Goal: Task Accomplishment & Management: Use online tool/utility

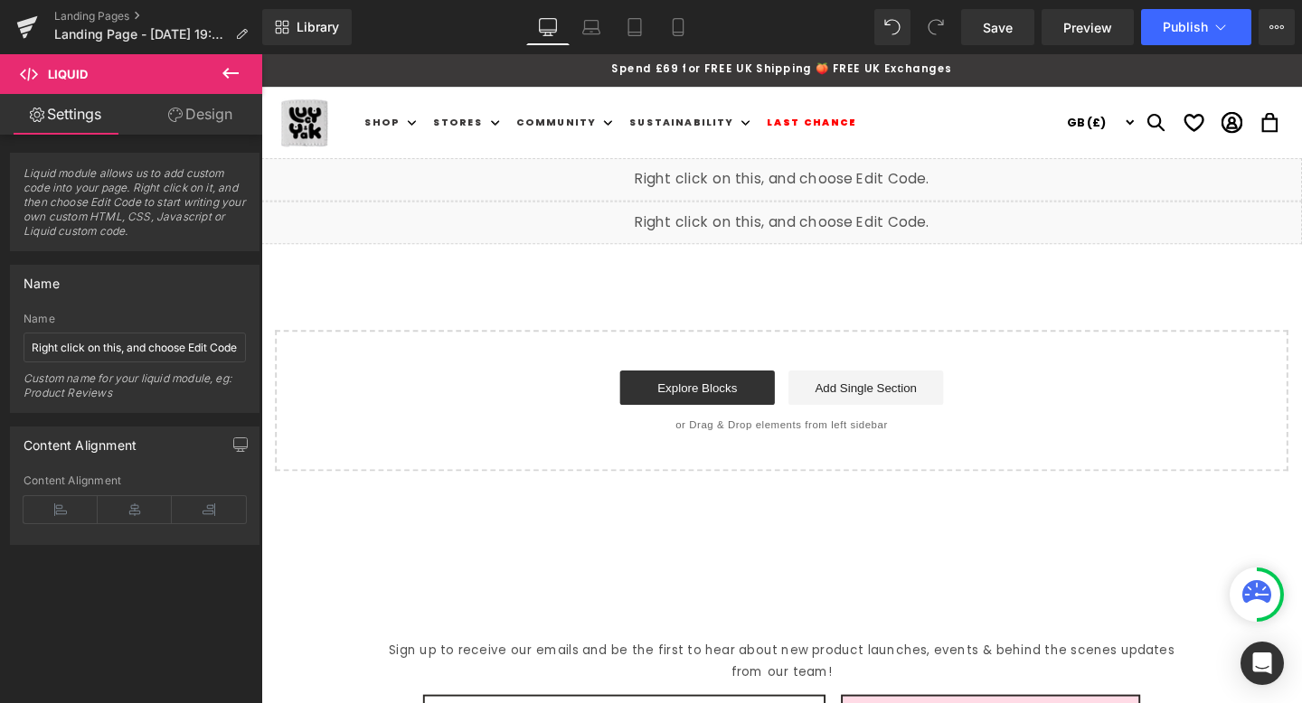
scroll to position [1709, 0]
click at [762, 189] on span at bounding box center [769, 178] width 19 height 22
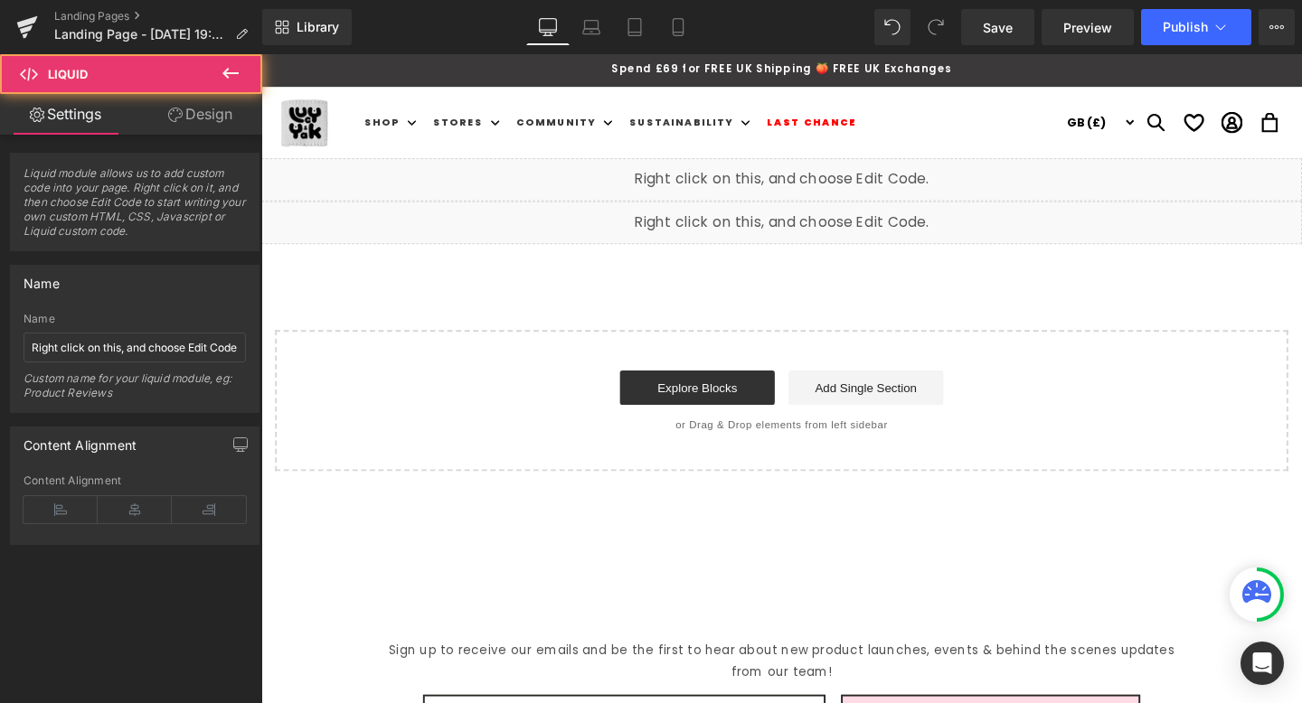
click at [826, 181] on div "Liquid" at bounding box center [808, 186] width 1094 height 45
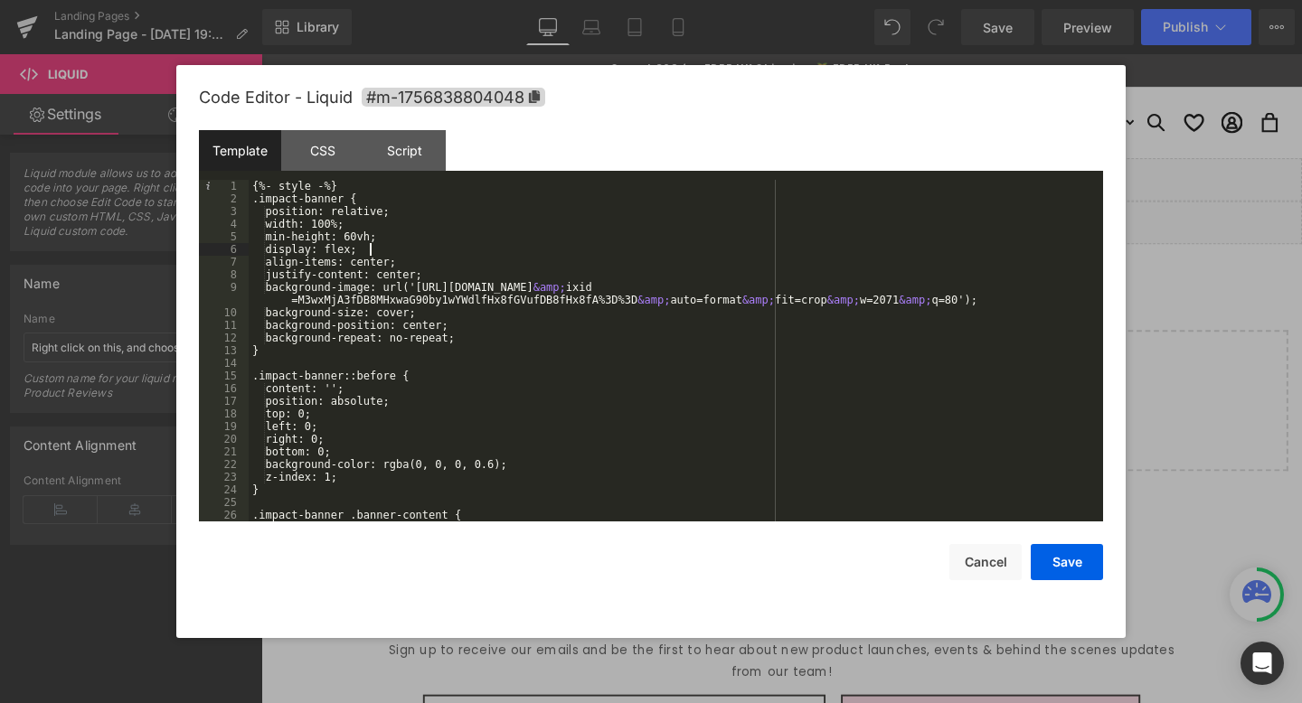
click at [374, 254] on div "{%- style -%} .impact-banner { position: relative; width: 100%; min-height: 60v…" at bounding box center [672, 363] width 847 height 367
click at [390, 150] on div "Script" at bounding box center [404, 150] width 82 height 41
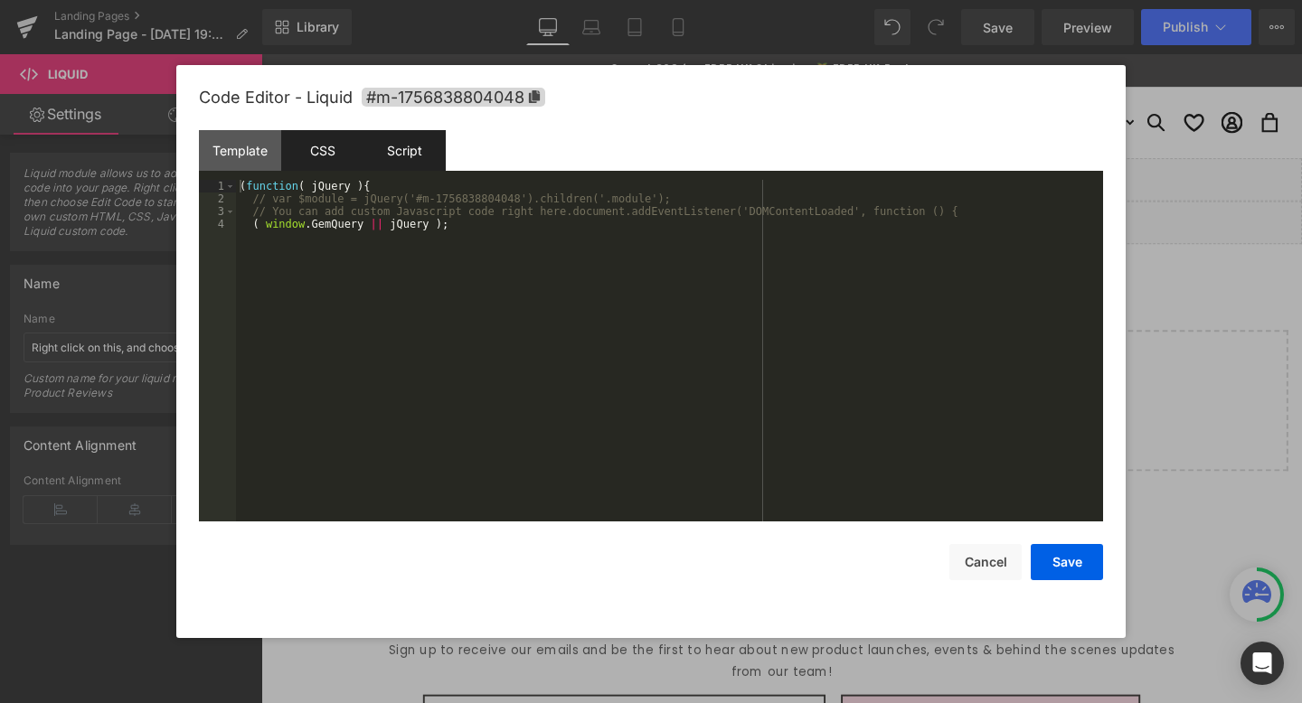
click at [323, 146] on div "CSS" at bounding box center [322, 150] width 82 height 41
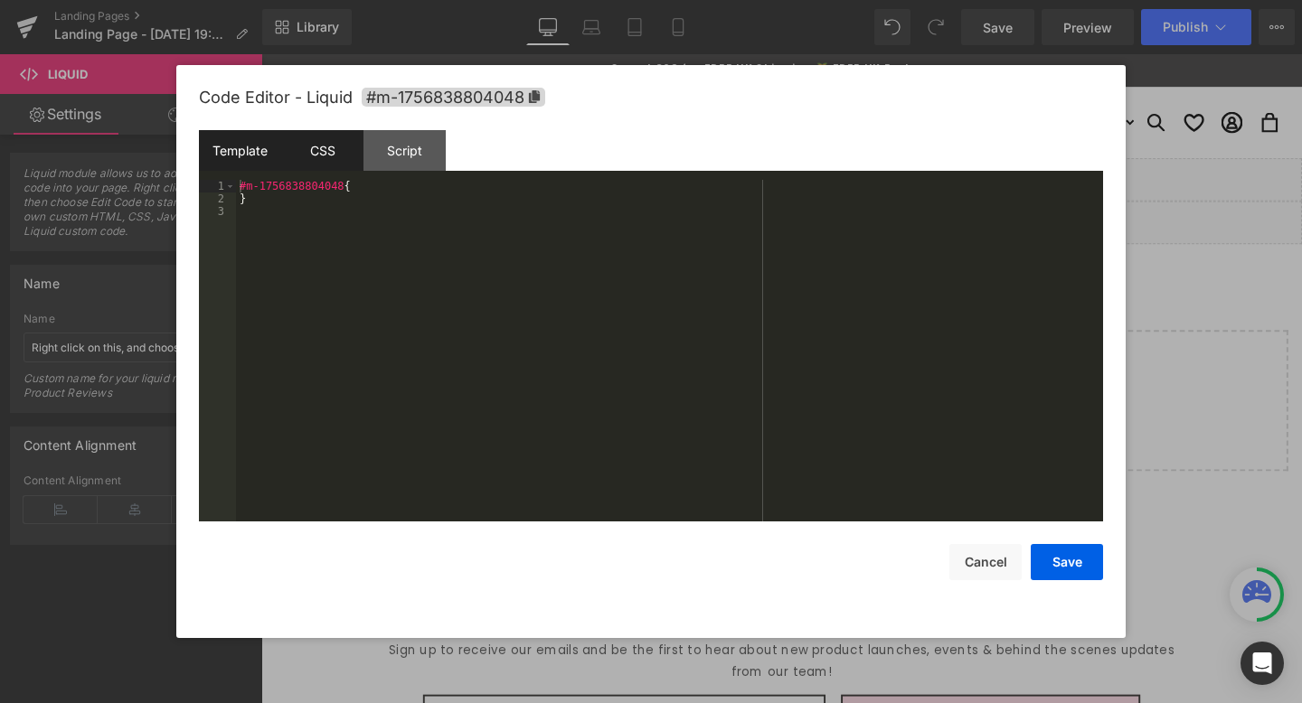
click at [224, 147] on div "Template" at bounding box center [240, 150] width 82 height 41
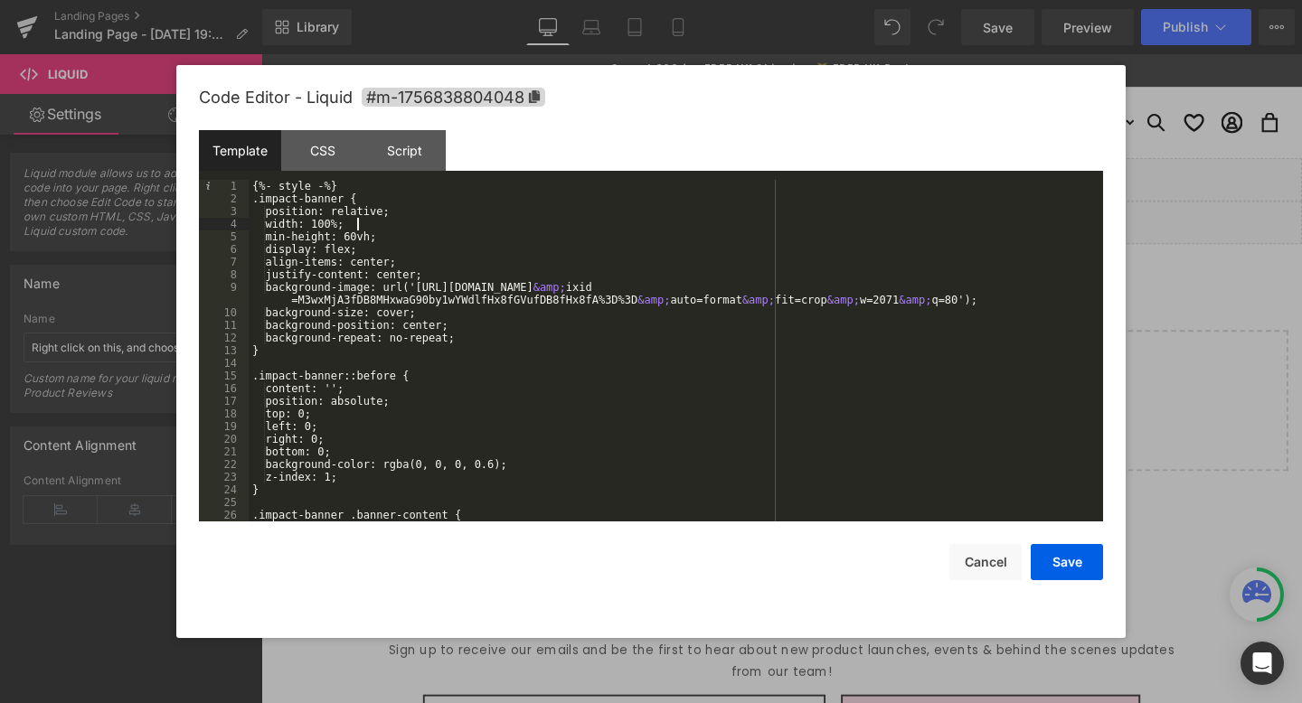
click at [382, 219] on div "{%- style -%} .impact-banner { position: relative; width: 100%; min-height: 60v…" at bounding box center [672, 363] width 847 height 367
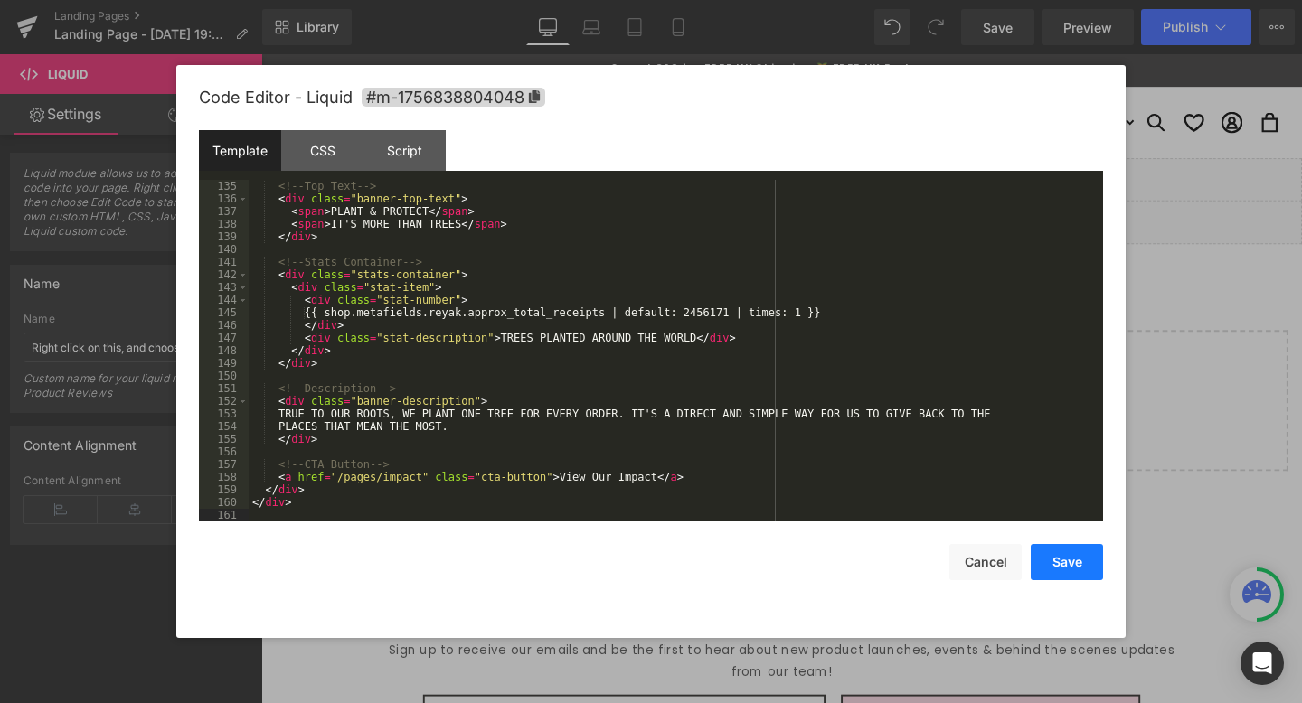
click at [1064, 568] on button "Save" at bounding box center [1067, 562] width 72 height 36
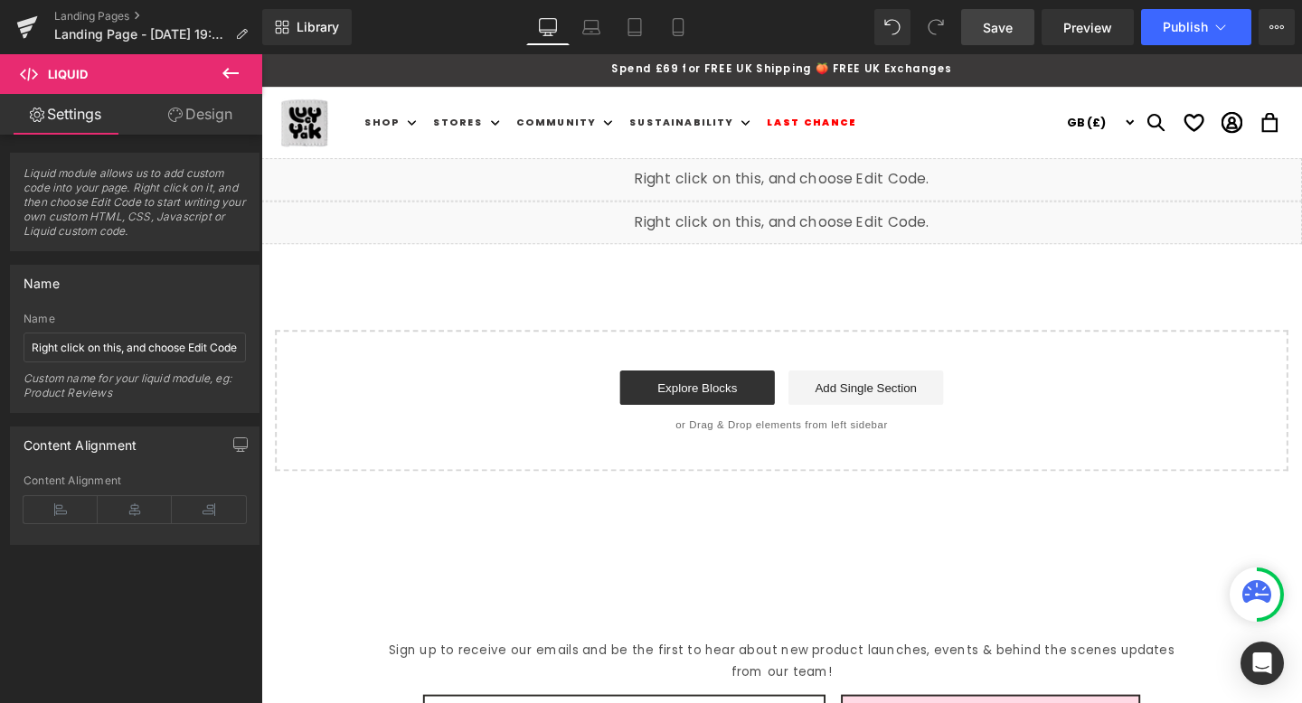
click at [1012, 43] on link "Save" at bounding box center [997, 27] width 73 height 36
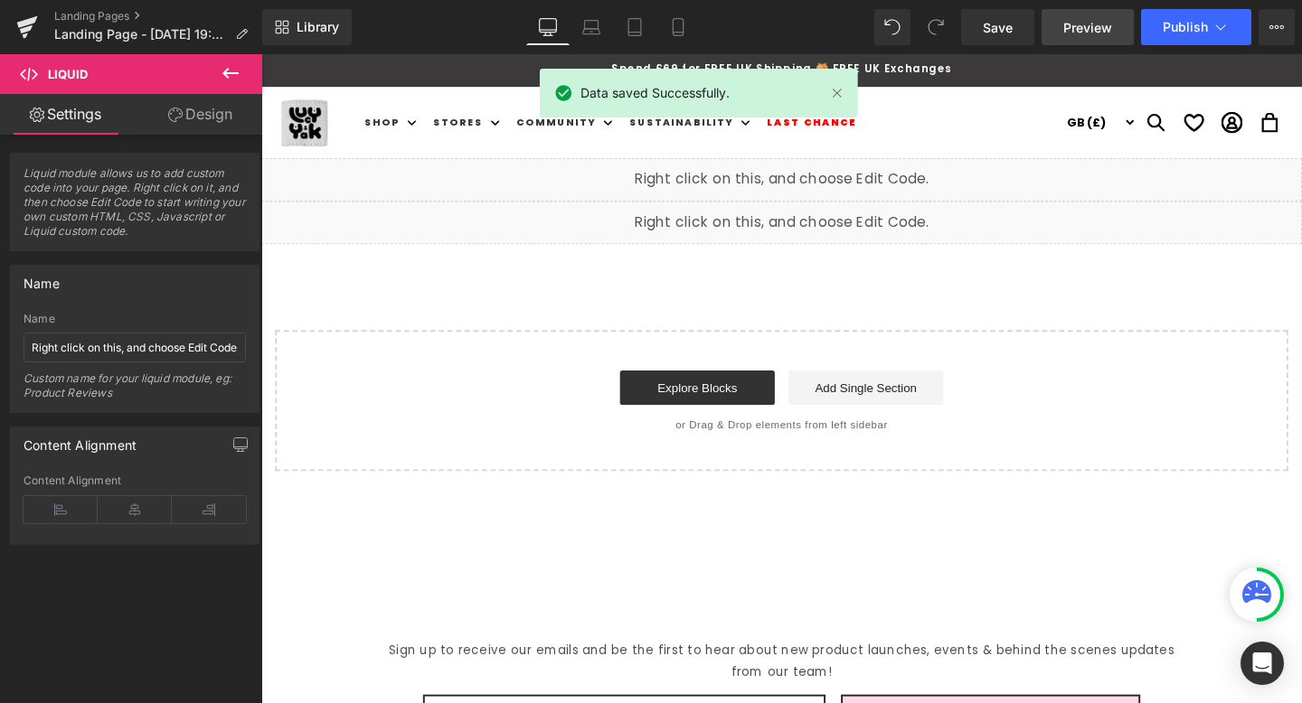
click at [1076, 30] on span "Preview" at bounding box center [1087, 27] width 49 height 19
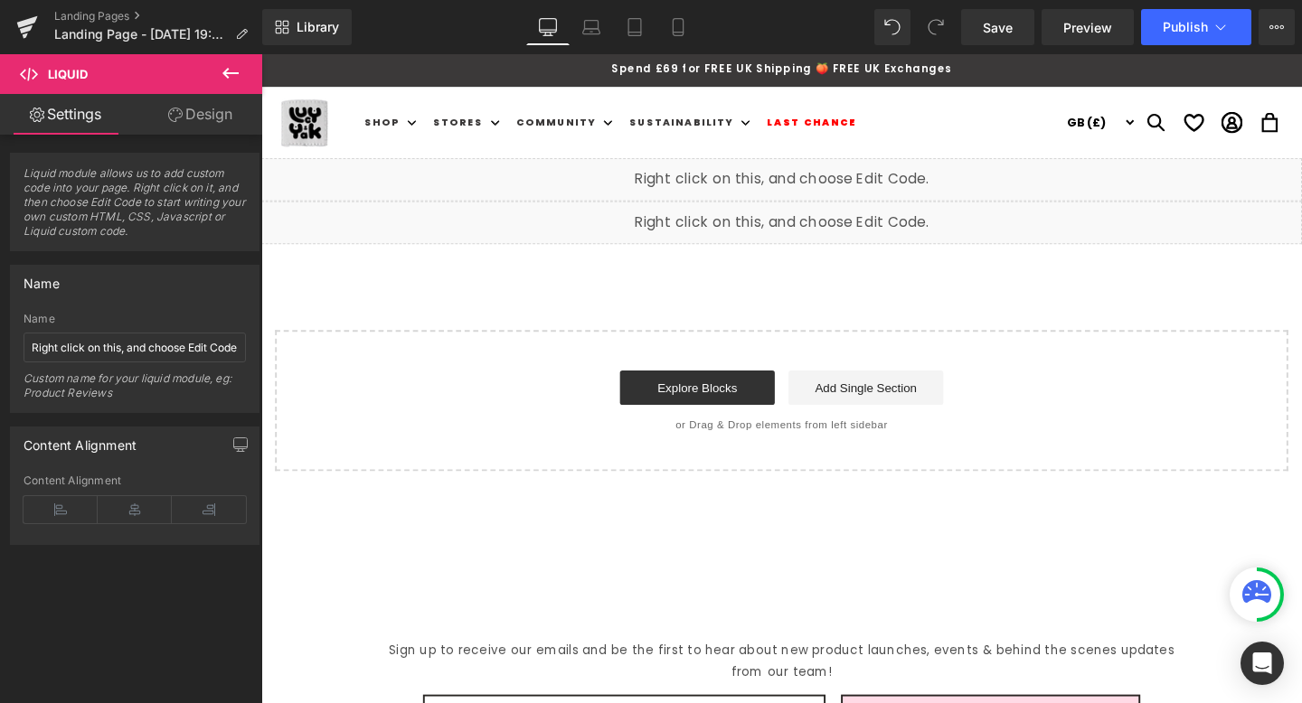
click at [826, 176] on div "Liquid" at bounding box center [808, 186] width 1094 height 45
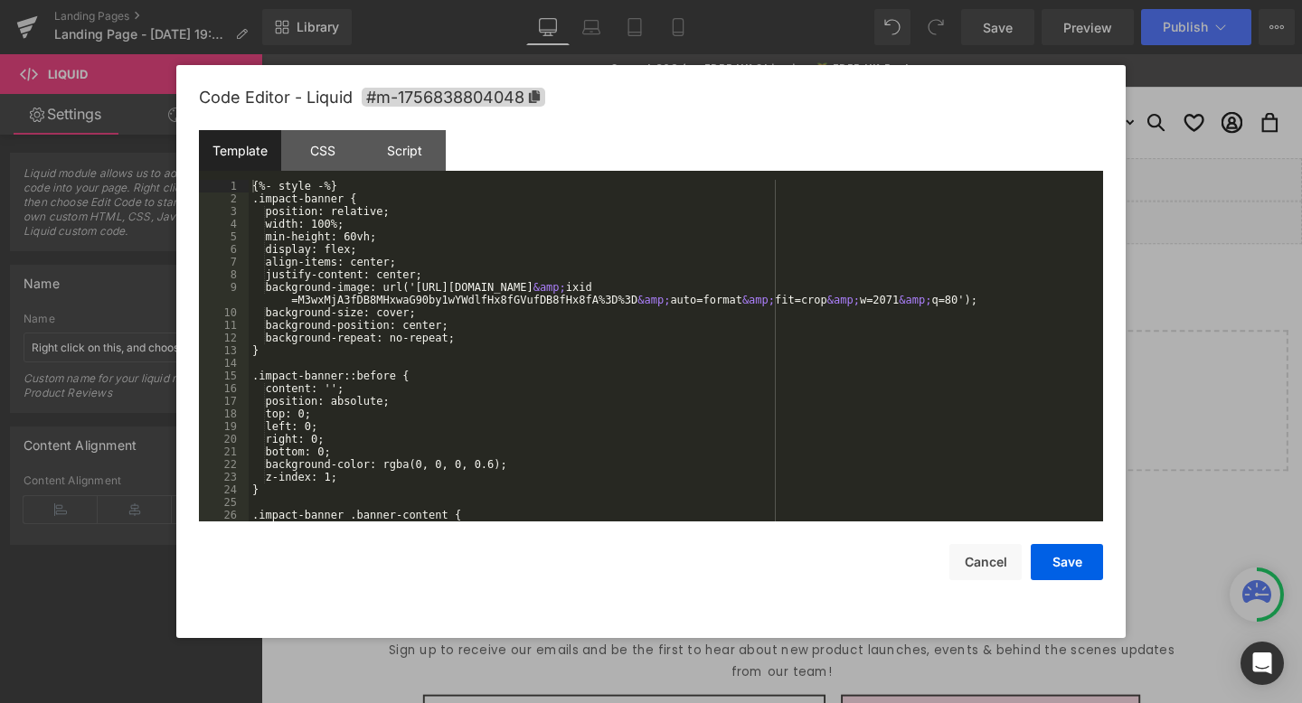
click at [558, 242] on div "{%- style -%} .impact-banner { position: relative; width: 100%; min-height: 60v…" at bounding box center [672, 363] width 847 height 367
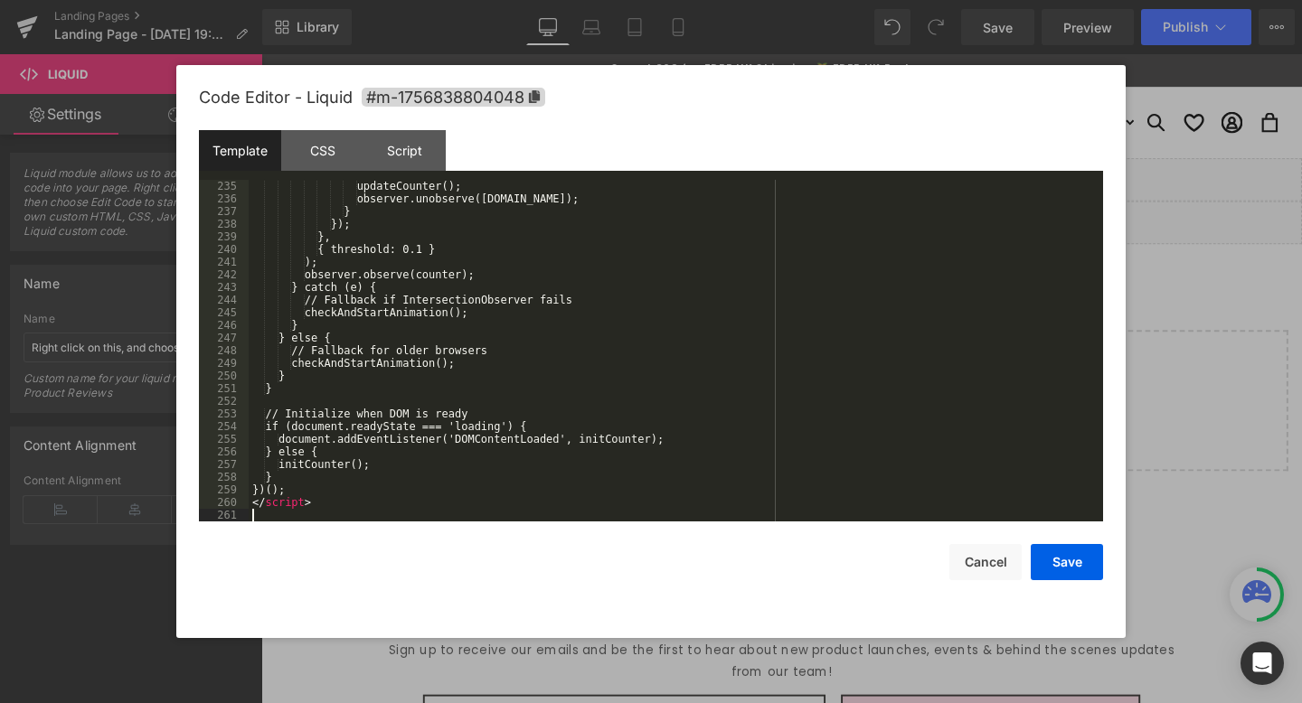
scroll to position [2975, 0]
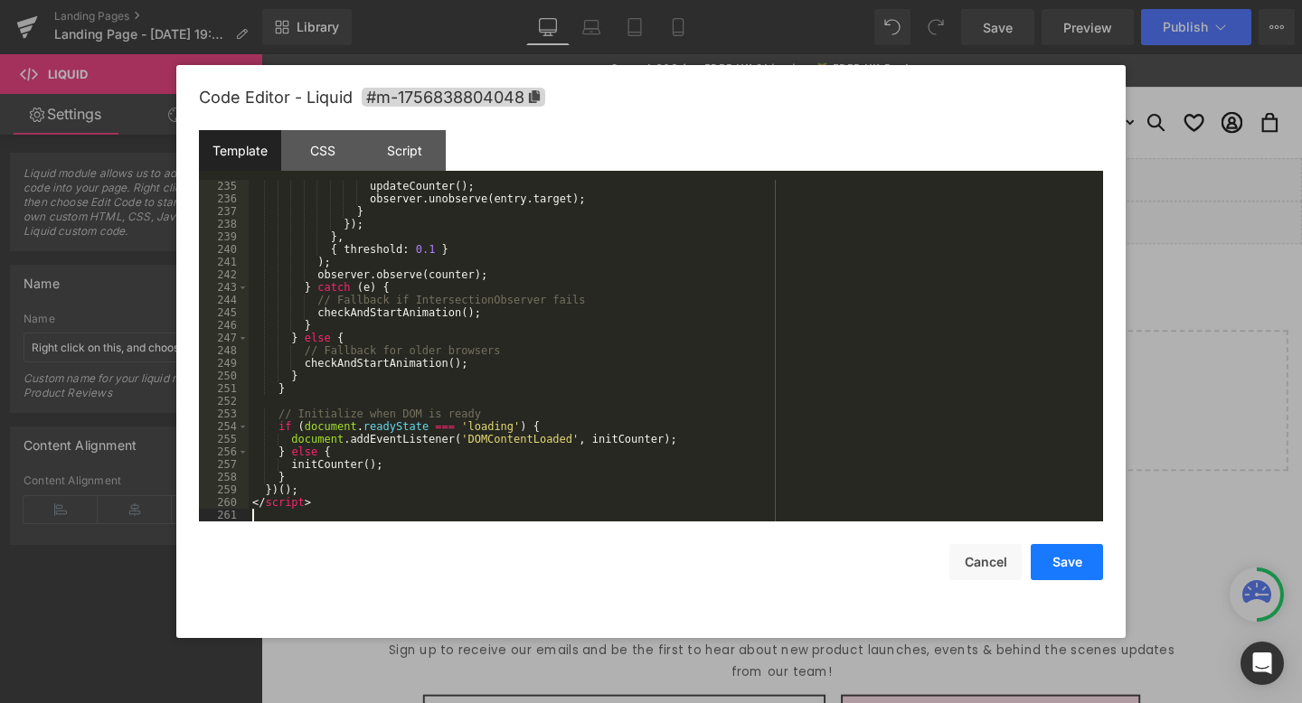
click at [1086, 567] on button "Save" at bounding box center [1067, 562] width 72 height 36
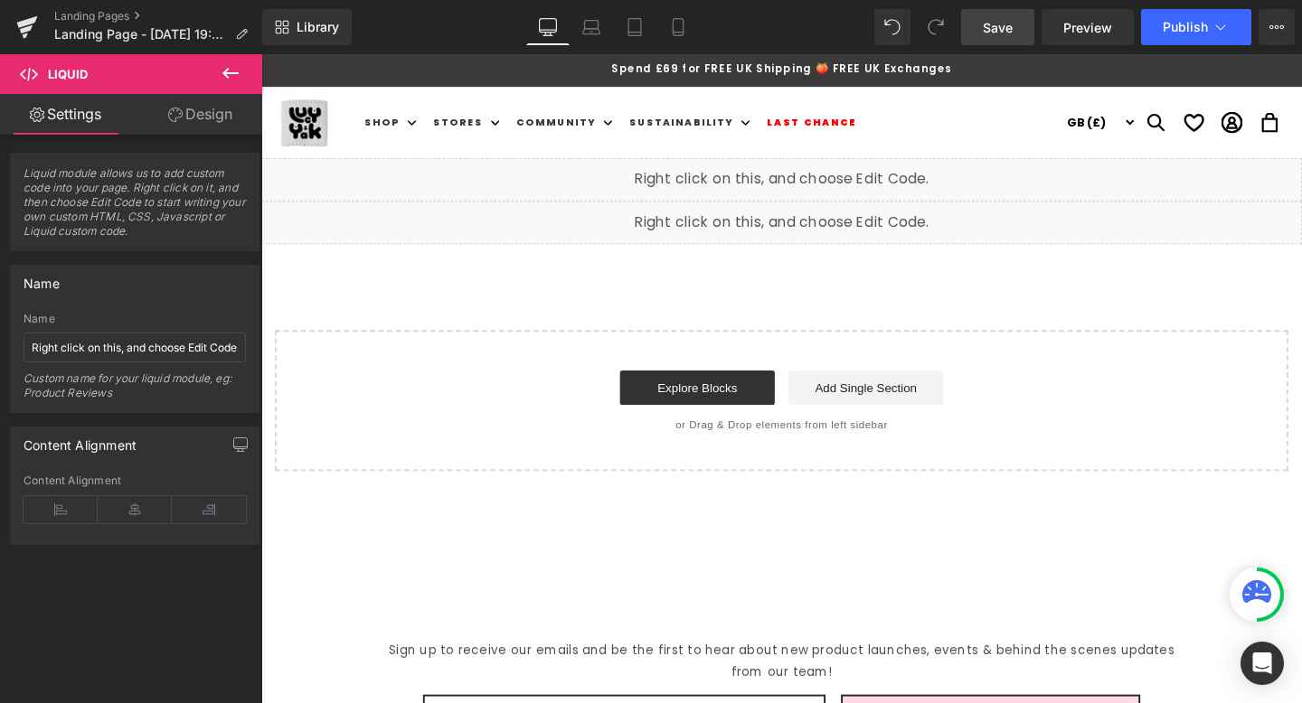
click at [1021, 39] on link "Save" at bounding box center [997, 27] width 73 height 36
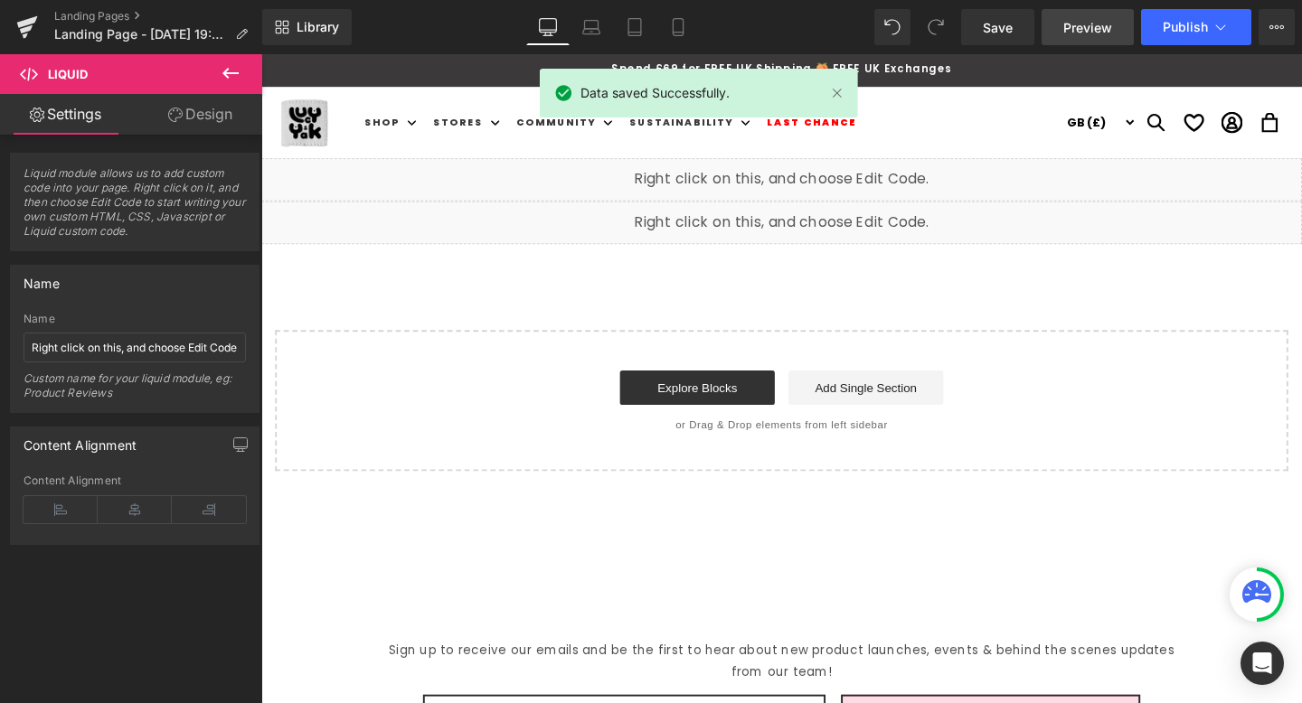
click at [1085, 31] on span "Preview" at bounding box center [1087, 27] width 49 height 19
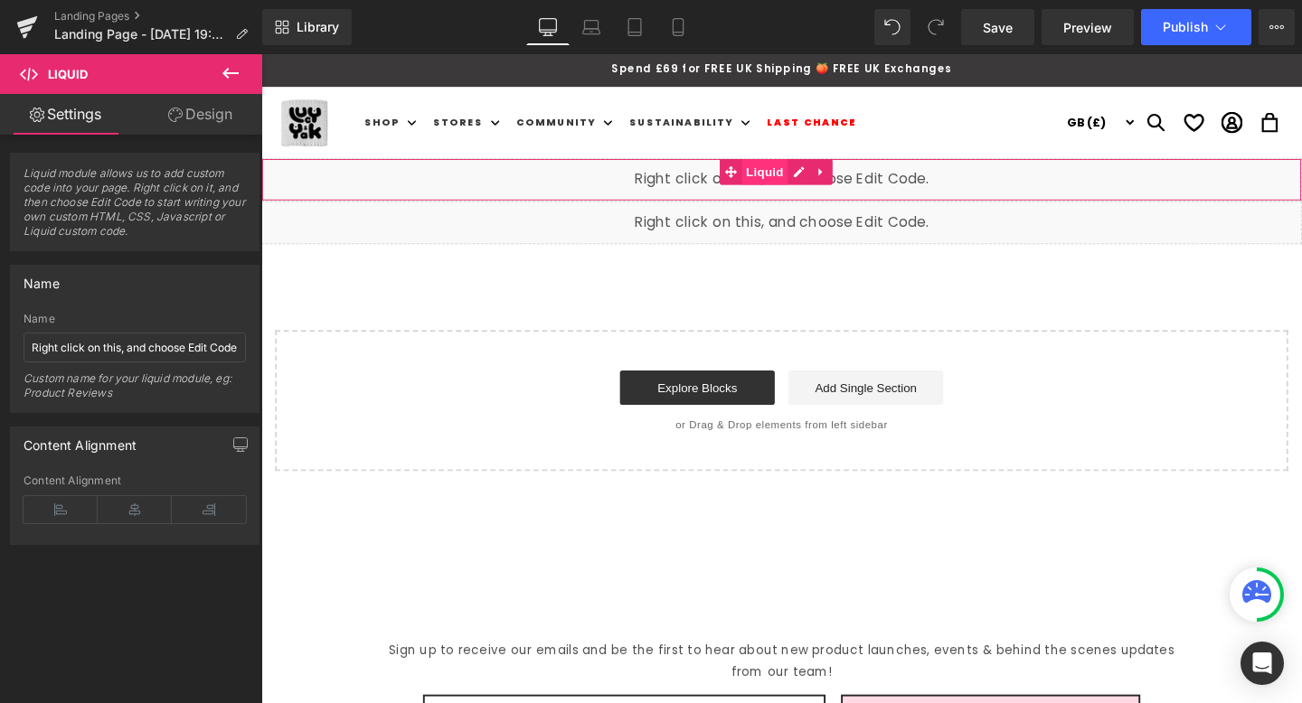
click at [812, 176] on span "Liquid" at bounding box center [791, 178] width 49 height 27
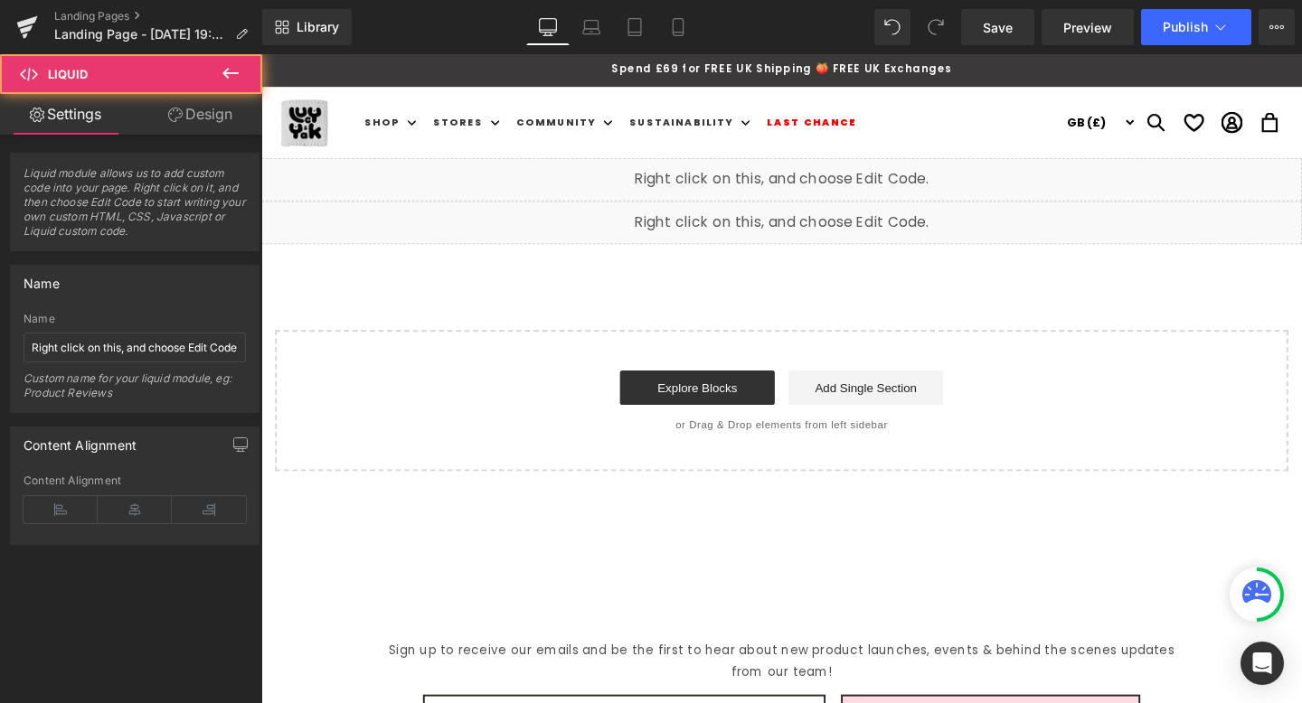
click at [821, 175] on div "Liquid" at bounding box center [808, 186] width 1094 height 45
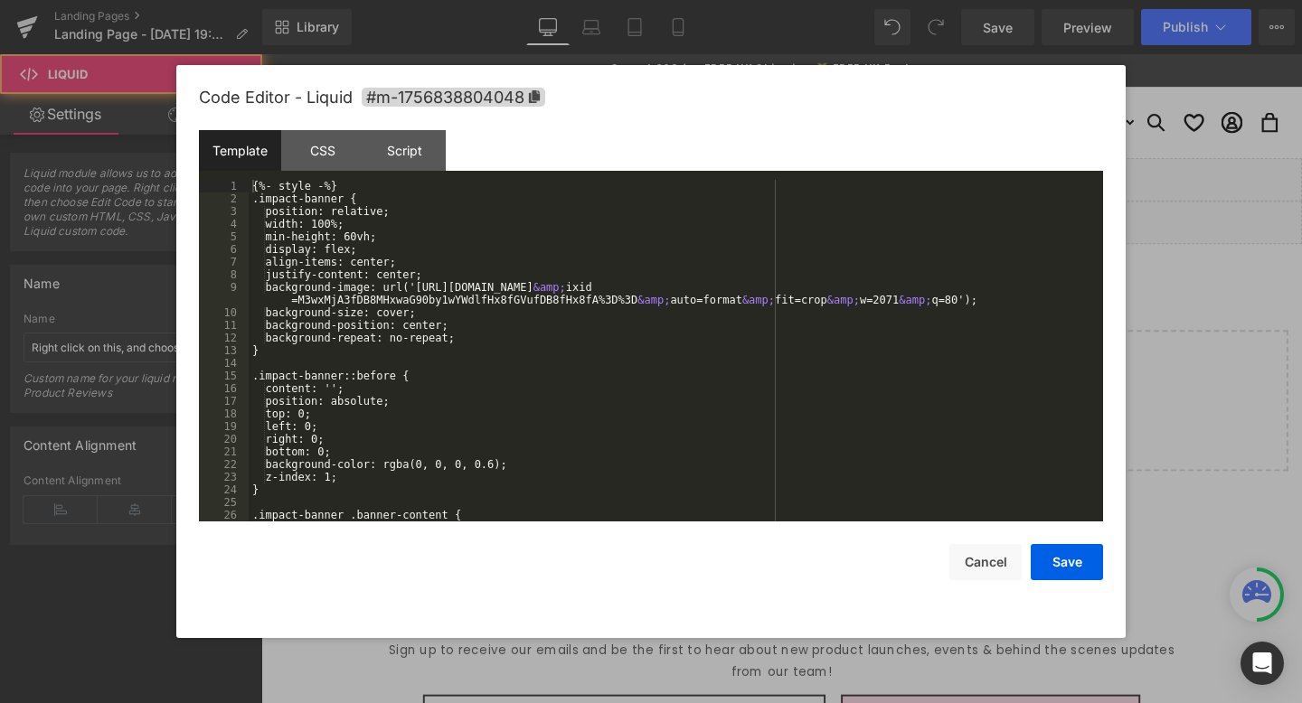
click at [554, 232] on div "{%- style -%} .impact-banner { position: relative; width: 100%; min-height: 60v…" at bounding box center [672, 363] width 847 height 367
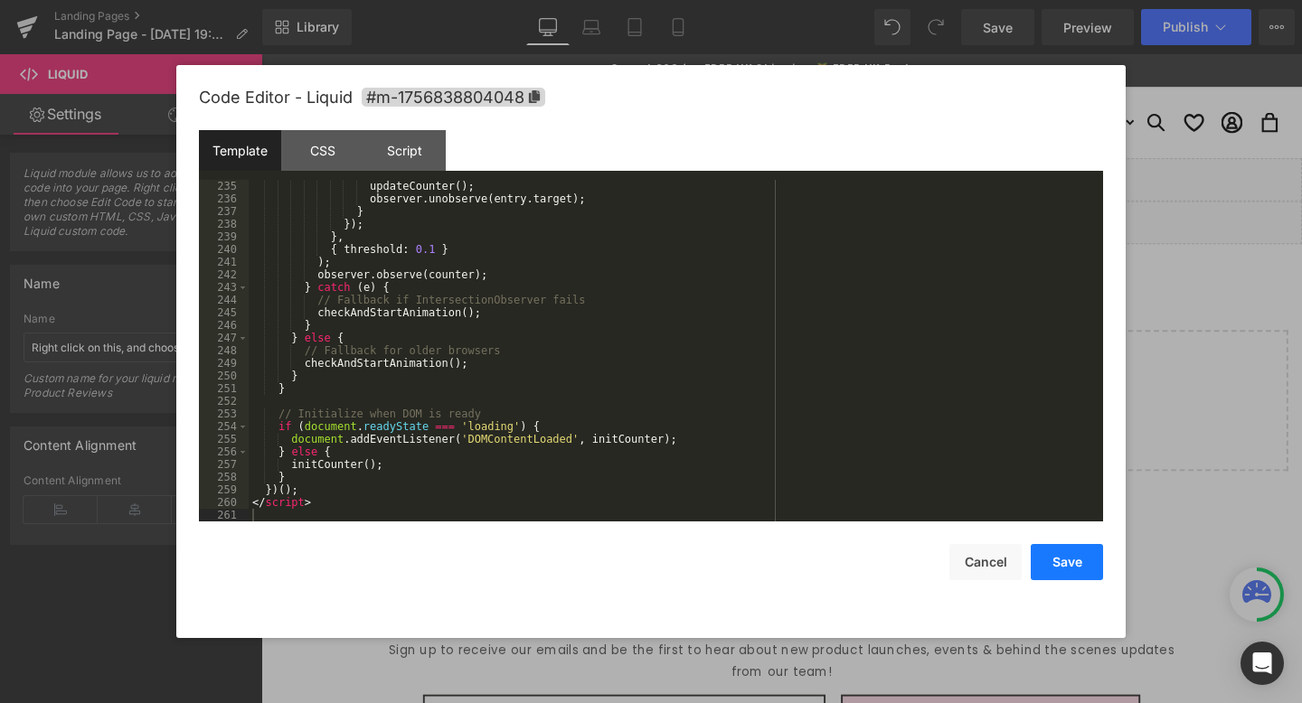
click at [1054, 569] on button "Save" at bounding box center [1067, 562] width 72 height 36
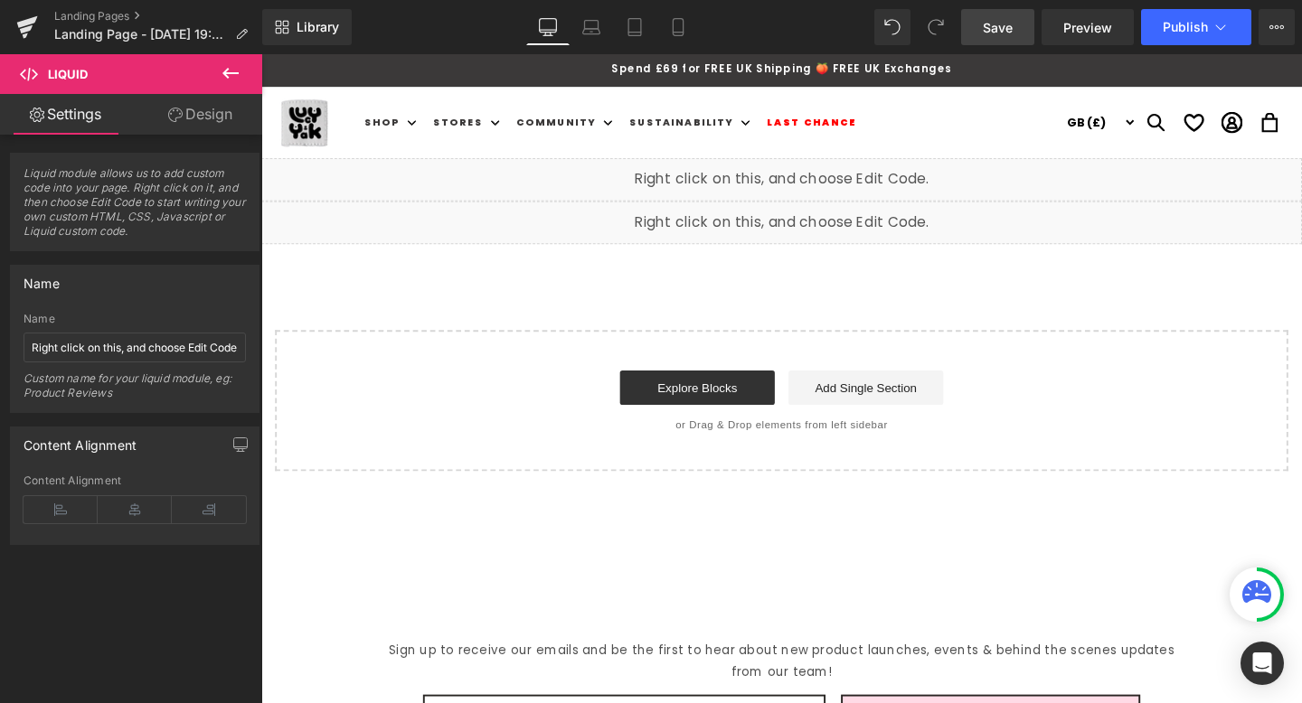
click at [1011, 19] on span "Save" at bounding box center [998, 27] width 30 height 19
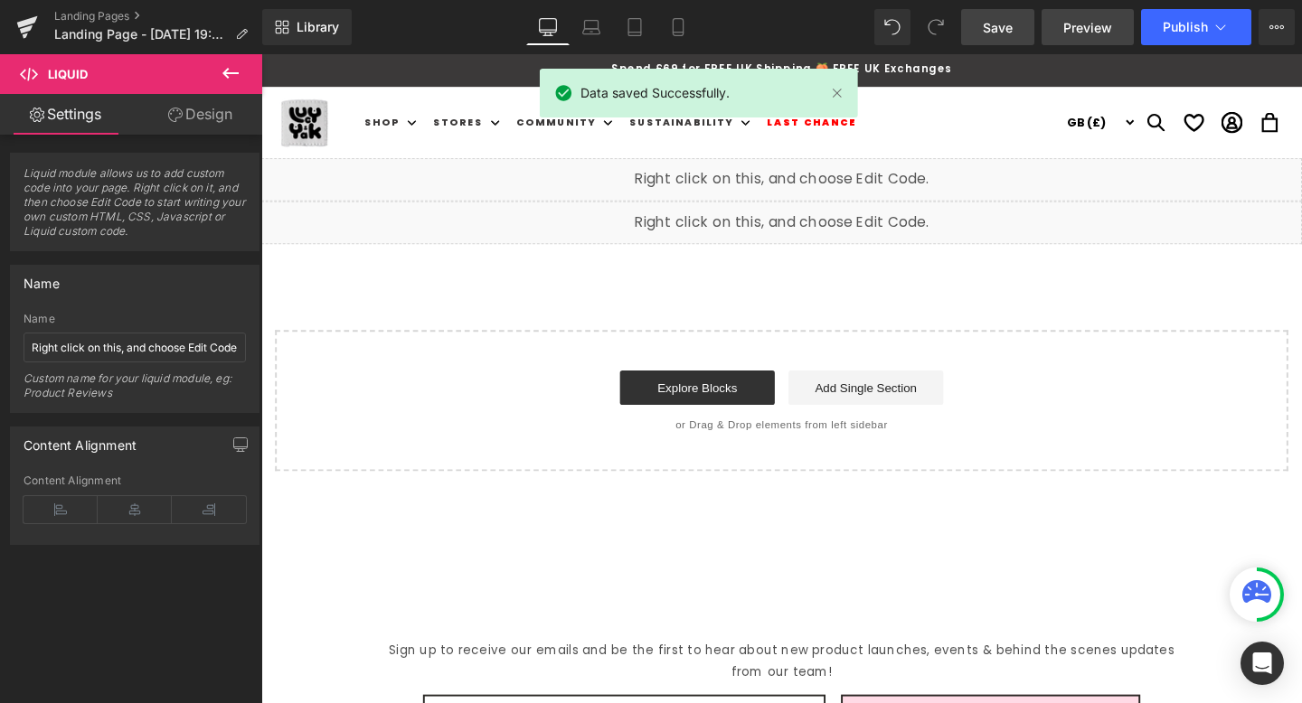
click at [1069, 33] on span "Preview" at bounding box center [1087, 27] width 49 height 19
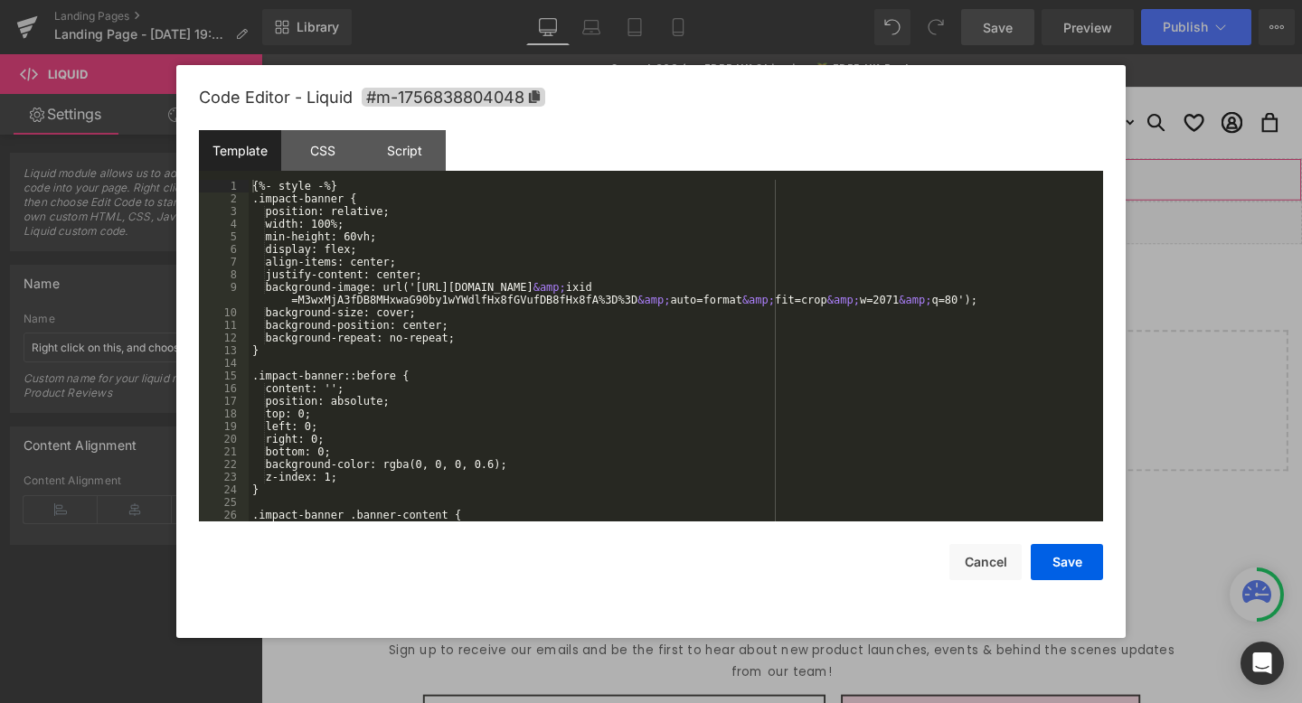
click at [826, 180] on div "Liquid" at bounding box center [808, 186] width 1094 height 45
click at [690, 203] on div "{%- style -%} .impact-banner { position: relative; width: 100%; min-height: 60v…" at bounding box center [672, 363] width 847 height 367
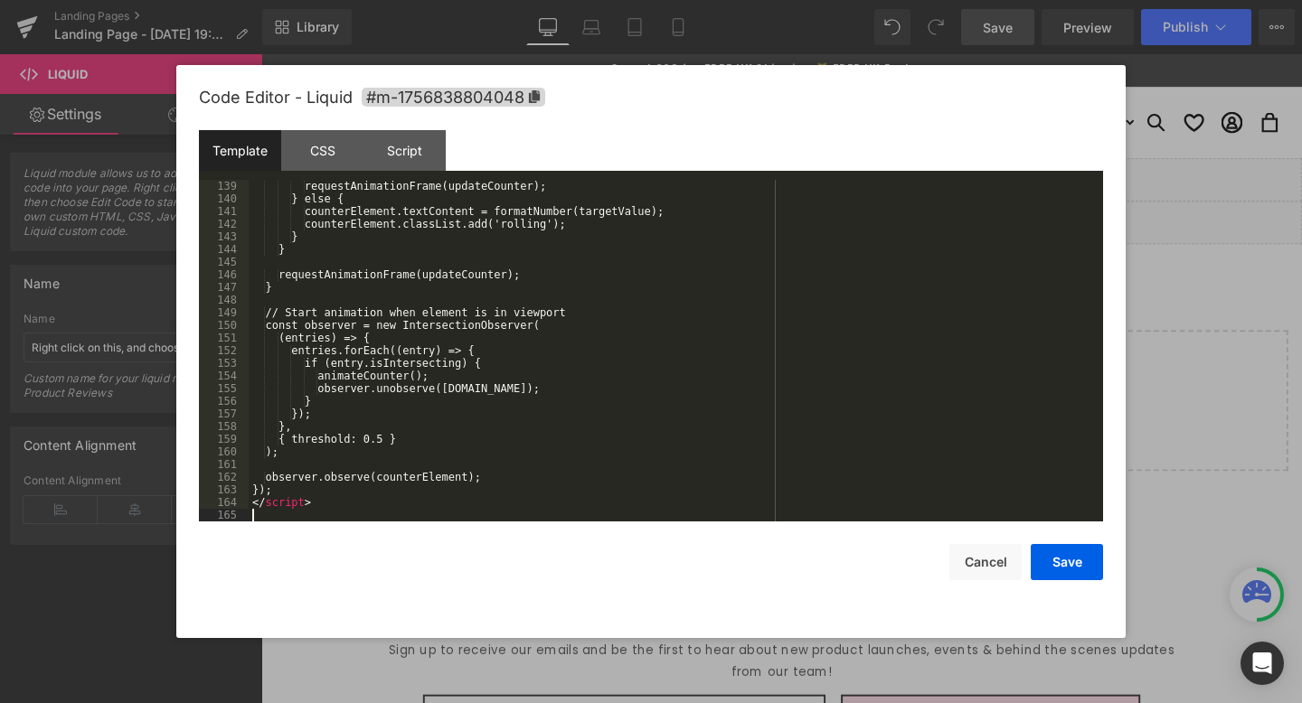
scroll to position [1747, 0]
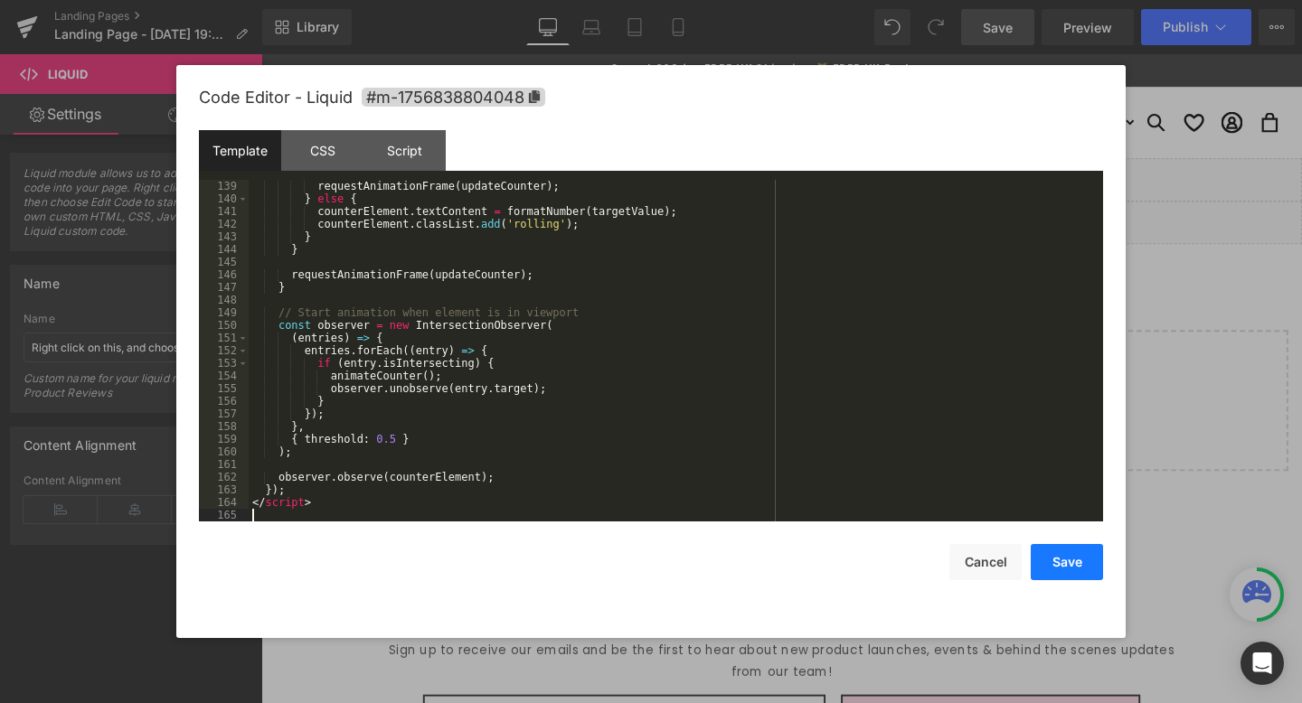
click at [1048, 565] on button "Save" at bounding box center [1067, 562] width 72 height 36
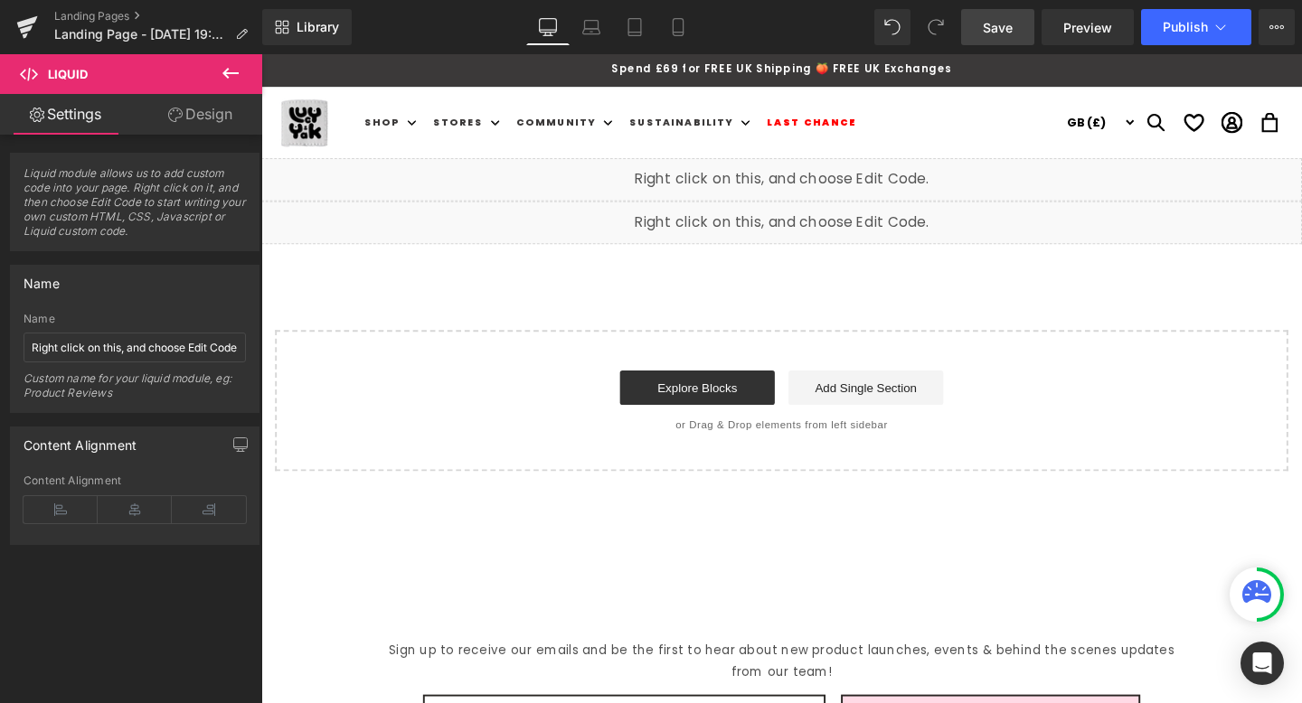
click at [1013, 35] on span "Save" at bounding box center [998, 27] width 30 height 19
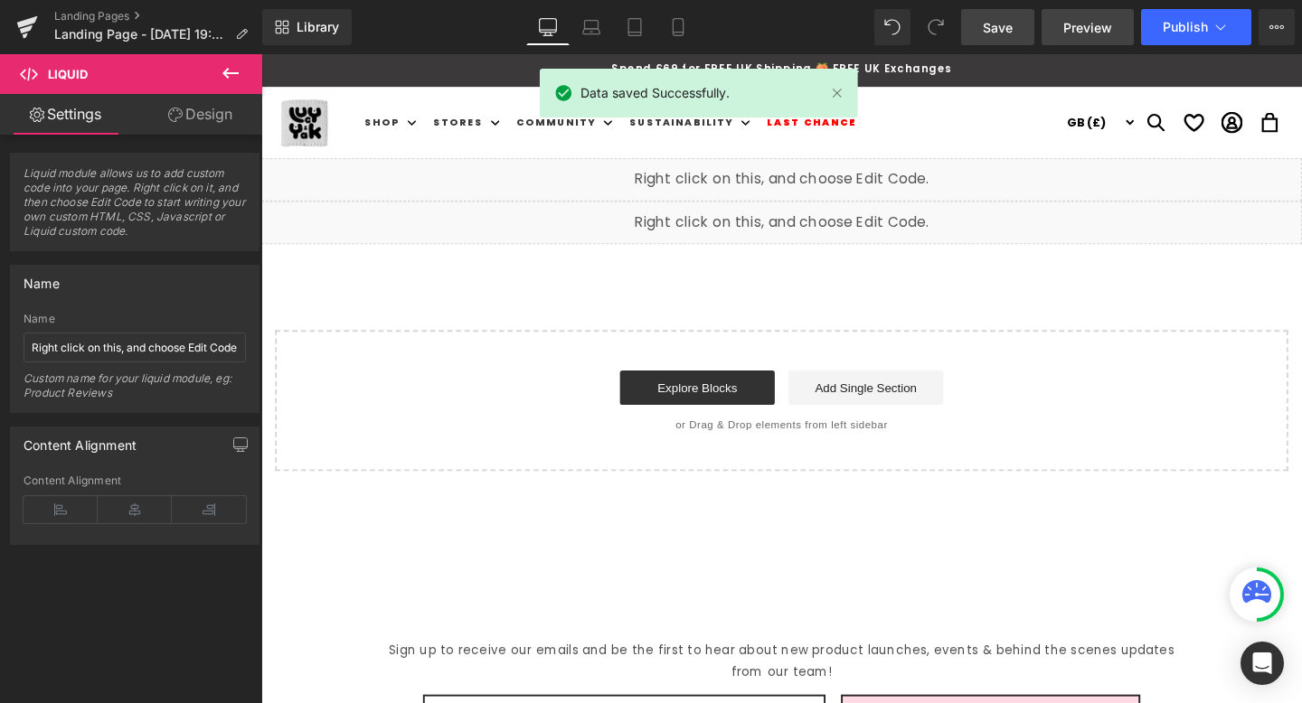
click at [1077, 24] on span "Preview" at bounding box center [1087, 27] width 49 height 19
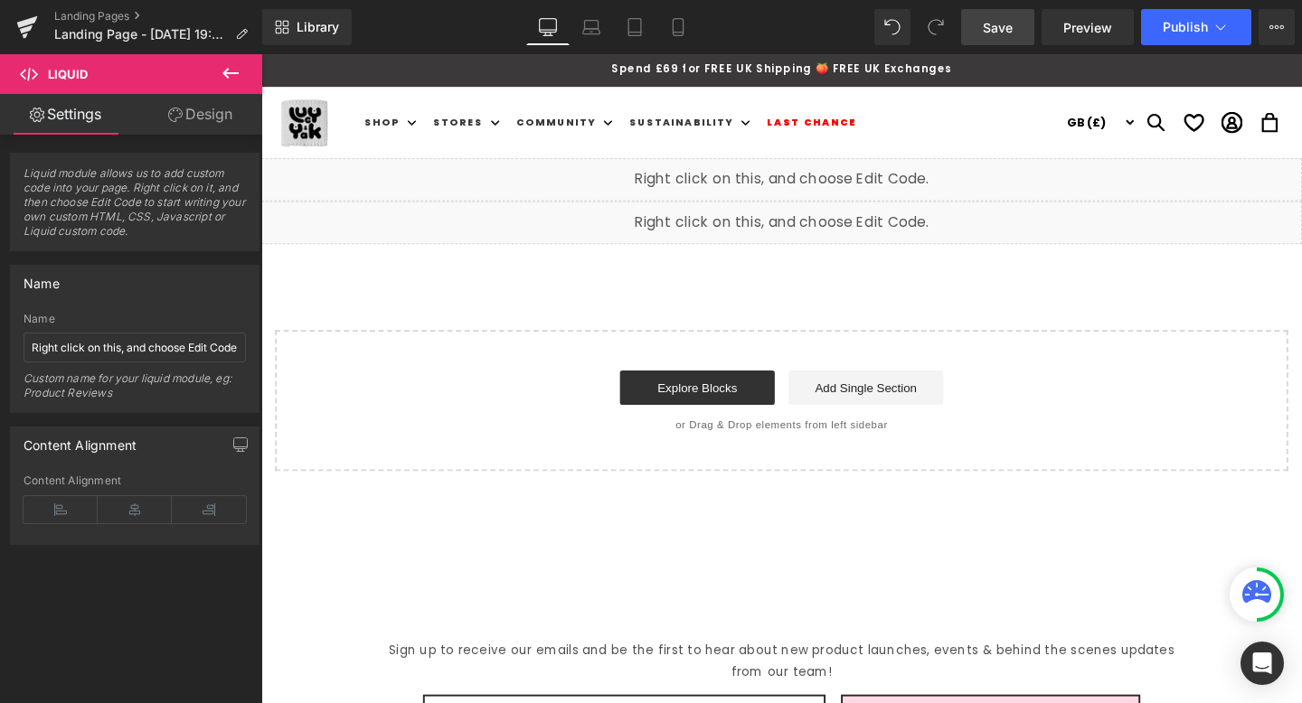
click at [818, 175] on div "Liquid" at bounding box center [808, 186] width 1094 height 45
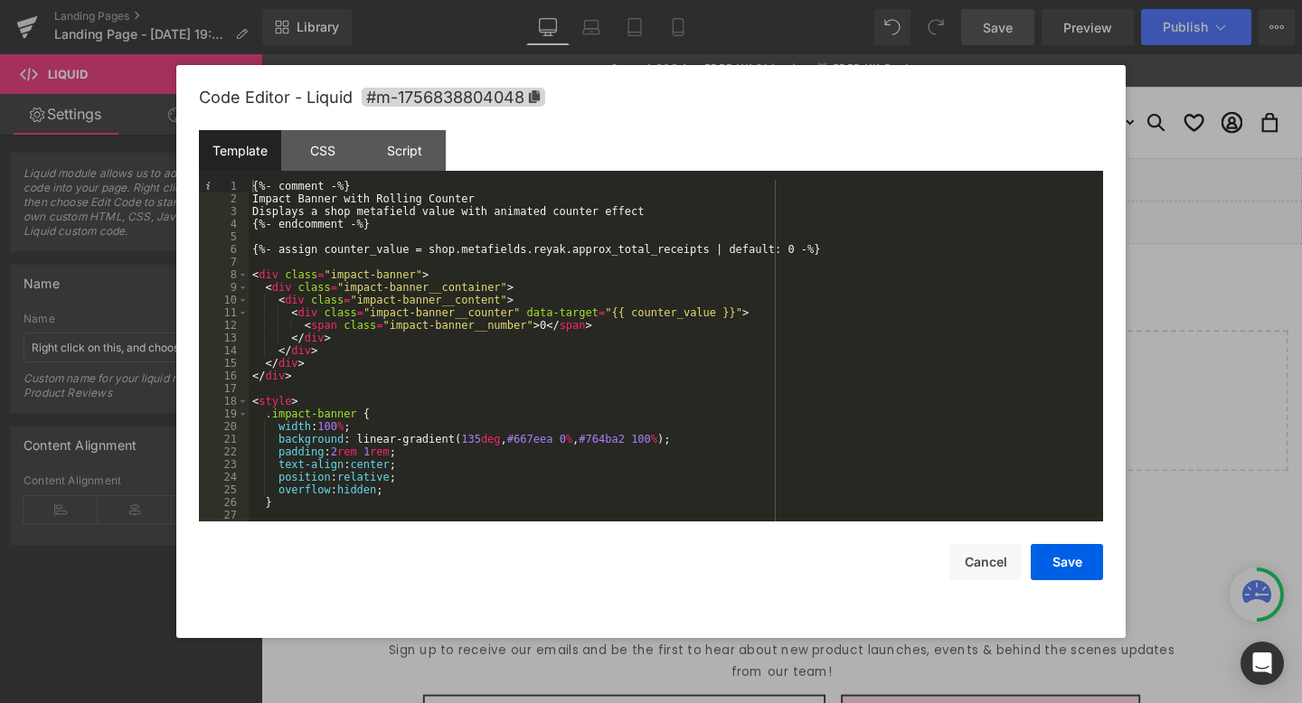
click at [307, 263] on div "{%- comment -%} Impact Banner with Rolling Counter Displays a shop metafield va…" at bounding box center [672, 363] width 847 height 367
click at [347, 270] on div "{%- comment -%} Impact Banner with Rolling Counter Displays a shop metafield va…" at bounding box center [672, 363] width 847 height 367
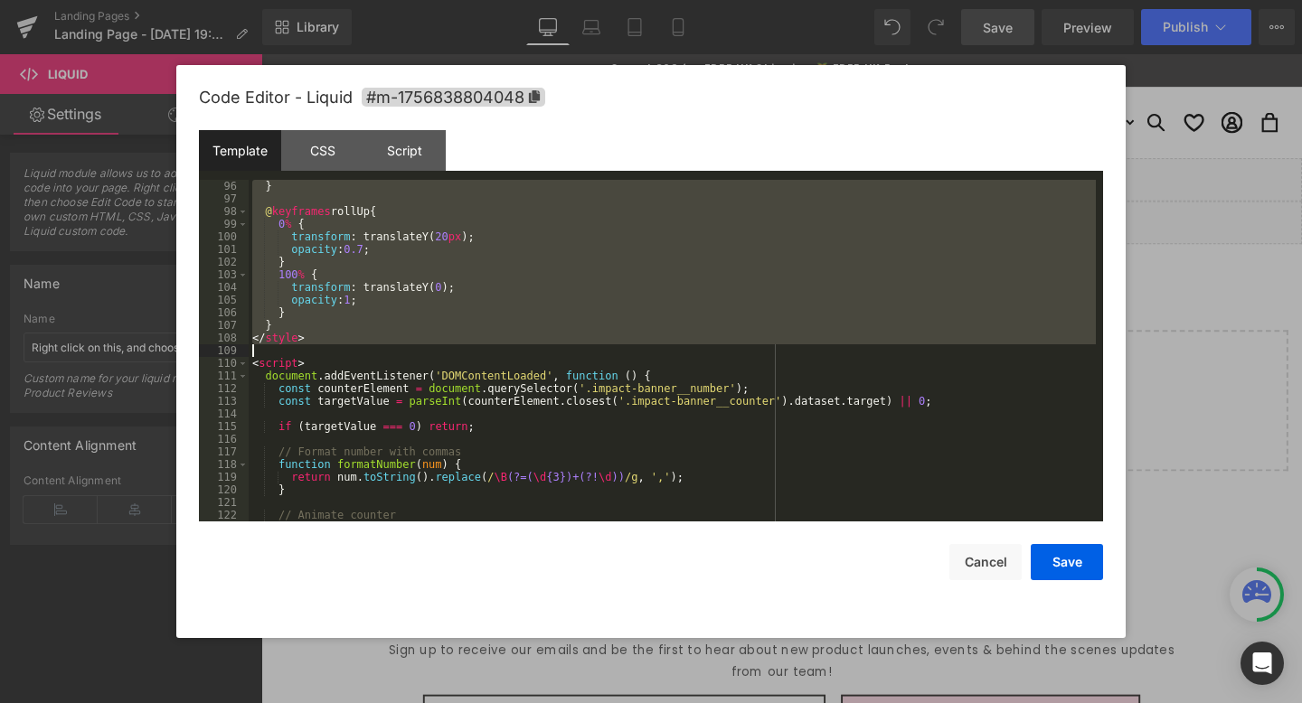
scroll to position [1203, 0]
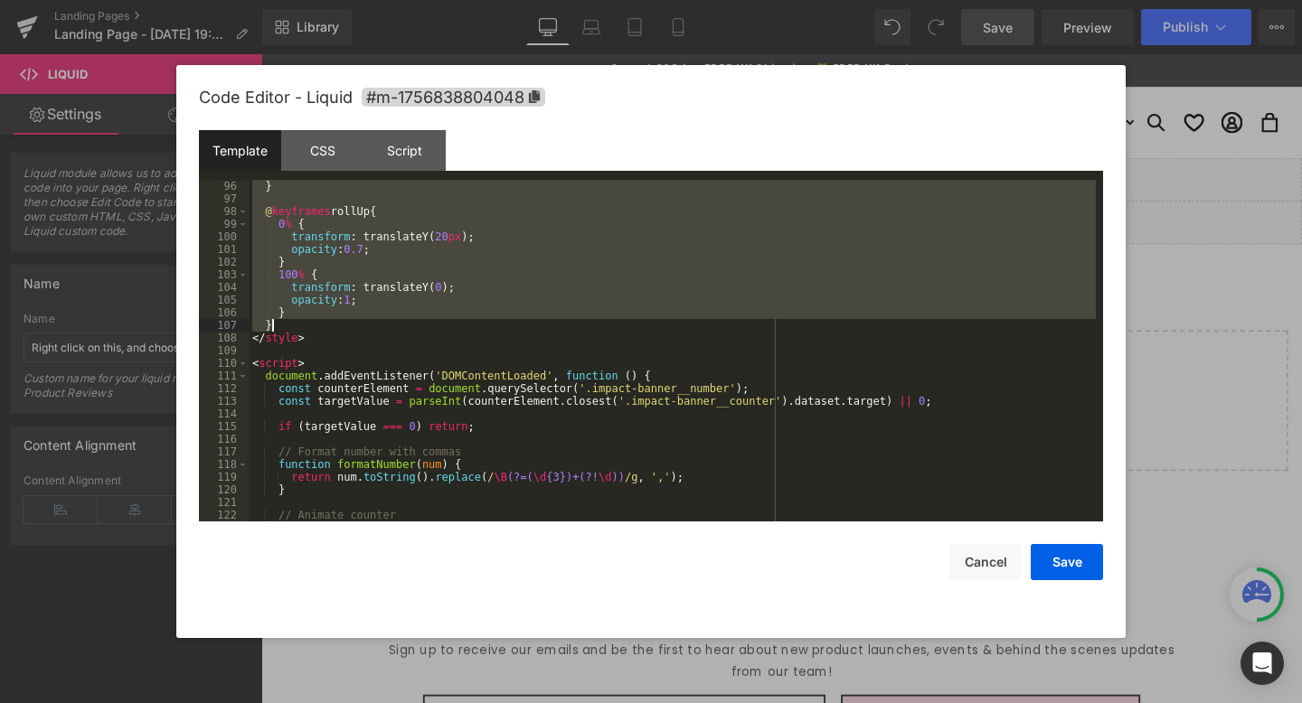
drag, startPoint x: 261, startPoint y: 246, endPoint x: 326, endPoint y: 326, distance: 102.8
click at [326, 326] on div "} @ keyframes rollUp { 0 % { transform : translateY( 20 px ); opacity : 0.7 ; }…" at bounding box center [672, 363] width 847 height 367
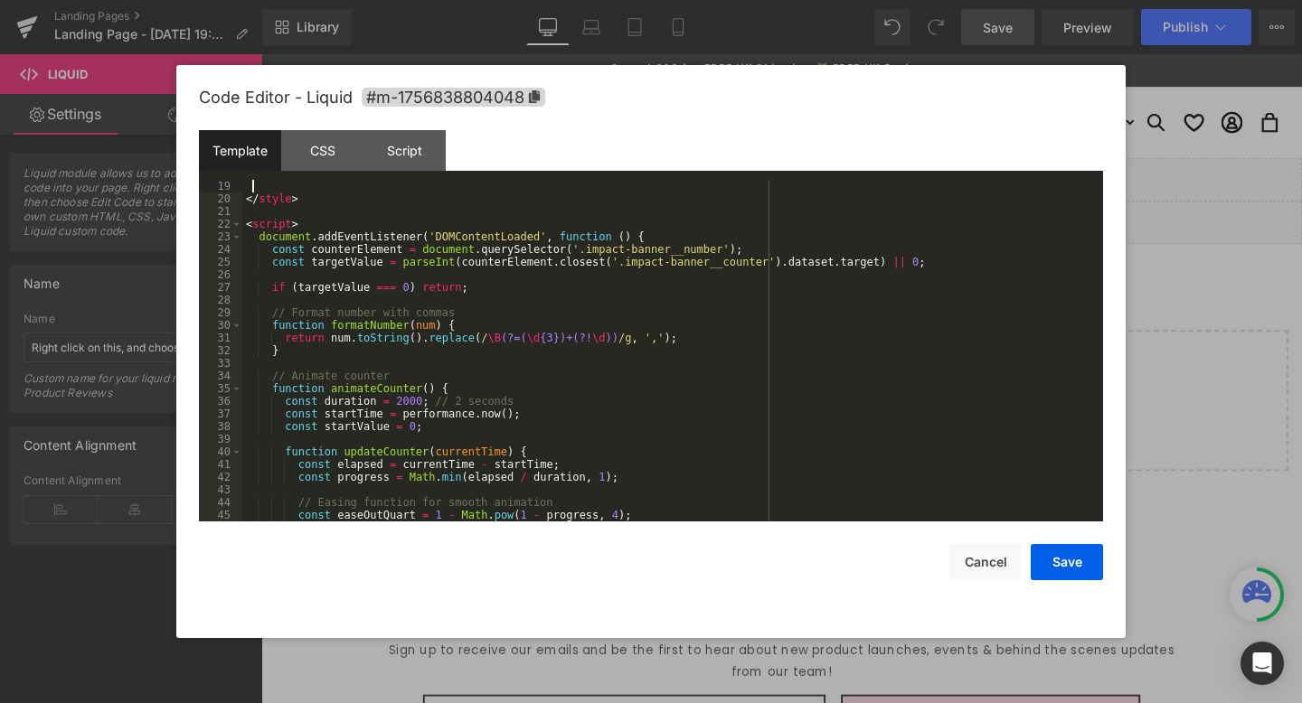
scroll to position [228, 0]
click at [325, 146] on div "CSS" at bounding box center [322, 150] width 82 height 41
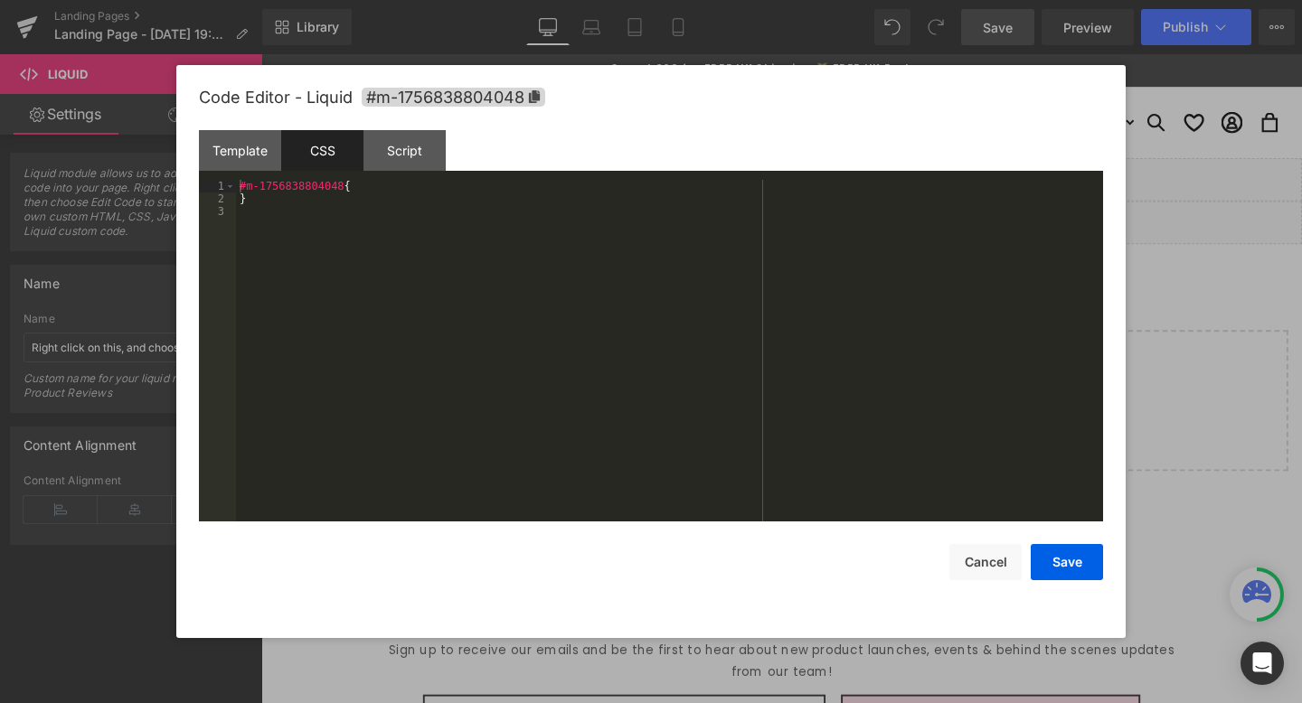
click at [362, 182] on div "#m-1756838804048 { }" at bounding box center [669, 363] width 867 height 367
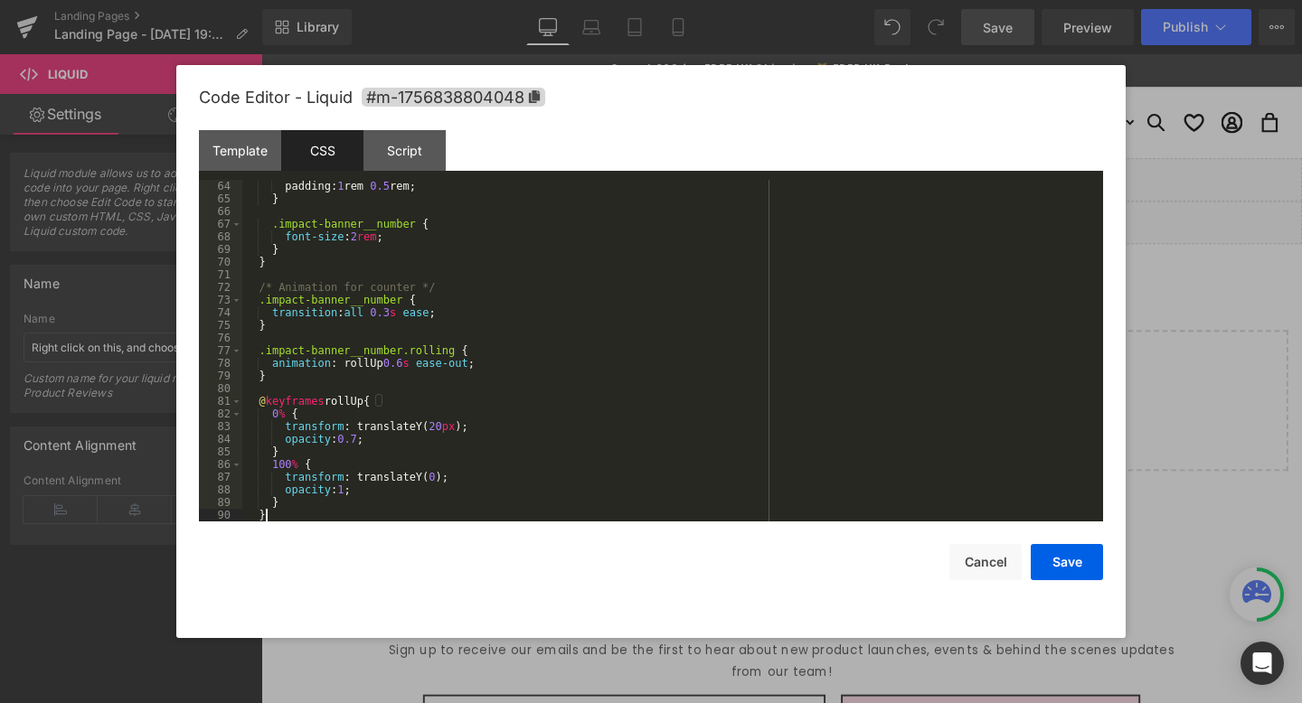
scroll to position [798, 0]
click at [241, 146] on div "Template" at bounding box center [240, 150] width 82 height 41
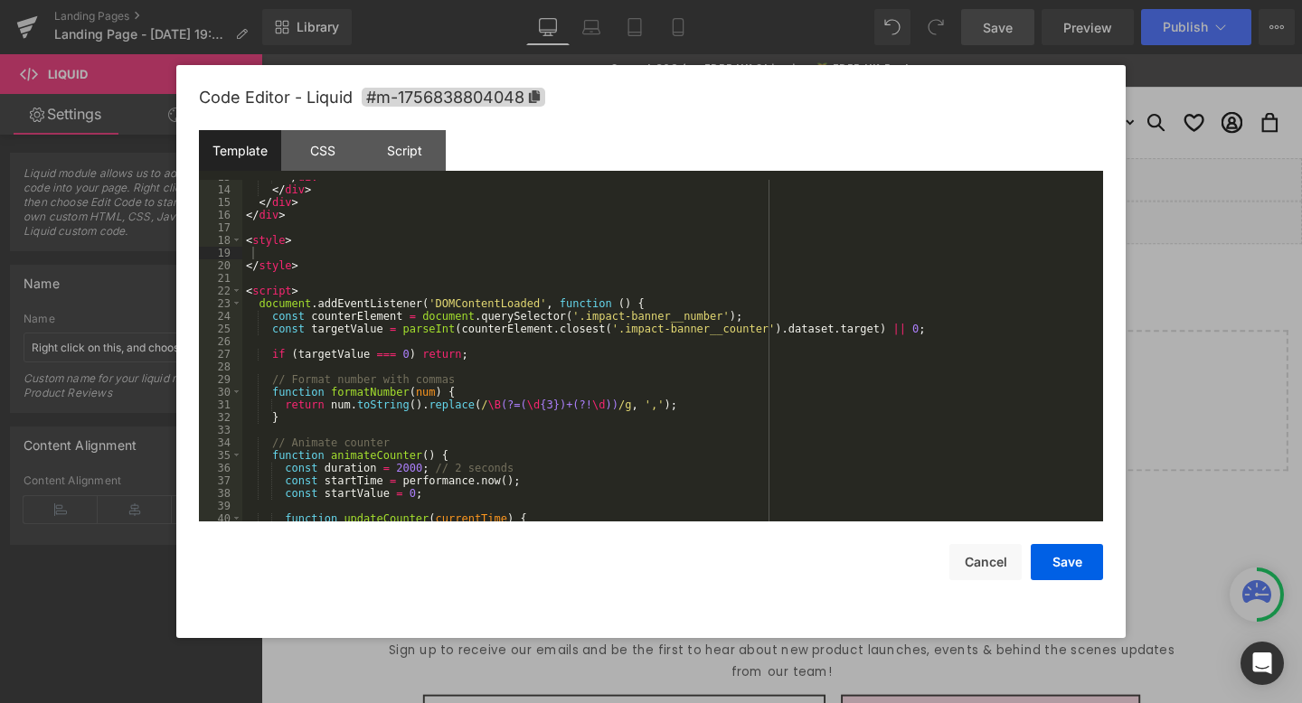
scroll to position [146, 0]
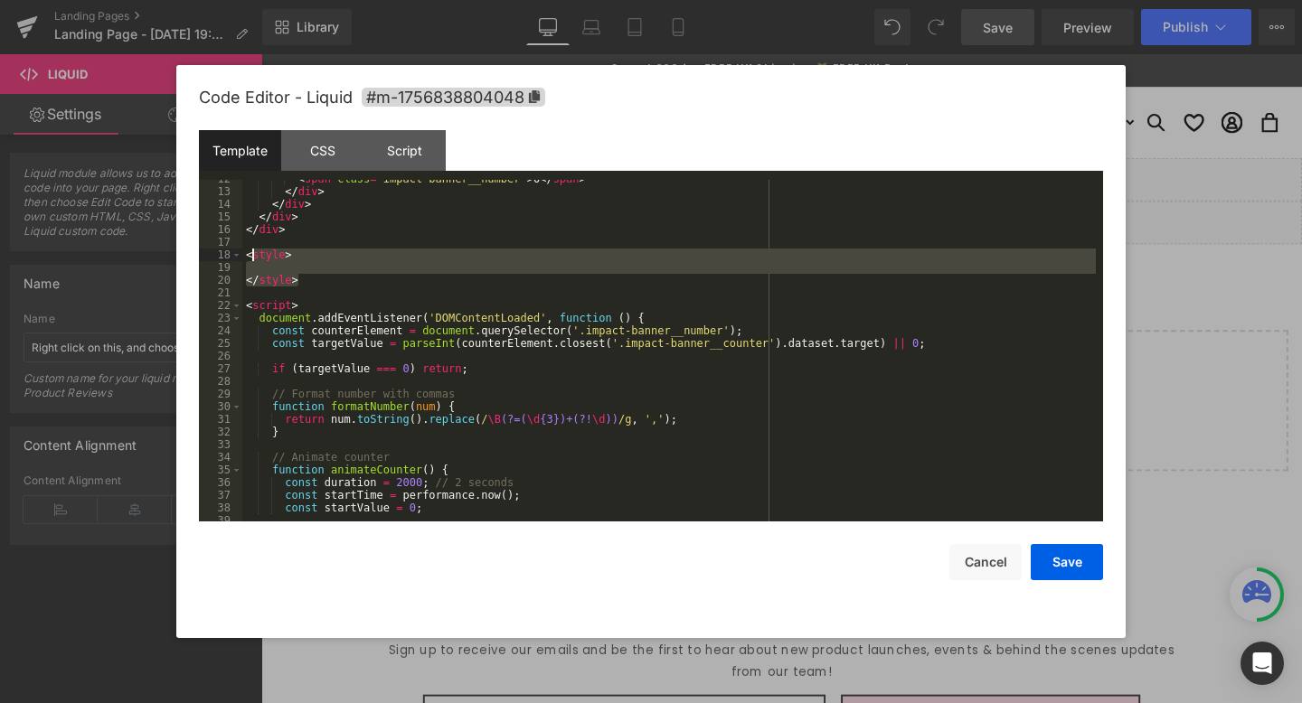
drag, startPoint x: 308, startPoint y: 278, endPoint x: 249, endPoint y: 250, distance: 66.3
click at [249, 250] on div "< span class = "impact-banner__number" > 0 </ span > </ div > </ div > </ div >…" at bounding box center [669, 356] width 854 height 367
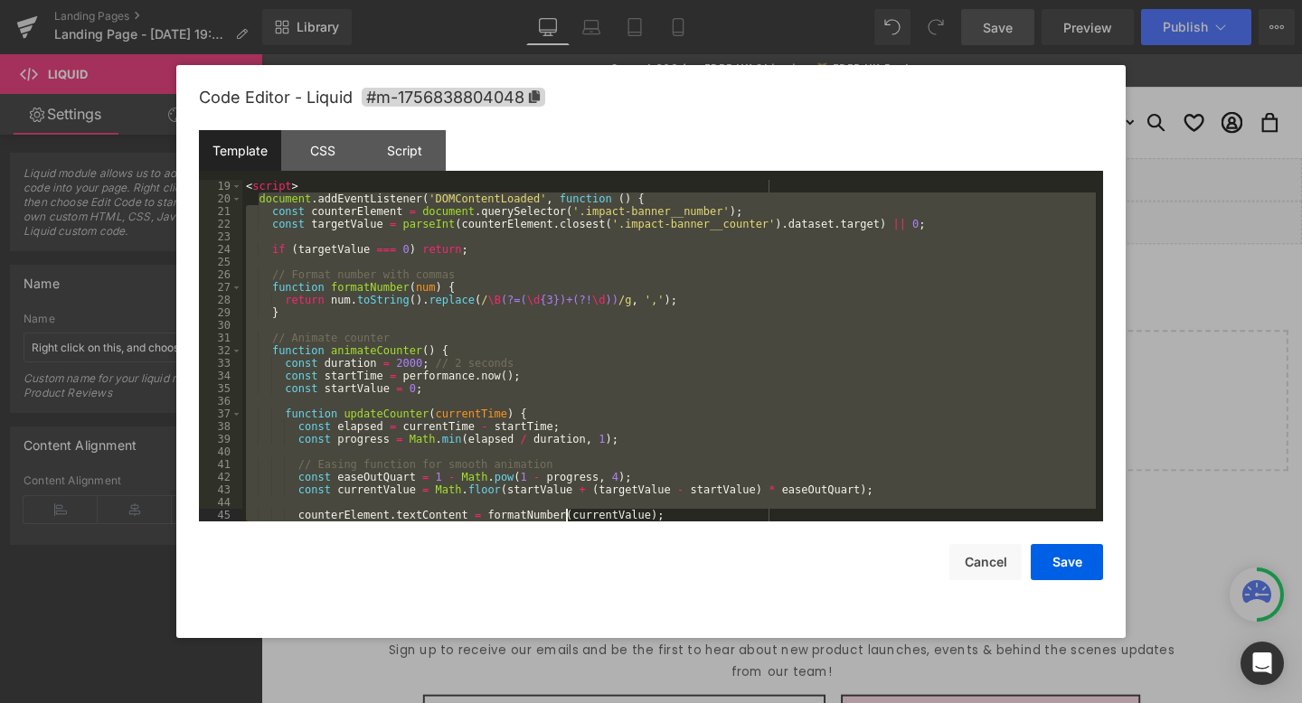
scroll to position [595, 0]
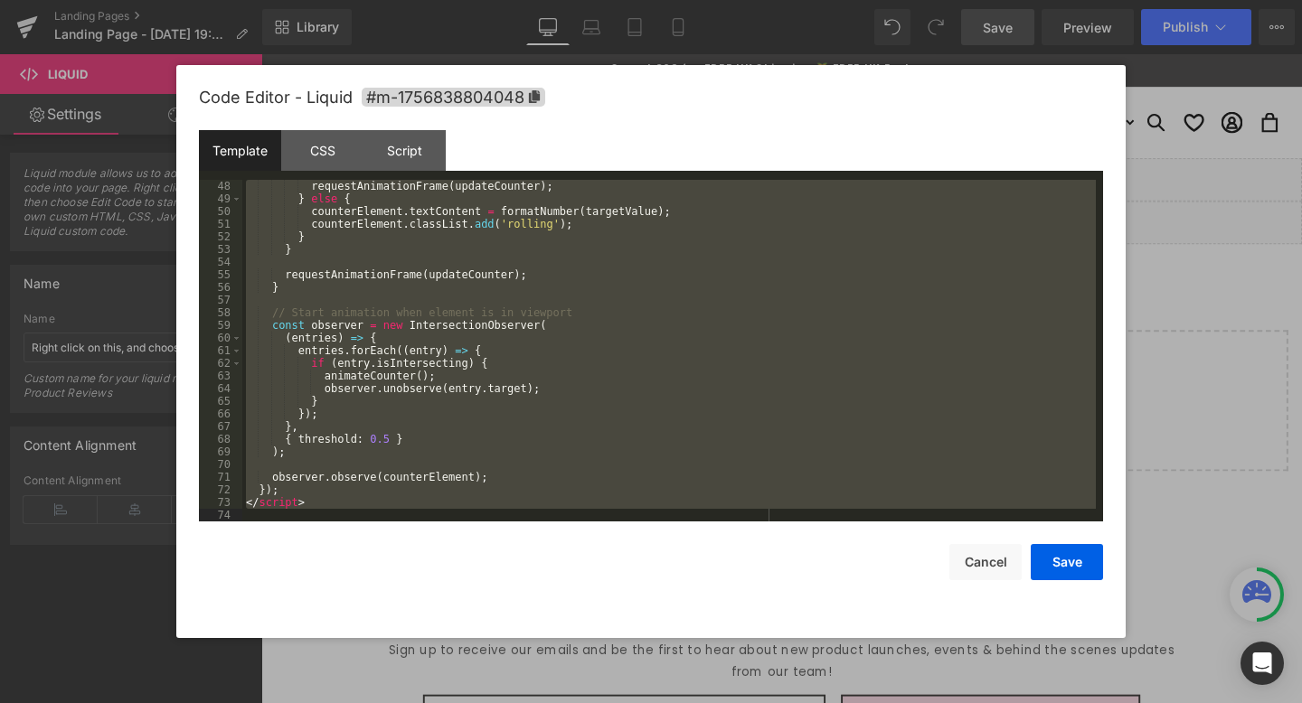
drag, startPoint x: 257, startPoint y: 279, endPoint x: 559, endPoint y: 538, distance: 397.6
click at [485, 439] on div "requestAnimationFrame ( updateCounter ) ; } else { counterElement . textContent…" at bounding box center [669, 363] width 854 height 367
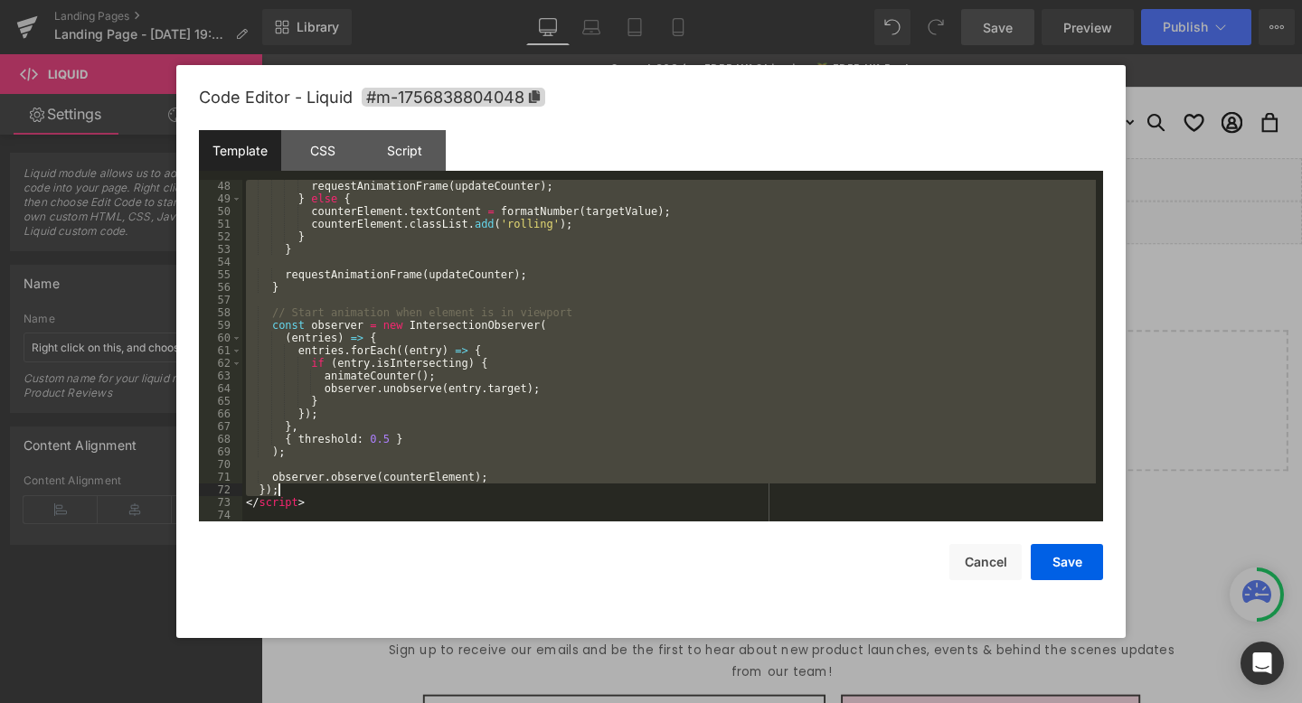
click at [349, 489] on div "requestAnimationFrame ( updateCounter ) ; } else { counterElement . textContent…" at bounding box center [669, 363] width 854 height 367
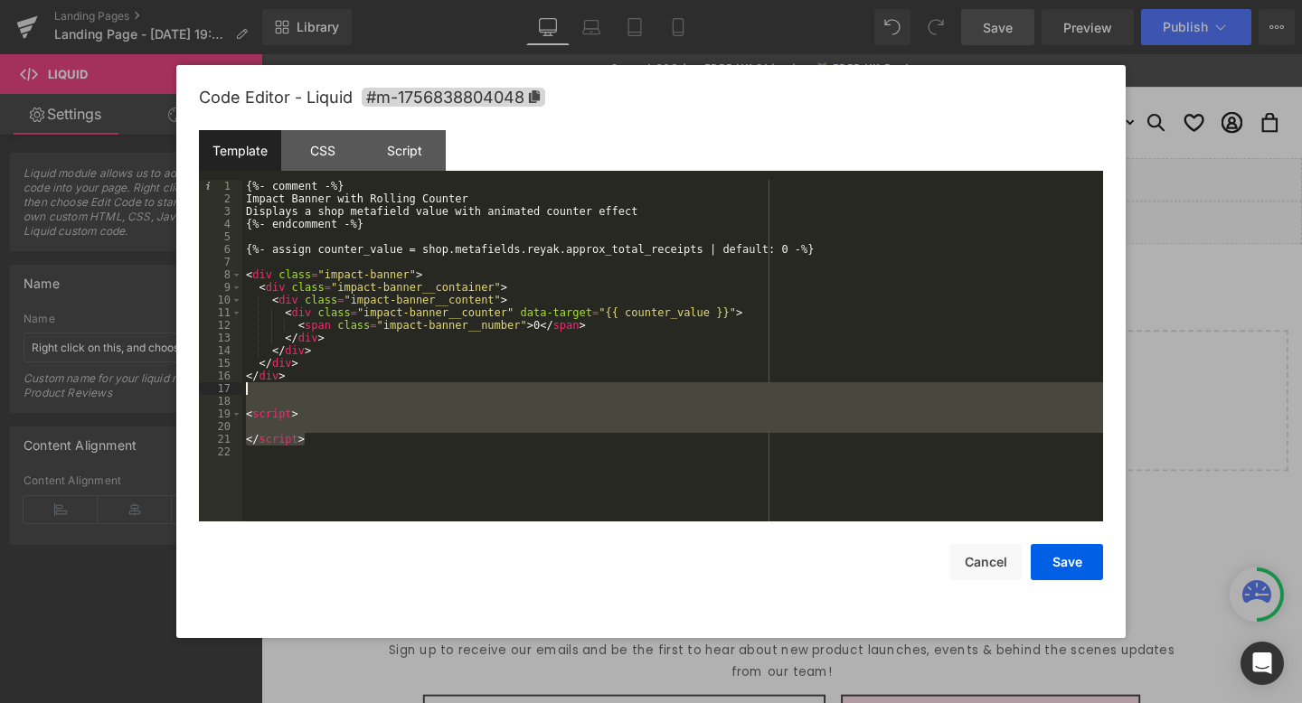
drag, startPoint x: 357, startPoint y: 440, endPoint x: 245, endPoint y: 394, distance: 121.2
click at [245, 394] on div "{%- comment -%} Impact Banner with Rolling Counter Displays a shop metafield va…" at bounding box center [672, 363] width 861 height 367
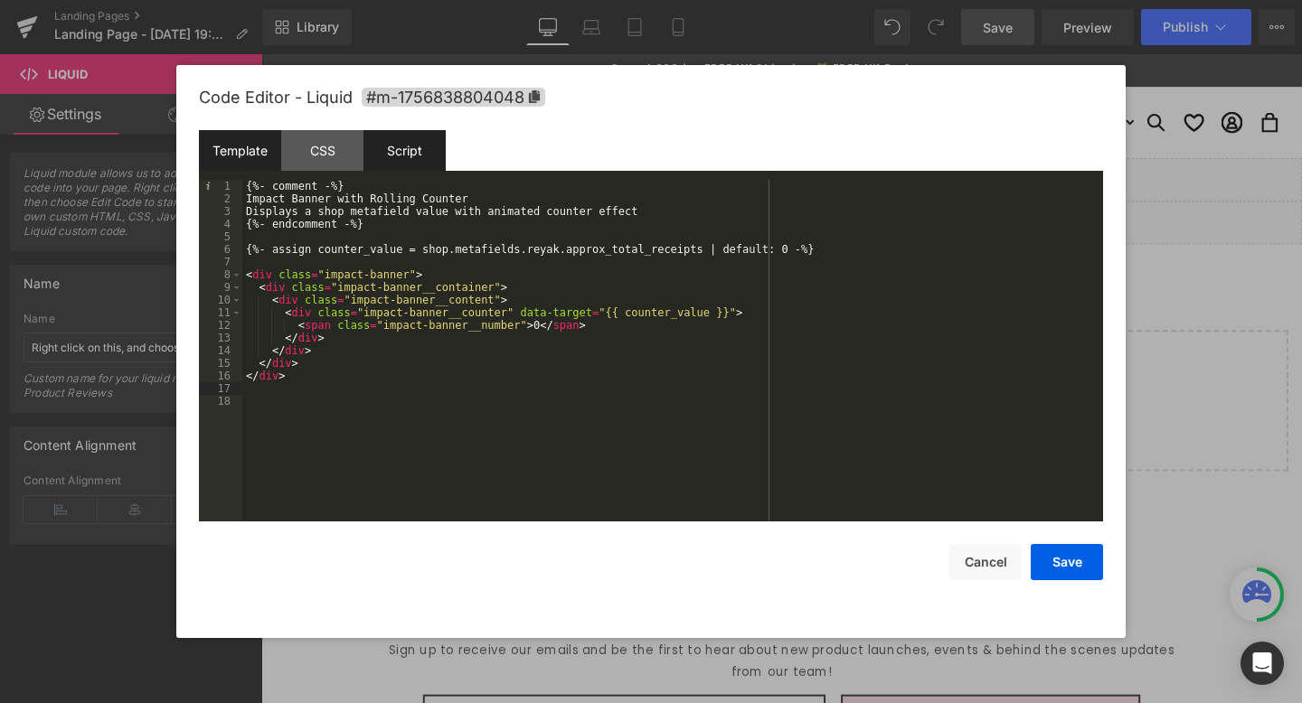
click at [411, 141] on div "Script" at bounding box center [404, 150] width 82 height 41
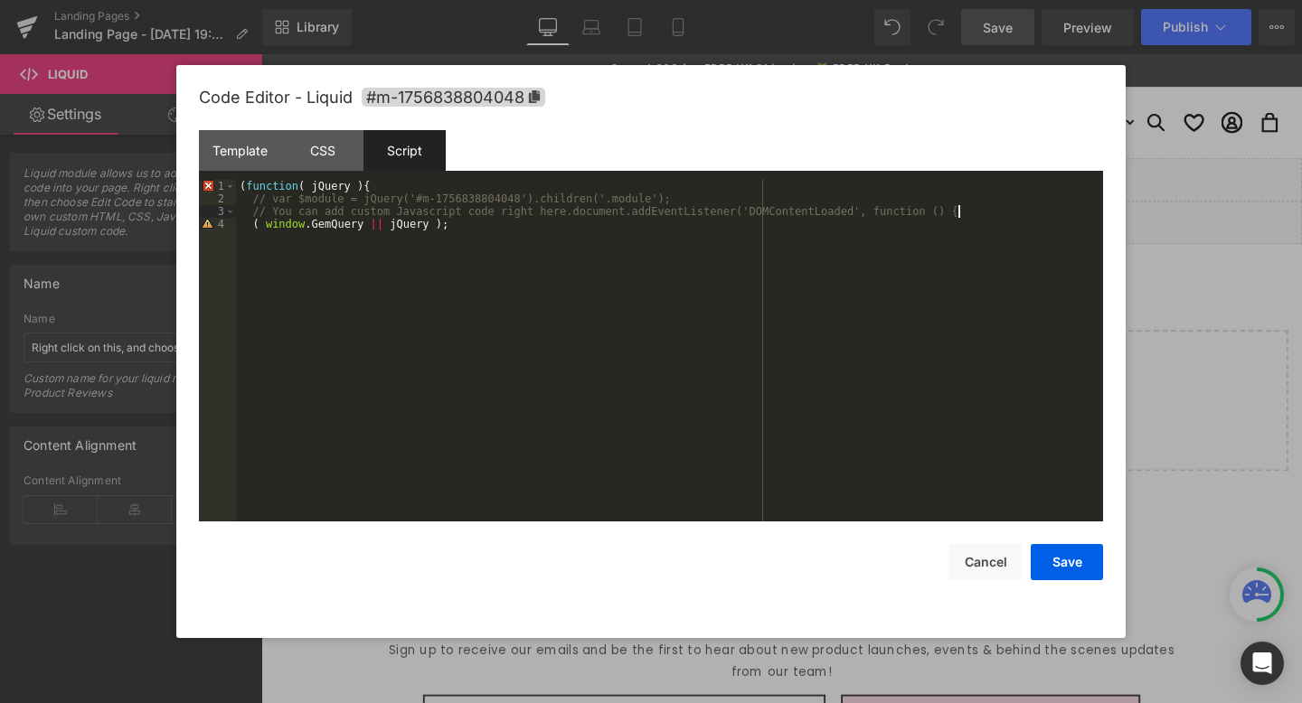
click at [1015, 214] on div "( function ( jQuery ) { // var $module = jQuery('#m-1756838804048').children('.…" at bounding box center [669, 363] width 867 height 367
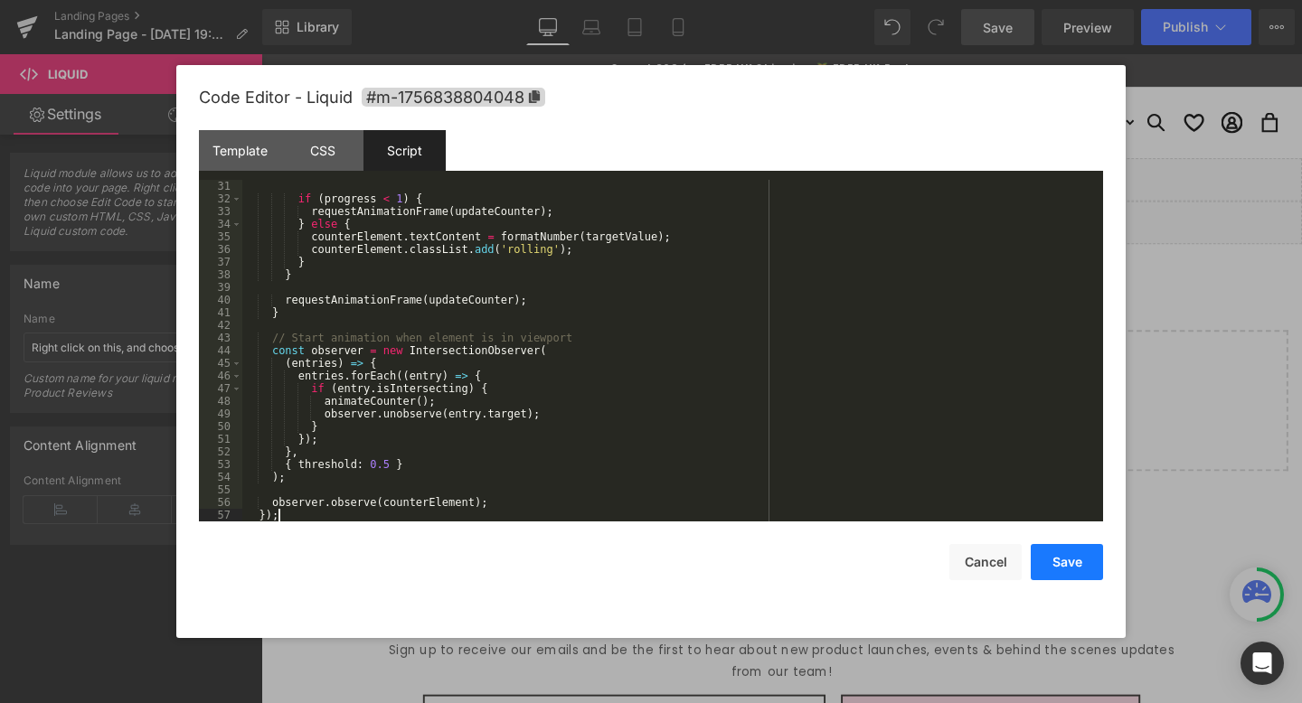
click at [1060, 547] on button "Save" at bounding box center [1067, 562] width 72 height 36
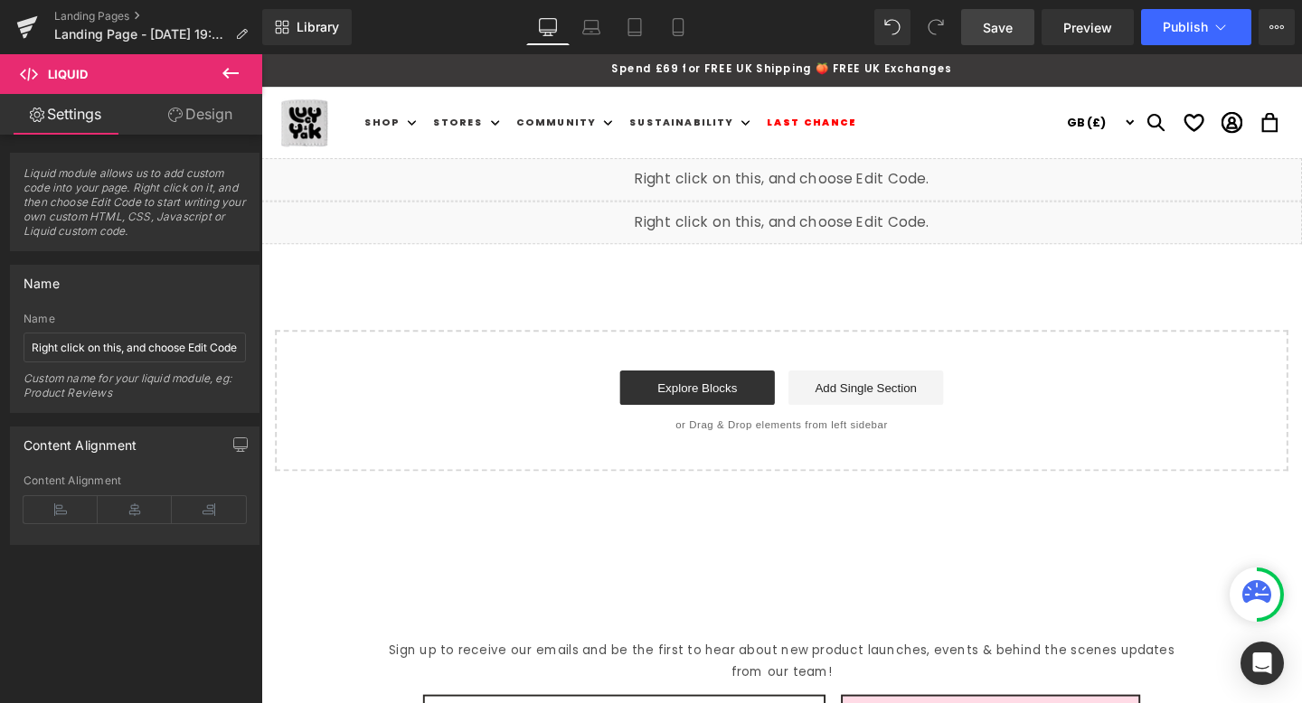
click at [992, 23] on span "Save" at bounding box center [998, 27] width 30 height 19
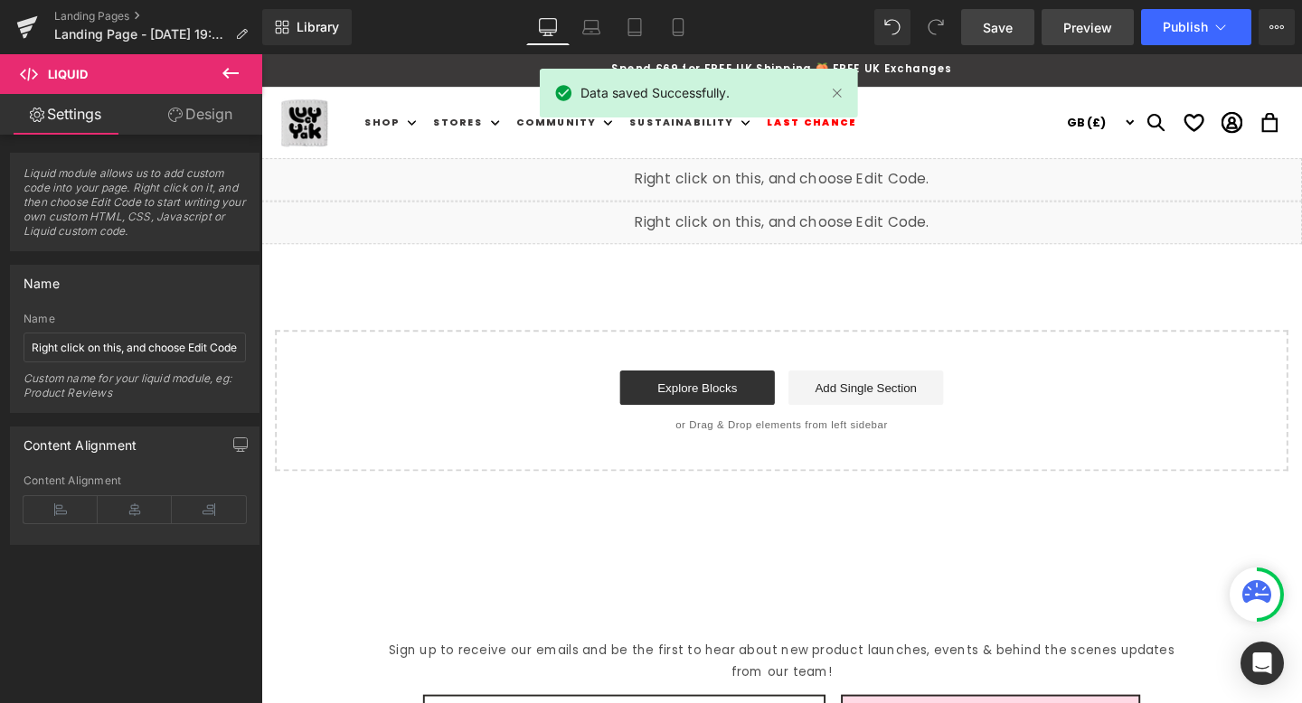
click at [1092, 35] on span "Preview" at bounding box center [1087, 27] width 49 height 19
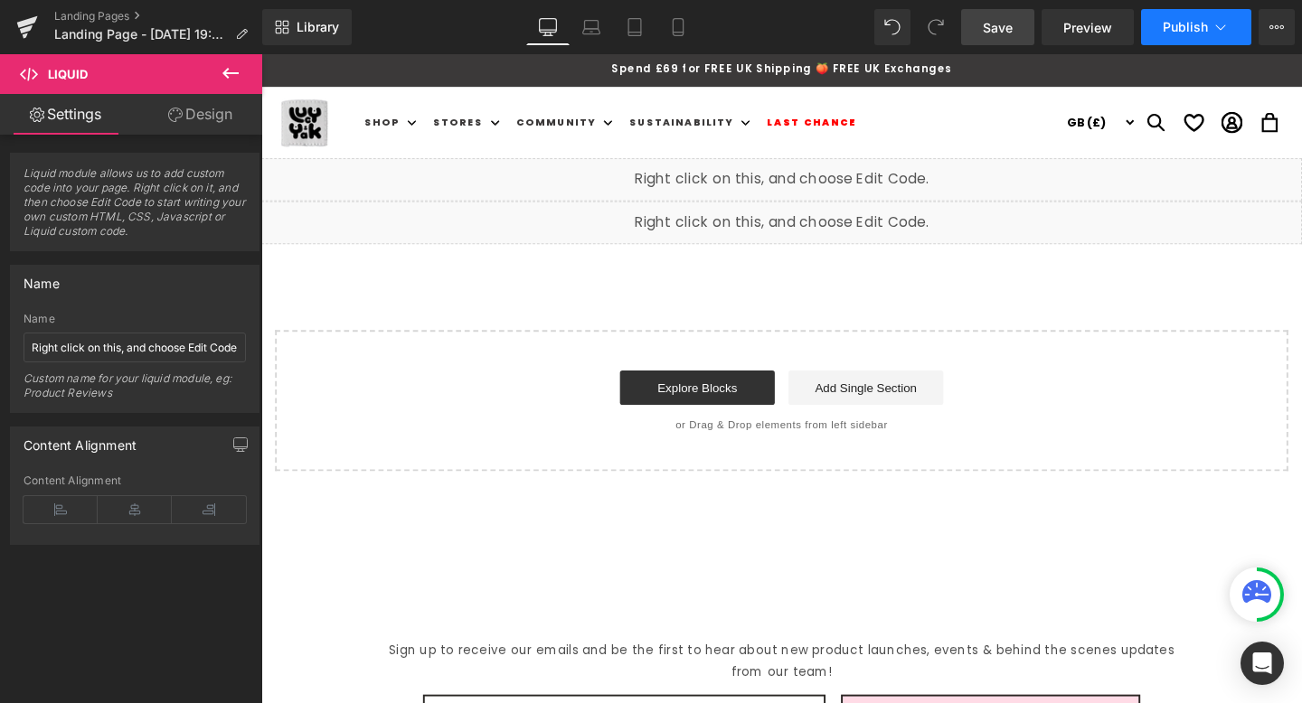
click at [1204, 31] on span "Publish" at bounding box center [1185, 27] width 45 height 14
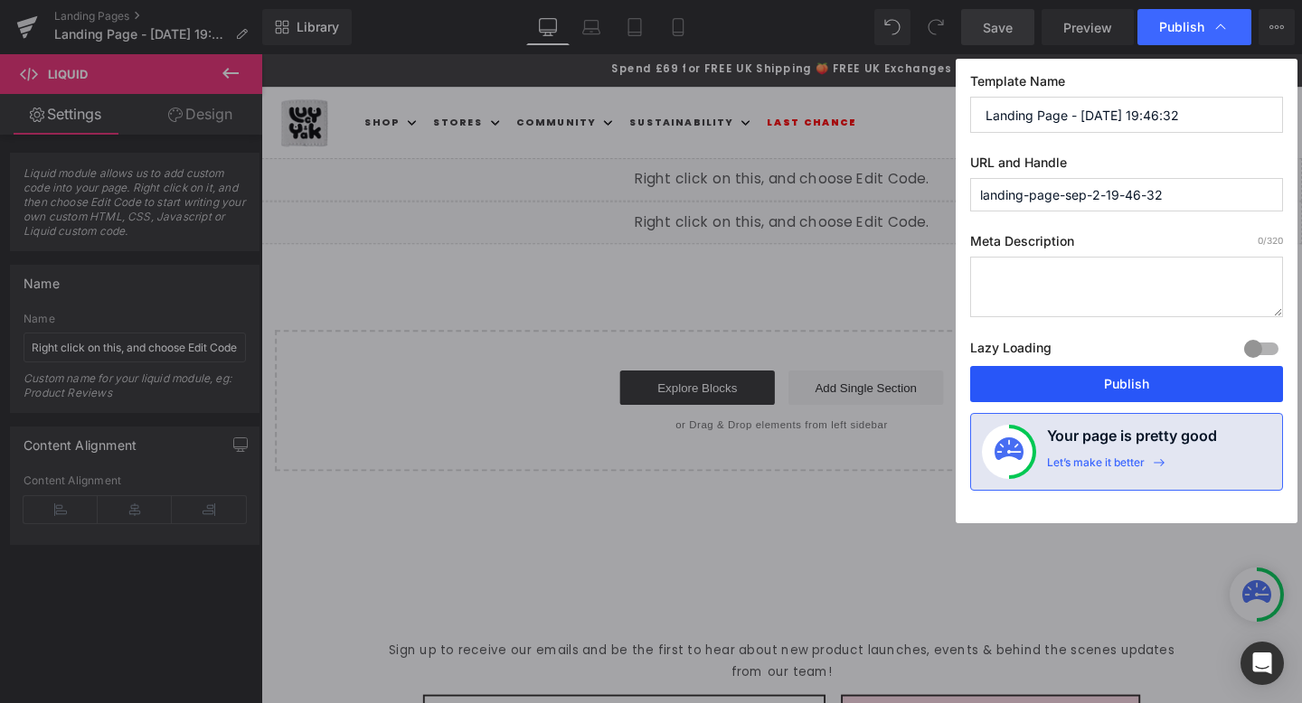
click at [1128, 382] on button "Publish" at bounding box center [1126, 384] width 313 height 36
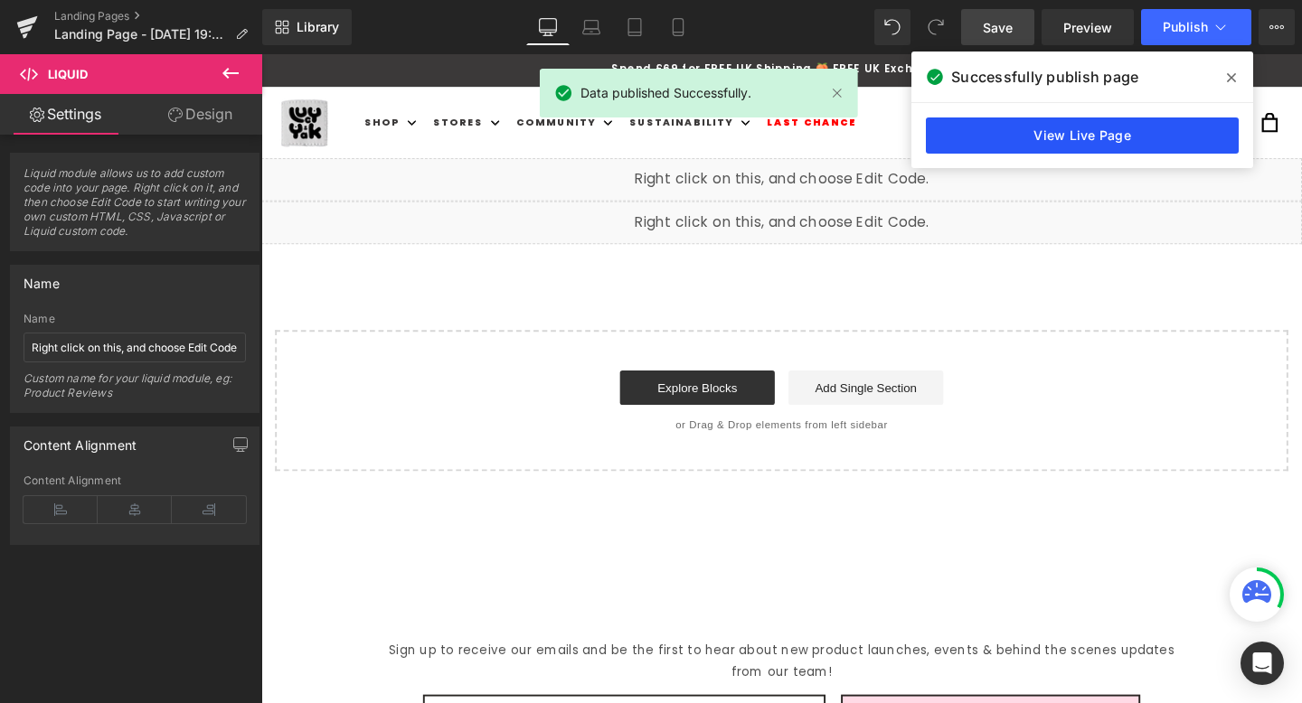
click at [1175, 138] on link "View Live Page" at bounding box center [1082, 136] width 313 height 36
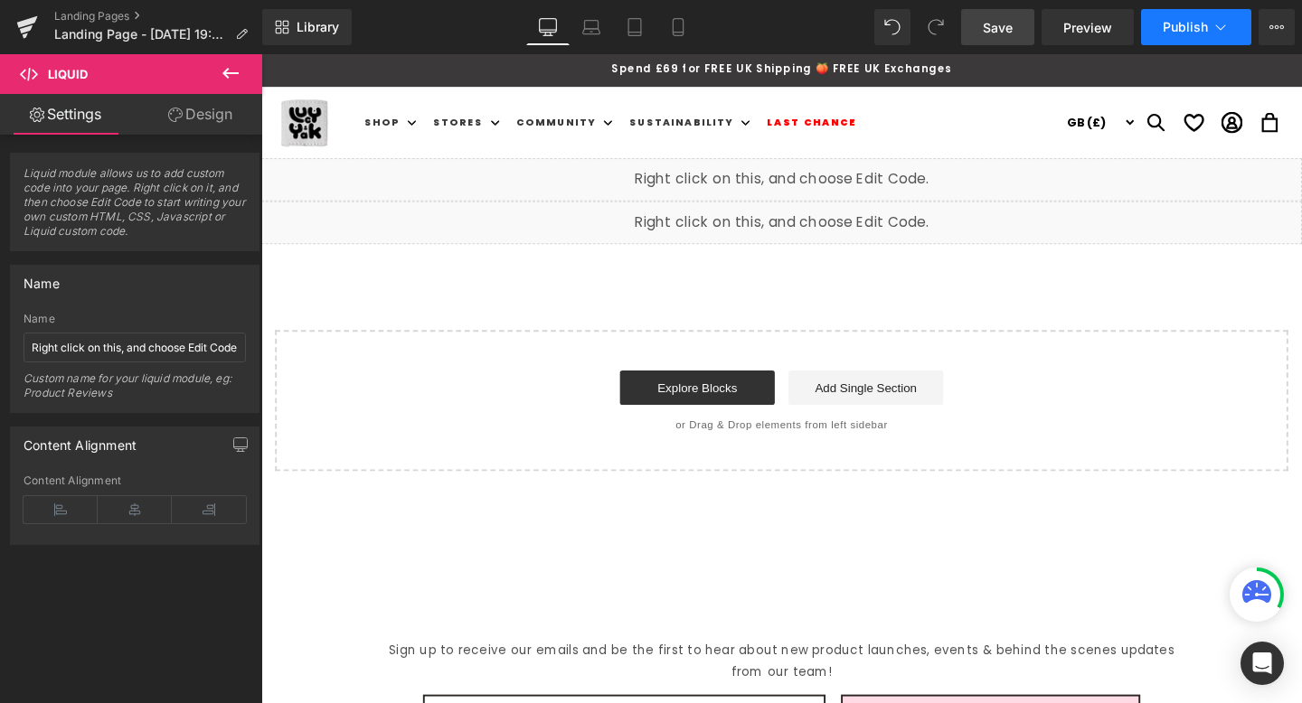
click at [1234, 24] on button "Publish" at bounding box center [1196, 27] width 110 height 36
click at [1285, 26] on button "View Live Page View with current Template Save Template to Library Schedule Pub…" at bounding box center [1277, 27] width 36 height 36
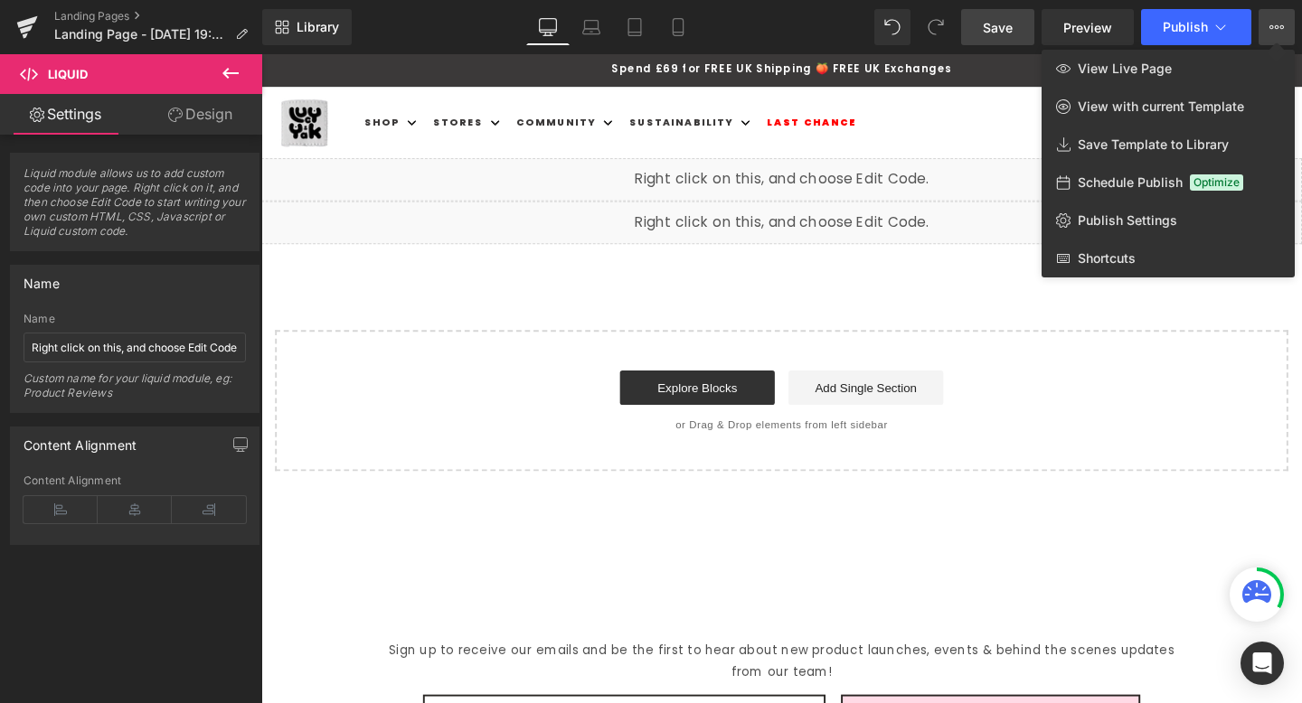
click at [1285, 26] on button "View Live Page View with current Template Save Template to Library Schedule Pub…" at bounding box center [1277, 27] width 36 height 36
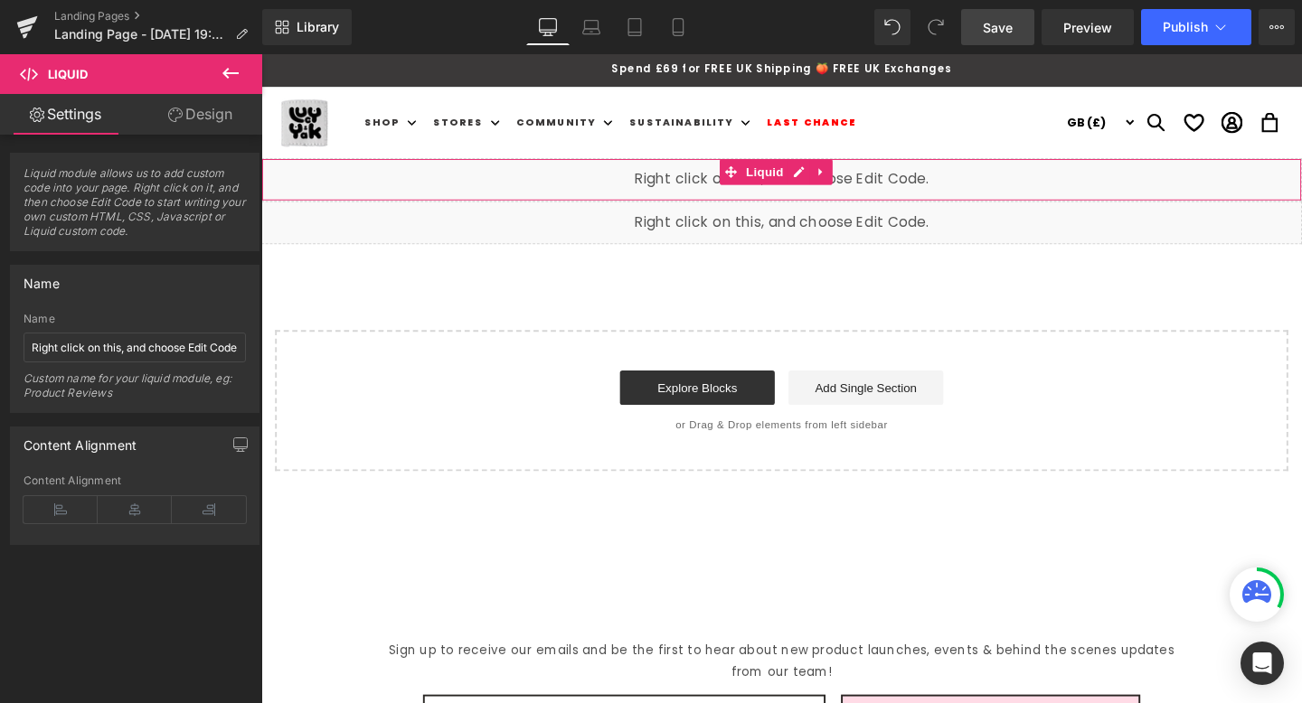
click at [822, 184] on div "Liquid" at bounding box center [808, 186] width 1094 height 45
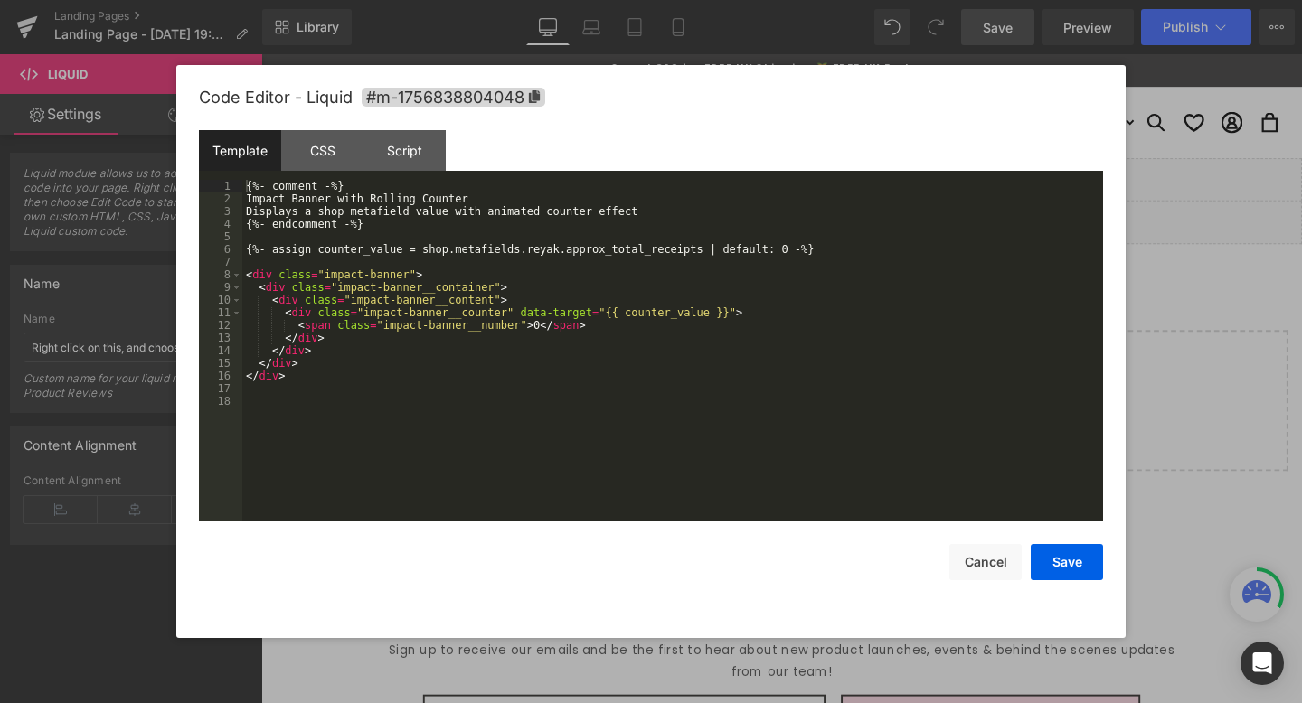
click at [659, 235] on div "{%- comment -%} Impact Banner with Rolling Counter Displays a shop metafield va…" at bounding box center [672, 363] width 861 height 367
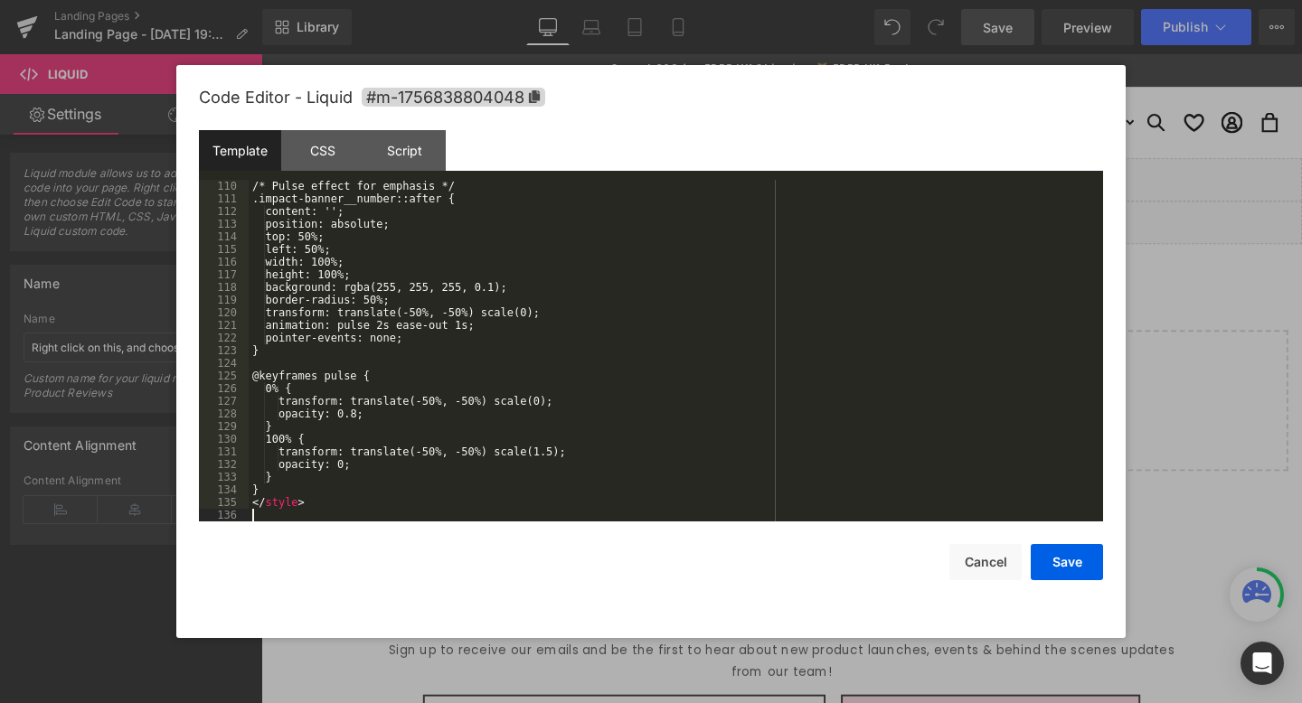
scroll to position [1380, 0]
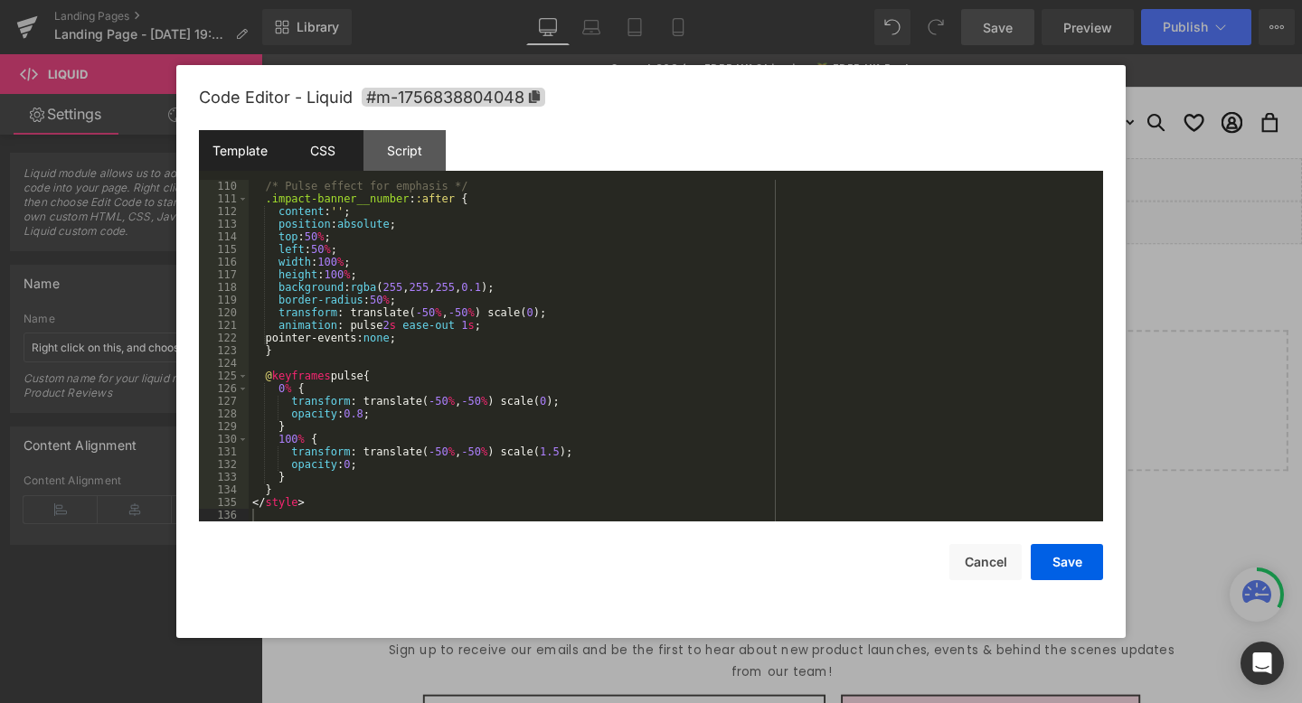
click at [322, 143] on div "CSS" at bounding box center [322, 150] width 82 height 41
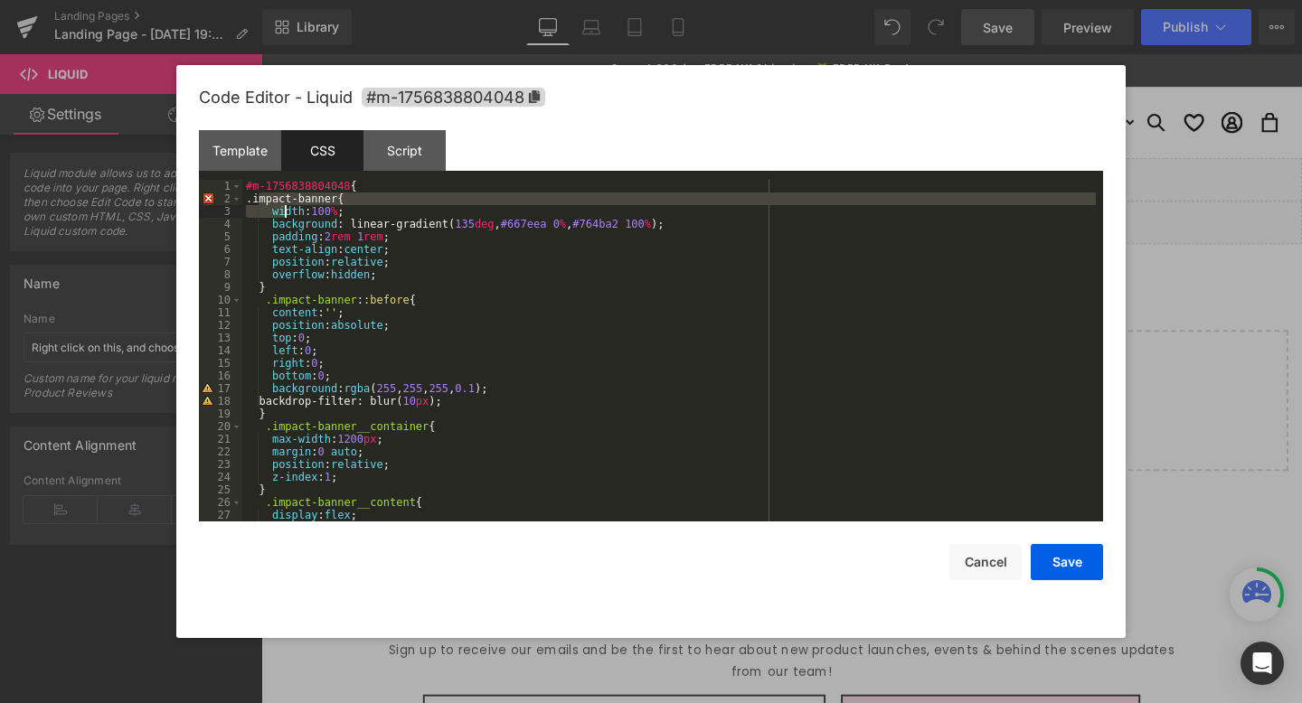
scroll to position [646, 0]
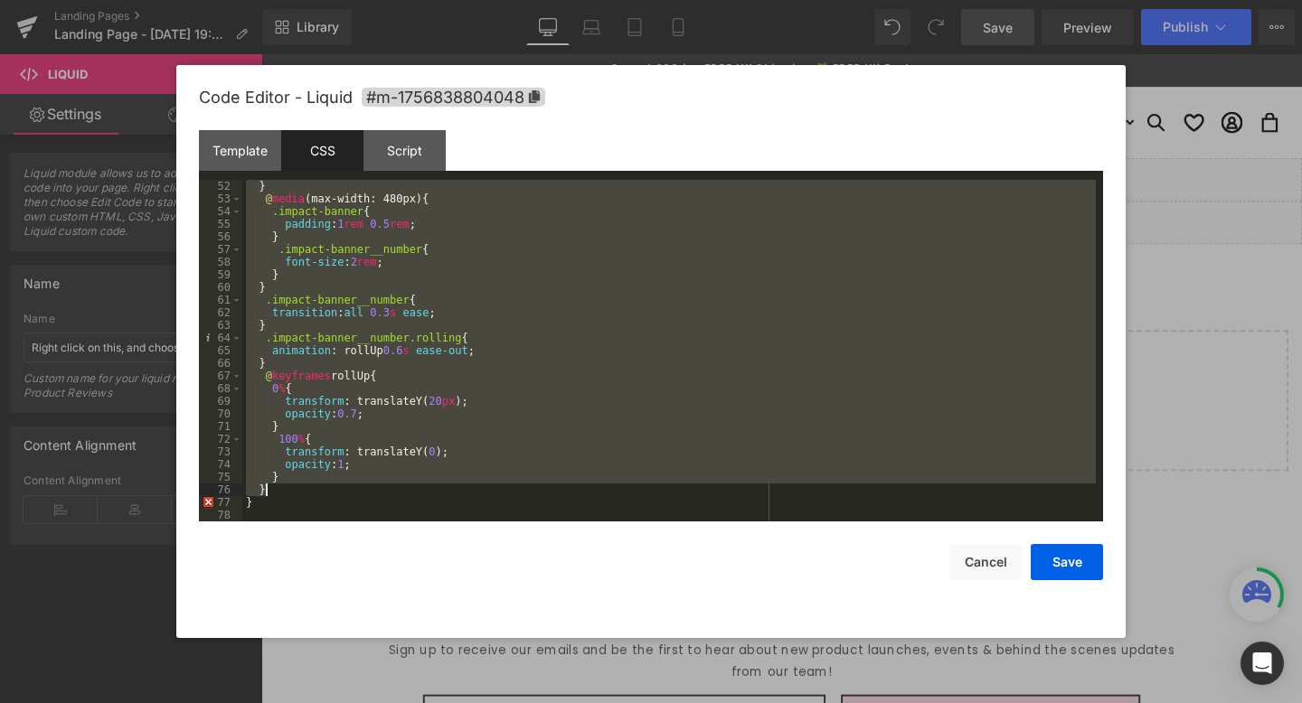
drag, startPoint x: 260, startPoint y: 200, endPoint x: 925, endPoint y: 490, distance: 725.2
click at [925, 490] on div "} @ media (max-width: 480px) { .impact-banner { padding : 1 rem 0.5 rem ; } .im…" at bounding box center [669, 363] width 854 height 367
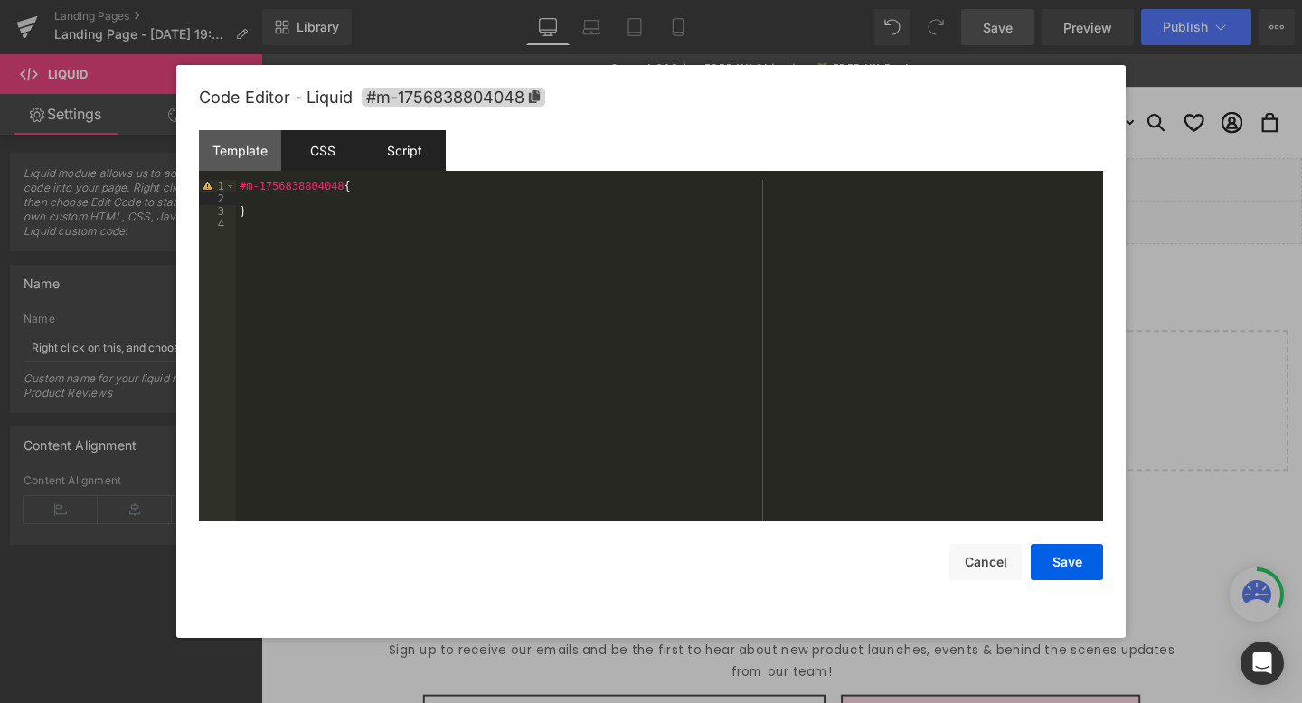
click at [423, 150] on div "Script" at bounding box center [404, 150] width 82 height 41
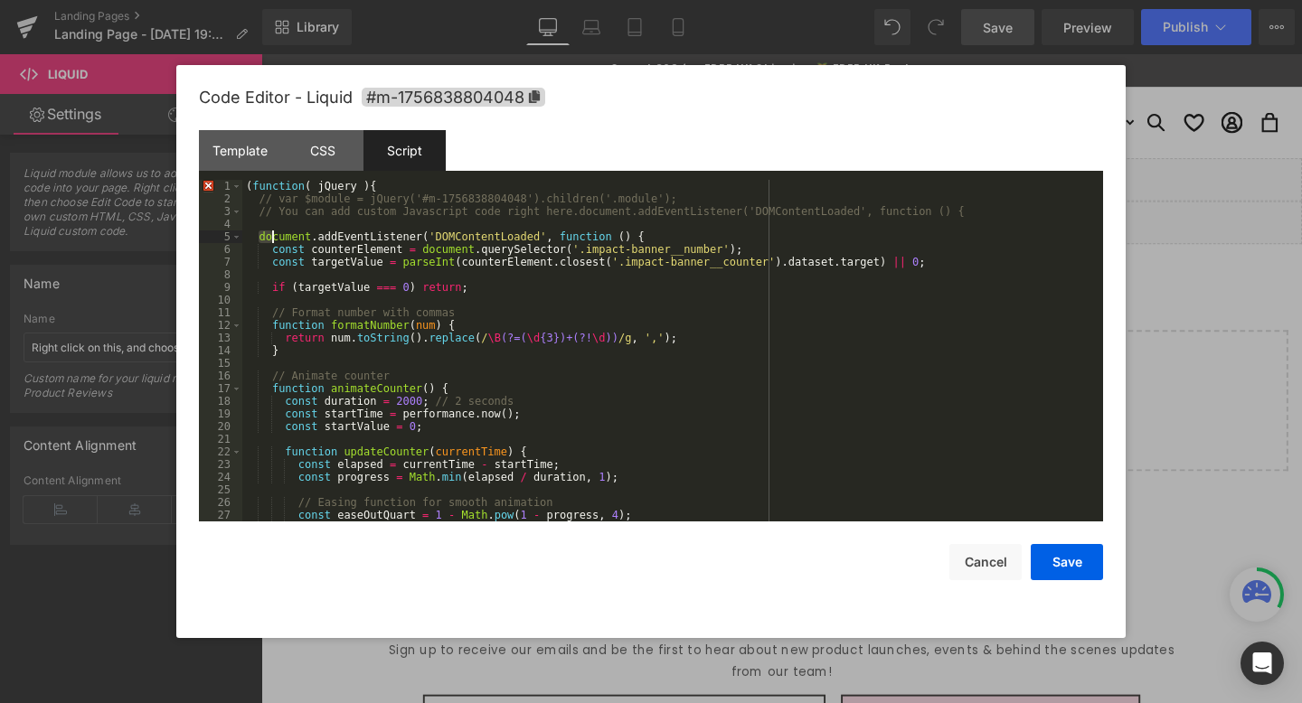
scroll to position [392, 0]
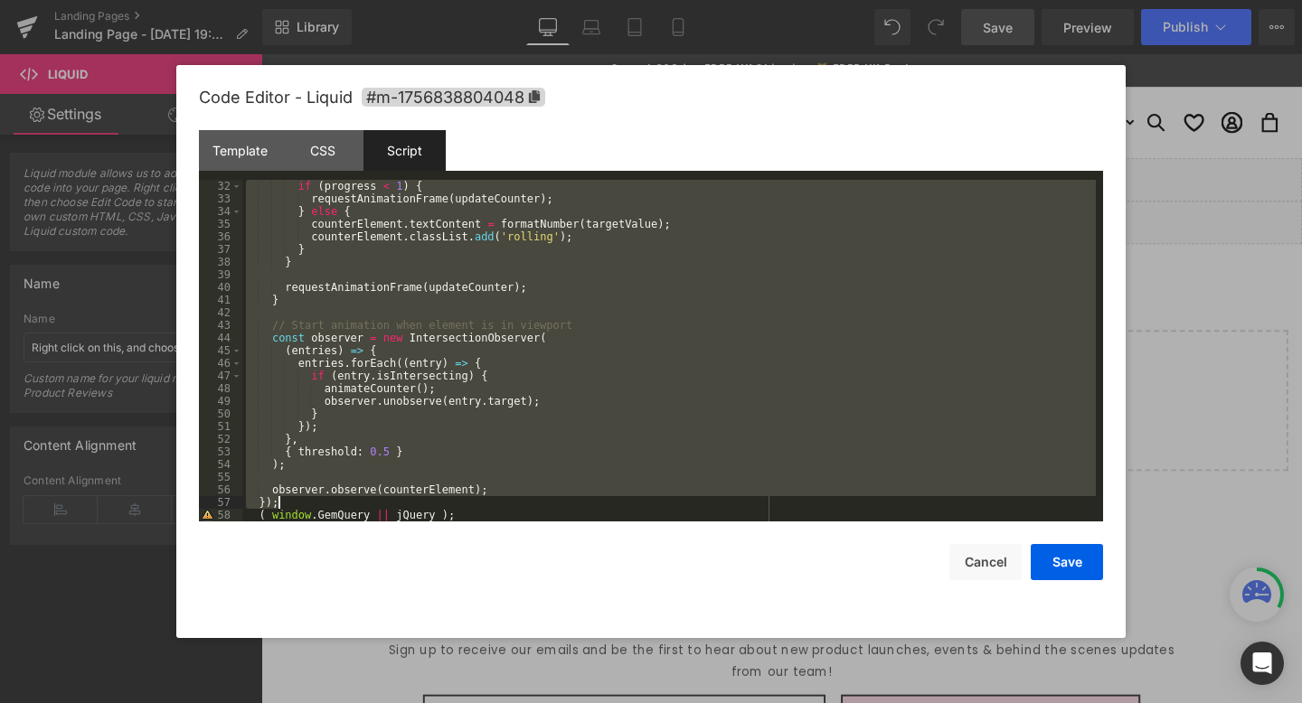
drag, startPoint x: 258, startPoint y: 233, endPoint x: 746, endPoint y: 499, distance: 555.9
click at [746, 499] on div "if ( progress < 1 ) { requestAnimationFrame ( updateCounter ) ; } else { counte…" at bounding box center [669, 363] width 854 height 367
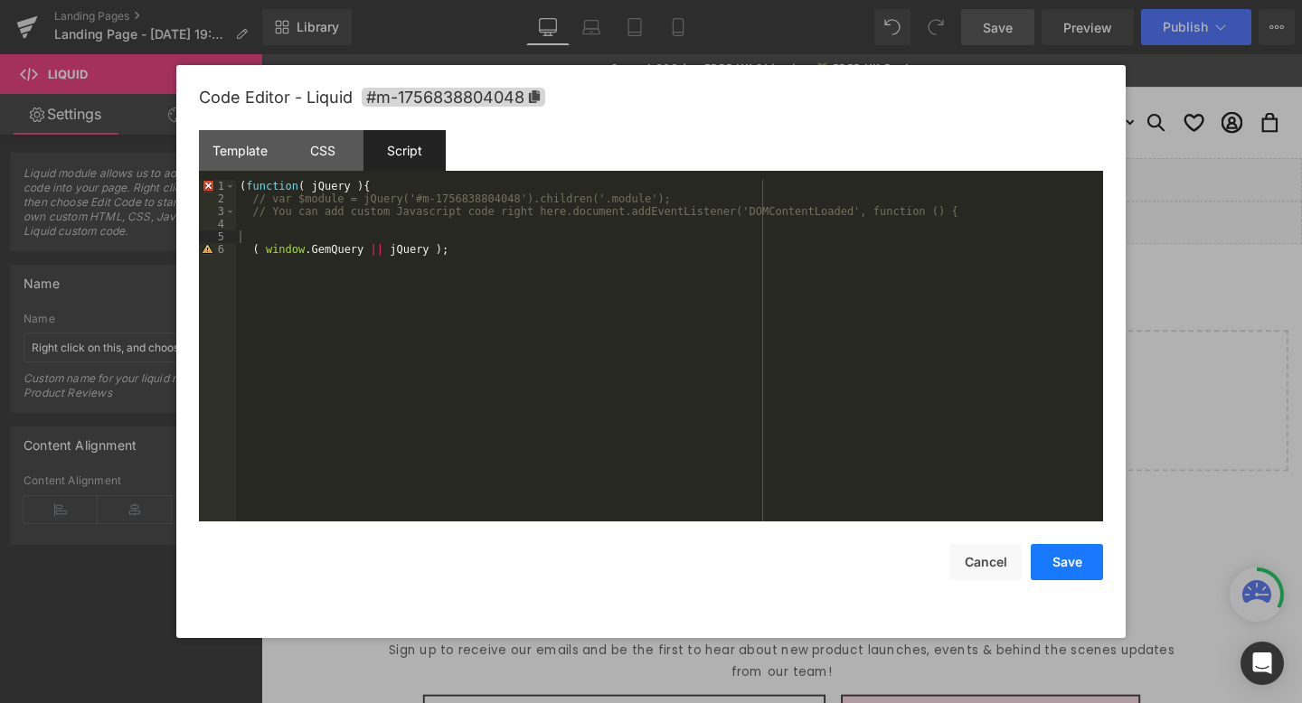
click at [1082, 554] on button "Save" at bounding box center [1067, 562] width 72 height 36
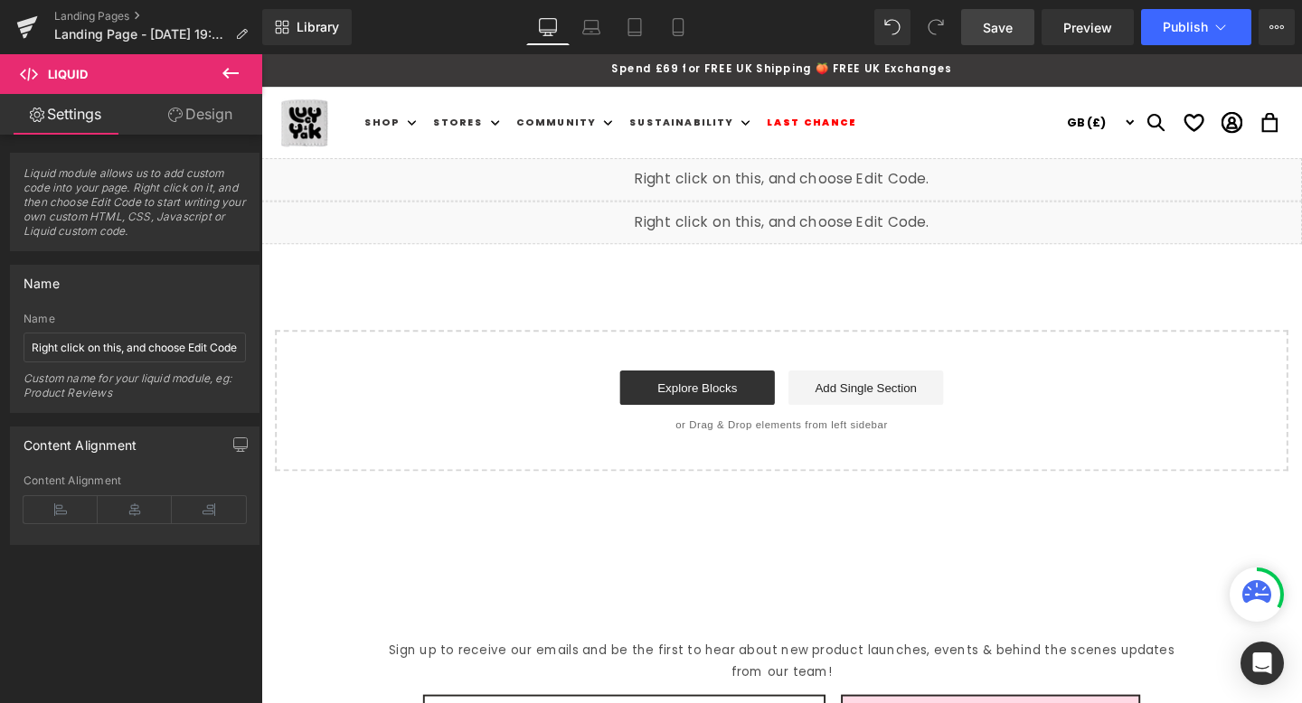
click at [1008, 22] on span "Save" at bounding box center [998, 27] width 30 height 19
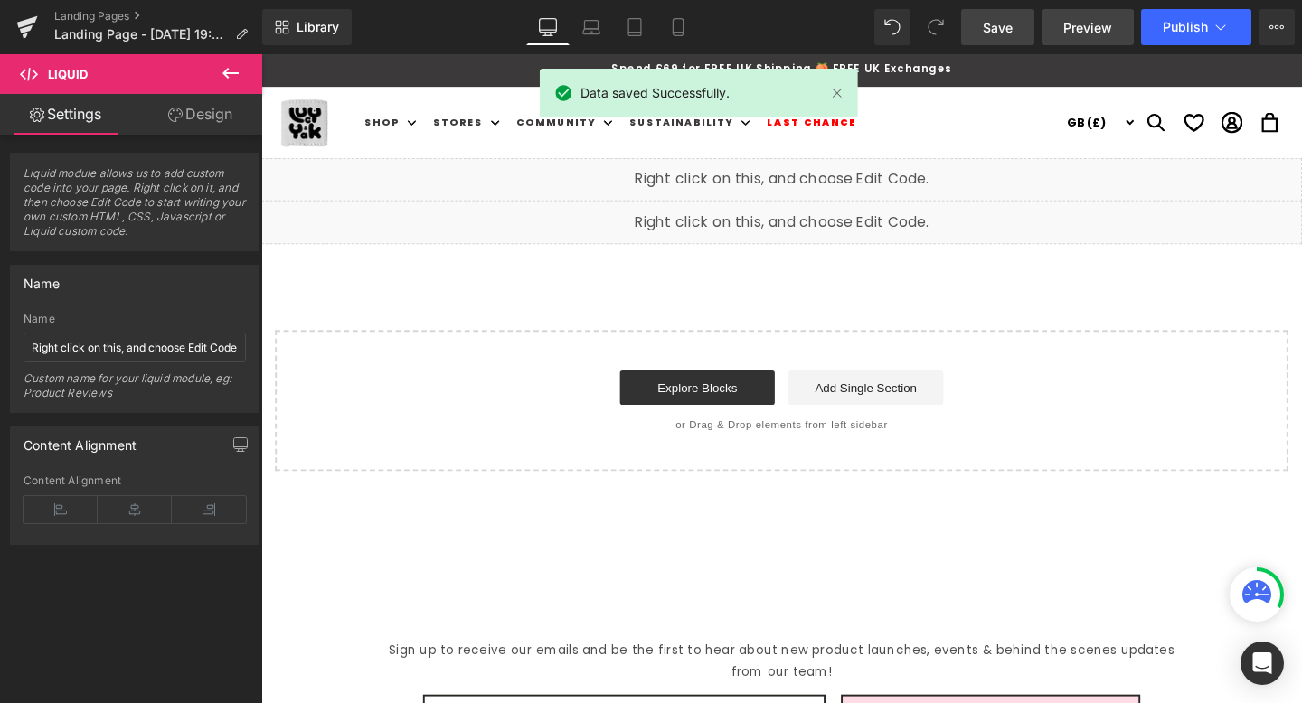
click at [1052, 33] on link "Preview" at bounding box center [1088, 27] width 92 height 36
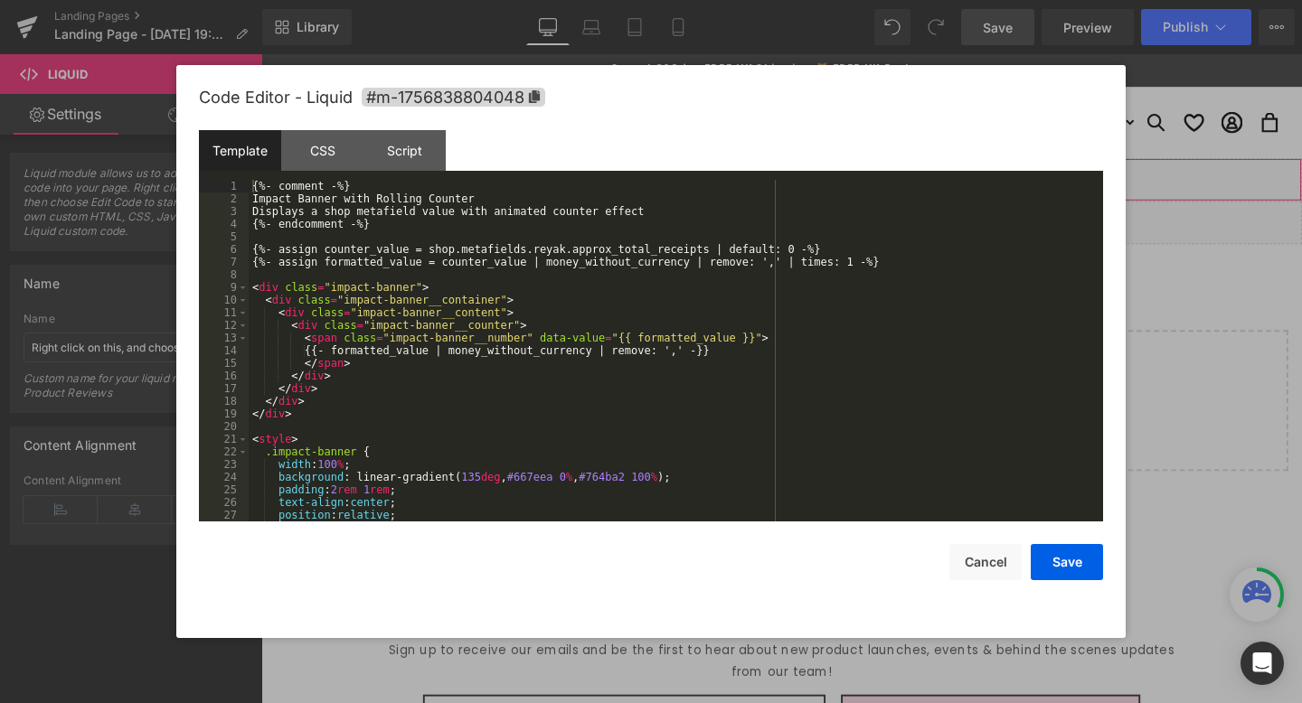
click at [823, 183] on div "Liquid" at bounding box center [808, 186] width 1094 height 45
click at [547, 263] on div "{%- comment -%} Impact Banner with Rolling Counter Displays a shop metafield va…" at bounding box center [672, 363] width 847 height 367
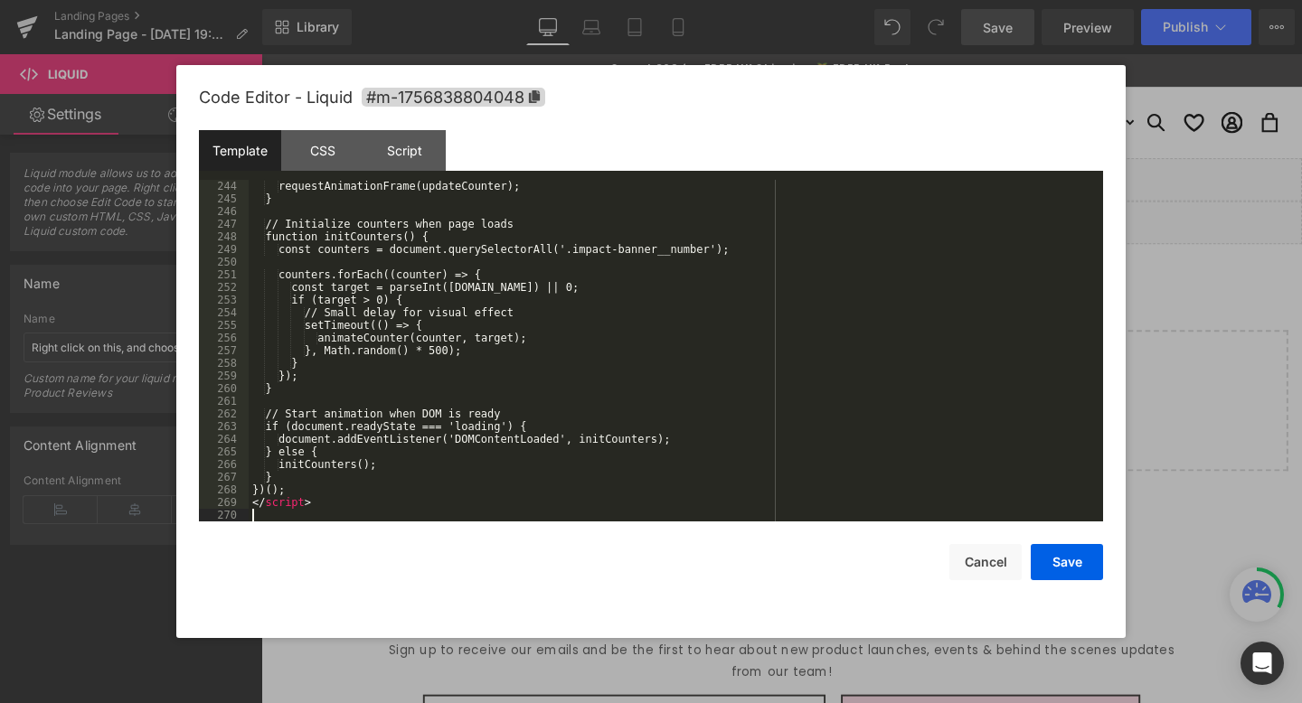
scroll to position [3076, 0]
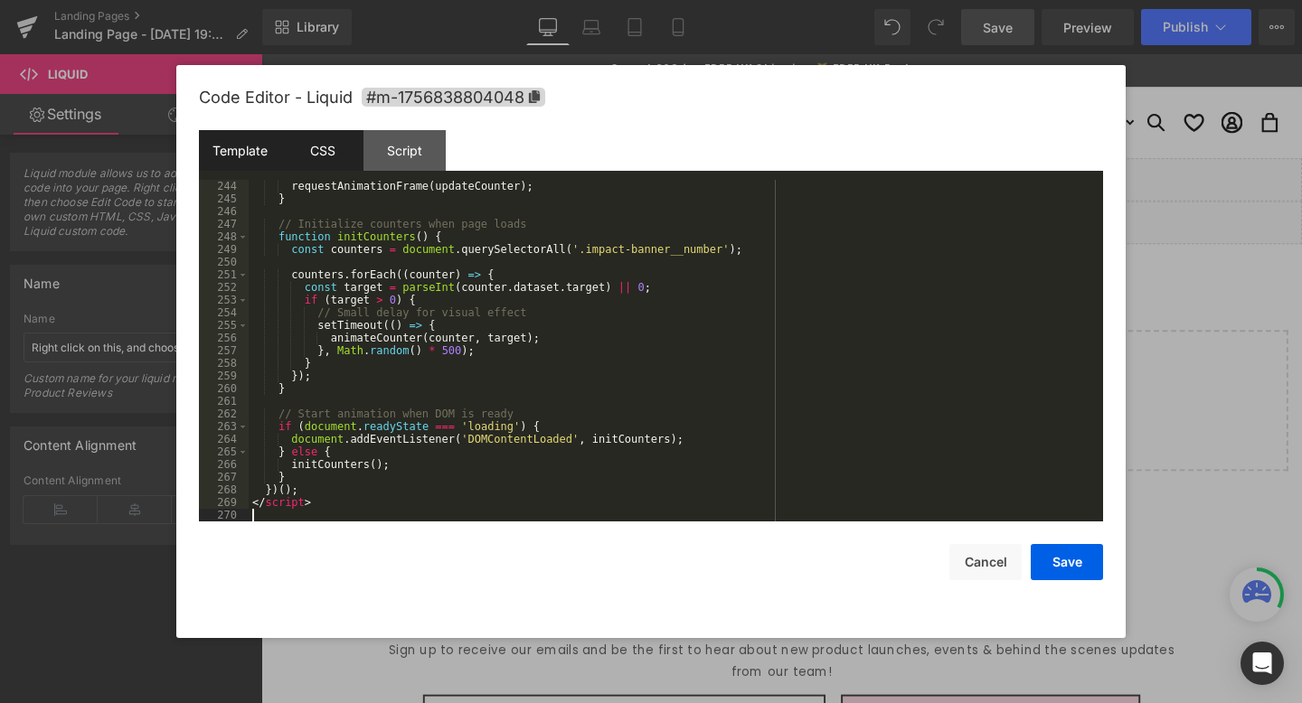
click at [324, 162] on div "CSS" at bounding box center [322, 150] width 82 height 41
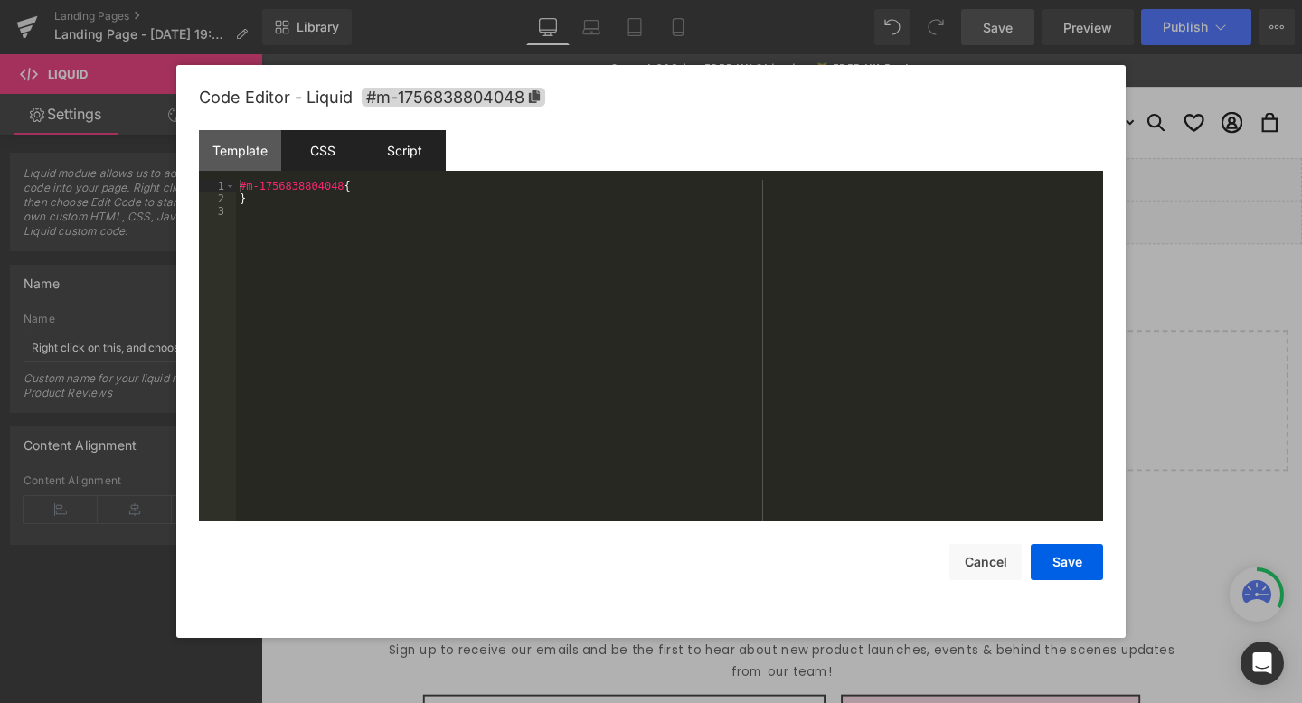
click at [416, 157] on div "Script" at bounding box center [404, 150] width 82 height 41
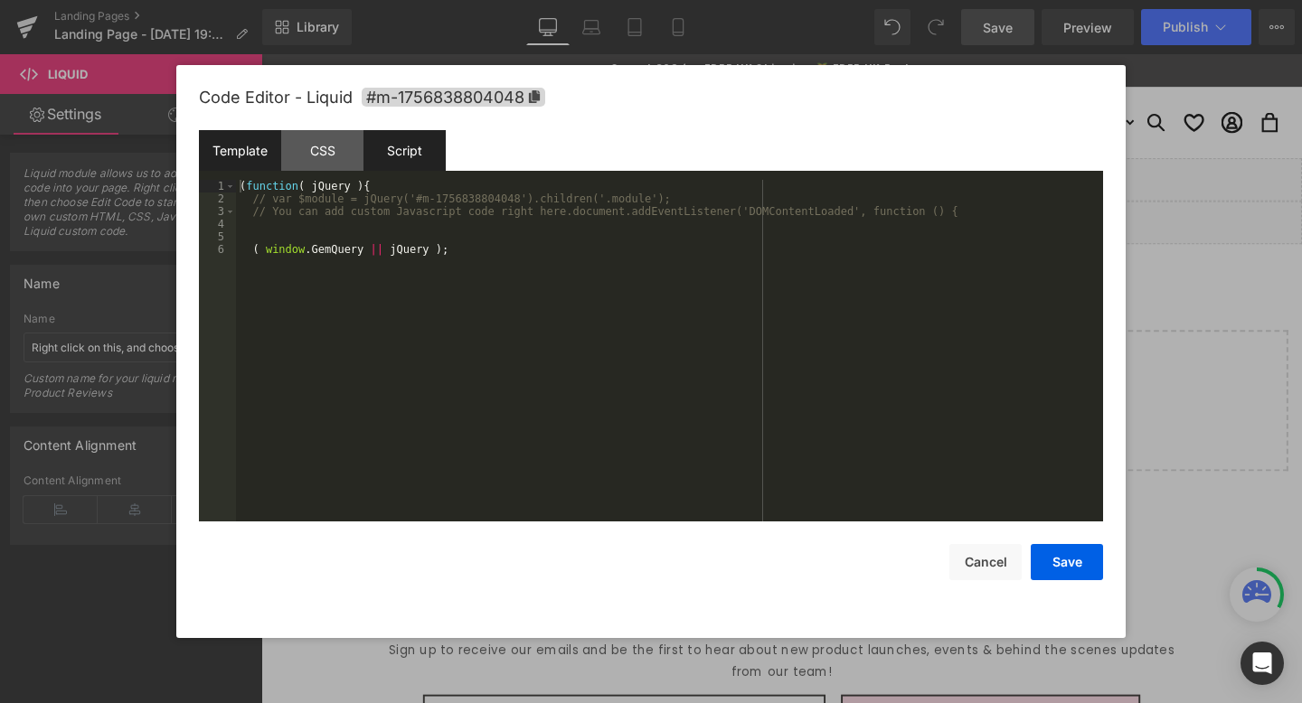
click at [252, 152] on div "Template" at bounding box center [240, 150] width 82 height 41
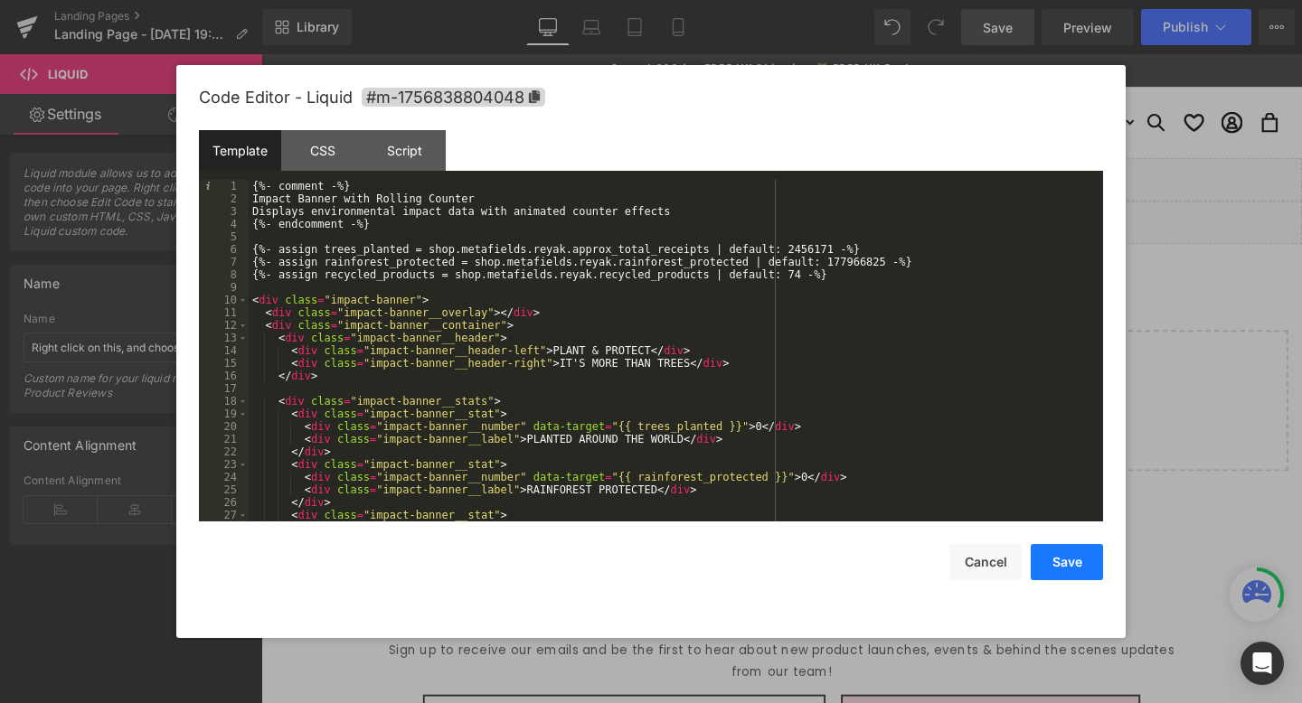
scroll to position [0, 0]
click at [1060, 555] on button "Save" at bounding box center [1067, 562] width 72 height 36
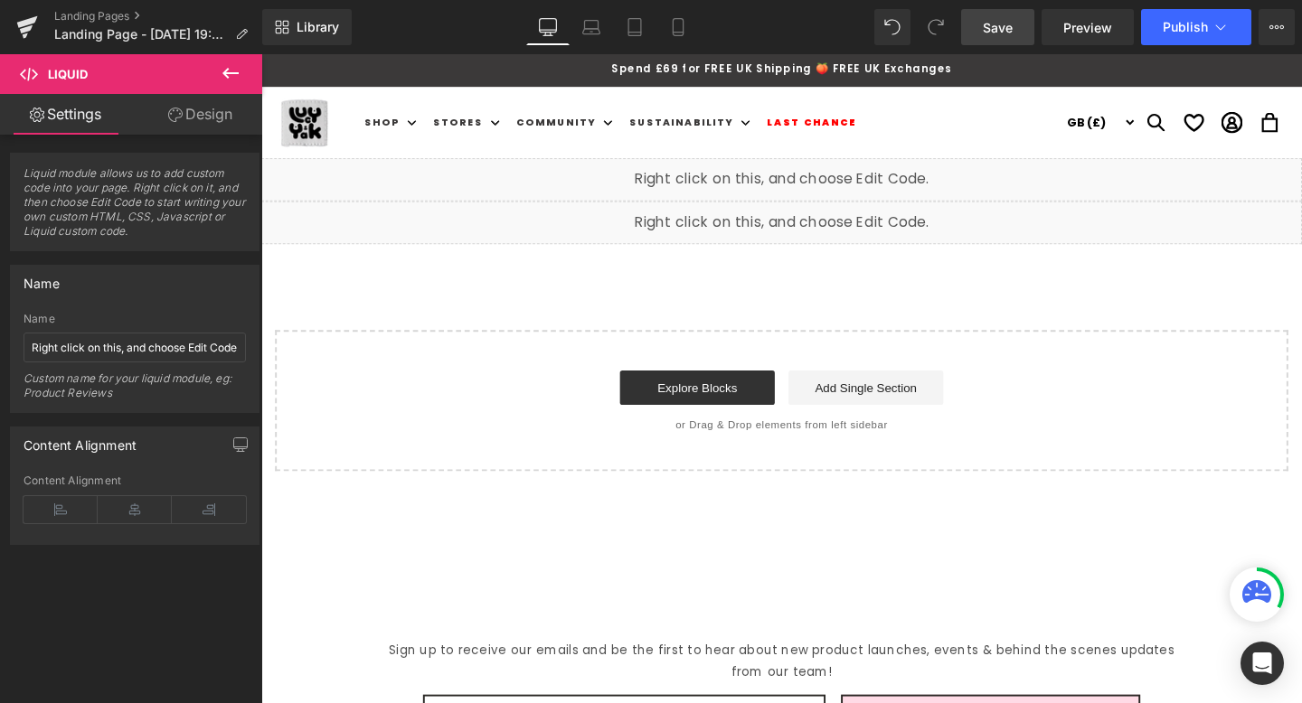
click at [997, 23] on span "Save" at bounding box center [998, 27] width 30 height 19
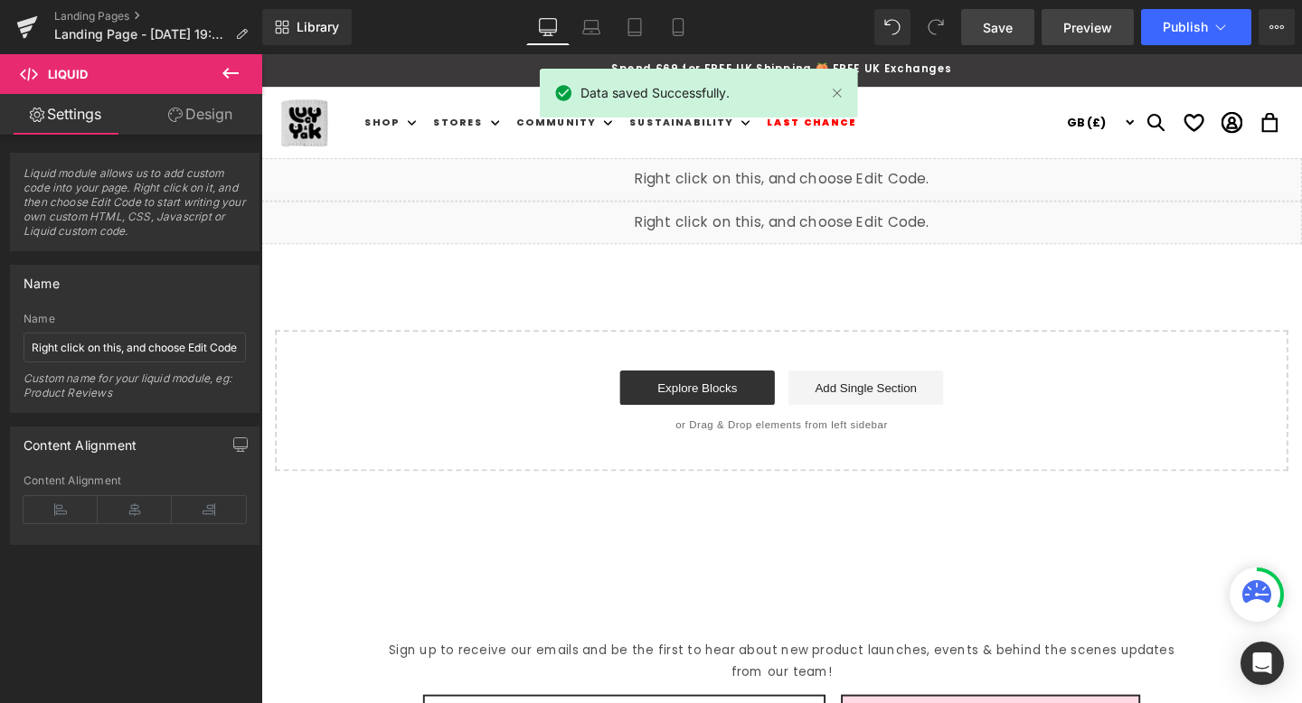
click at [1077, 24] on span "Preview" at bounding box center [1087, 27] width 49 height 19
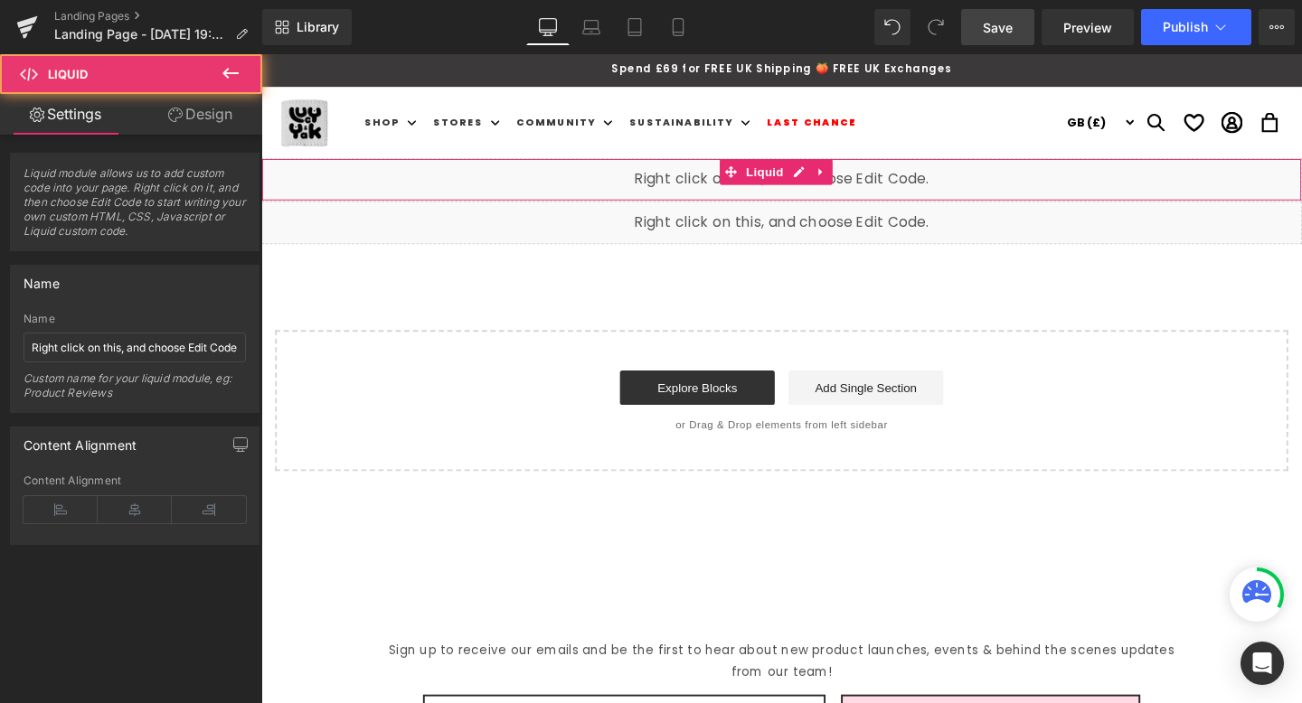
click at [672, 183] on div "Liquid" at bounding box center [808, 186] width 1094 height 45
click at [814, 177] on div "Liquid" at bounding box center [808, 186] width 1094 height 45
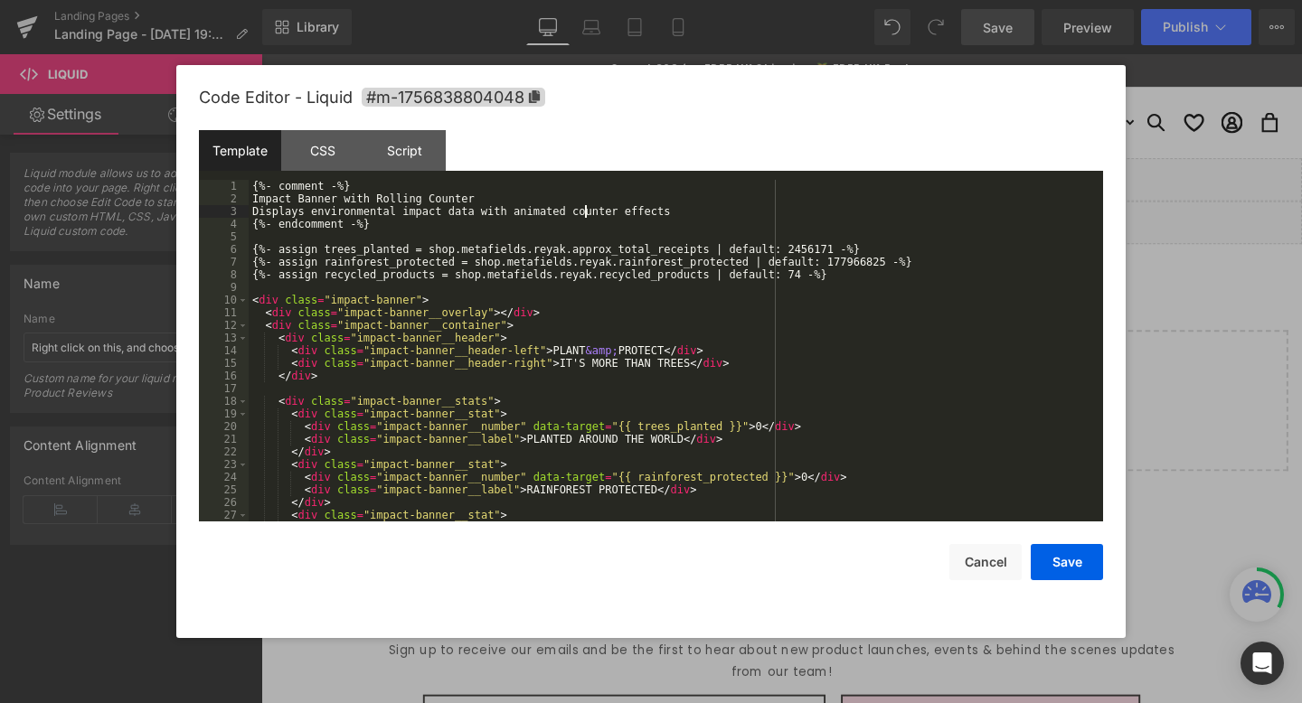
click at [587, 211] on div "{%- comment -%} Impact Banner with Rolling Counter Displays environmental impac…" at bounding box center [672, 363] width 847 height 367
click at [1052, 557] on button "Save" at bounding box center [1067, 562] width 72 height 36
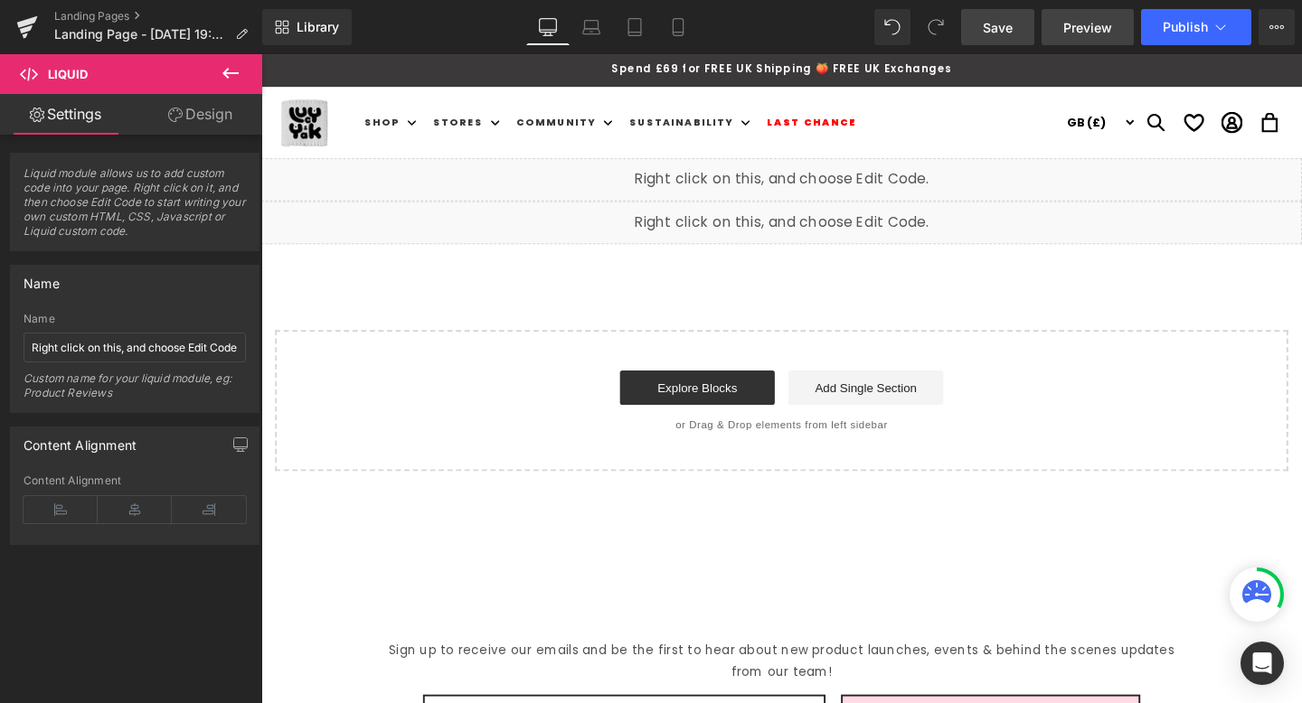
click at [1090, 29] on span "Preview" at bounding box center [1087, 27] width 49 height 19
click at [1225, 38] on button "Publish" at bounding box center [1196, 27] width 110 height 36
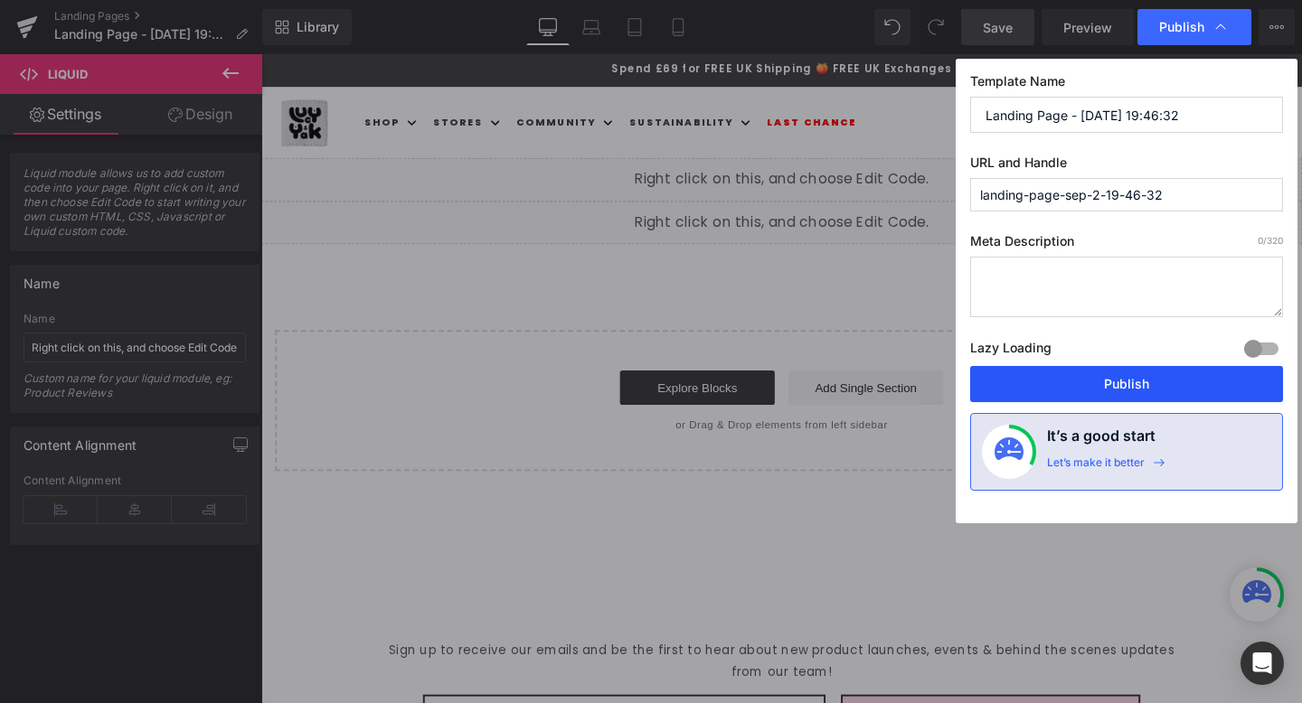
drag, startPoint x: 1166, startPoint y: 390, endPoint x: 950, endPoint y: 338, distance: 222.2
click at [1166, 390] on button "Publish" at bounding box center [1126, 384] width 313 height 36
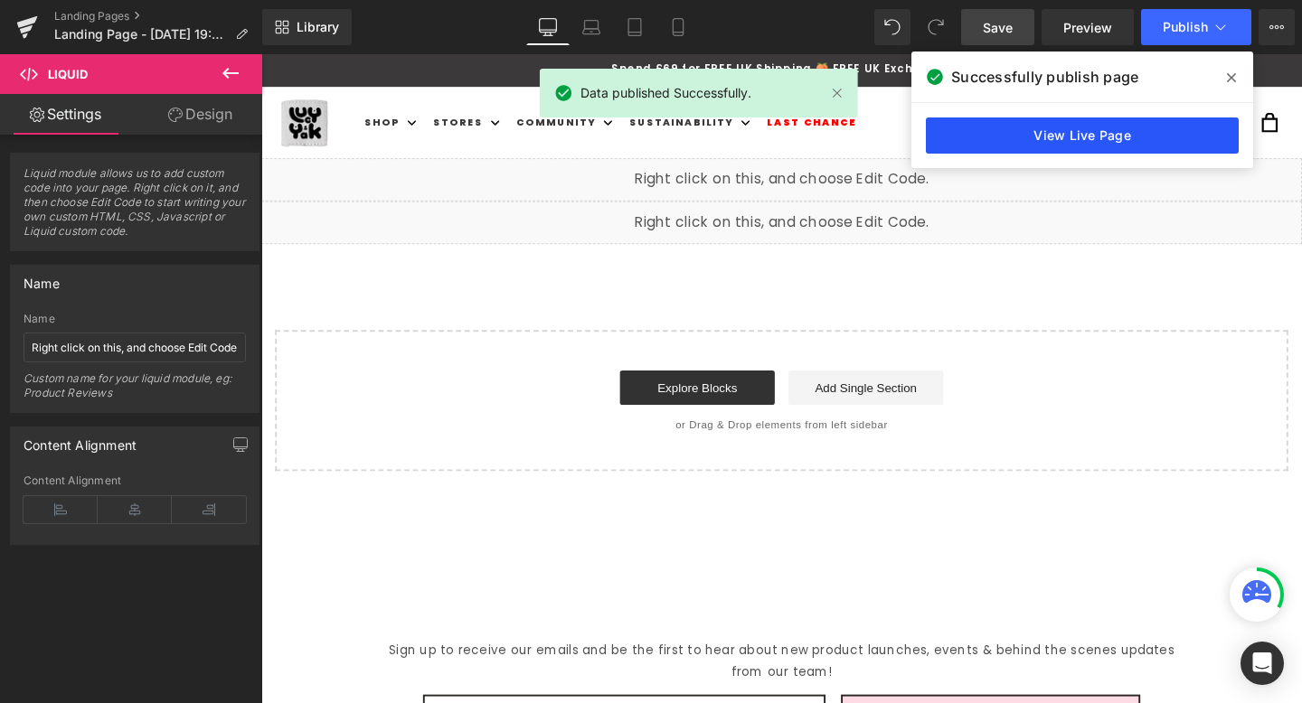
click at [1140, 129] on link "View Live Page" at bounding box center [1082, 136] width 313 height 36
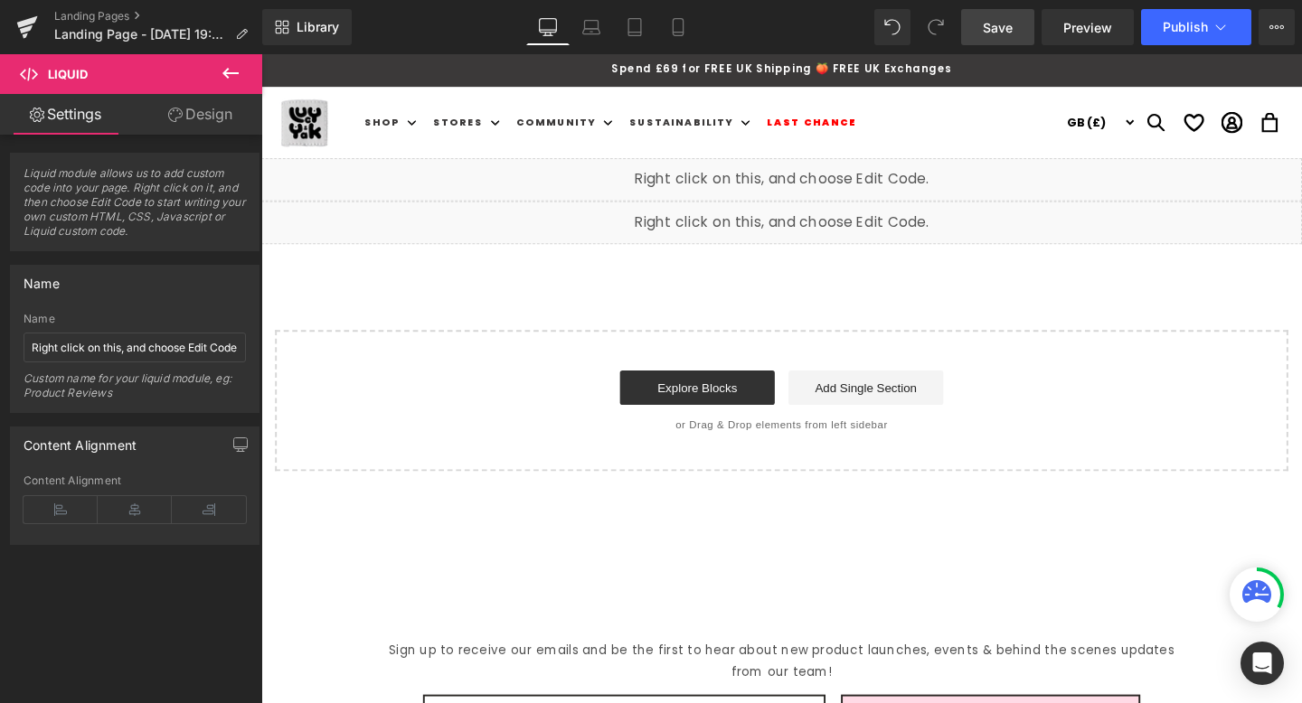
click at [925, 189] on div "Liquid" at bounding box center [808, 186] width 1094 height 45
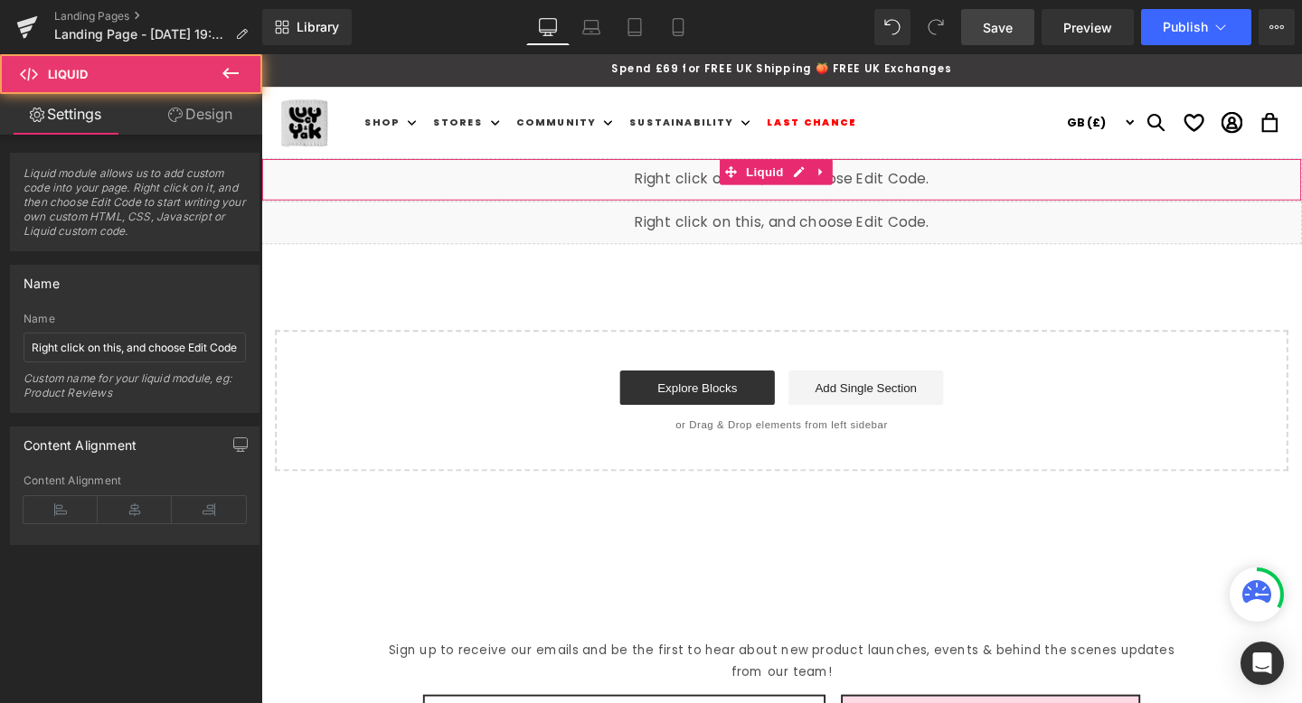
click at [826, 180] on div "Liquid" at bounding box center [808, 186] width 1094 height 45
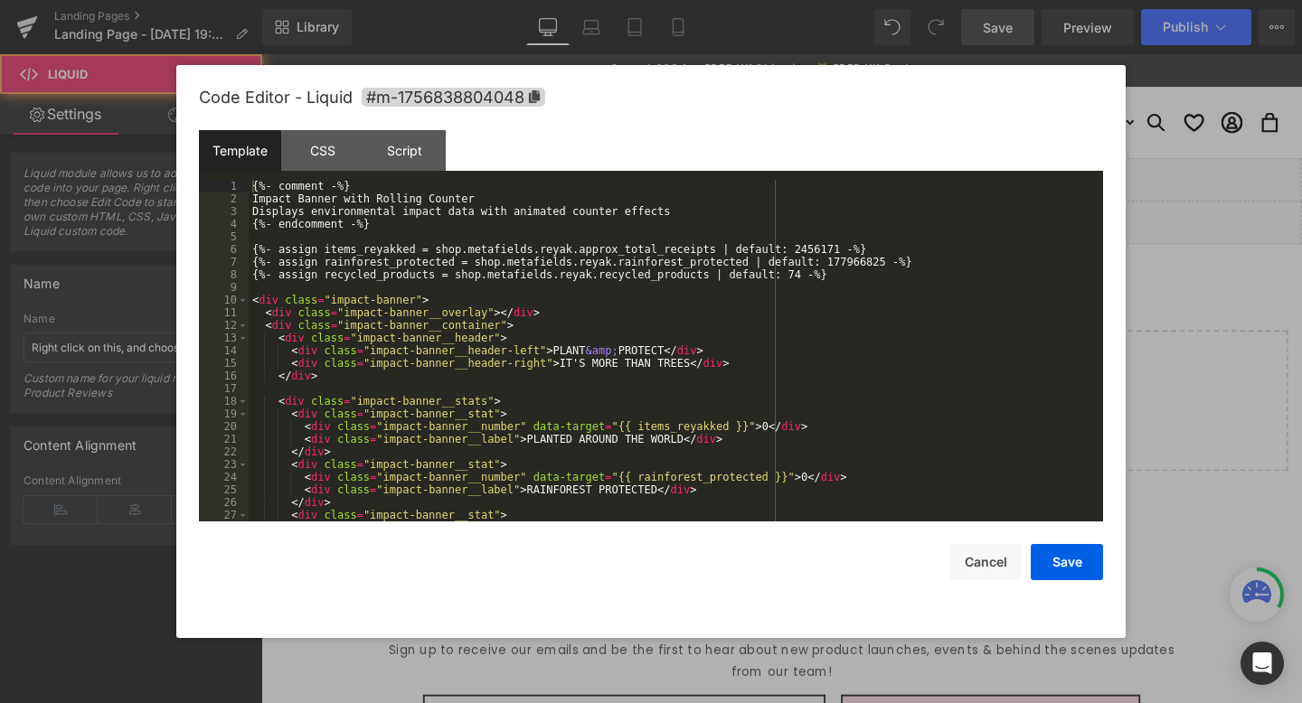
click at [387, 289] on div "{%- comment -%} Impact Banner with Rolling Counter Displays environmental impac…" at bounding box center [672, 363] width 847 height 367
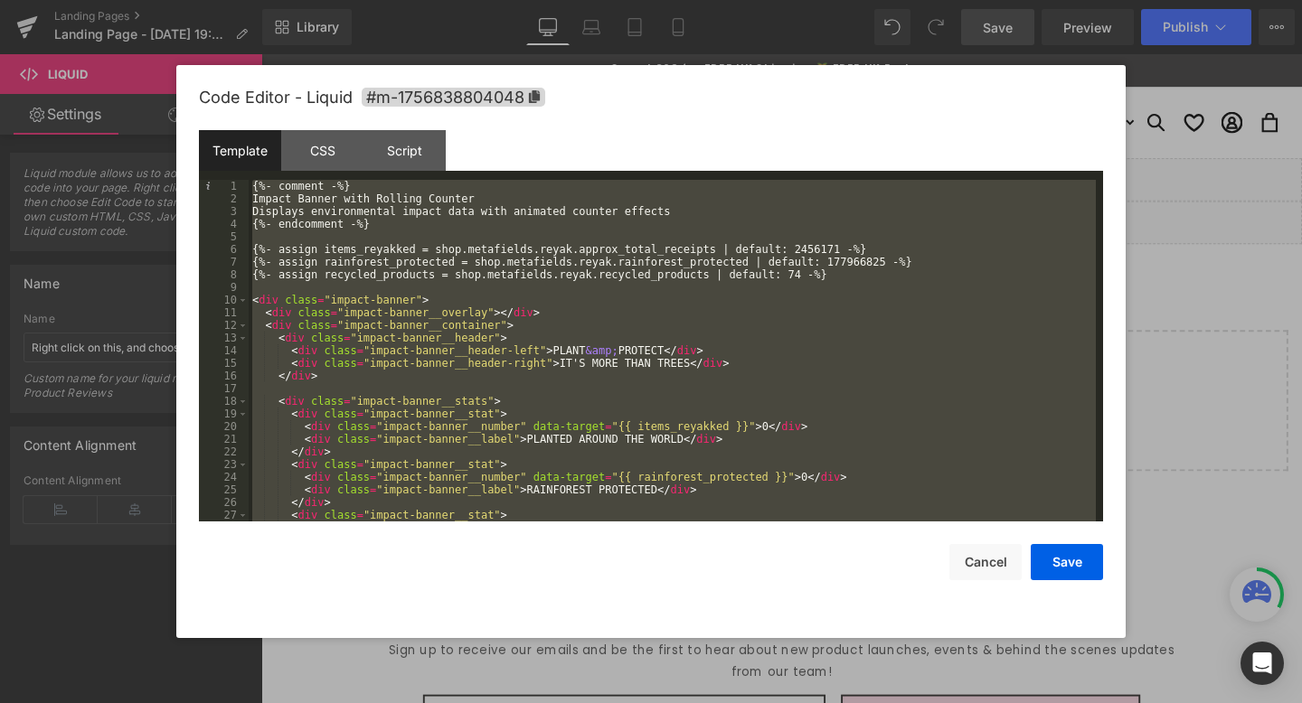
scroll to position [2975, 0]
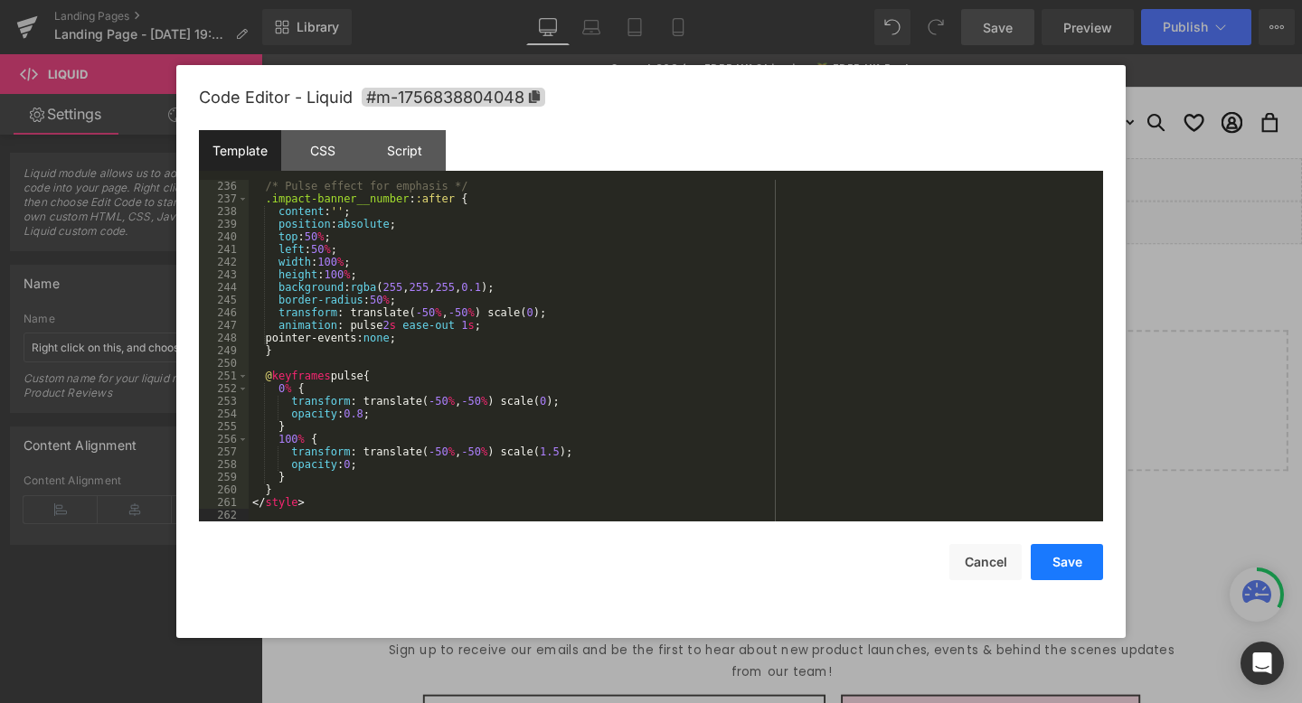
click at [1081, 563] on button "Save" at bounding box center [1067, 562] width 72 height 36
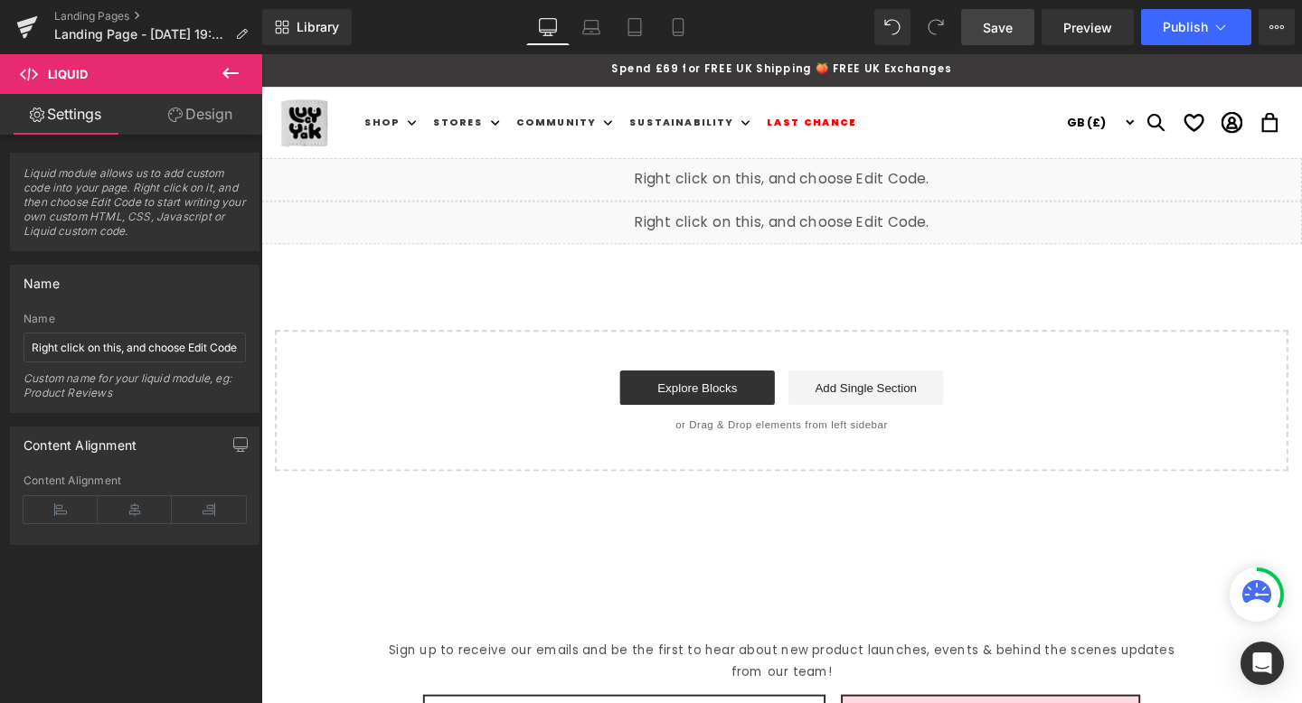
click at [1010, 28] on span "Save" at bounding box center [998, 27] width 30 height 19
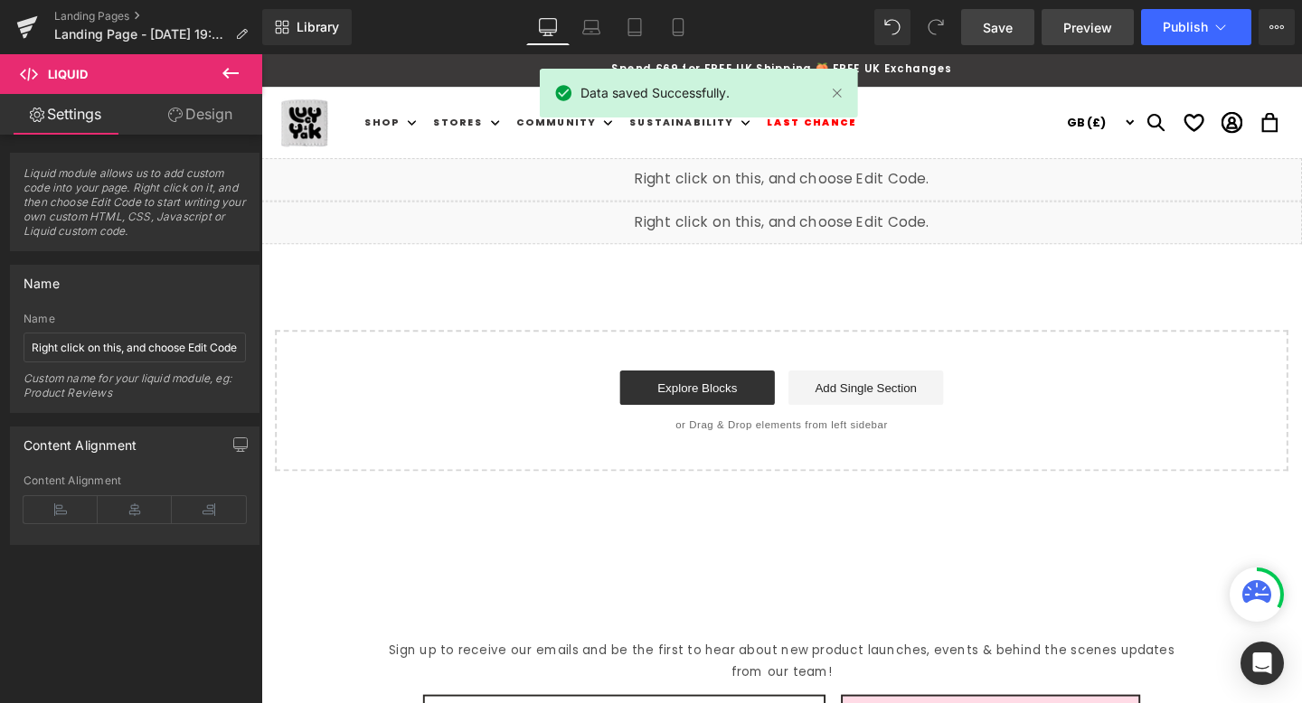
click at [1089, 28] on span "Preview" at bounding box center [1087, 27] width 49 height 19
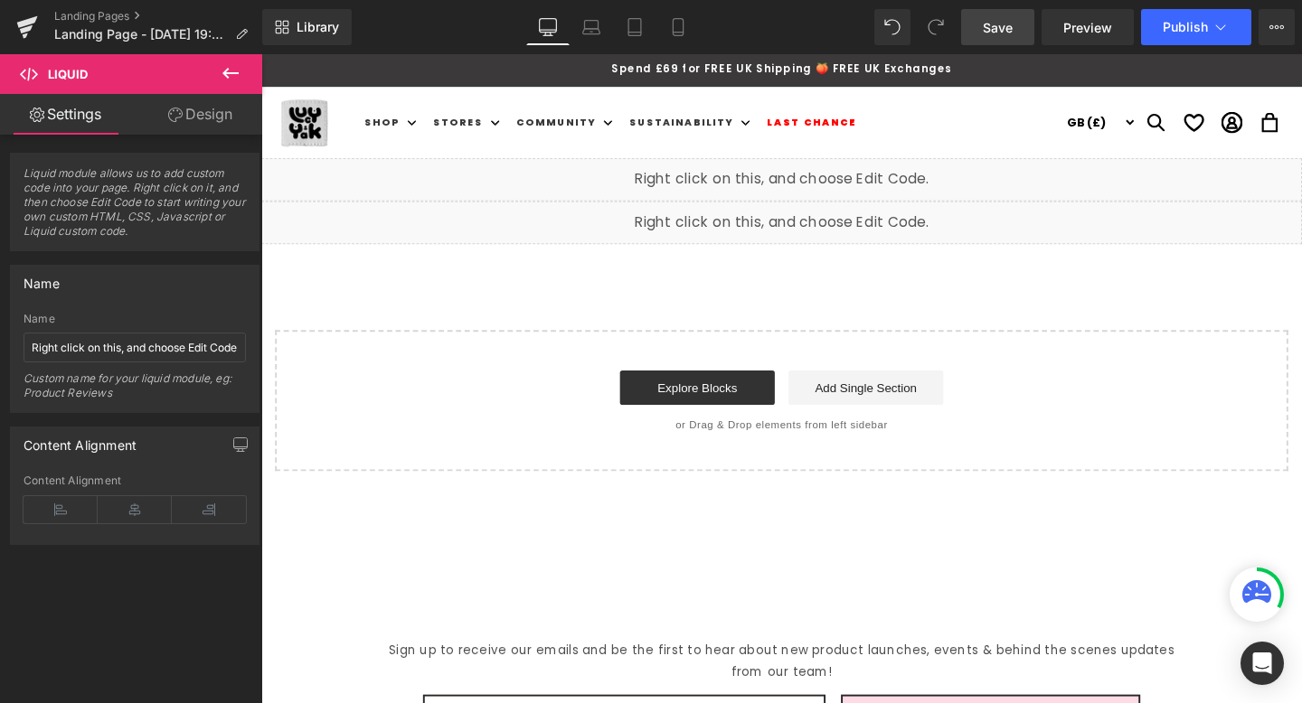
click at [827, 181] on div "Liquid" at bounding box center [808, 186] width 1094 height 45
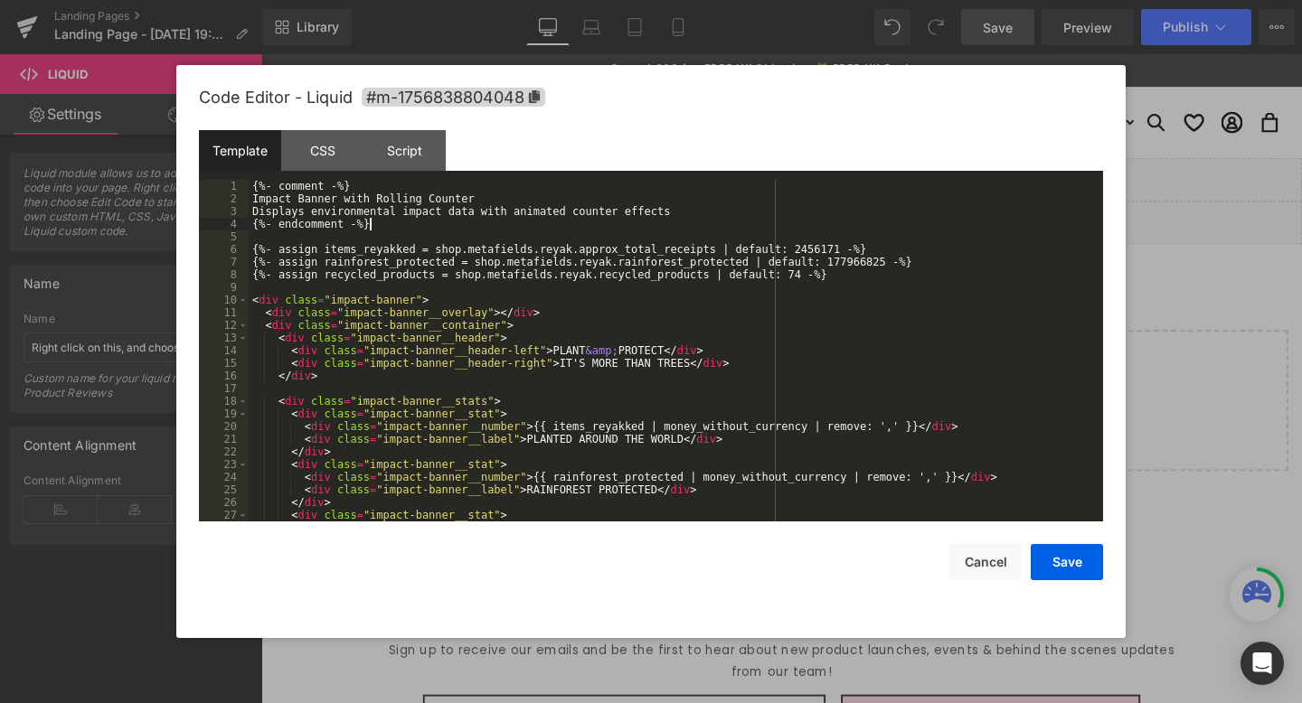
click at [411, 228] on div "{%- comment -%} Impact Banner with Rolling Counter Displays environmental impac…" at bounding box center [672, 363] width 847 height 367
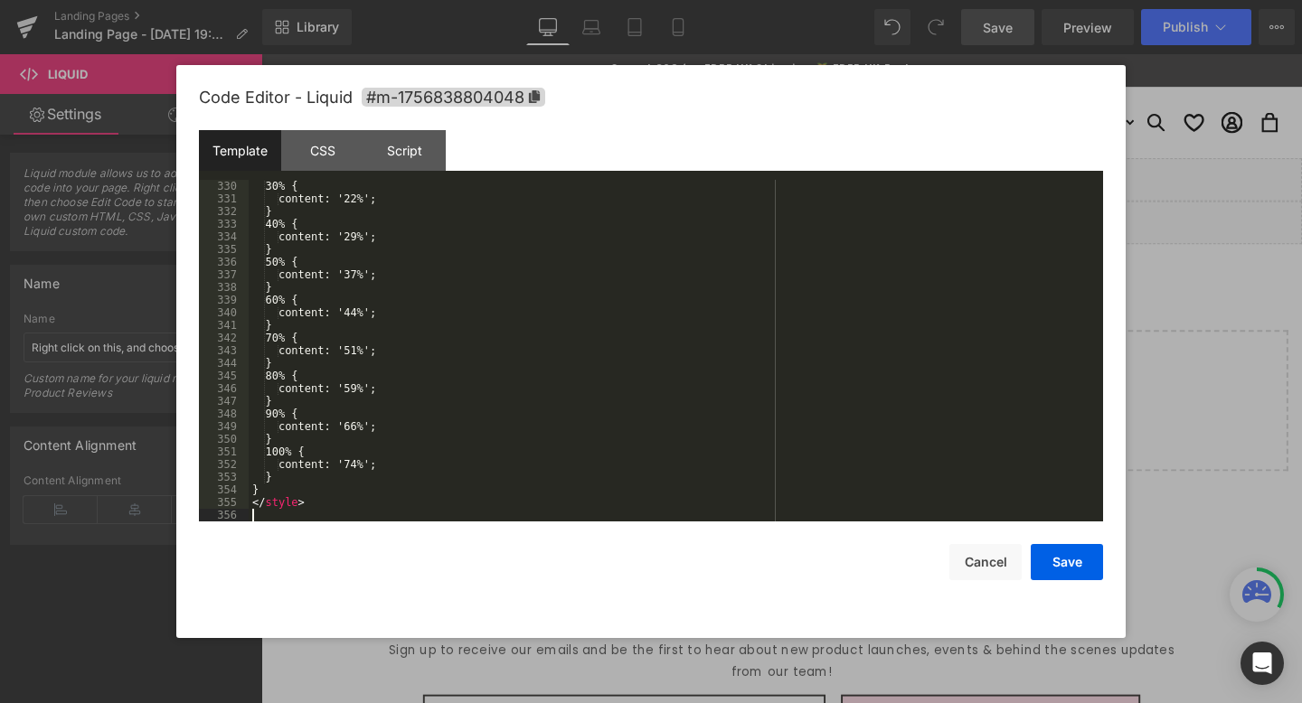
scroll to position [4165, 0]
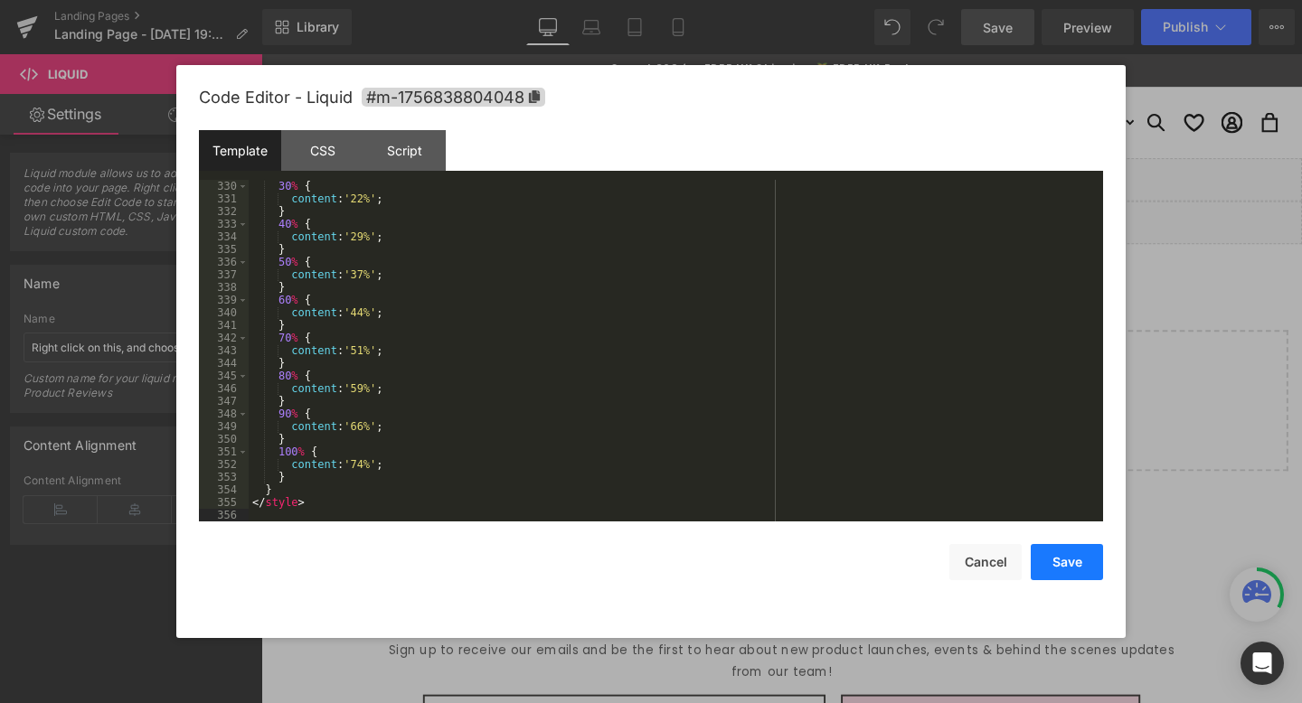
click at [1076, 566] on button "Save" at bounding box center [1067, 562] width 72 height 36
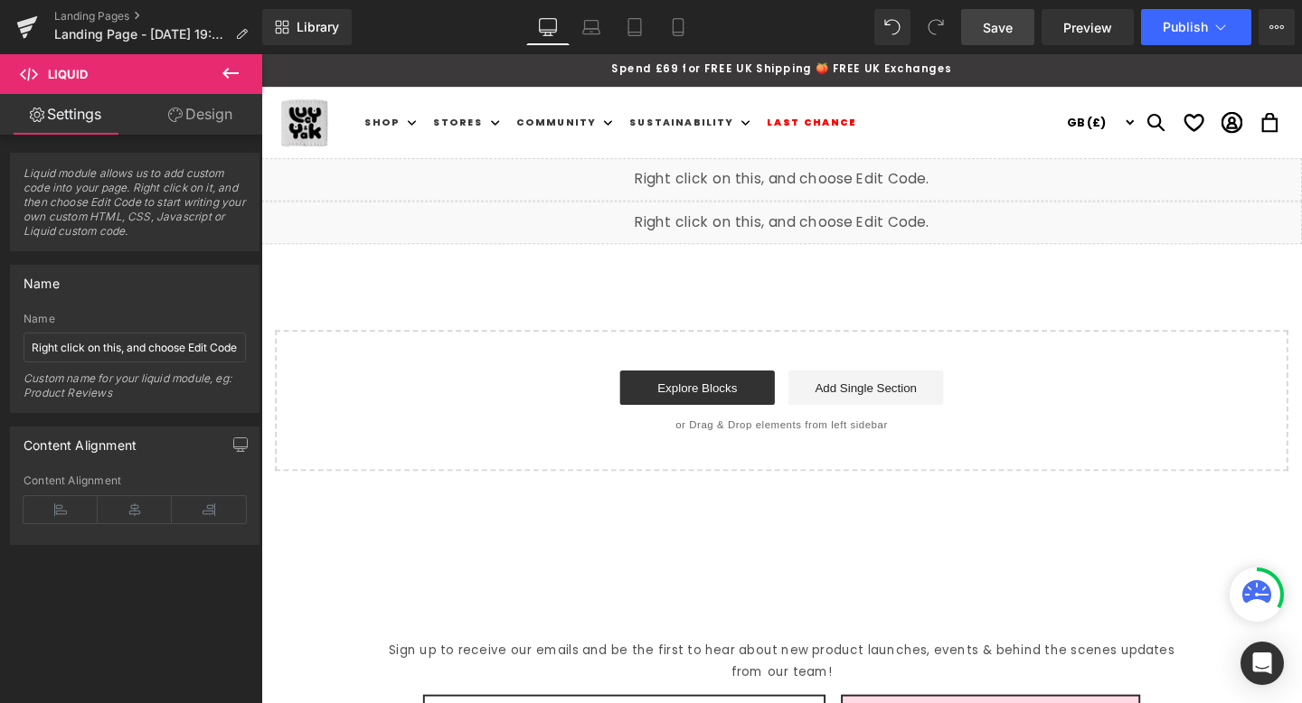
click at [989, 26] on span "Save" at bounding box center [998, 27] width 30 height 19
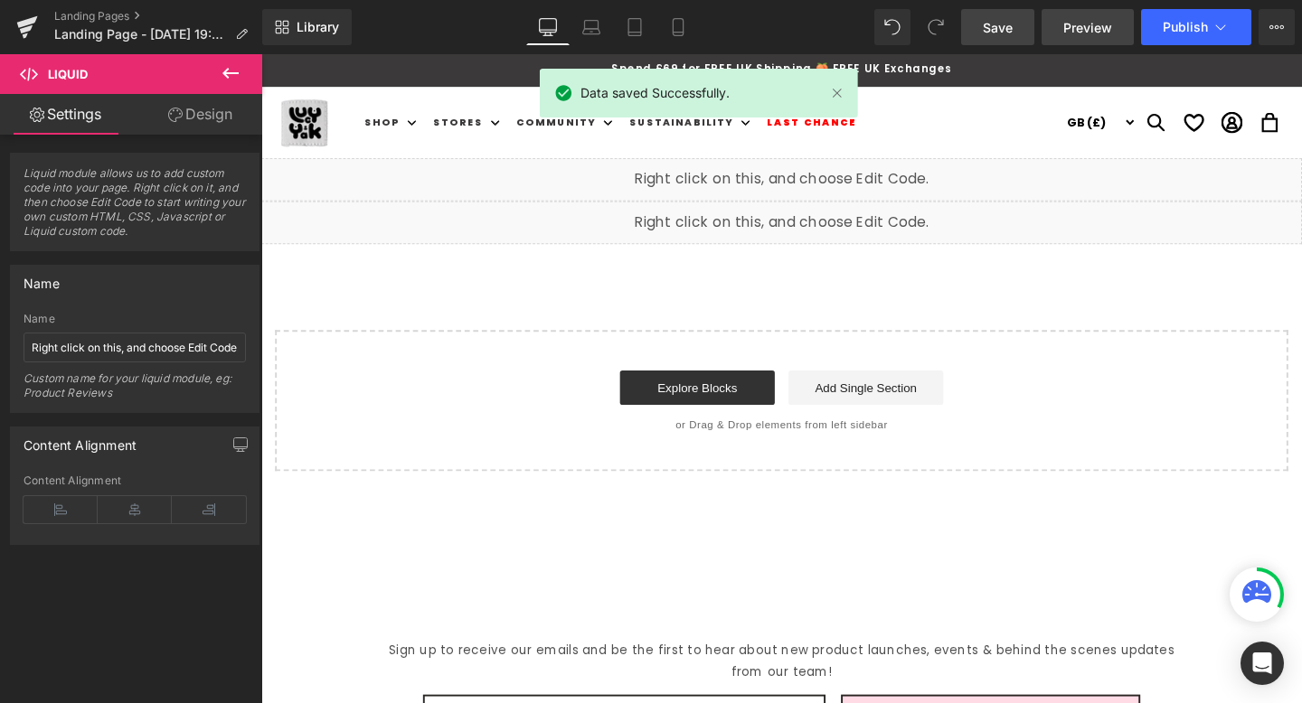
click at [1086, 34] on span "Preview" at bounding box center [1087, 27] width 49 height 19
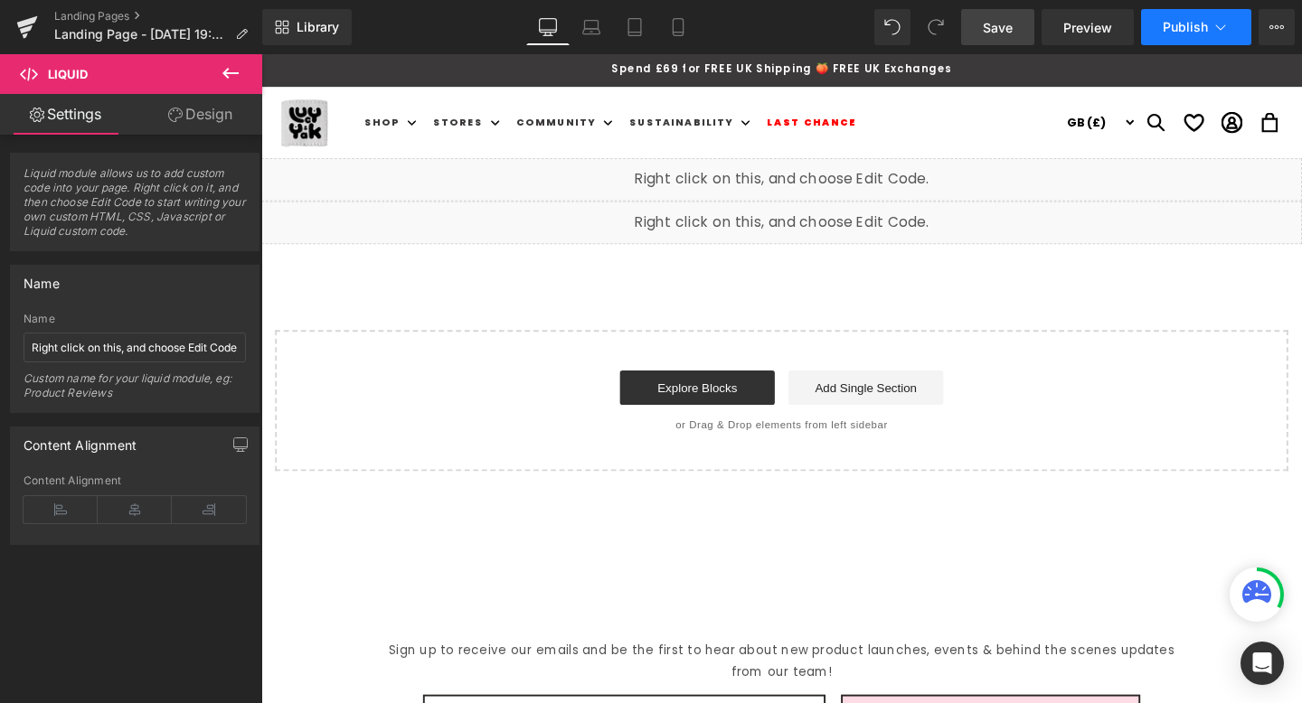
click at [1200, 33] on span "Publish" at bounding box center [1185, 27] width 45 height 14
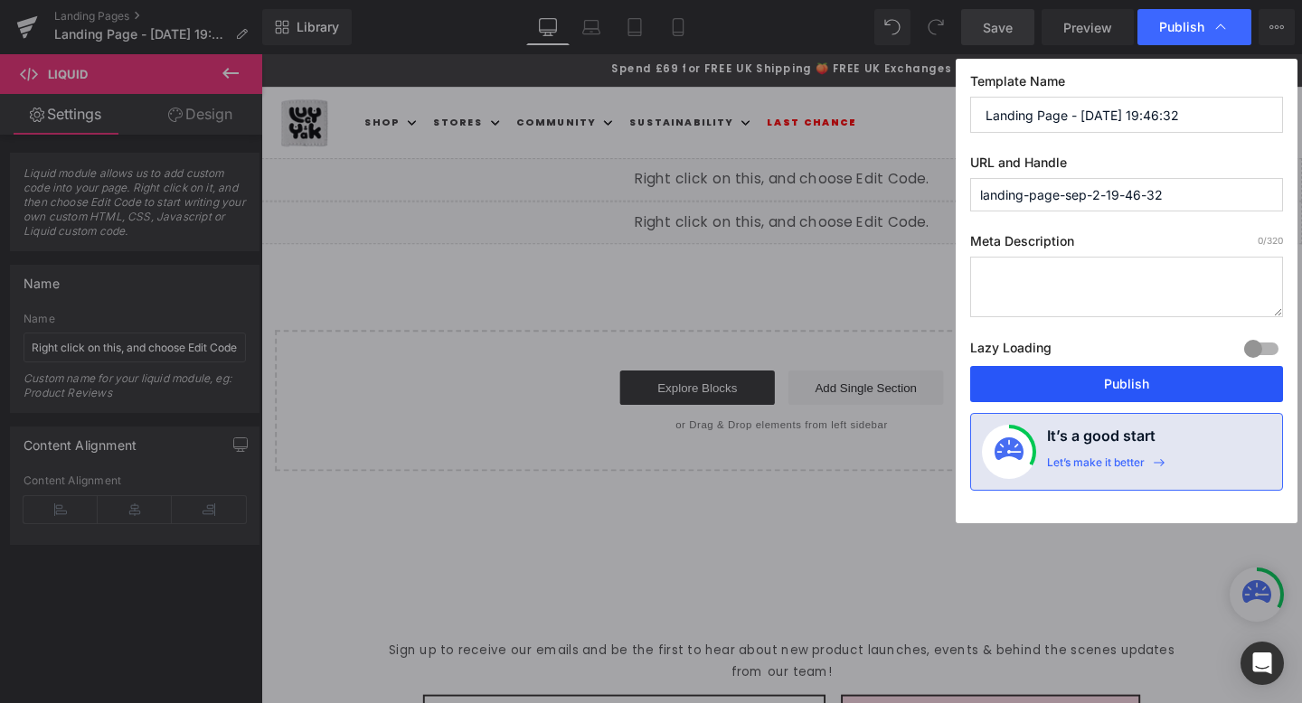
click at [1164, 389] on button "Publish" at bounding box center [1126, 384] width 313 height 36
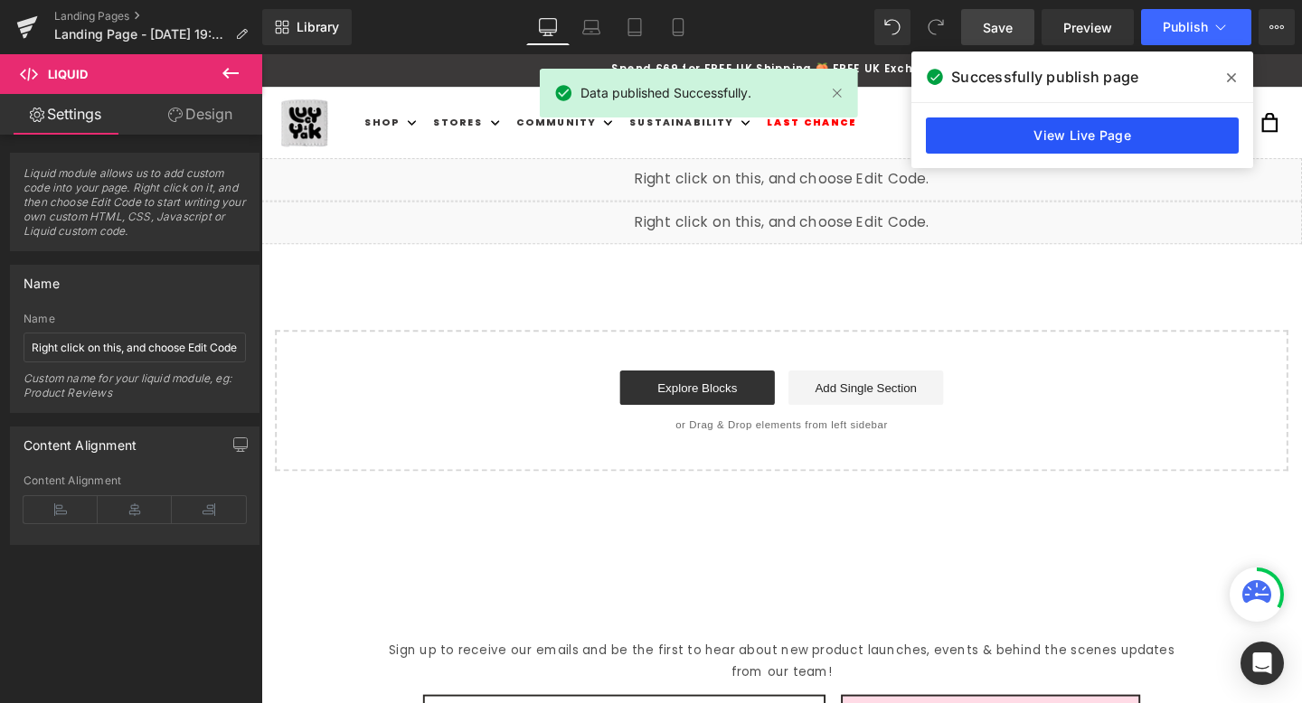
click at [1172, 141] on link "View Live Page" at bounding box center [1082, 136] width 313 height 36
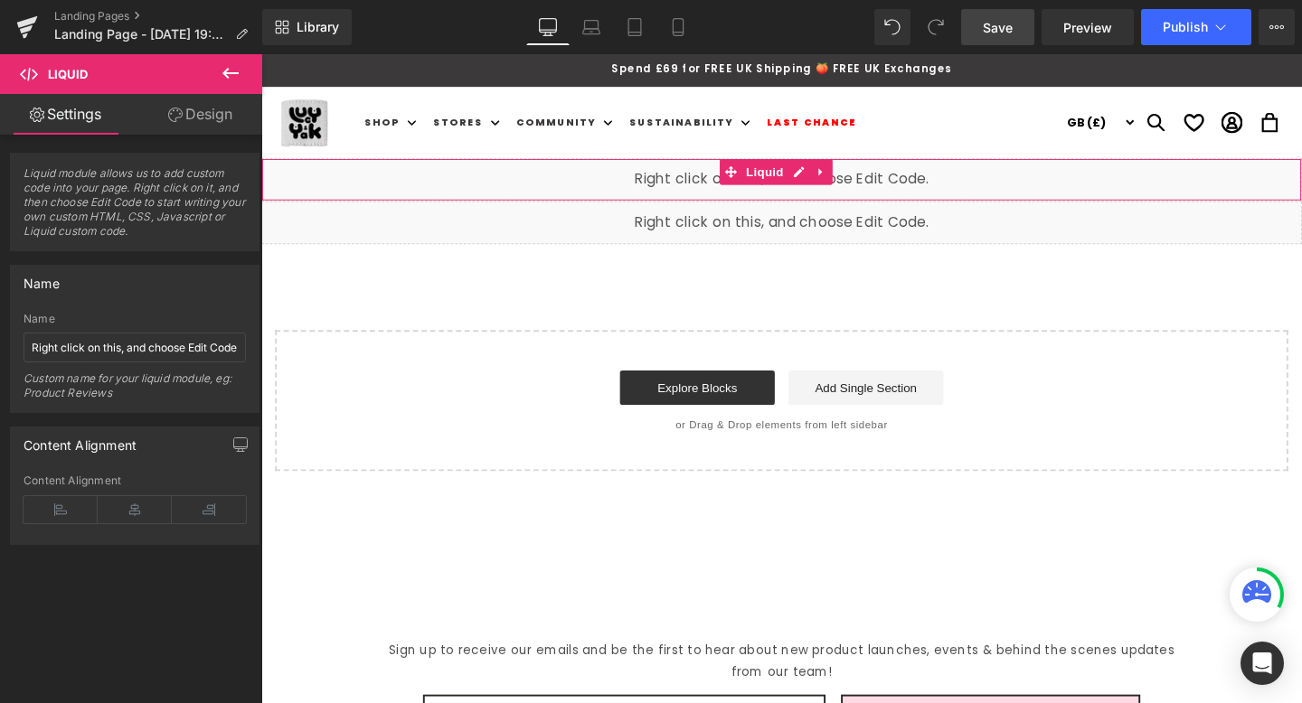
click at [900, 187] on div "Liquid" at bounding box center [808, 186] width 1094 height 45
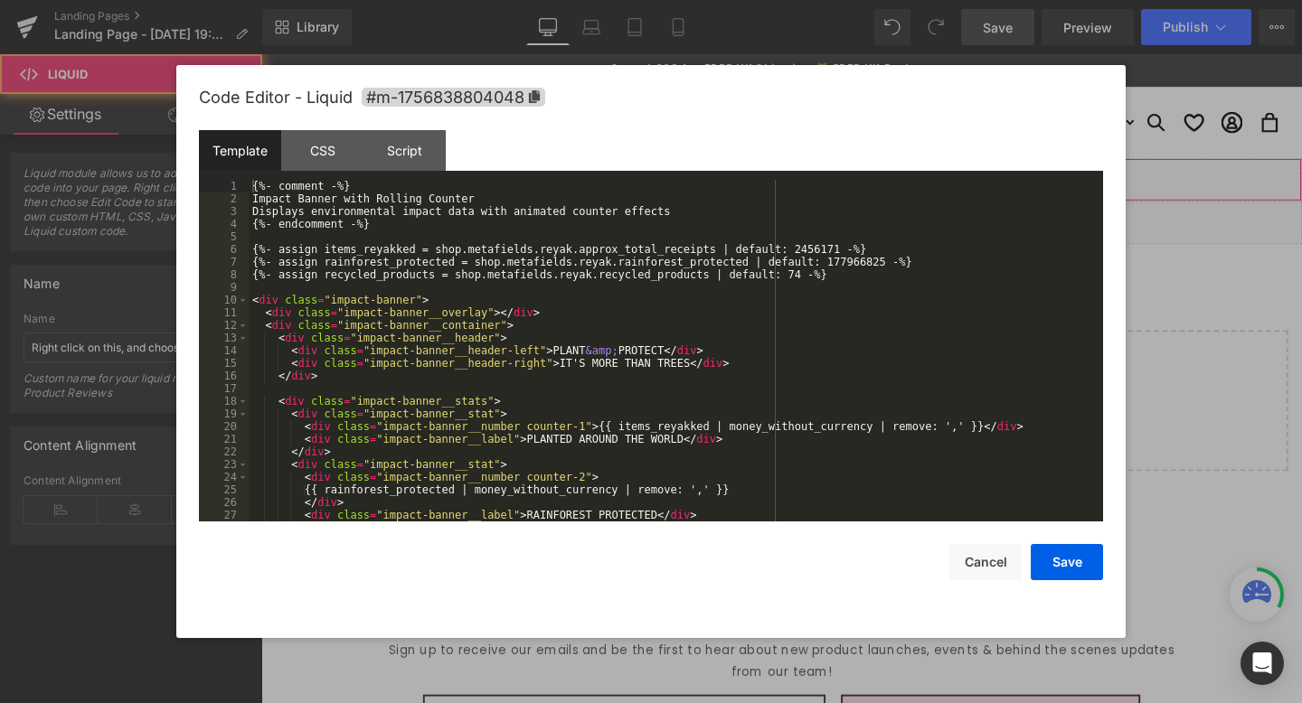
click at [820, 180] on div "Liquid" at bounding box center [808, 186] width 1094 height 45
click at [754, 204] on div "{%- comment -%} Impact Banner with Rolling Counter Displays environmental impac…" at bounding box center [672, 363] width 847 height 367
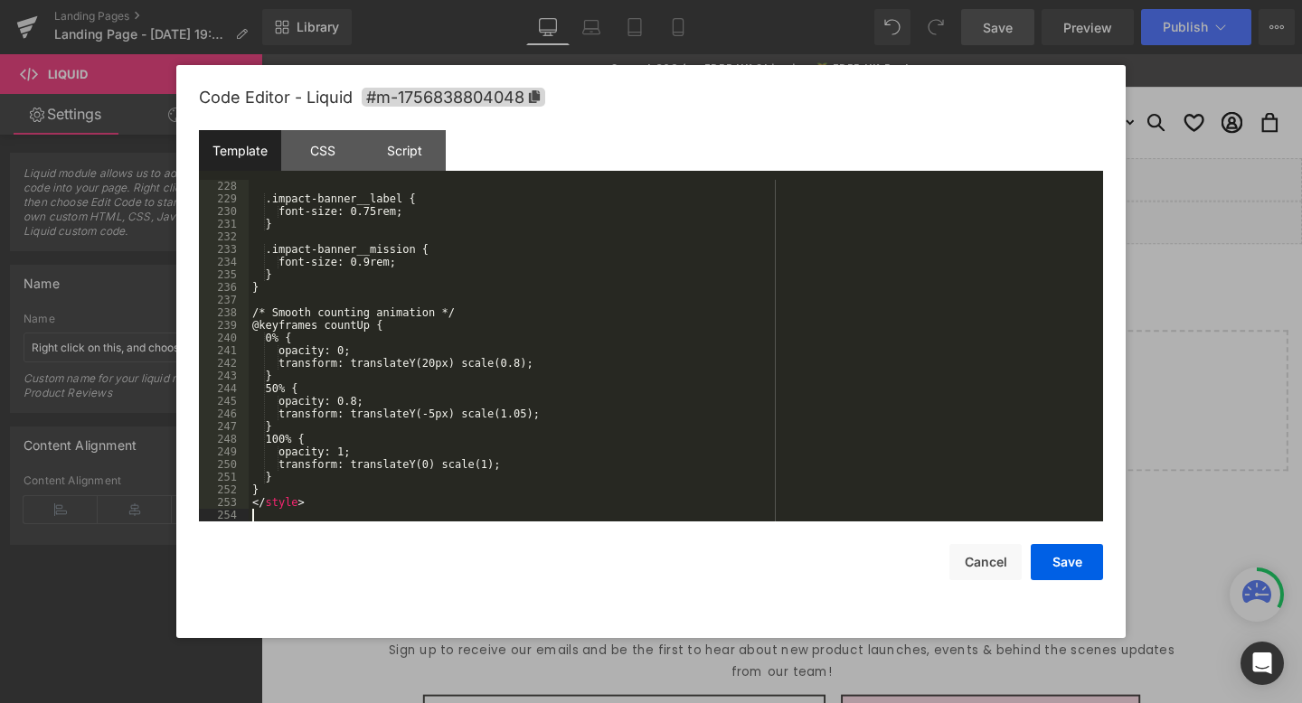
scroll to position [2874, 0]
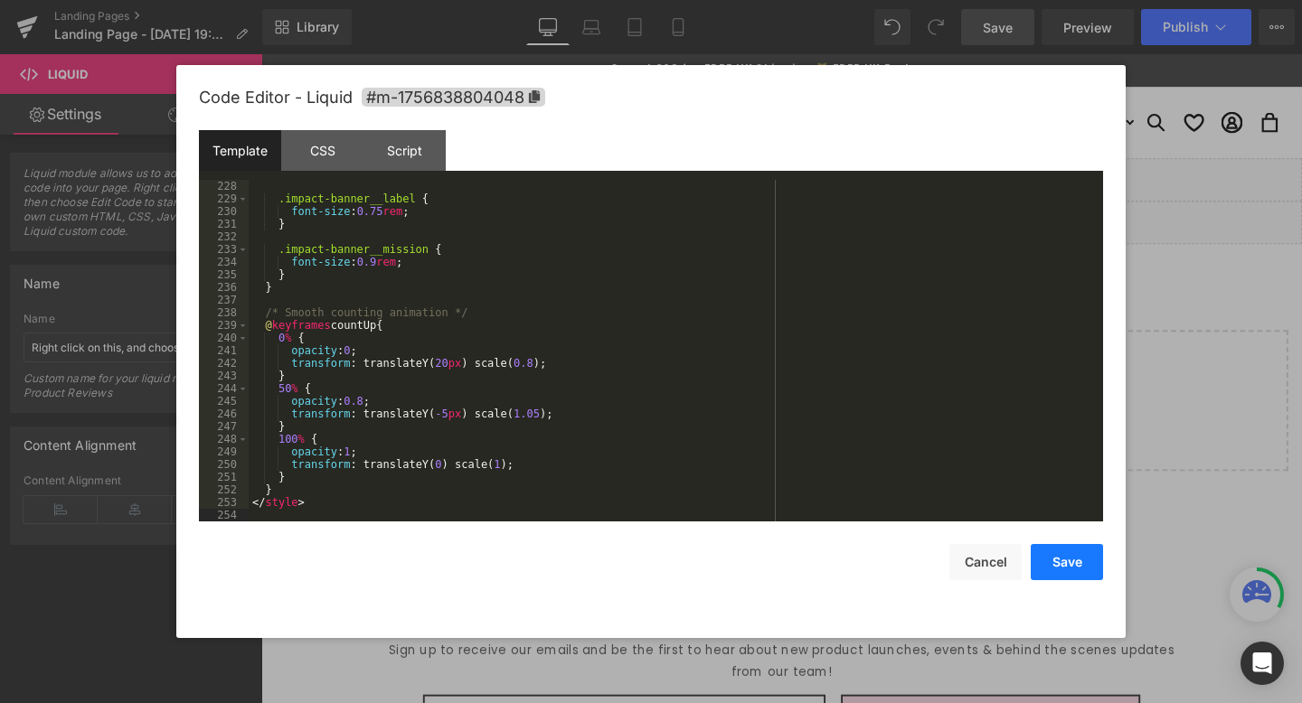
click at [1072, 556] on button "Save" at bounding box center [1067, 562] width 72 height 36
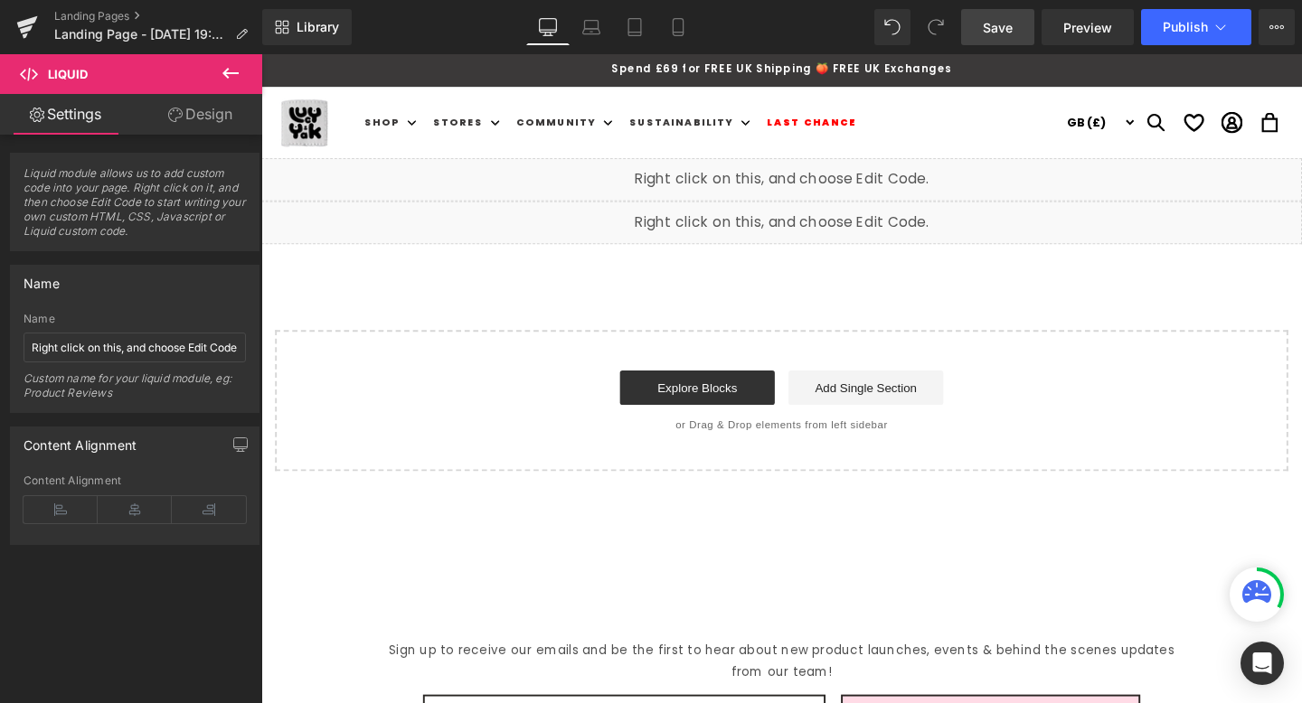
click at [1005, 24] on span "Save" at bounding box center [998, 27] width 30 height 19
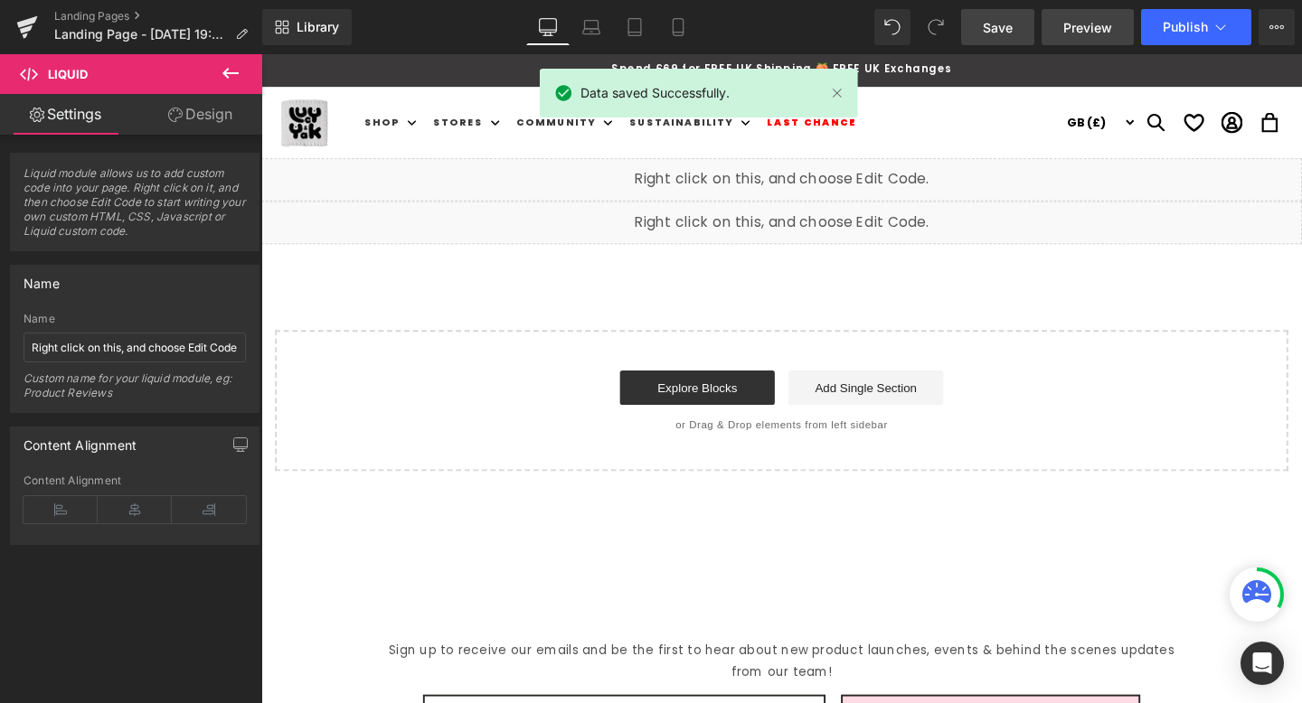
click at [1089, 28] on span "Preview" at bounding box center [1087, 27] width 49 height 19
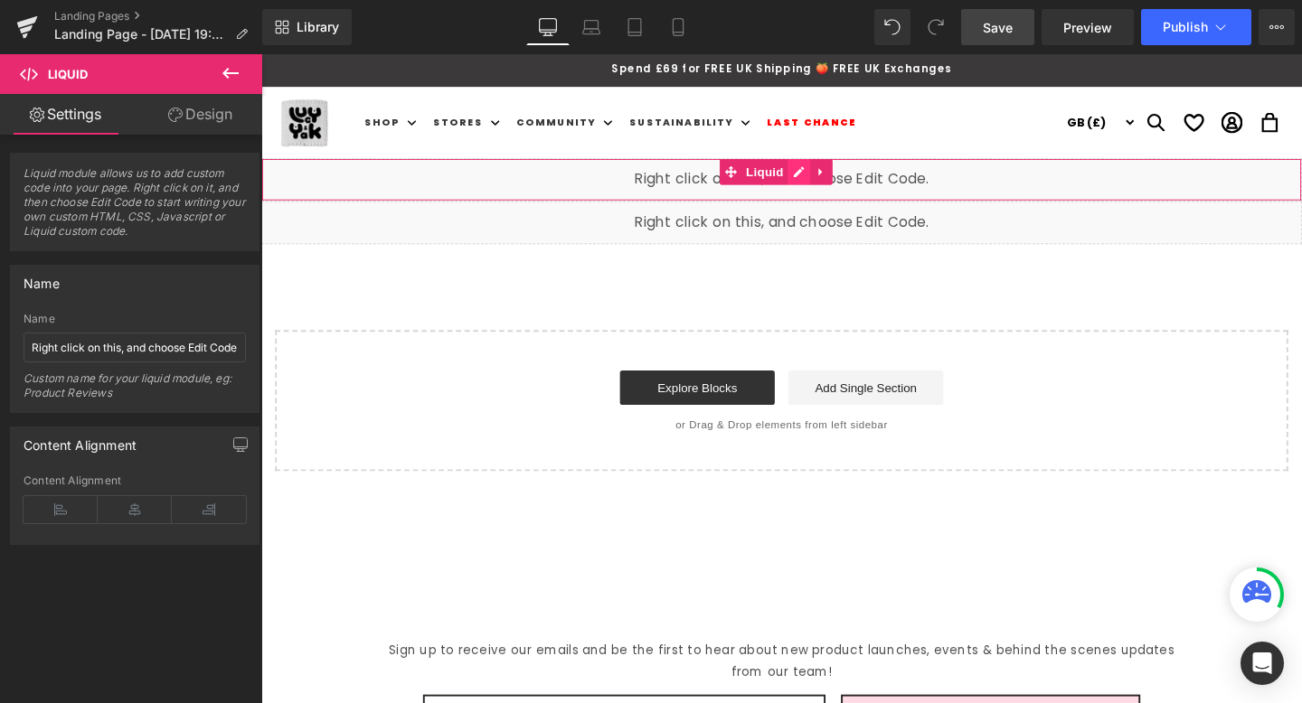
click at [831, 176] on div "Liquid" at bounding box center [808, 186] width 1094 height 45
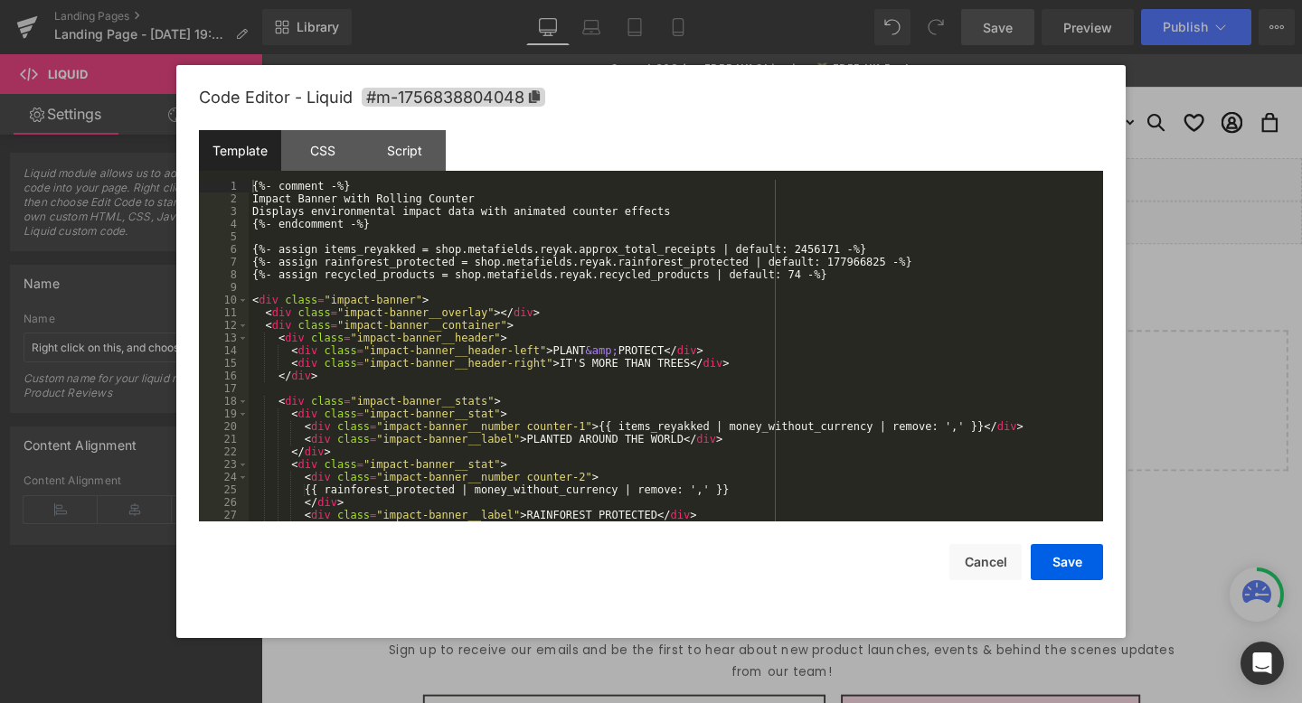
click at [782, 207] on div "{%- comment -%} Impact Banner with Rolling Counter Displays environmental impac…" at bounding box center [672, 363] width 847 height 367
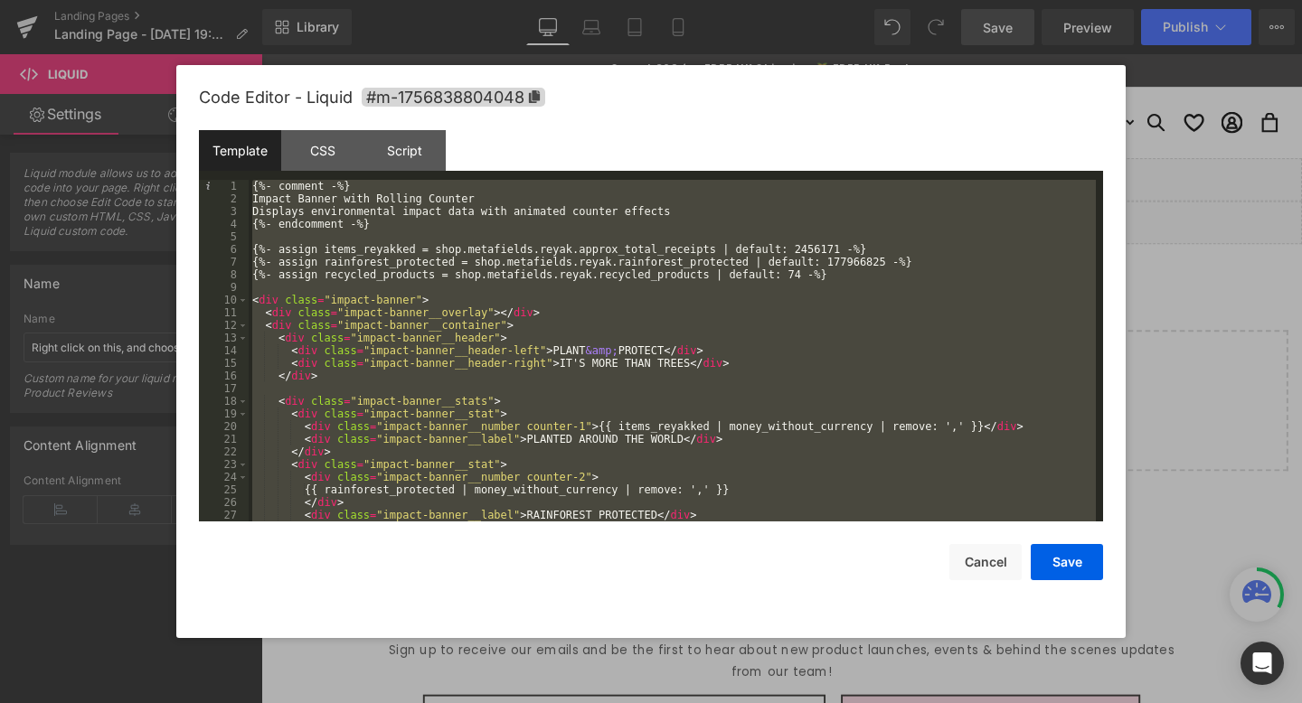
scroll to position [2000, 0]
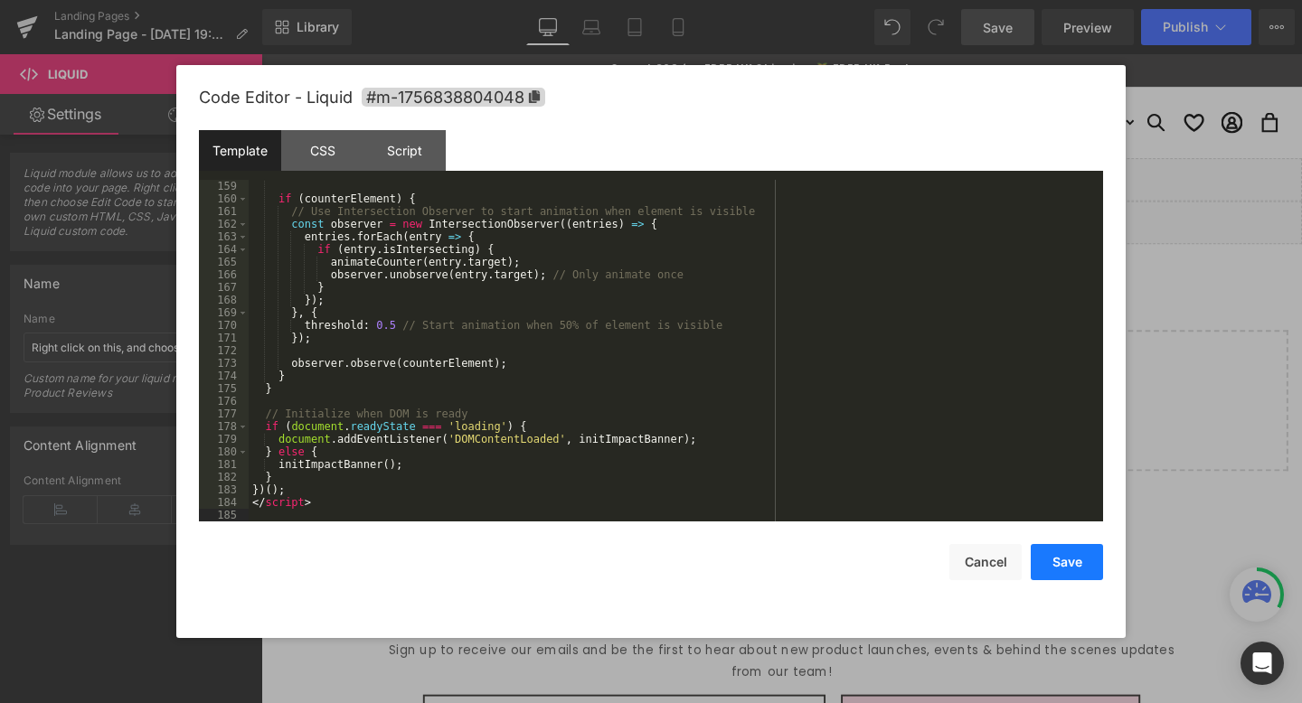
click at [1071, 558] on button "Save" at bounding box center [1067, 562] width 72 height 36
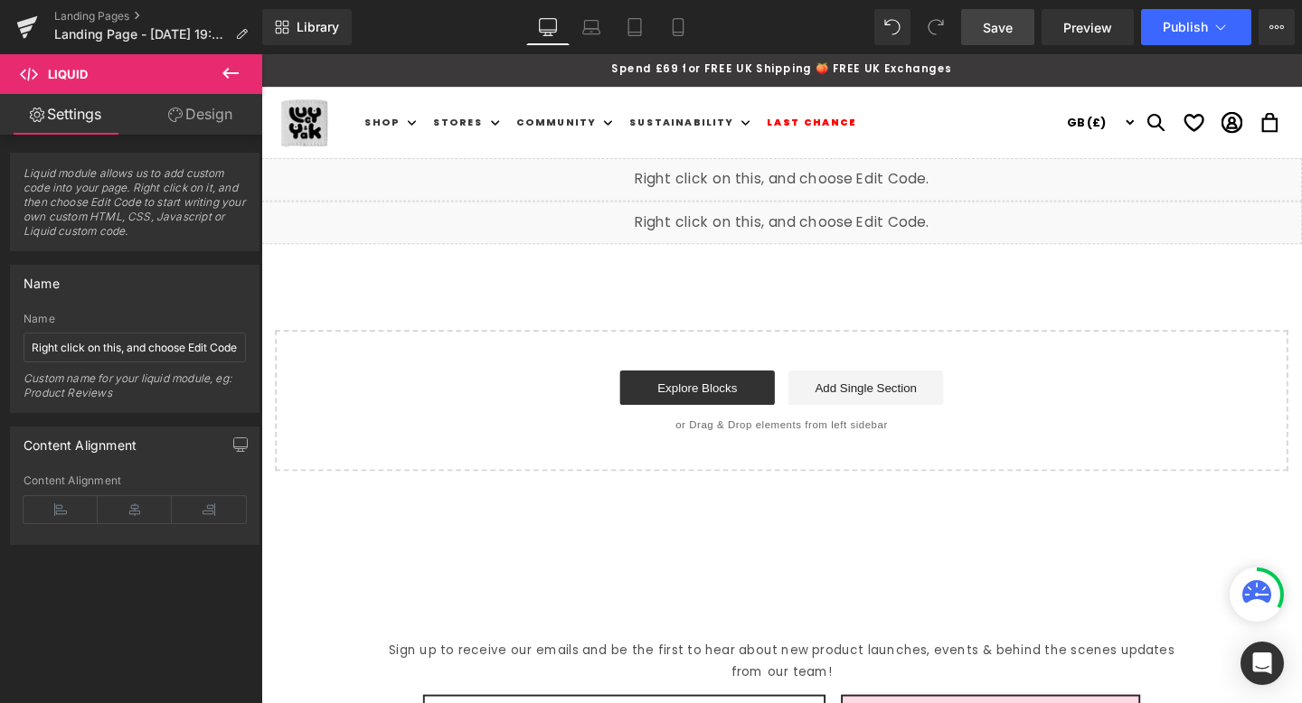
click at [994, 41] on link "Save" at bounding box center [997, 27] width 73 height 36
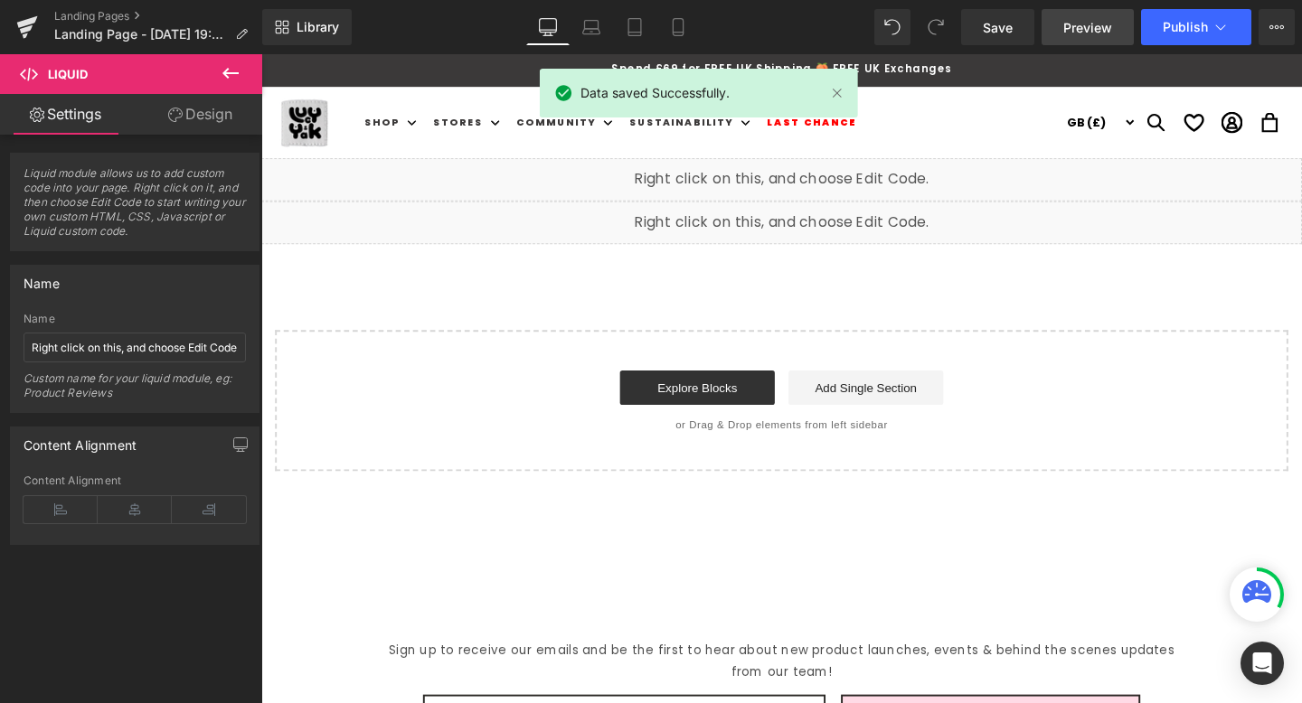
click at [1097, 42] on link "Preview" at bounding box center [1088, 27] width 92 height 36
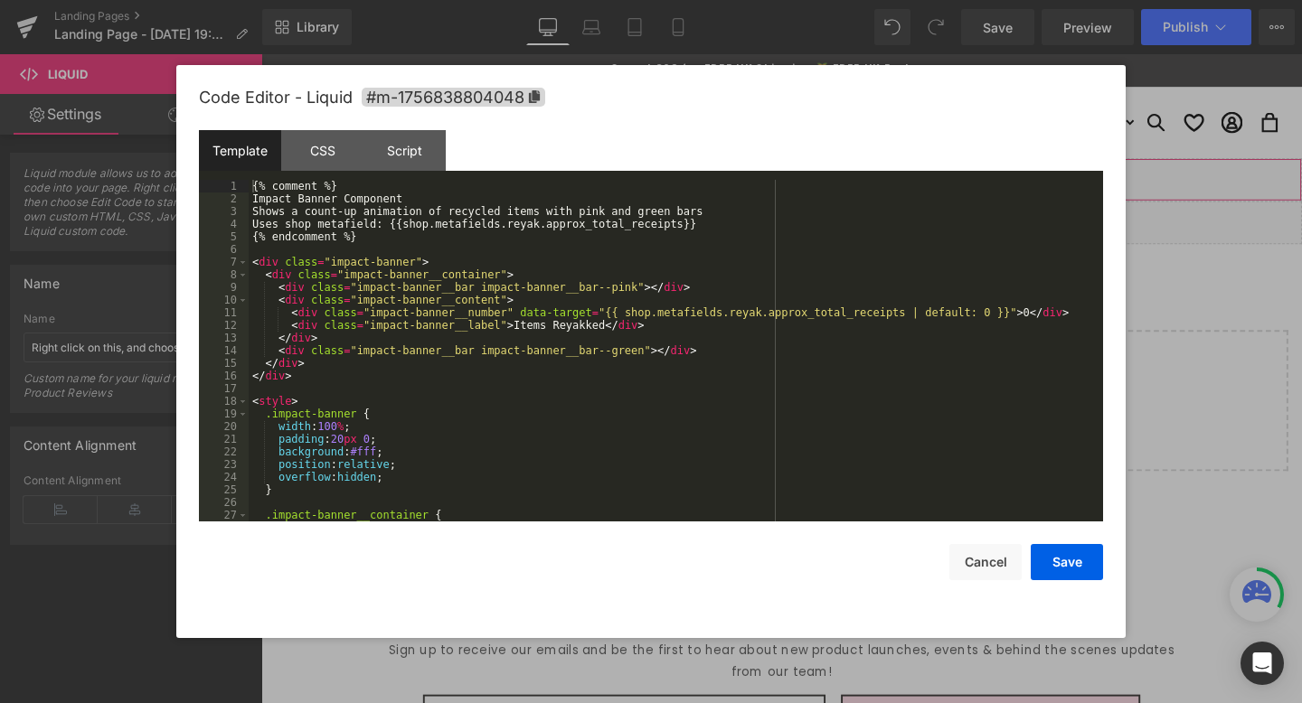
click at [833, 188] on div "Liquid" at bounding box center [808, 186] width 1094 height 45
click at [446, 292] on div "{% comment %} Impact Banner Component Shows a count-up animation of recycled it…" at bounding box center [672, 363] width 847 height 367
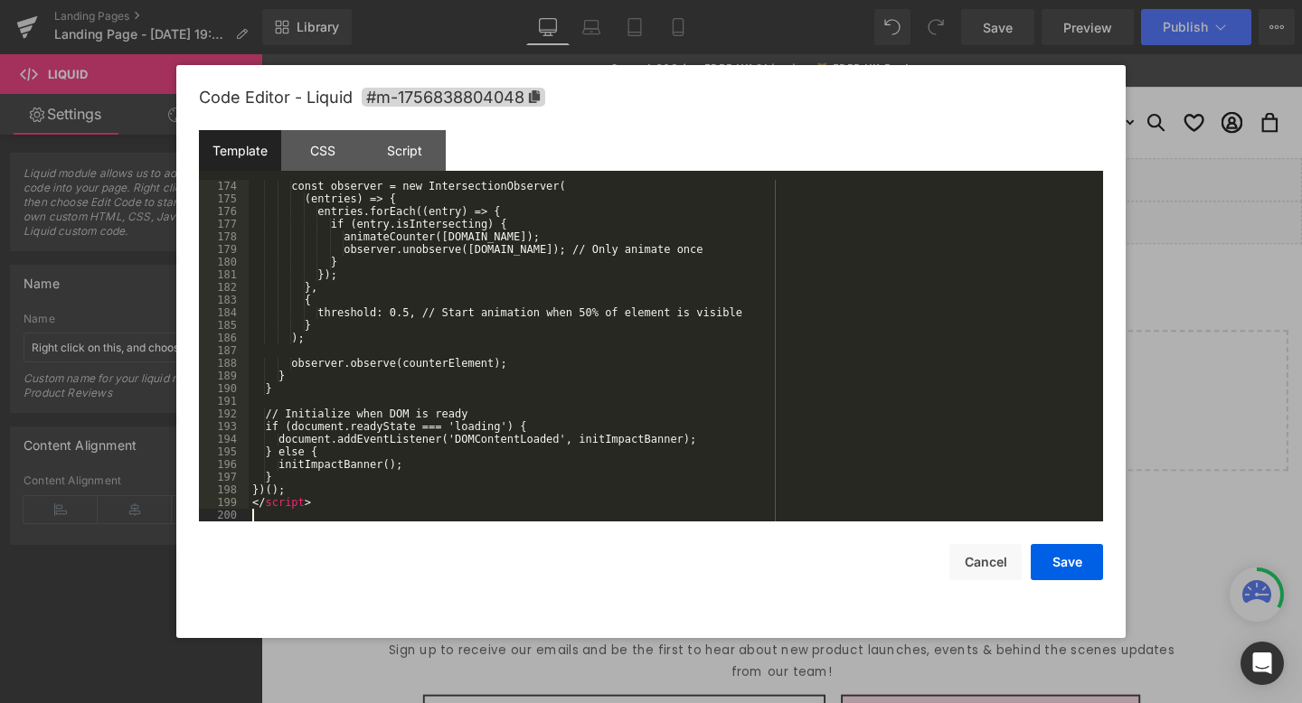
scroll to position [2190, 0]
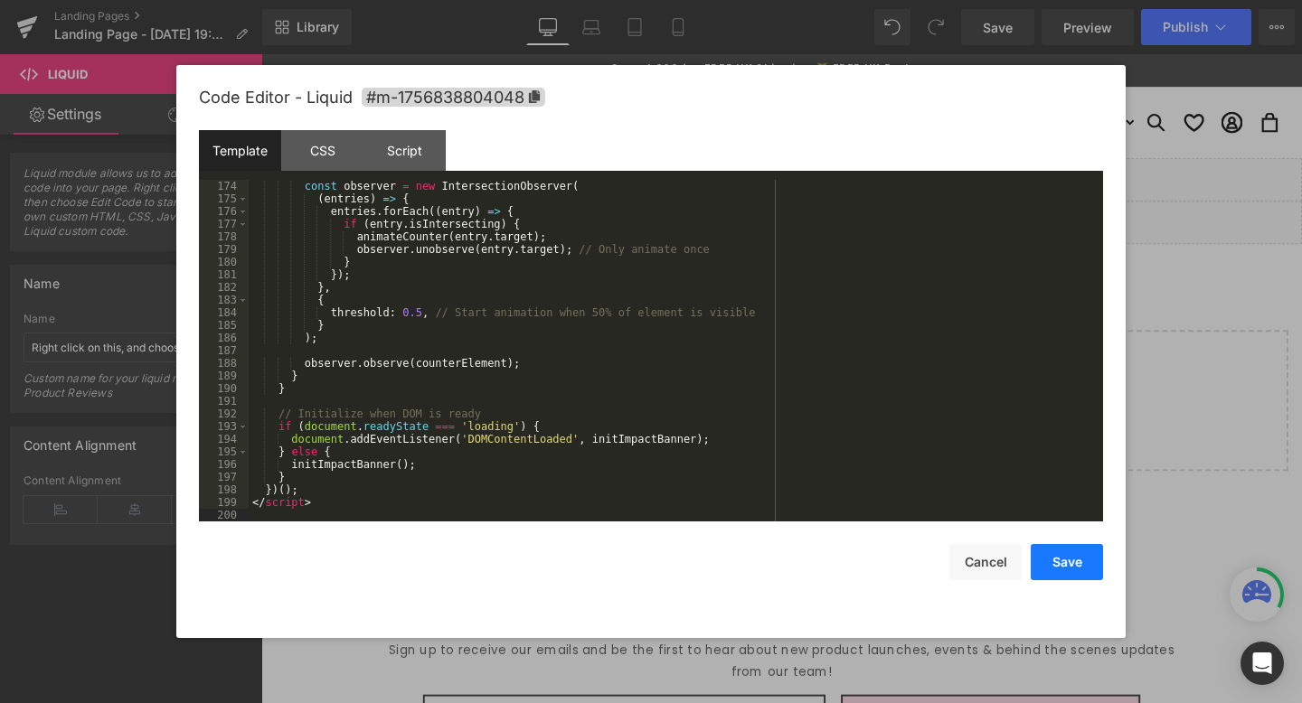
click at [1072, 562] on button "Save" at bounding box center [1067, 562] width 72 height 36
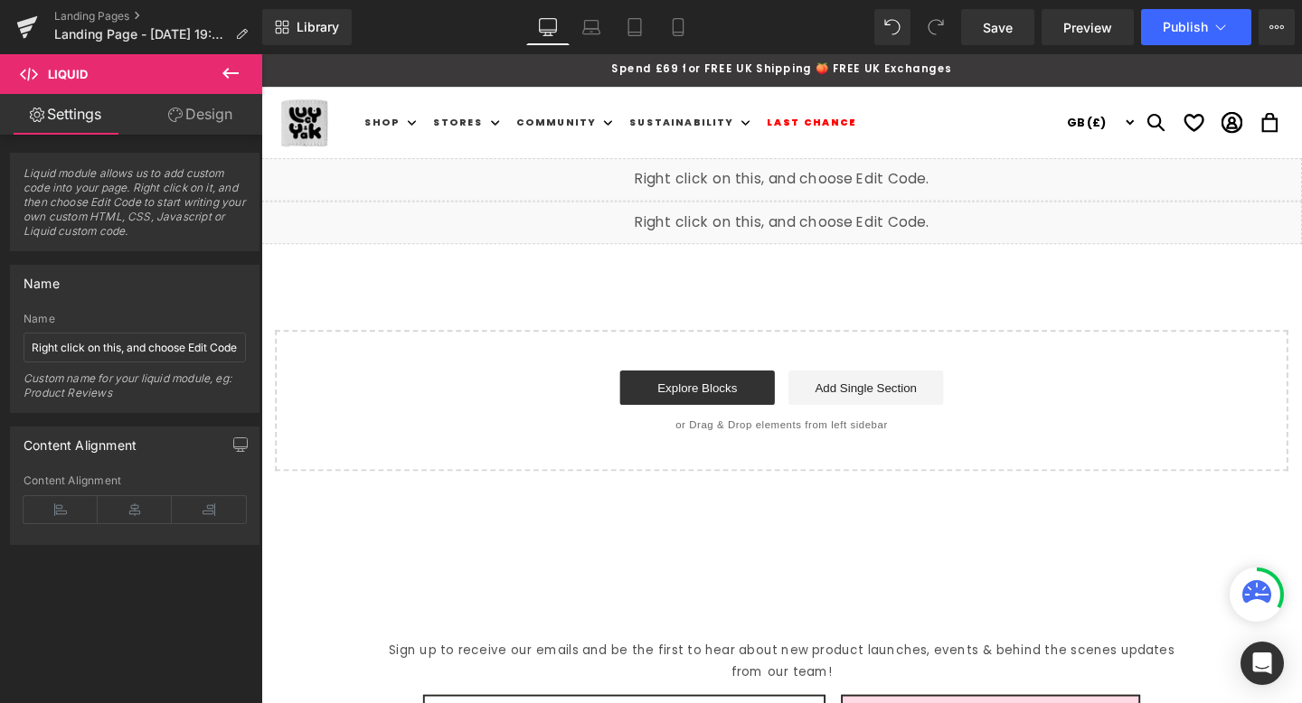
click at [1006, 52] on div "Library Desktop Desktop Laptop Tablet Mobile Save Preview Publish Scheduled Vie…" at bounding box center [782, 27] width 1040 height 54
click at [1015, 37] on link "Save" at bounding box center [997, 27] width 73 height 36
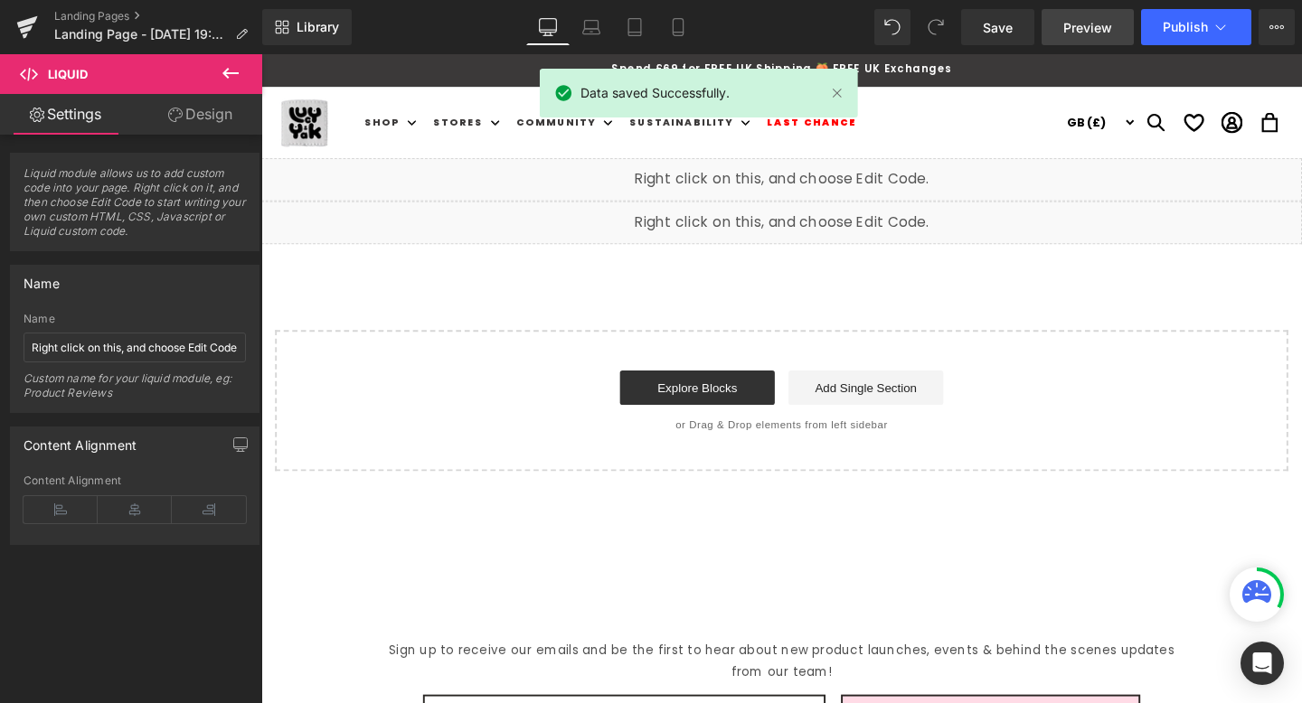
click at [1109, 21] on span "Preview" at bounding box center [1087, 27] width 49 height 19
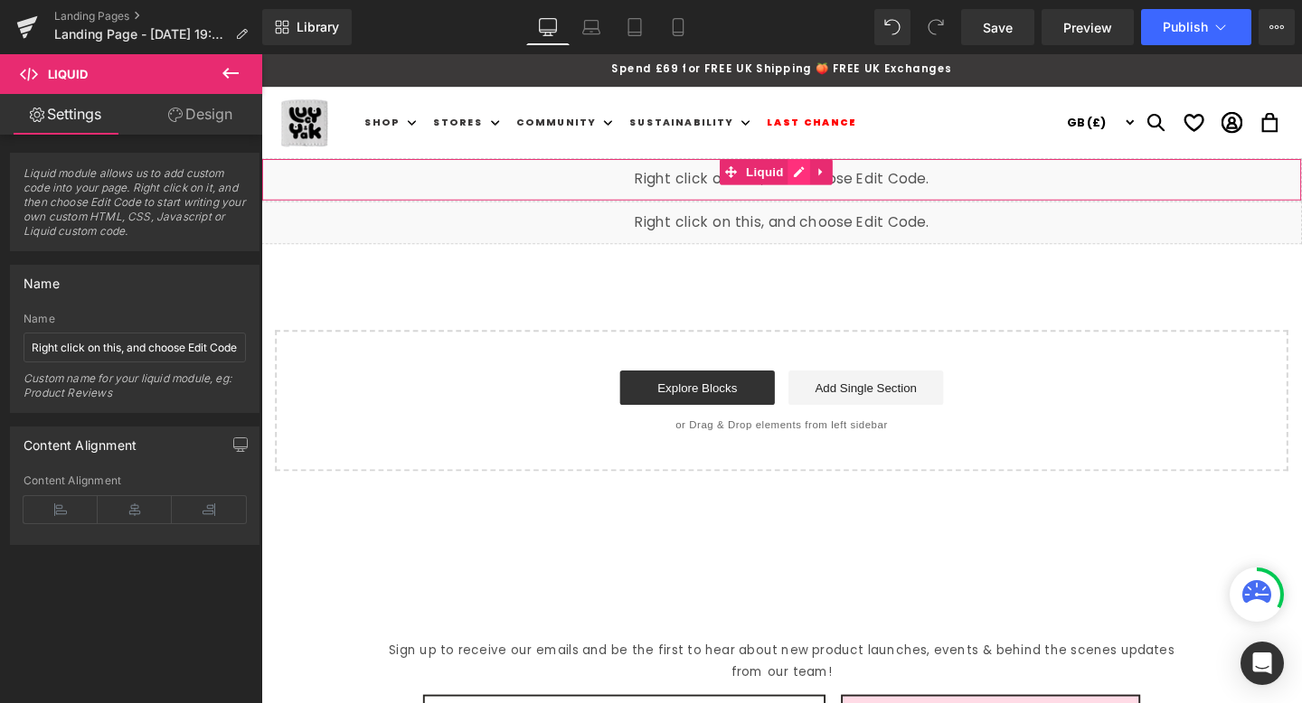
click at [823, 180] on div "Liquid" at bounding box center [808, 186] width 1094 height 45
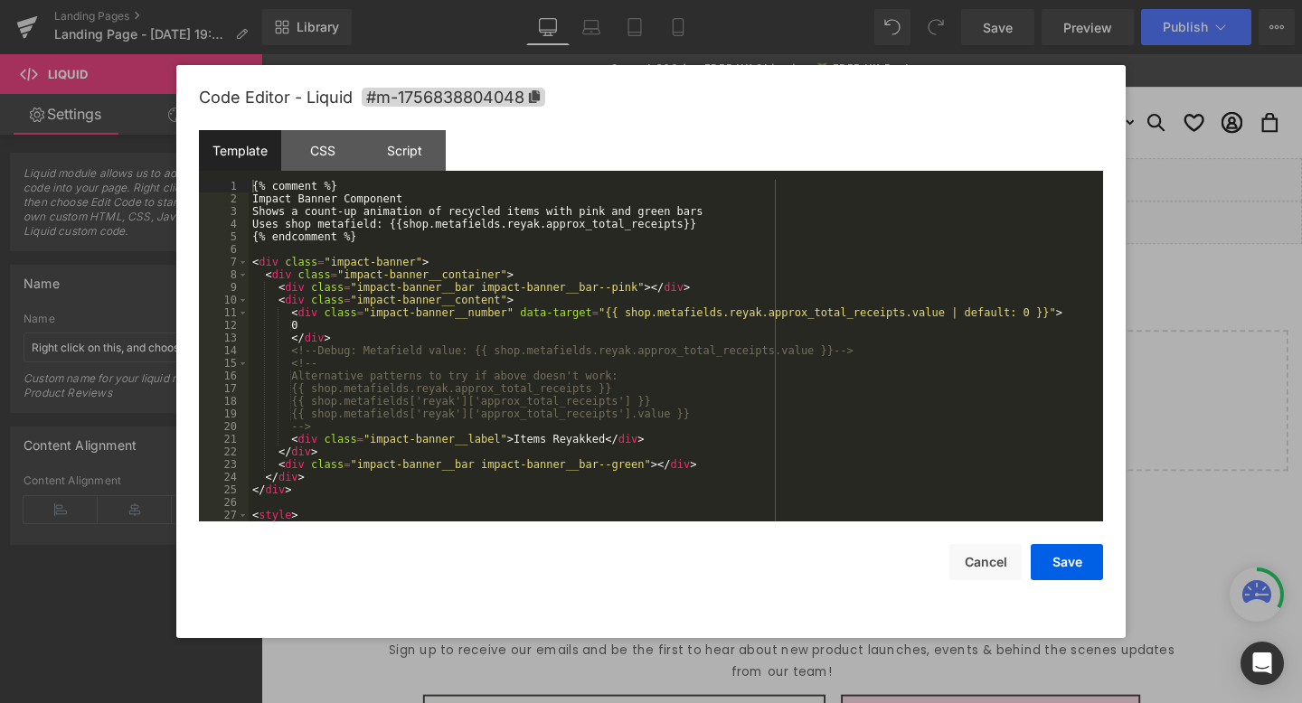
click at [599, 277] on div "{% comment %} Impact Banner Component Shows a count-up animation of recycled it…" at bounding box center [672, 363] width 847 height 367
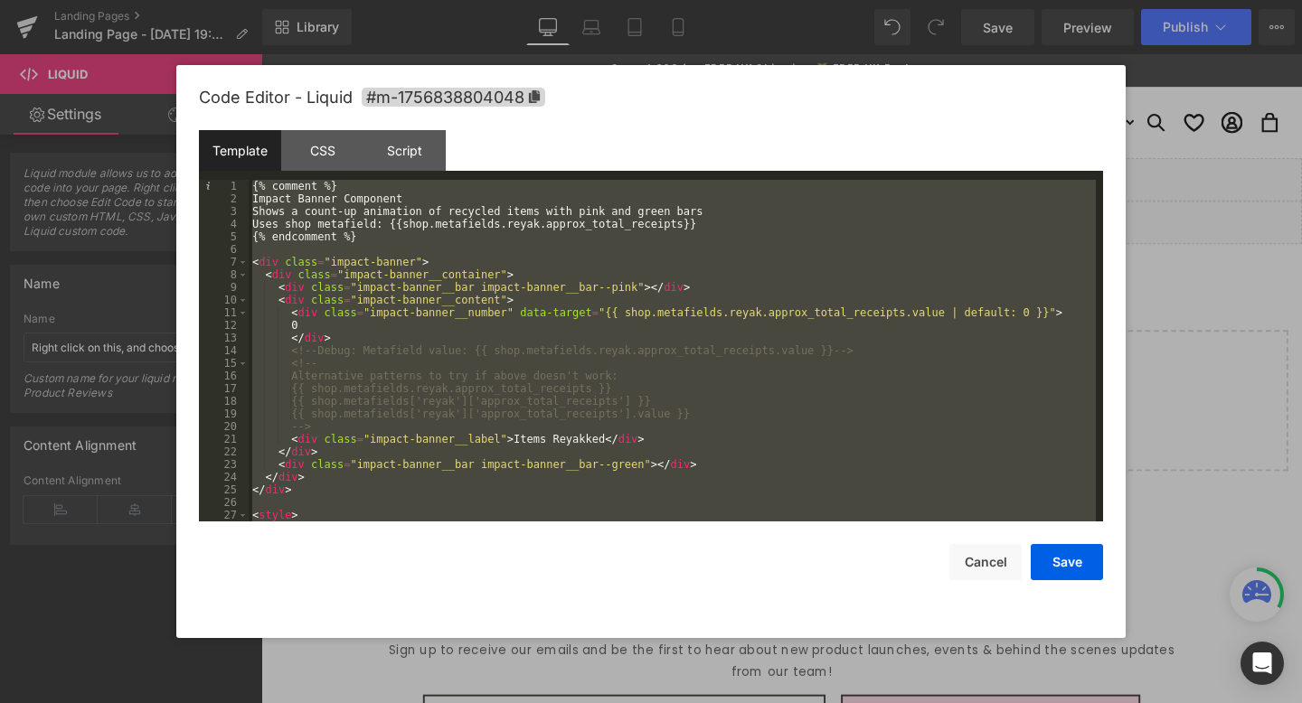
scroll to position [2481, 0]
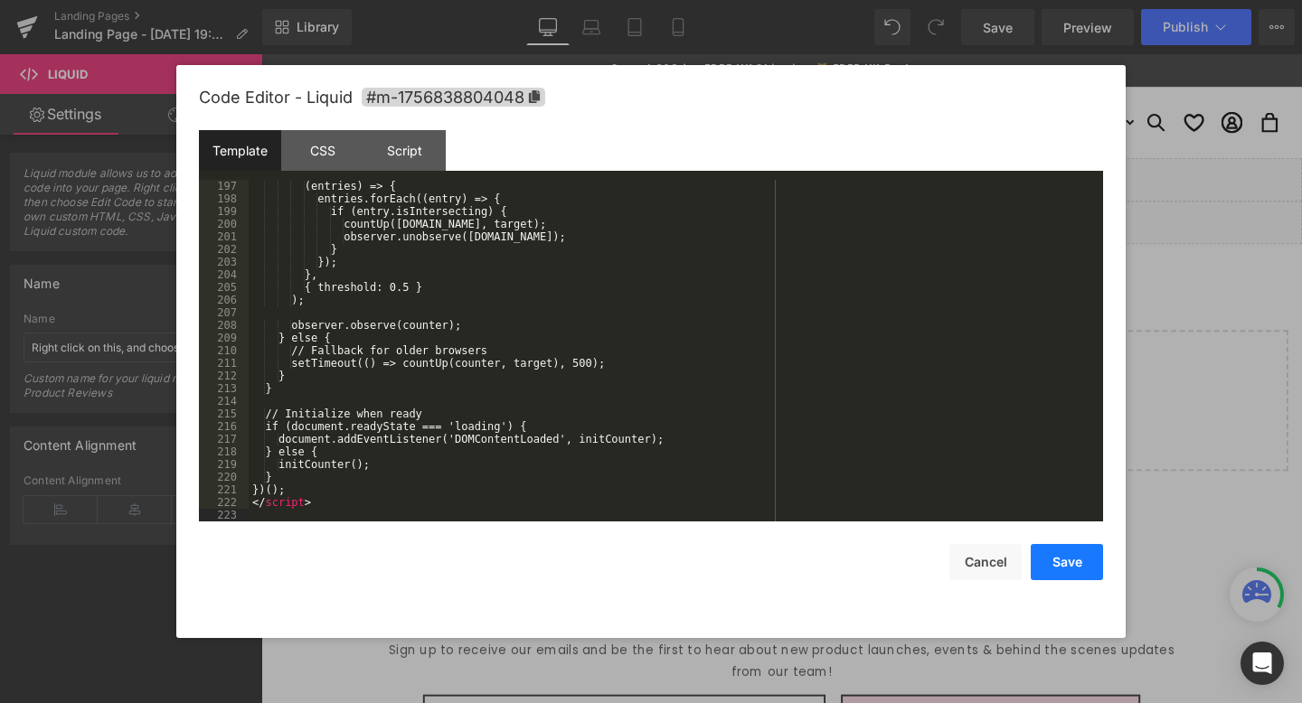
click at [1079, 570] on button "Save" at bounding box center [1067, 562] width 72 height 36
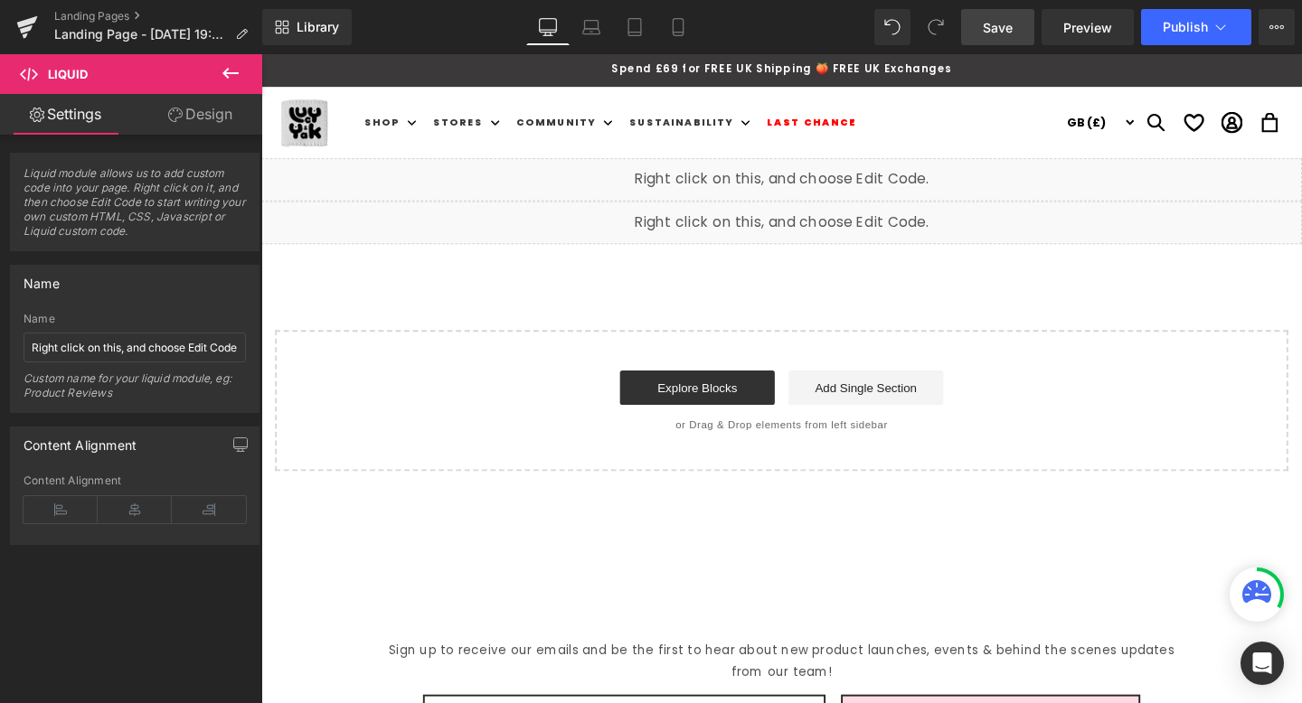
click at [1026, 32] on link "Save" at bounding box center [997, 27] width 73 height 36
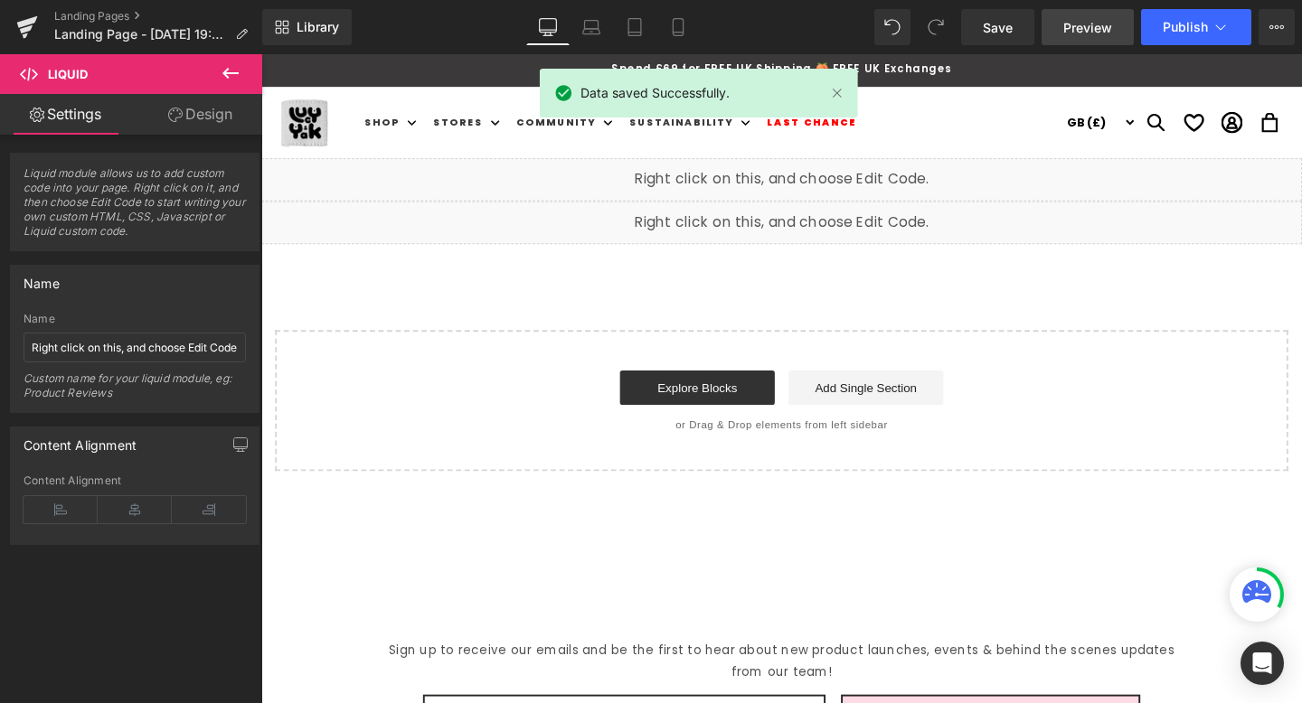
click at [1071, 32] on span "Preview" at bounding box center [1087, 27] width 49 height 19
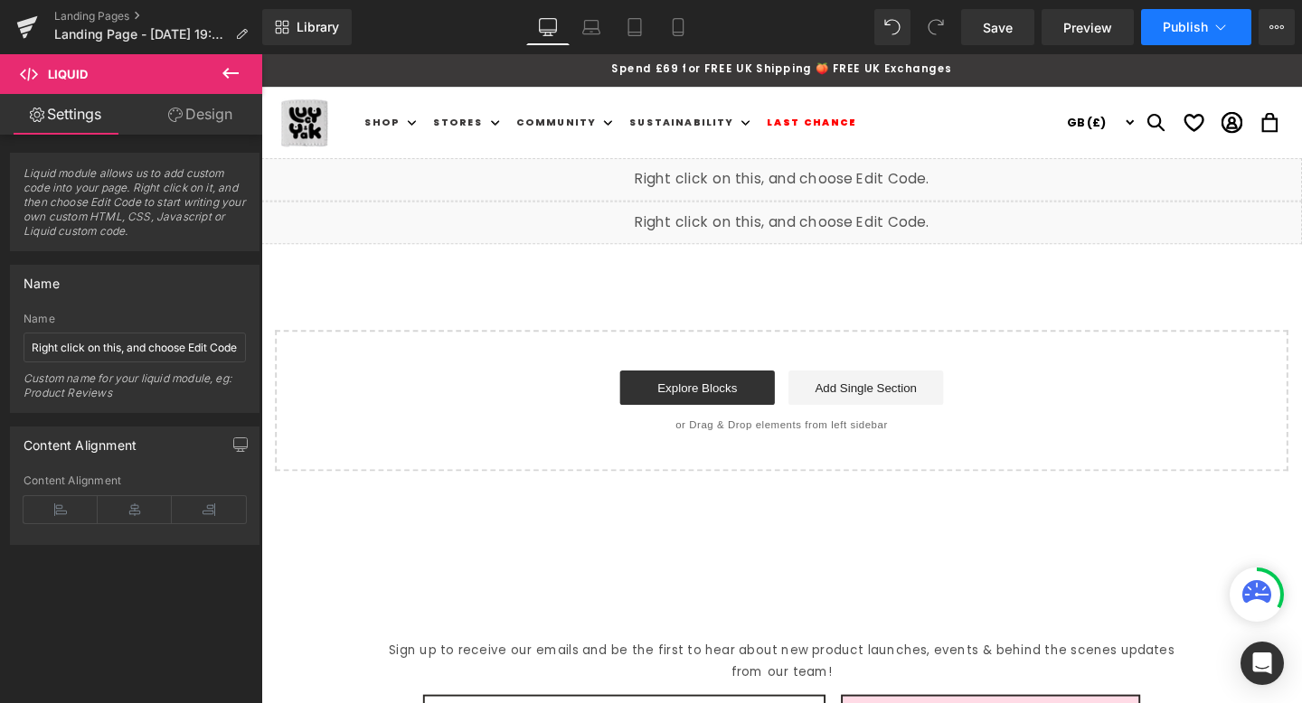
click at [1205, 42] on button "Publish" at bounding box center [1196, 27] width 110 height 36
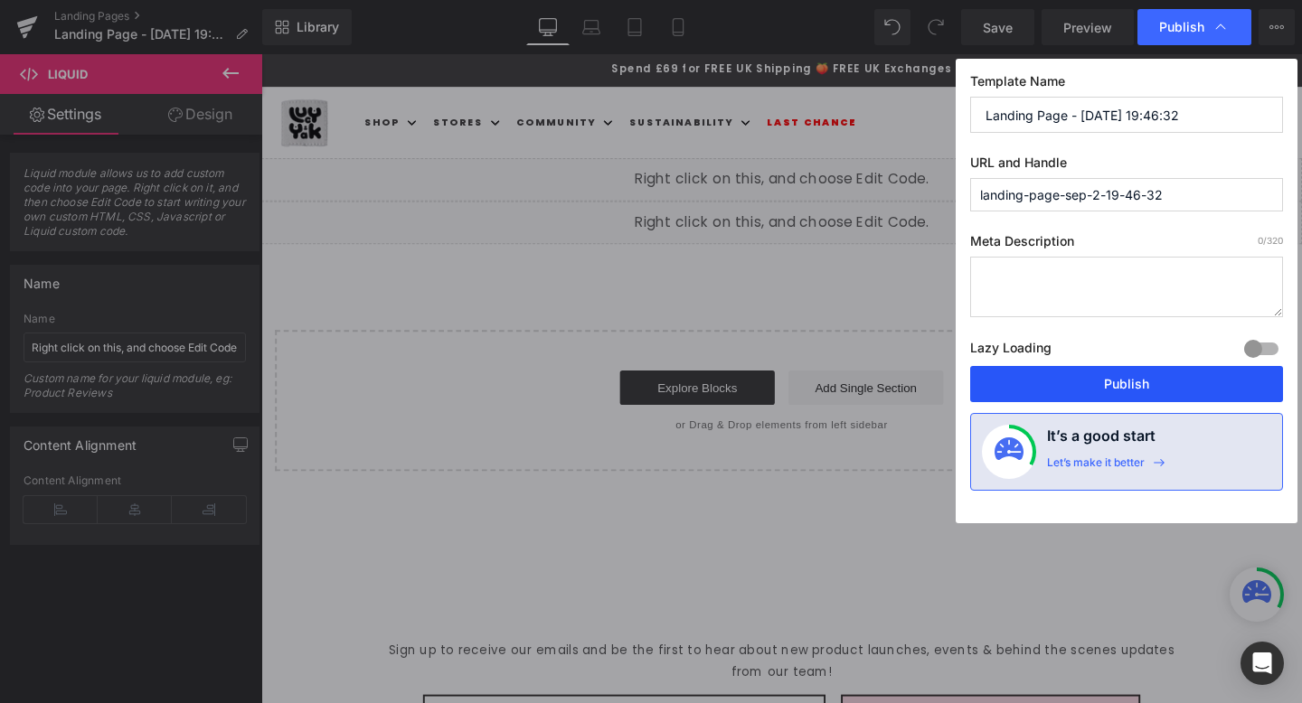
click at [1131, 374] on button "Publish" at bounding box center [1126, 384] width 313 height 36
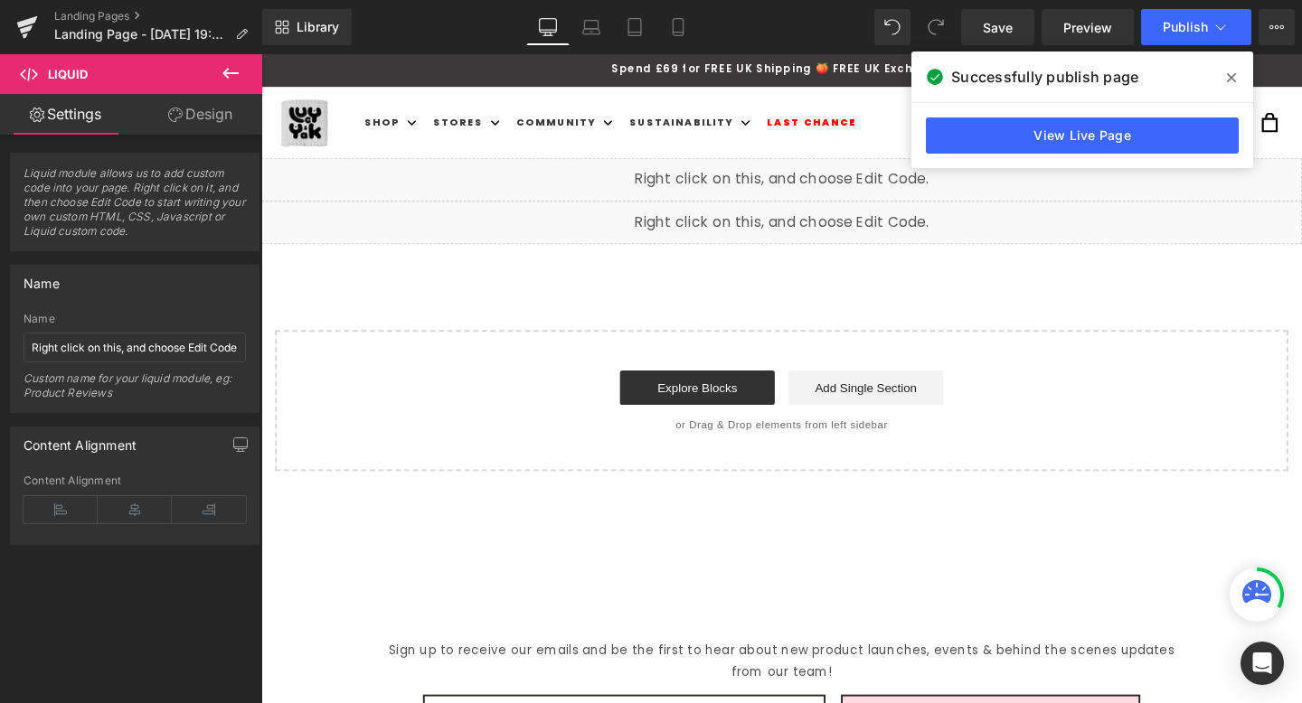
click at [1062, 154] on div "View Live Page" at bounding box center [1082, 135] width 342 height 65
click at [1010, 138] on link "View Live Page" at bounding box center [1082, 136] width 313 height 36
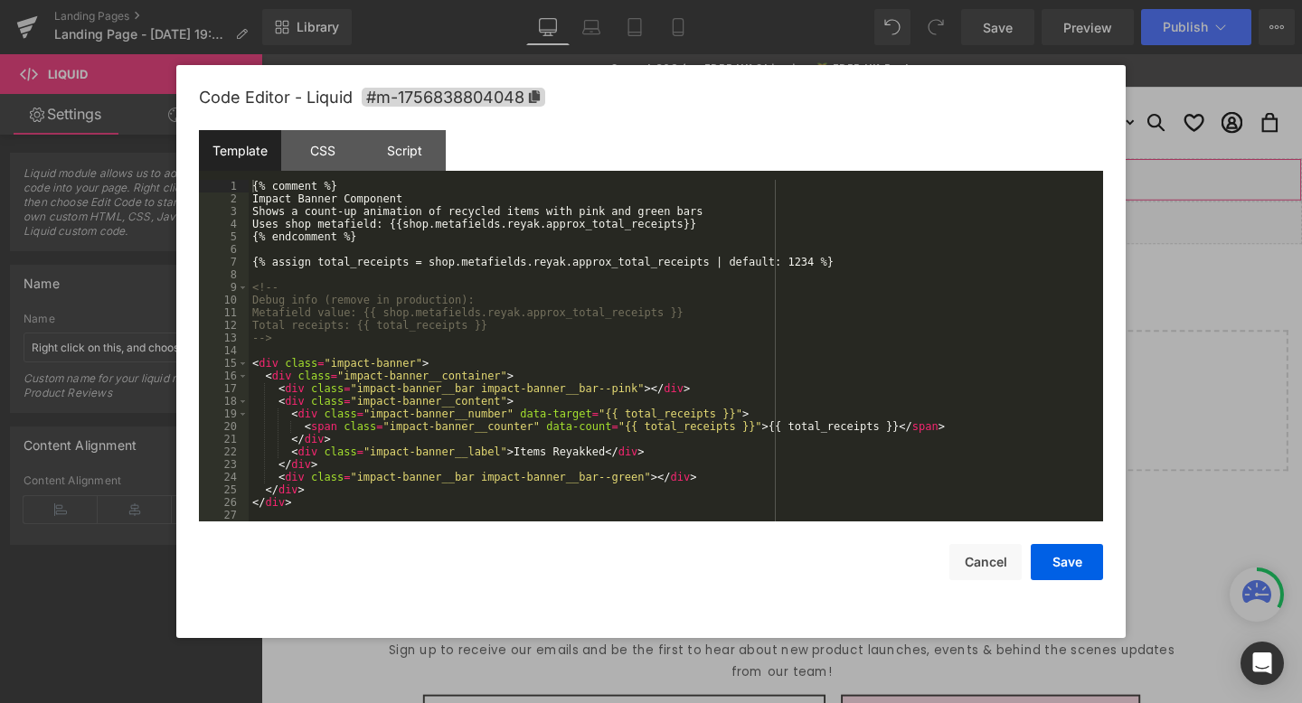
click at [818, 185] on div "Liquid" at bounding box center [808, 186] width 1094 height 45
click at [646, 225] on div "{% comment %} Impact Banner Component Shows a count-up animation of recycled it…" at bounding box center [672, 363] width 847 height 367
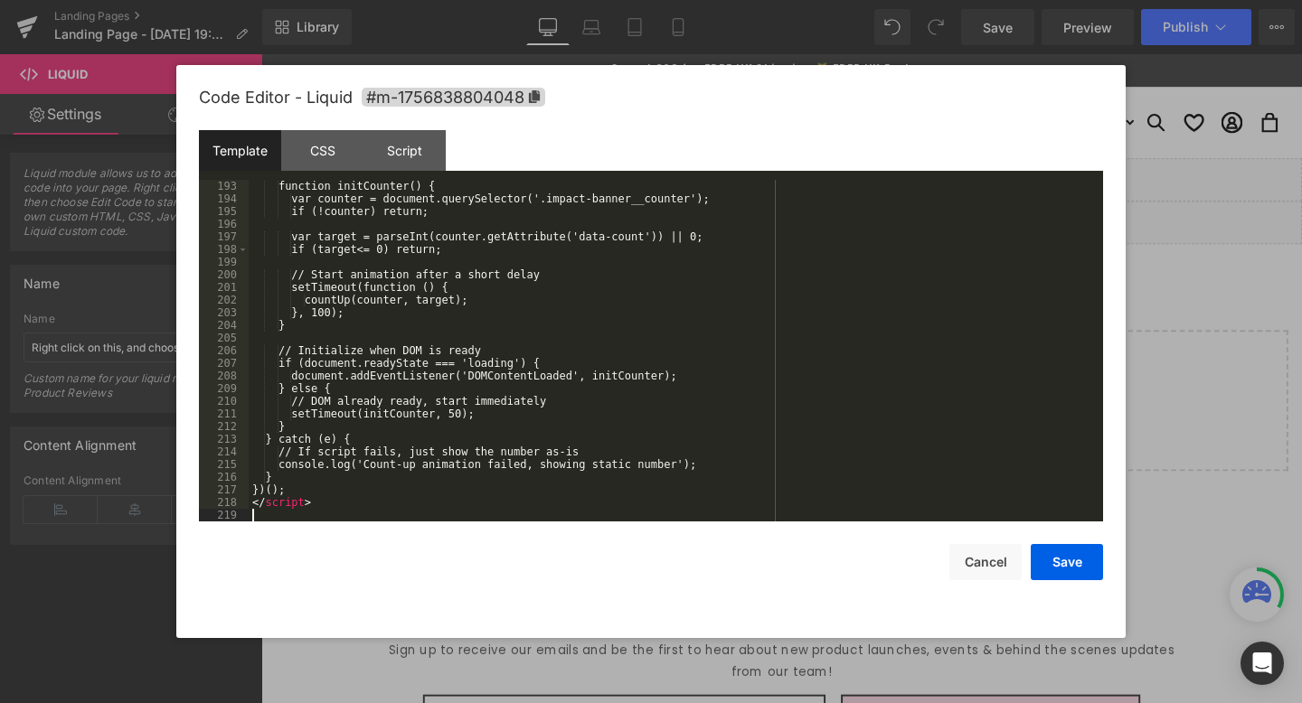
scroll to position [2430, 0]
click at [1056, 570] on button "Save" at bounding box center [1067, 562] width 72 height 36
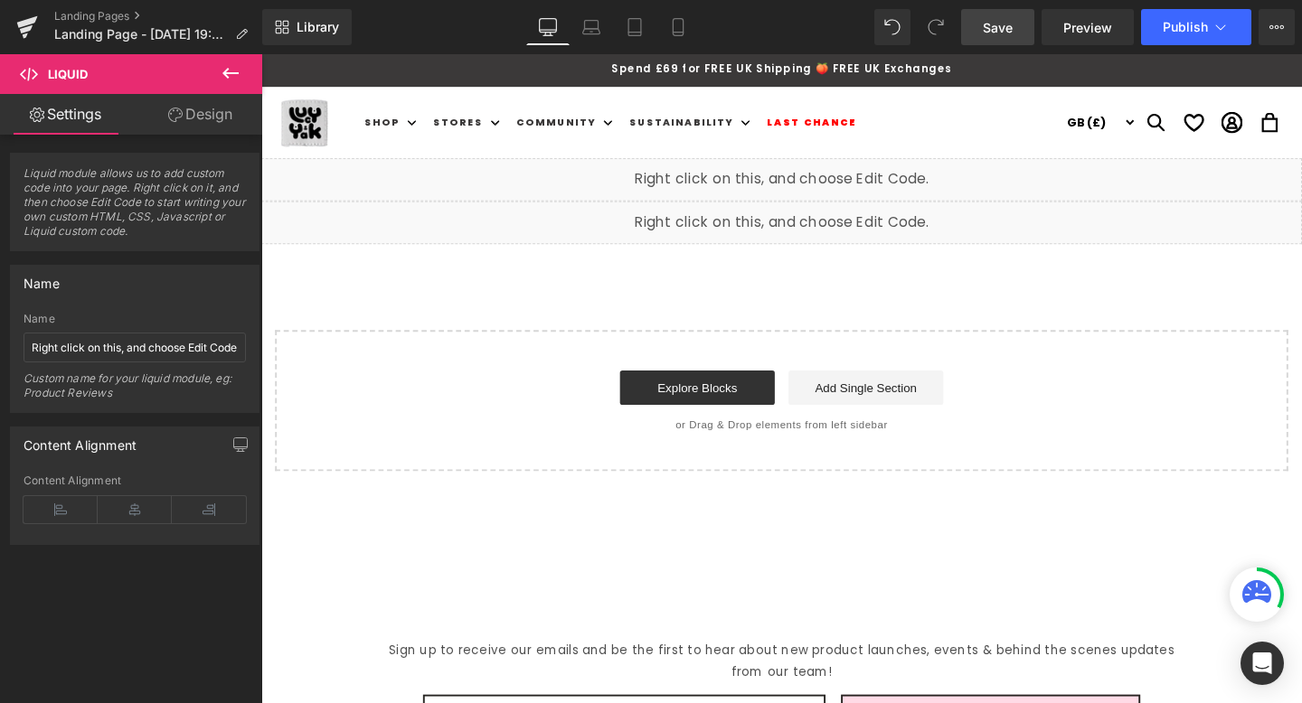
click at [988, 39] on link "Save" at bounding box center [997, 27] width 73 height 36
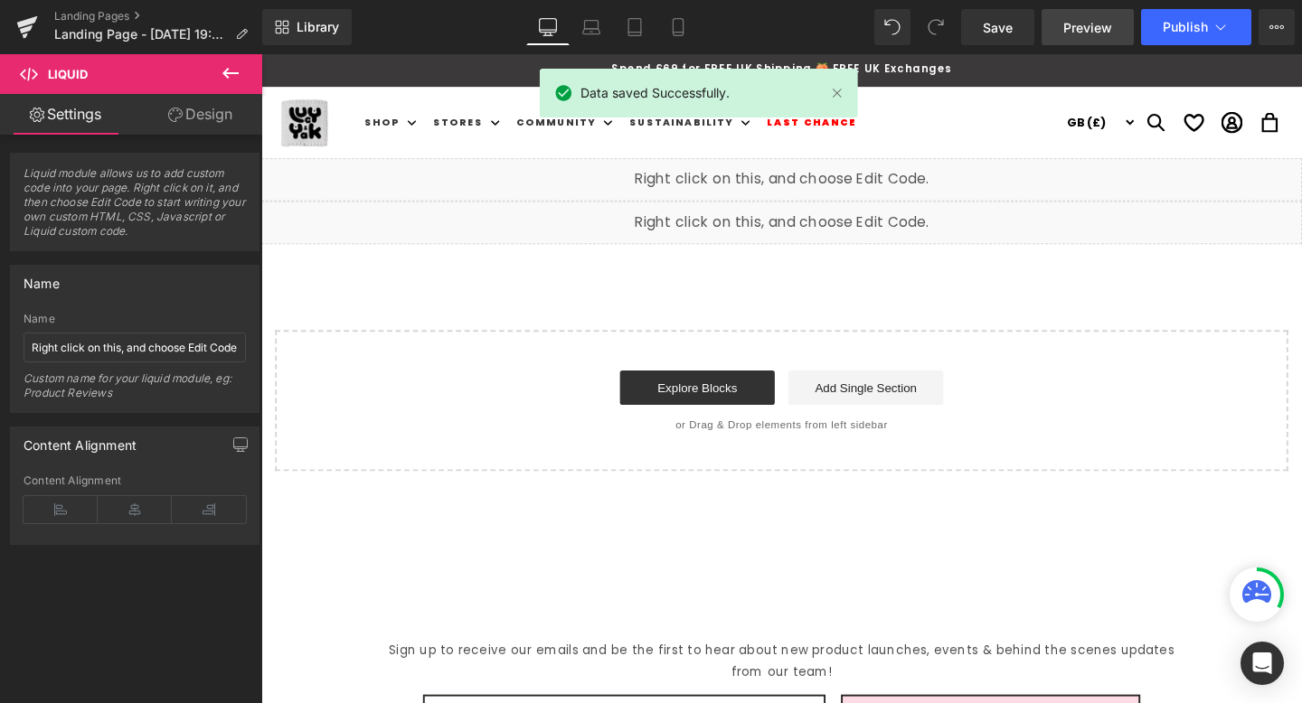
click at [1072, 14] on link "Preview" at bounding box center [1088, 27] width 92 height 36
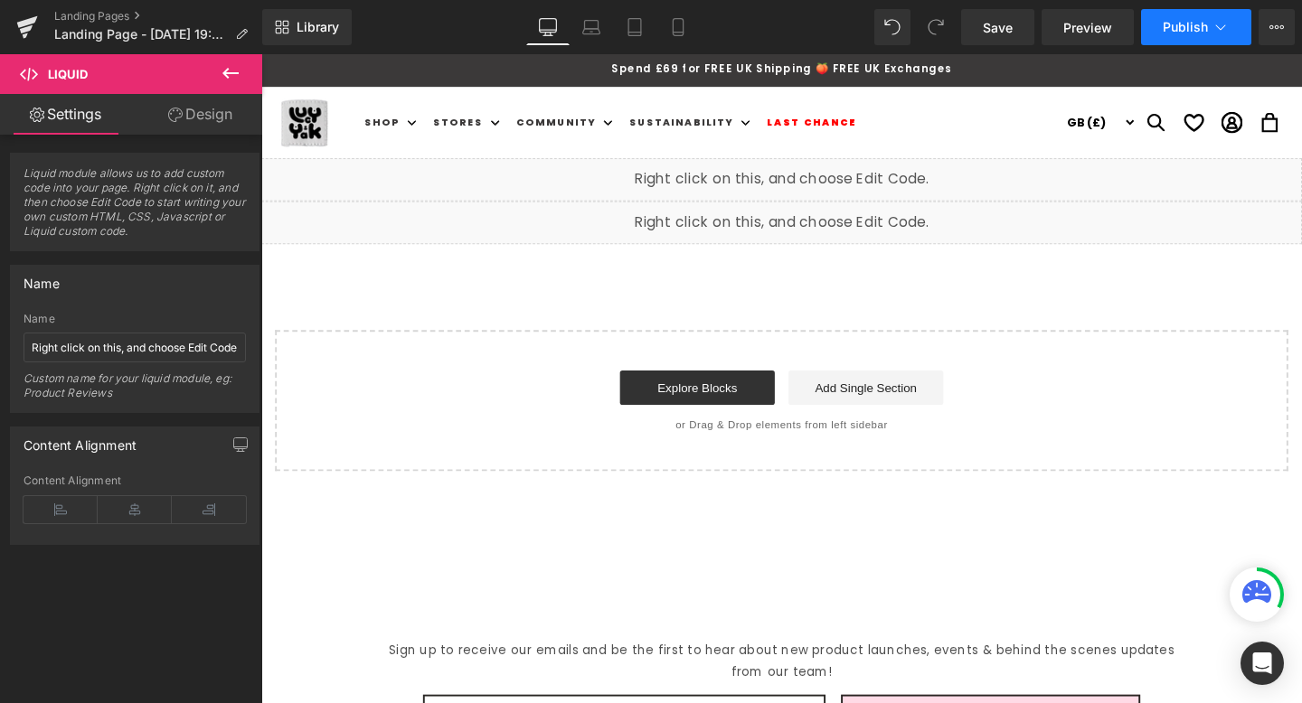
click at [1189, 36] on button "Publish" at bounding box center [1196, 27] width 110 height 36
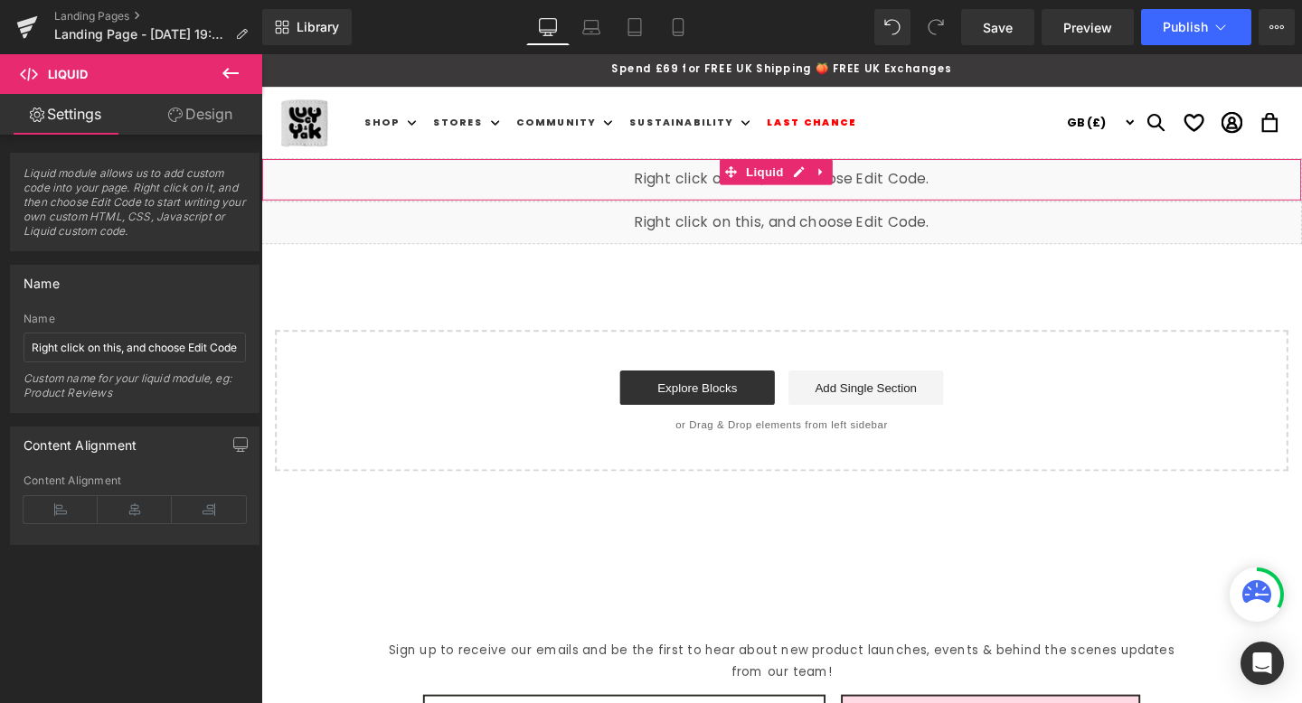
click at [875, 187] on div "Liquid" at bounding box center [808, 186] width 1094 height 45
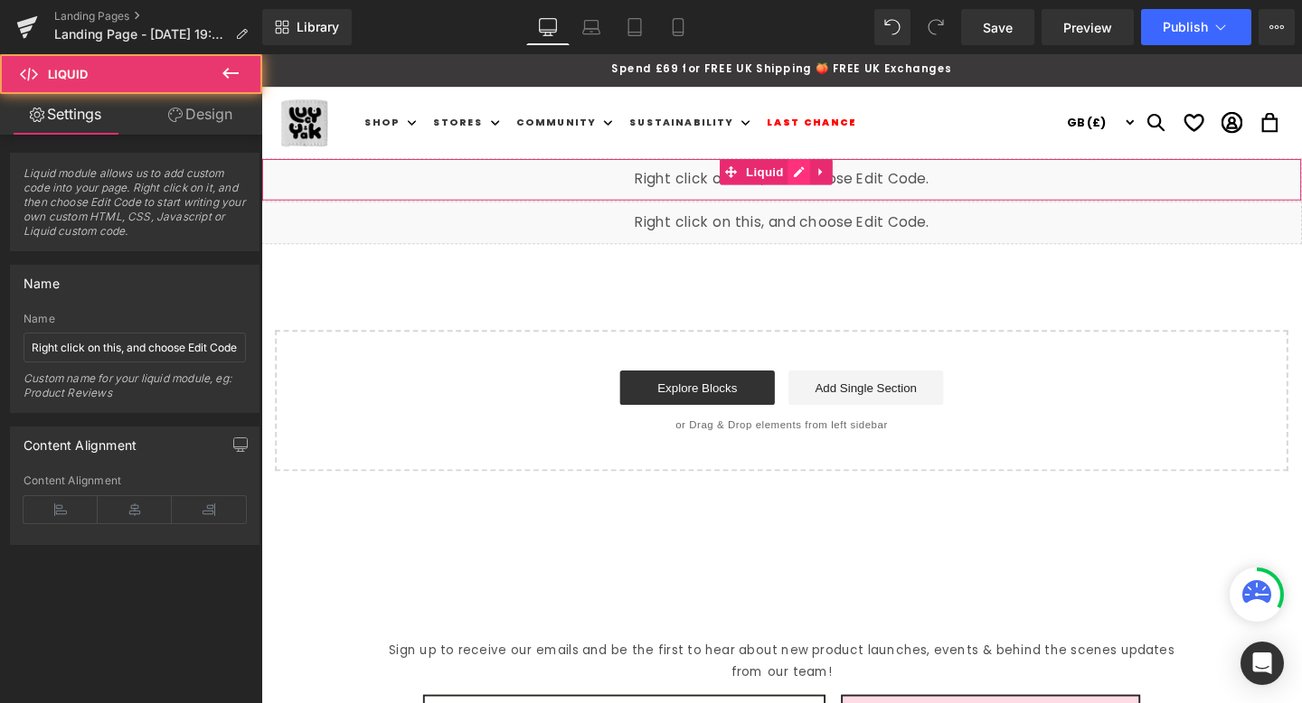
click at [814, 175] on div "Liquid" at bounding box center [808, 186] width 1094 height 45
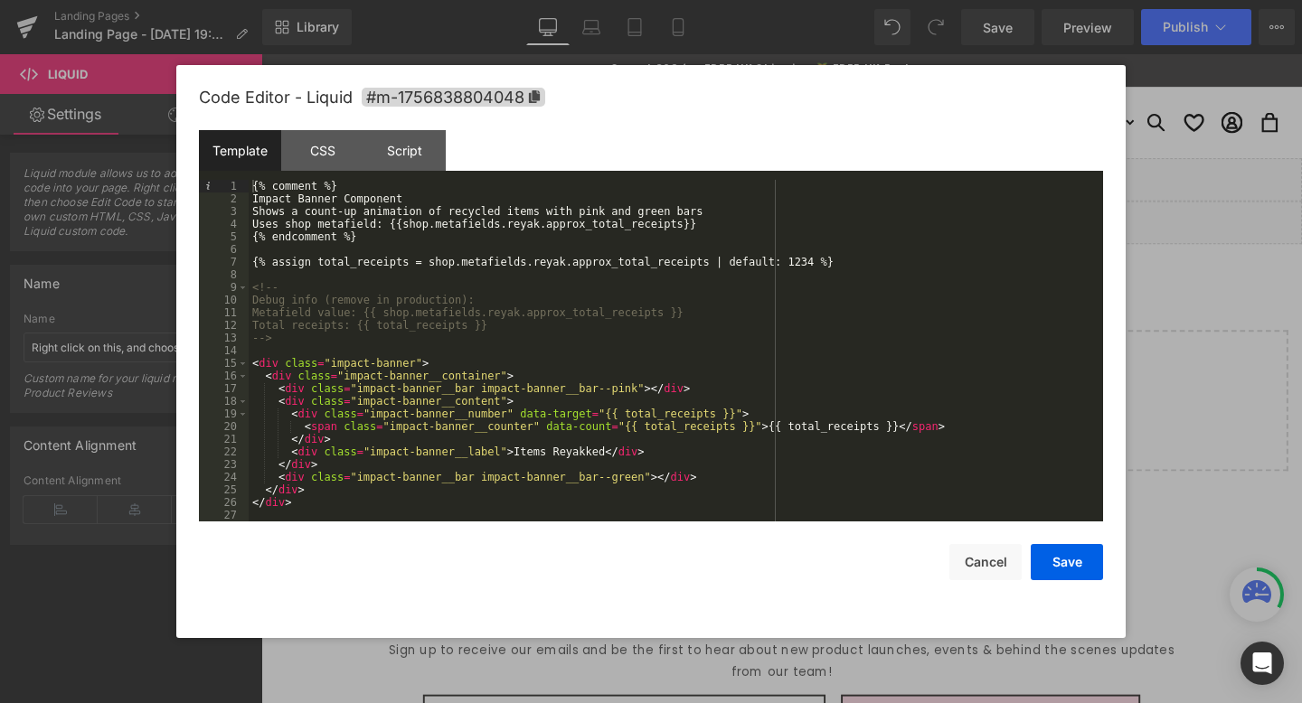
click at [468, 354] on div "{% comment %} Impact Banner Component Shows a count-up animation of recycled it…" at bounding box center [672, 363] width 847 height 367
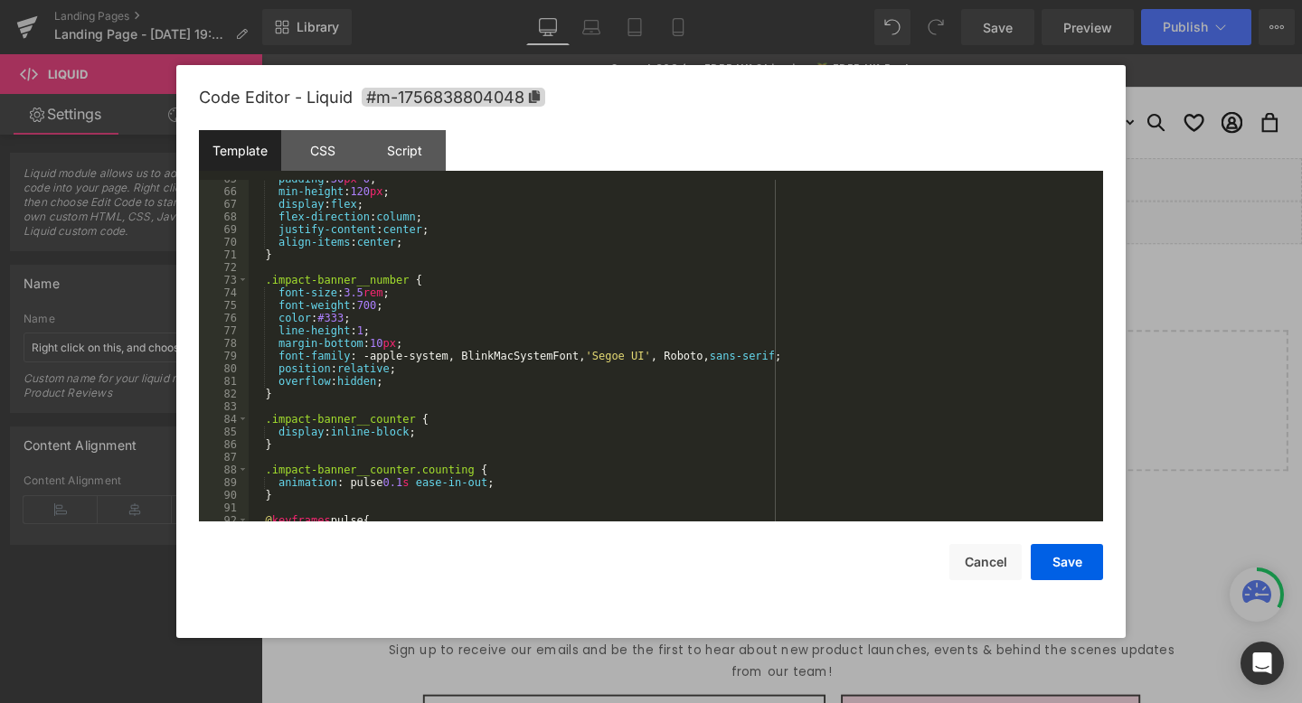
scroll to position [836, 0]
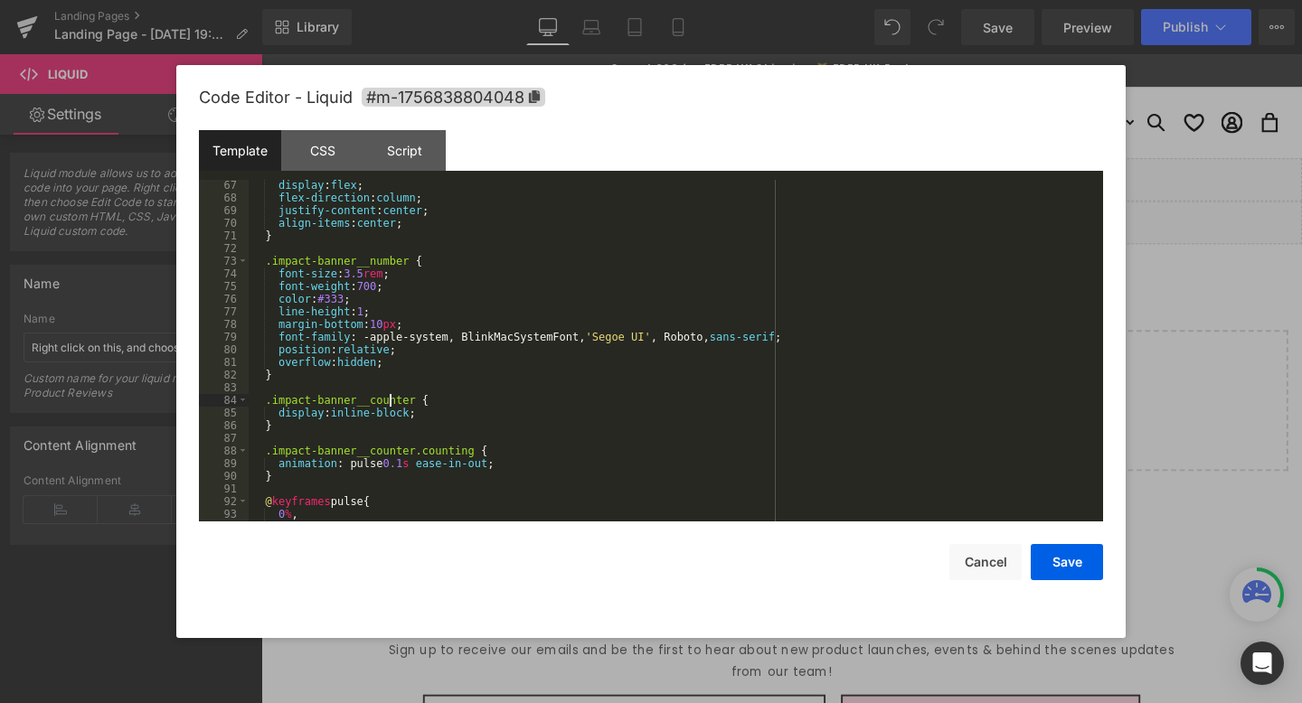
click at [392, 400] on div "display : flex ; flex-direction : column ; justify-content : center ; align-ite…" at bounding box center [672, 362] width 847 height 367
click at [300, 479] on div "display : flex ; flex-direction : column ; justify-content : center ; align-ite…" at bounding box center [672, 362] width 847 height 367
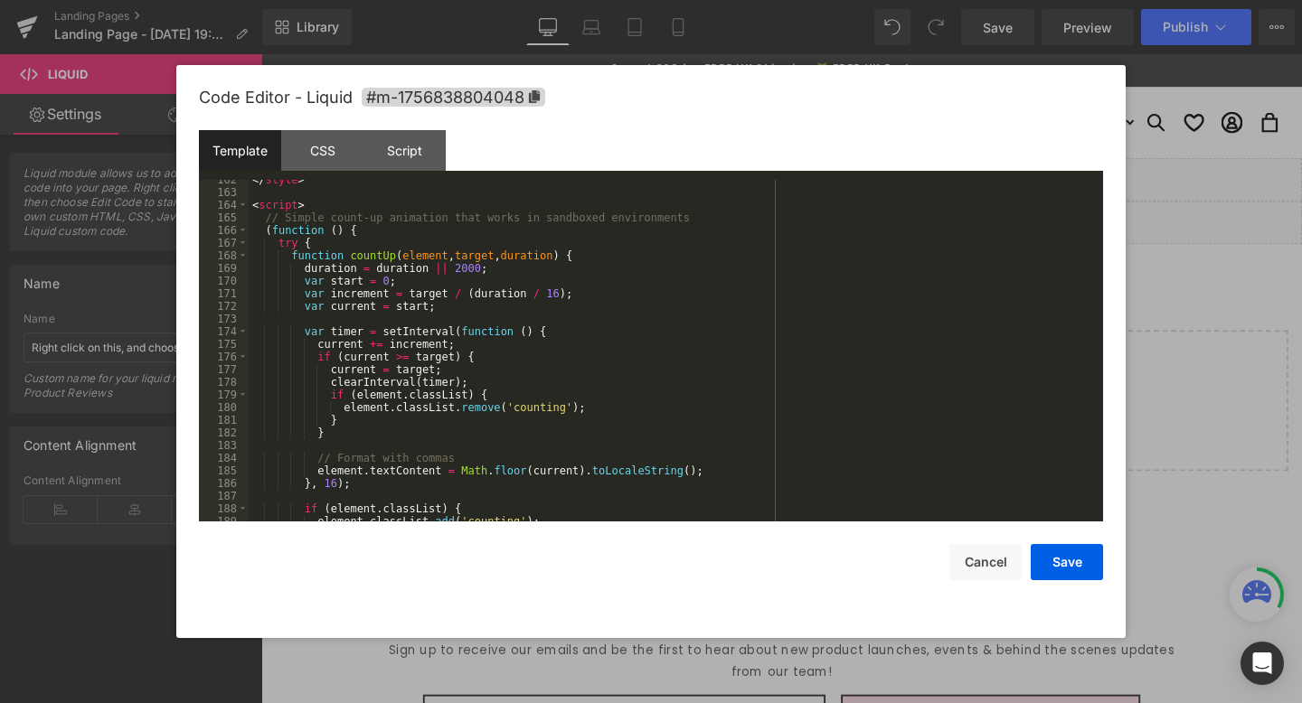
scroll to position [2041, 0]
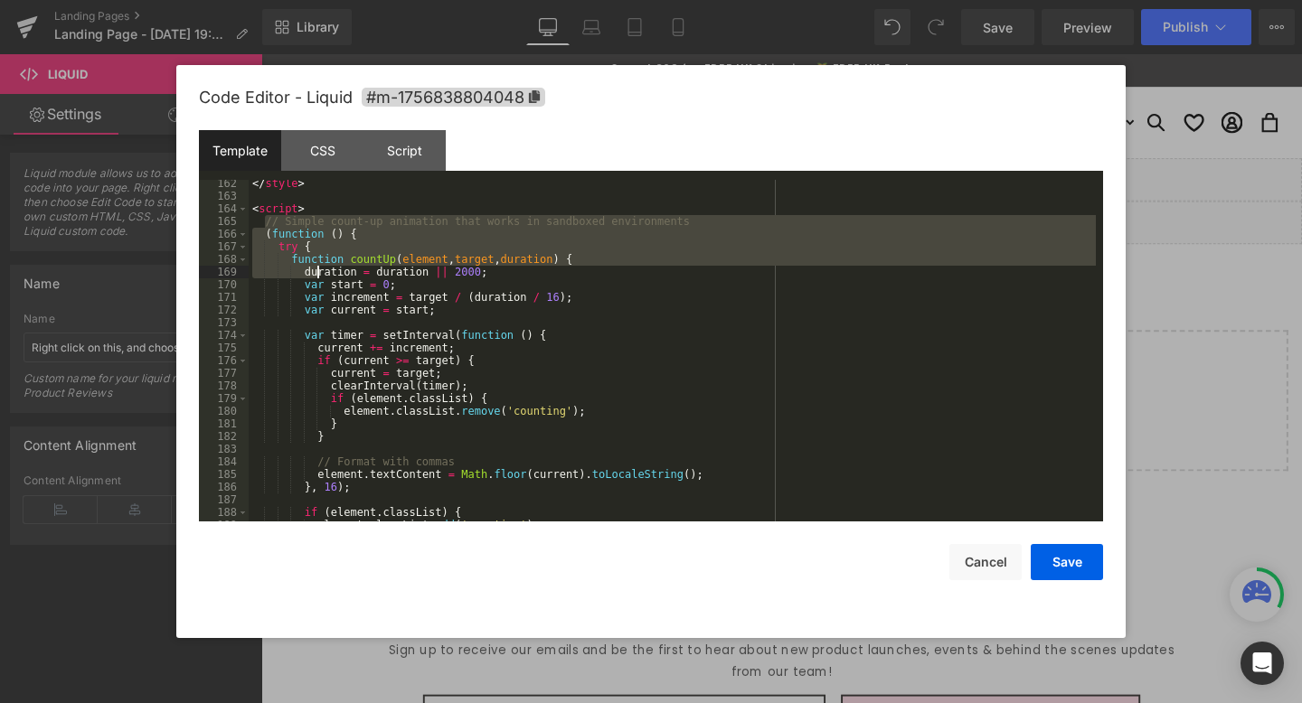
drag, startPoint x: 263, startPoint y: 222, endPoint x: 316, endPoint y: 278, distance: 77.4
click at [316, 278] on div "</ style > < script > // Simple count-up animation that works in sandboxed envi…" at bounding box center [672, 360] width 847 height 367
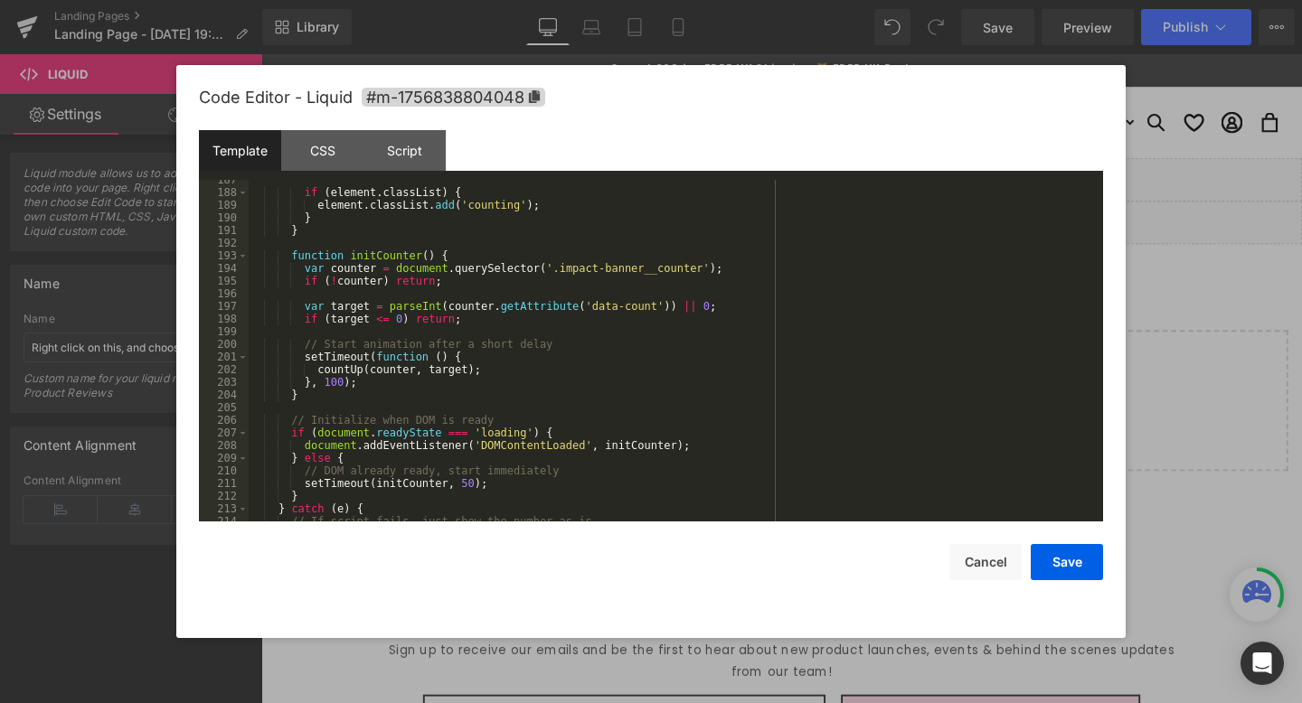
scroll to position [2430, 0]
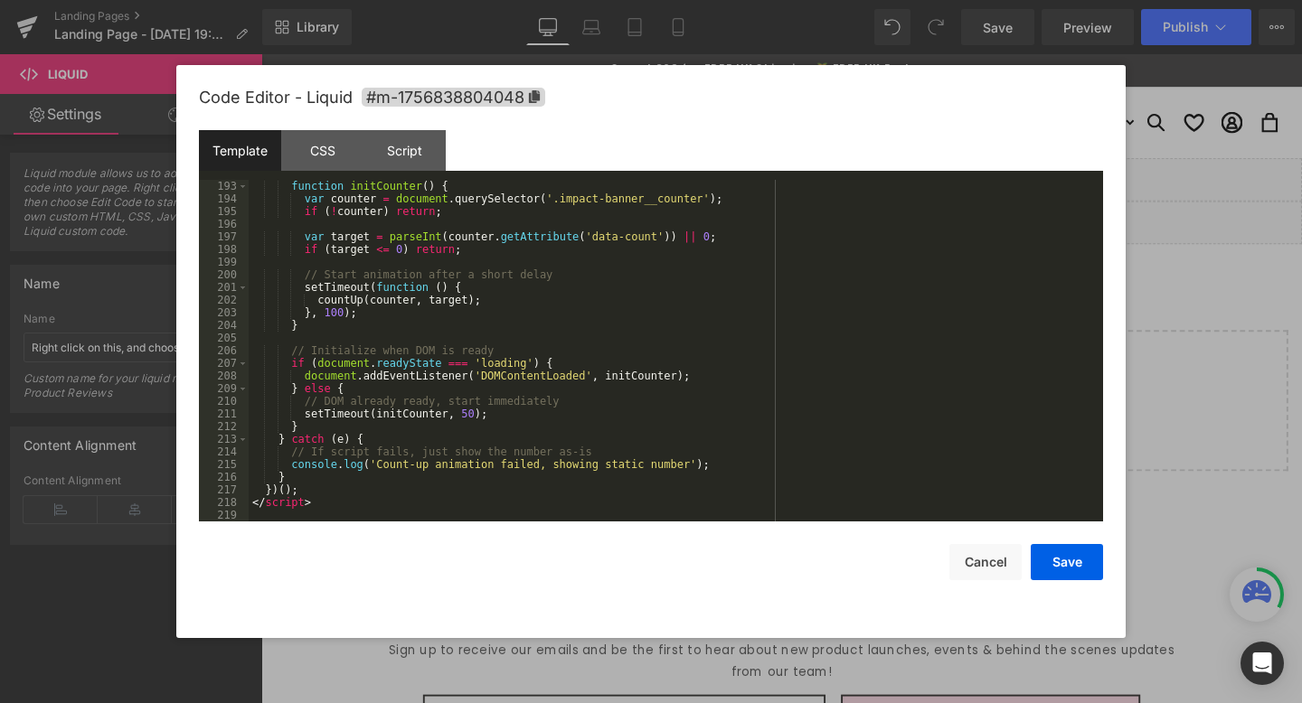
click at [312, 488] on div "function initCounter ( ) { var counter = document . querySelector ( '.impact-ba…" at bounding box center [672, 363] width 847 height 367
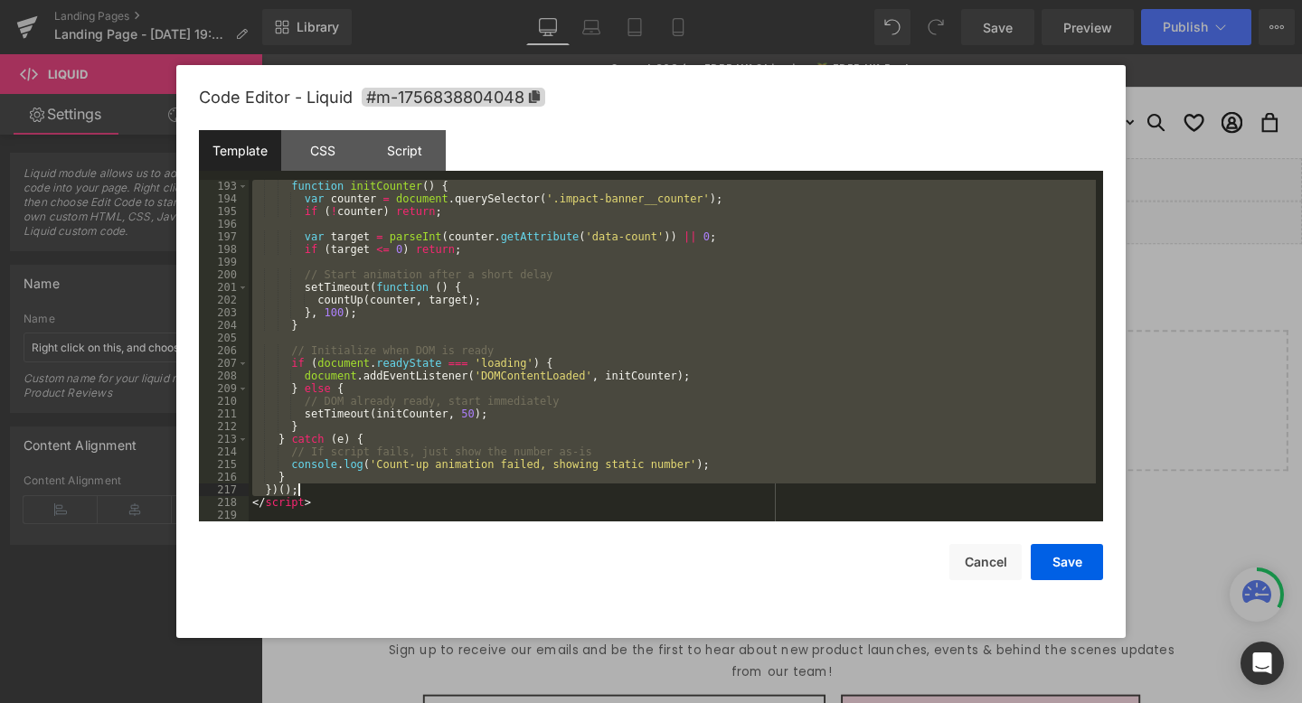
scroll to position [1772, 0]
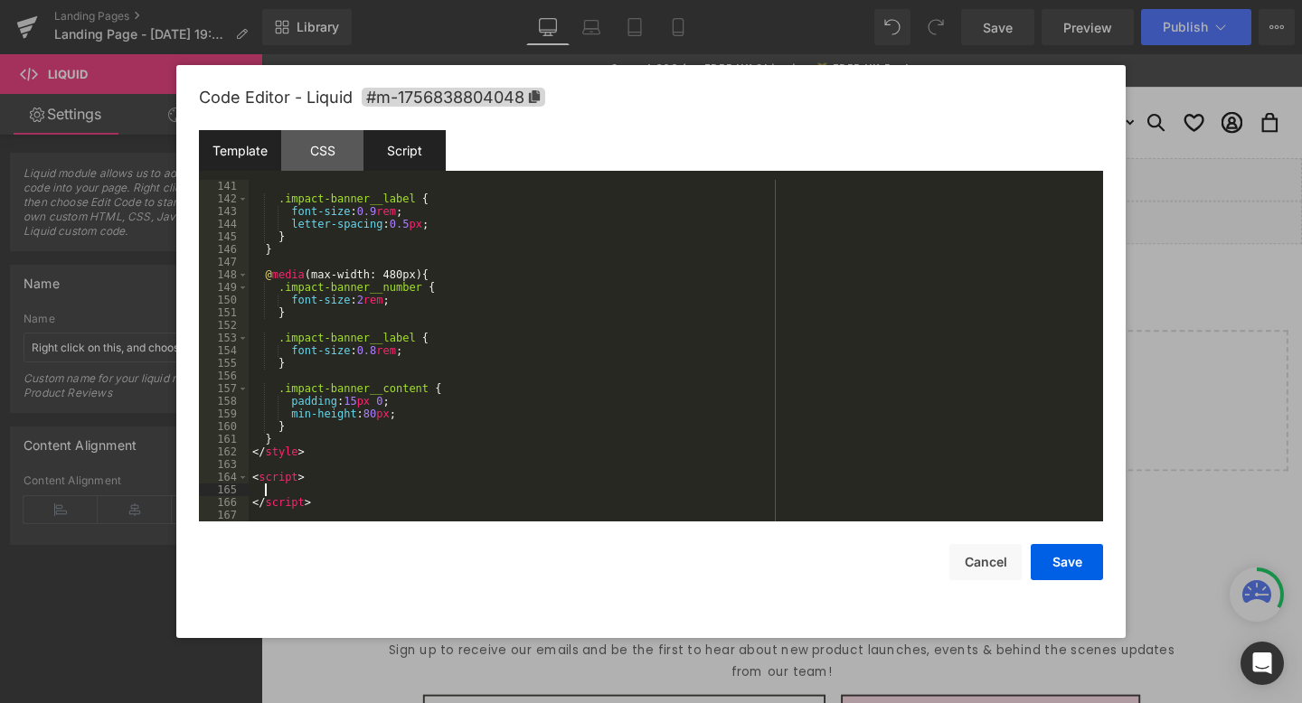
click at [396, 157] on div "Script" at bounding box center [404, 150] width 82 height 41
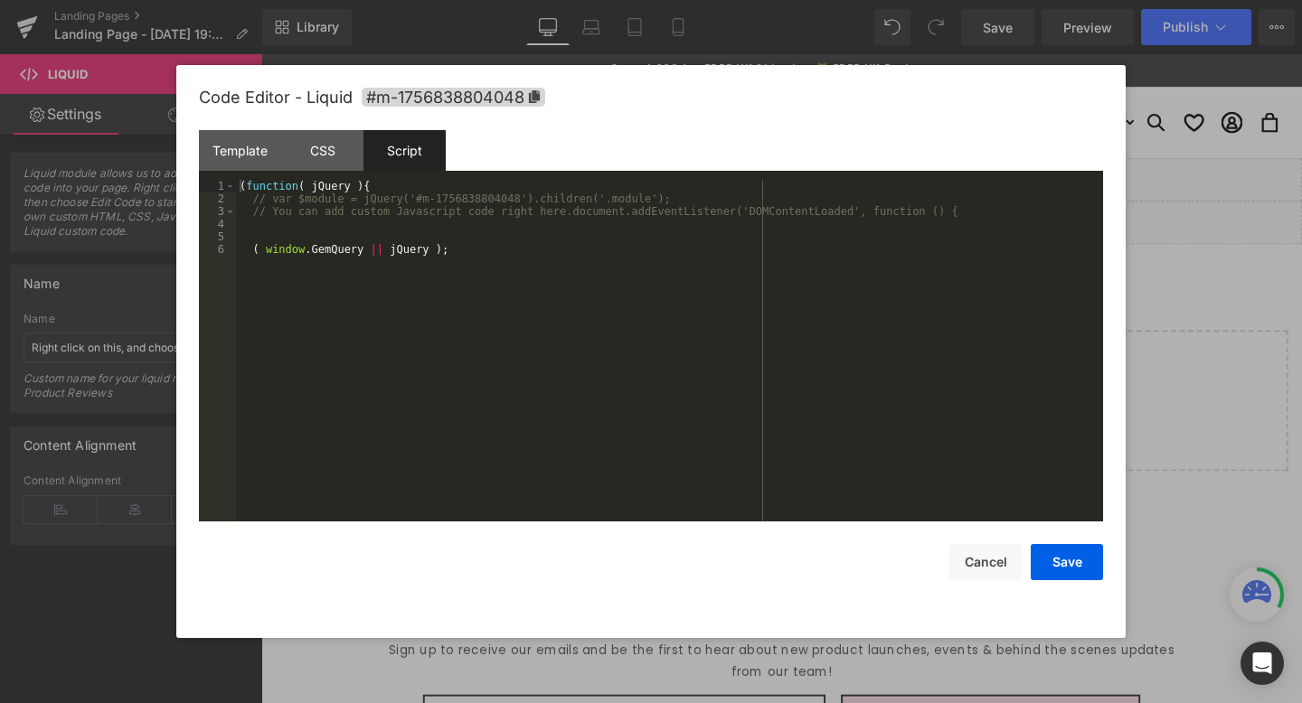
click at [363, 239] on div "( function ( jQuery ) { // var $module = jQuery('#m-1756838804048').children('.…" at bounding box center [669, 363] width 867 height 367
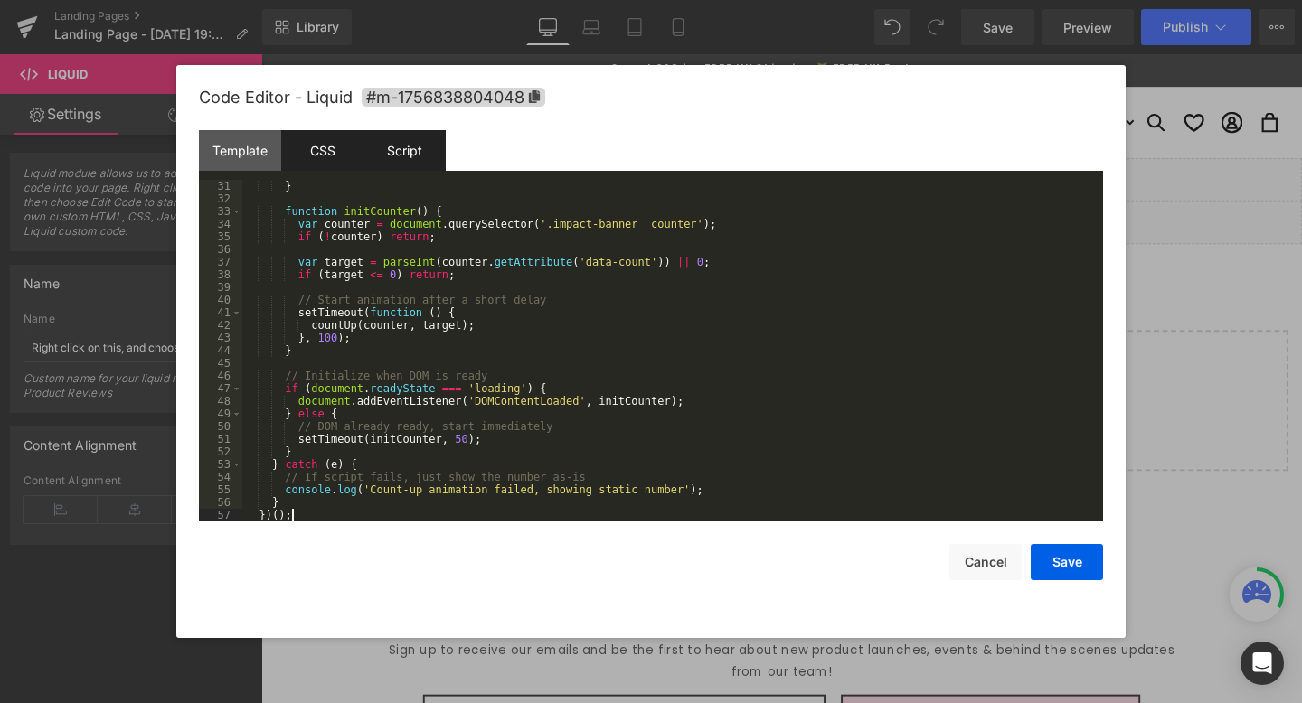
click at [289, 164] on div "CSS" at bounding box center [322, 150] width 82 height 41
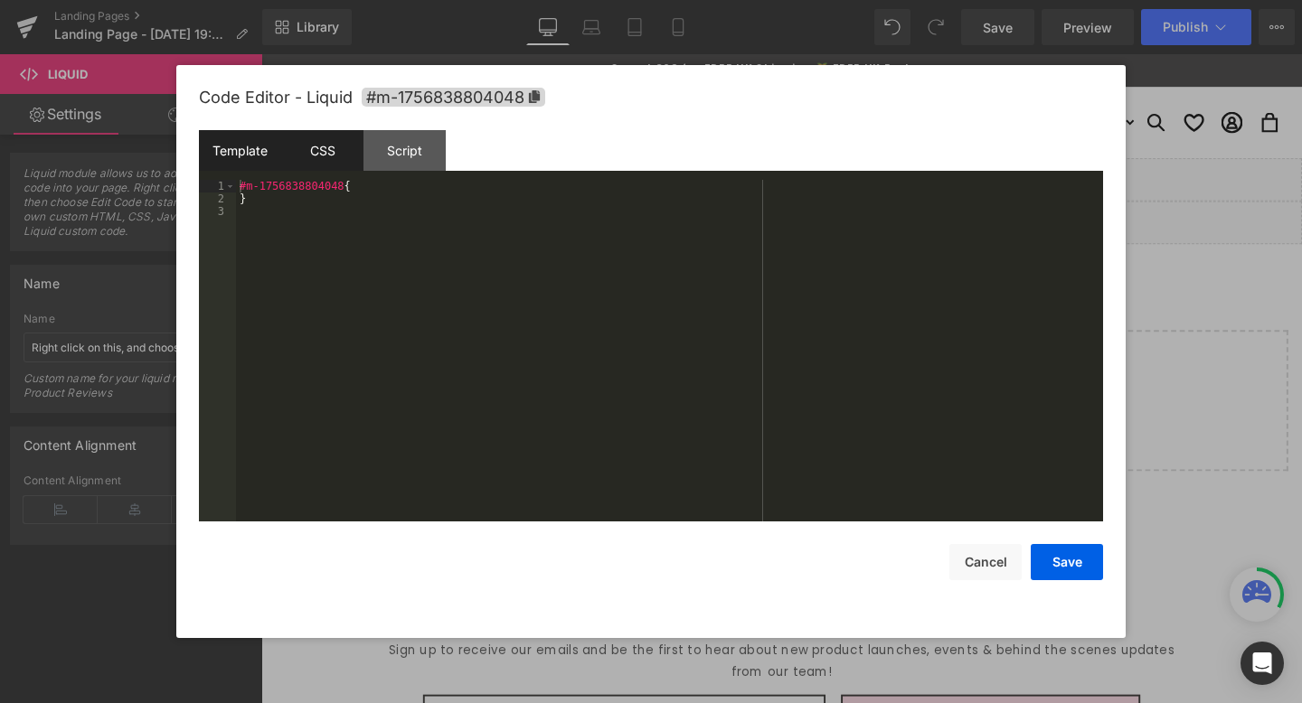
click at [247, 163] on div "Template" at bounding box center [240, 150] width 82 height 41
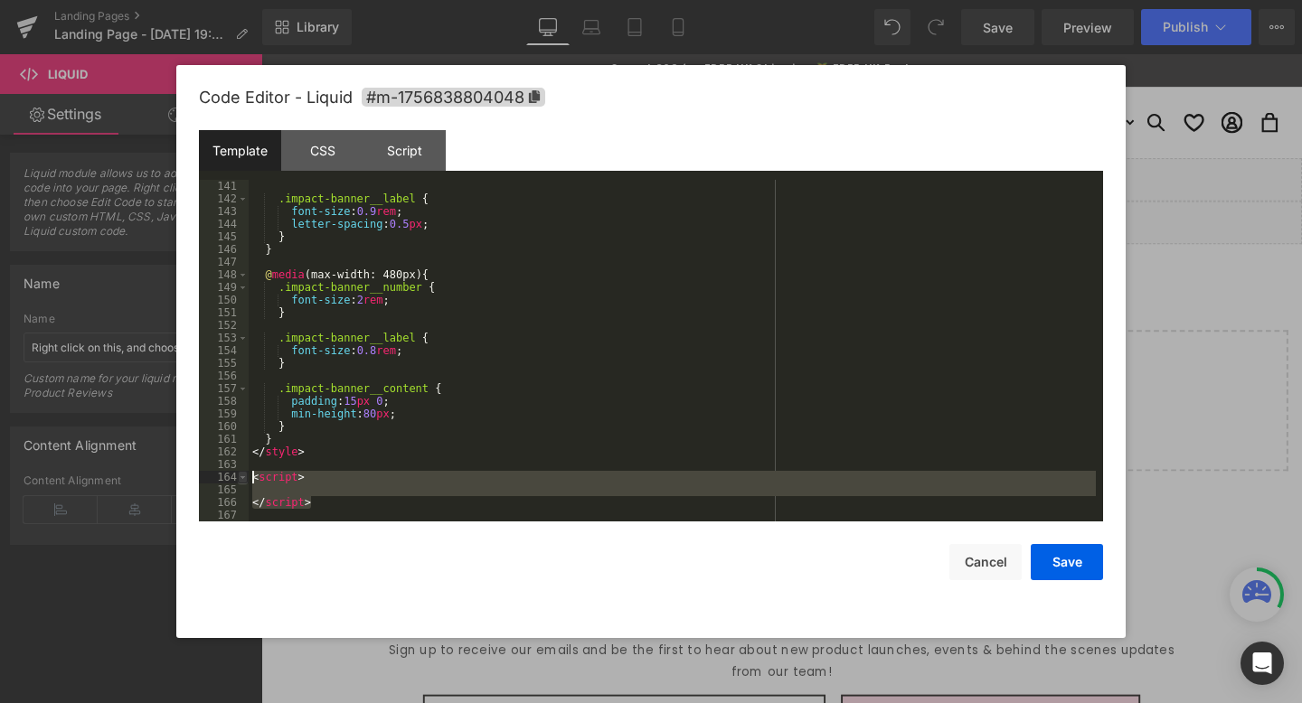
drag, startPoint x: 315, startPoint y: 500, endPoint x: 241, endPoint y: 473, distance: 79.0
click at [241, 473] on pre "141 142 143 144 145 146 147 148 149 150 151 152 153 154 155 156 157 158 159 160…" at bounding box center [651, 351] width 904 height 342
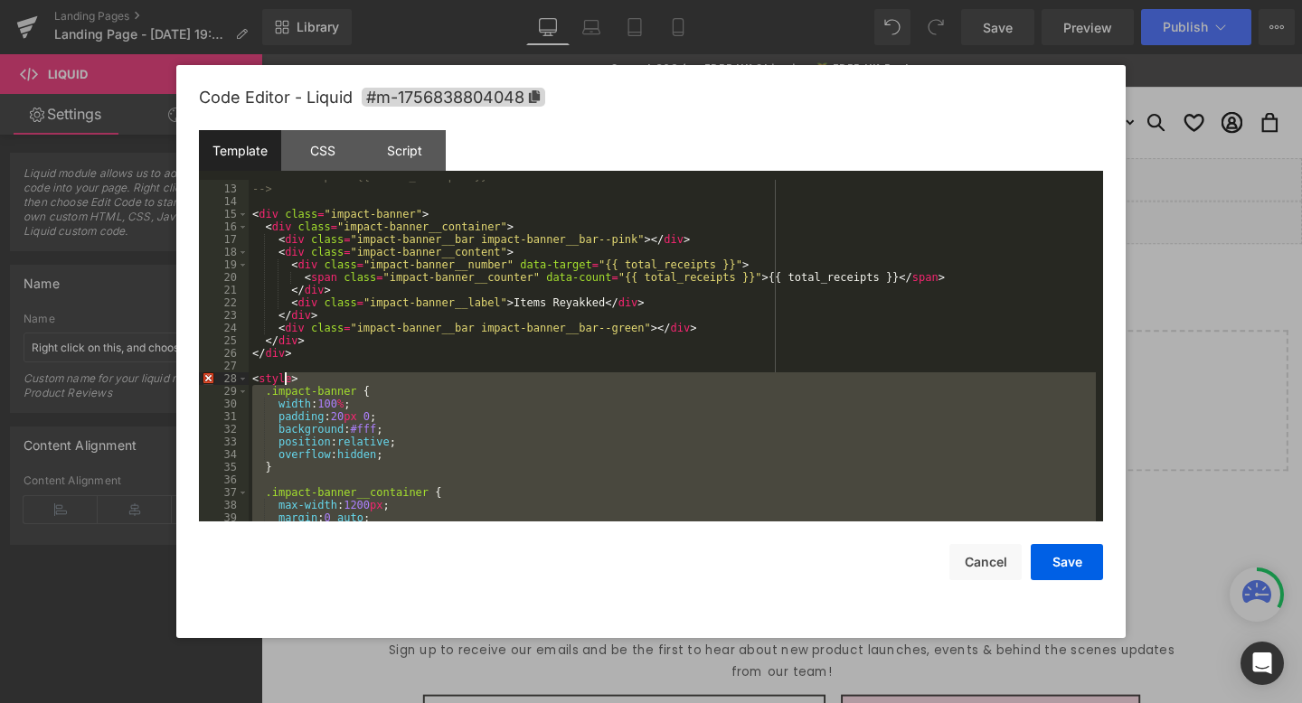
scroll to position [149, 0]
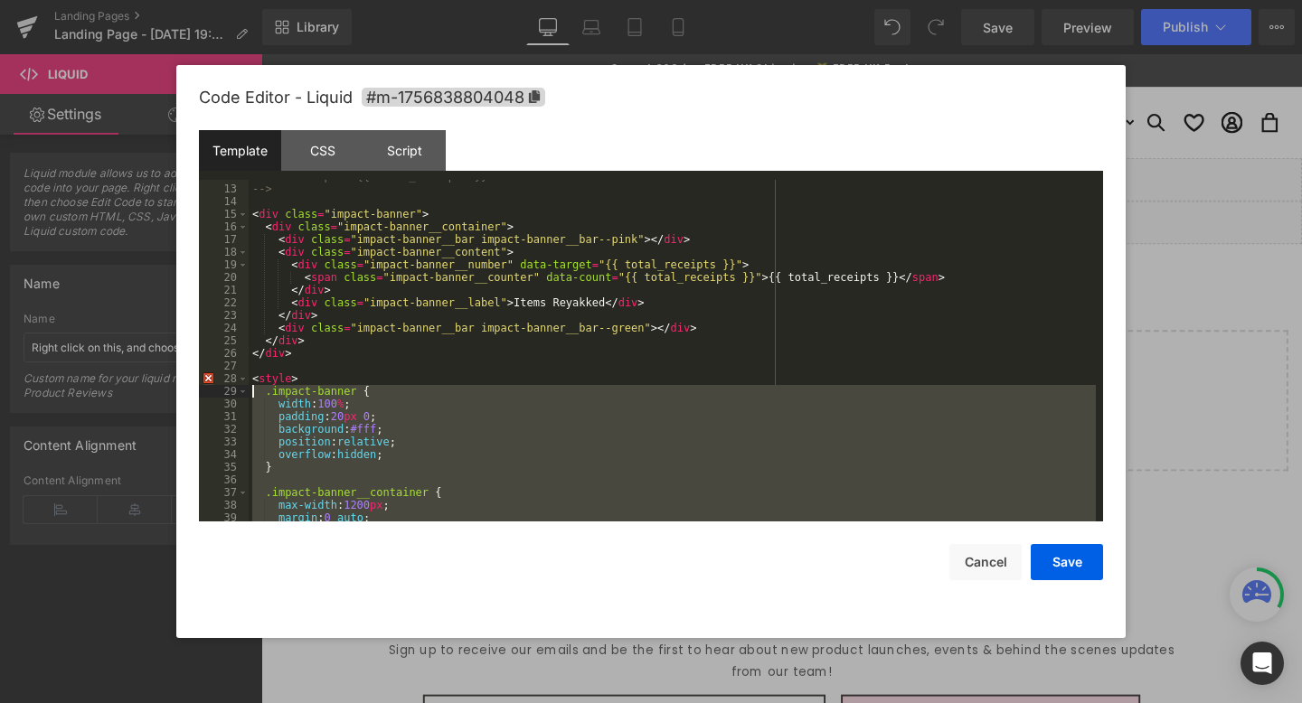
drag, startPoint x: 277, startPoint y: 488, endPoint x: 224, endPoint y: 391, distance: 110.8
click at [224, 391] on pre "12 13 14 15 16 17 18 19 20 21 22 23 24 25 26 27 28 29 30 31 32 33 34 35 36 37 3…" at bounding box center [651, 351] width 904 height 342
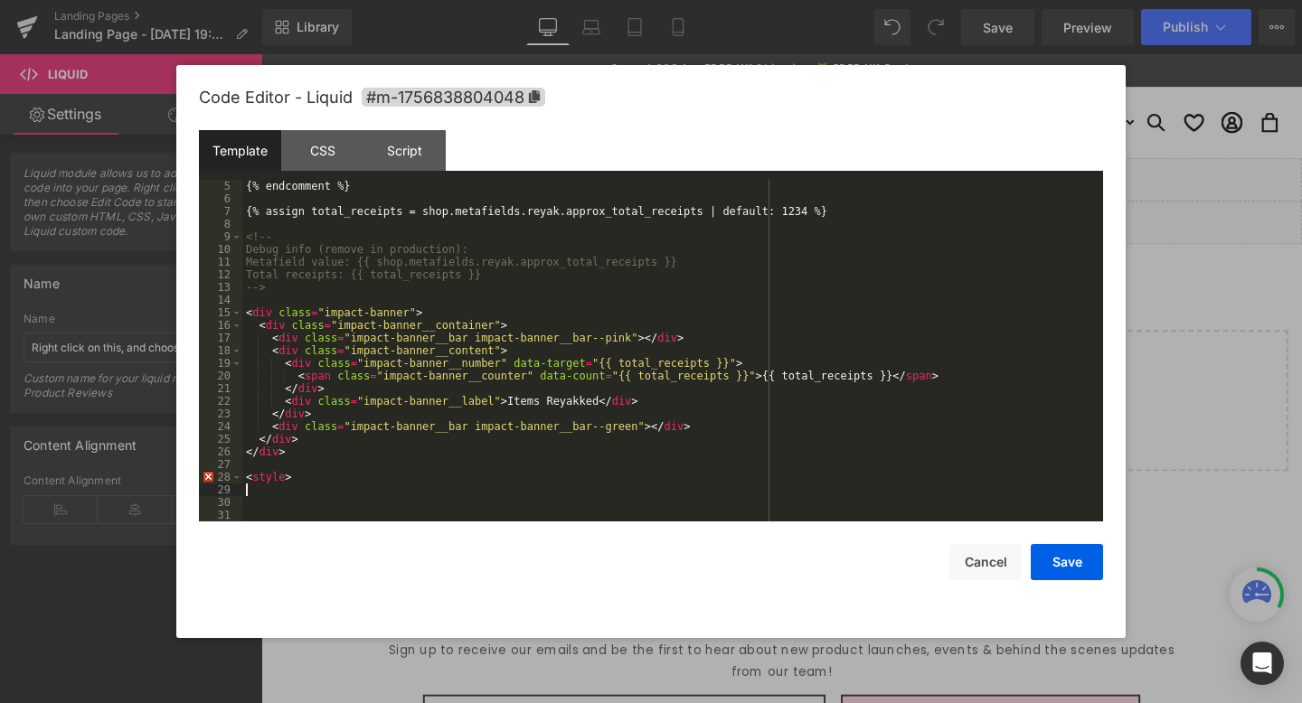
scroll to position [51, 0]
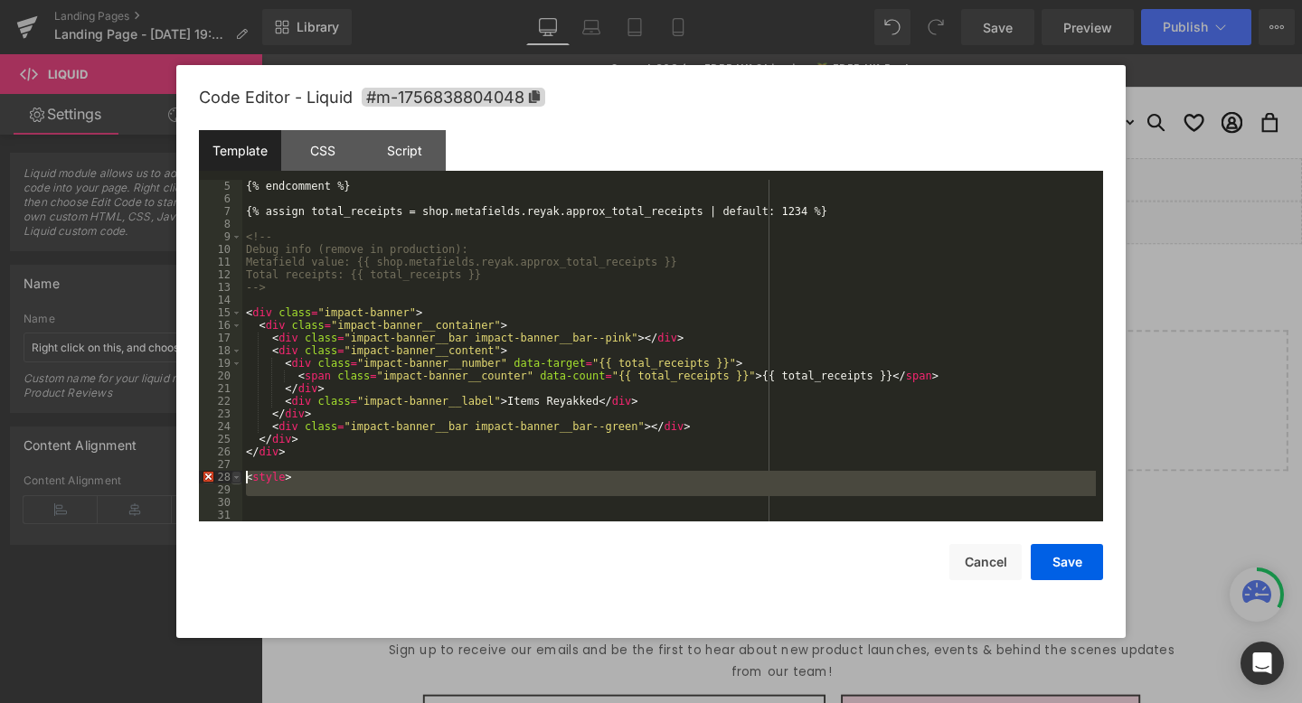
drag, startPoint x: 272, startPoint y: 502, endPoint x: 233, endPoint y: 476, distance: 46.9
click at [233, 476] on pre "5 6 7 8 9 10 11 12 13 14 15 16 17 18 19 20 21 22 23 24 25 26 27 28 29 30 31 {% …" at bounding box center [651, 351] width 904 height 342
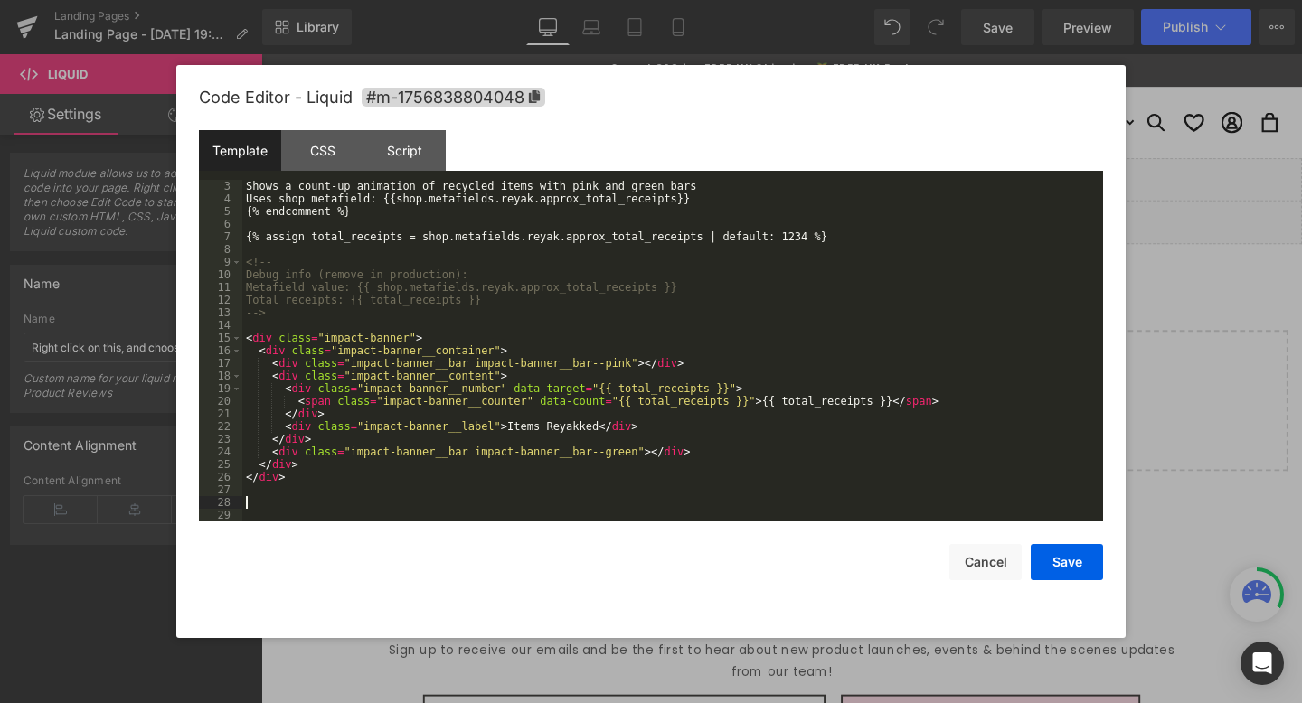
scroll to position [13, 0]
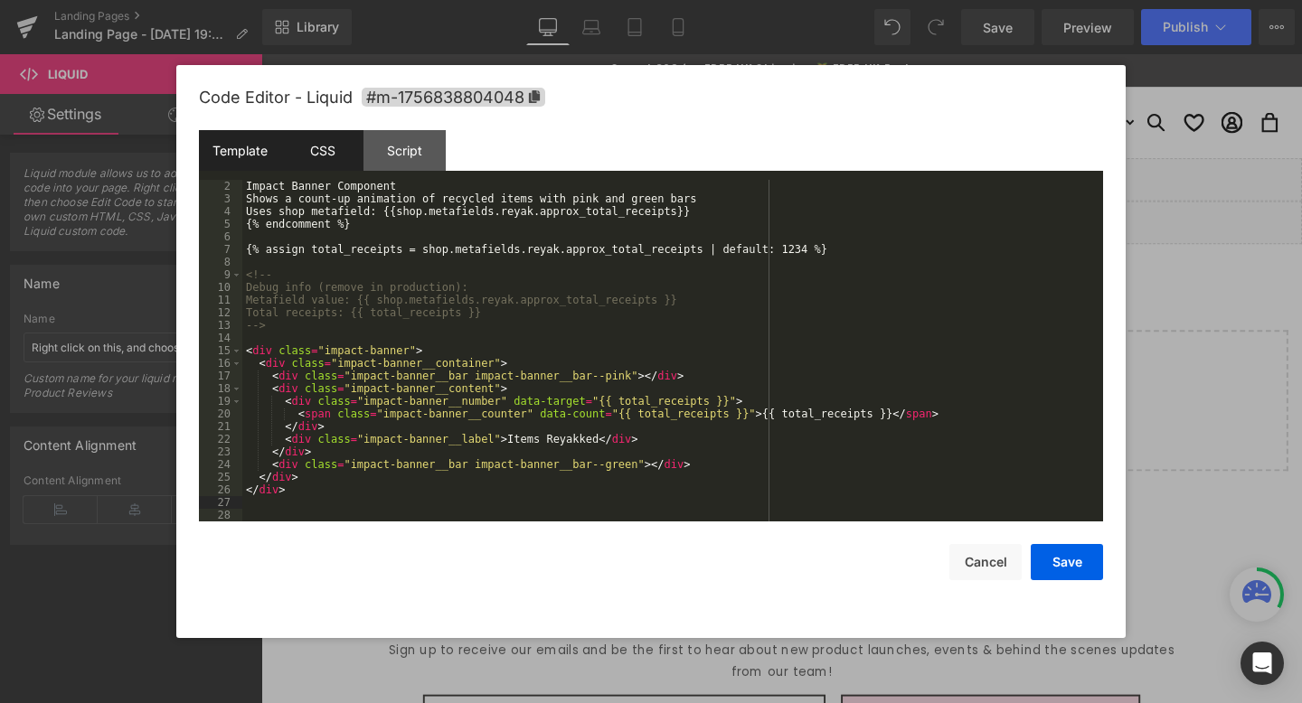
click at [328, 136] on div "CSS" at bounding box center [322, 150] width 82 height 41
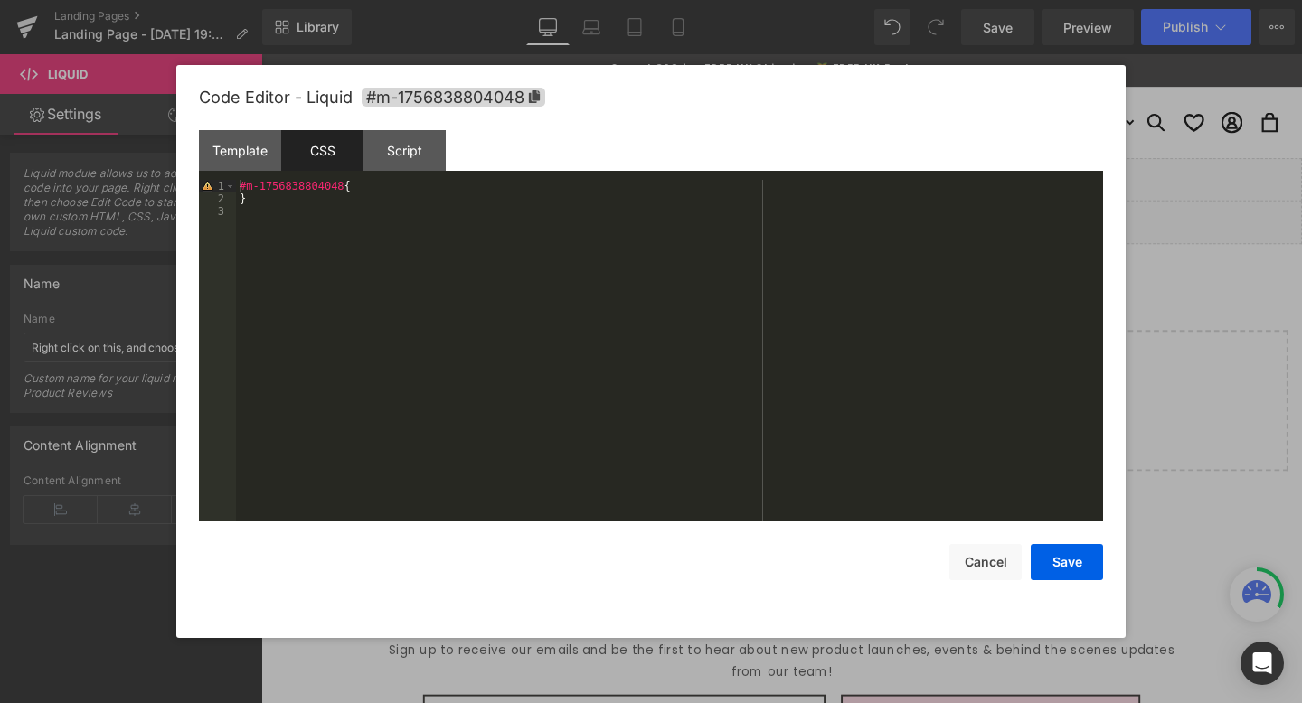
click at [367, 185] on div "#m-1756838804048 { }" at bounding box center [669, 363] width 867 height 367
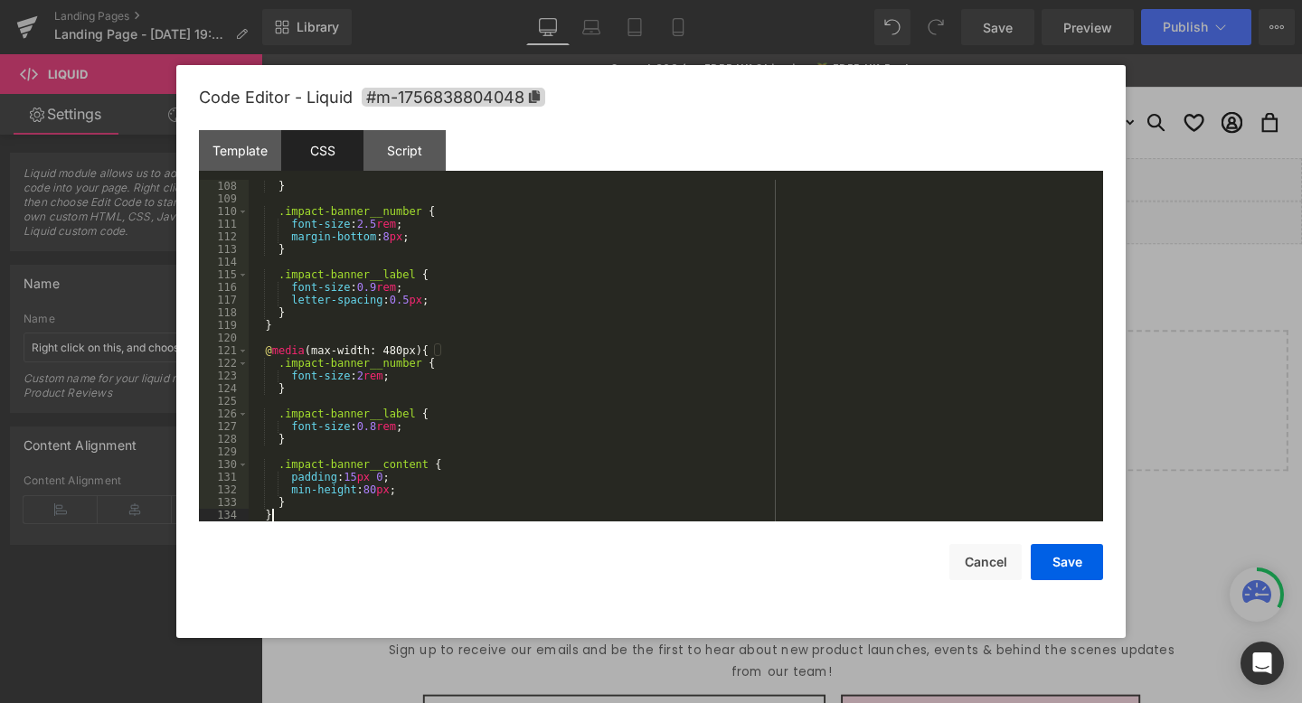
scroll to position [1354, 0]
click at [1057, 538] on div "Save Cancel" at bounding box center [651, 551] width 904 height 59
click at [1058, 553] on button "Save" at bounding box center [1067, 562] width 72 height 36
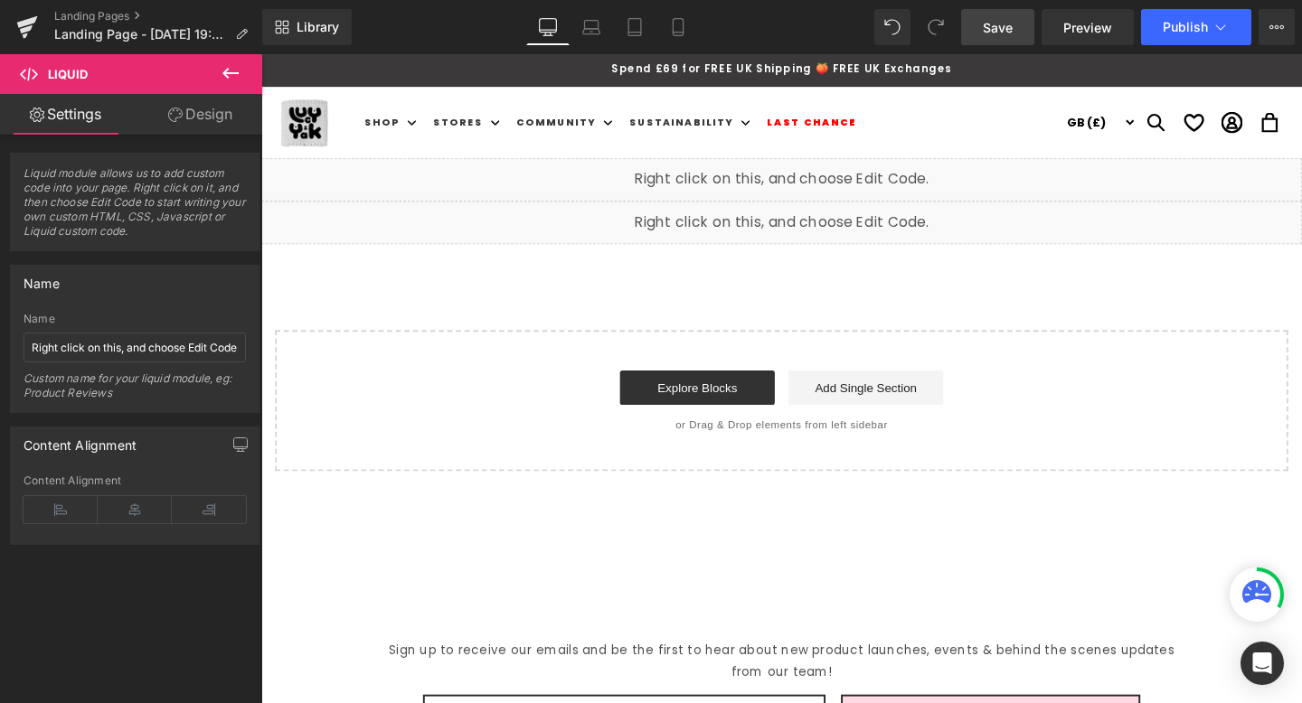
click at [989, 29] on span "Save" at bounding box center [998, 27] width 30 height 19
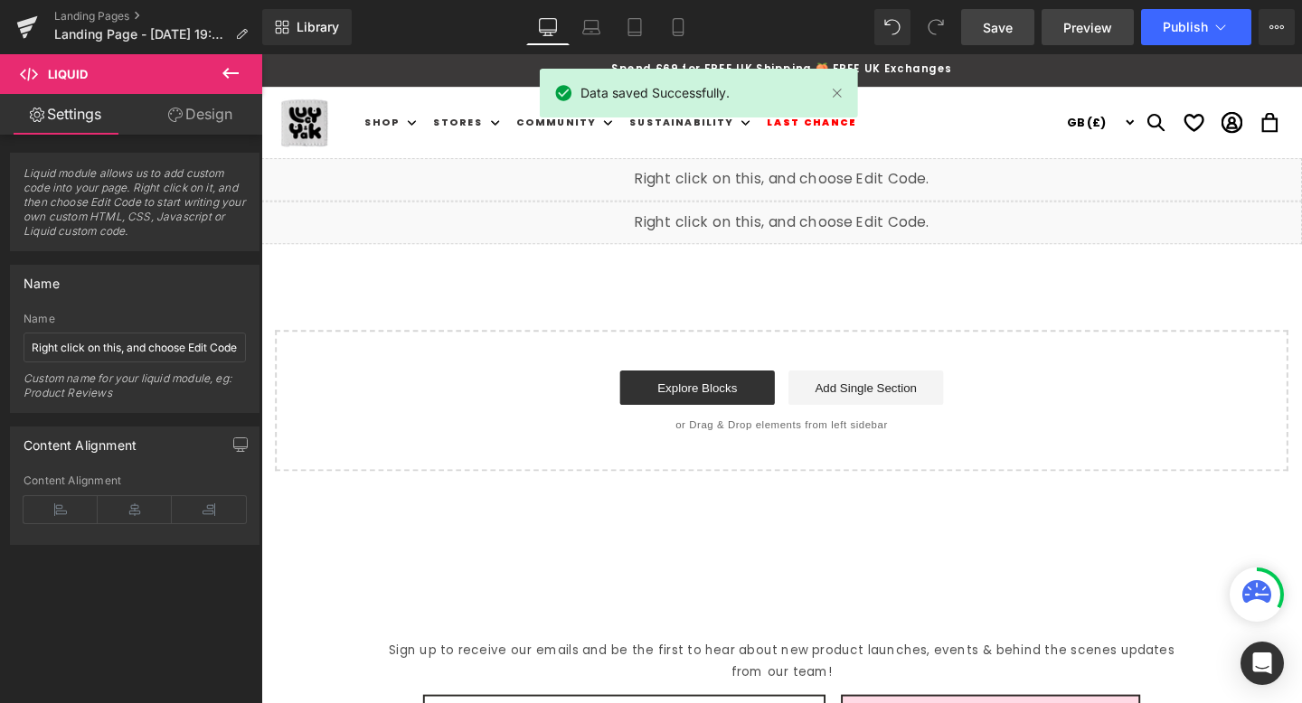
click at [1101, 26] on span "Preview" at bounding box center [1087, 27] width 49 height 19
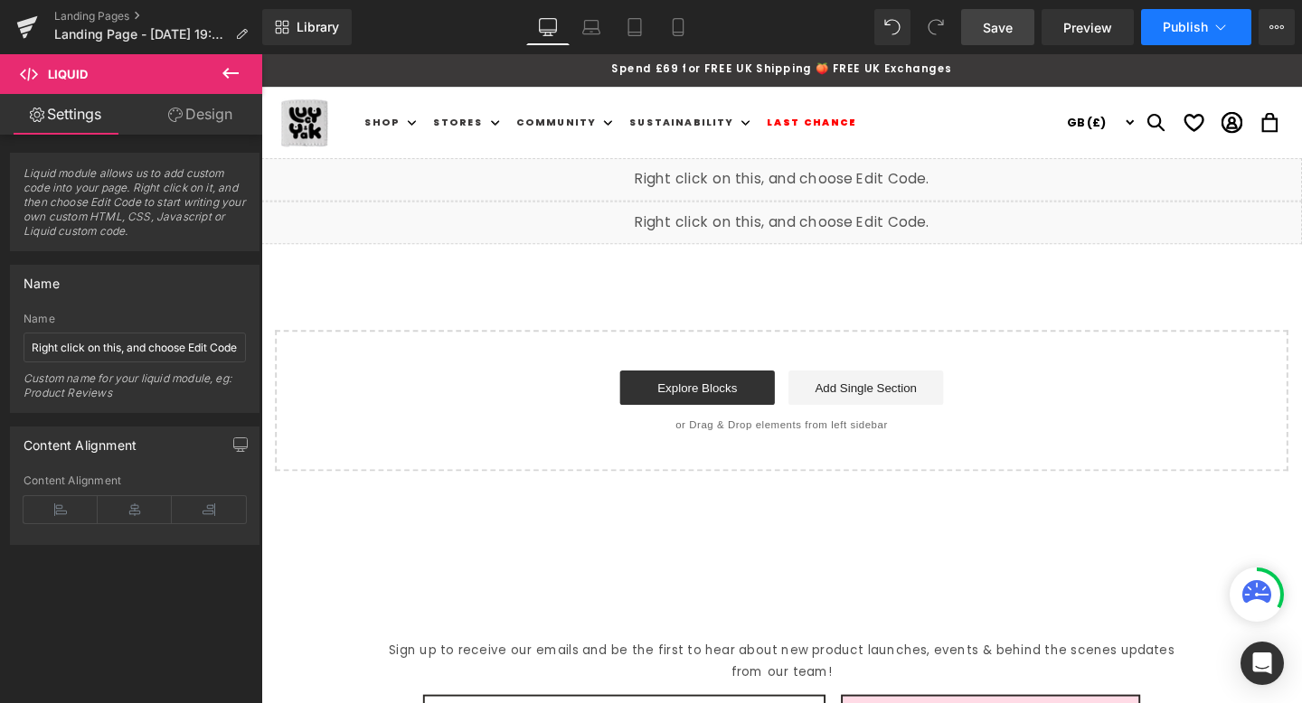
click at [1187, 27] on span "Publish" at bounding box center [1185, 27] width 45 height 14
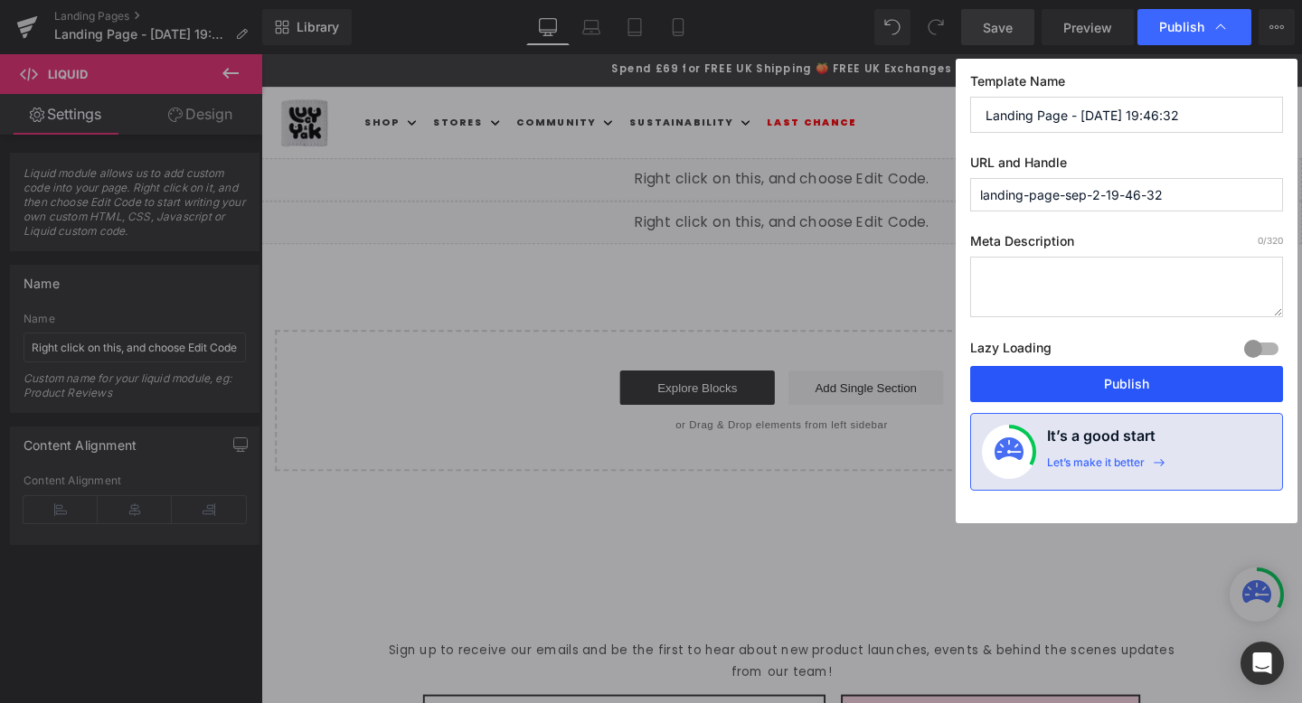
drag, startPoint x: 1118, startPoint y: 383, endPoint x: 874, endPoint y: 236, distance: 285.2
click at [1118, 383] on button "Publish" at bounding box center [1126, 384] width 313 height 36
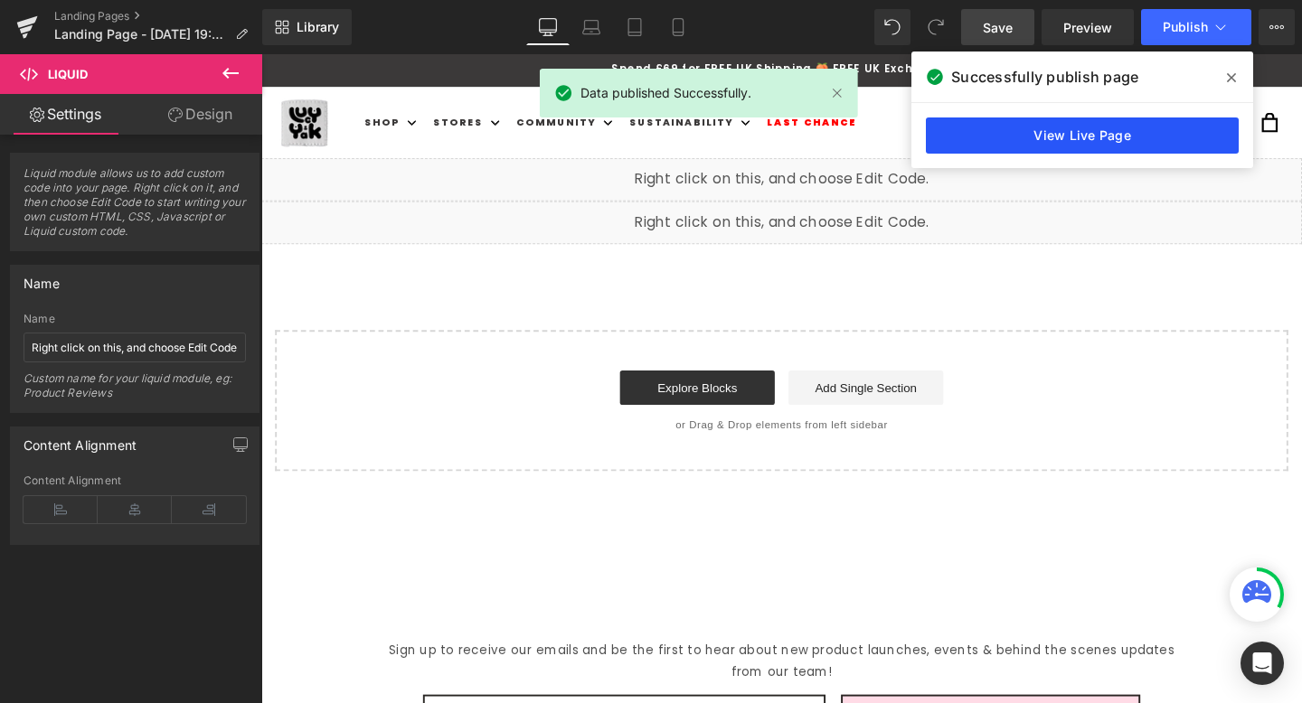
click at [1126, 137] on link "View Live Page" at bounding box center [1082, 136] width 313 height 36
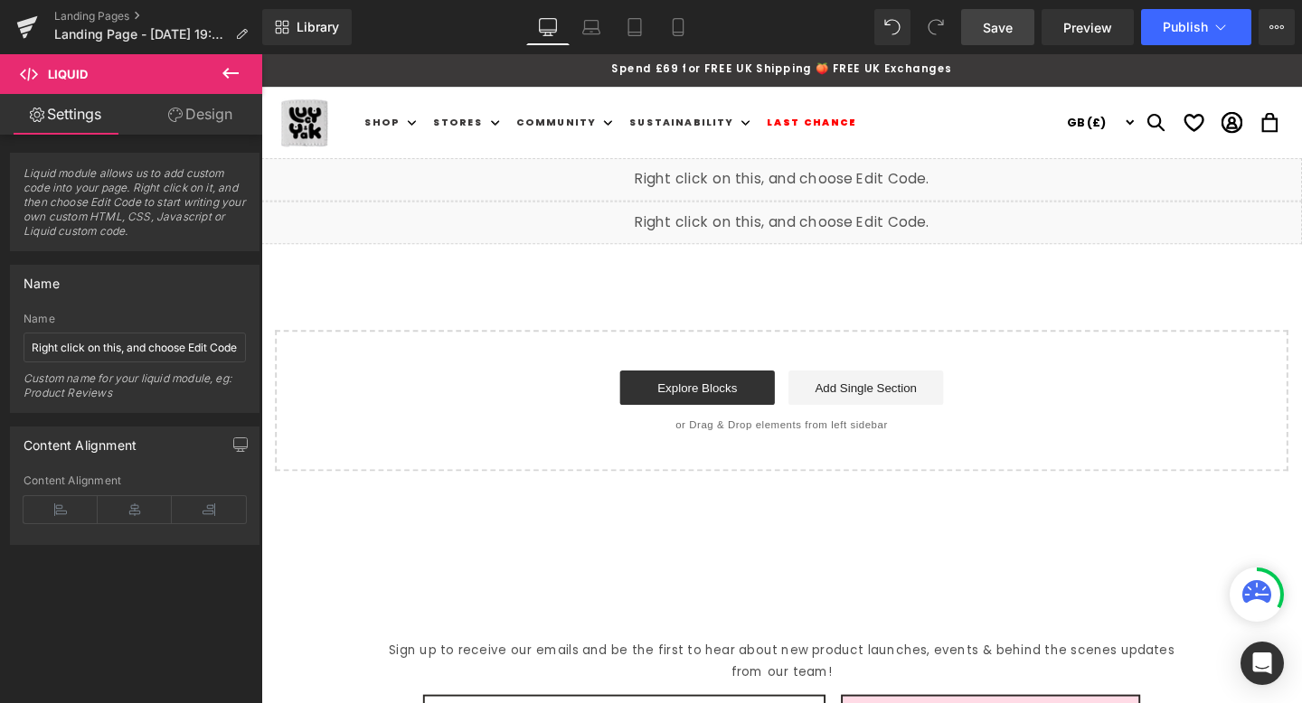
click at [830, 182] on div "Liquid" at bounding box center [808, 186] width 1094 height 45
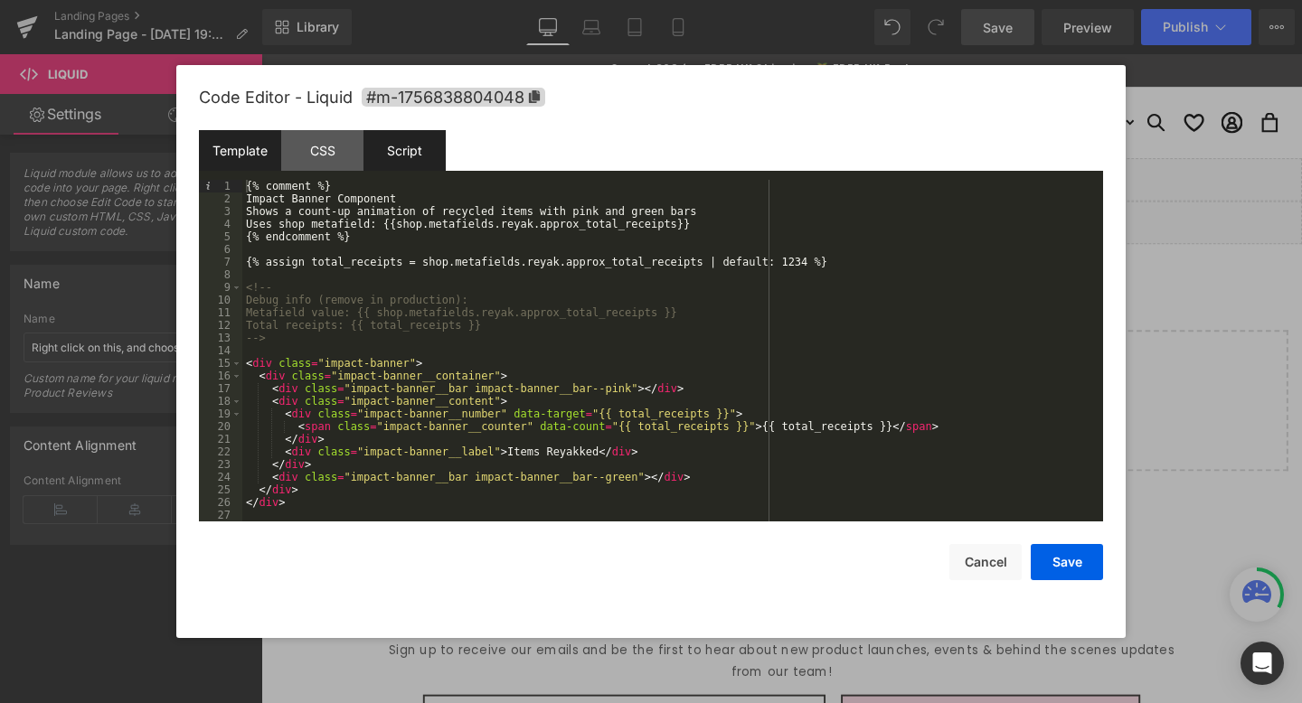
click at [430, 143] on div "Script" at bounding box center [404, 150] width 82 height 41
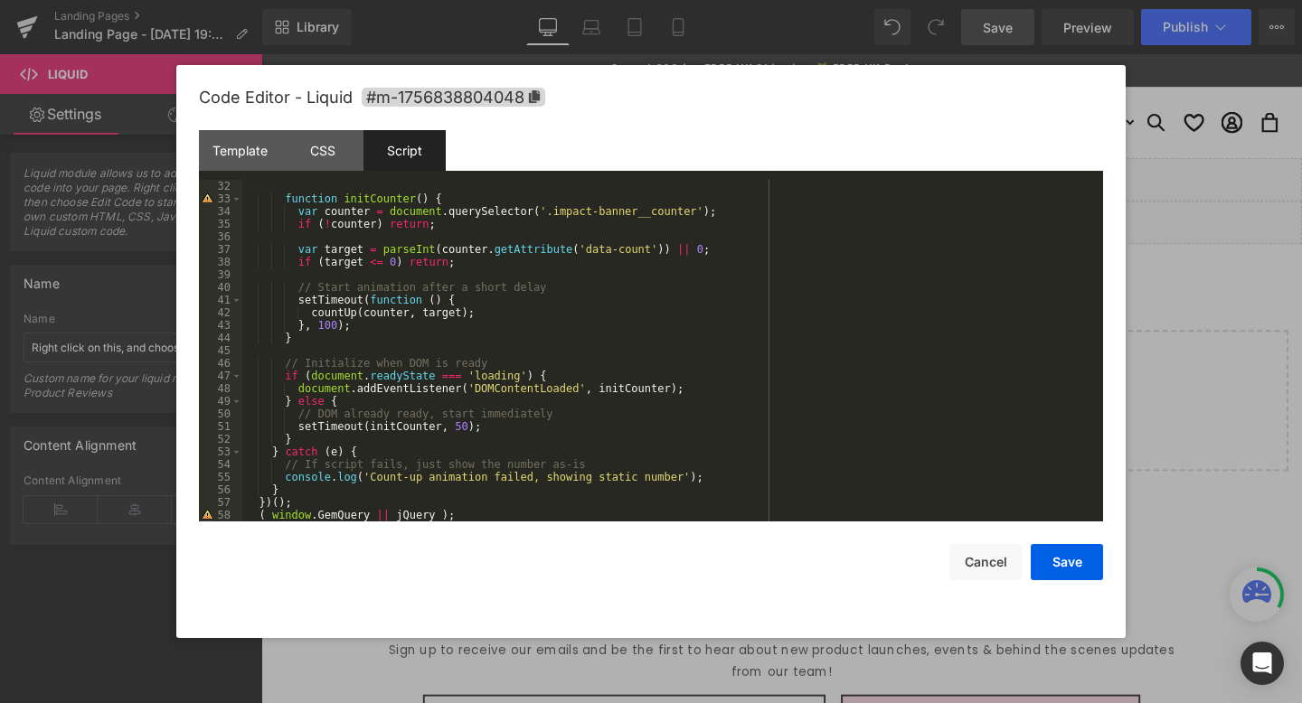
scroll to position [392, 0]
click at [992, 561] on button "Cancel" at bounding box center [985, 562] width 72 height 36
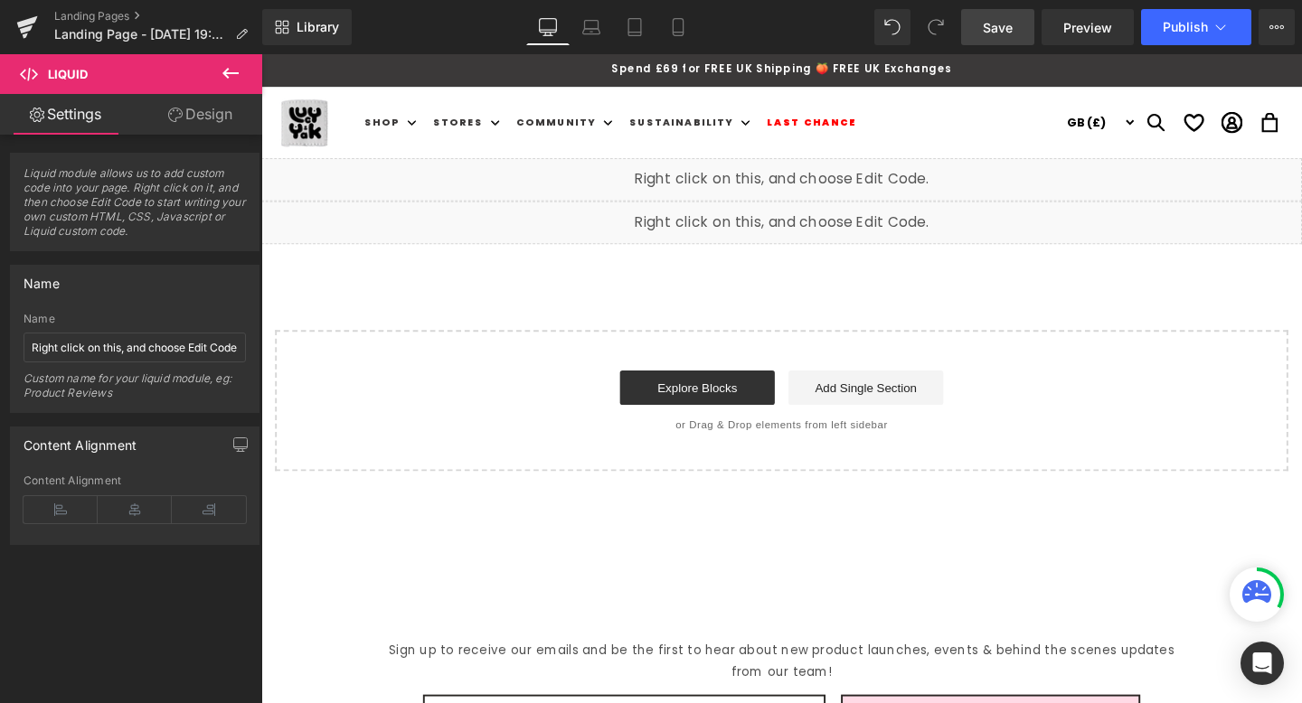
click at [826, 179] on div "Liquid" at bounding box center [808, 186] width 1094 height 45
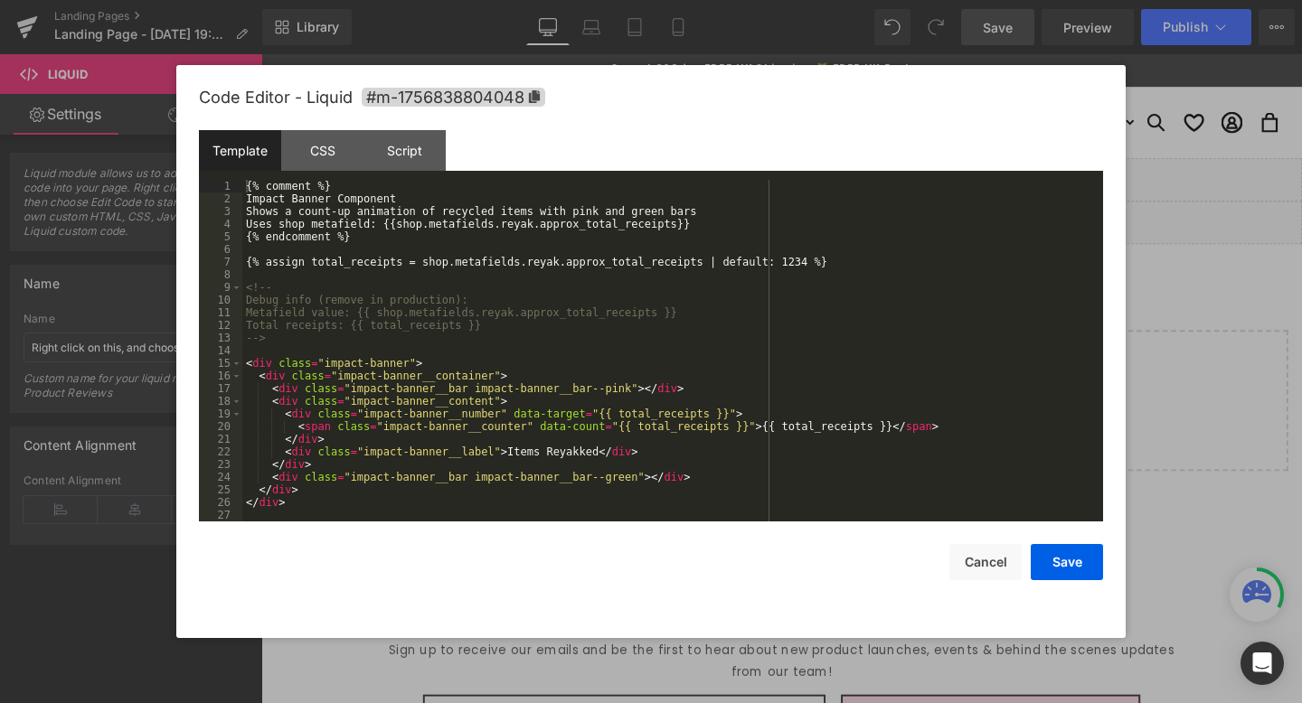
click at [390, 272] on div "{% comment %} Impact Banner Component Shows a count-up animation of recycled it…" at bounding box center [669, 363] width 854 height 367
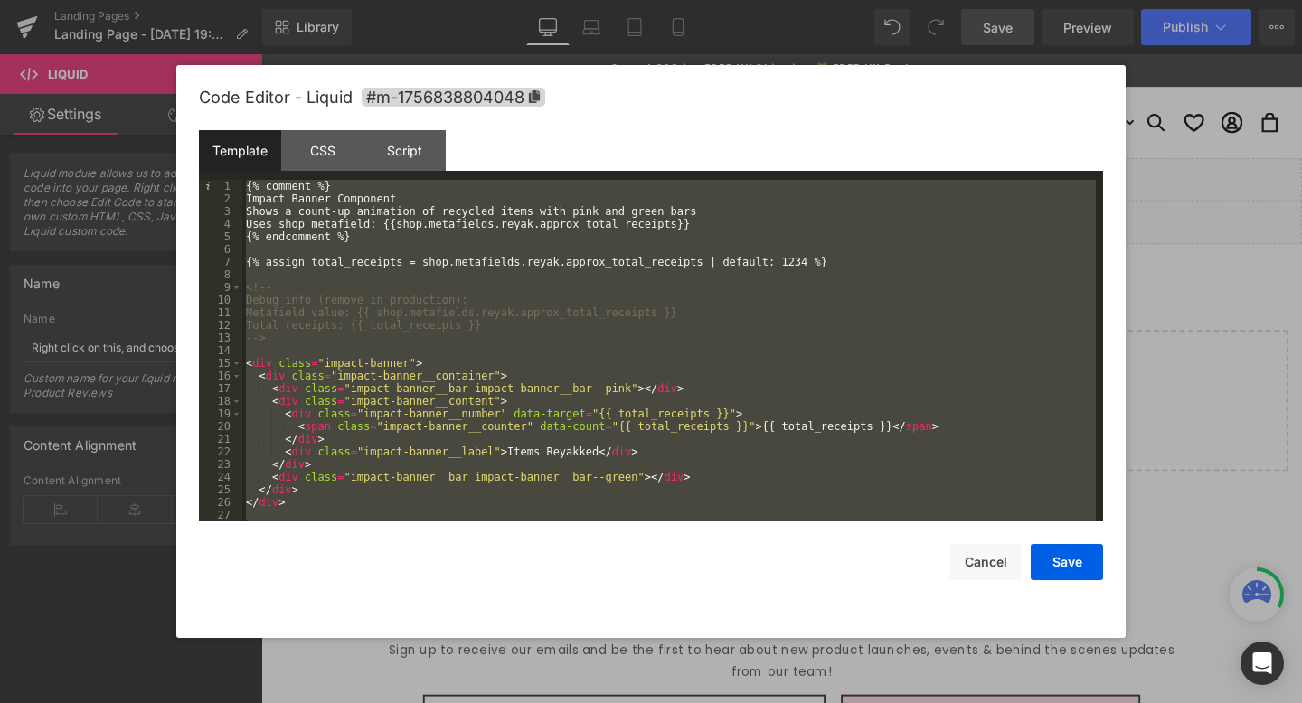
scroll to position [2342, 0]
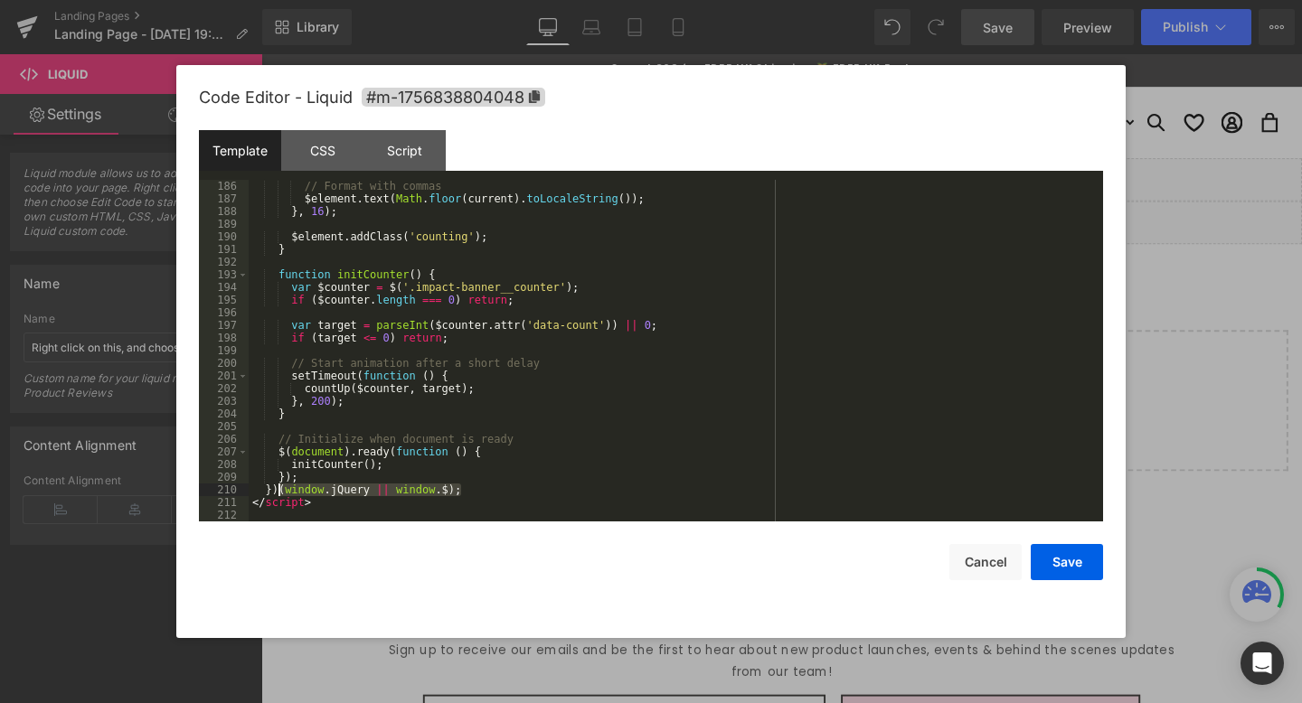
drag, startPoint x: 490, startPoint y: 490, endPoint x: 278, endPoint y: 489, distance: 211.6
click at [278, 489] on div "// Format with commas $element . text ( Math . floor ( current ) . toLocaleStri…" at bounding box center [672, 363] width 847 height 367
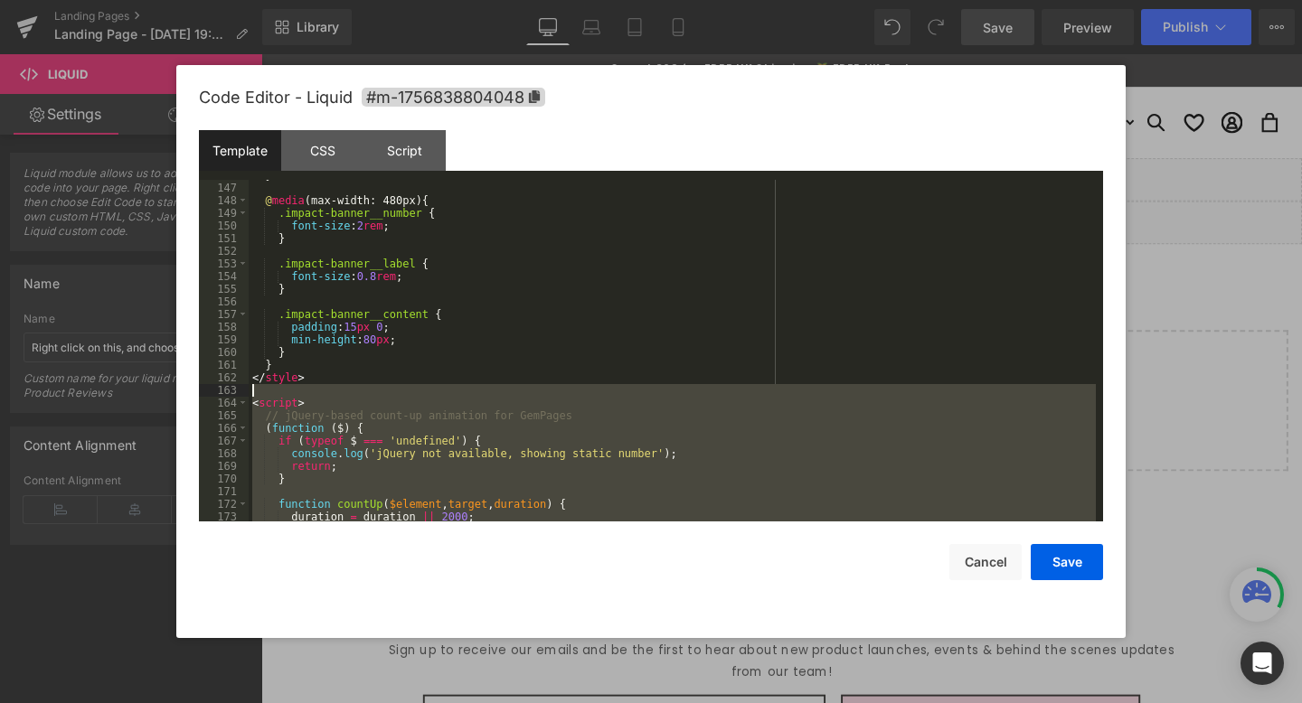
scroll to position [1840, 0]
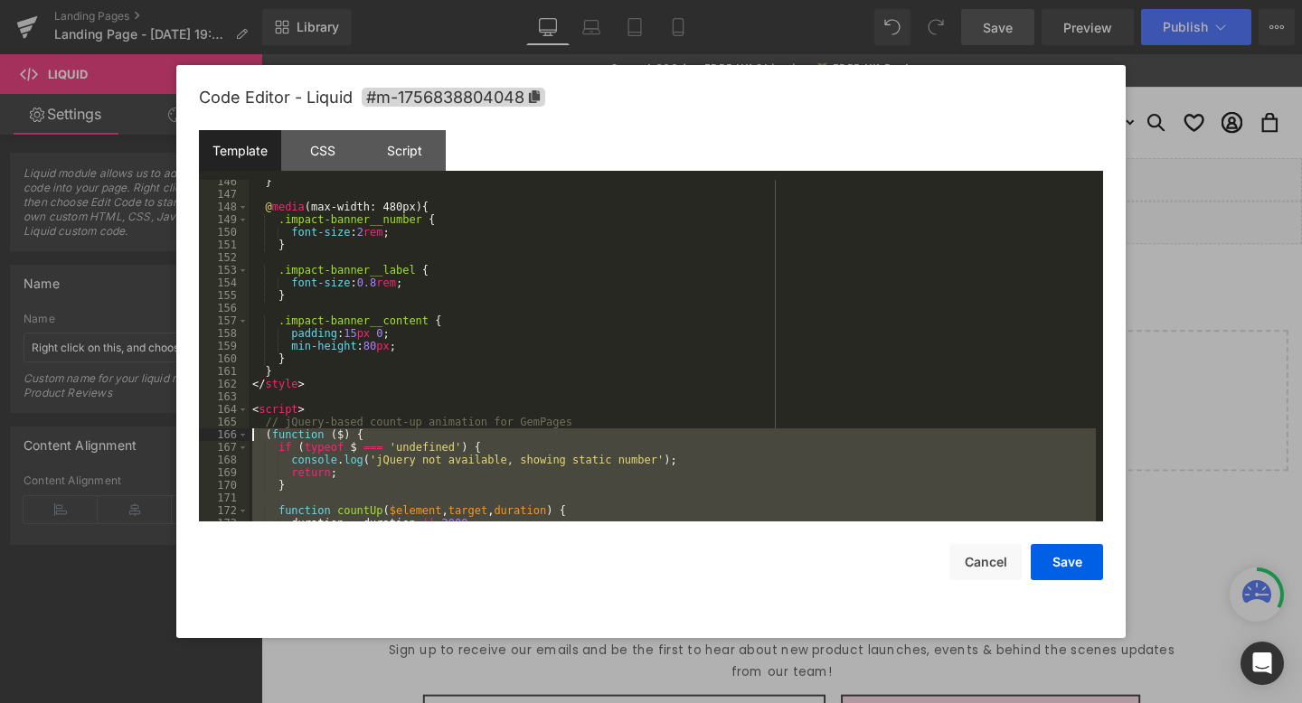
drag, startPoint x: 312, startPoint y: 487, endPoint x: 211, endPoint y: 435, distance: 114.0
click at [211, 435] on pre "146 147 148 149 150 151 152 153 154 155 156 157 158 159 160 161 162 163 164 165…" at bounding box center [651, 351] width 904 height 342
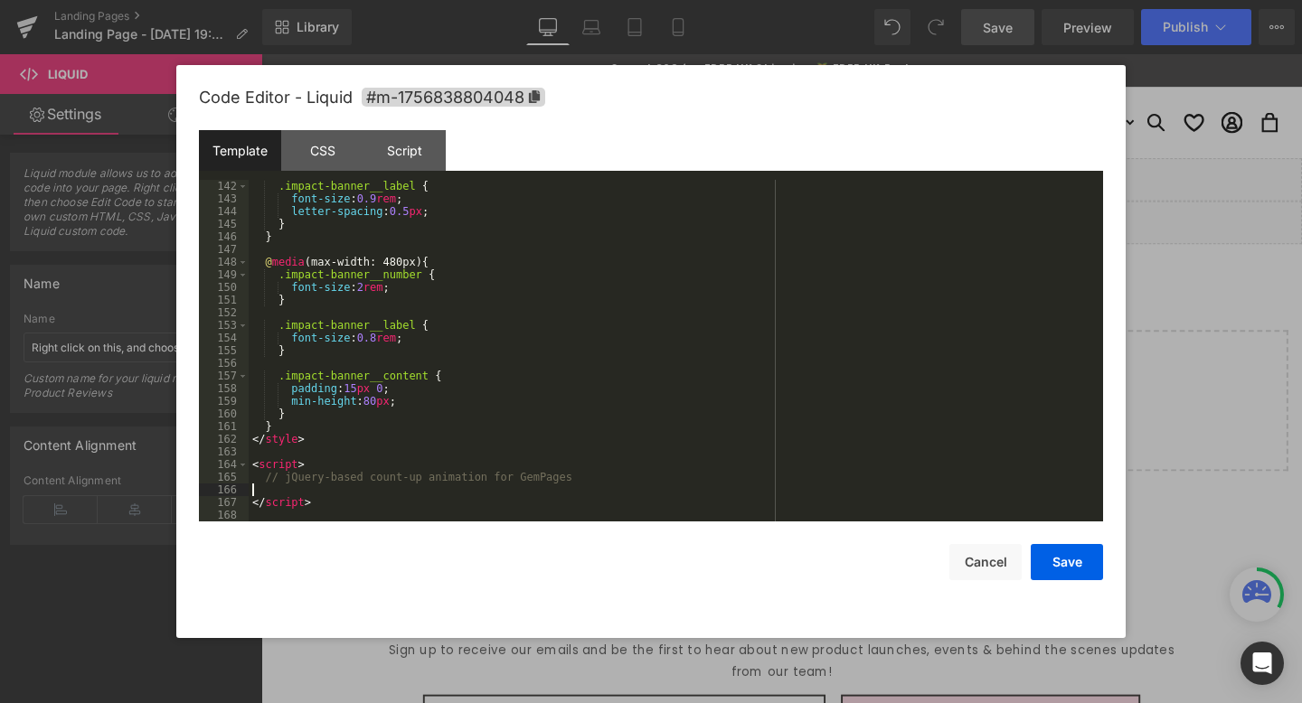
scroll to position [1785, 0]
click at [408, 156] on div "Script" at bounding box center [404, 150] width 82 height 41
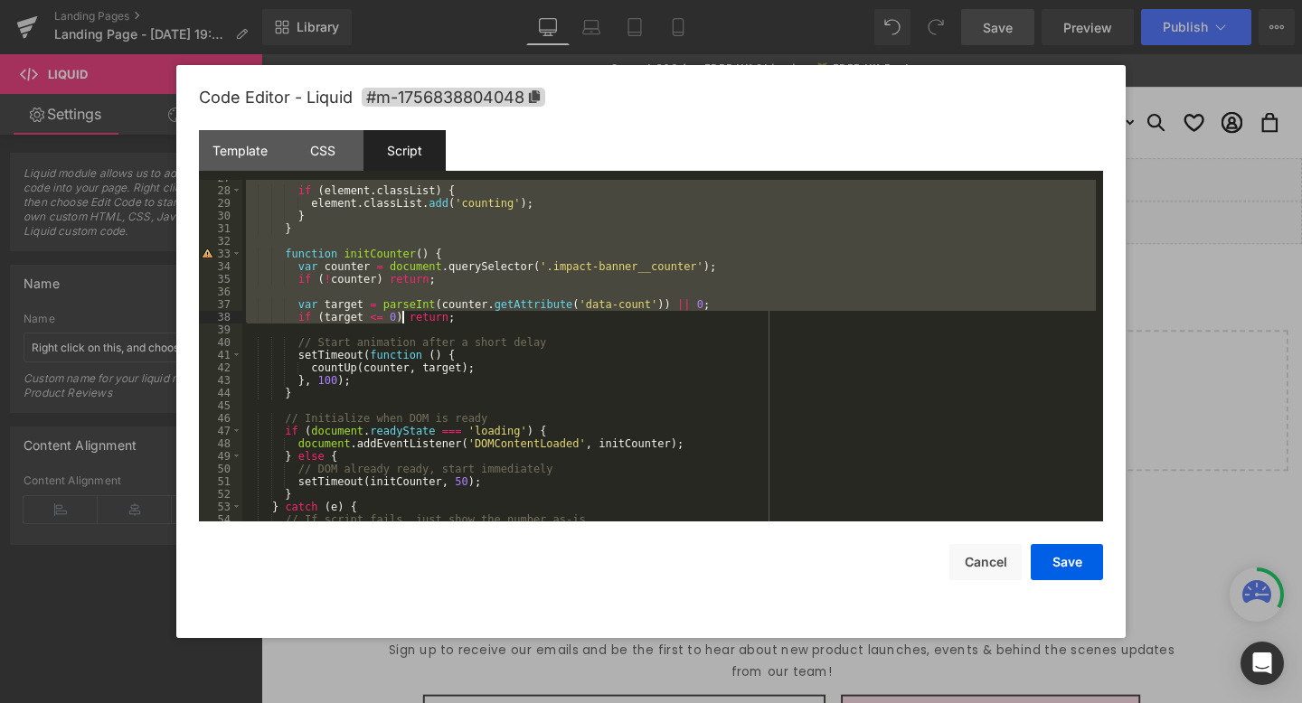
scroll to position [392, 0]
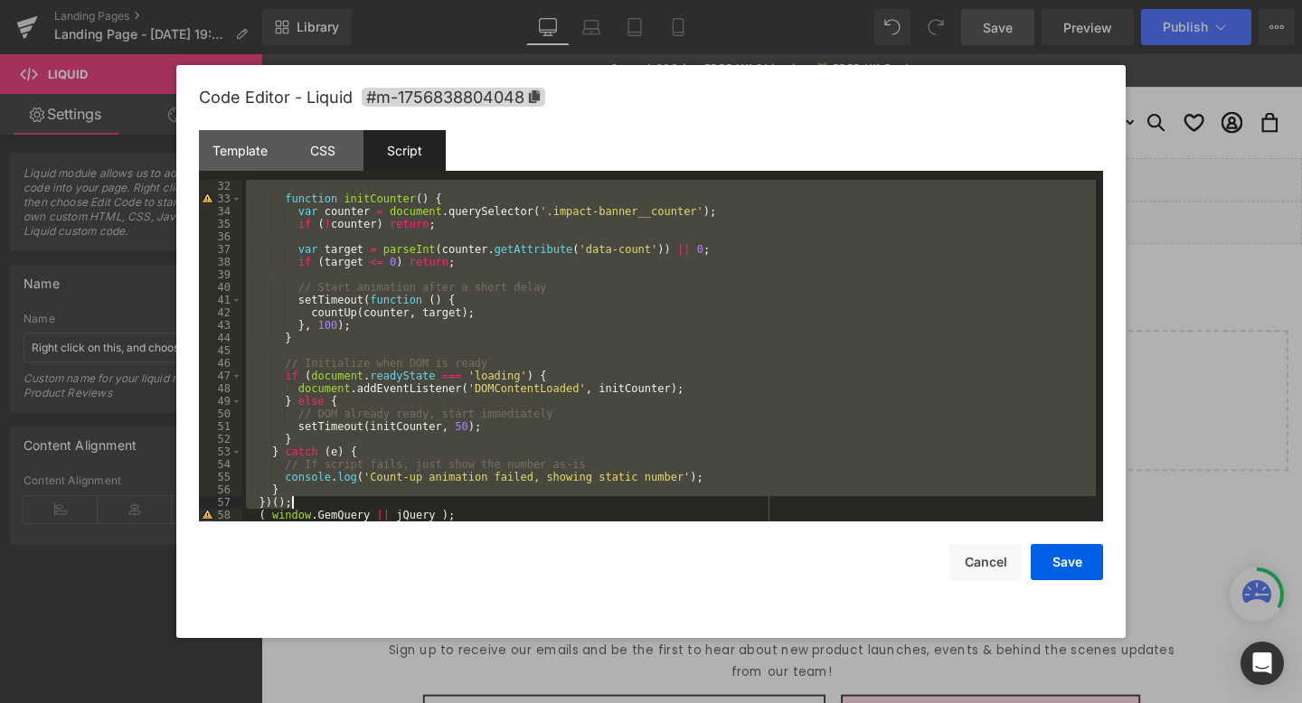
drag, startPoint x: 248, startPoint y: 227, endPoint x: 360, endPoint y: 505, distance: 299.4
click at [360, 505] on div "function initCounter ( ) { var counter = document . querySelector ( '.impact-ba…" at bounding box center [669, 363] width 854 height 367
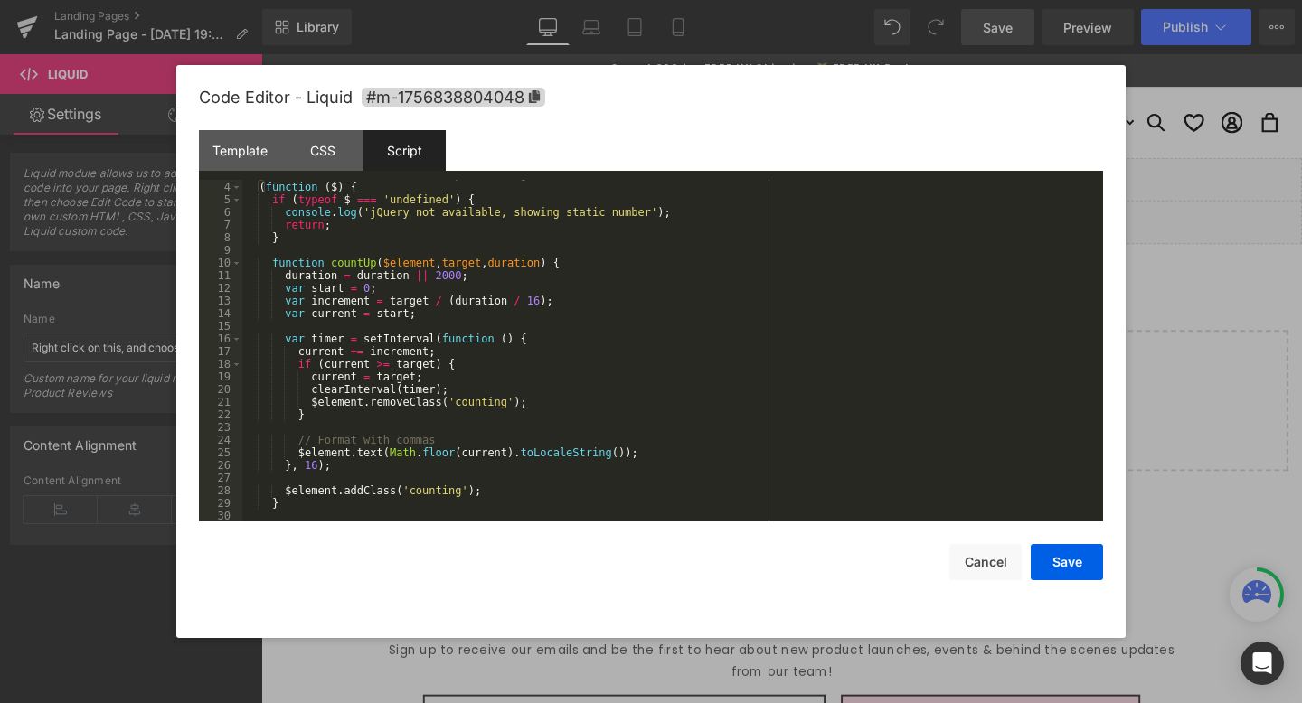
scroll to position [0, 0]
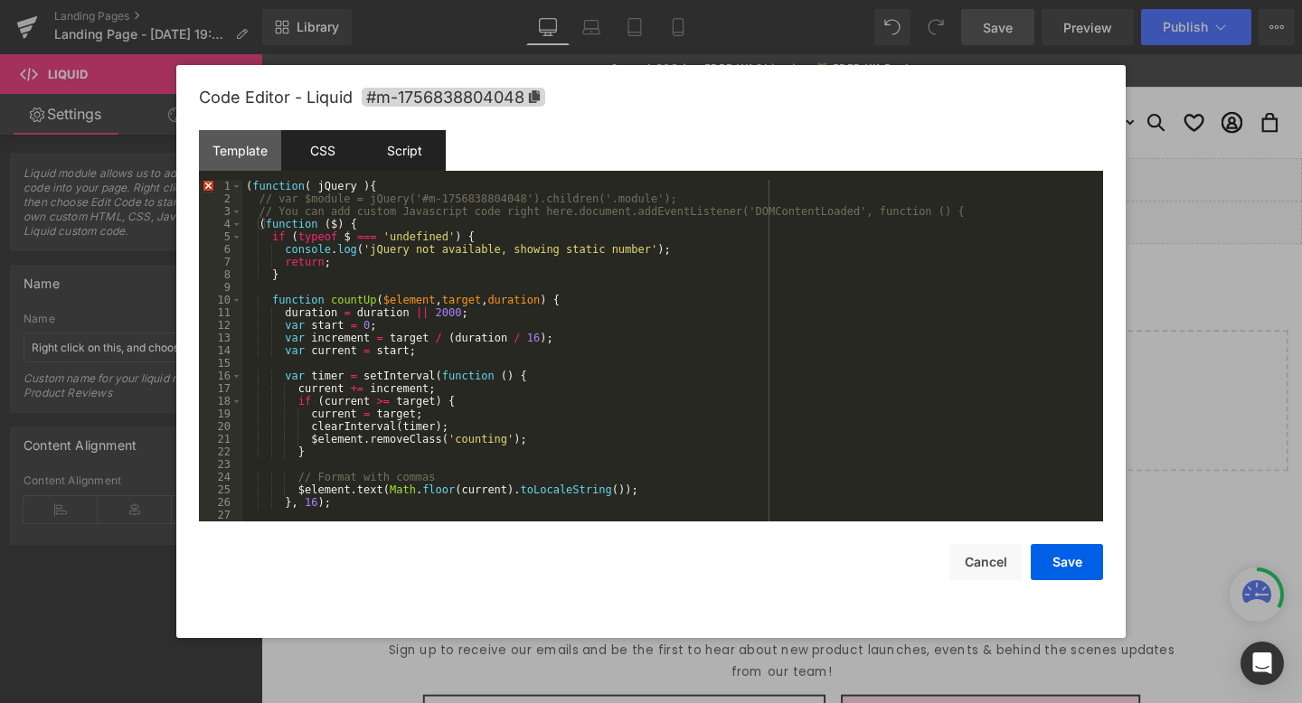
click at [325, 147] on div "CSS" at bounding box center [322, 150] width 82 height 41
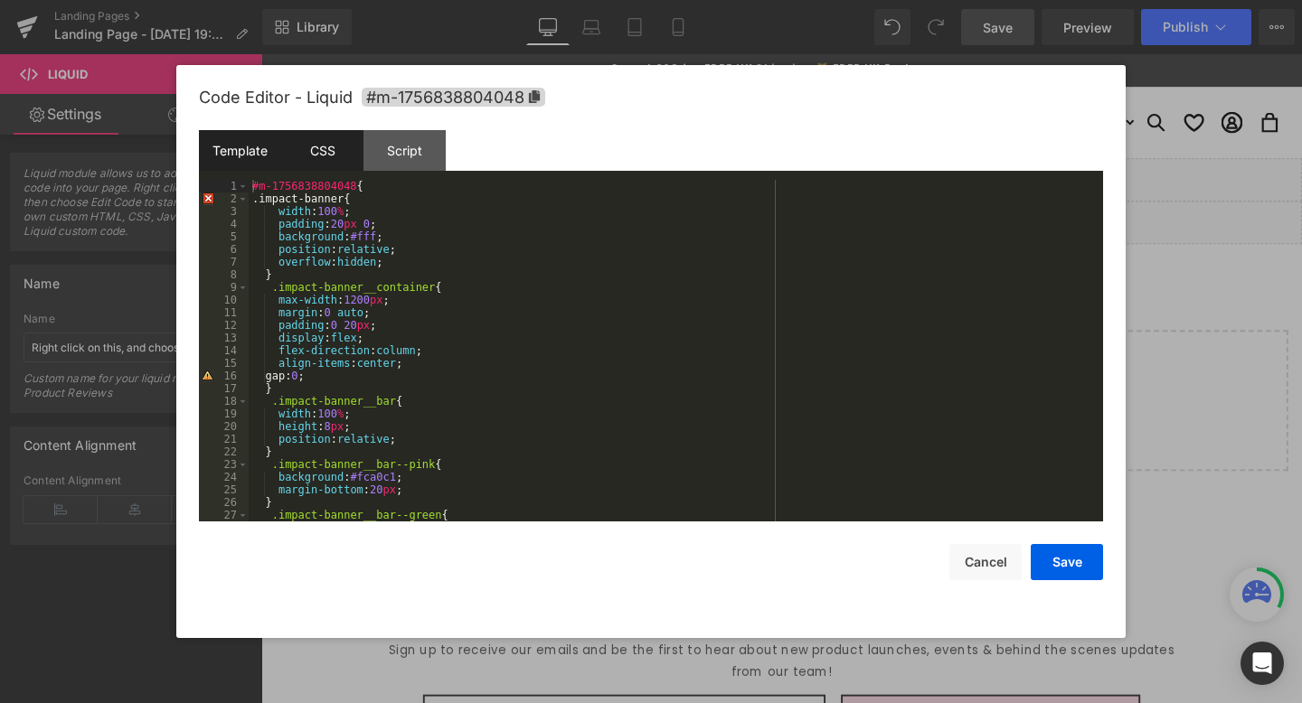
click at [243, 147] on div "Template" at bounding box center [240, 150] width 82 height 41
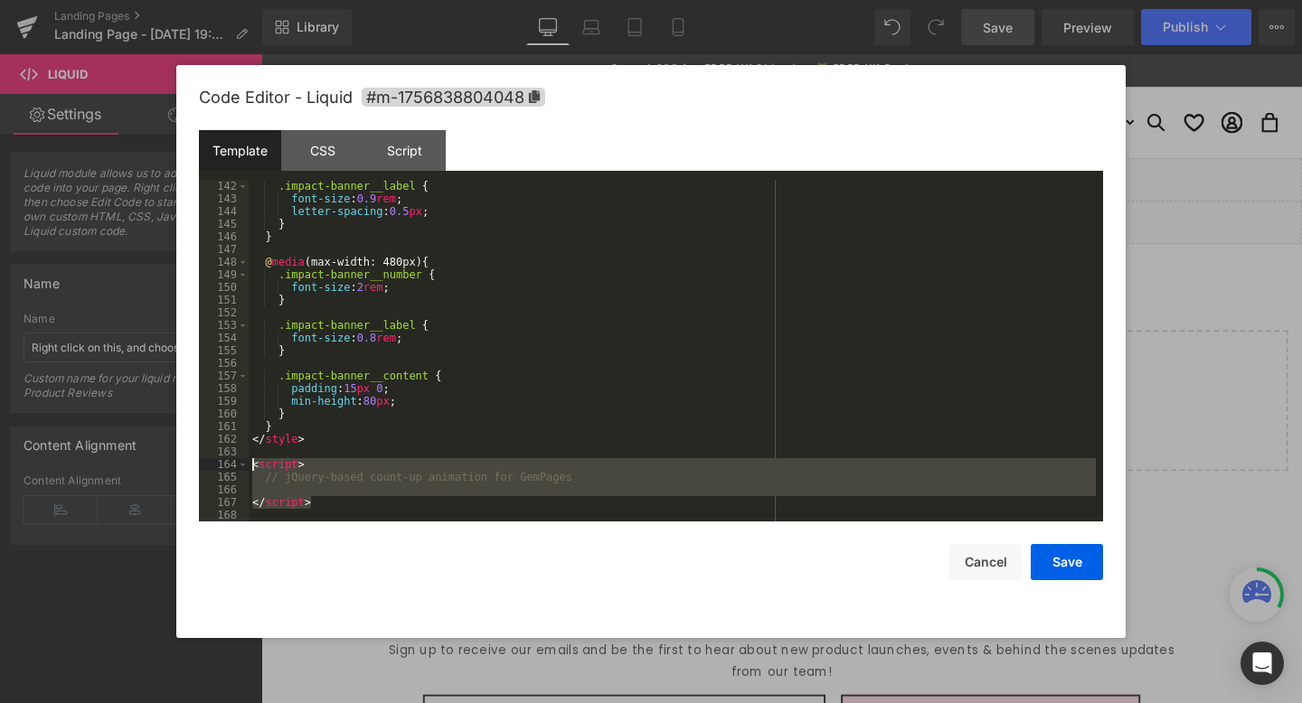
drag, startPoint x: 321, startPoint y: 498, endPoint x: 231, endPoint y: 462, distance: 96.5
click at [231, 462] on pre "142 143 144 145 146 147 148 149 150 151 152 153 154 155 156 157 158 159 160 161…" at bounding box center [651, 351] width 904 height 342
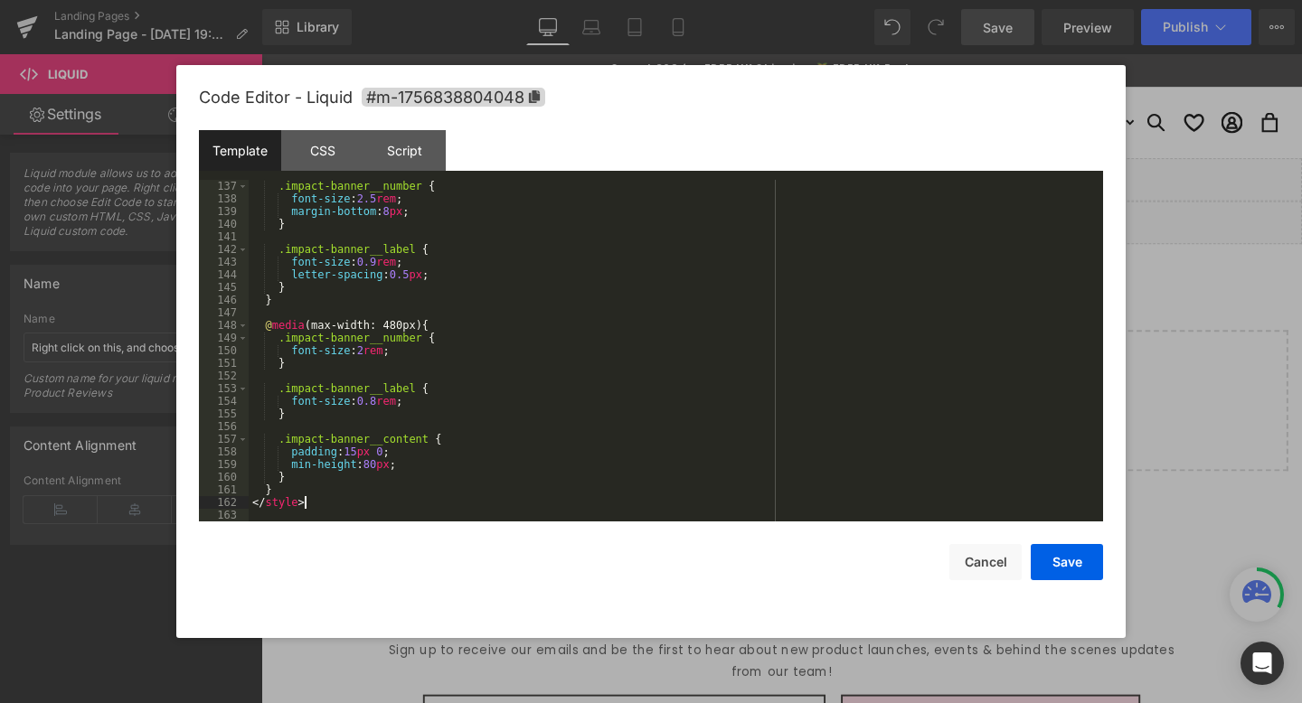
scroll to position [1722, 0]
drag, startPoint x: 334, startPoint y: 501, endPoint x: 179, endPoint y: 505, distance: 154.7
click at [179, 505] on div "Code Editor - Liquid #m-1756838804048 Template CSS Script Data 137 138 139 140 …" at bounding box center [650, 351] width 949 height 573
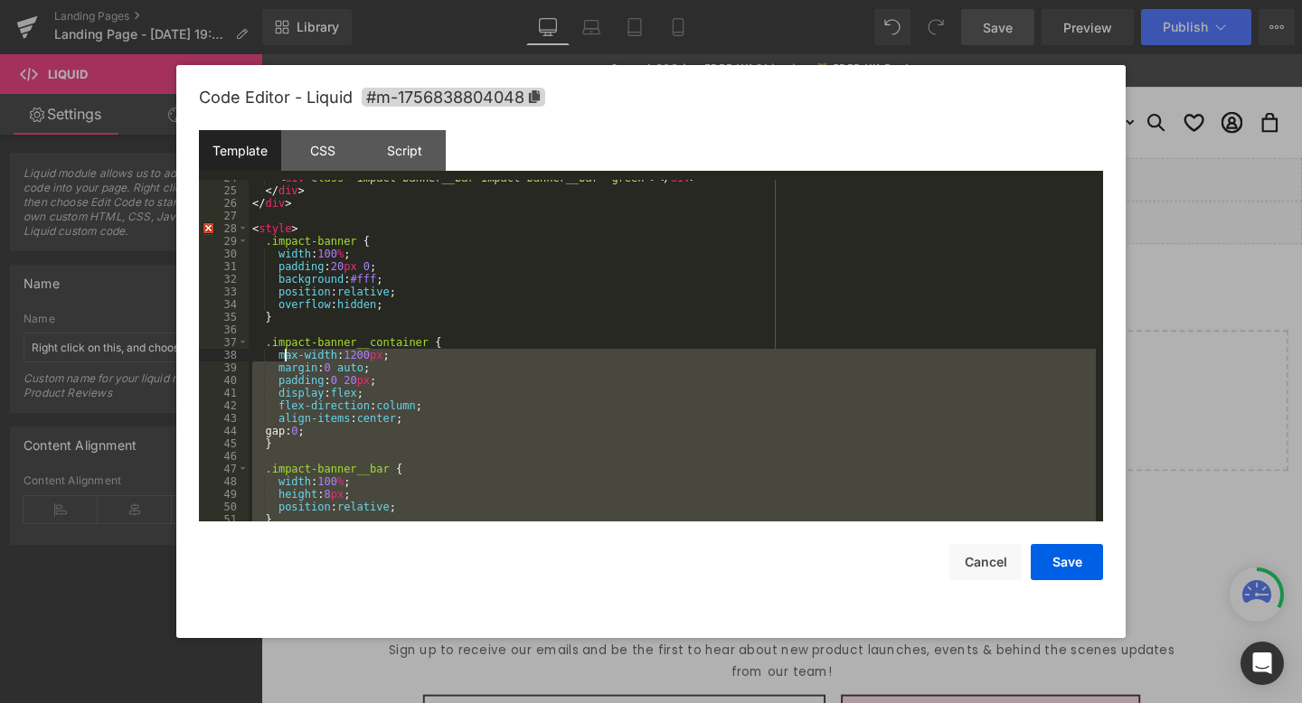
scroll to position [305, 0]
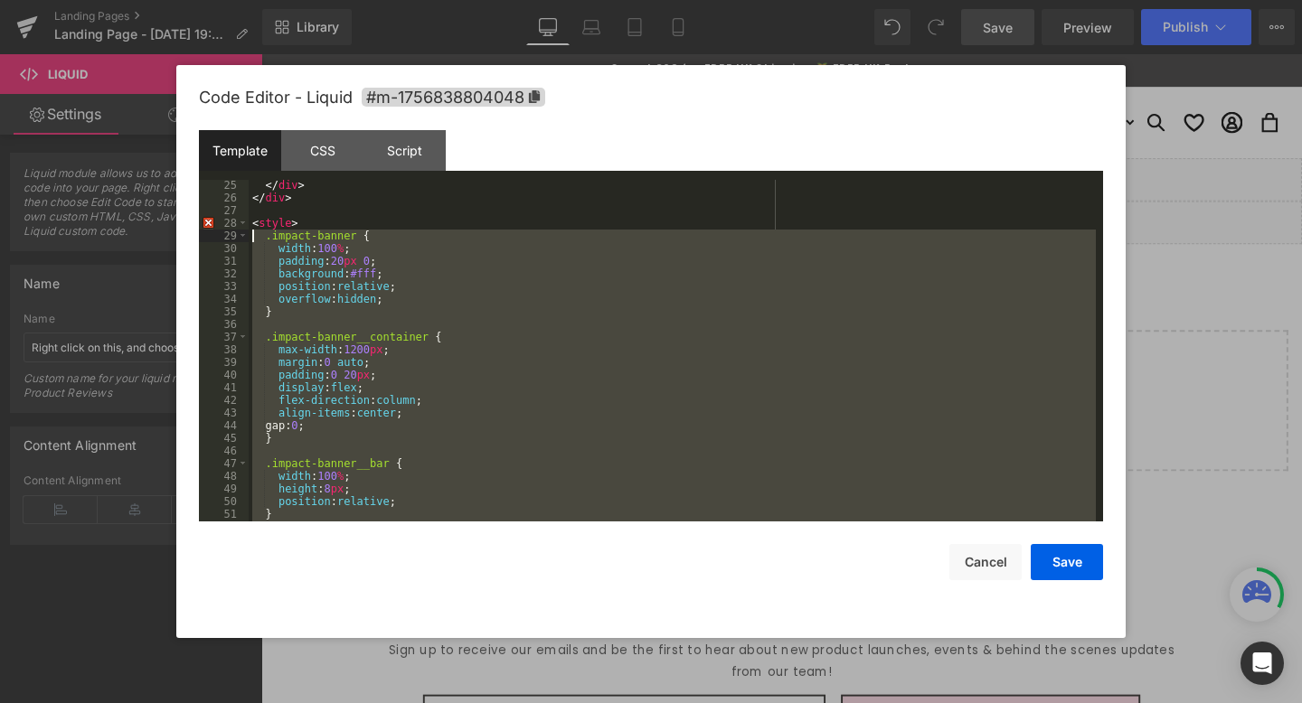
drag, startPoint x: 280, startPoint y: 492, endPoint x: 235, endPoint y: 231, distance: 265.2
click at [235, 231] on pre "25 26 27 28 29 30 31 32 33 34 35 36 37 38 39 40 41 42 43 44 45 46 47 48 49 50 5…" at bounding box center [651, 351] width 904 height 342
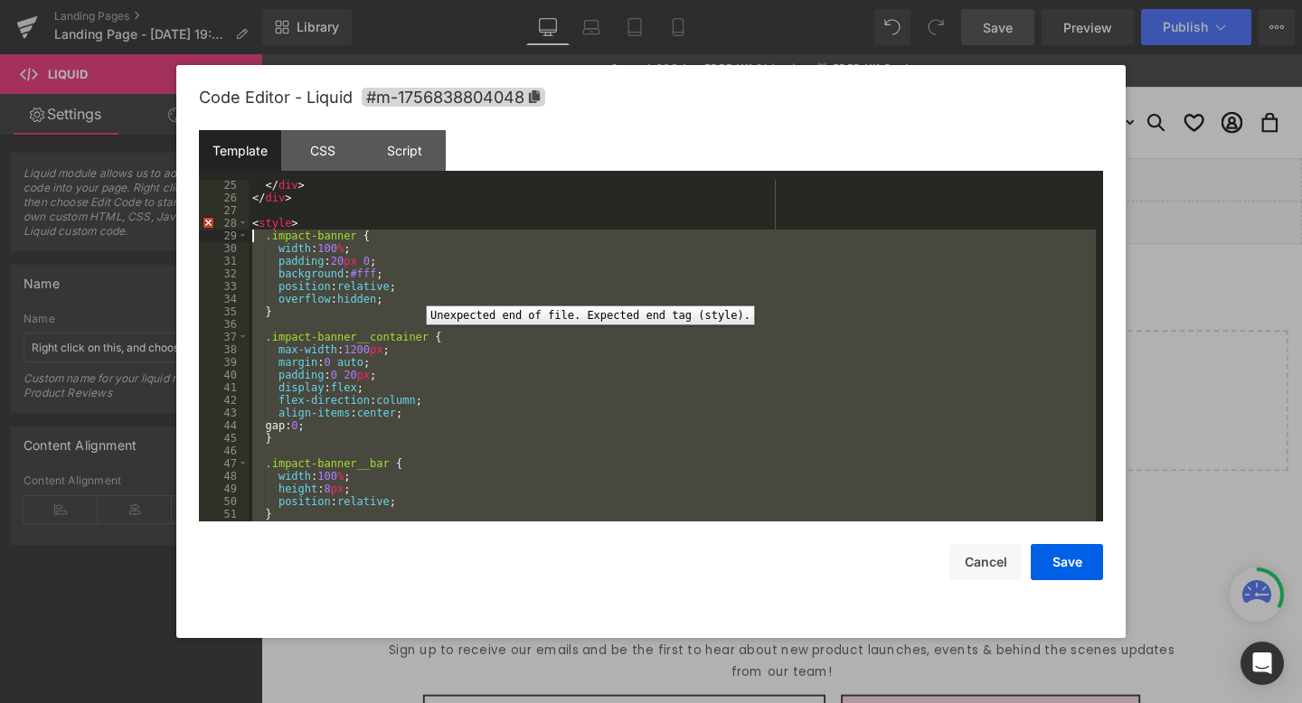
scroll to position [51, 0]
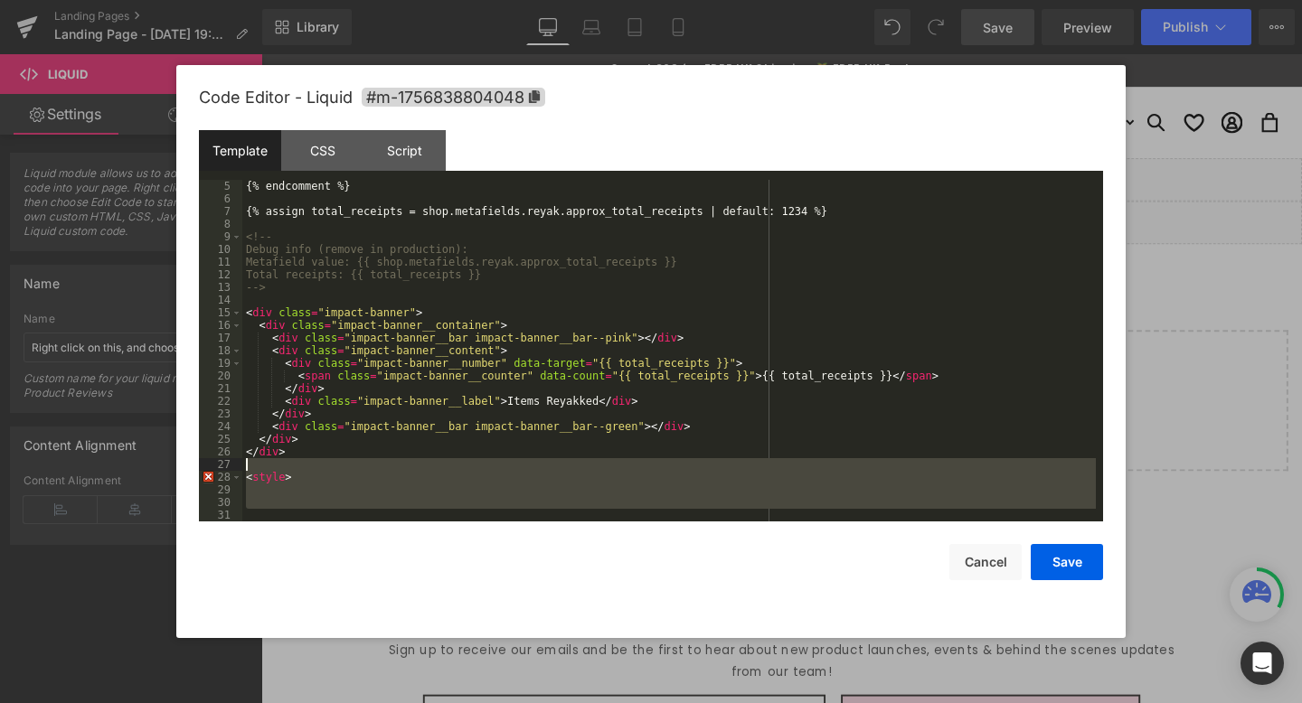
drag, startPoint x: 304, startPoint y: 511, endPoint x: 240, endPoint y: 468, distance: 77.0
click at [240, 468] on pre "5 6 7 8 9 10 11 12 13 14 15 16 17 18 19 20 21 22 23 24 25 26 27 28 29 30 31 {% …" at bounding box center [651, 351] width 904 height 342
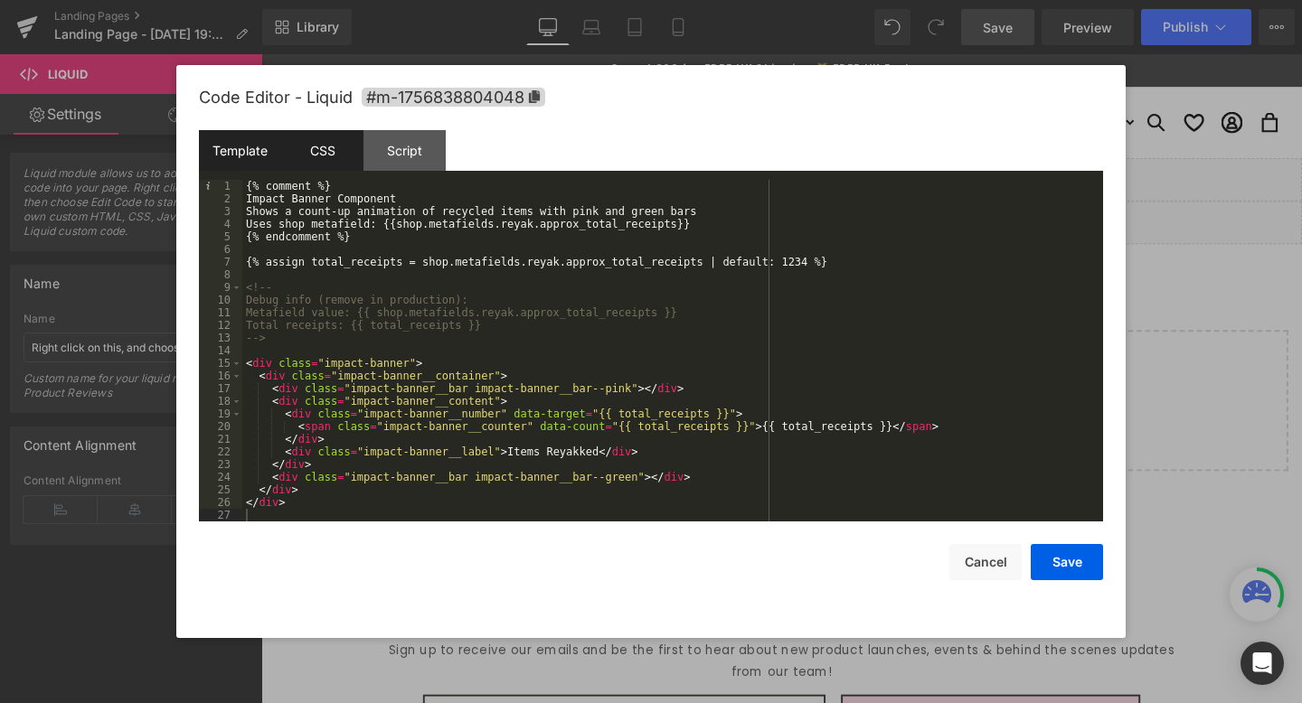
click at [336, 148] on div "CSS" at bounding box center [322, 150] width 82 height 41
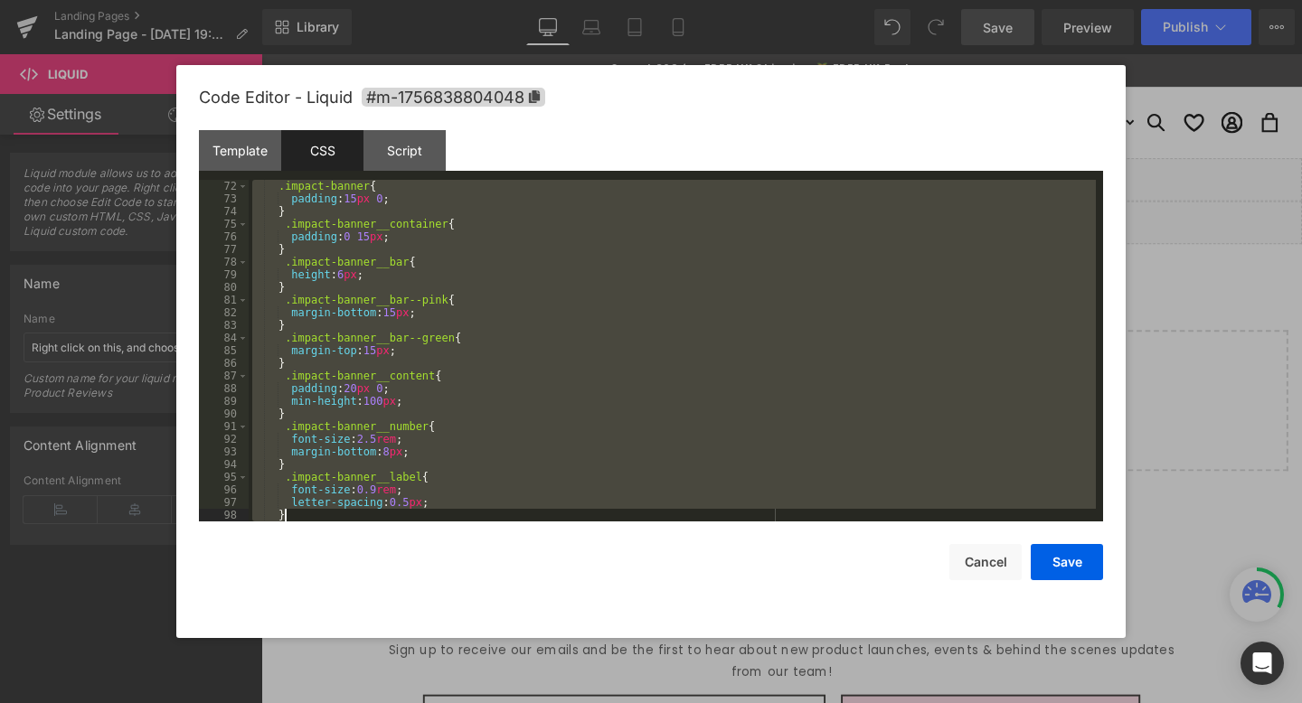
scroll to position [1089, 0]
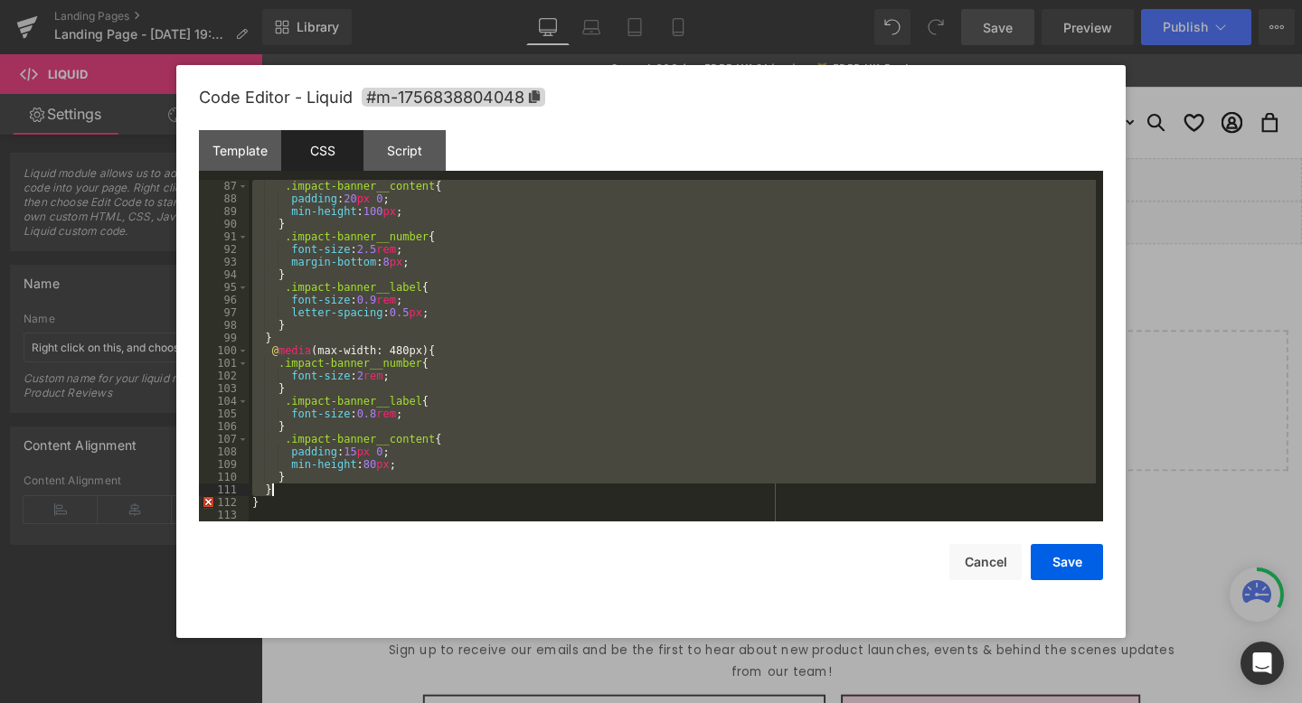
drag, startPoint x: 370, startPoint y: 187, endPoint x: 534, endPoint y: 487, distance: 342.3
click at [534, 487] on div ".impact-banner__content { padding : 20 px 0 ; min-height : 100 px ; } .impact-b…" at bounding box center [672, 363] width 847 height 367
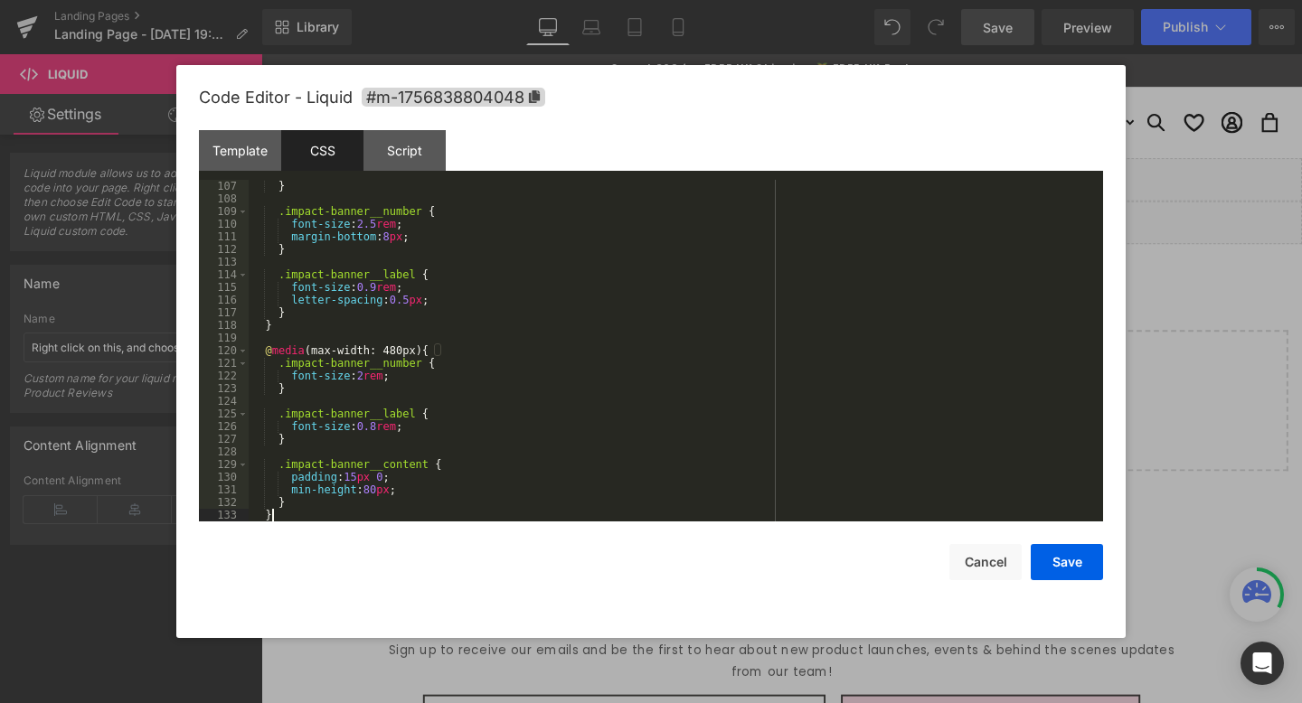
scroll to position [1342, 0]
click at [1062, 558] on button "Save" at bounding box center [1067, 562] width 72 height 36
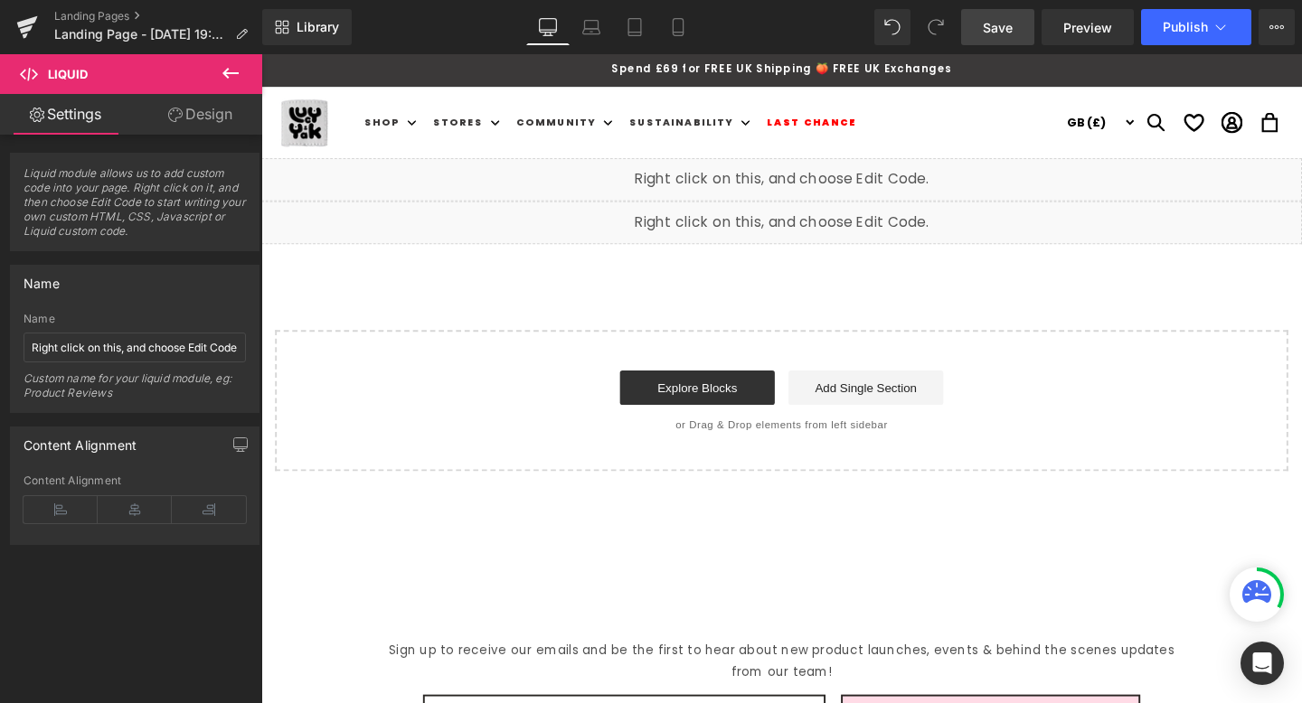
click at [1001, 25] on span "Save" at bounding box center [998, 27] width 30 height 19
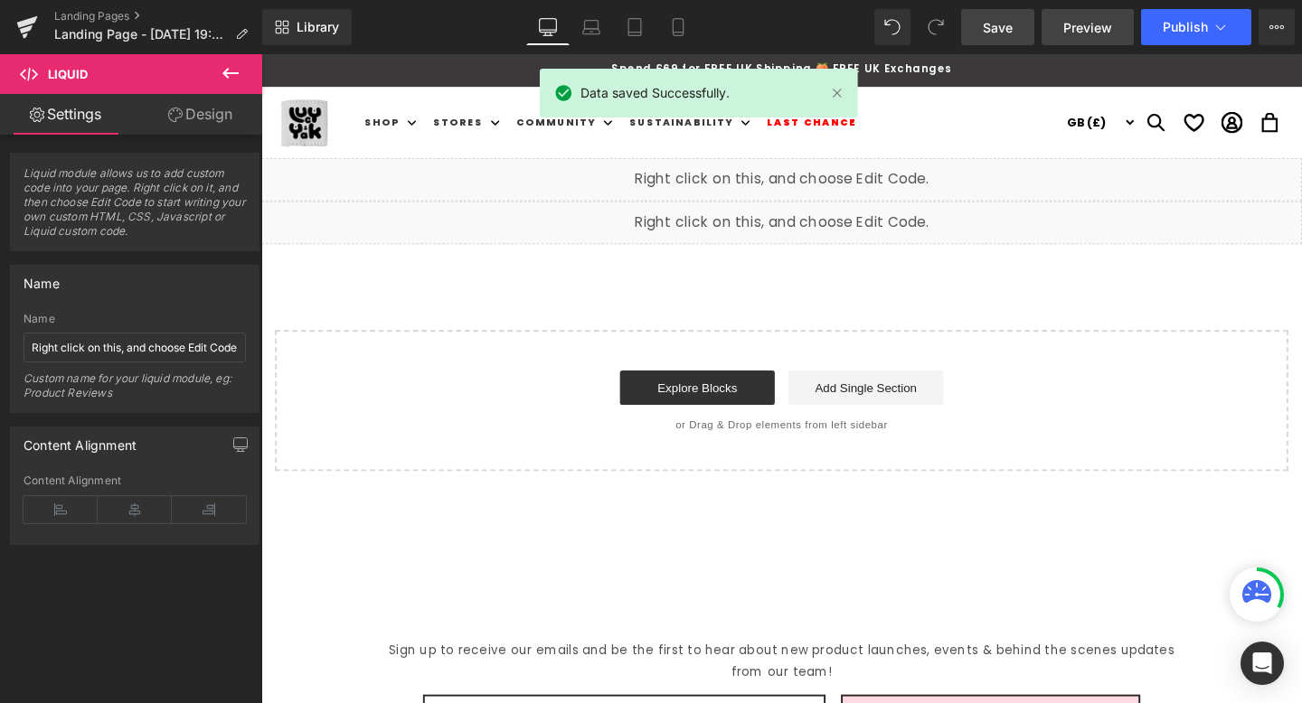
click at [1082, 30] on span "Preview" at bounding box center [1087, 27] width 49 height 19
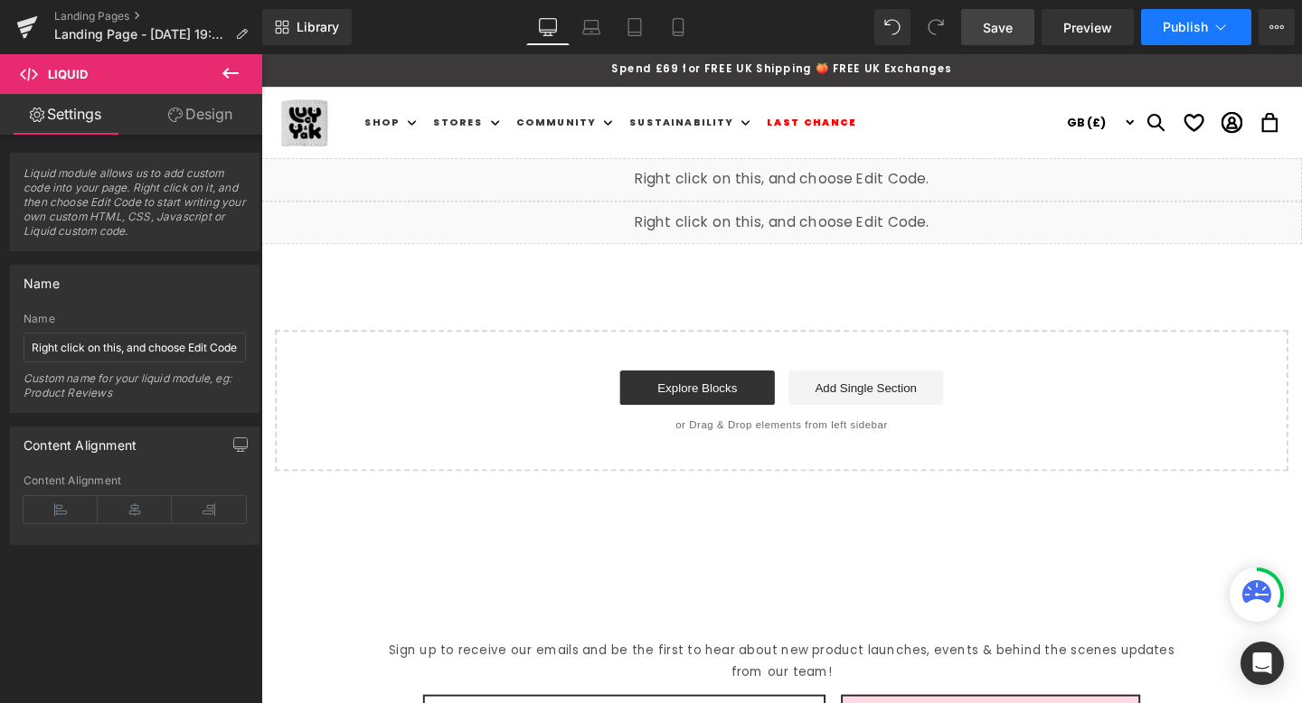
click at [1193, 27] on span "Publish" at bounding box center [1185, 27] width 45 height 14
click at [820, 185] on link at bounding box center [822, 178] width 19 height 22
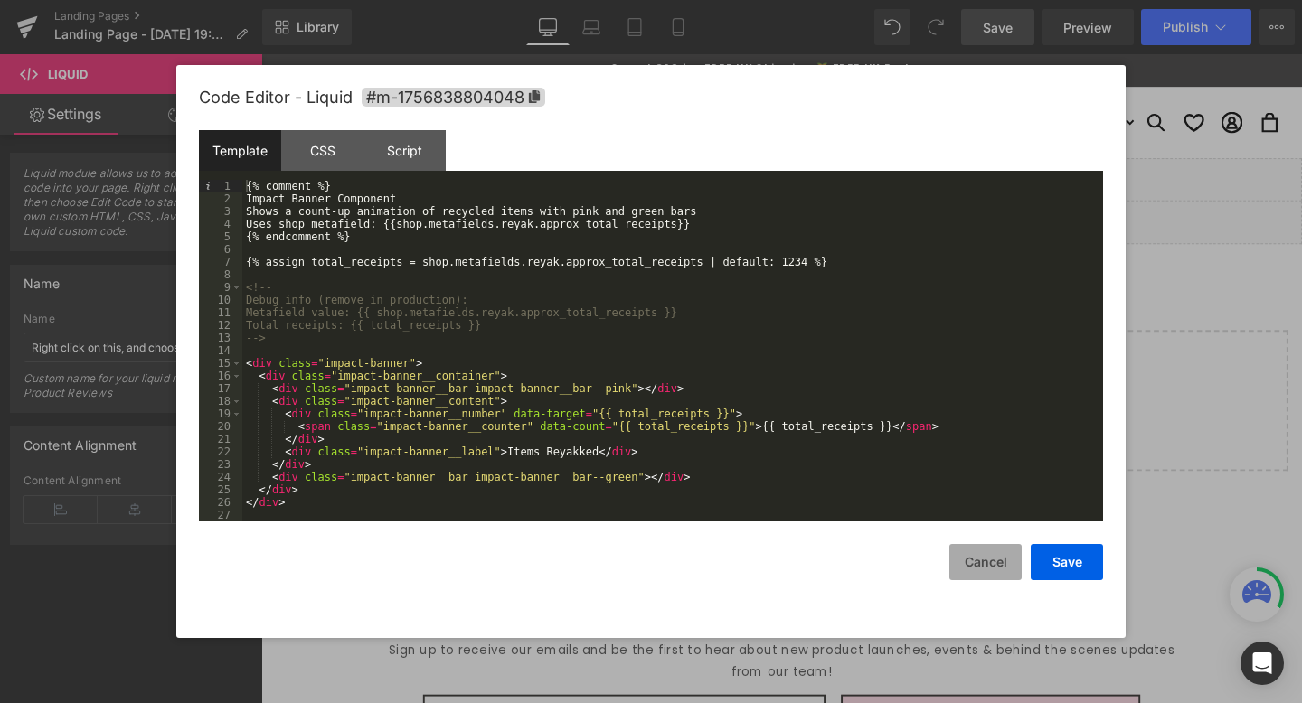
click at [993, 567] on button "Cancel" at bounding box center [985, 562] width 72 height 36
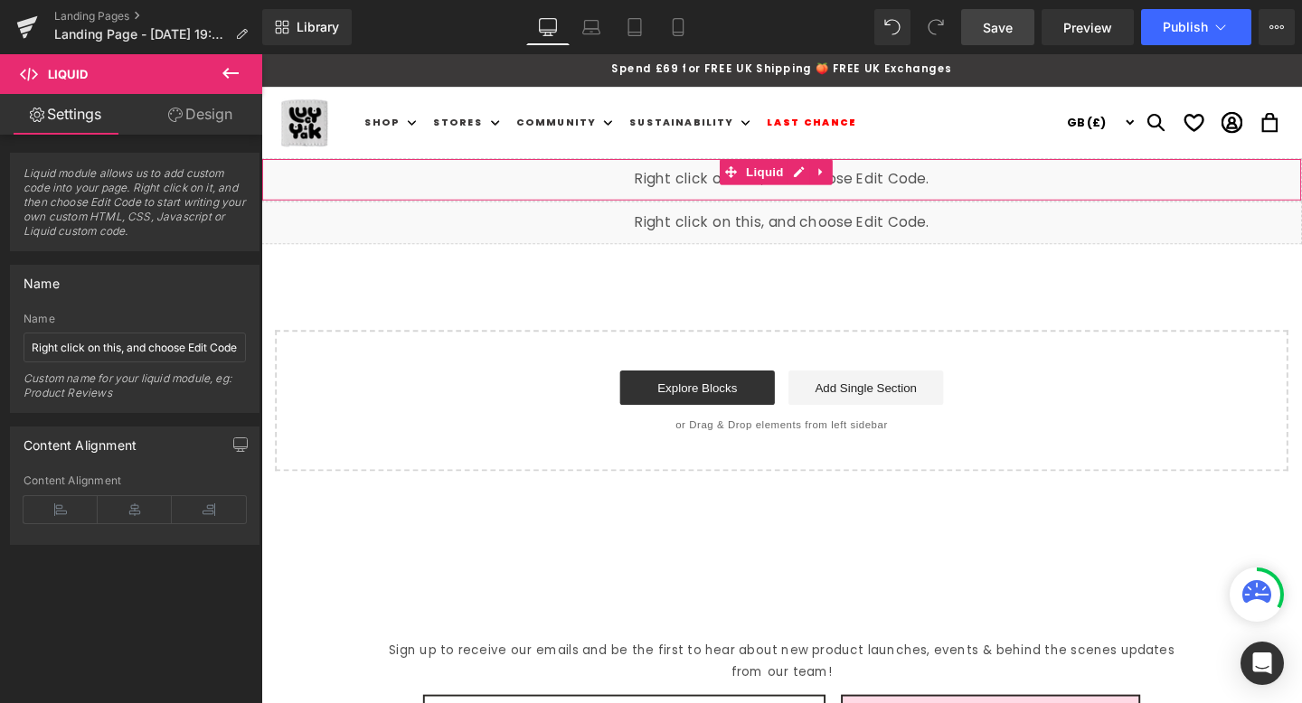
click at [910, 186] on div "Liquid" at bounding box center [808, 186] width 1094 height 45
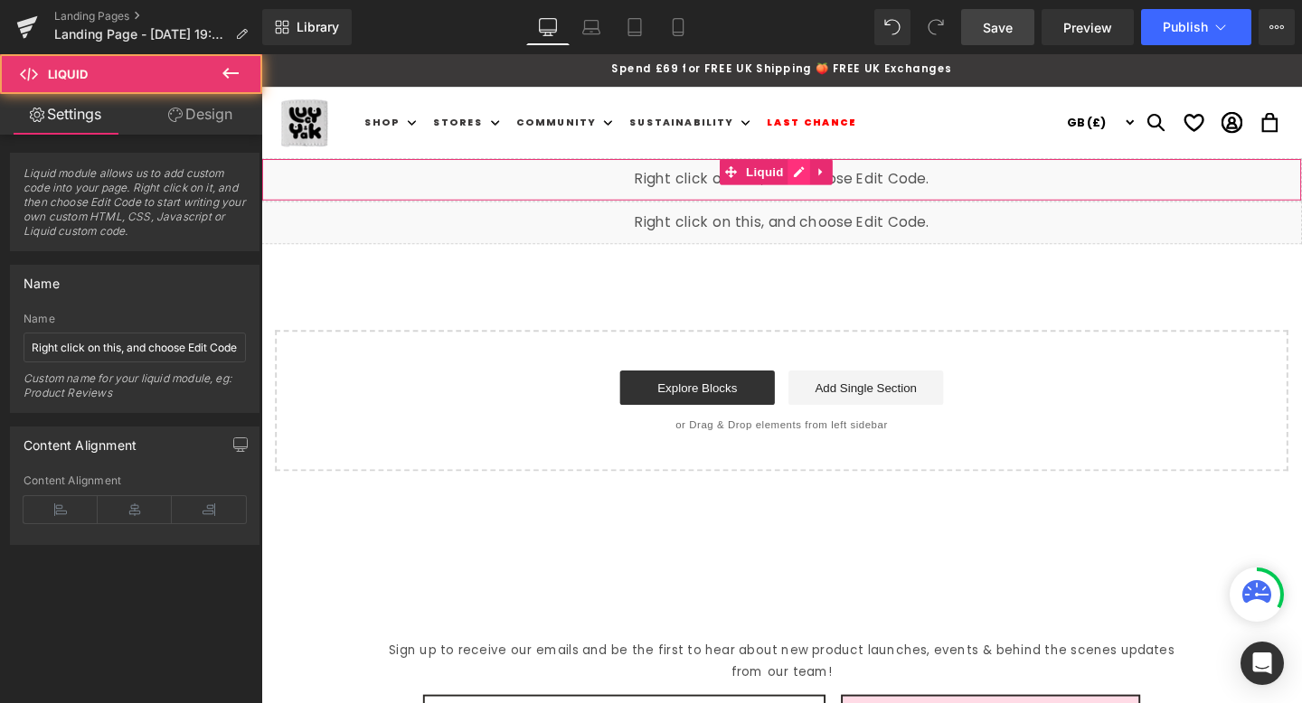
click at [825, 181] on div "Liquid" at bounding box center [808, 186] width 1094 height 45
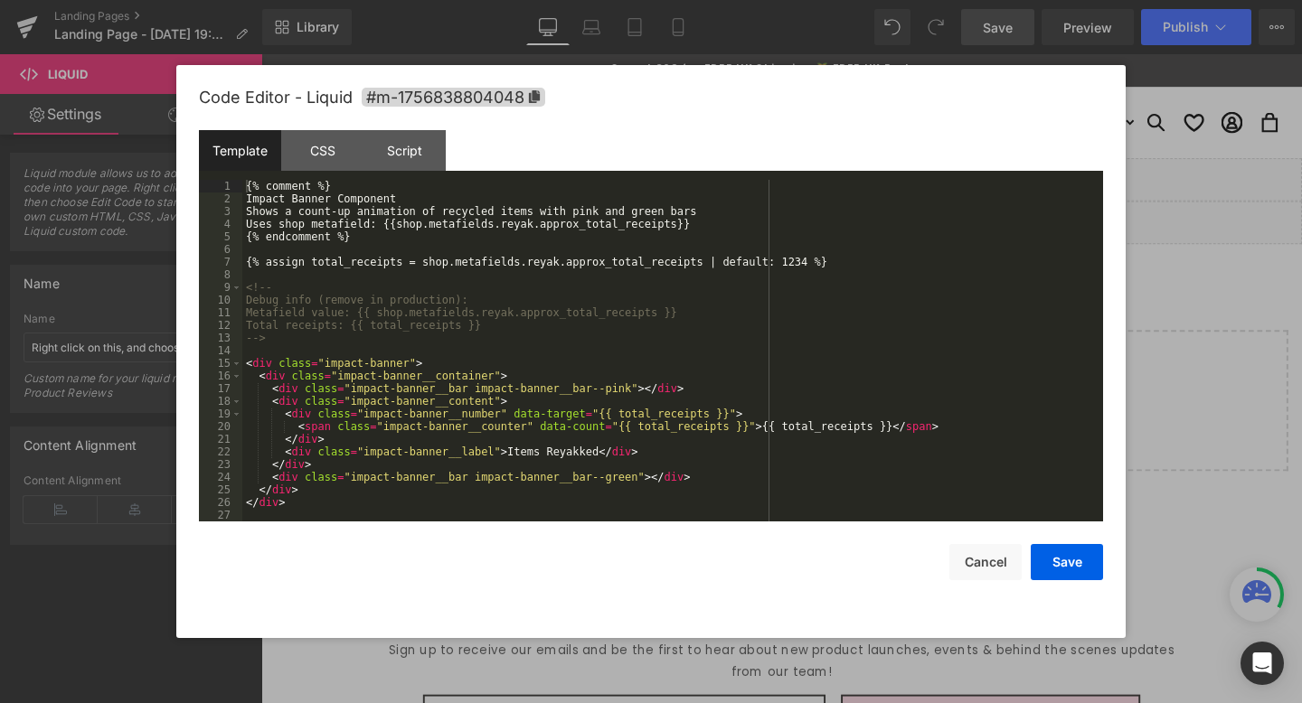
click at [735, 192] on div "{% comment %} Impact Banner Component Shows a count-up animation of recycled it…" at bounding box center [672, 363] width 861 height 367
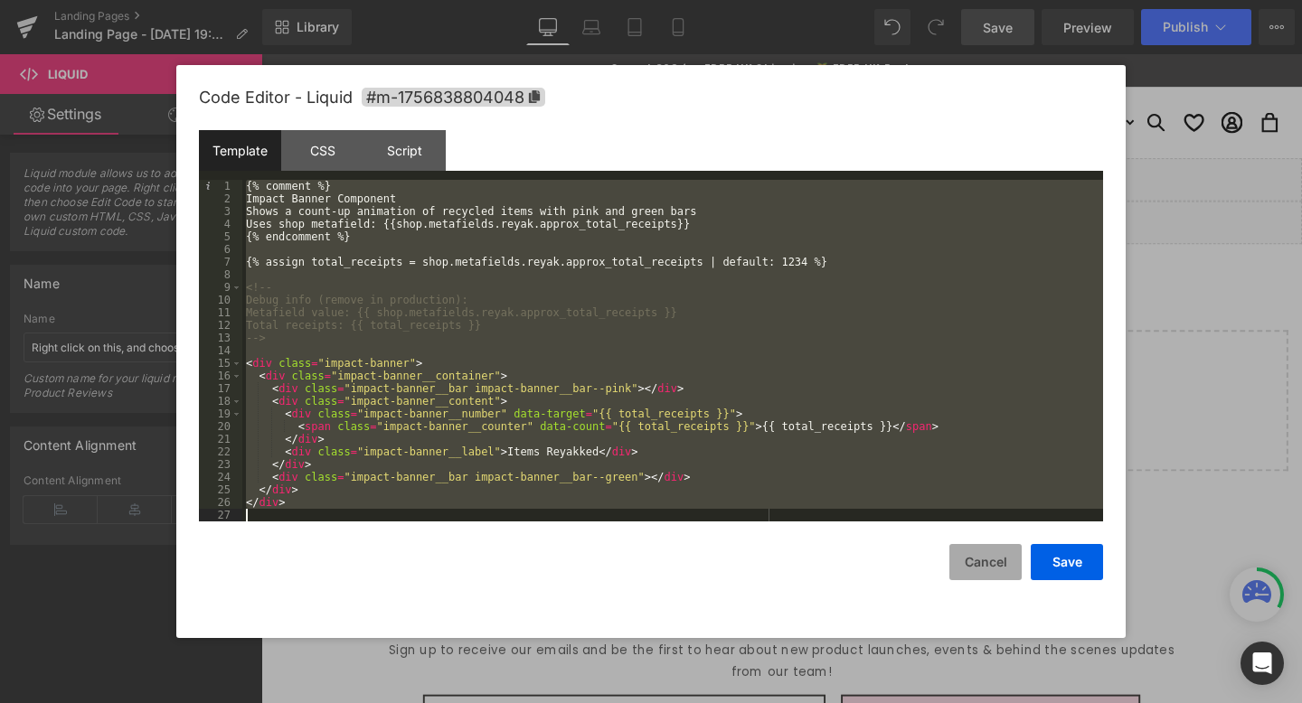
scroll to position [2342, 0]
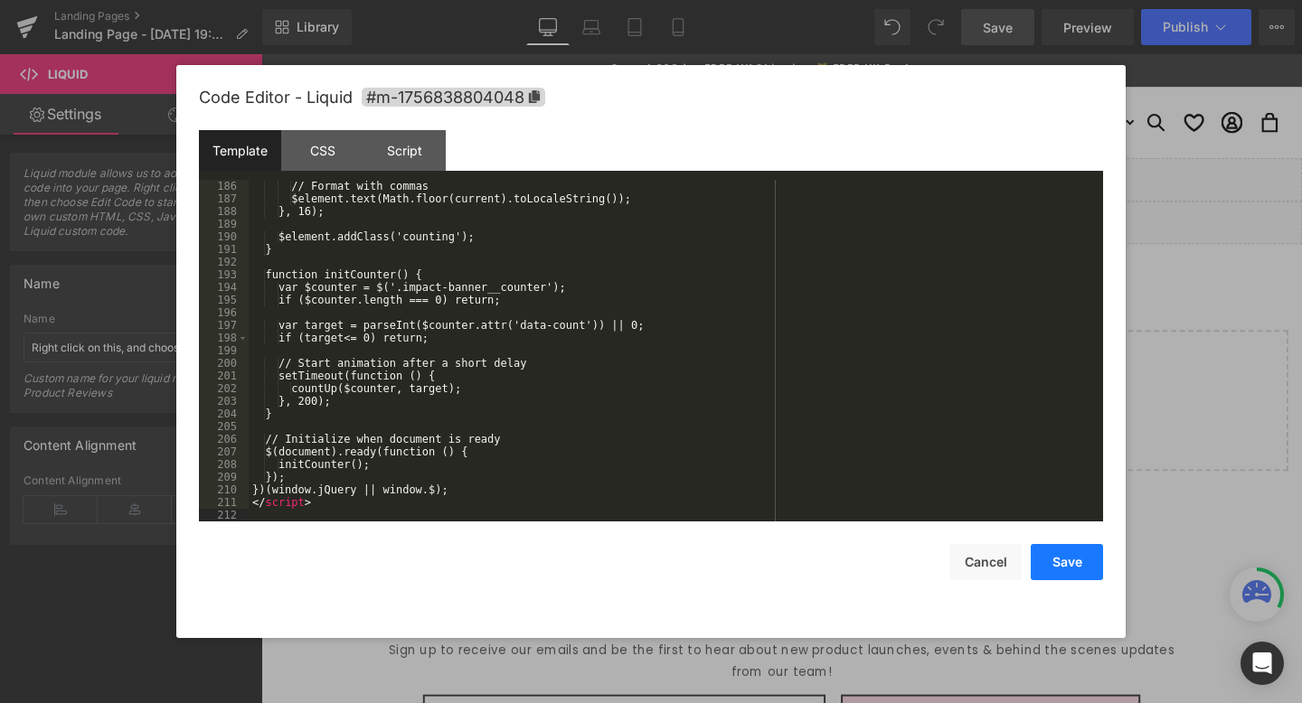
click at [1063, 568] on button "Save" at bounding box center [1067, 562] width 72 height 36
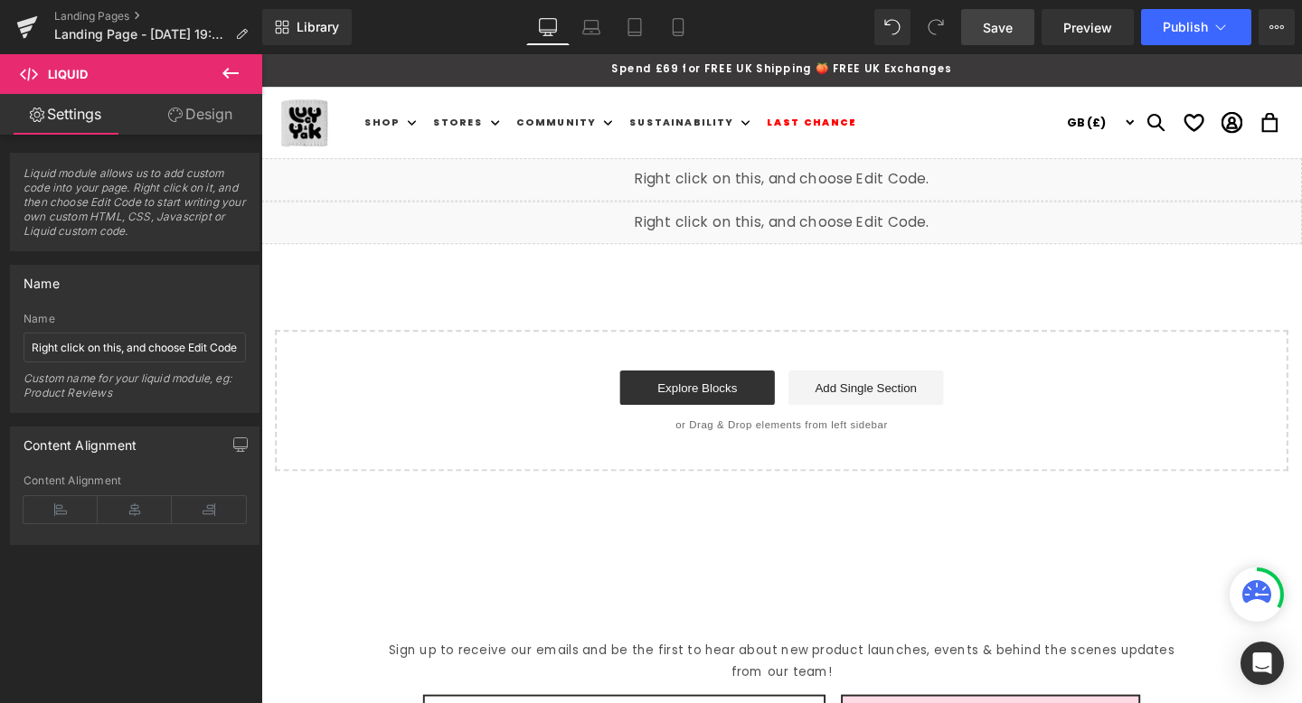
click at [1006, 40] on link "Save" at bounding box center [997, 27] width 73 height 36
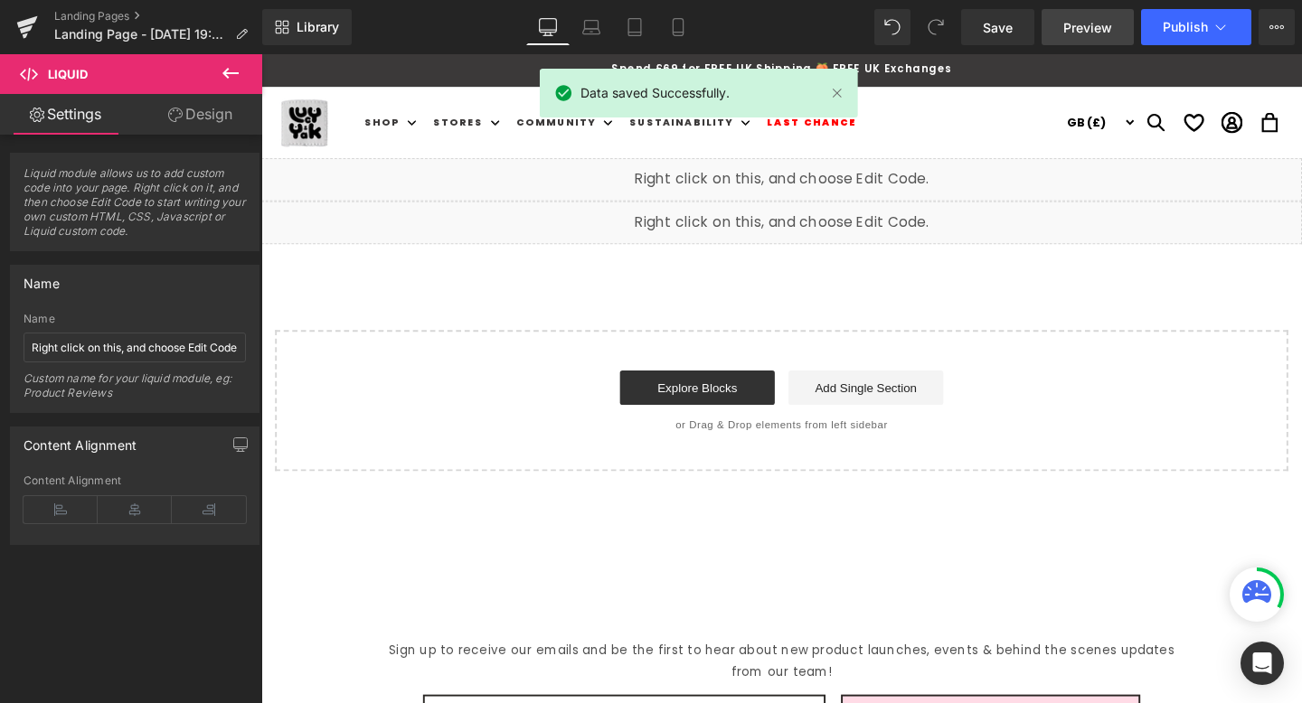
click at [1133, 33] on link "Preview" at bounding box center [1088, 27] width 92 height 36
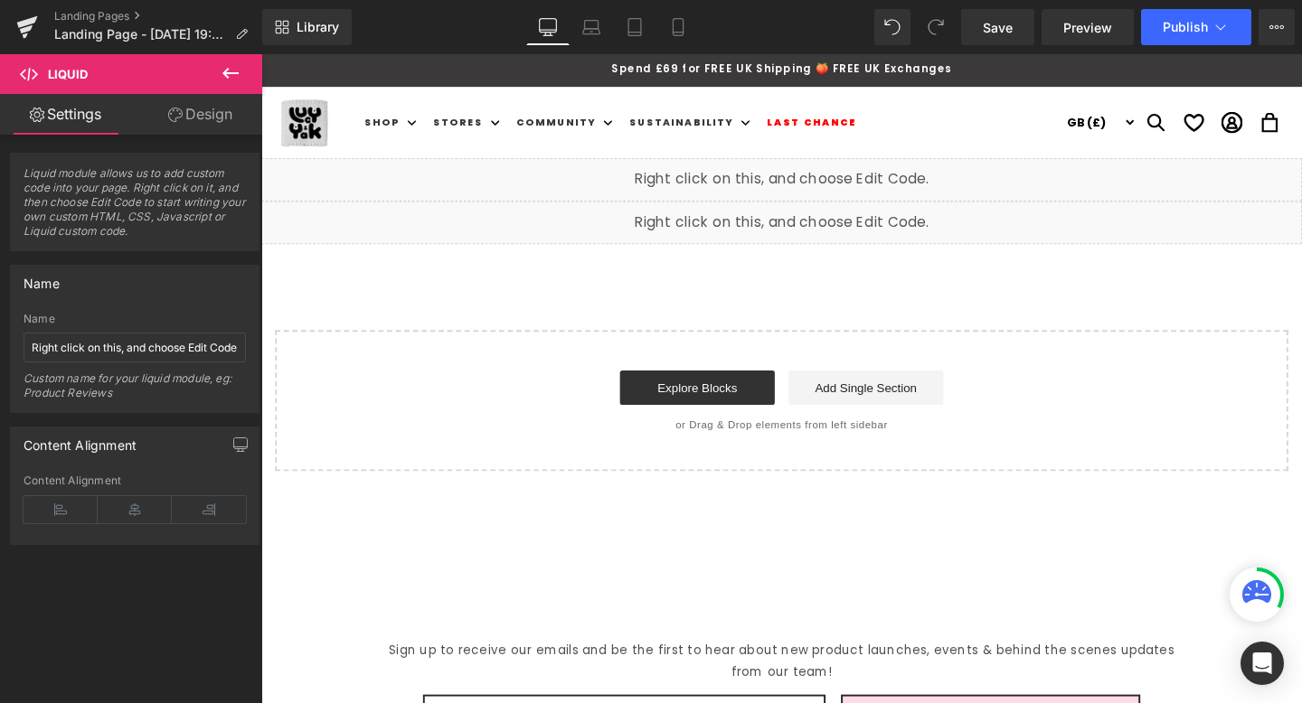
click at [830, 182] on div "Liquid" at bounding box center [808, 186] width 1094 height 45
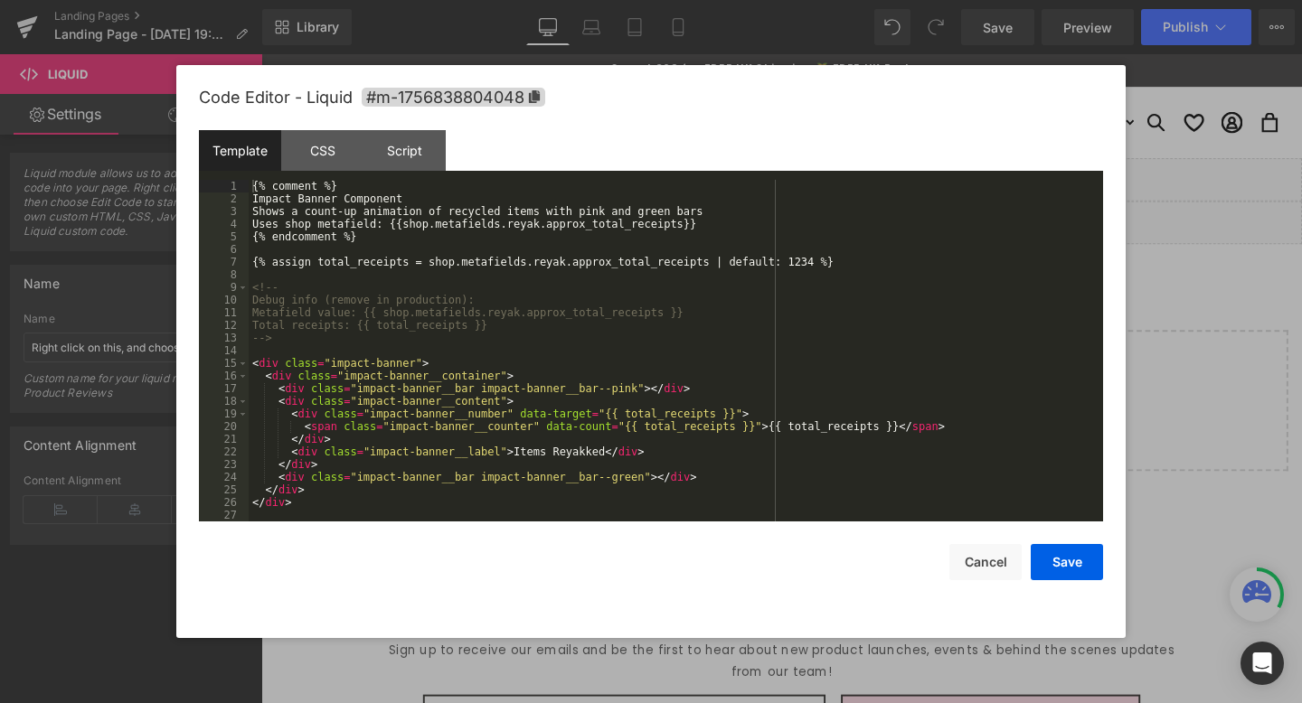
click at [643, 217] on div "{% comment %} Impact Banner Component Shows a count-up animation of recycled it…" at bounding box center [672, 363] width 847 height 367
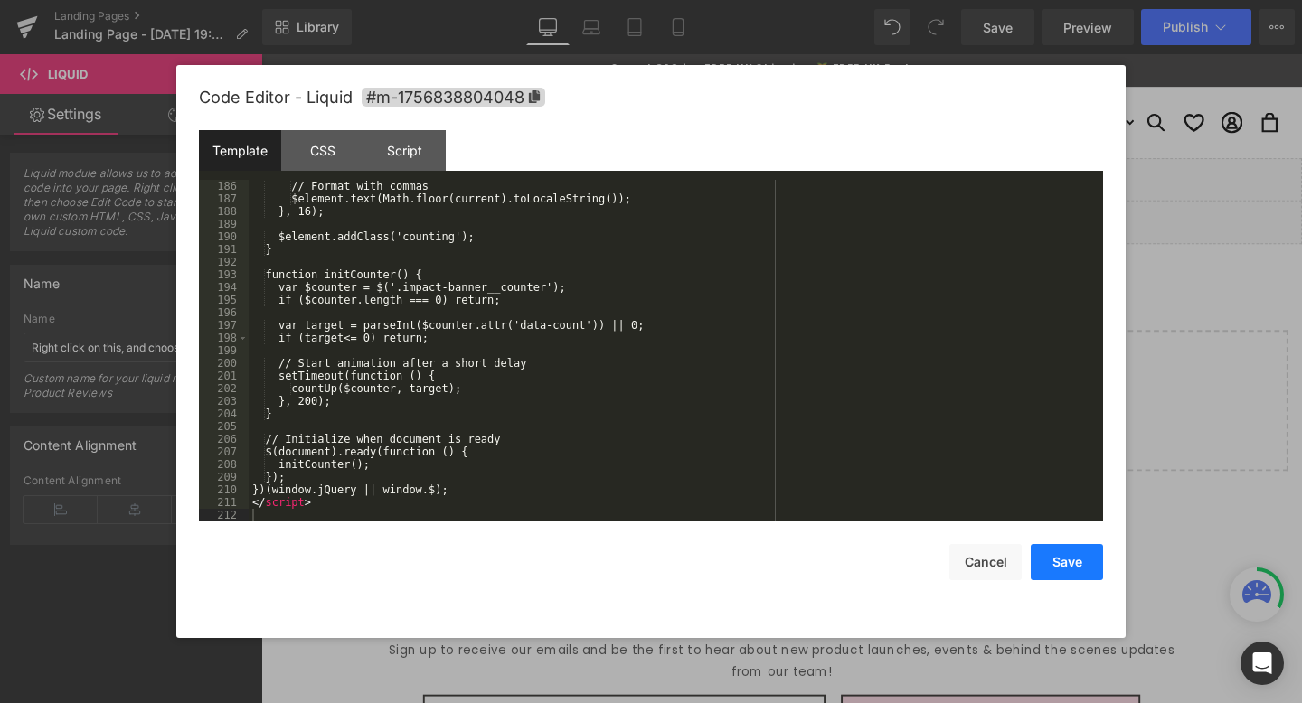
click at [1091, 558] on button "Save" at bounding box center [1067, 562] width 72 height 36
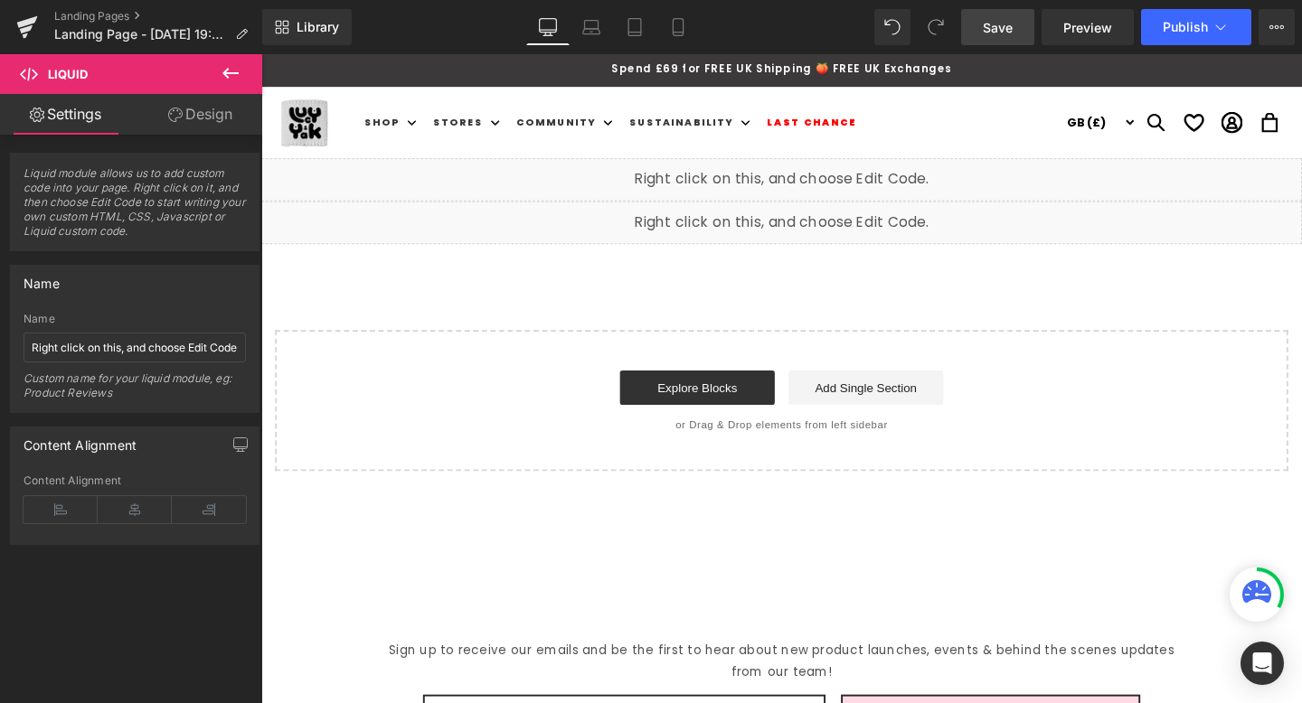
click at [1007, 30] on span "Save" at bounding box center [998, 27] width 30 height 19
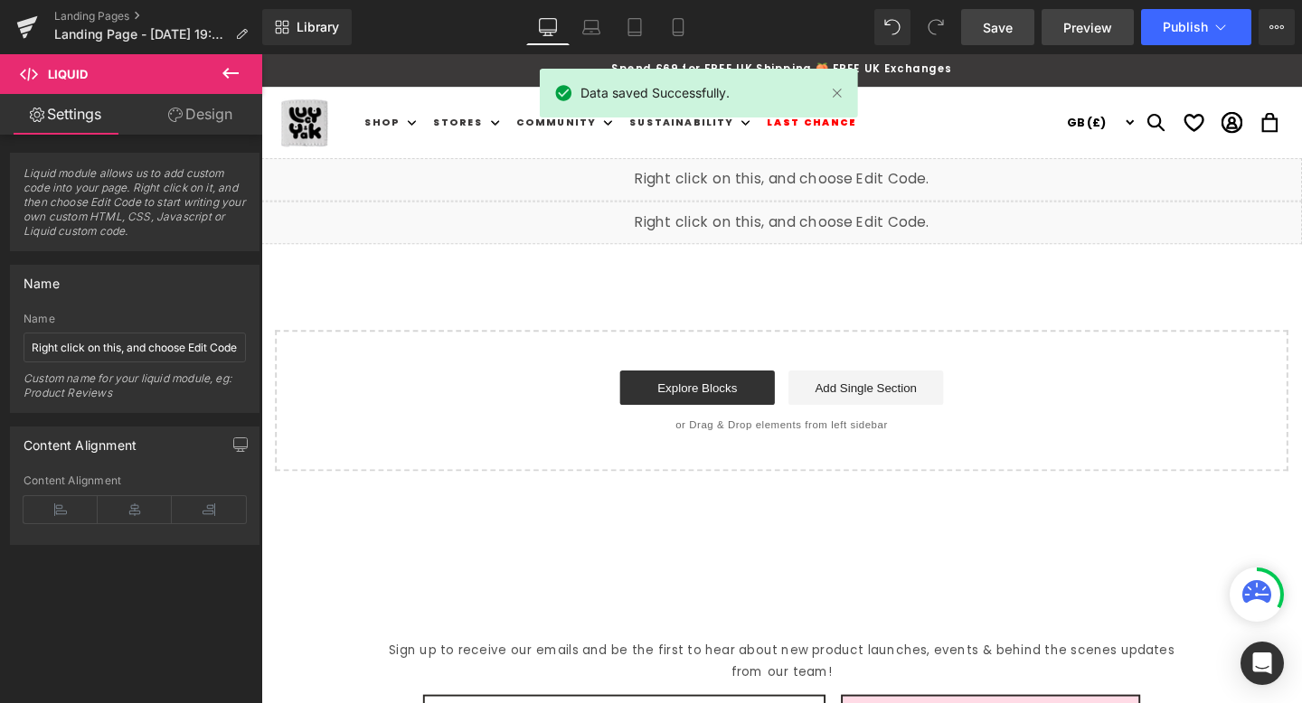
click at [1082, 19] on span "Preview" at bounding box center [1087, 27] width 49 height 19
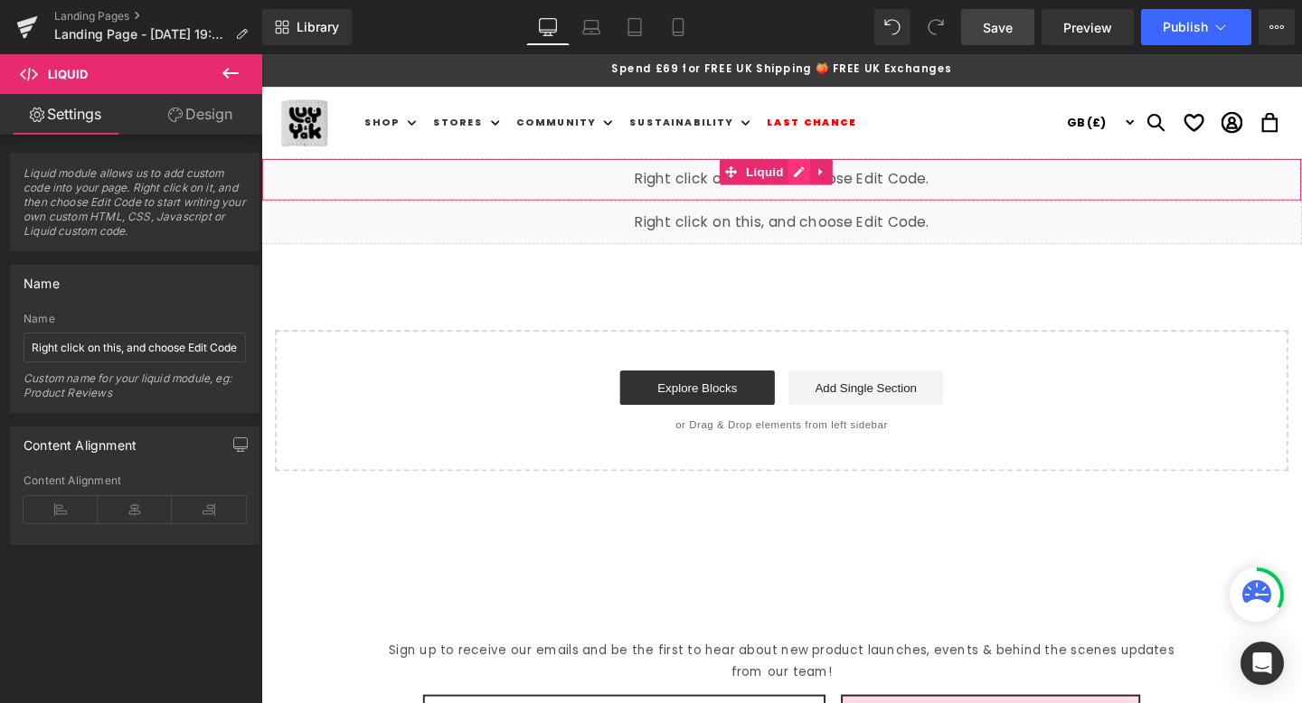
click at [829, 170] on div "Liquid" at bounding box center [808, 186] width 1094 height 45
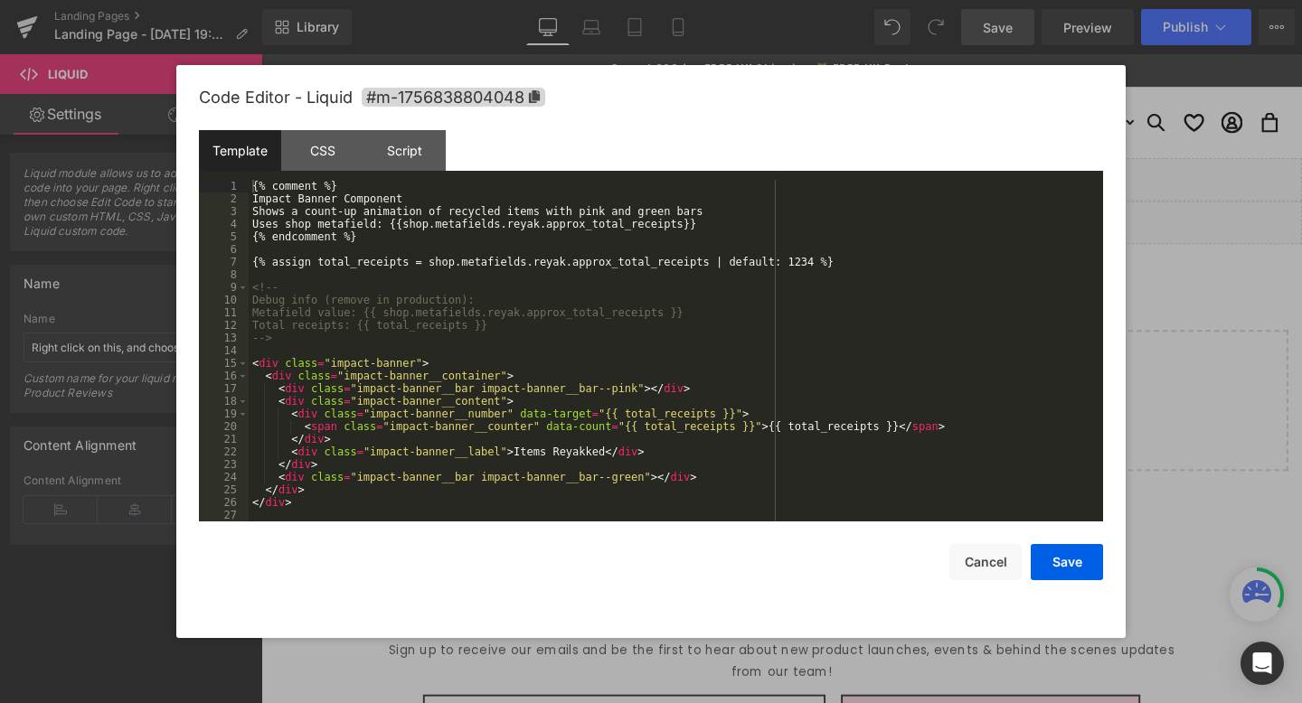
click at [553, 203] on div "{% comment %} Impact Banner Component Shows a count-up animation of recycled it…" at bounding box center [672, 363] width 847 height 367
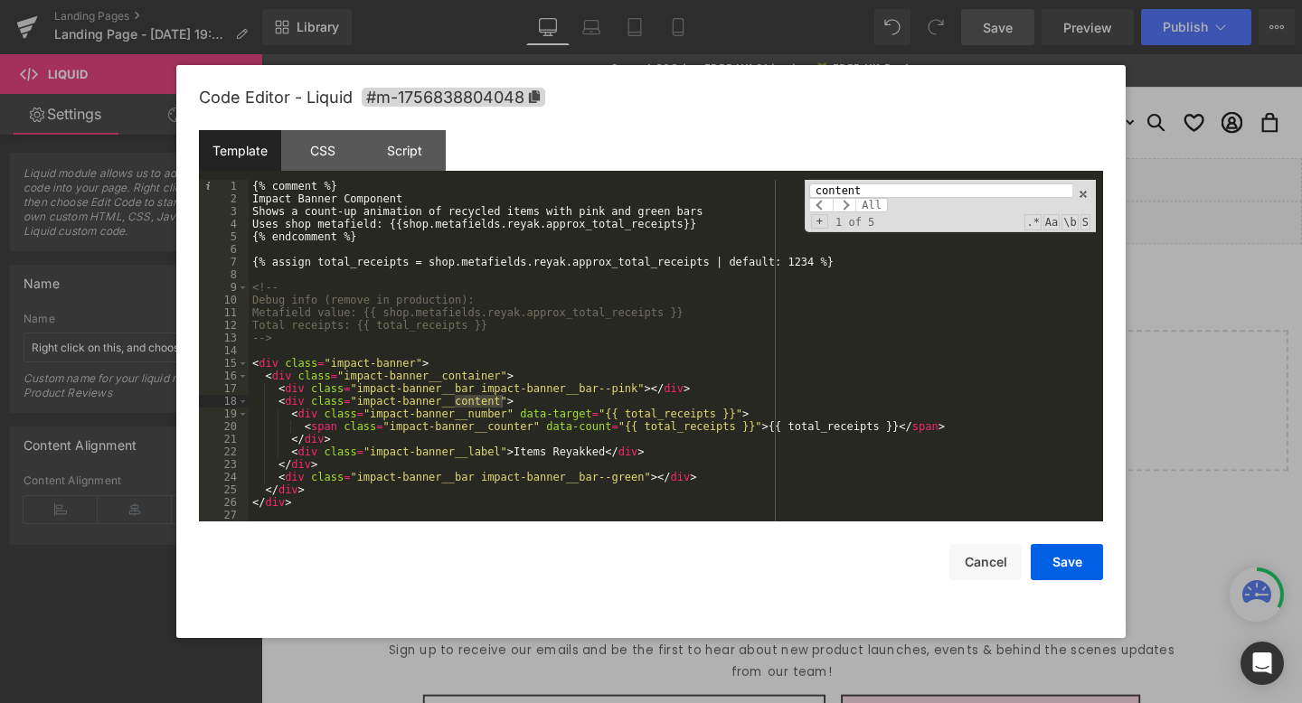
scroll to position [627, 0]
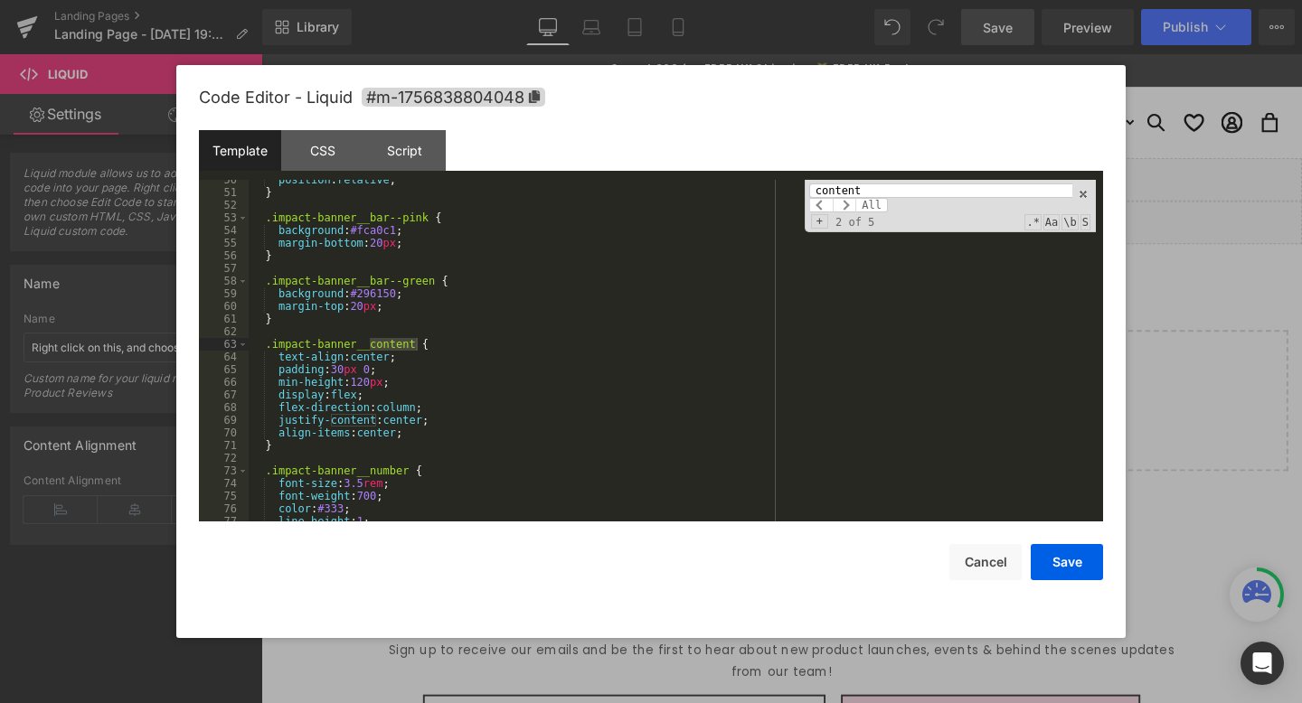
type input "content"
click at [449, 423] on div "position : relative ; } .impact-banner__bar--pink { background : #fca0c1 ; marg…" at bounding box center [672, 357] width 847 height 367
click at [454, 457] on div "position : relative ; } .impact-banner__bar--pink { background : #fca0c1 ; marg…" at bounding box center [672, 357] width 847 height 367
click at [454, 439] on div "position : relative ; } .impact-banner__bar--pink { background : #fca0c1 ; marg…" at bounding box center [672, 357] width 847 height 367
click at [1050, 557] on button "Save" at bounding box center [1067, 562] width 72 height 36
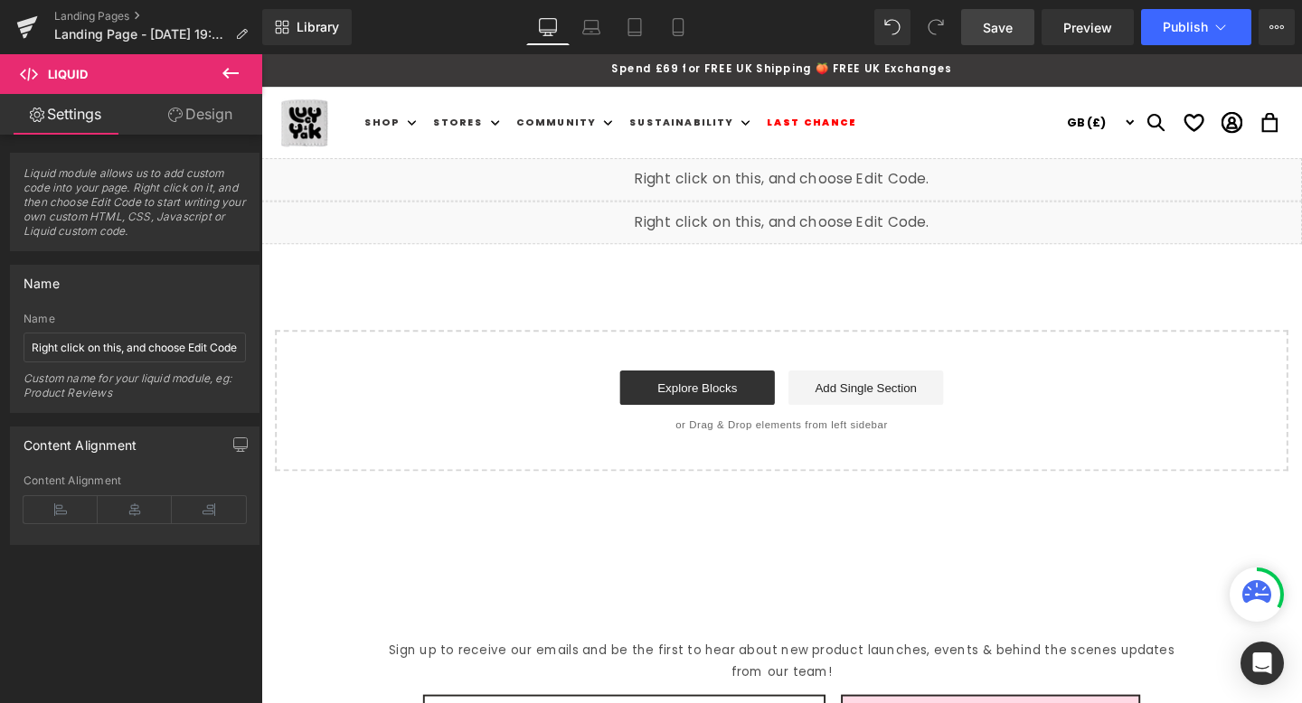
click at [1000, 32] on span "Save" at bounding box center [998, 27] width 30 height 19
click at [1100, 34] on span "Preview" at bounding box center [1087, 27] width 49 height 19
click at [829, 180] on div "Liquid" at bounding box center [808, 186] width 1094 height 45
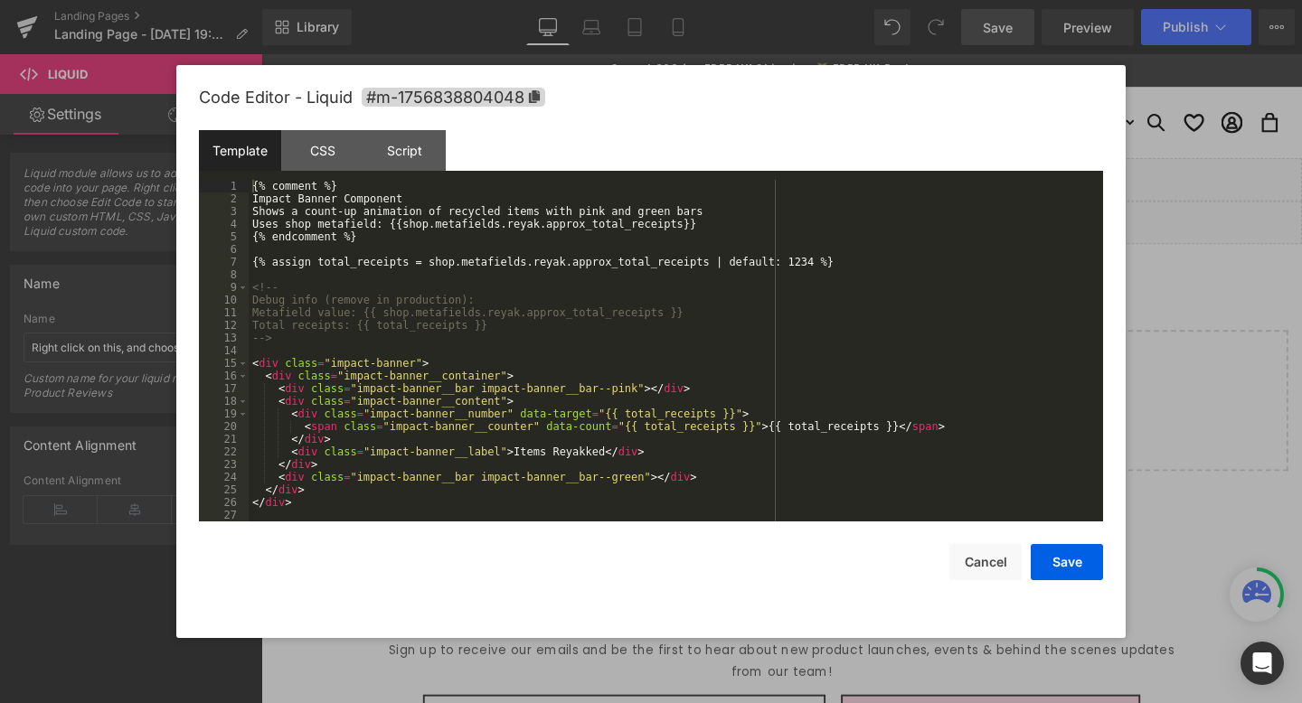
click at [580, 326] on div "{% comment %} Impact Banner Component Shows a count-up animation of recycled it…" at bounding box center [672, 363] width 847 height 367
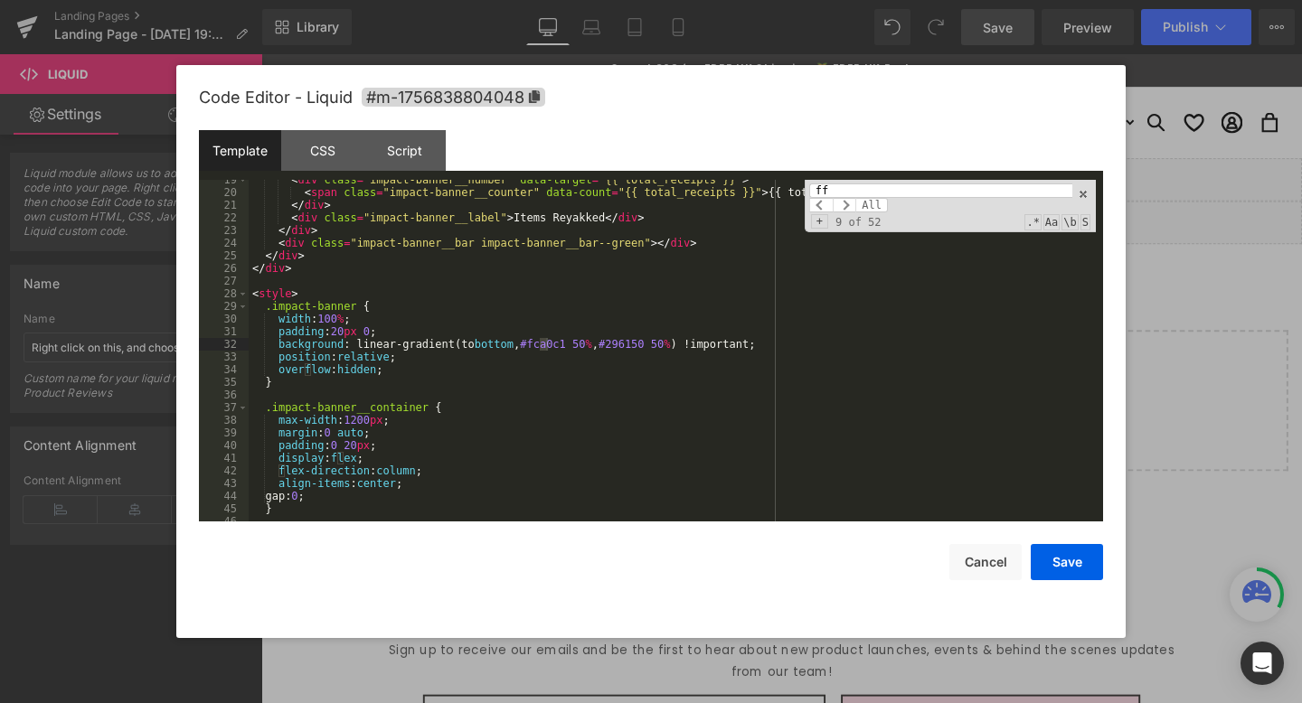
type input "fff"
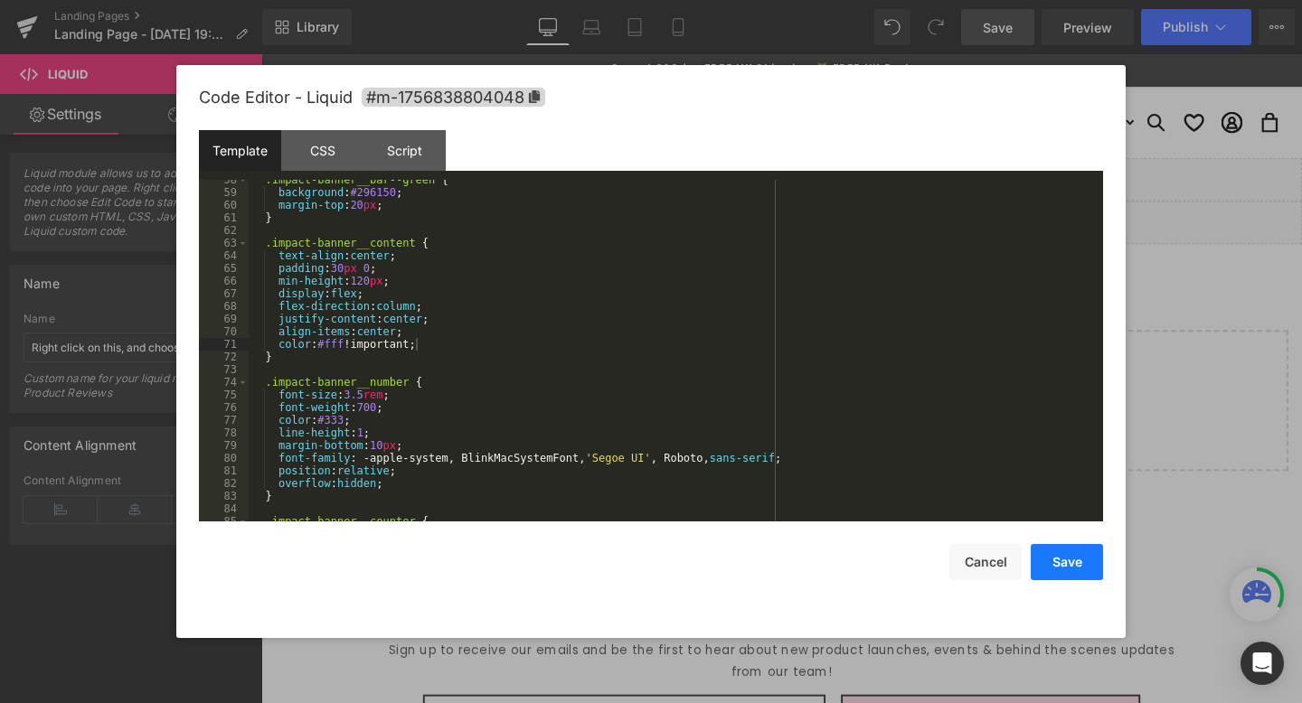
click at [1080, 561] on button "Save" at bounding box center [1067, 562] width 72 height 36
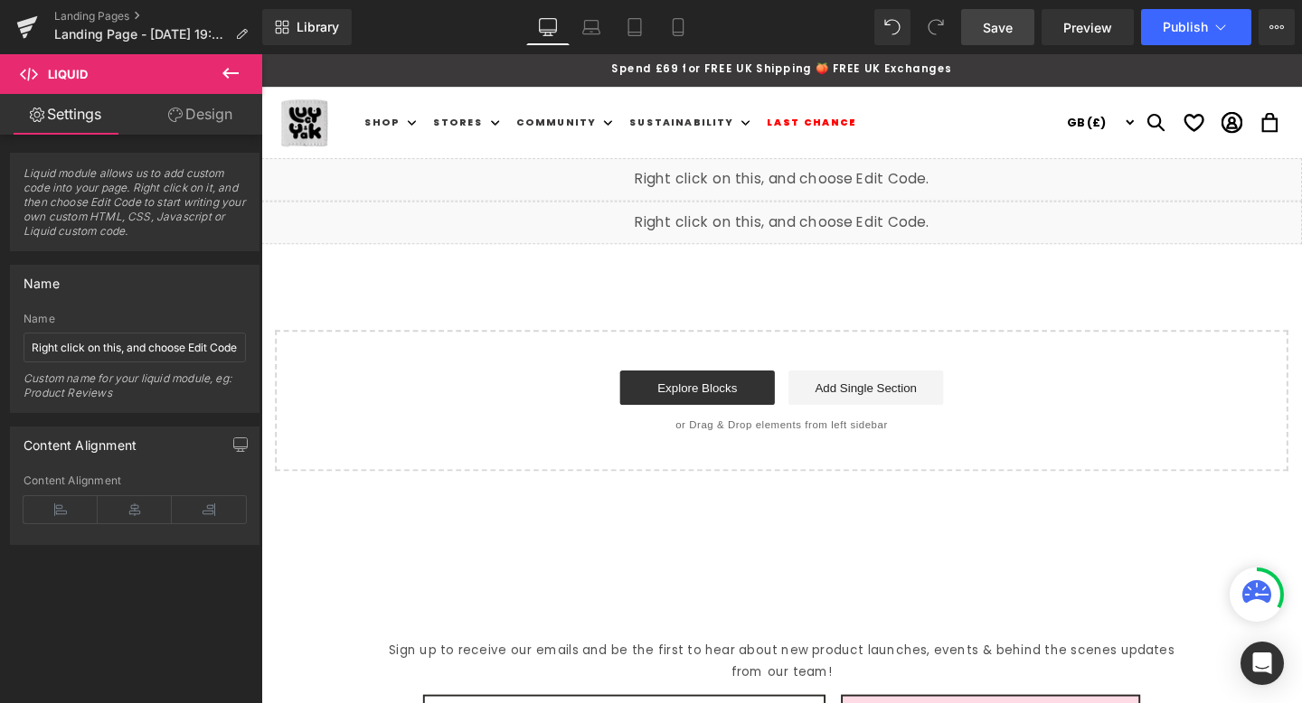
click at [1006, 39] on link "Save" at bounding box center [997, 27] width 73 height 36
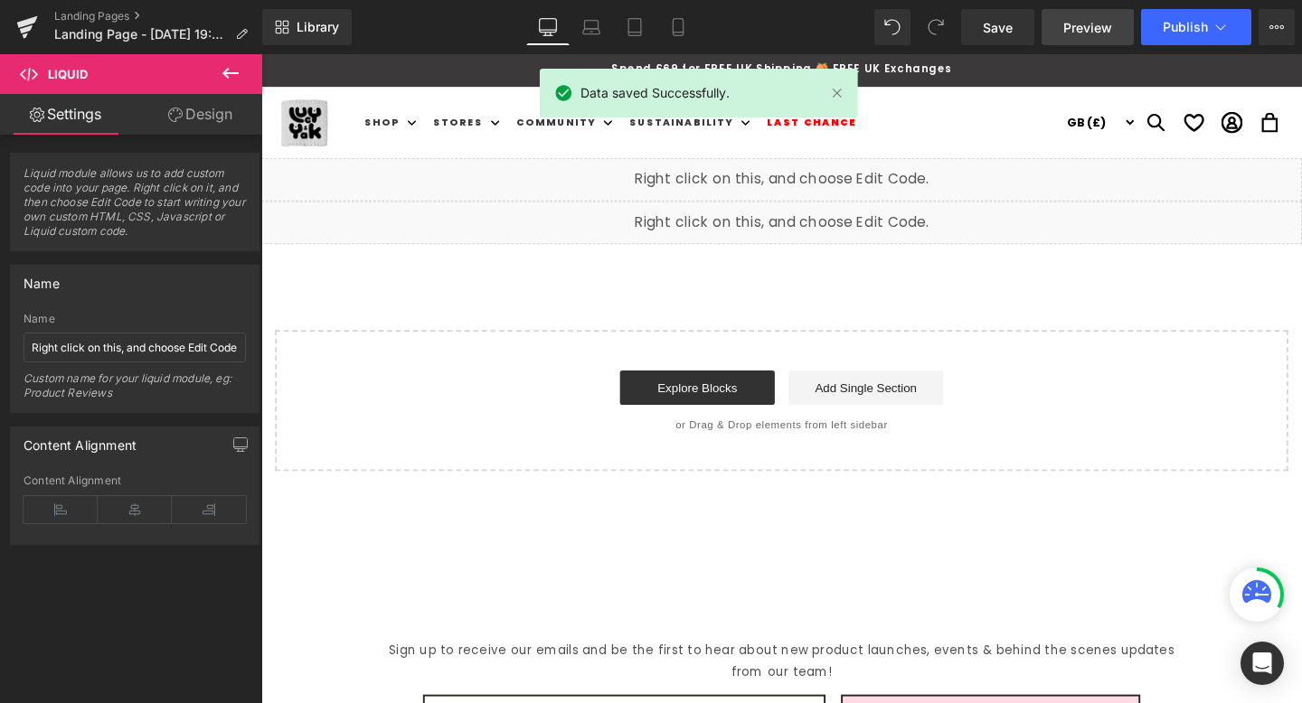
click at [1082, 32] on span "Preview" at bounding box center [1087, 27] width 49 height 19
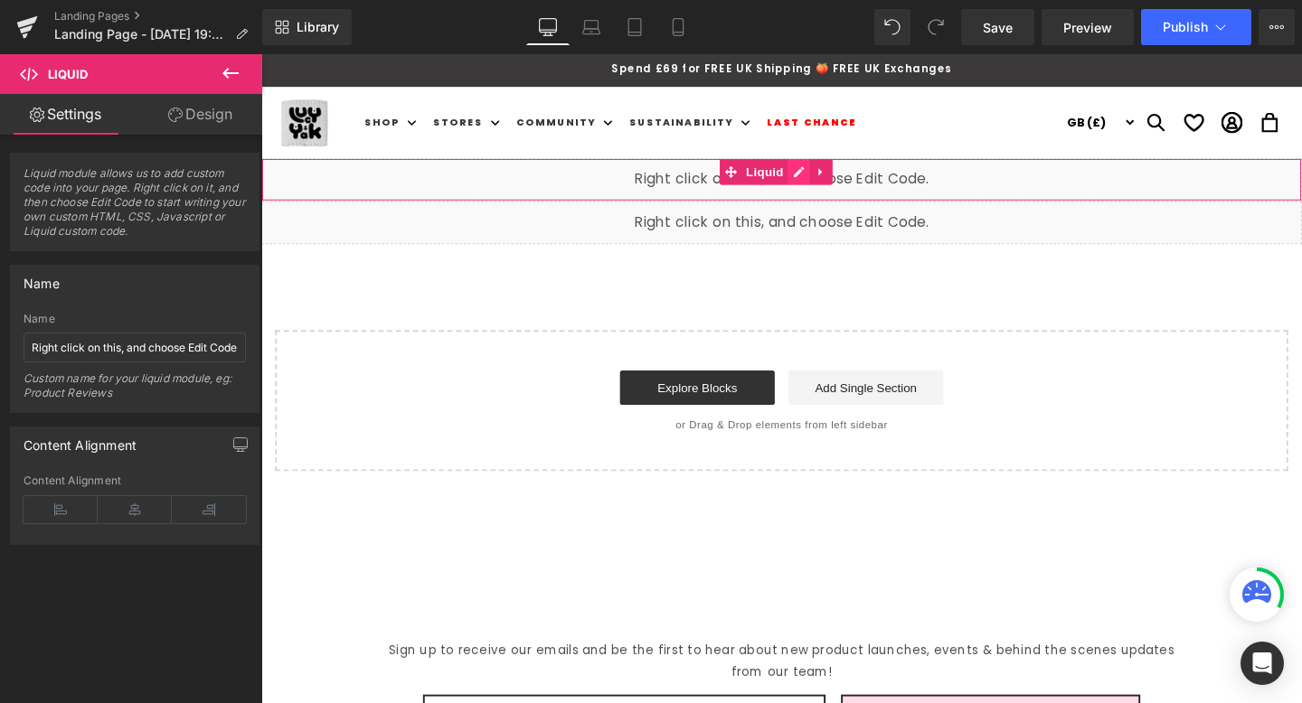
click at [821, 176] on div "Liquid" at bounding box center [808, 186] width 1094 height 45
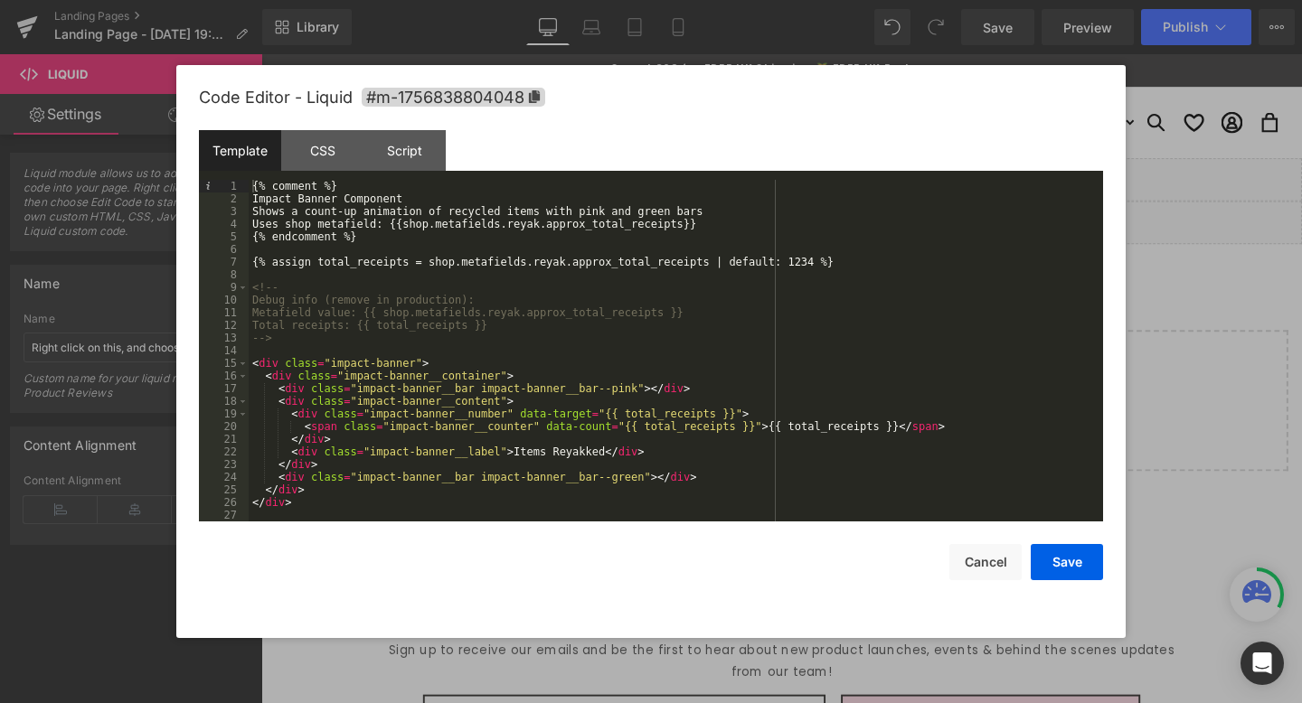
click at [654, 283] on div "{% comment %} Impact Banner Component Shows a count-up animation of recycled it…" at bounding box center [672, 363] width 847 height 367
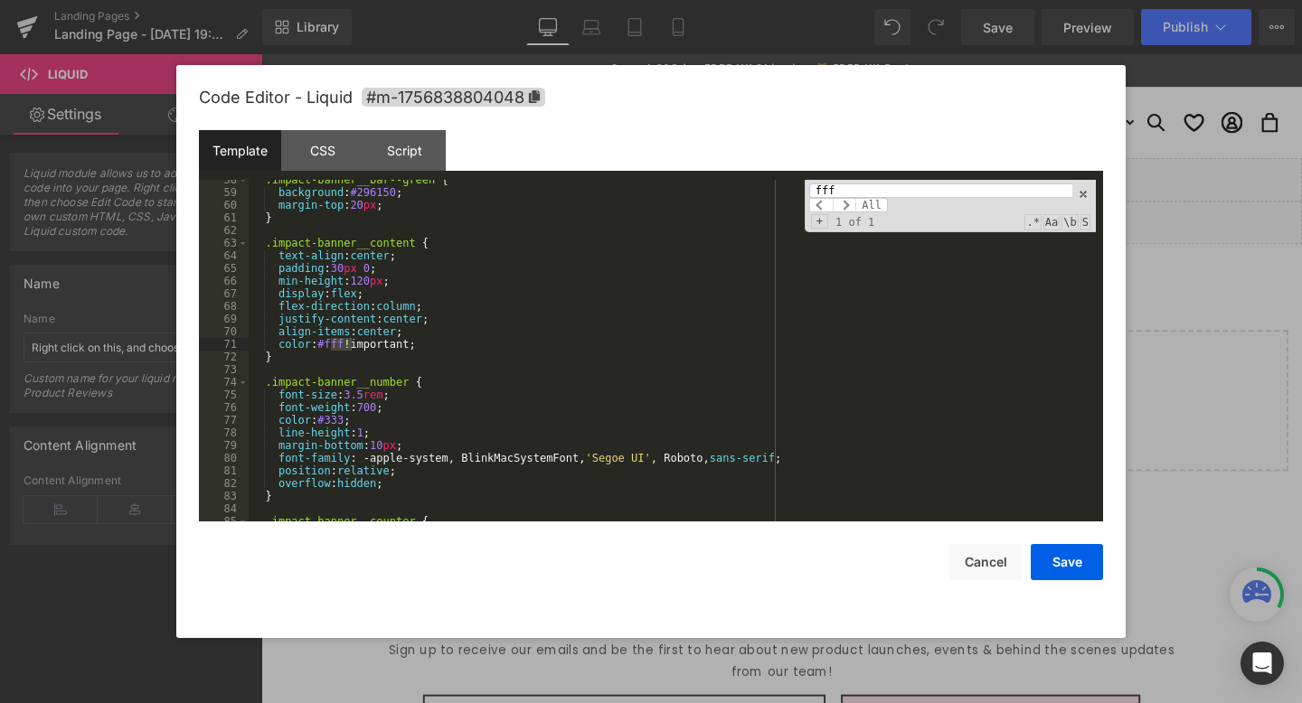
type input "fff"
click at [457, 329] on div ".impact-banner__bar--green { background : #296150 ; margin-top : 20 px ; } .imp…" at bounding box center [672, 357] width 847 height 367
drag, startPoint x: 434, startPoint y: 351, endPoint x: 205, endPoint y: 342, distance: 228.9
click at [205, 342] on pre "58 59 60 61 62 63 64 65 66 67 68 69 70 71 72 73 74 75 76 77 78 79 80 81 82 83 8…" at bounding box center [651, 351] width 904 height 342
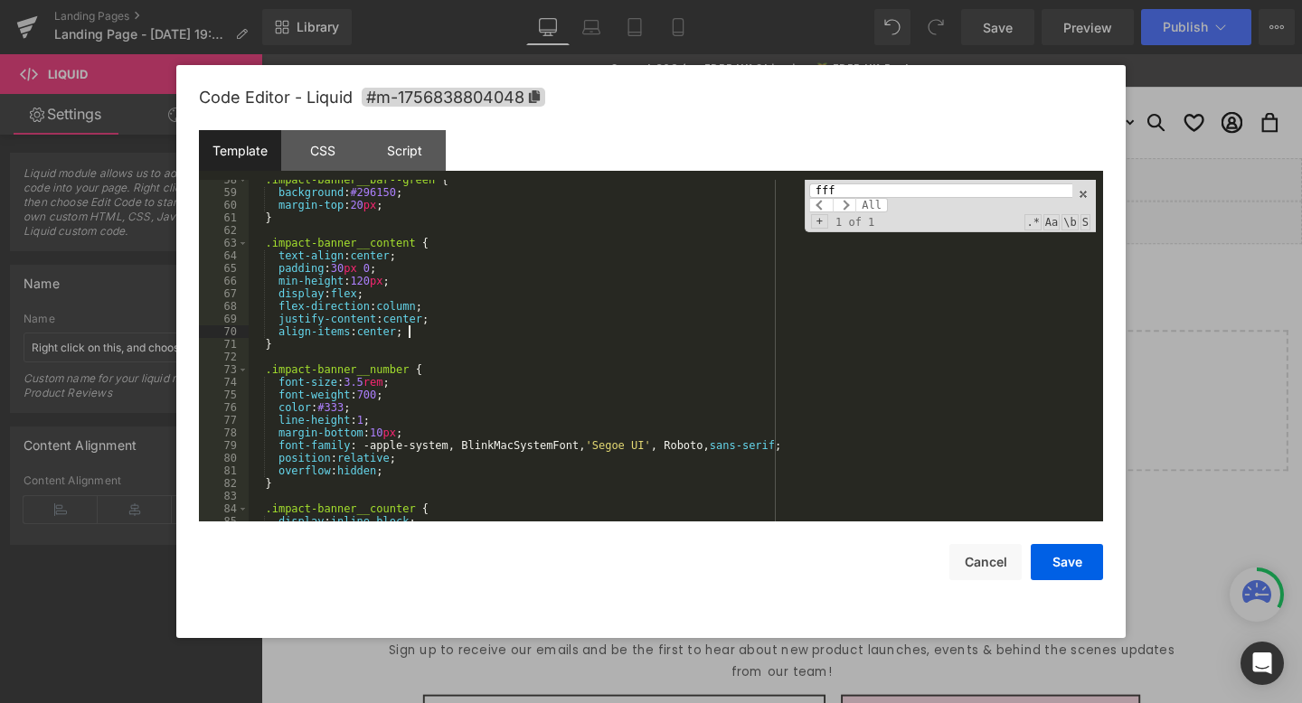
click at [343, 411] on div ".impact-banner__bar--green { background : #296150 ; margin-top : 20 px ; } .imp…" at bounding box center [672, 357] width 847 height 367
click at [444, 419] on div ".impact-banner__bar--green { background : #296150 ; margin-top : 20 px ; } .imp…" at bounding box center [672, 357] width 847 height 367
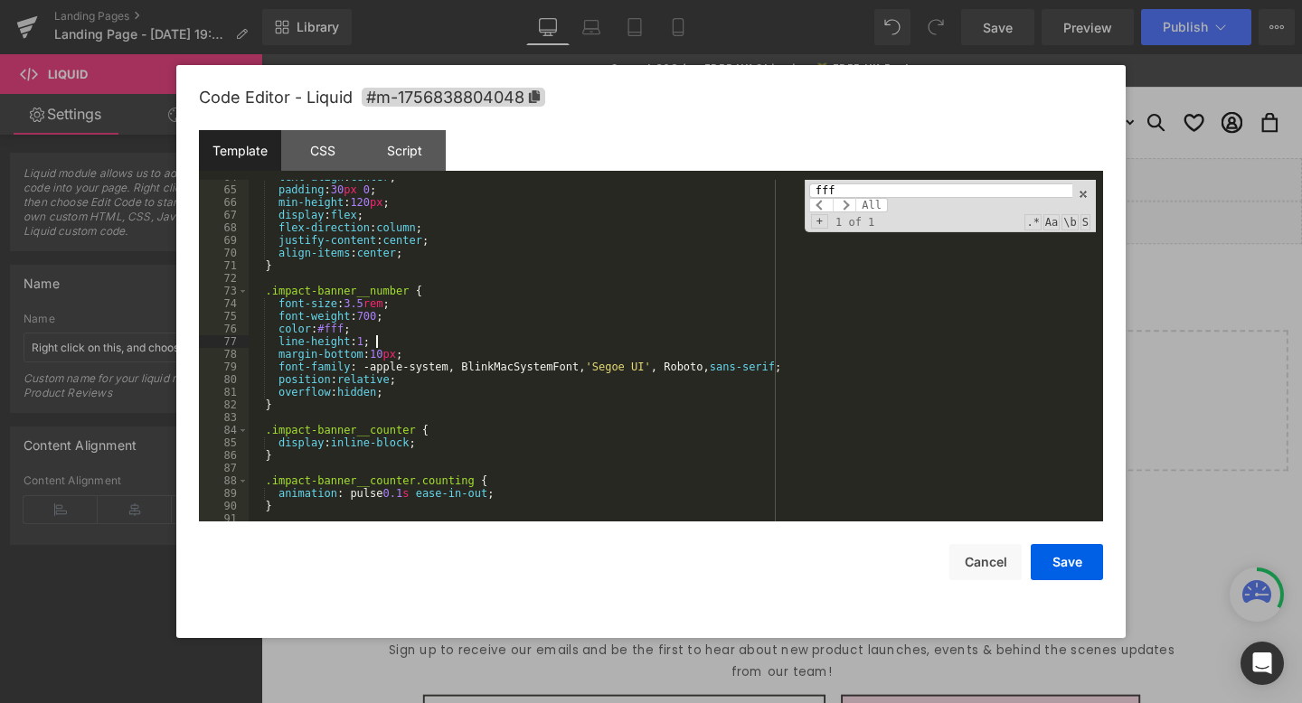
scroll to position [809, 0]
click at [452, 440] on div "text-align : center ; padding : 30 px 0 ; min-height : 120 px ; display : flex …" at bounding box center [672, 351] width 847 height 367
drag, startPoint x: 302, startPoint y: 456, endPoint x: 260, endPoint y: 455, distance: 41.6
click at [258, 455] on div "text-align : center ; padding : 30 px 0 ; min-height : 120 px ; display : flex …" at bounding box center [672, 351] width 847 height 367
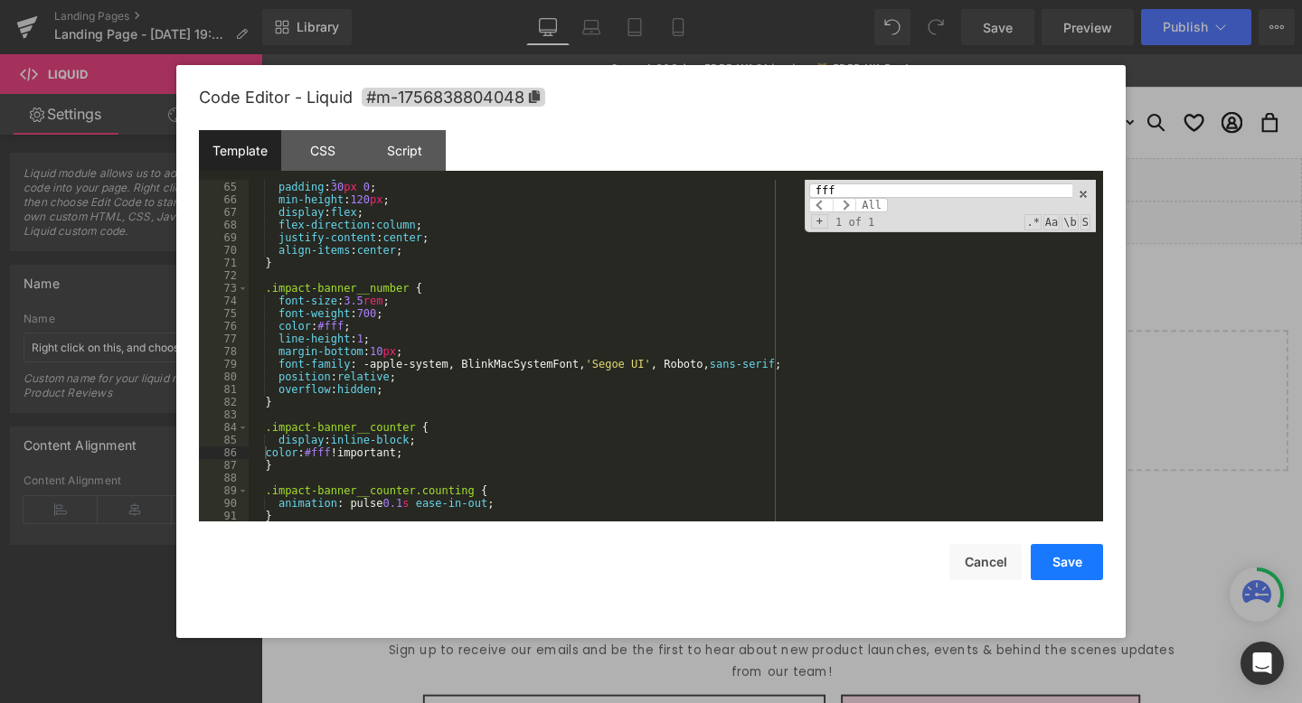
click at [1080, 556] on button "Save" at bounding box center [1067, 562] width 72 height 36
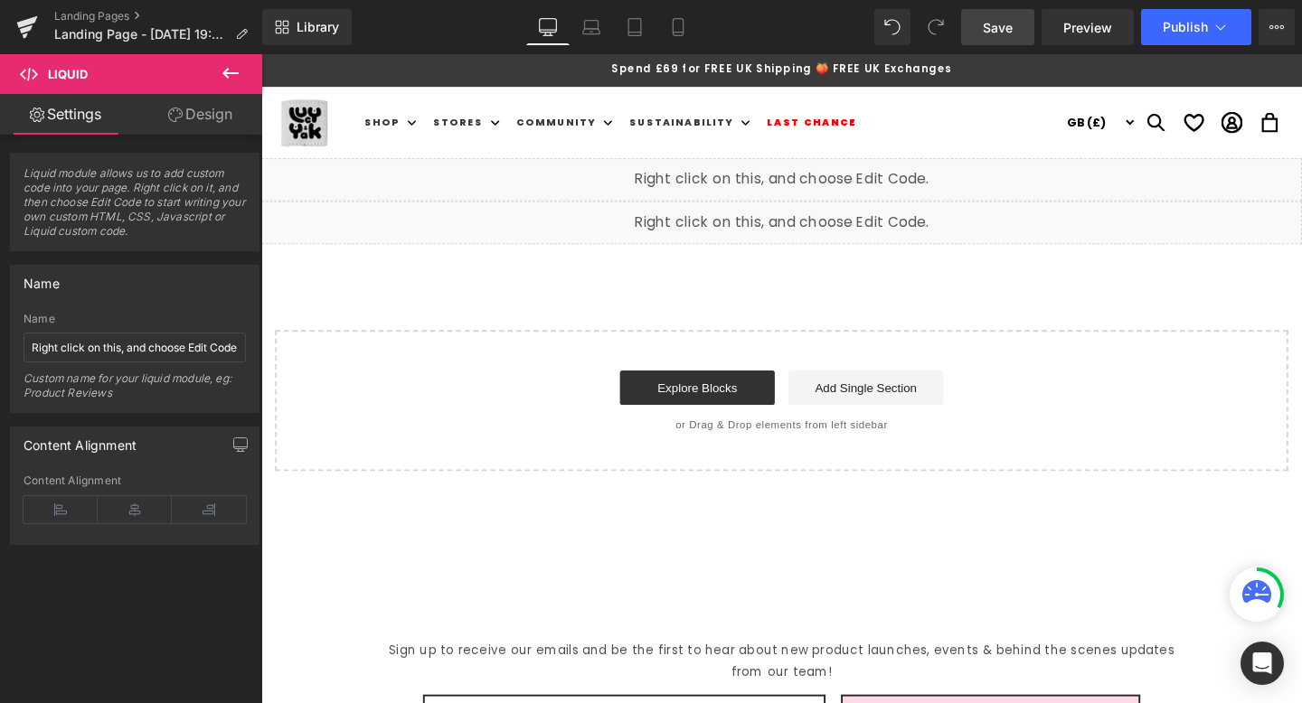
click at [988, 19] on span "Save" at bounding box center [998, 27] width 30 height 19
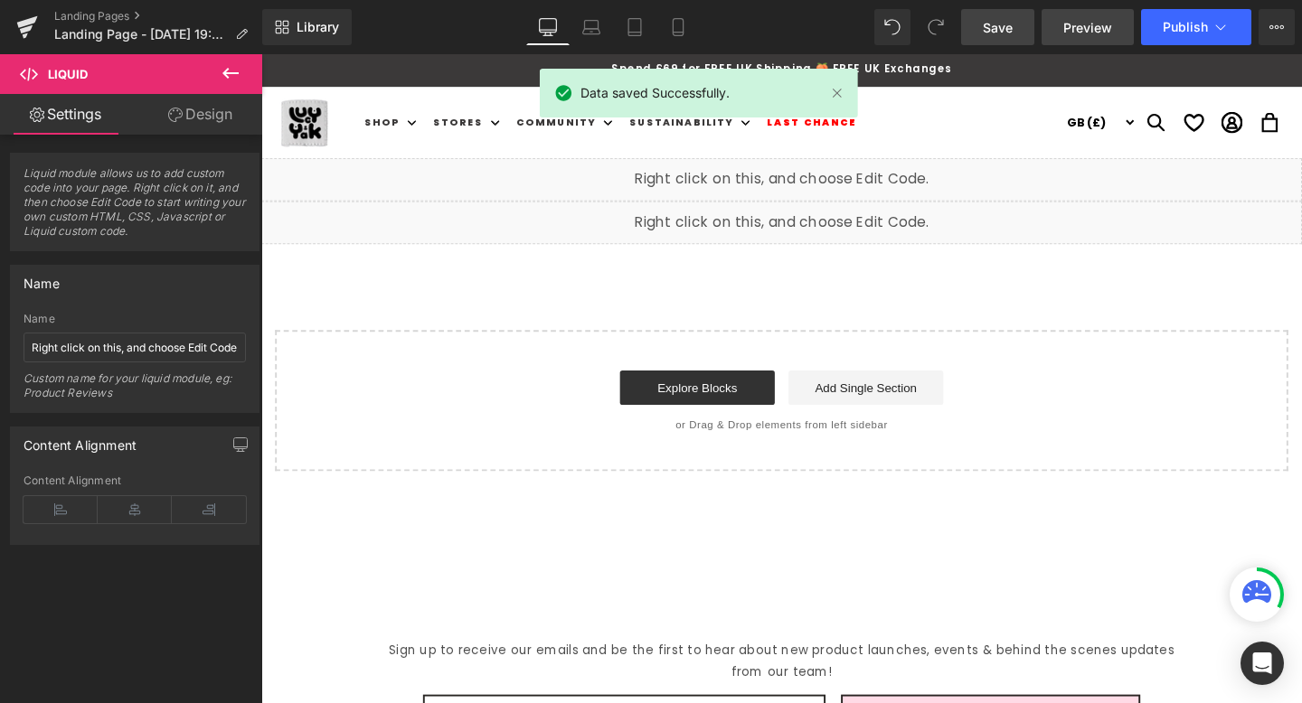
click at [1100, 33] on span "Preview" at bounding box center [1087, 27] width 49 height 19
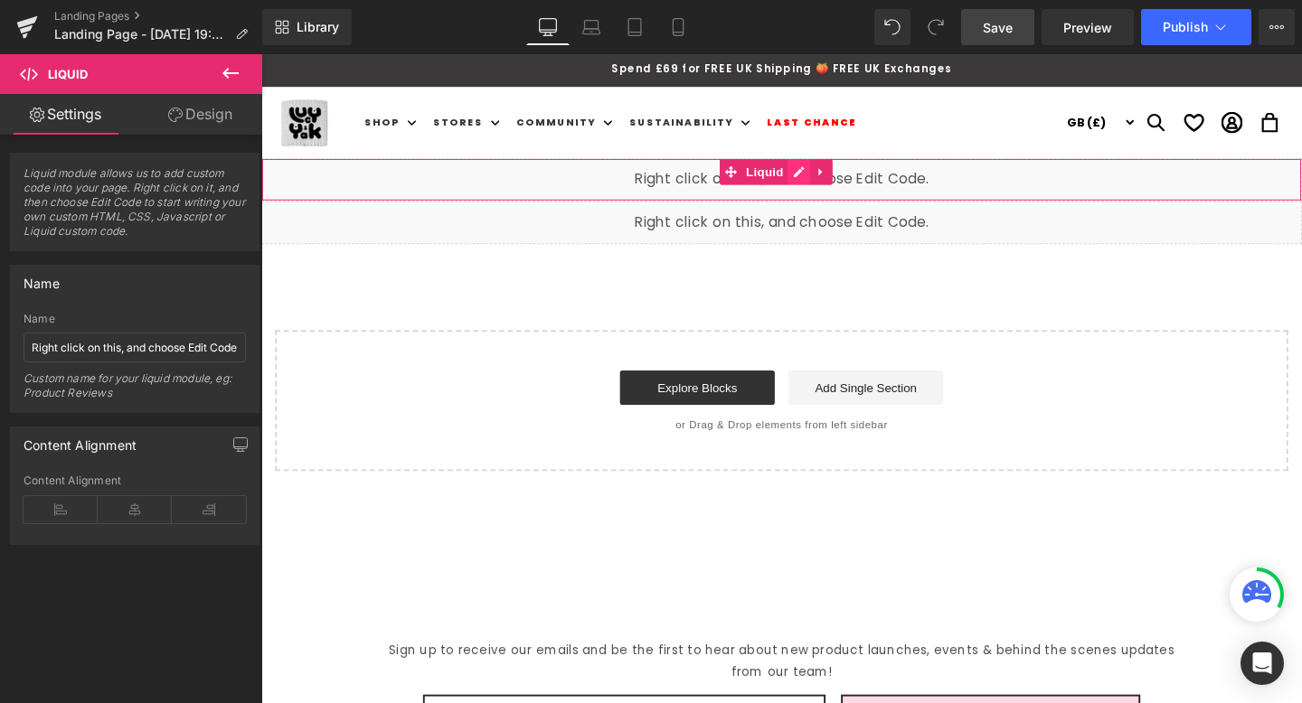
click at [820, 179] on div "Liquid" at bounding box center [808, 186] width 1094 height 45
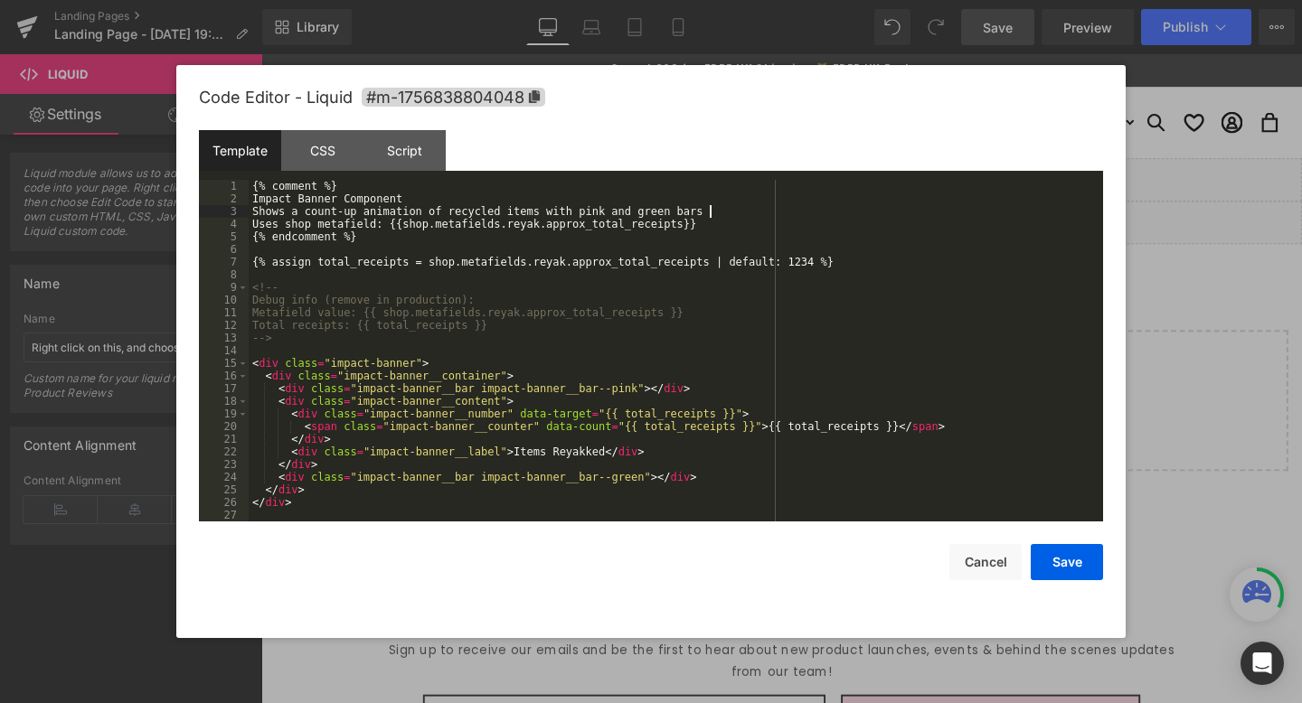
click at [707, 212] on div "{% comment %} Impact Banner Component Shows a count-up animation of recycled it…" at bounding box center [672, 363] width 847 height 367
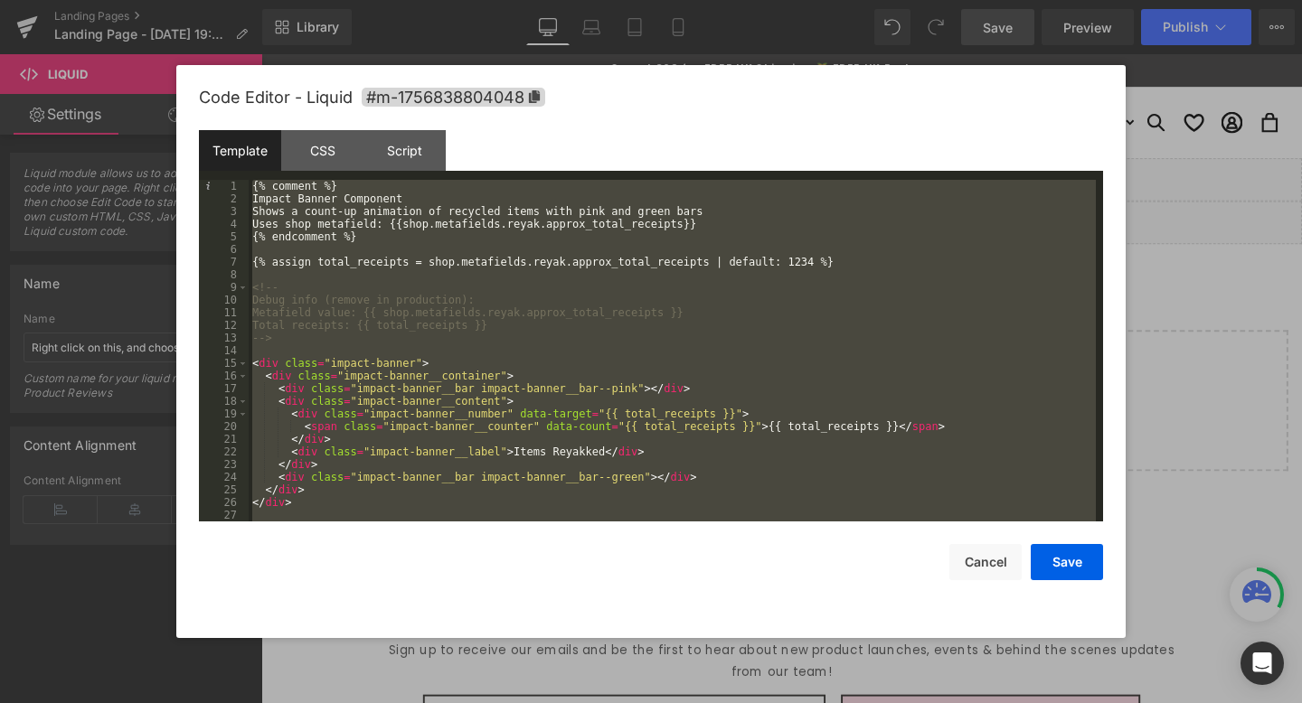
scroll to position [3228, 0]
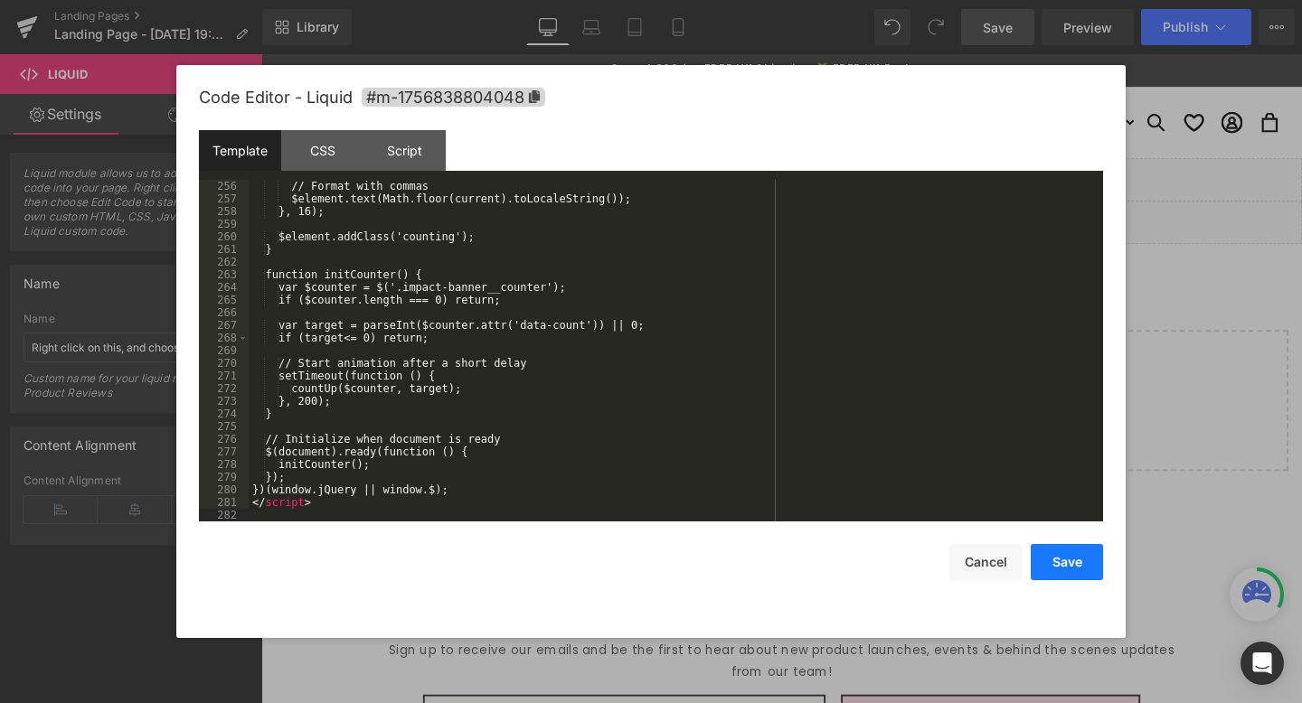
click at [1064, 562] on button "Save" at bounding box center [1067, 562] width 72 height 36
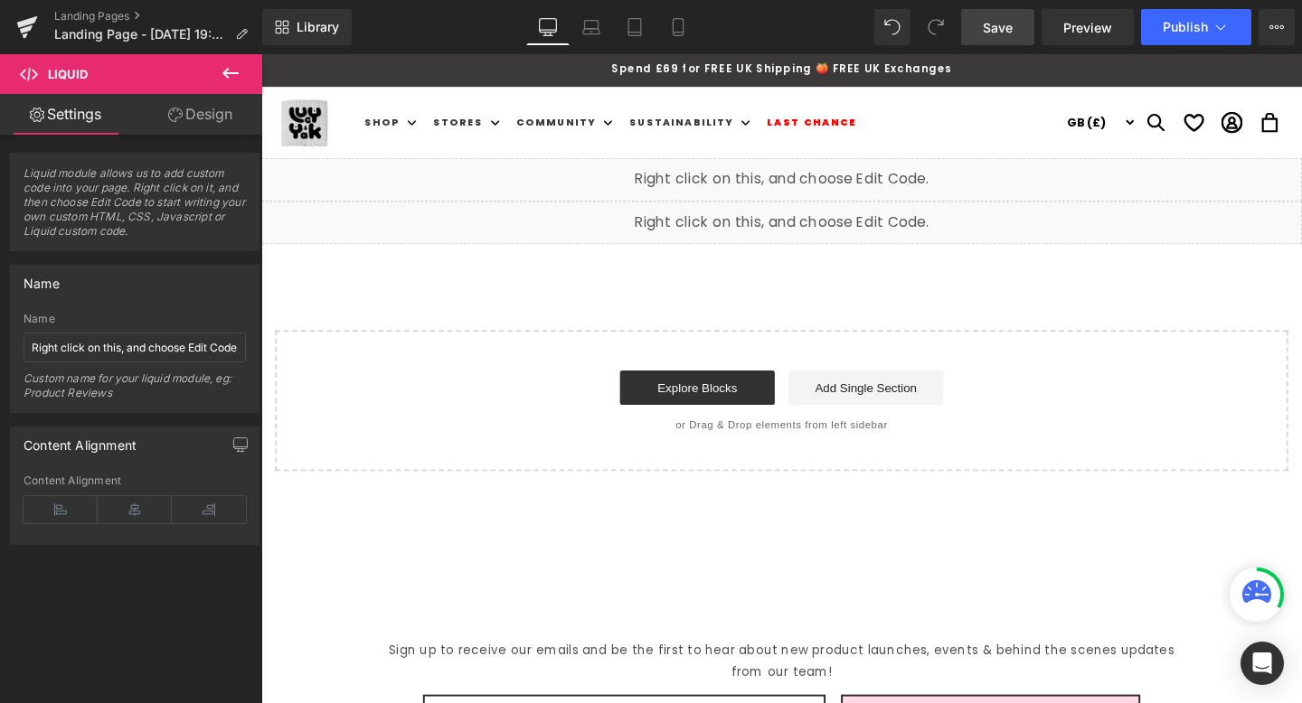
click at [992, 31] on span "Save" at bounding box center [998, 27] width 30 height 19
click at [1081, 19] on span "Preview" at bounding box center [1087, 27] width 49 height 19
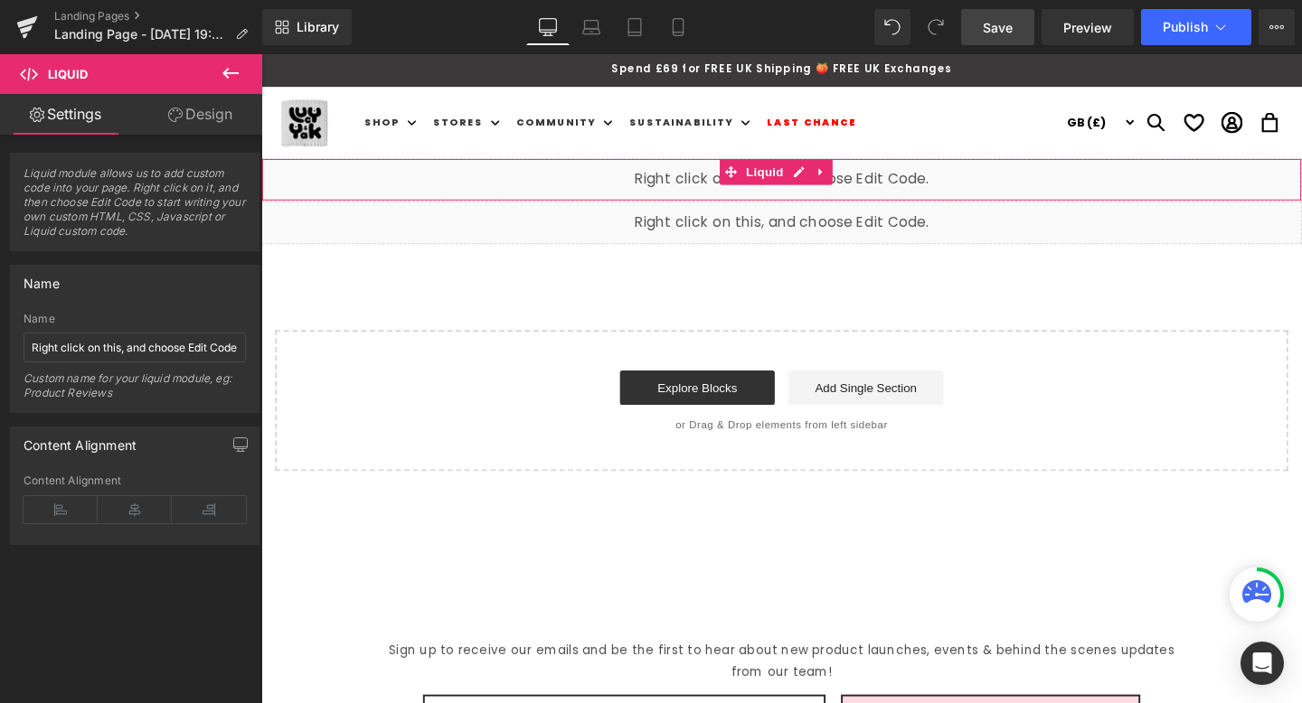
click at [856, 190] on div "Liquid" at bounding box center [808, 186] width 1094 height 45
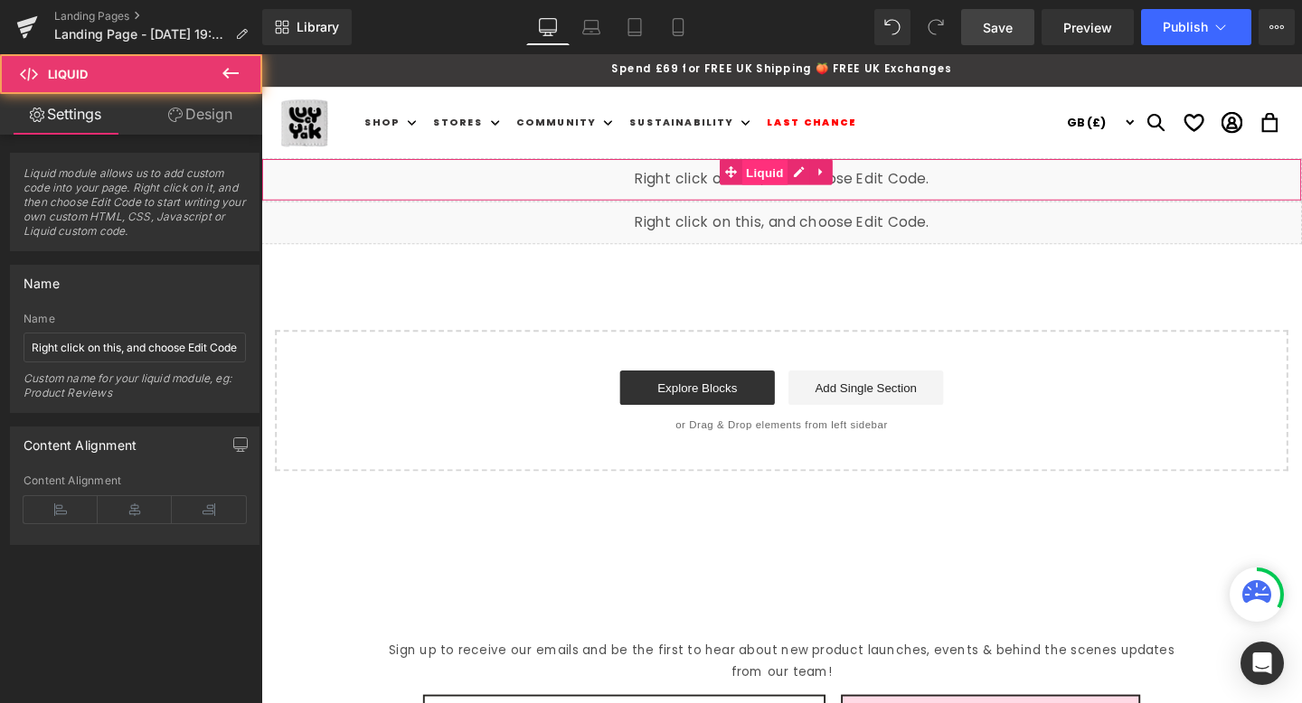
click at [813, 179] on span "Liquid" at bounding box center [791, 178] width 49 height 27
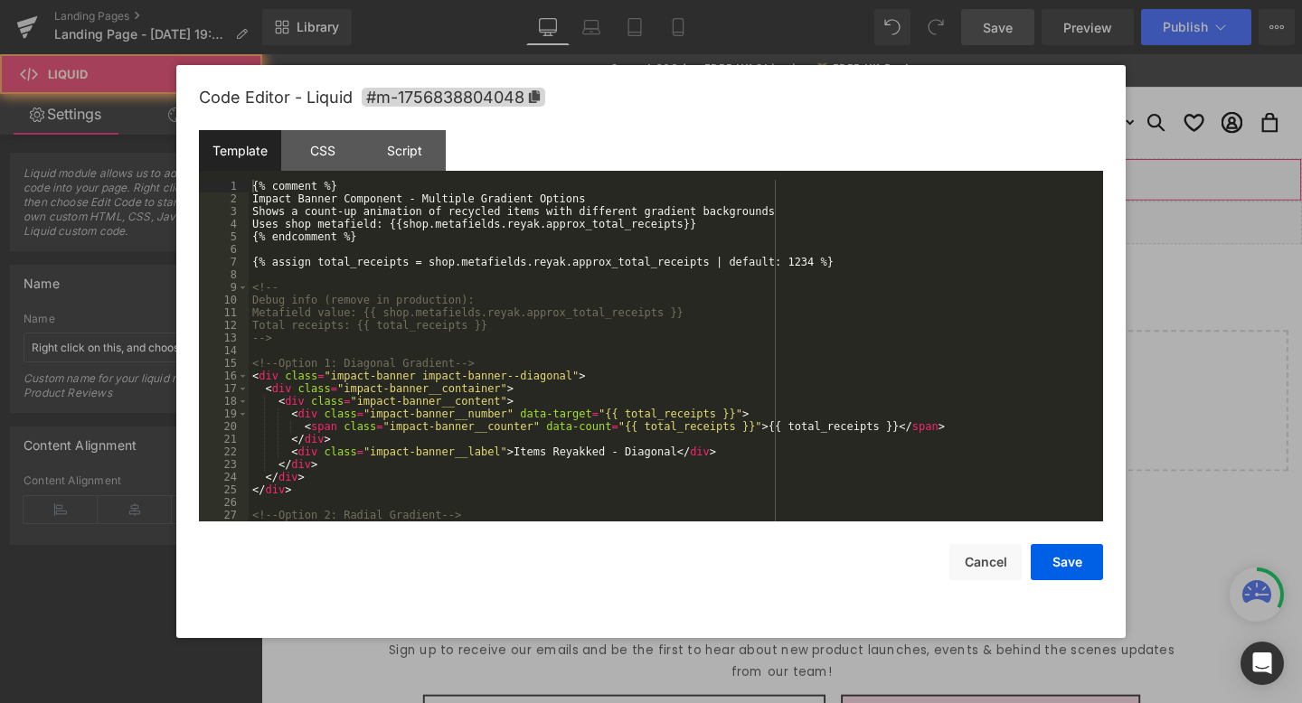
click at [821, 177] on div "Liquid" at bounding box center [808, 186] width 1094 height 45
click at [603, 230] on div "{% comment %} Impact Banner Component - Multiple Gradient Options Shows a count…" at bounding box center [672, 363] width 847 height 367
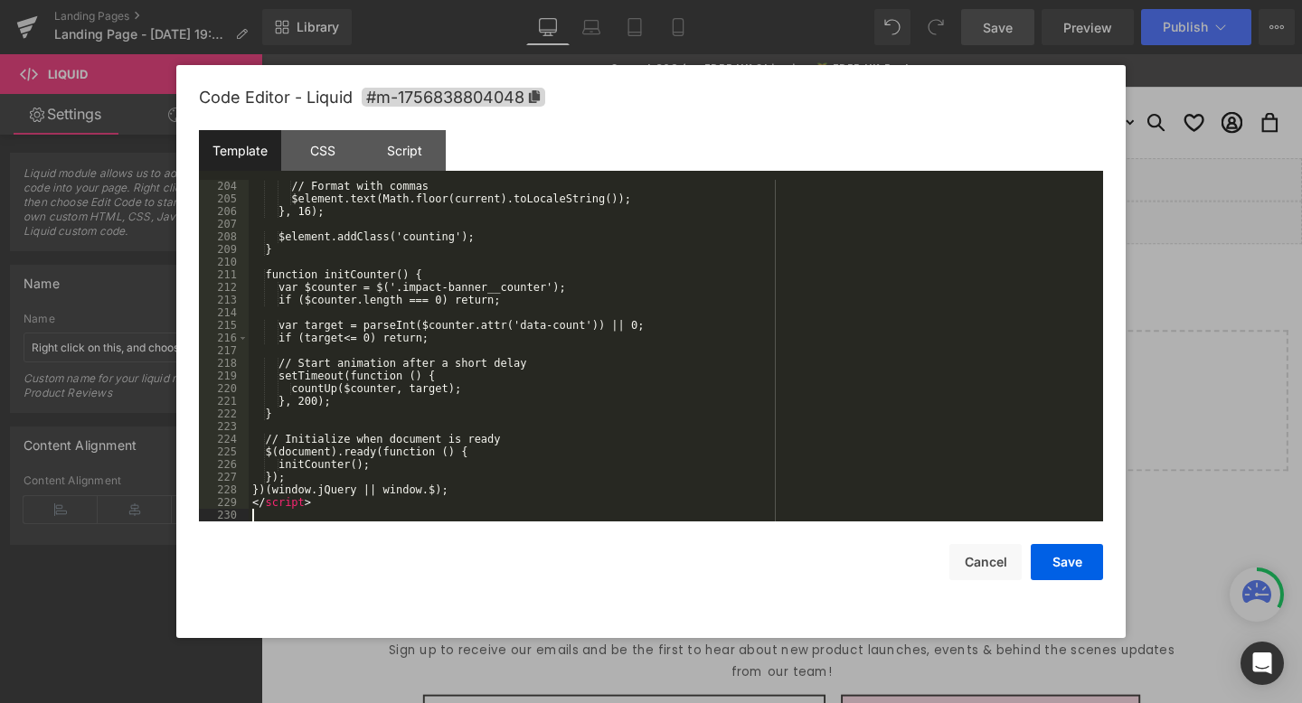
scroll to position [2570, 0]
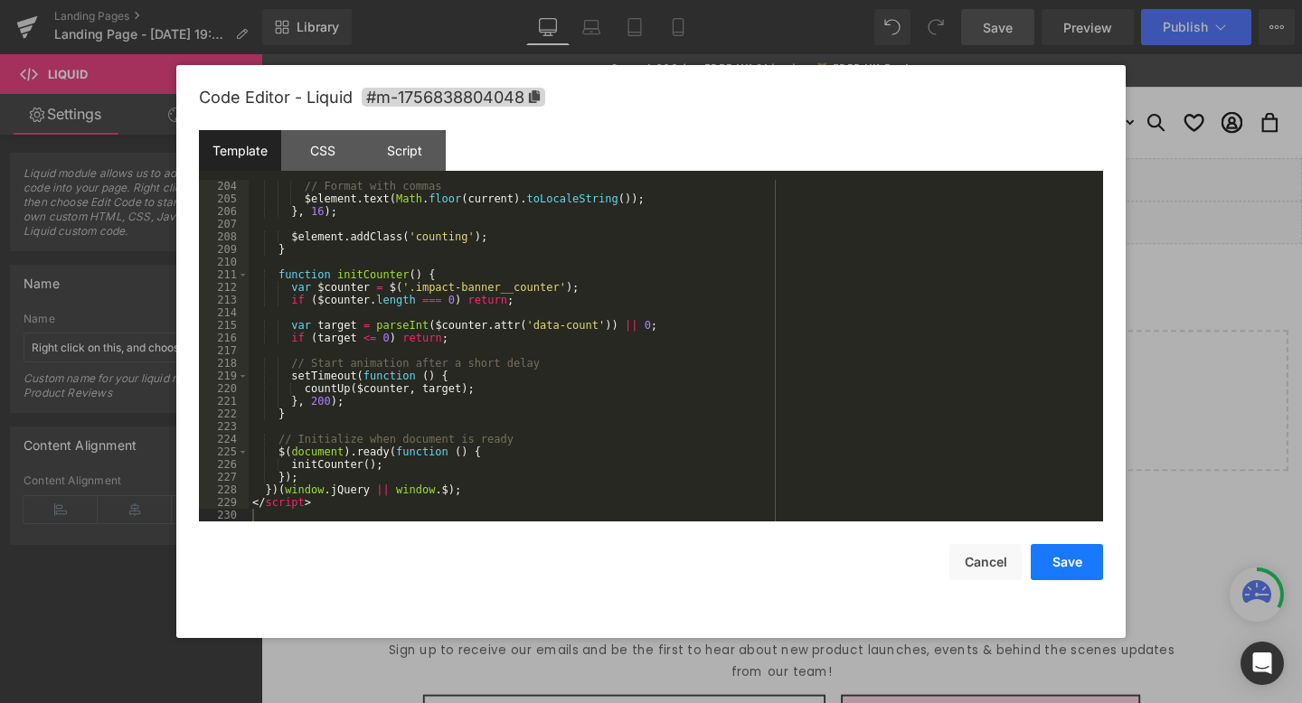
click at [1081, 562] on button "Save" at bounding box center [1067, 562] width 72 height 36
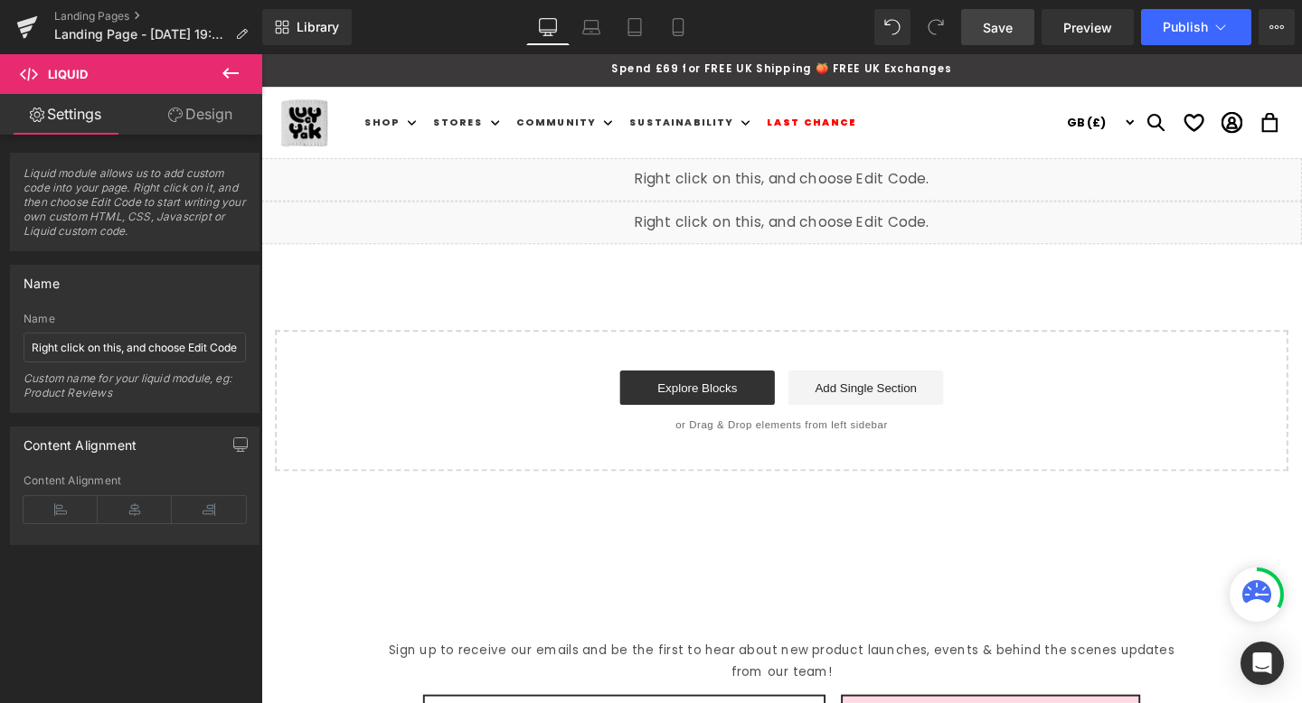
click at [1007, 25] on span "Save" at bounding box center [998, 27] width 30 height 19
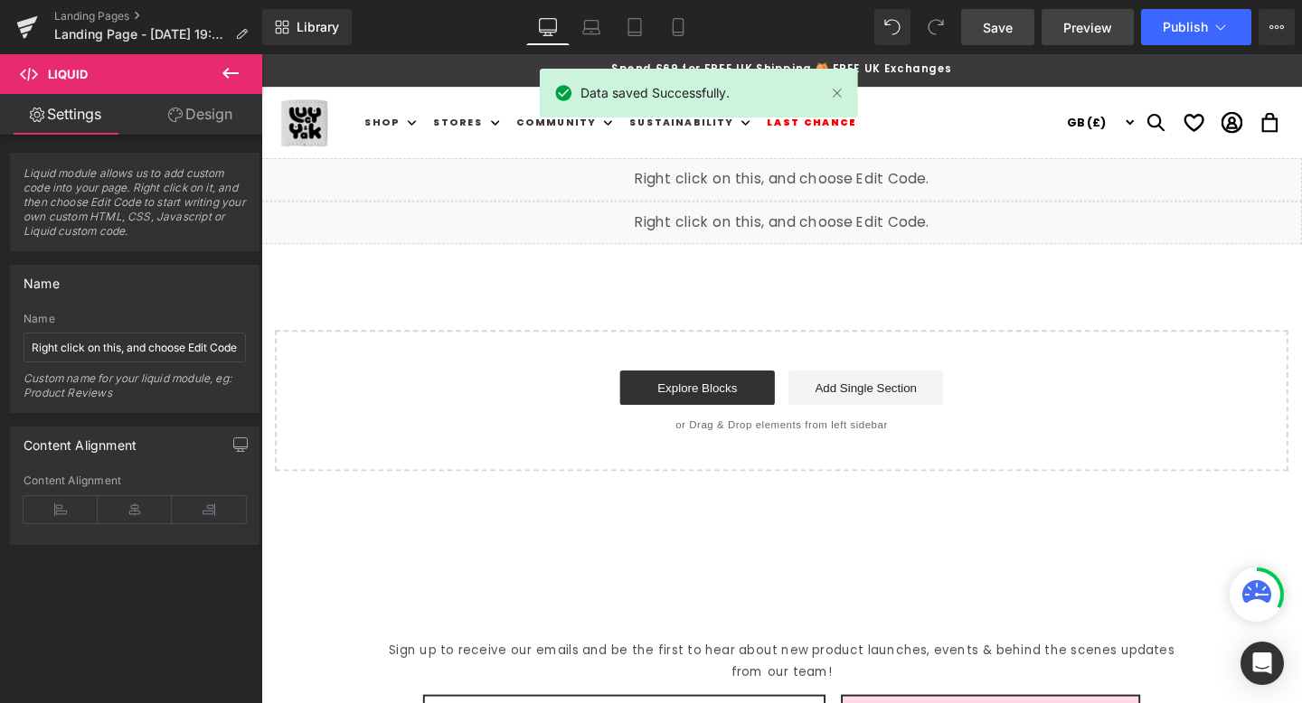
click at [1082, 33] on span "Preview" at bounding box center [1087, 27] width 49 height 19
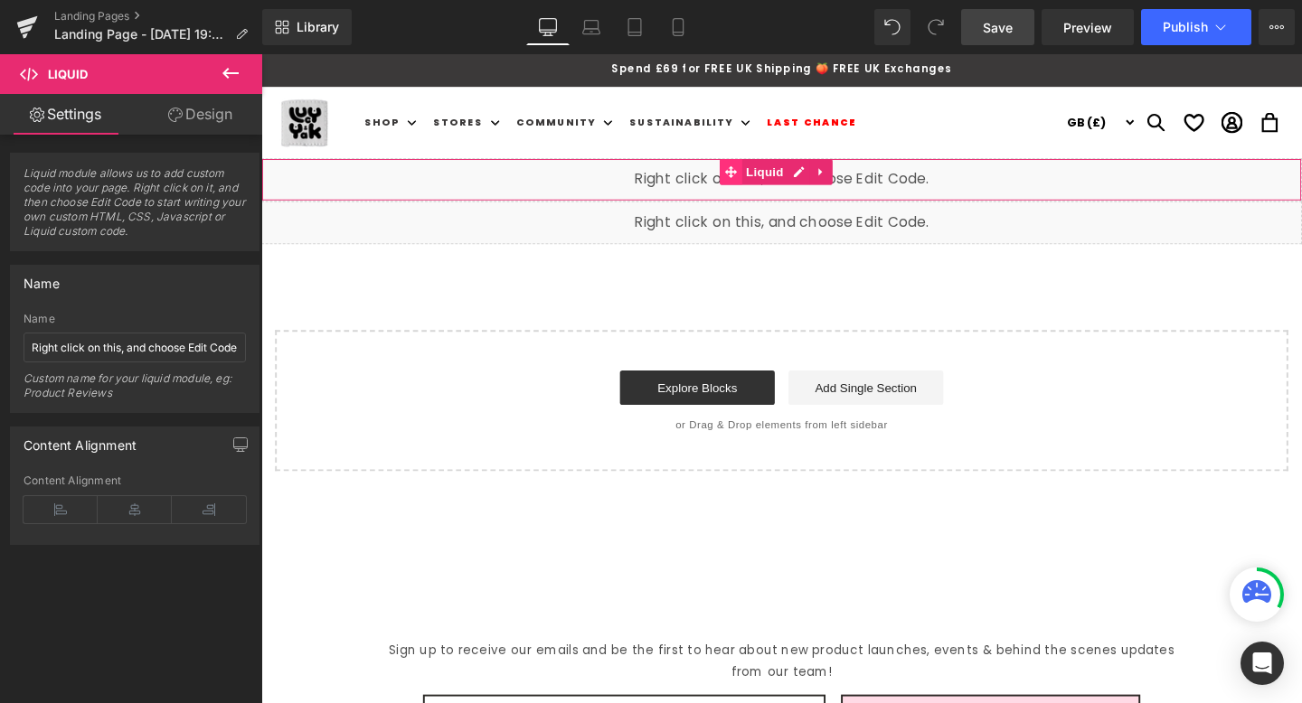
click at [752, 189] on span at bounding box center [755, 178] width 24 height 27
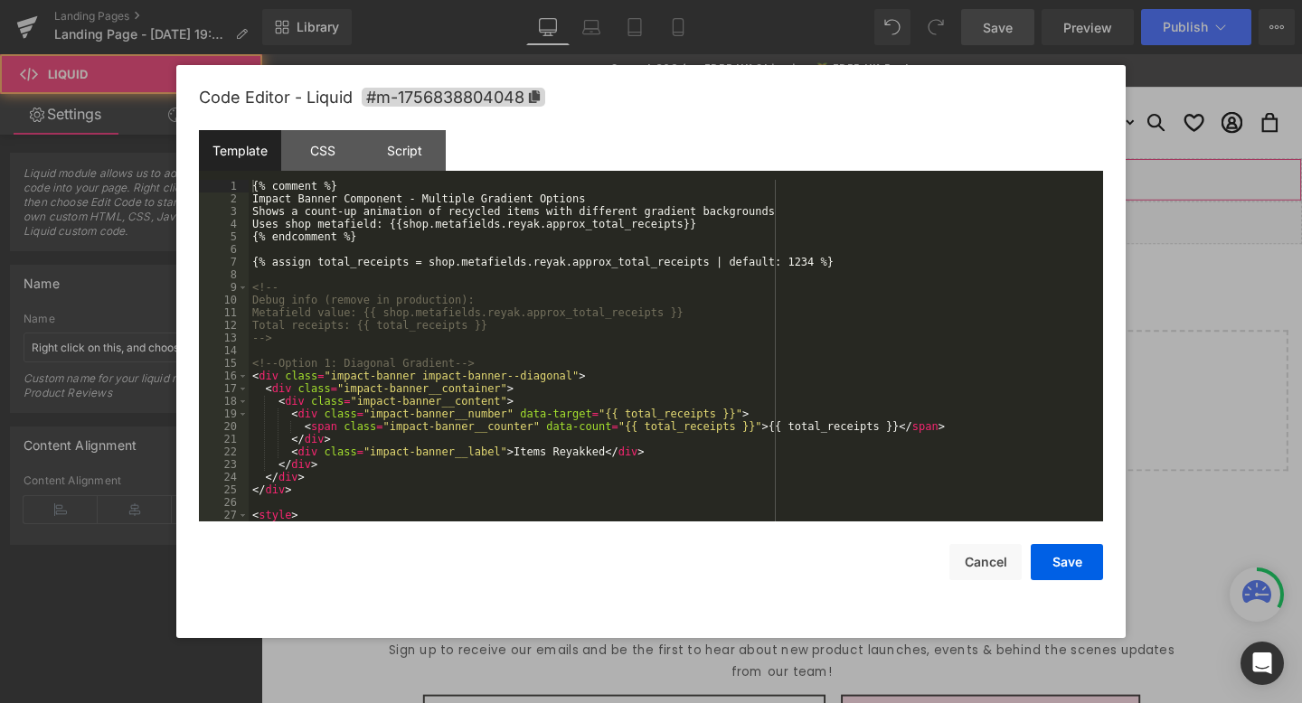
click at [826, 177] on div "Liquid" at bounding box center [808, 186] width 1094 height 45
click at [589, 209] on div "{% comment %} Impact Banner Component - Multiple Gradient Options Shows a count…" at bounding box center [672, 363] width 847 height 367
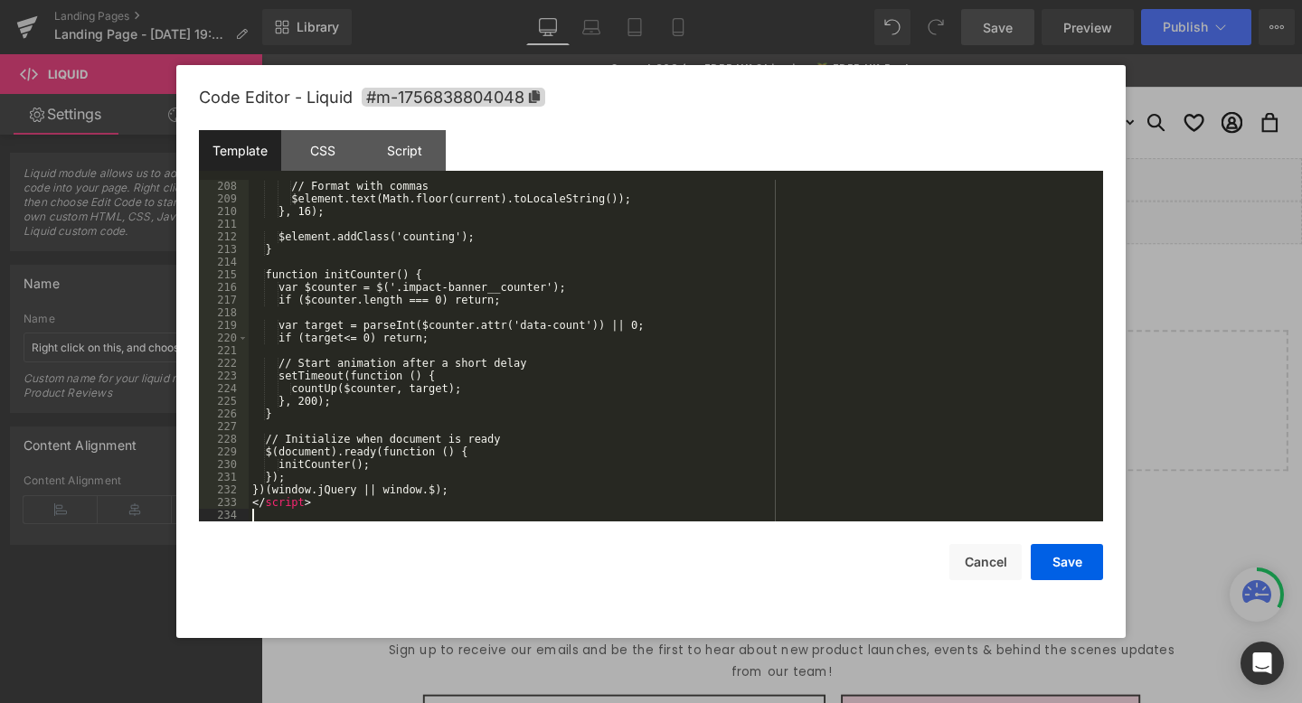
scroll to position [2620, 0]
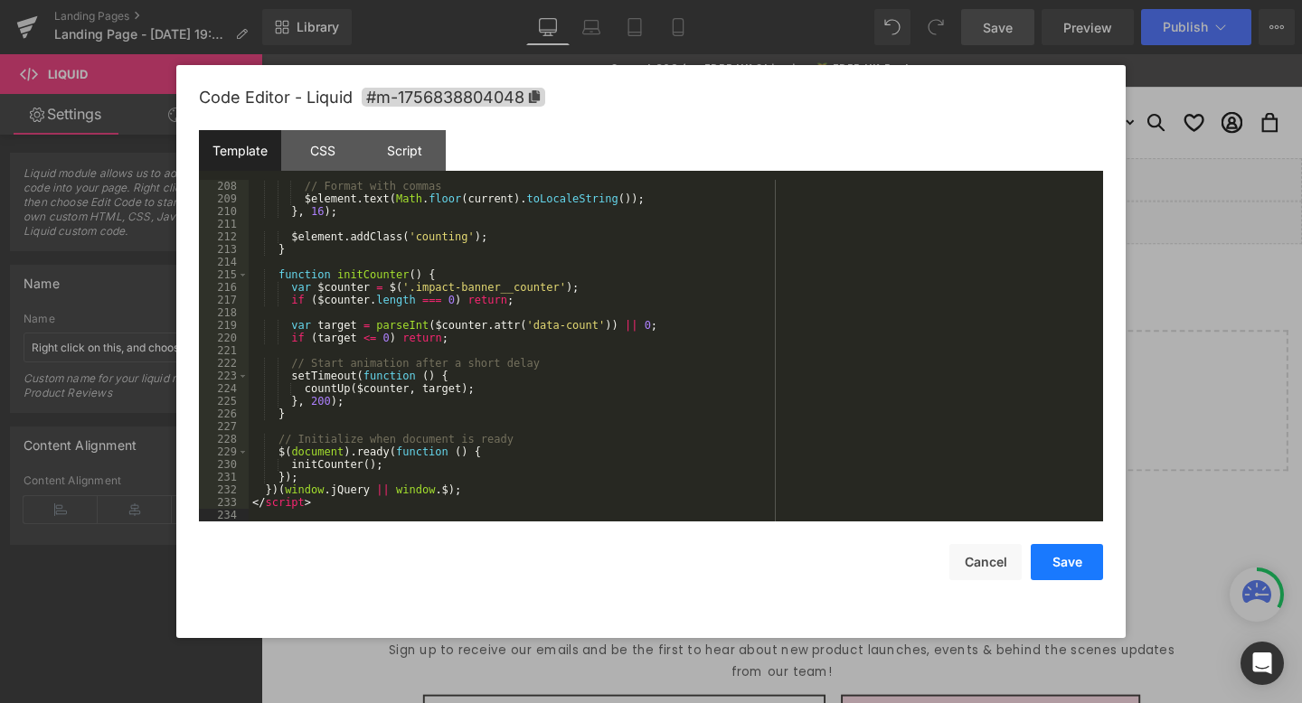
click at [1089, 571] on button "Save" at bounding box center [1067, 562] width 72 height 36
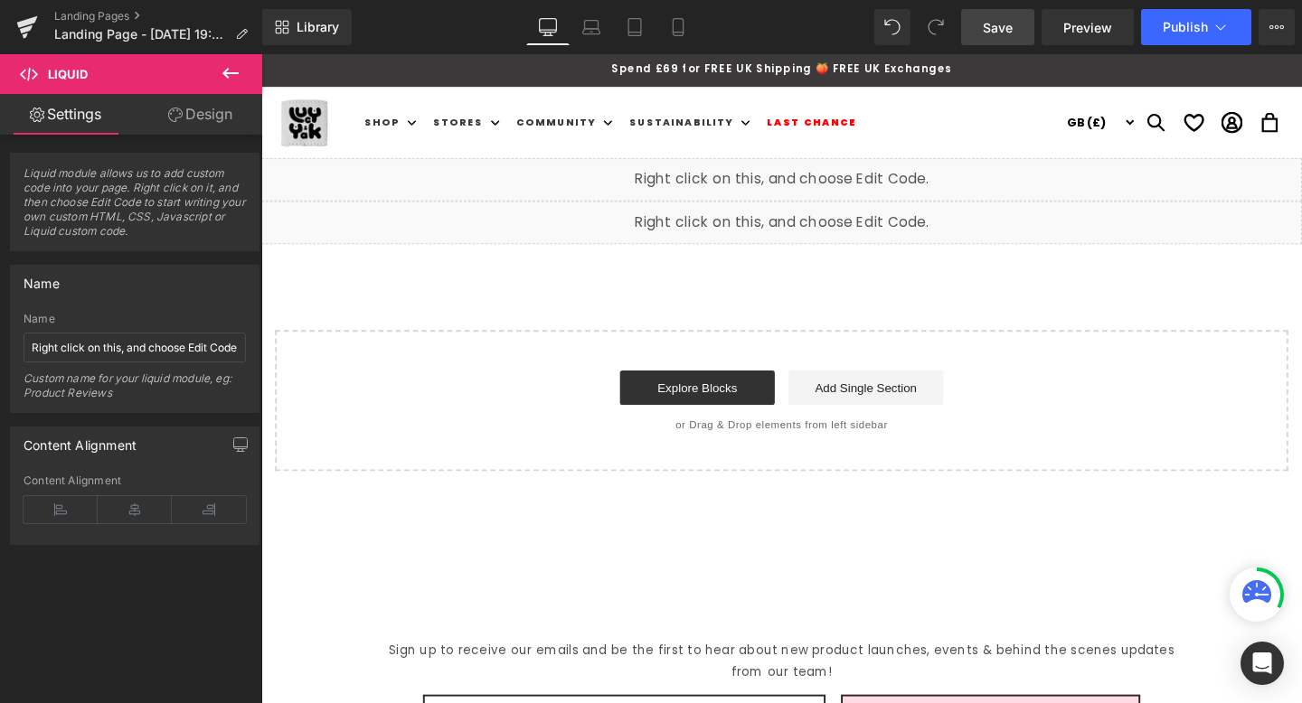
click at [996, 6] on div "Library Desktop Desktop Laptop Tablet Mobile Save Preview Publish Scheduled Vie…" at bounding box center [782, 27] width 1040 height 54
click at [995, 40] on link "Save" at bounding box center [997, 27] width 73 height 36
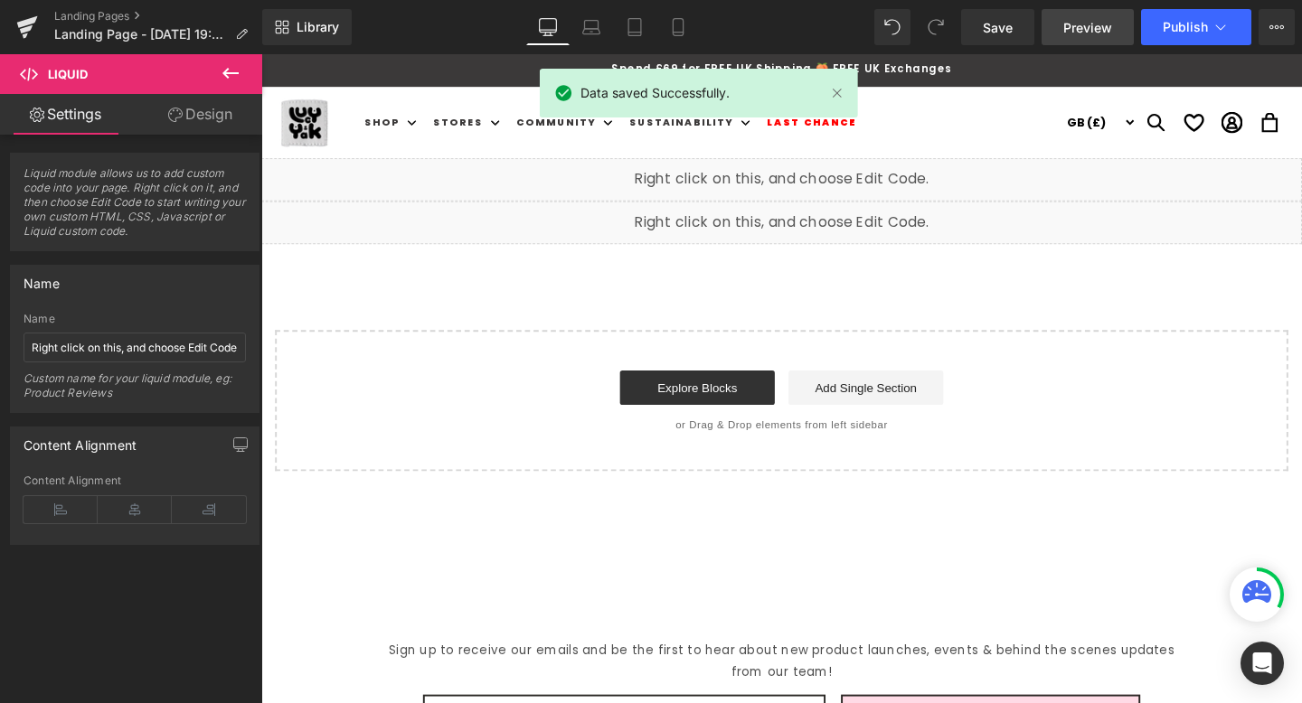
click at [1086, 33] on span "Preview" at bounding box center [1087, 27] width 49 height 19
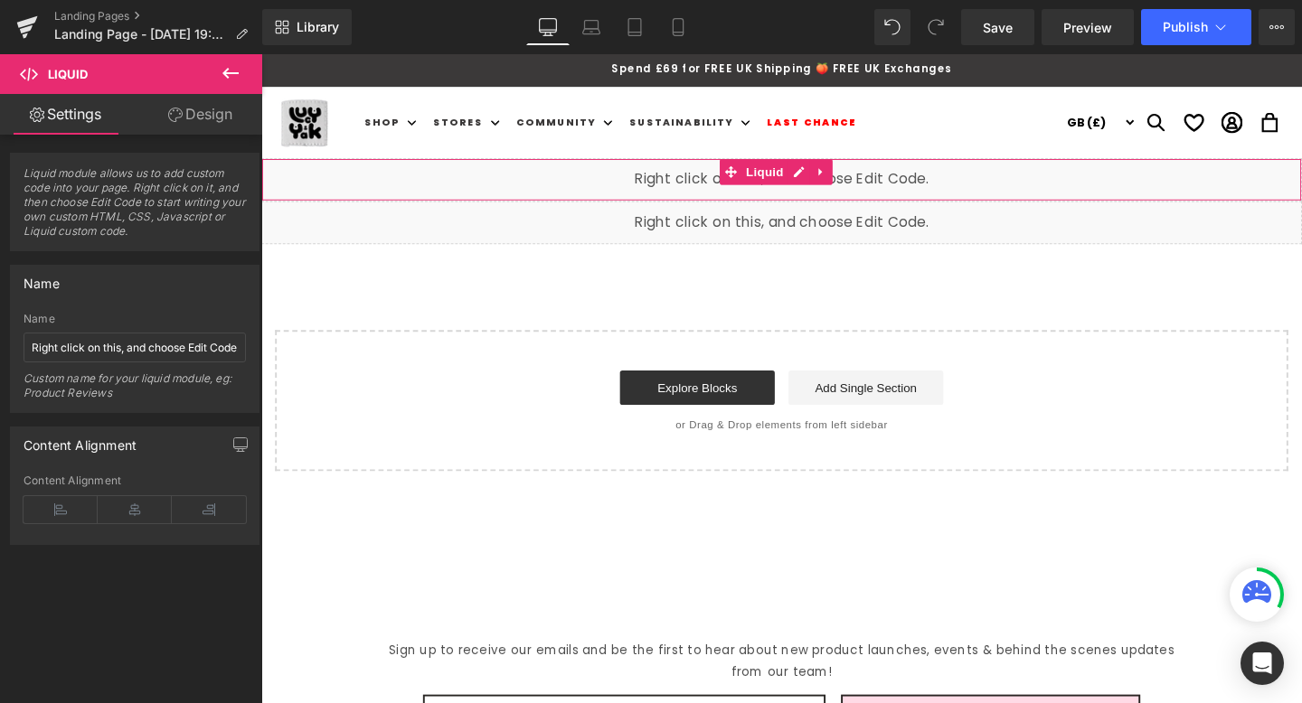
click at [822, 179] on div "Liquid" at bounding box center [808, 186] width 1094 height 45
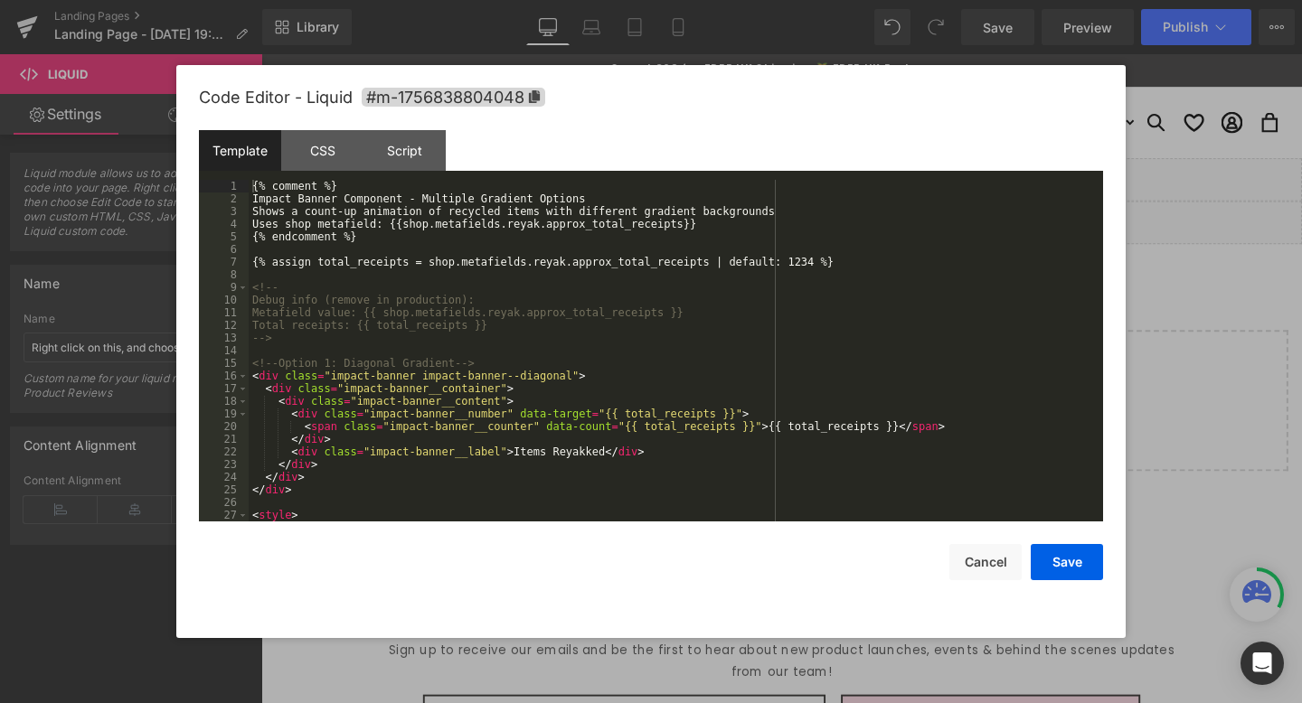
click at [311, 235] on div "{% comment %} Impact Banner Component - Multiple Gradient Options Shows a count…" at bounding box center [672, 363] width 847 height 367
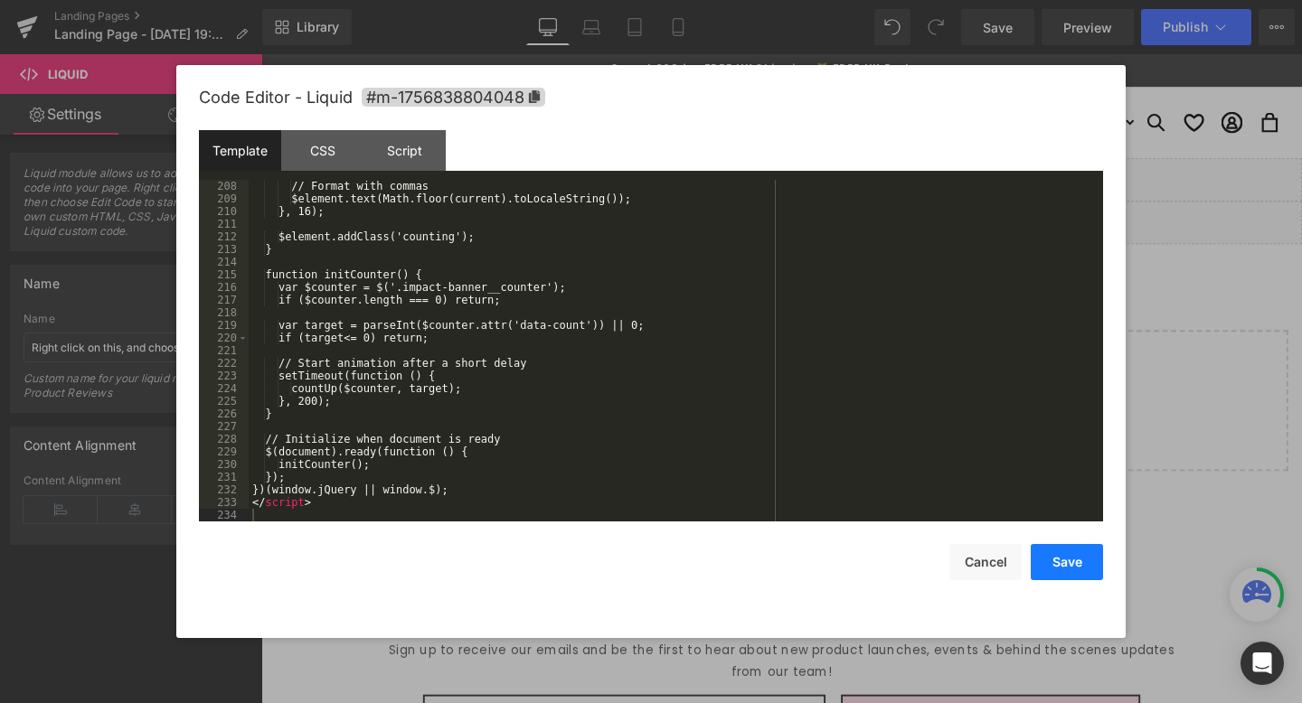
drag, startPoint x: 1080, startPoint y: 551, endPoint x: 1079, endPoint y: 535, distance: 15.4
click at [1079, 551] on button "Save" at bounding box center [1067, 562] width 72 height 36
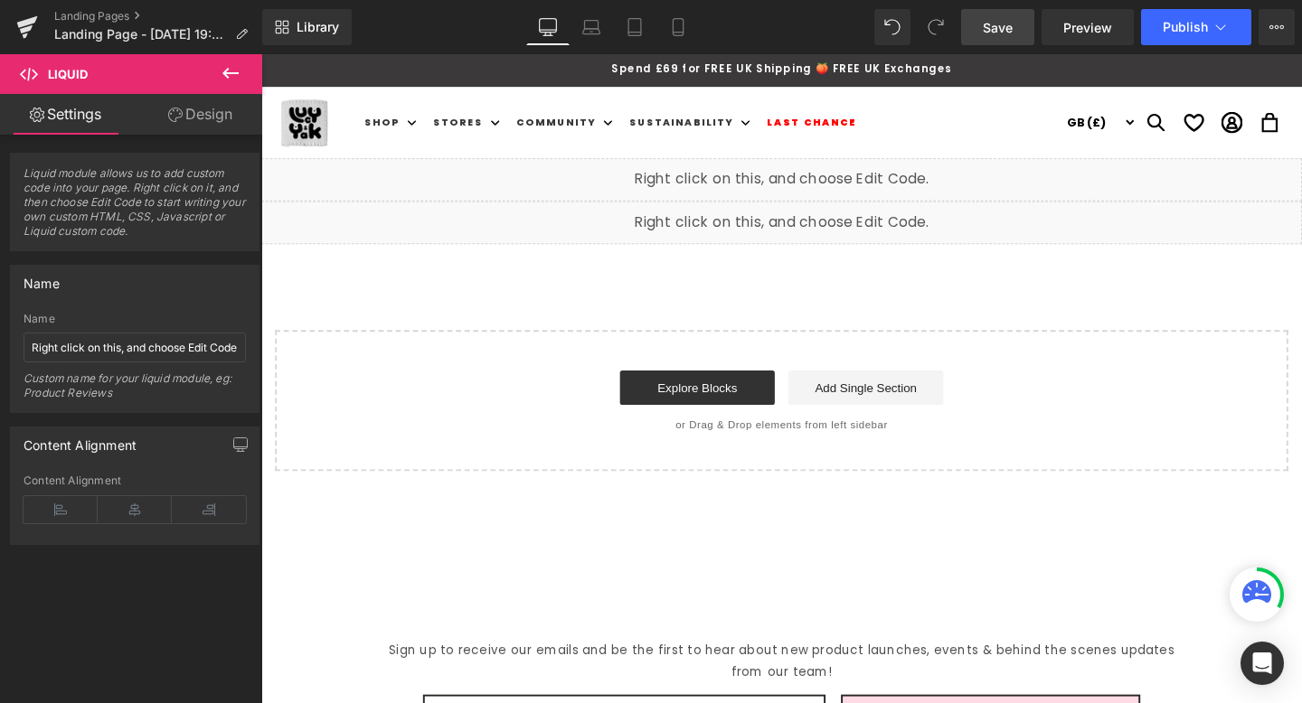
click at [1012, 34] on span "Save" at bounding box center [998, 27] width 30 height 19
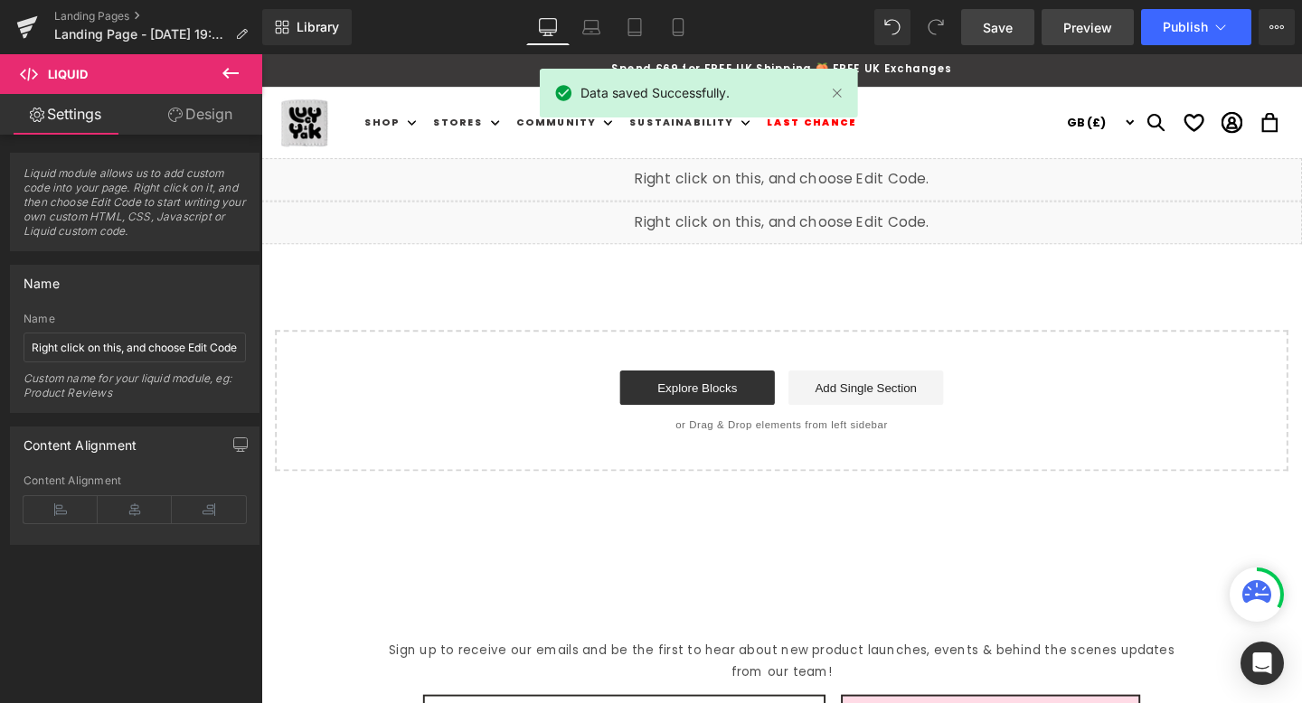
click at [1070, 25] on span "Preview" at bounding box center [1087, 27] width 49 height 19
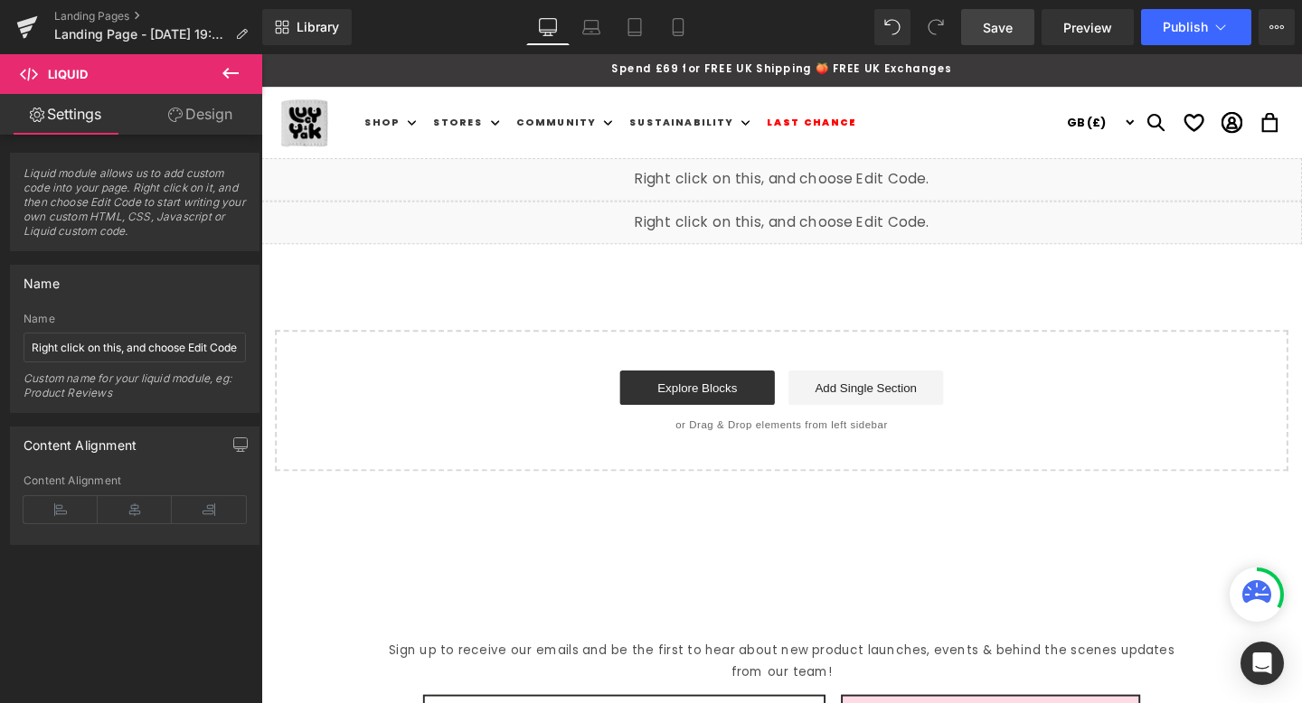
click at [824, 181] on div "Liquid" at bounding box center [808, 186] width 1094 height 45
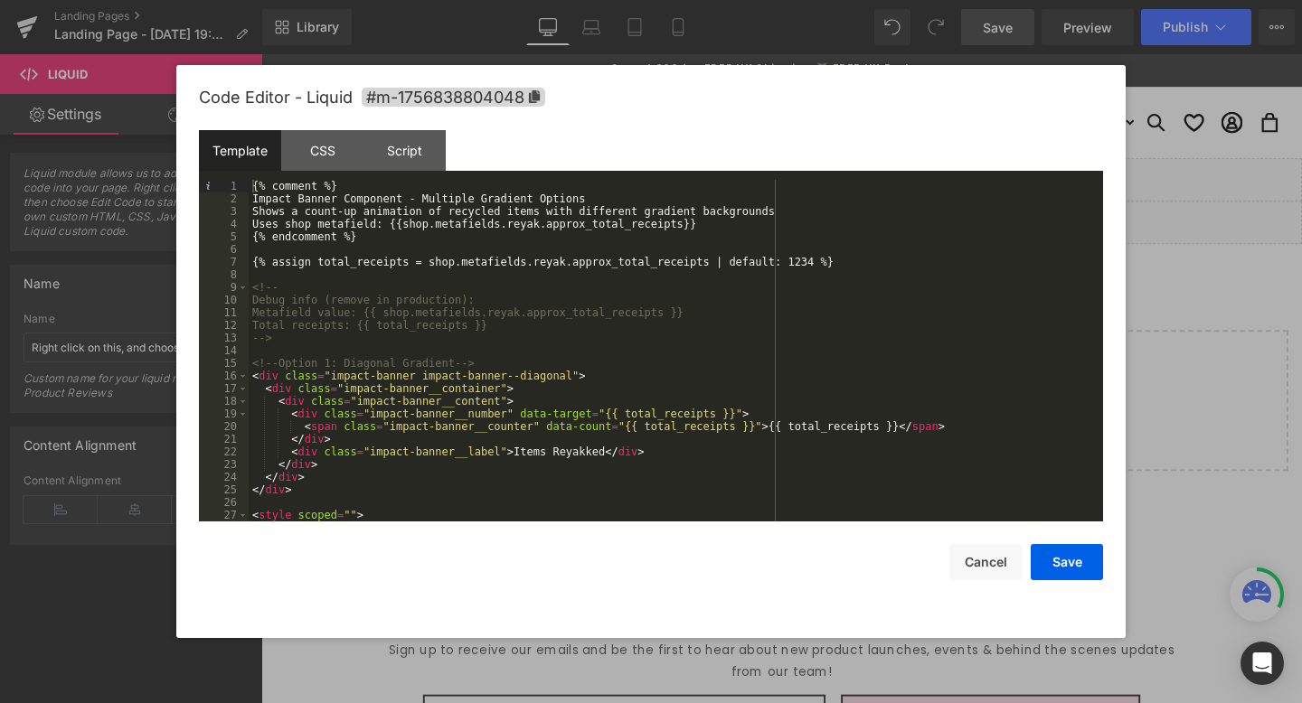
click at [883, 429] on div "{% comment %} Impact Banner Component - Multiple Gradient Options Shows a count…" at bounding box center [672, 363] width 847 height 367
click at [827, 389] on div "{% comment %} Impact Banner Component - Multiple Gradient Options Shows a count…" at bounding box center [672, 363] width 847 height 367
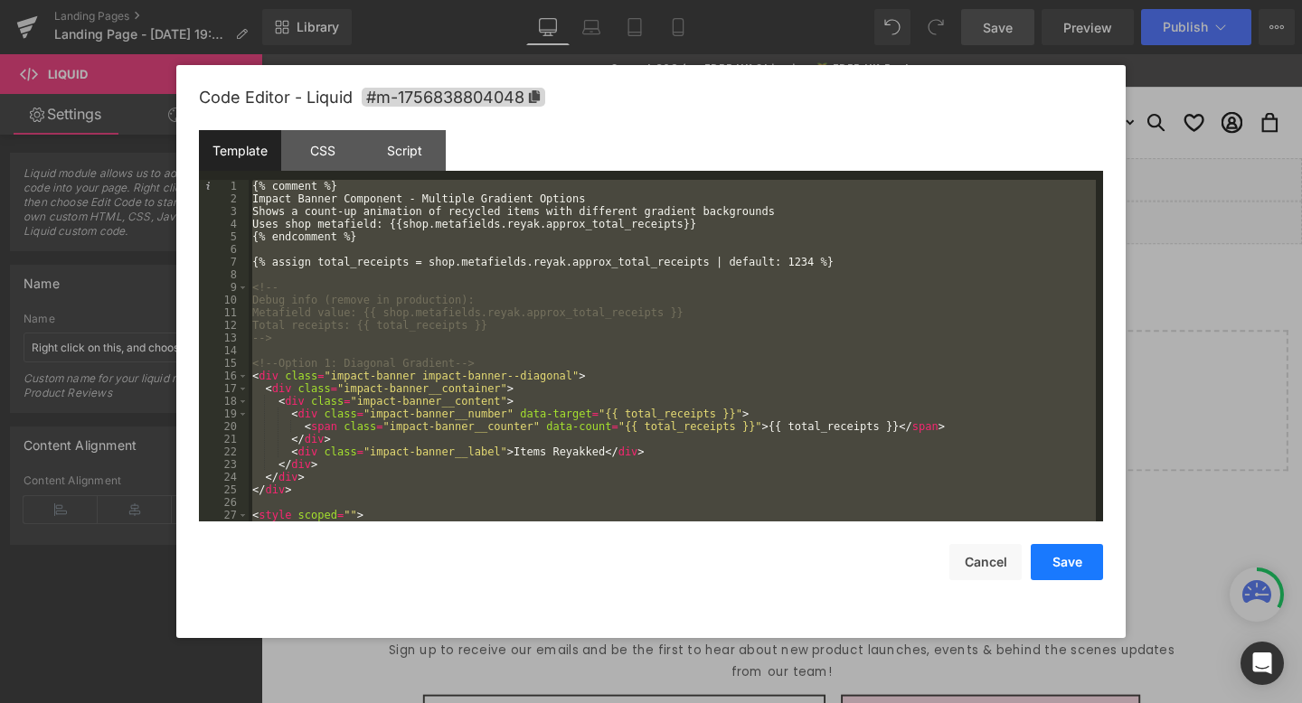
click at [1062, 566] on button "Save" at bounding box center [1067, 562] width 72 height 36
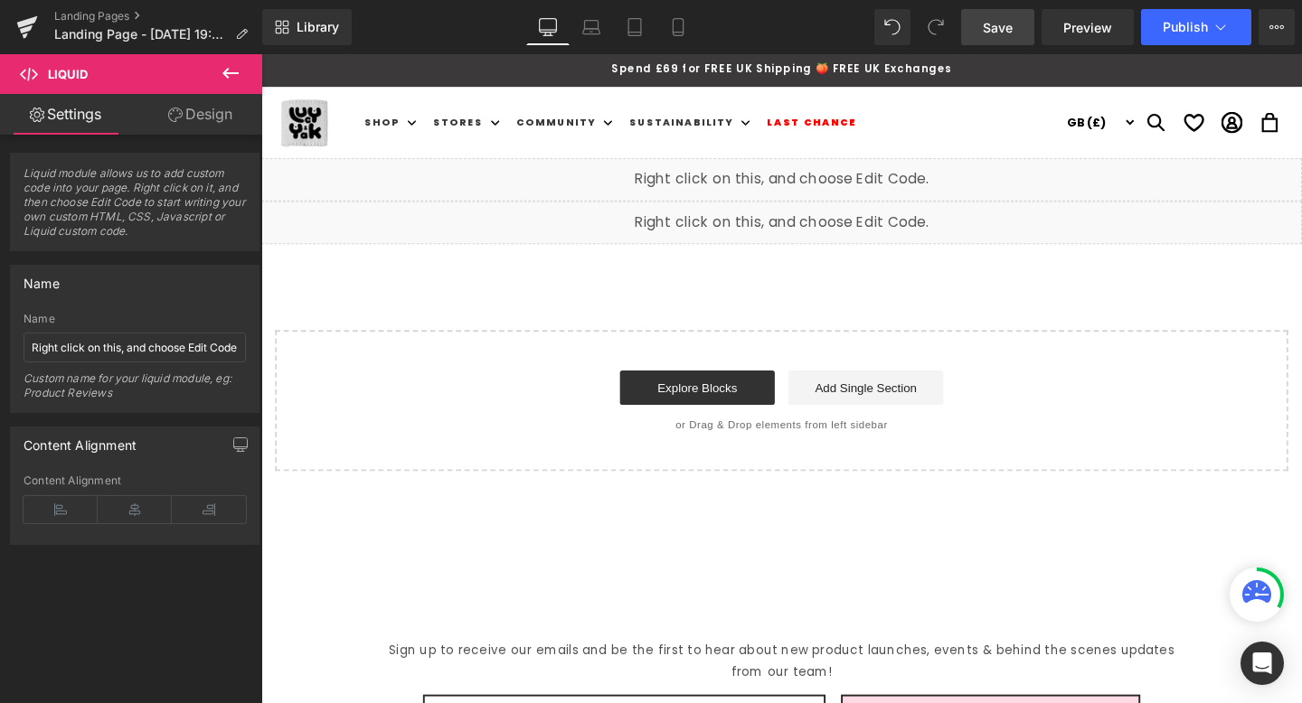
click at [1020, 33] on link "Save" at bounding box center [997, 27] width 73 height 36
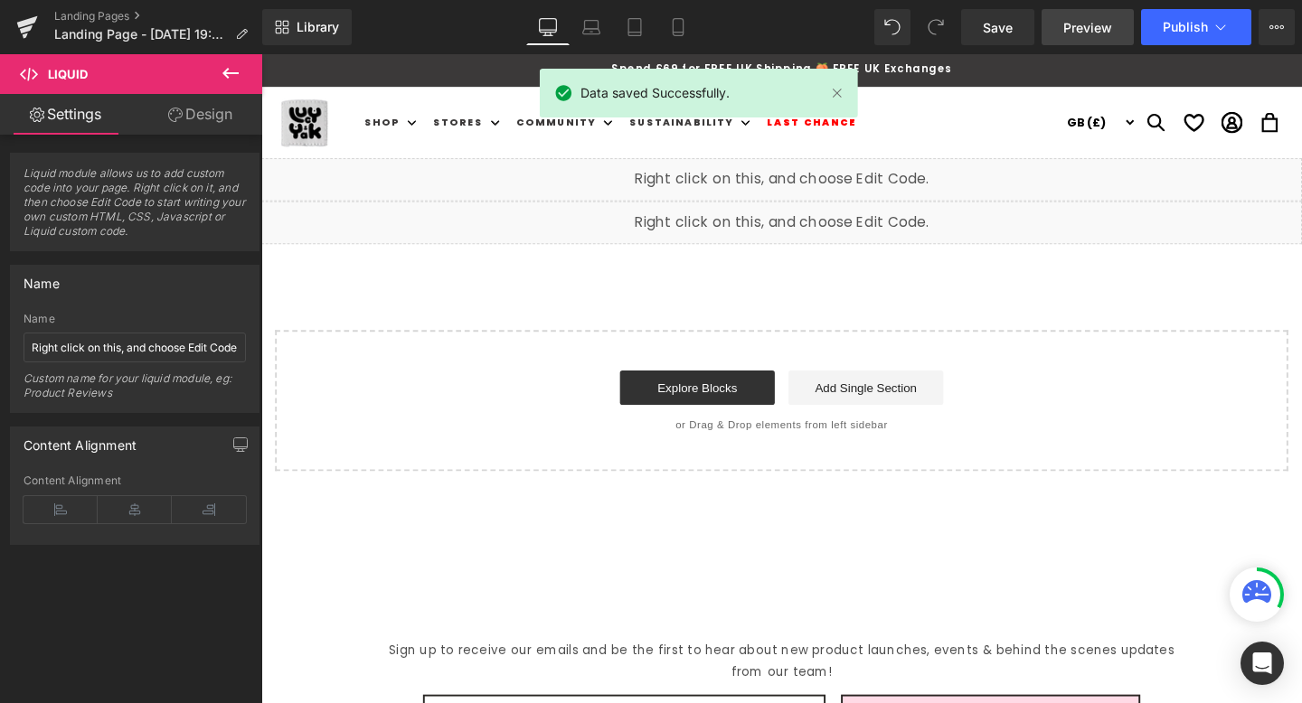
click at [1081, 33] on span "Preview" at bounding box center [1087, 27] width 49 height 19
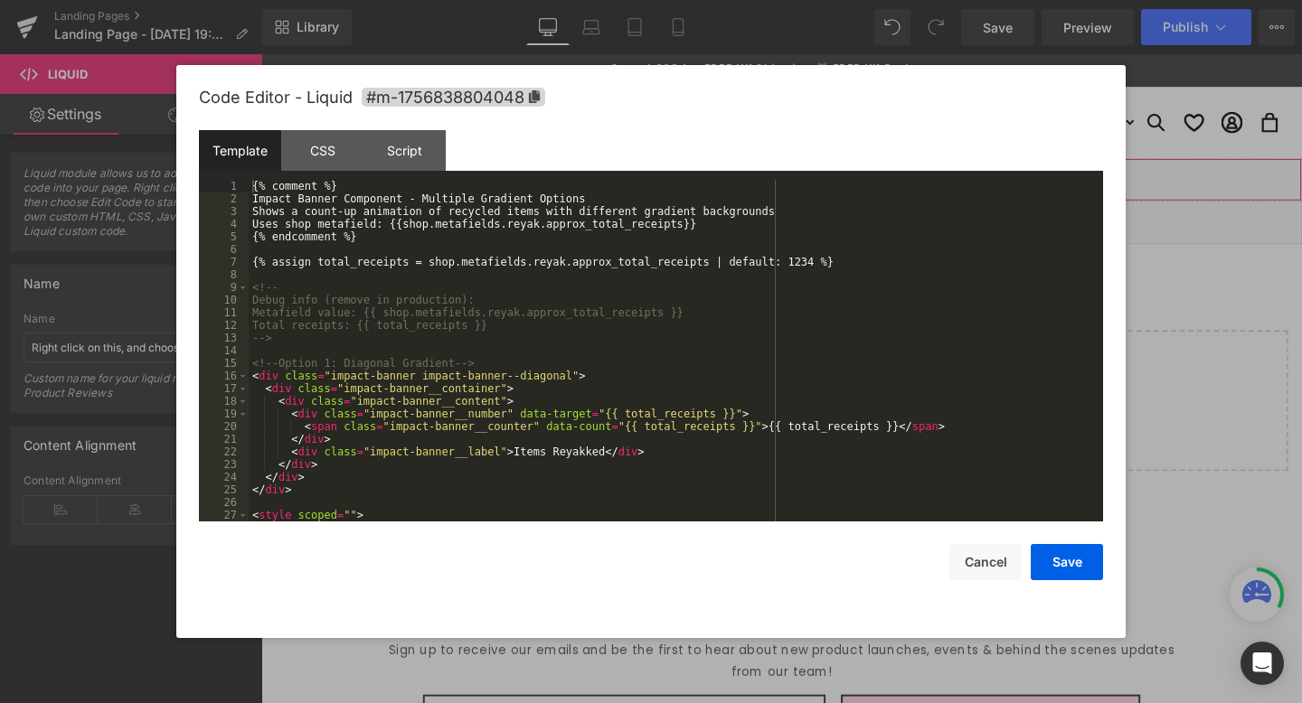
click at [822, 180] on div "Liquid" at bounding box center [808, 186] width 1094 height 45
click at [783, 207] on div "{% comment %} Impact Banner Component - Multiple Gradient Options Shows a count…" at bounding box center [672, 363] width 847 height 367
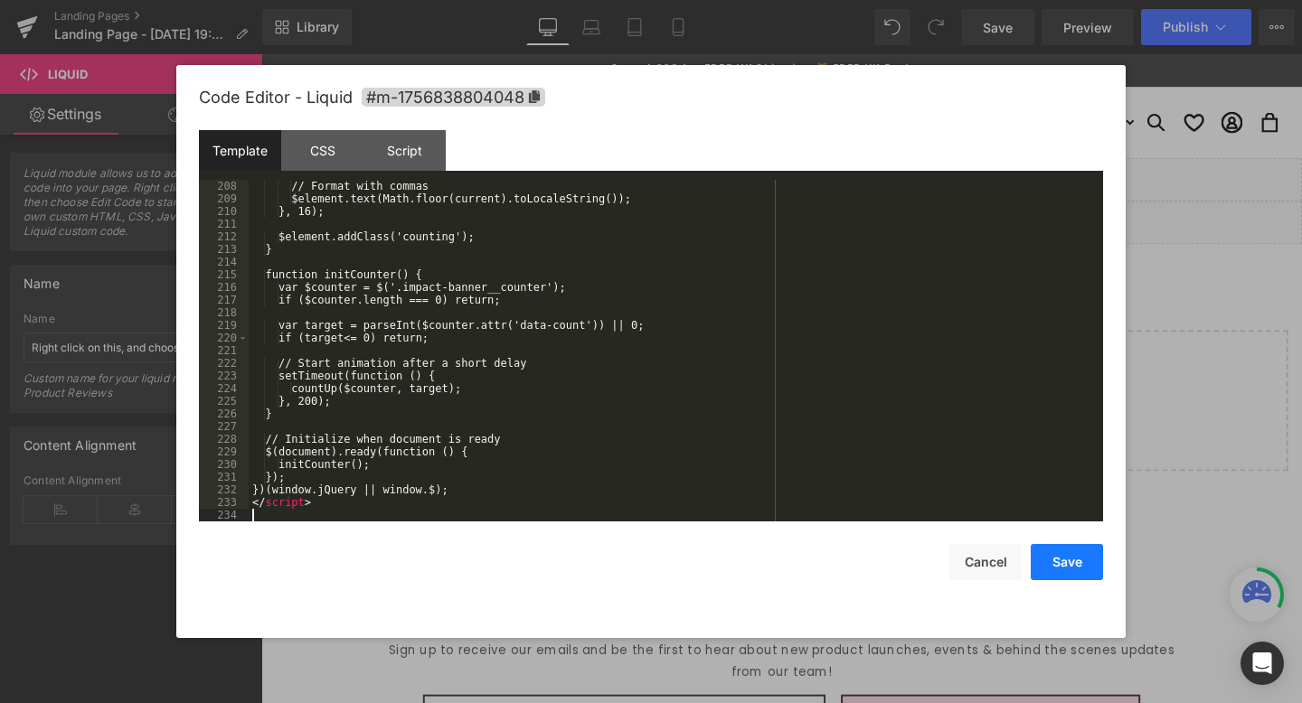
click at [1065, 553] on button "Save" at bounding box center [1067, 562] width 72 height 36
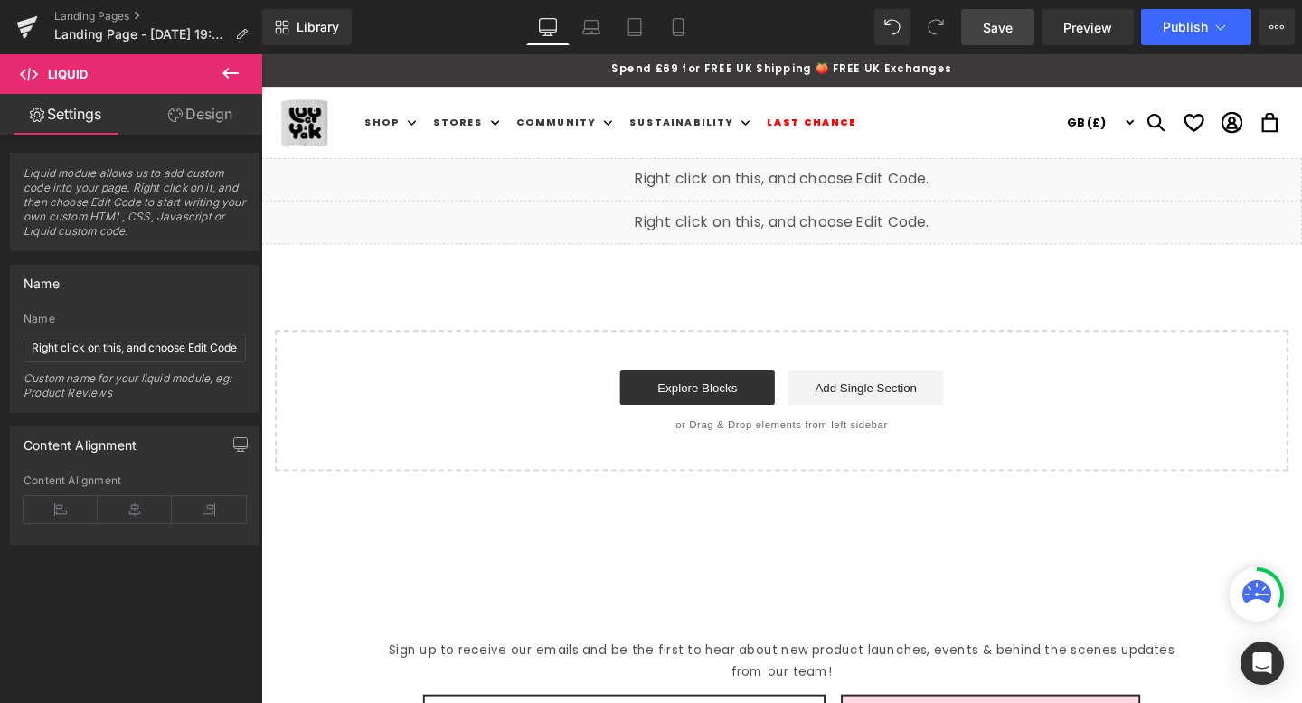
click at [1001, 13] on link "Save" at bounding box center [997, 27] width 73 height 36
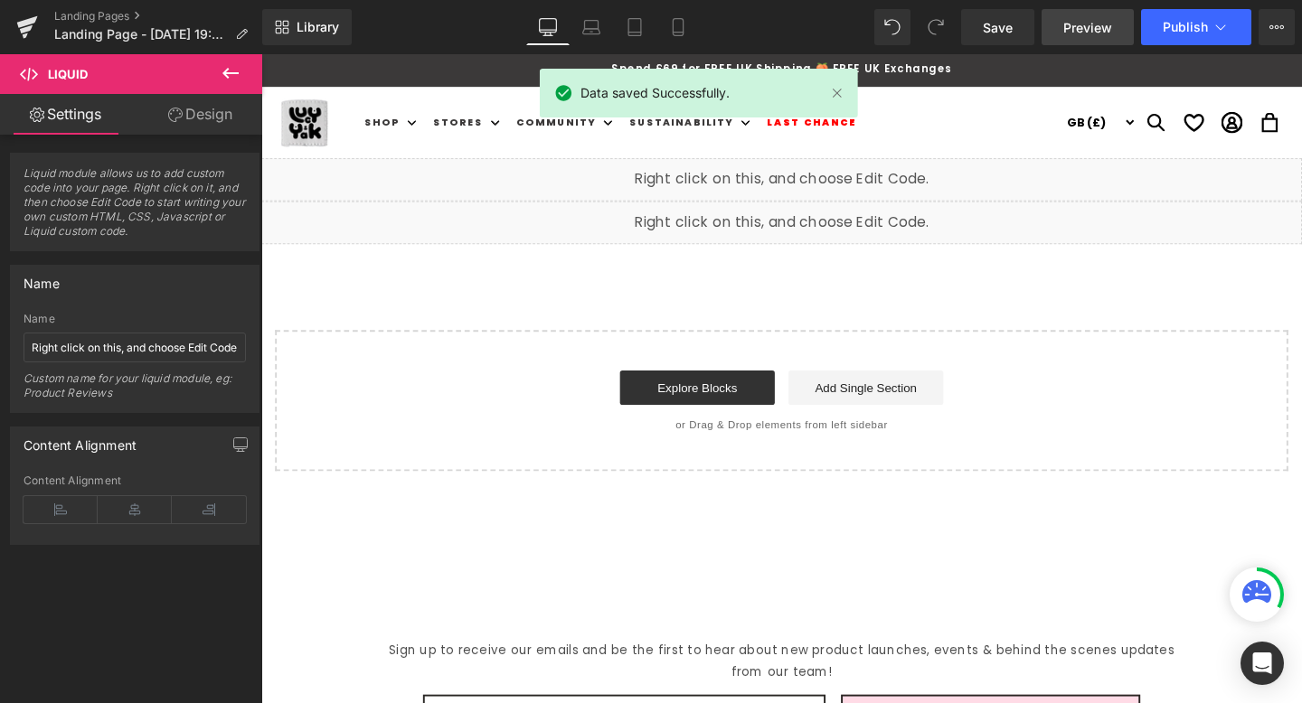
click at [1078, 27] on span "Preview" at bounding box center [1087, 27] width 49 height 19
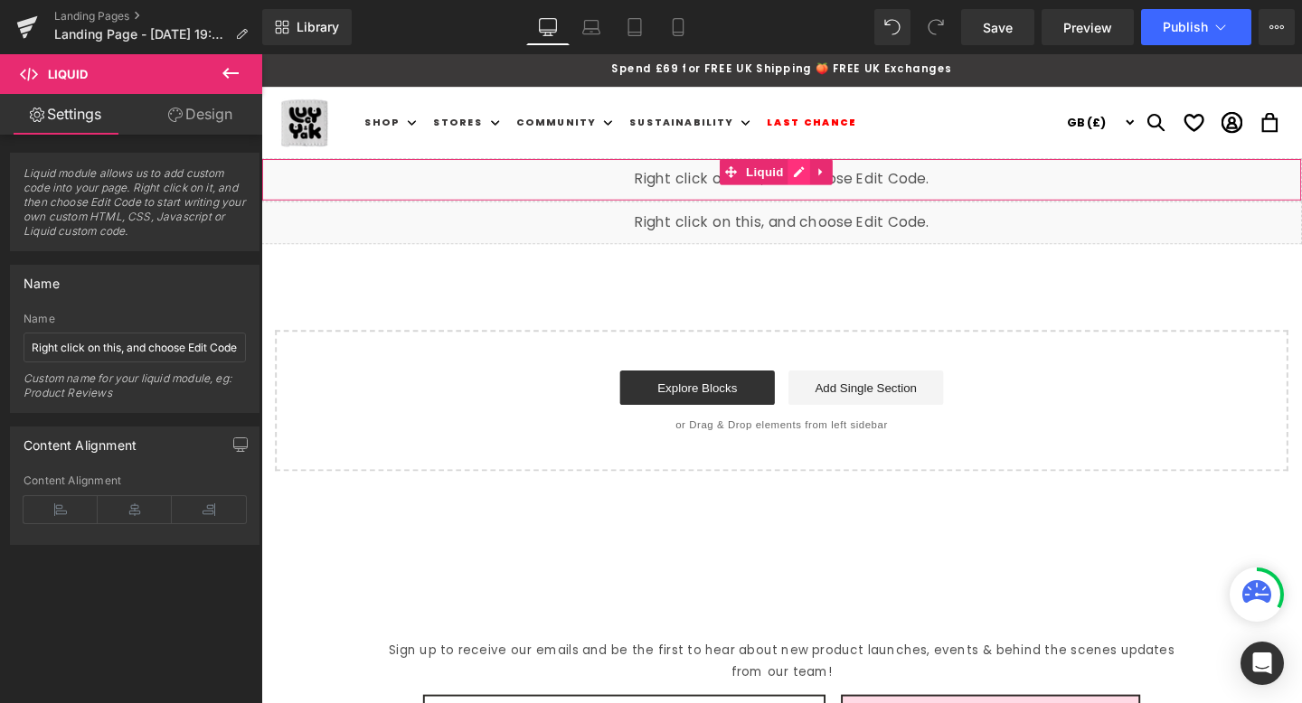
click at [828, 181] on div "Liquid" at bounding box center [808, 186] width 1094 height 45
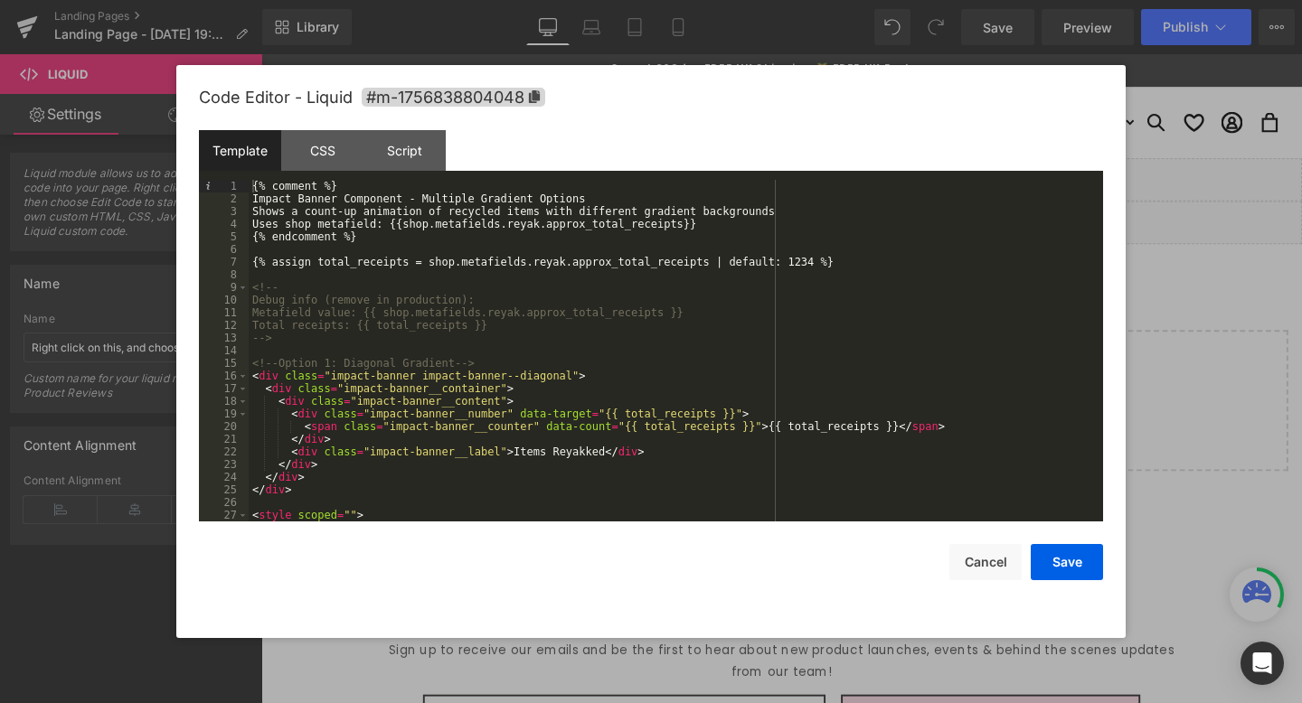
click at [705, 301] on div "{% comment %} Impact Banner Component - Multiple Gradient Options Shows a count…" at bounding box center [672, 363] width 847 height 367
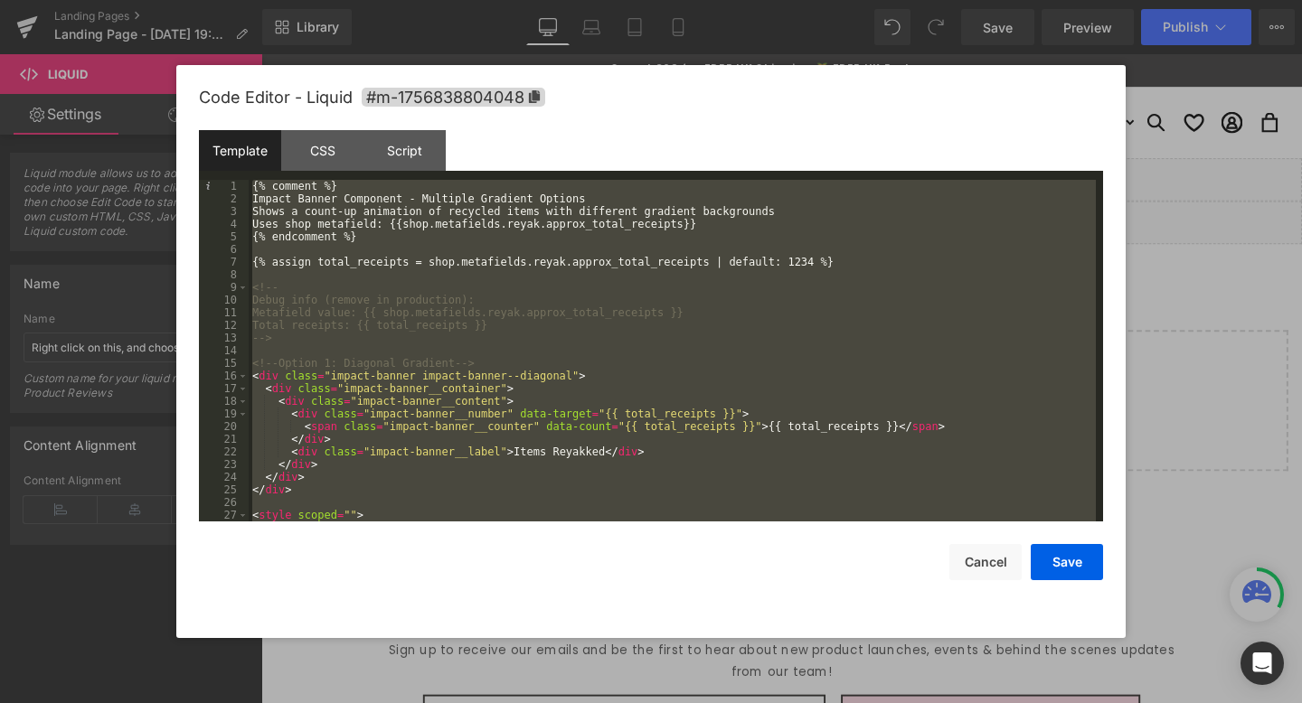
scroll to position [2608, 0]
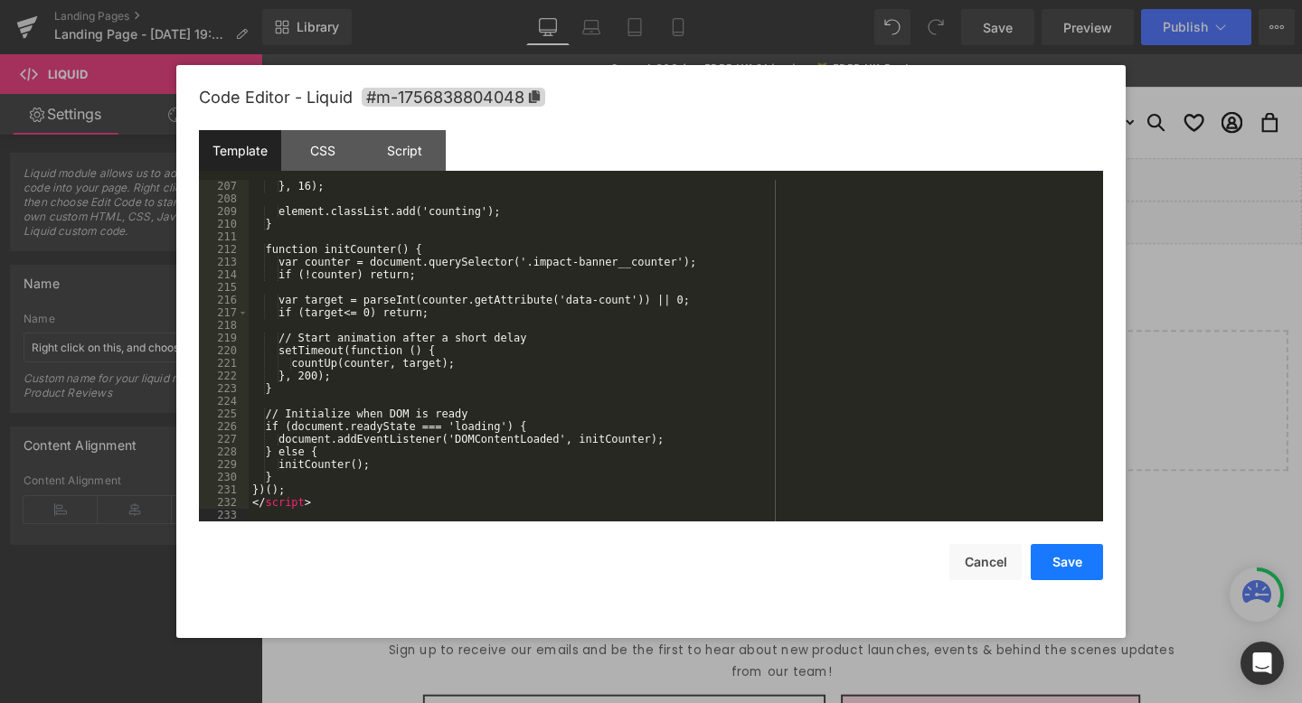
click at [1084, 569] on button "Save" at bounding box center [1067, 562] width 72 height 36
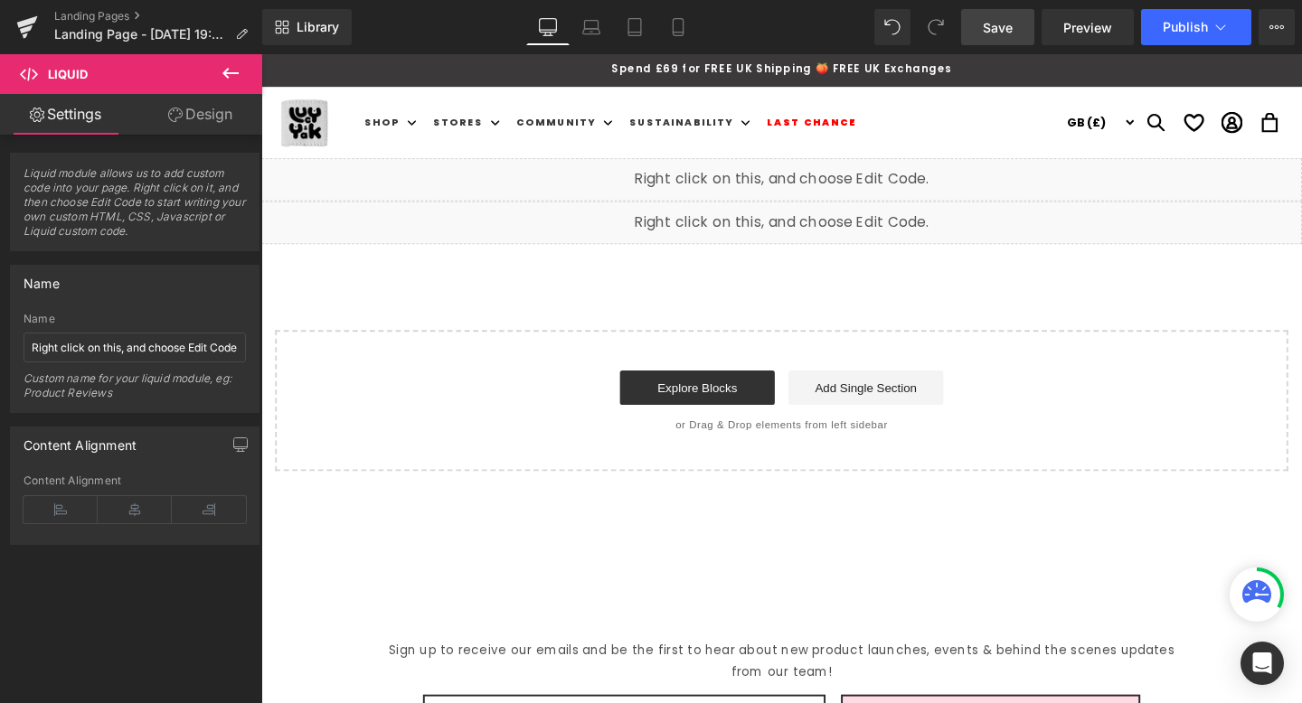
click at [994, 32] on span "Save" at bounding box center [998, 27] width 30 height 19
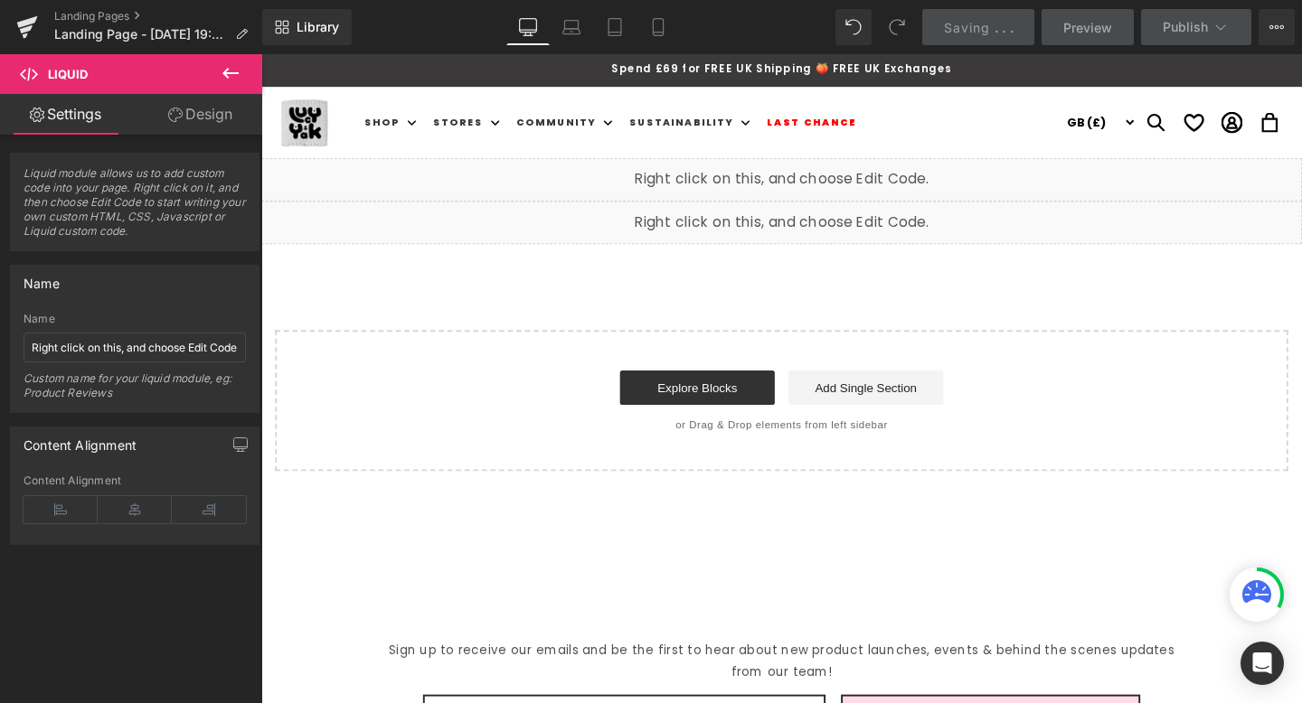
click at [835, 176] on div "Liquid" at bounding box center [808, 186] width 1094 height 45
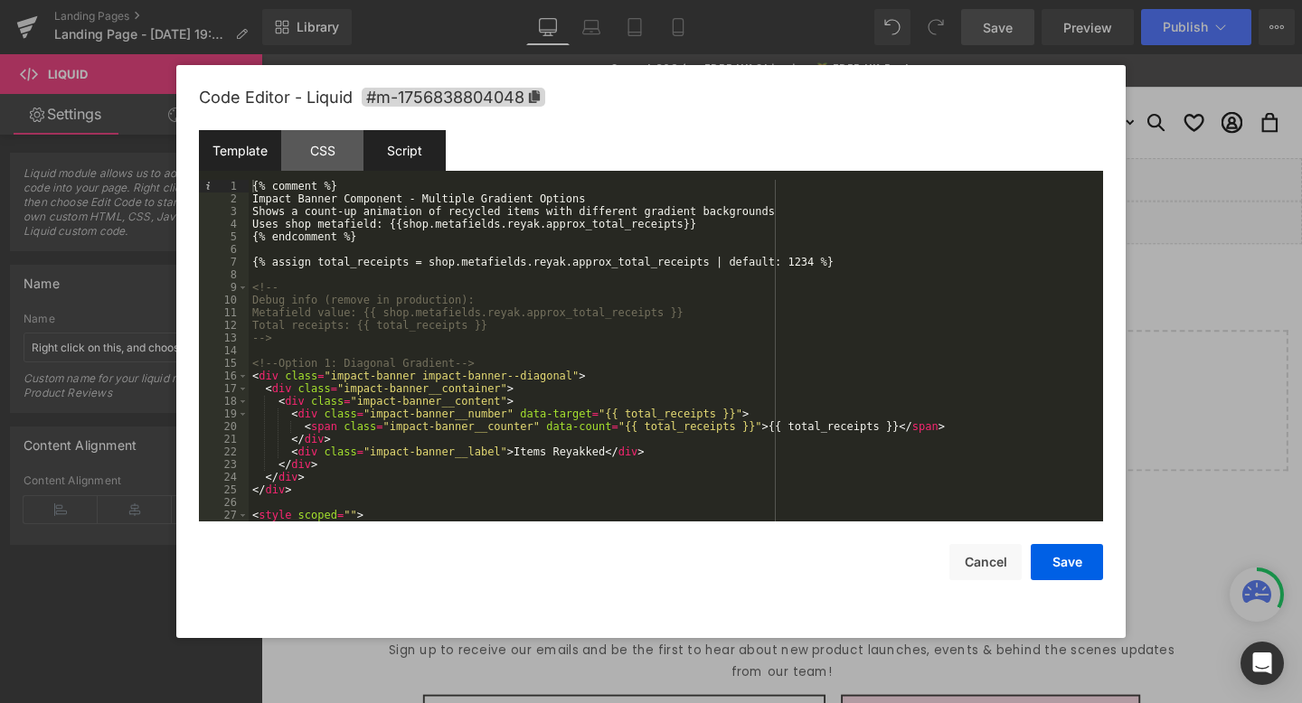
click at [420, 139] on div "Script" at bounding box center [404, 150] width 82 height 41
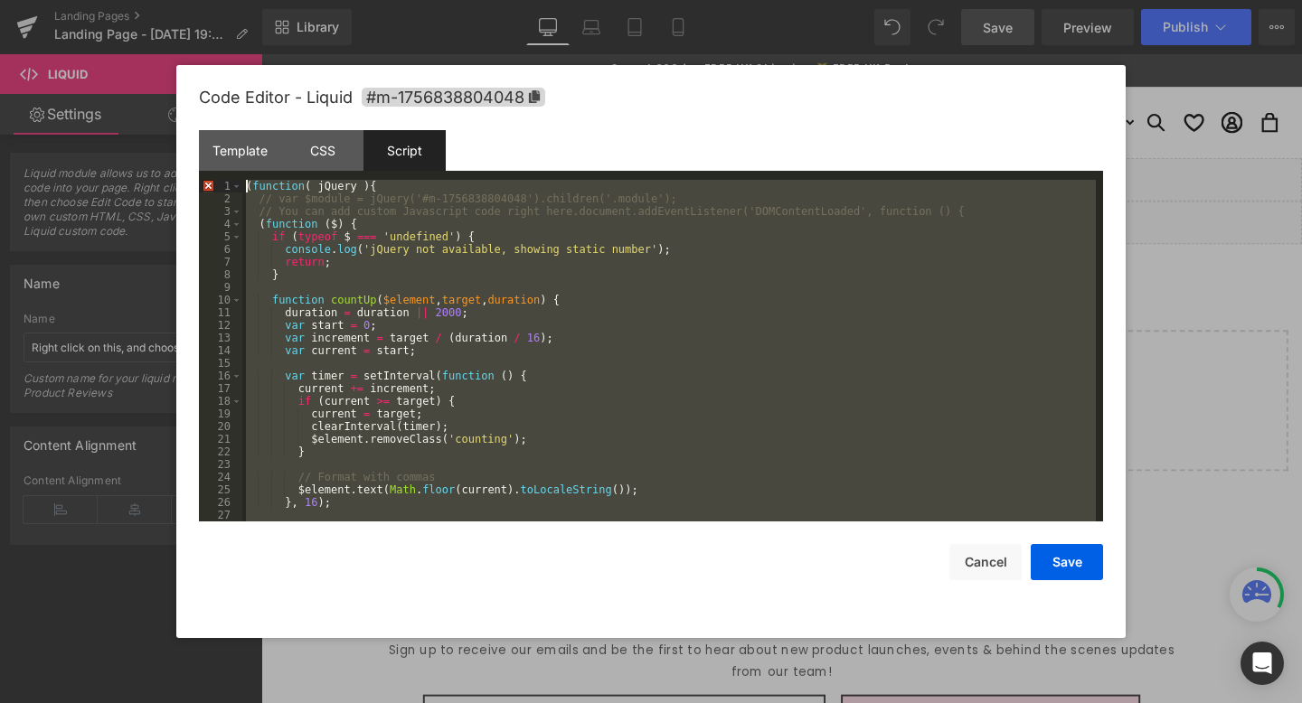
scroll to position [0, 0]
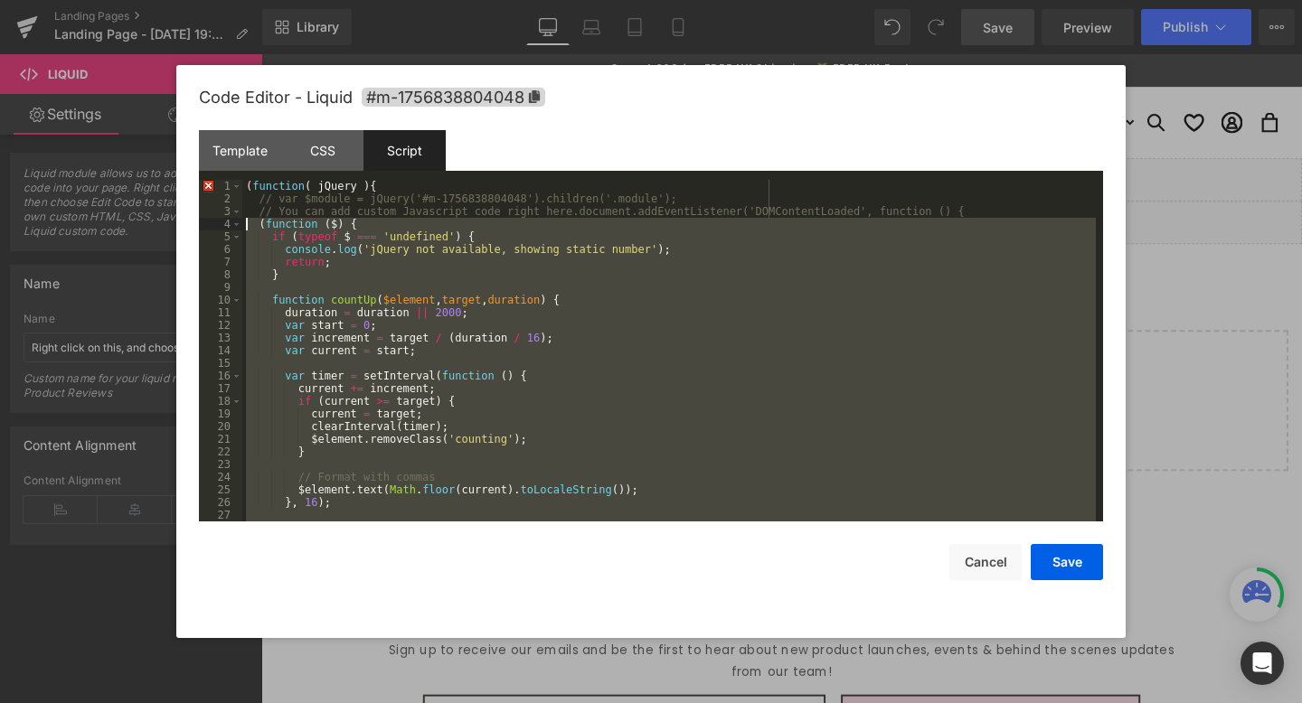
drag, startPoint x: 301, startPoint y: 505, endPoint x: 169, endPoint y: 222, distance: 312.3
click at [169, 222] on body "Liquid You are previewing how the will restyle your page. You can not edit Elem…" at bounding box center [651, 351] width 1302 height 703
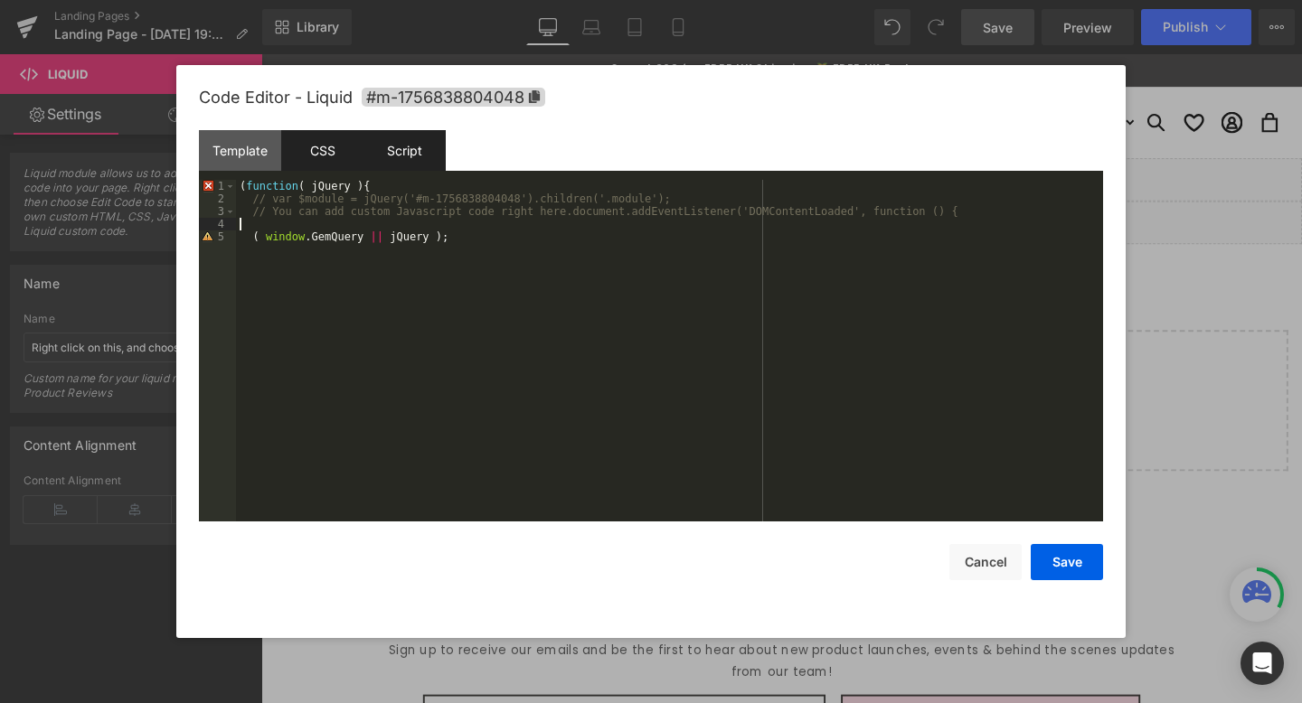
click at [322, 155] on div "CSS" at bounding box center [322, 150] width 82 height 41
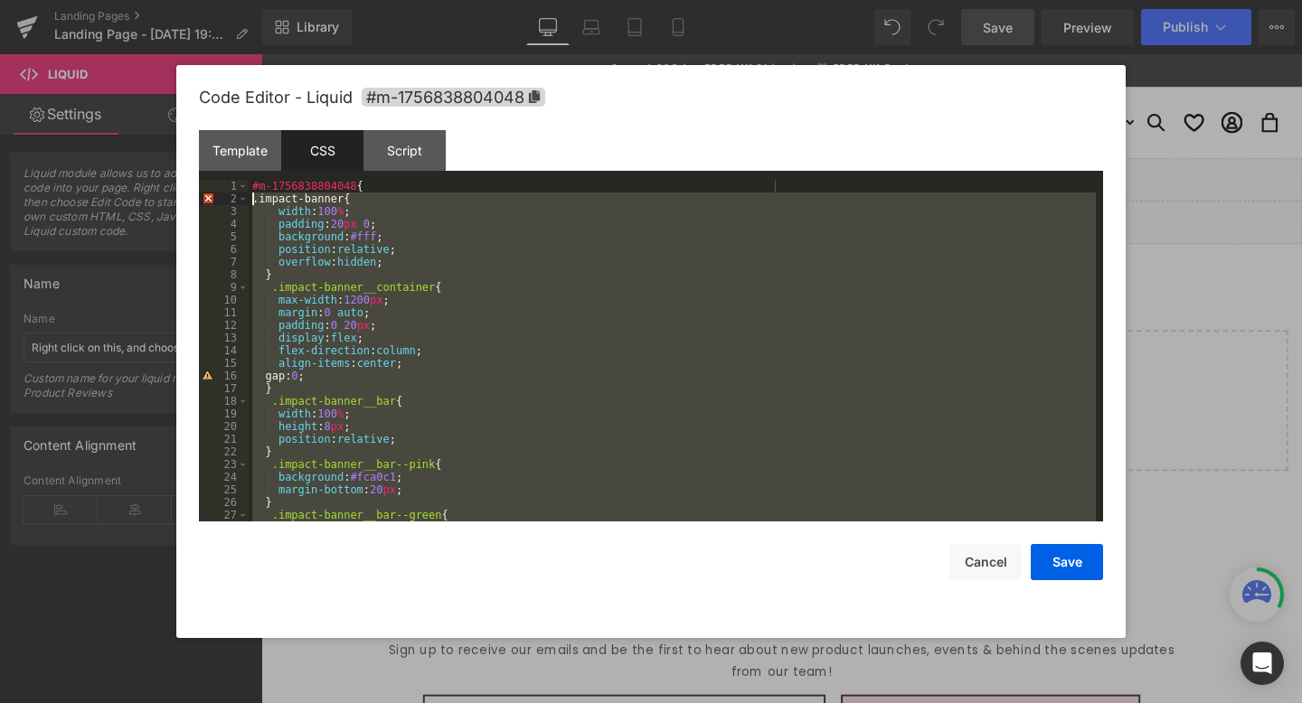
drag, startPoint x: 282, startPoint y: 495, endPoint x: 34, endPoint y: 195, distance: 388.5
click at [34, 195] on body "Liquid You are previewing how the will restyle your page. You can not edit Elem…" at bounding box center [651, 351] width 1302 height 703
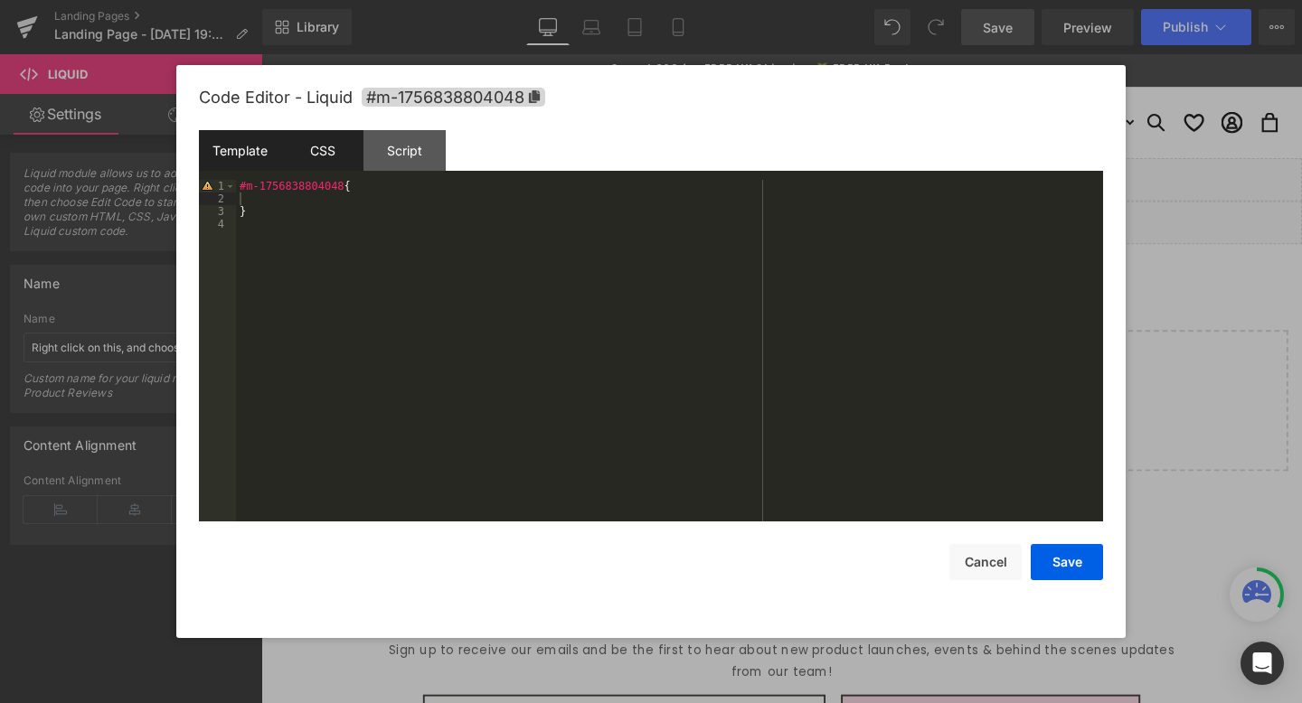
click at [243, 149] on div "Template" at bounding box center [240, 150] width 82 height 41
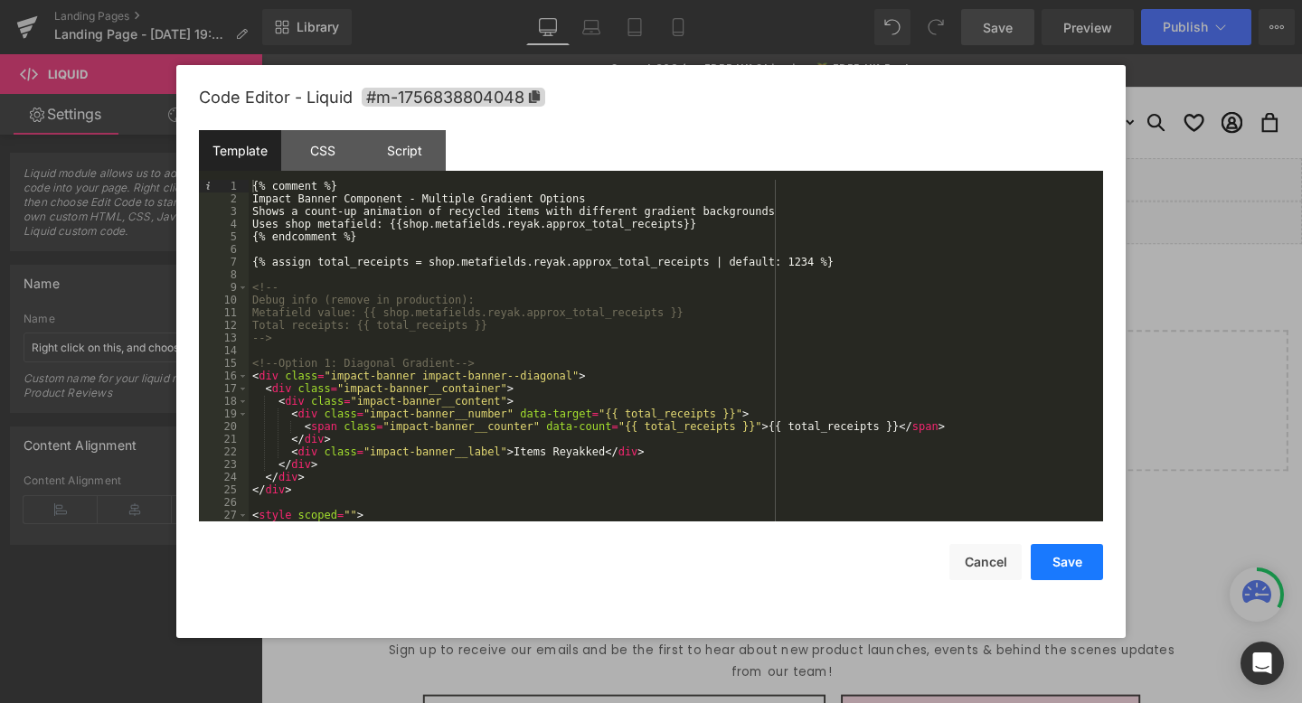
click at [1076, 565] on button "Save" at bounding box center [1067, 562] width 72 height 36
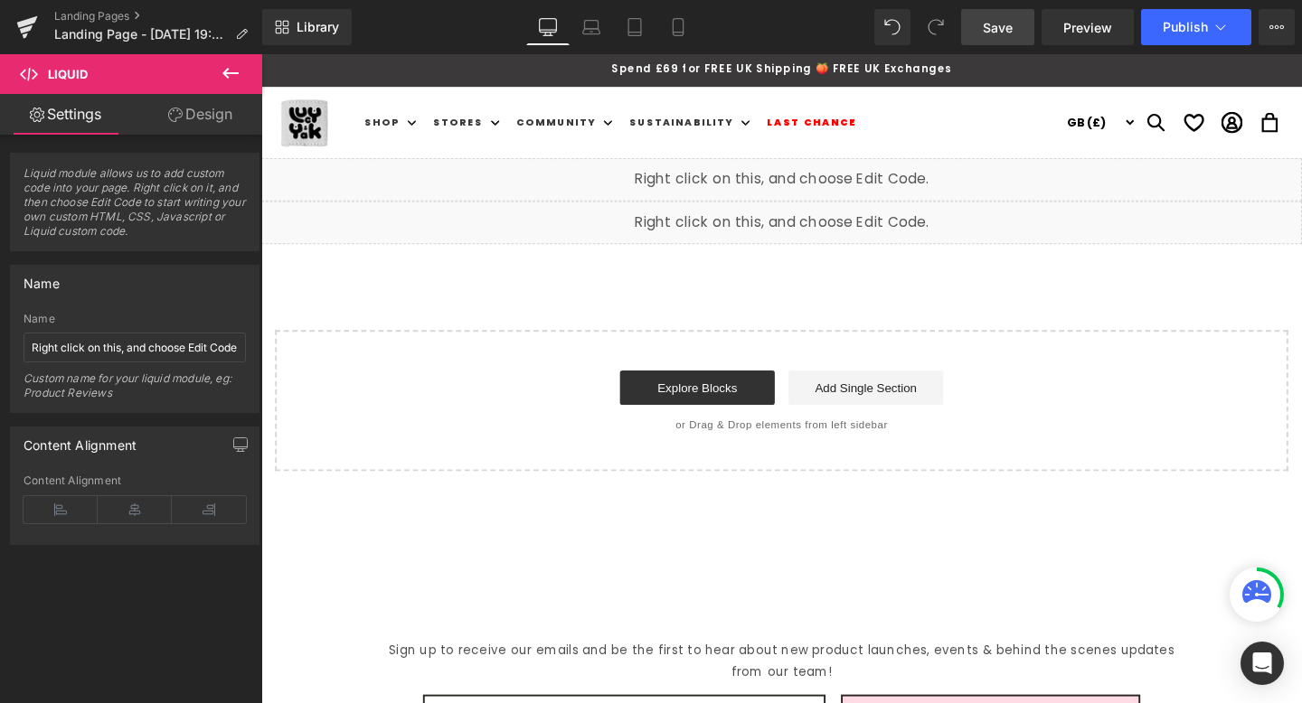
click at [1014, 47] on div "Library Desktop Desktop Laptop Tablet Mobile Save Preview Publish Scheduled Vie…" at bounding box center [782, 27] width 1040 height 54
click at [1016, 40] on link "Save" at bounding box center [997, 27] width 73 height 36
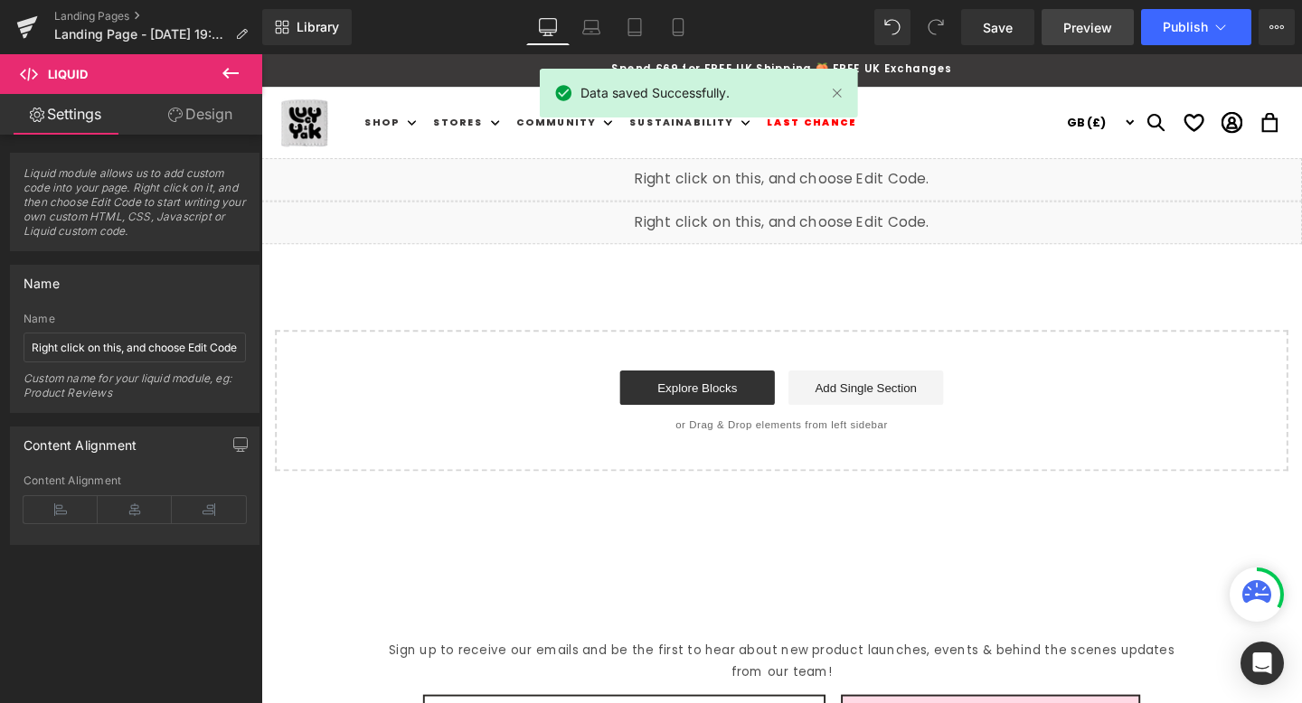
click at [1106, 34] on span "Preview" at bounding box center [1087, 27] width 49 height 19
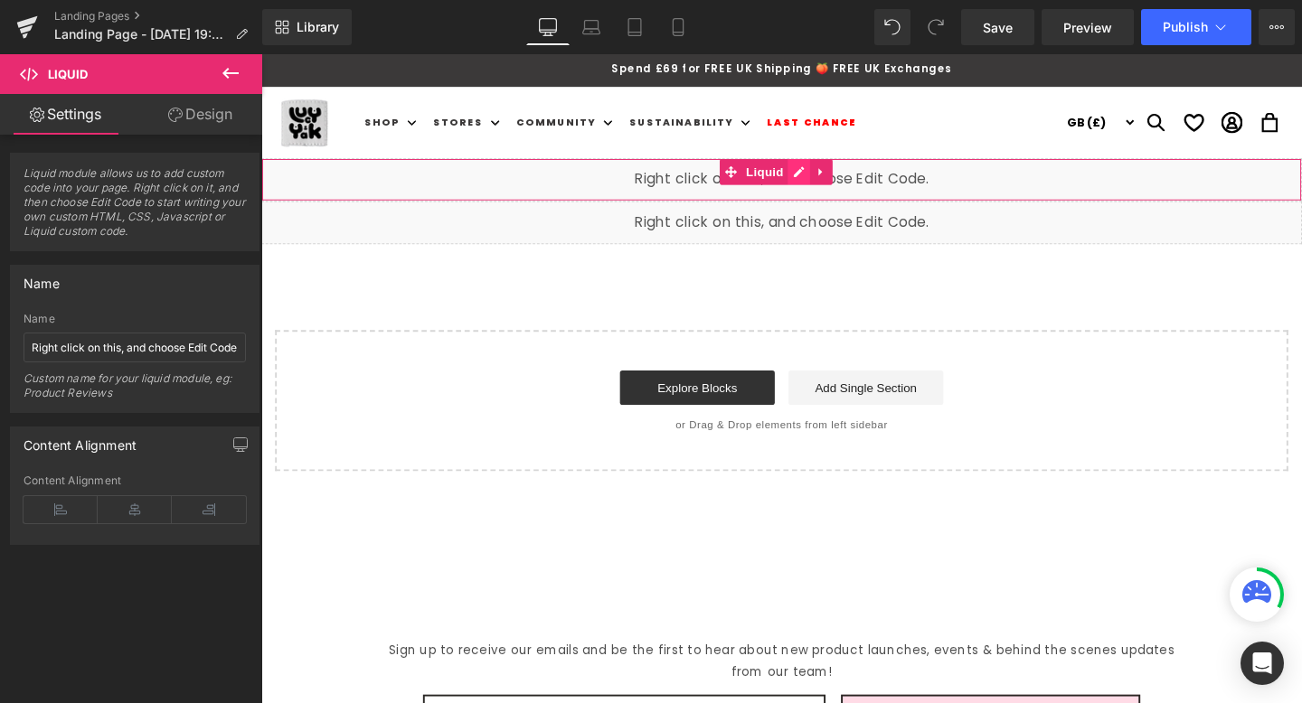
click at [827, 183] on div "Liquid" at bounding box center [808, 186] width 1094 height 45
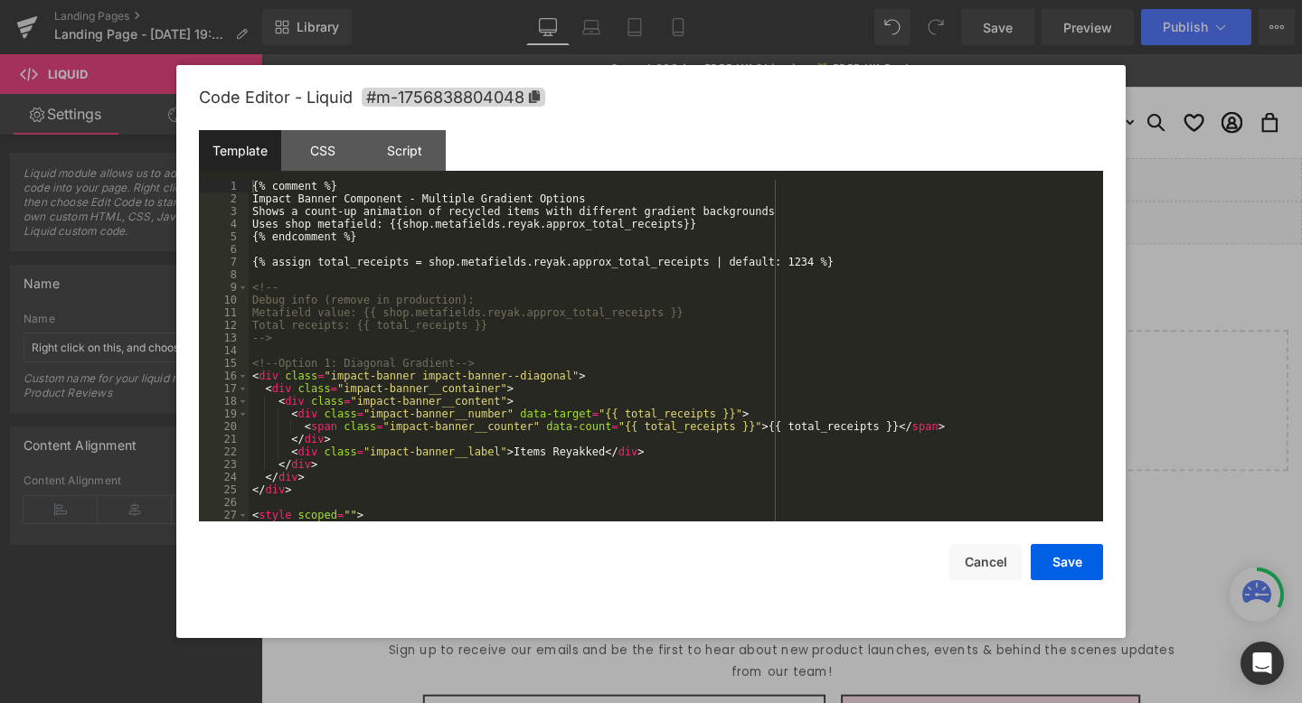
click at [669, 208] on div "{% comment %} Impact Banner Component - Multiple Gradient Options Shows a count…" at bounding box center [672, 363] width 847 height 367
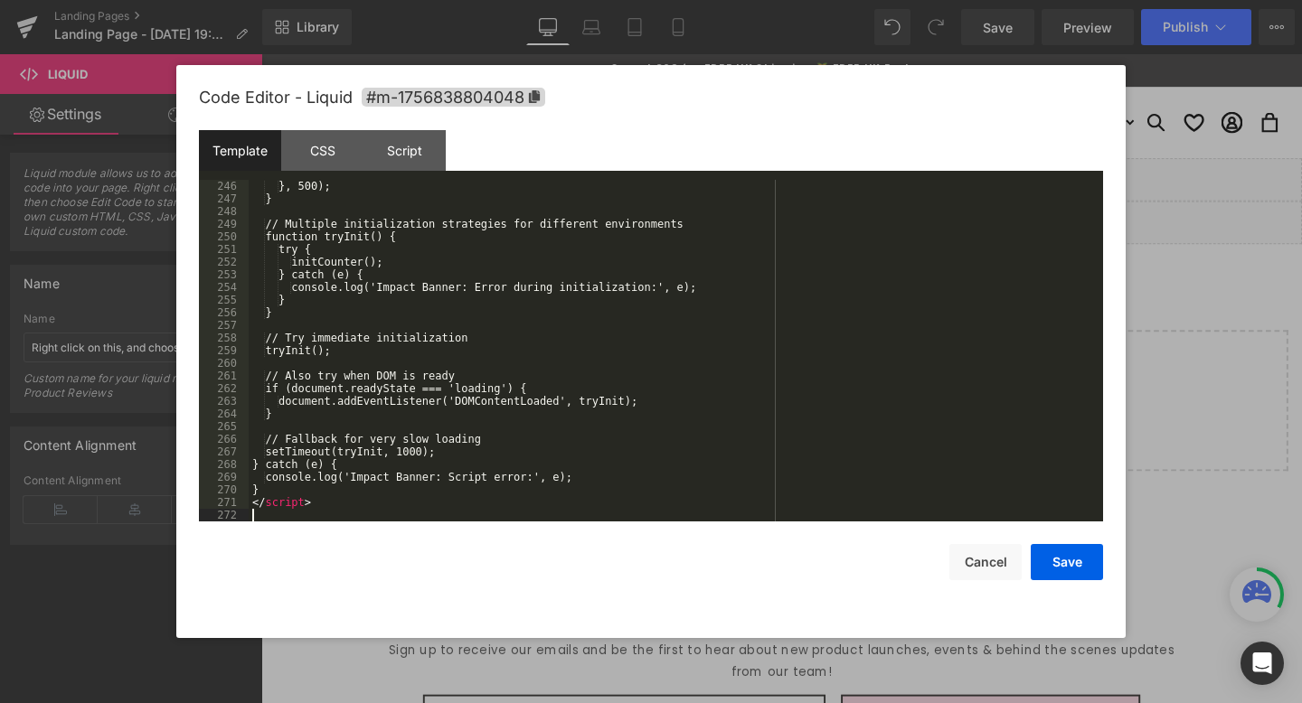
scroll to position [3101, 0]
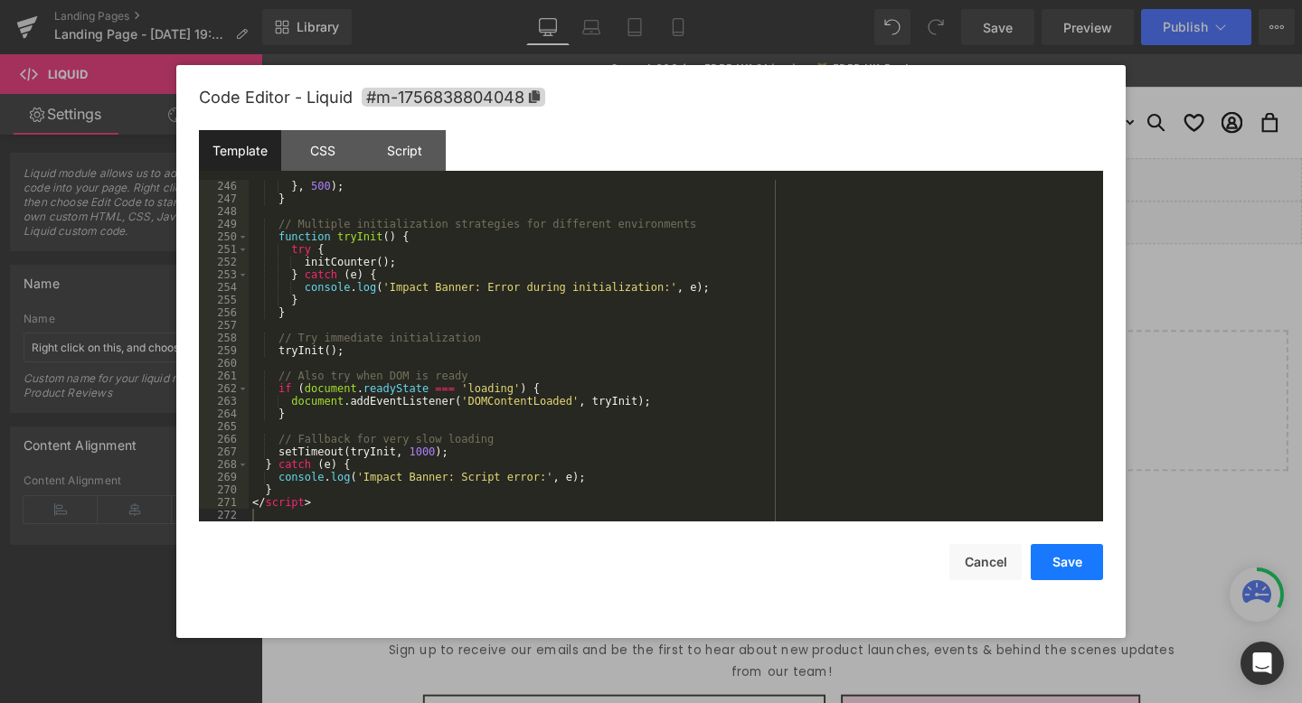
click at [1064, 553] on button "Save" at bounding box center [1067, 562] width 72 height 36
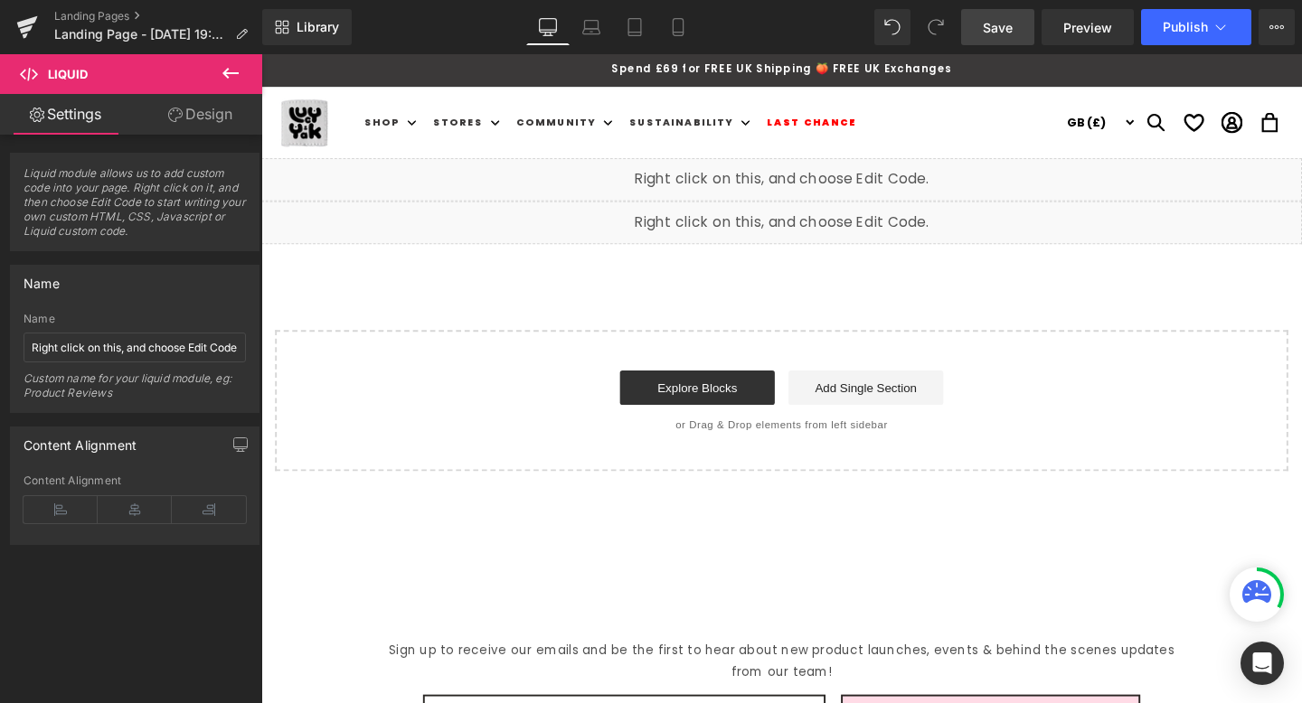
click at [1019, 34] on link "Save" at bounding box center [997, 27] width 73 height 36
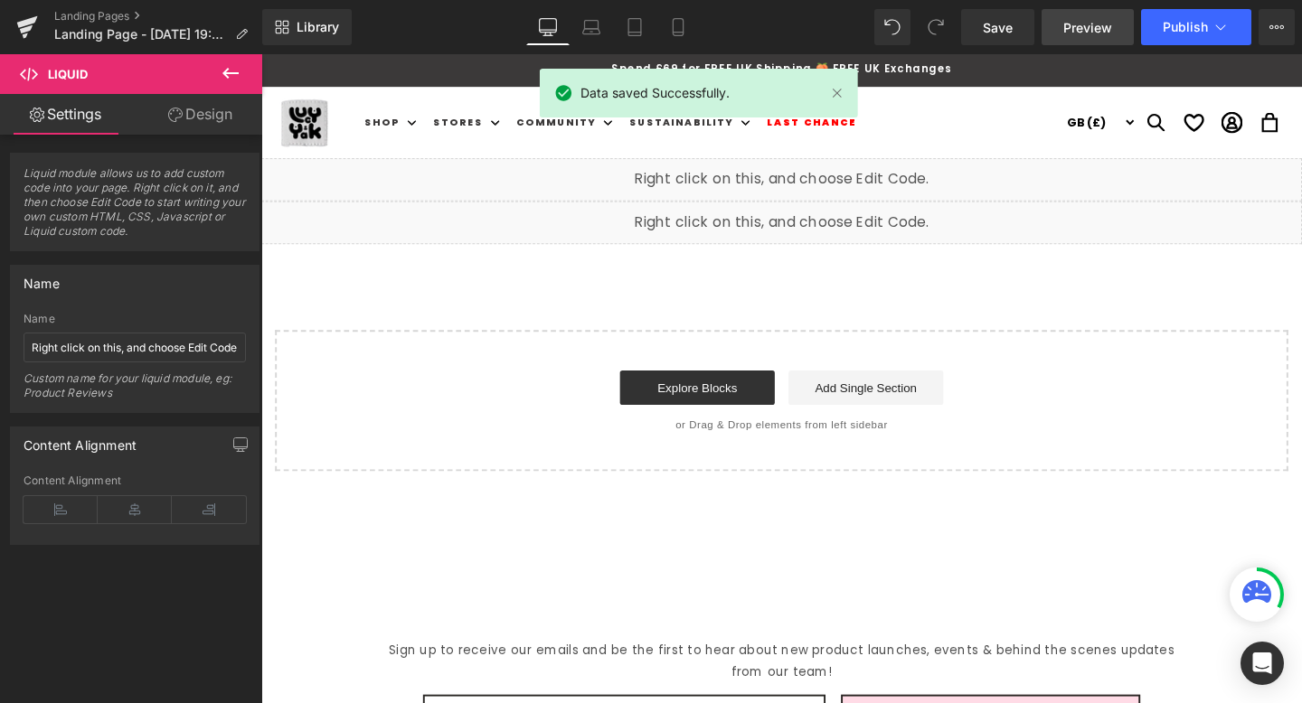
click at [1098, 26] on span "Preview" at bounding box center [1087, 27] width 49 height 19
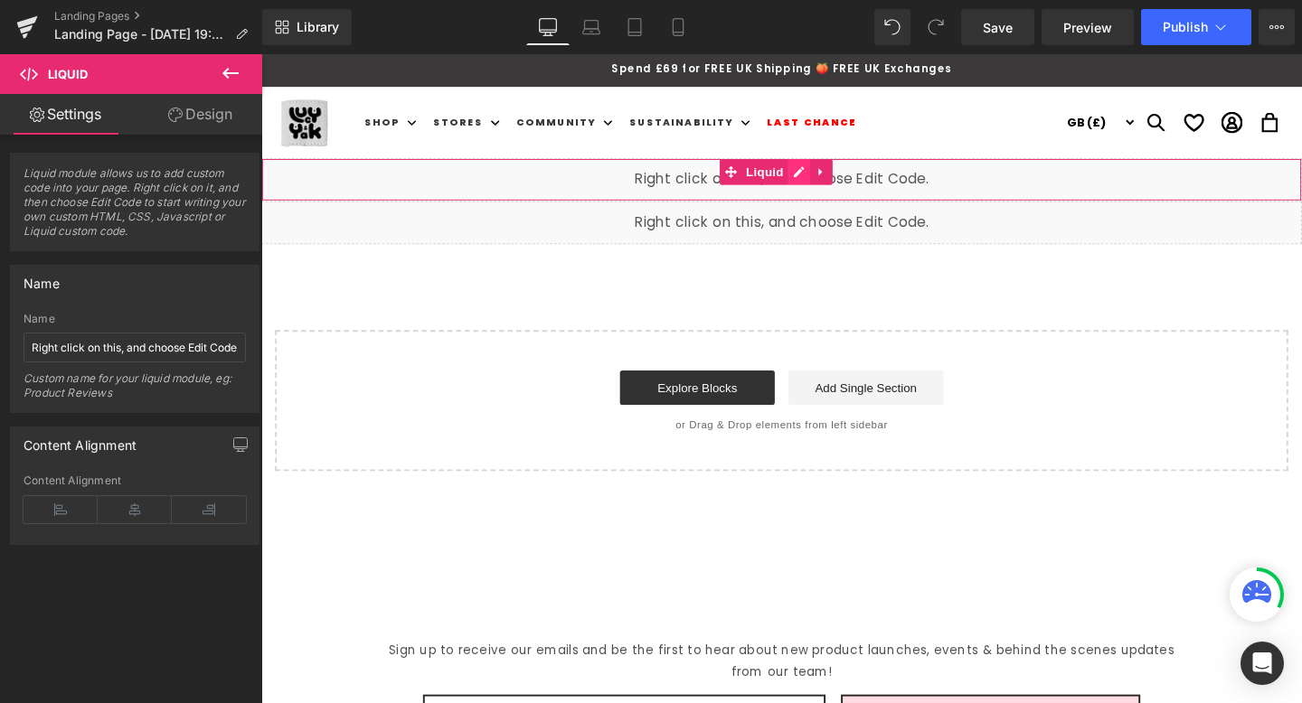
click at [827, 177] on div "Liquid" at bounding box center [808, 186] width 1094 height 45
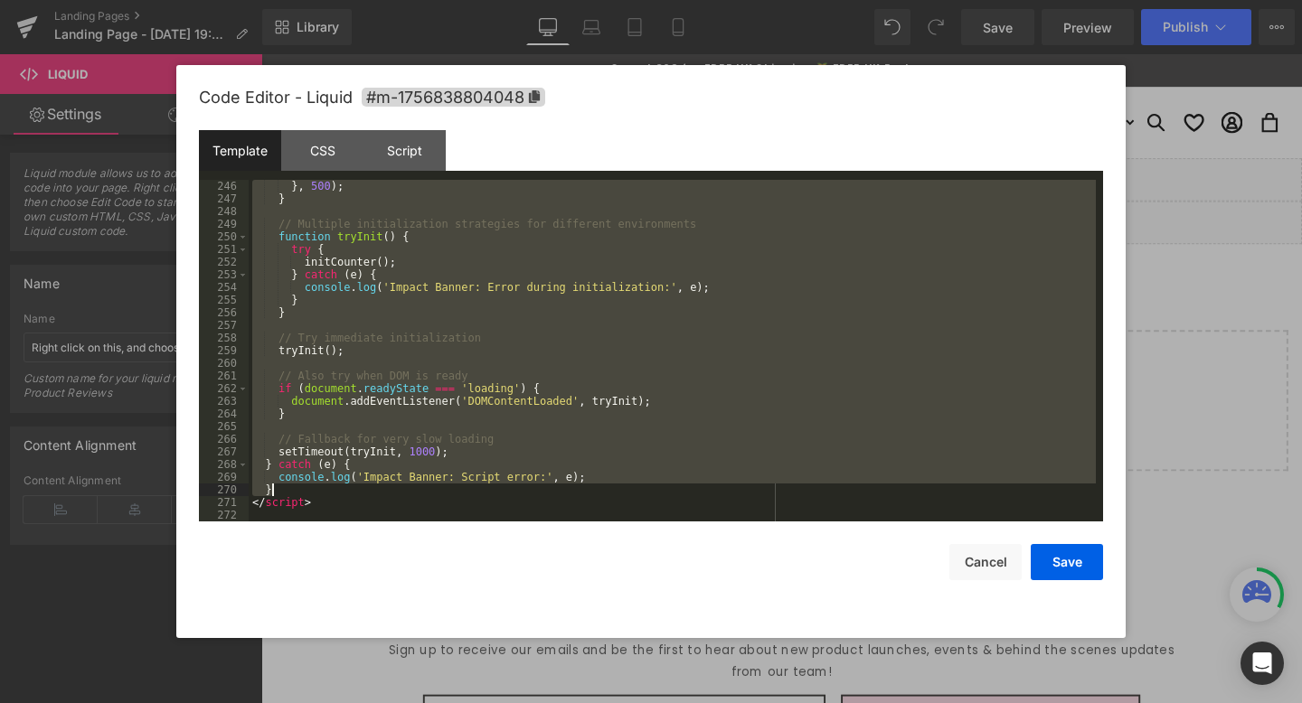
drag, startPoint x: 262, startPoint y: 398, endPoint x: 414, endPoint y: 487, distance: 176.3
click at [414, 487] on div "} , 500 ) ; } // Multiple initialization strategies for different environments …" at bounding box center [672, 363] width 847 height 367
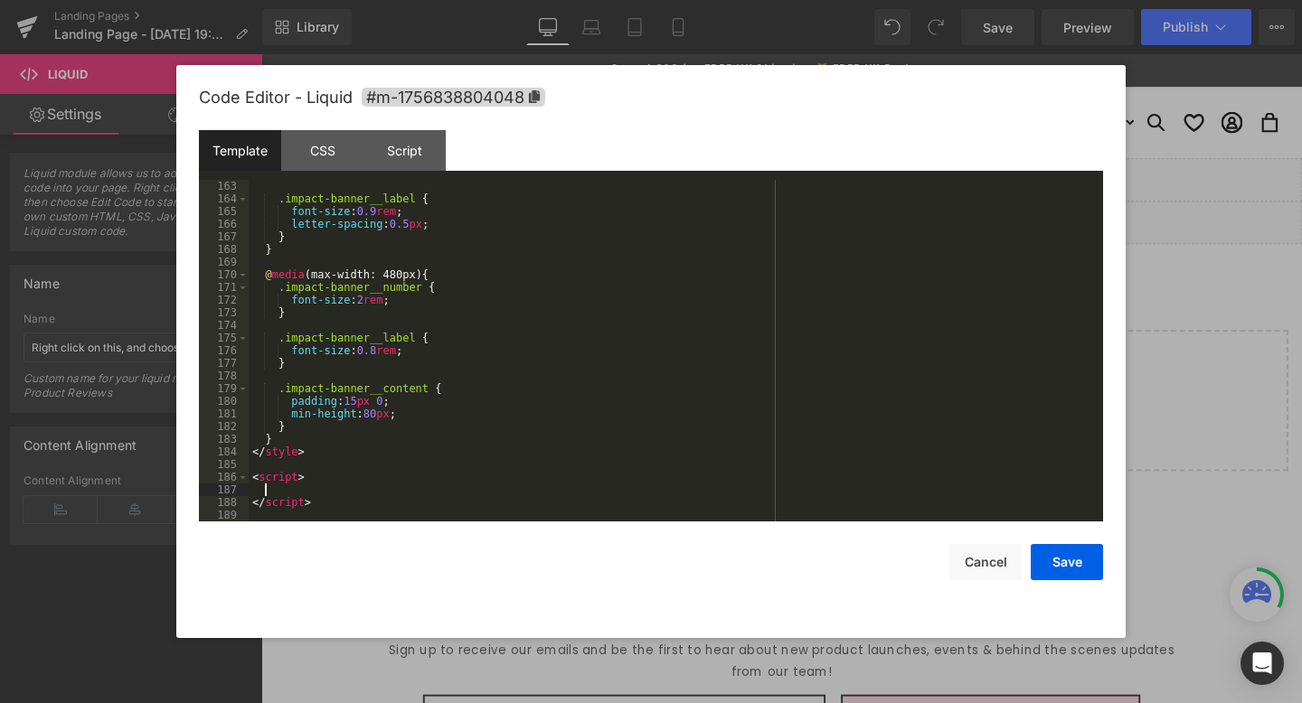
scroll to position [2051, 0]
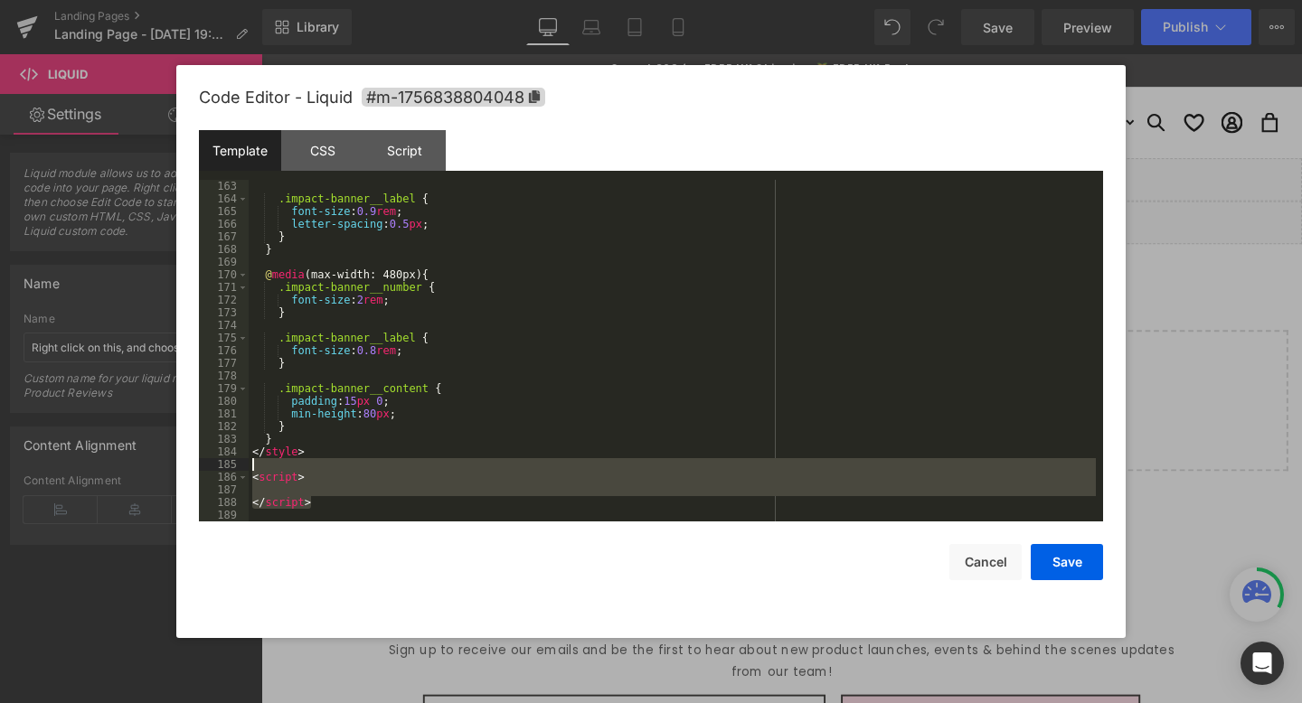
drag, startPoint x: 339, startPoint y: 504, endPoint x: 247, endPoint y: 468, distance: 98.7
click at [247, 468] on pre "163 164 165 166 167 168 169 170 171 172 173 174 175 176 177 178 179 180 181 182…" at bounding box center [651, 351] width 904 height 342
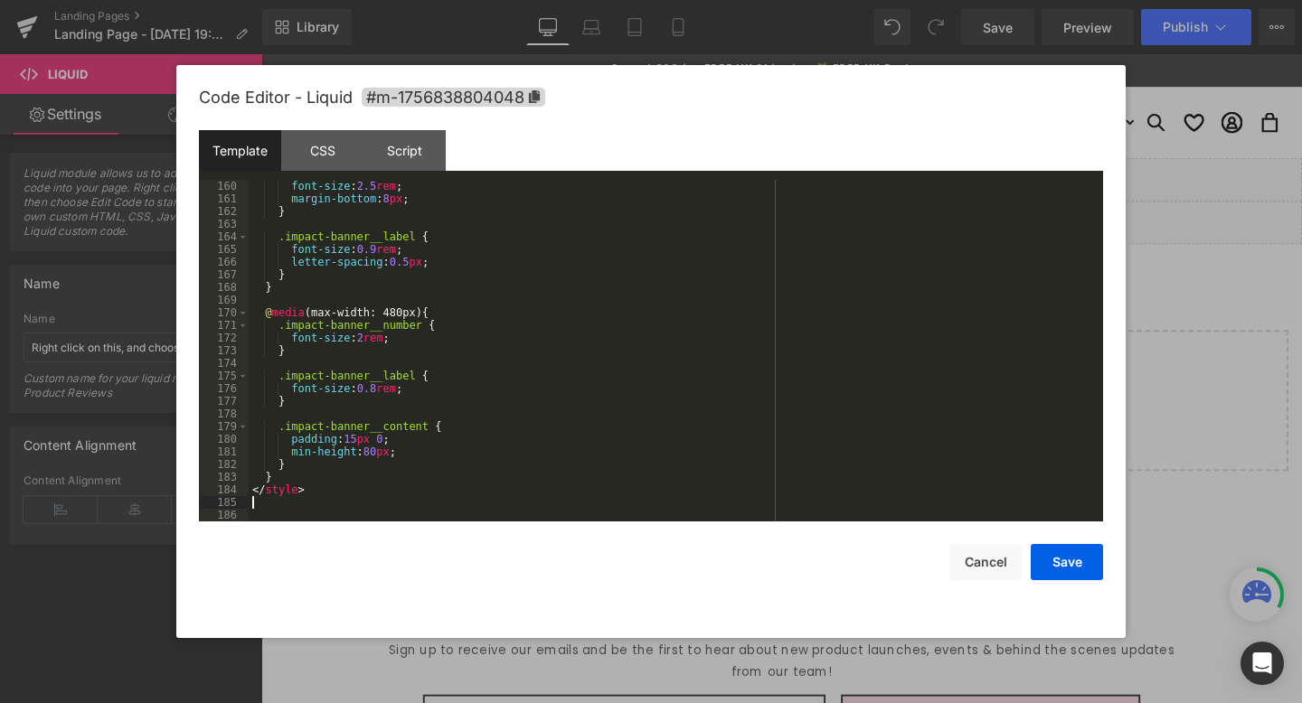
scroll to position [2000, 0]
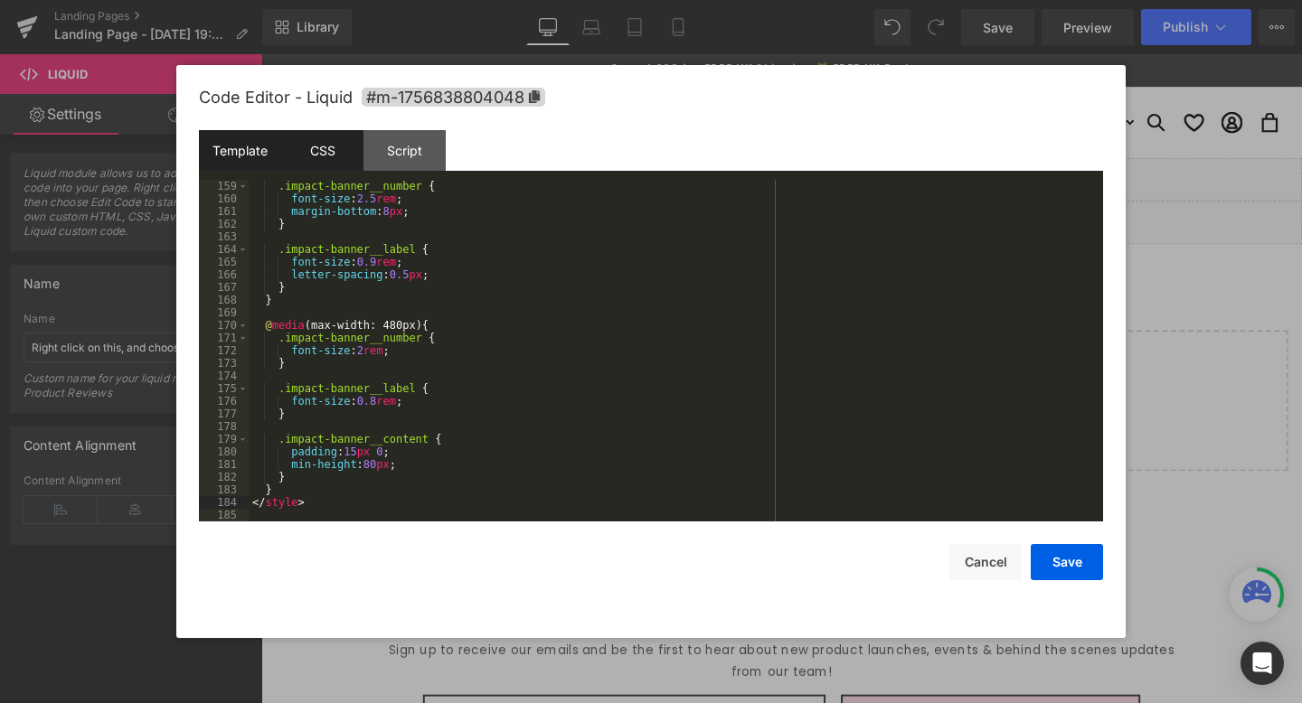
click at [334, 154] on div "CSS" at bounding box center [322, 150] width 82 height 41
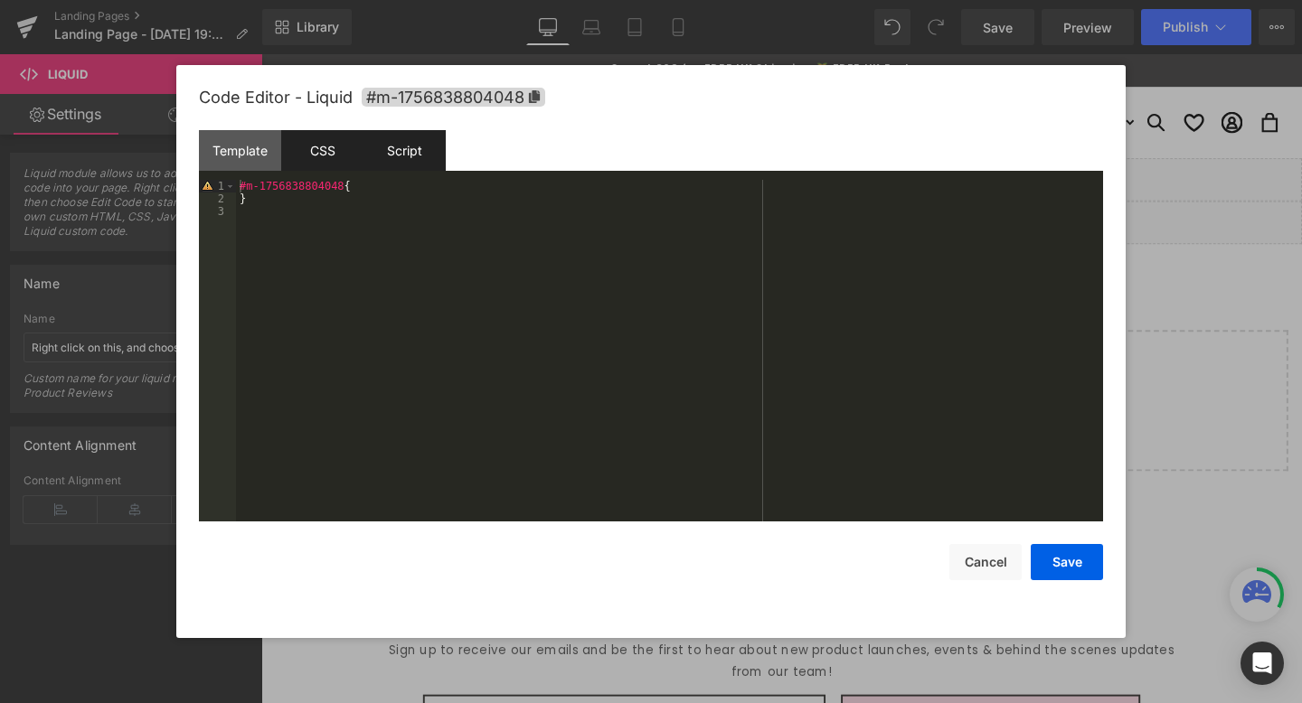
click at [396, 154] on div "Script" at bounding box center [404, 150] width 82 height 41
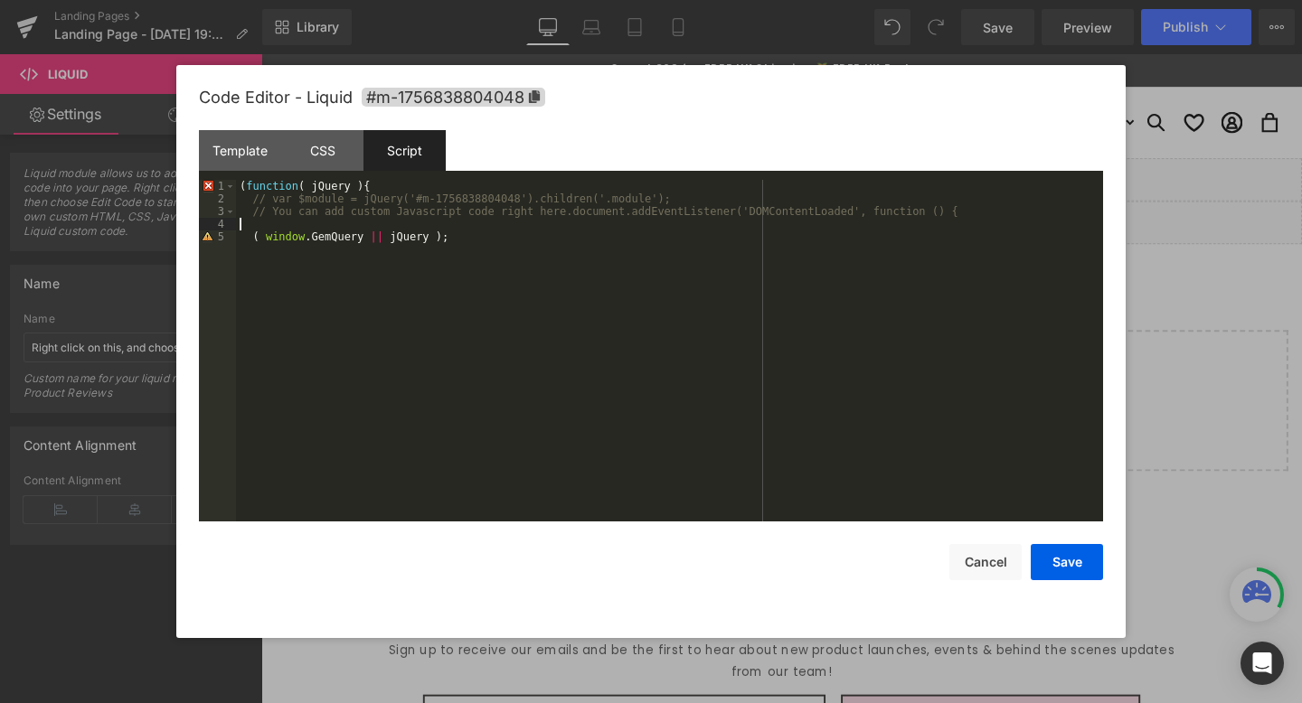
click at [382, 230] on div "( function ( jQuery ) { // var $module = jQuery('#m-1756838804048').children('.…" at bounding box center [669, 363] width 867 height 367
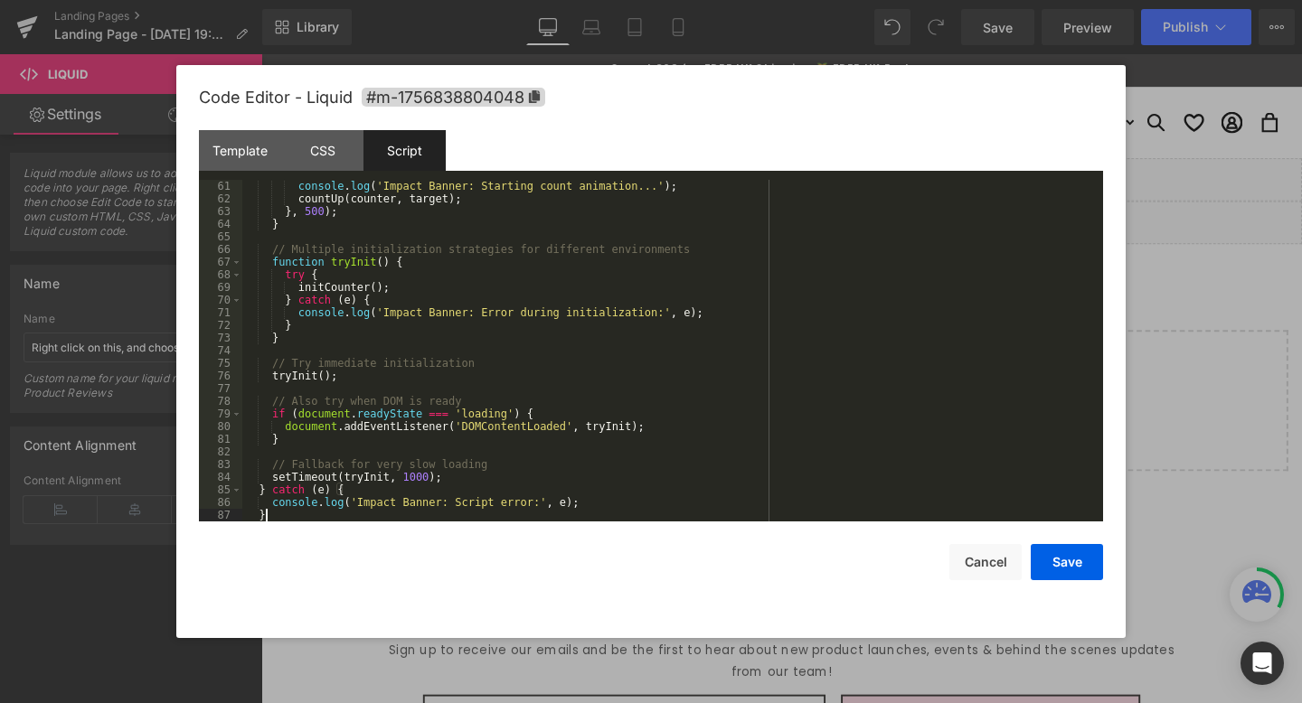
scroll to position [760, 0]
click at [1075, 561] on button "Save" at bounding box center [1067, 562] width 72 height 36
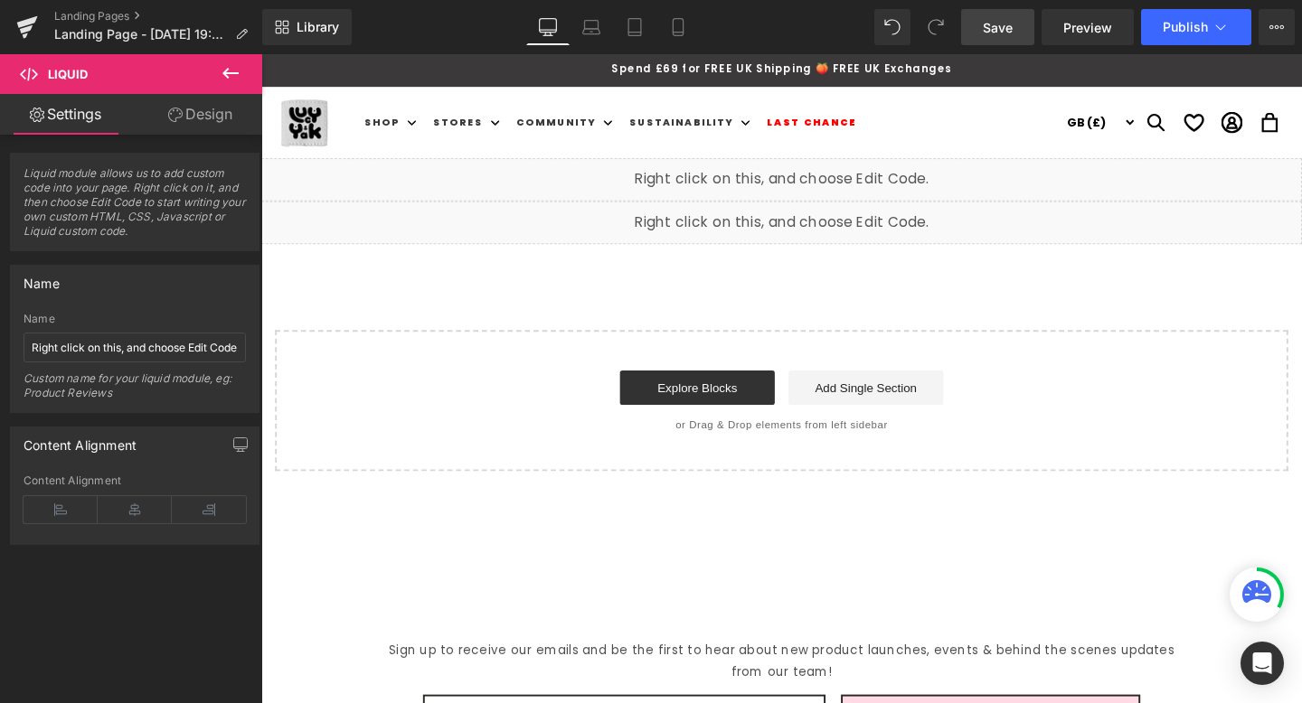
click at [1017, 35] on link "Save" at bounding box center [997, 27] width 73 height 36
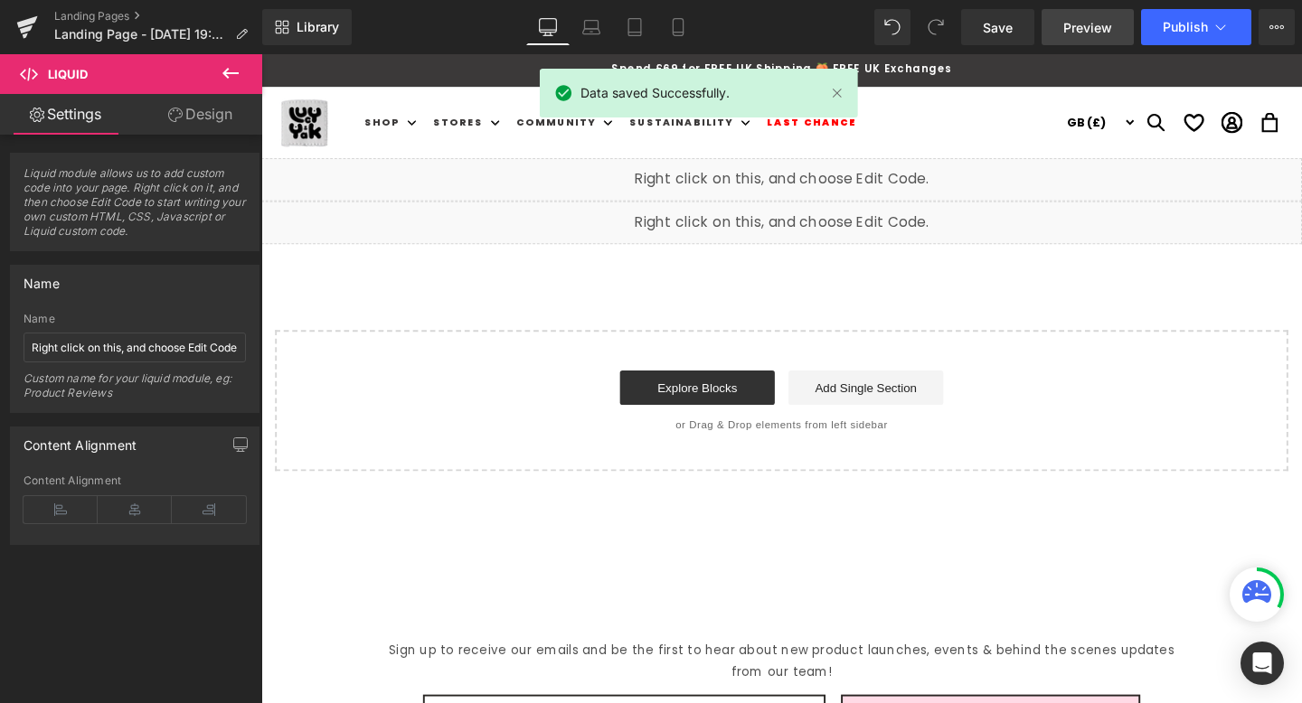
click at [1103, 33] on span "Preview" at bounding box center [1087, 27] width 49 height 19
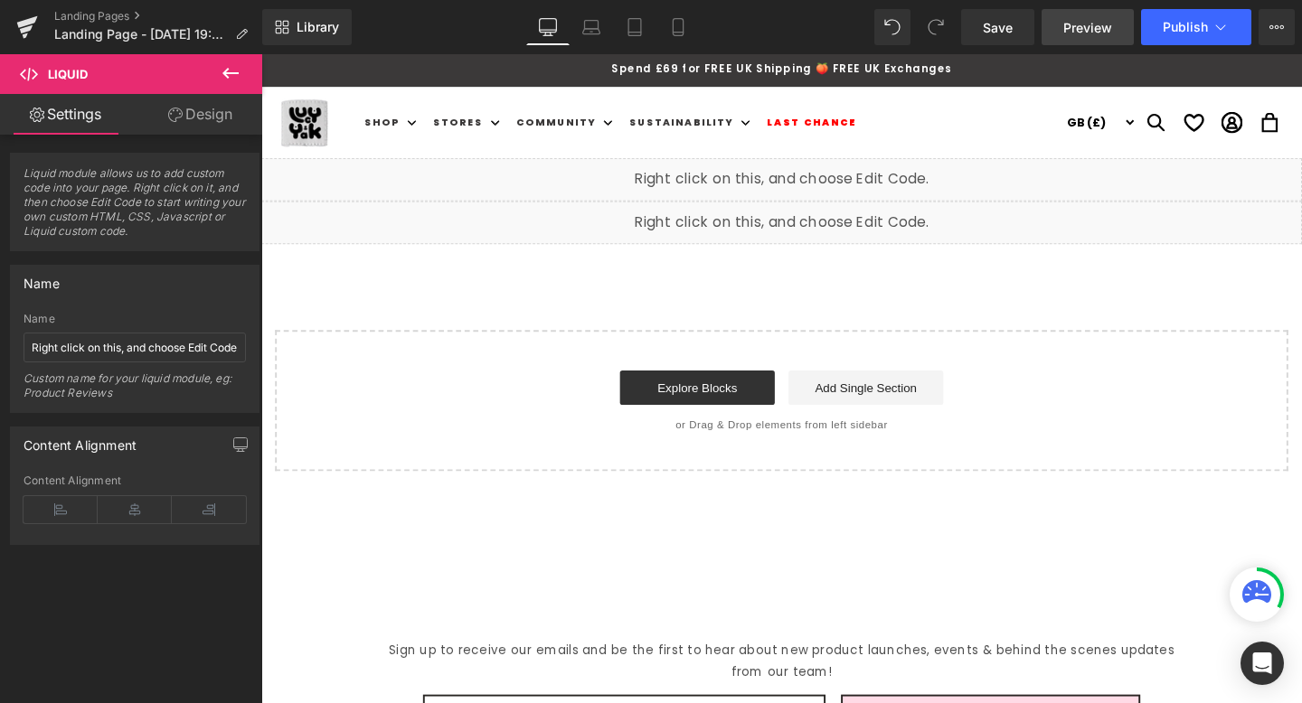
click at [1090, 29] on span "Preview" at bounding box center [1087, 27] width 49 height 19
click at [823, 179] on div "Liquid" at bounding box center [808, 186] width 1094 height 45
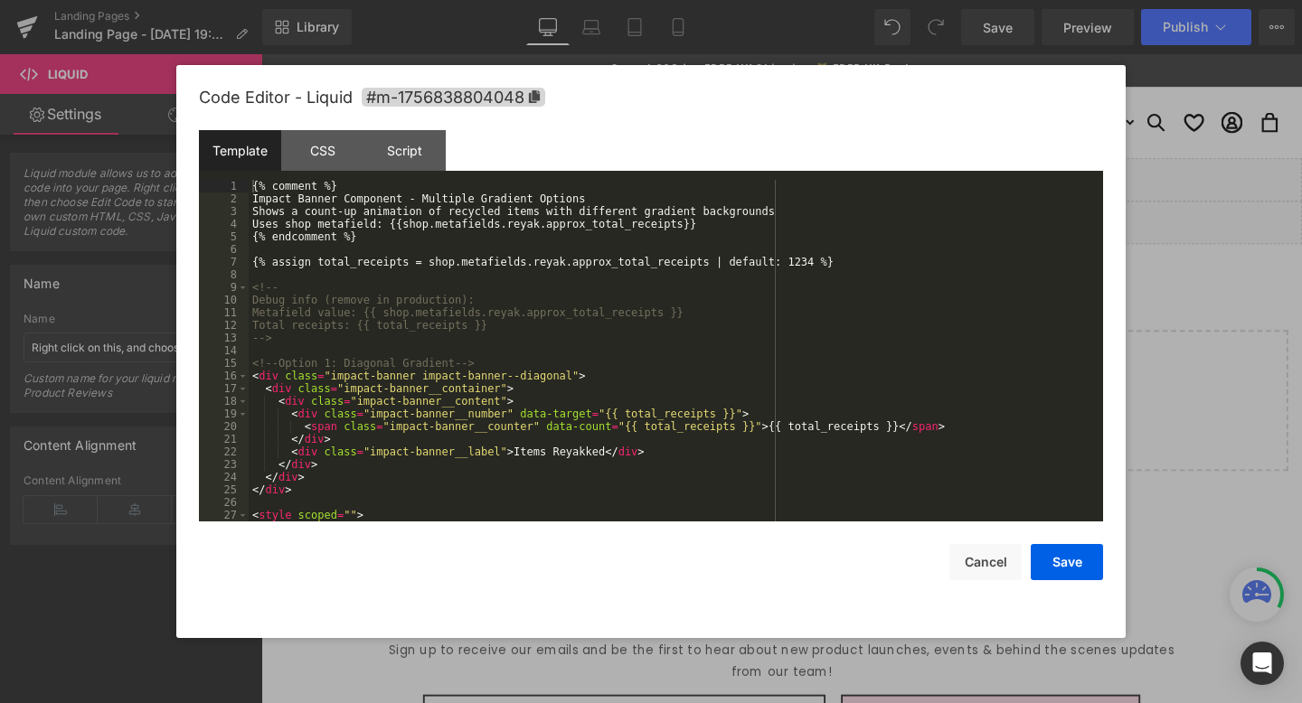
click at [521, 260] on div "{% comment %} Impact Banner Component - Multiple Gradient Options Shows a count…" at bounding box center [672, 363] width 847 height 367
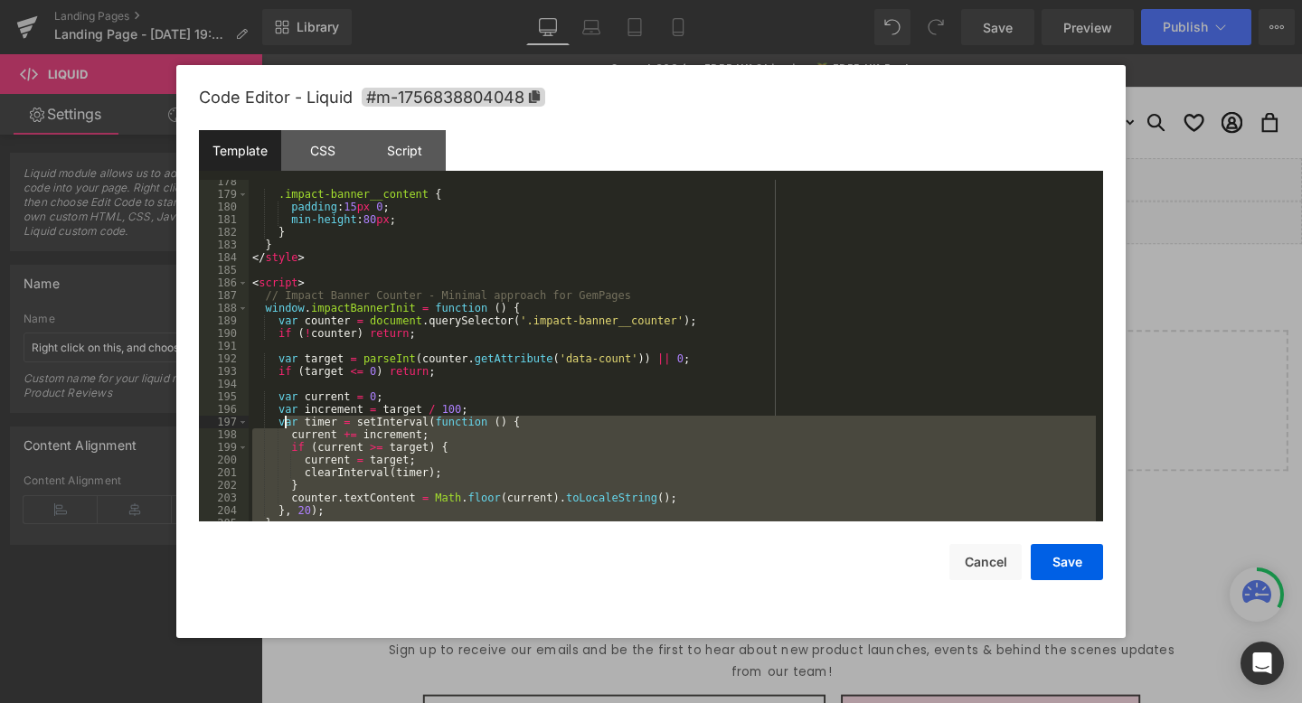
scroll to position [2261, 0]
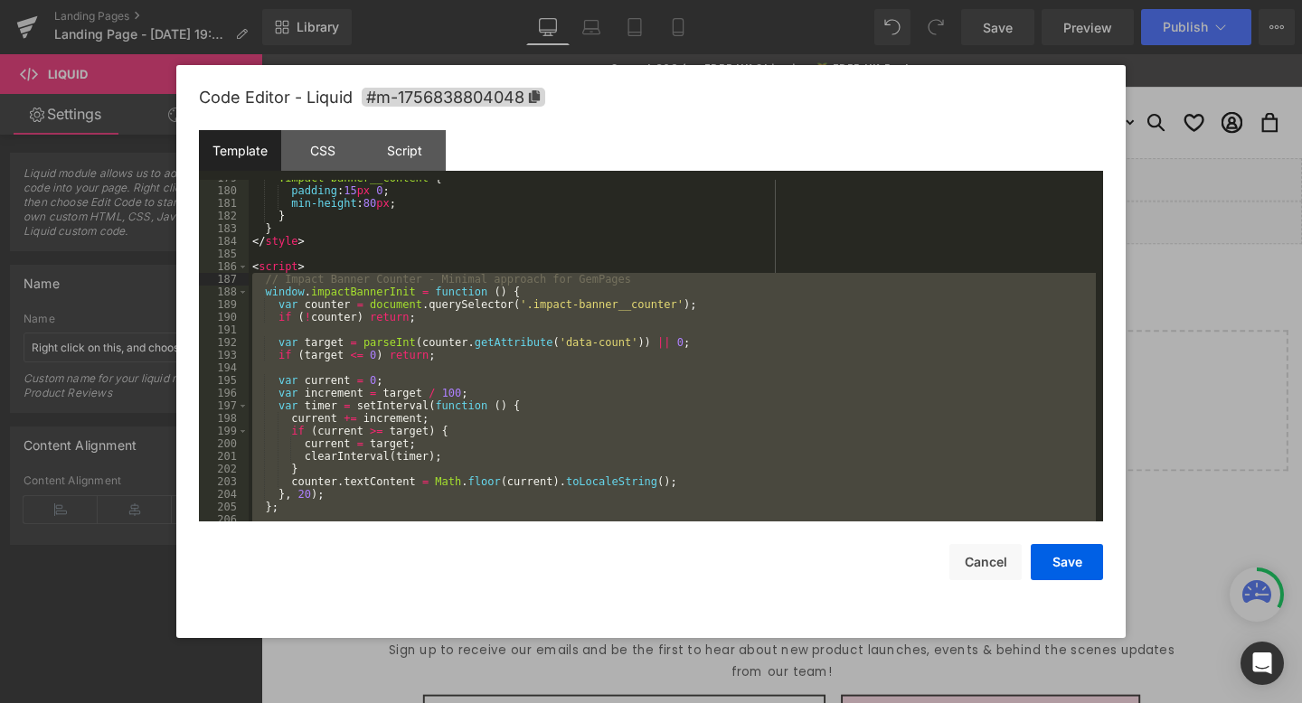
drag, startPoint x: 296, startPoint y: 492, endPoint x: 234, endPoint y: 275, distance: 225.5
click at [234, 275] on pre "179 180 181 182 183 184 185 186 187 188 189 190 191 192 193 194 195 196 197 198…" at bounding box center [651, 351] width 904 height 342
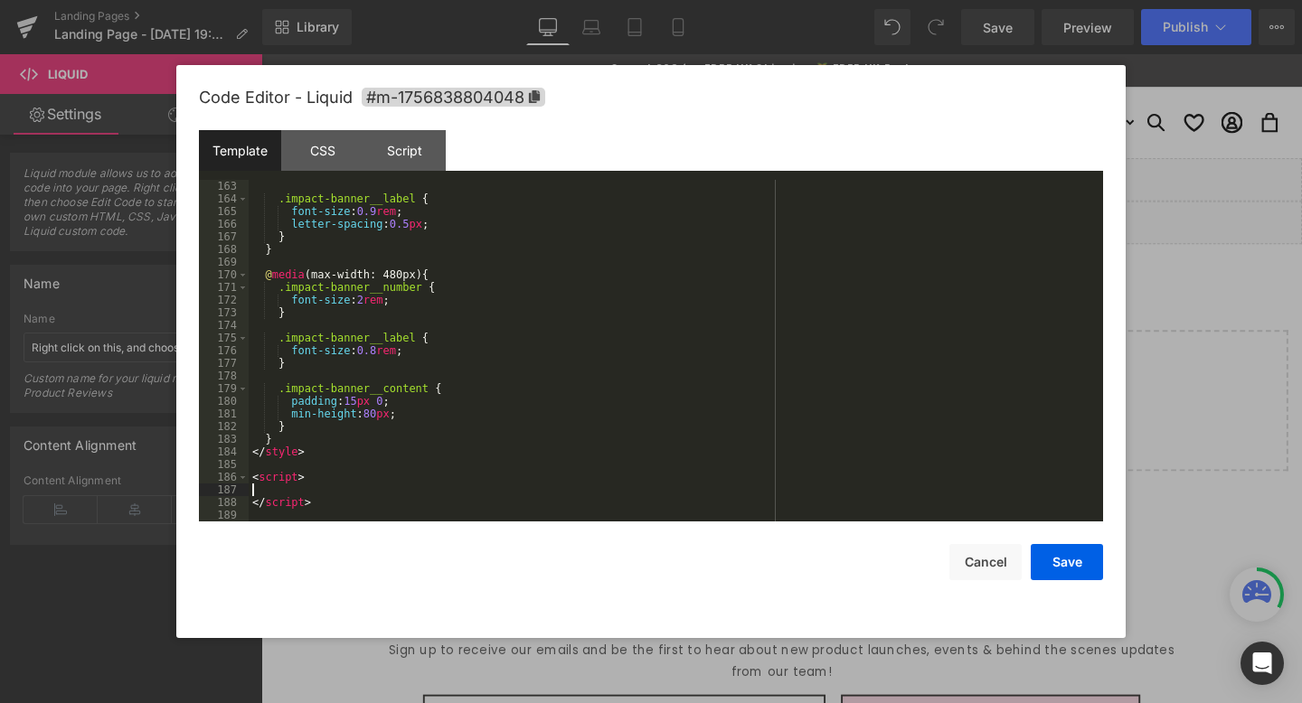
scroll to position [2051, 0]
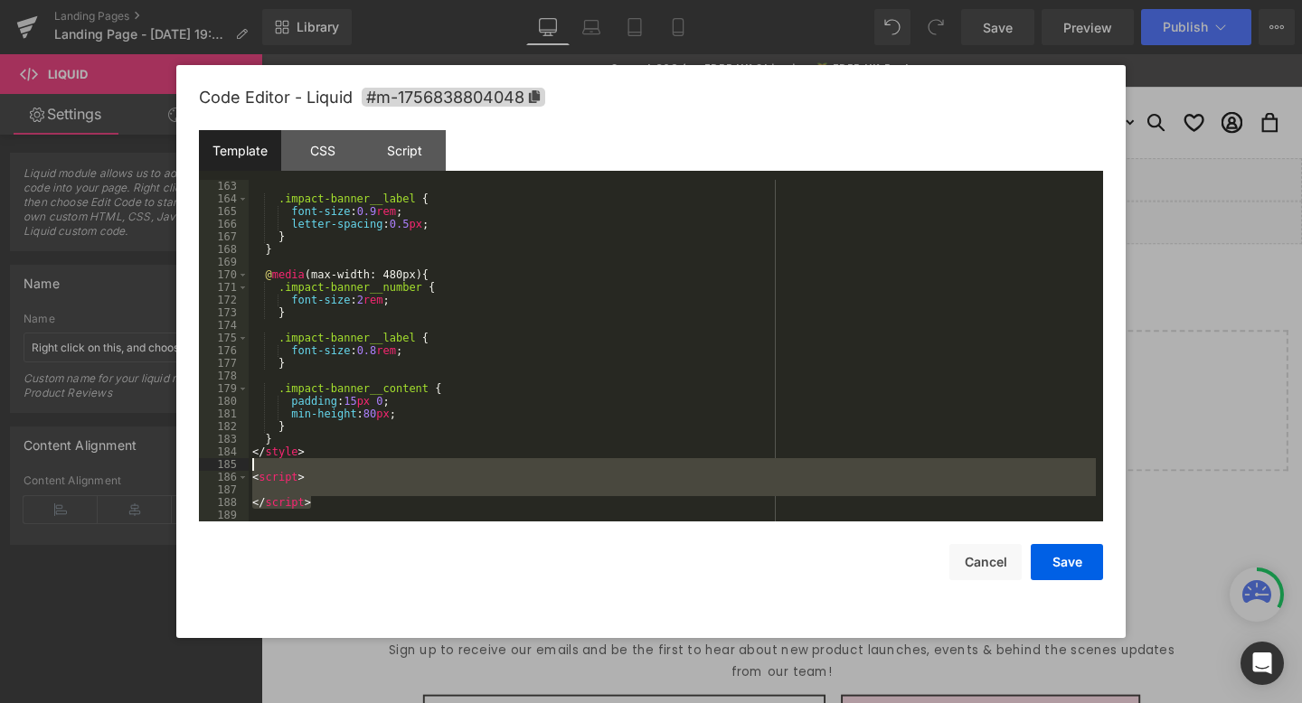
drag, startPoint x: 335, startPoint y: 504, endPoint x: 276, endPoint y: 470, distance: 67.6
click at [276, 470] on div ".impact-banner__label { font-size : 0.9 rem ; letter-spacing : 0.5 px ; } } @ m…" at bounding box center [672, 363] width 847 height 367
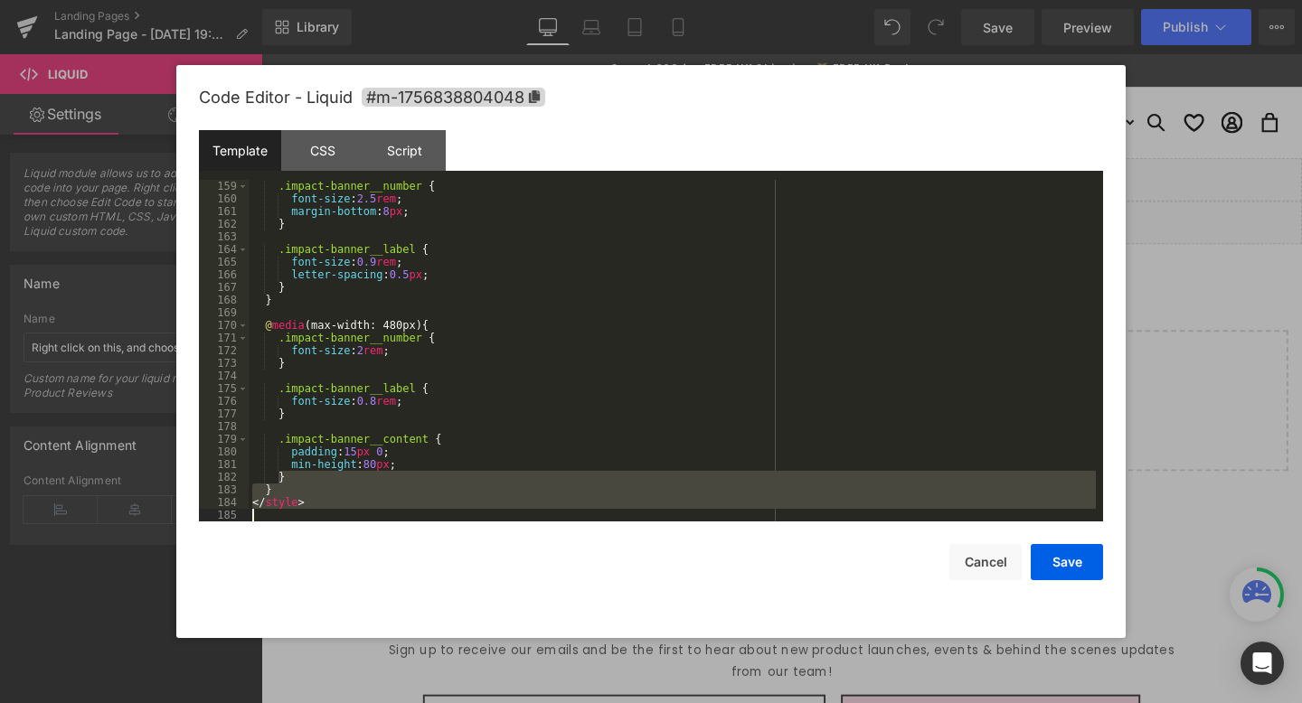
scroll to position [2000, 0]
click at [352, 461] on div ".impact-banner__number { font-size : 2.5 rem ; margin-bottom : 8 px ; } .impact…" at bounding box center [672, 363] width 847 height 367
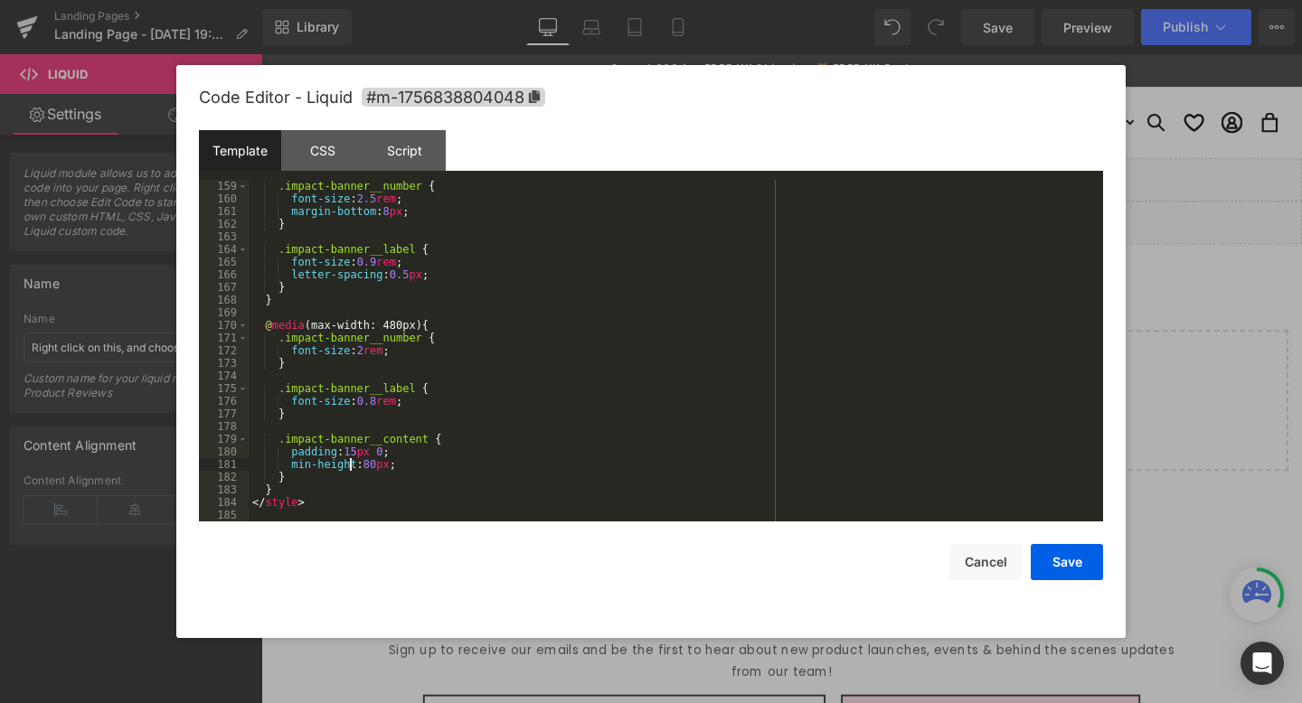
click at [298, 519] on div ".impact-banner__number { font-size : 2.5 rem ; margin-bottom : 8 px ; } .impact…" at bounding box center [672, 363] width 847 height 367
click at [411, 153] on div "Script" at bounding box center [404, 150] width 82 height 41
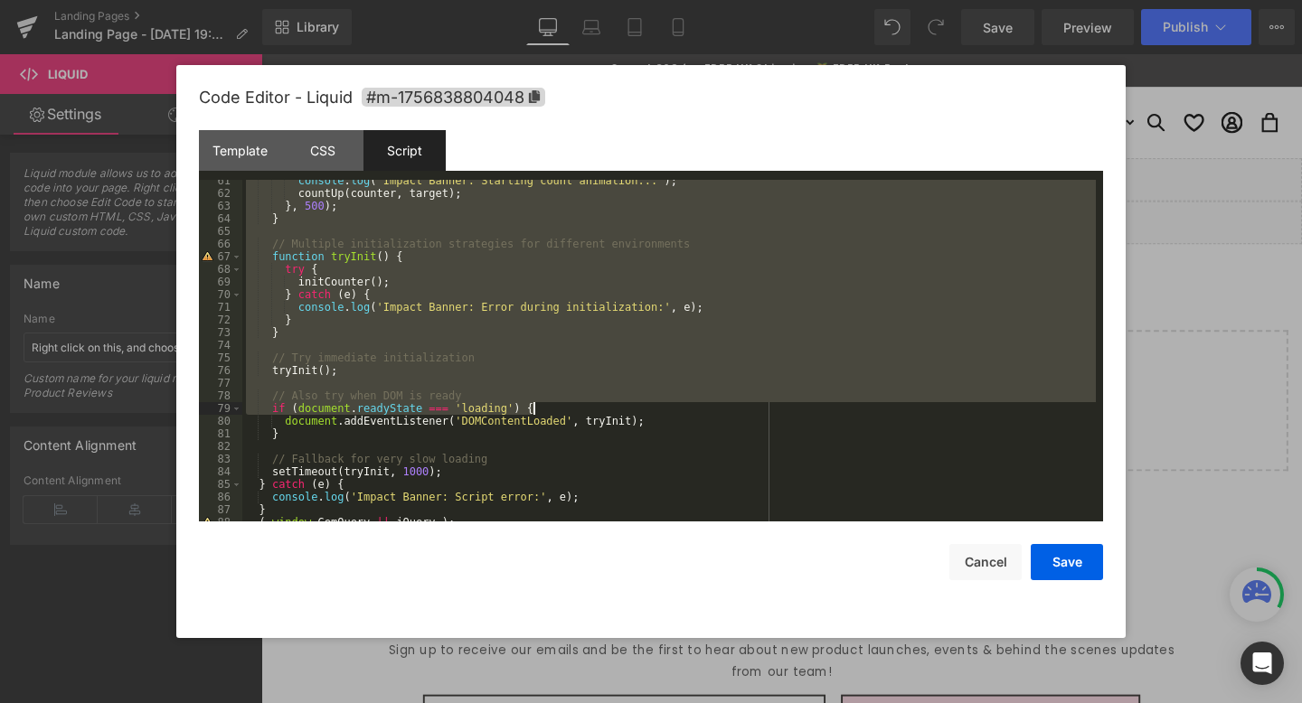
scroll to position [772, 0]
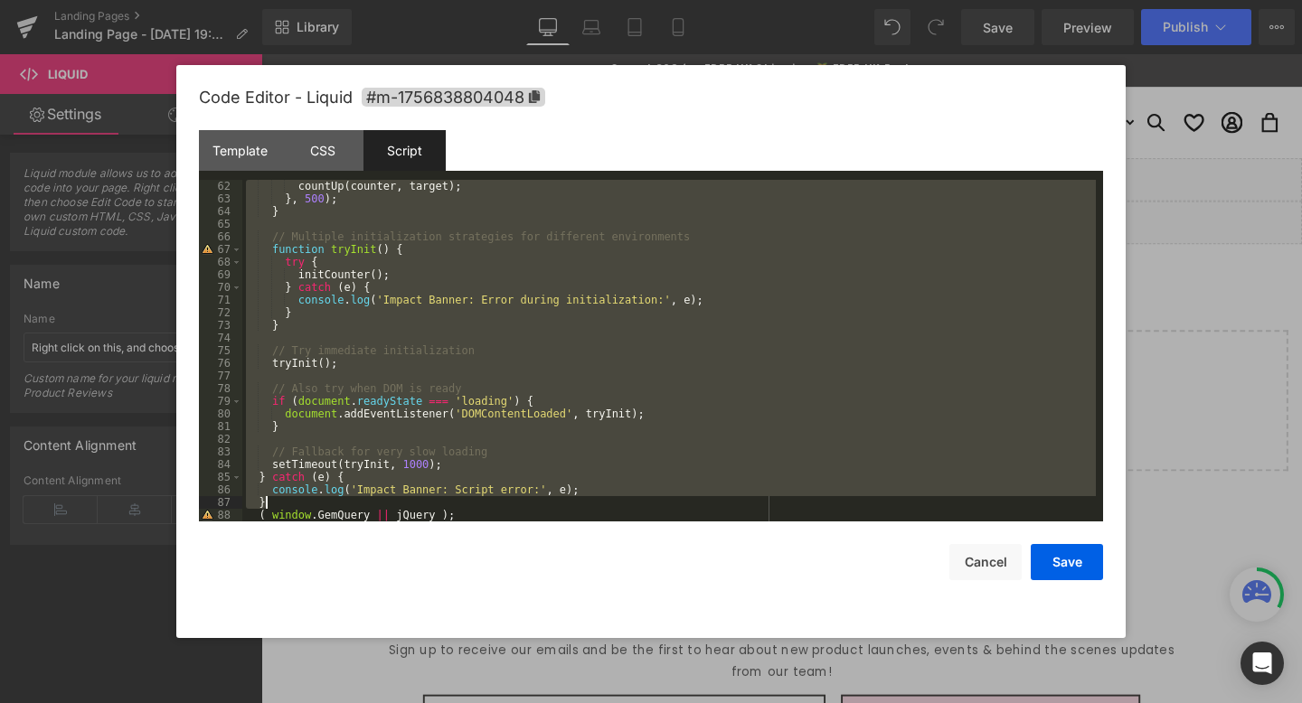
drag, startPoint x: 250, startPoint y: 198, endPoint x: 455, endPoint y: 505, distance: 369.6
click at [455, 505] on div "countUp ( counter , target ) ; } , 500 ) ; } // Multiple initialization strateg…" at bounding box center [669, 363] width 854 height 367
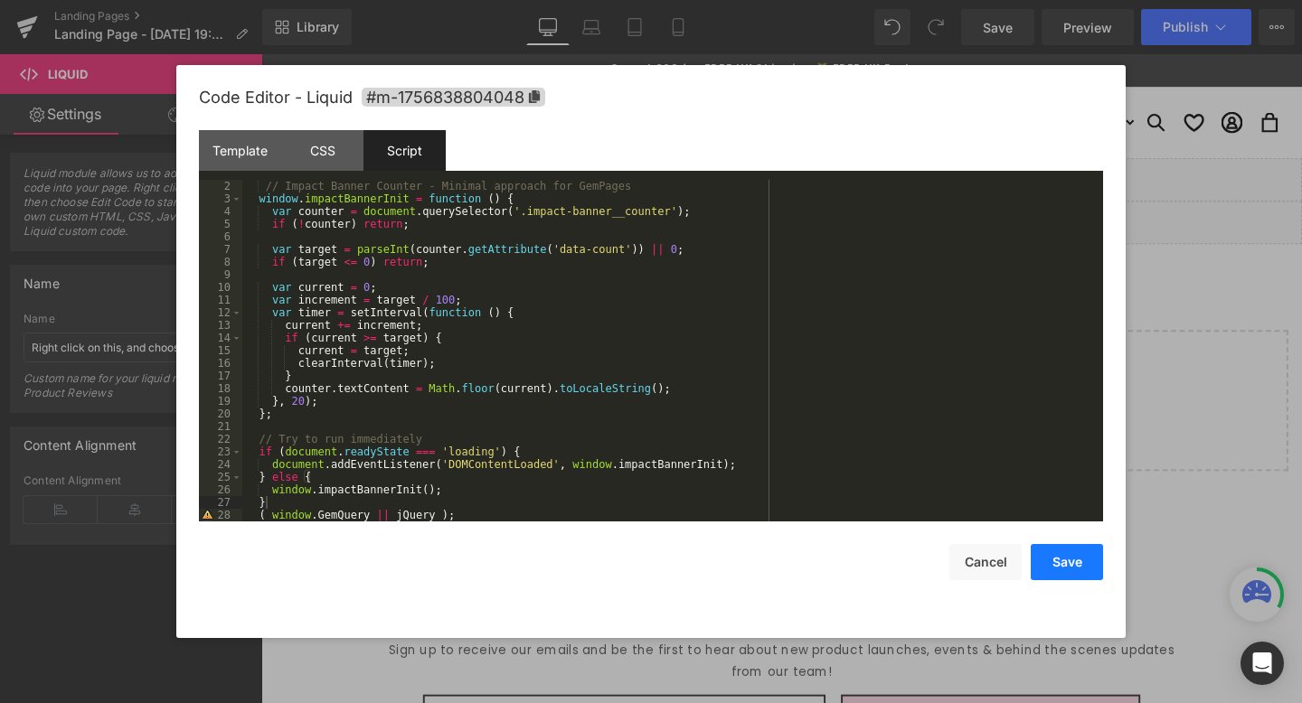
click at [1062, 547] on button "Save" at bounding box center [1067, 562] width 72 height 36
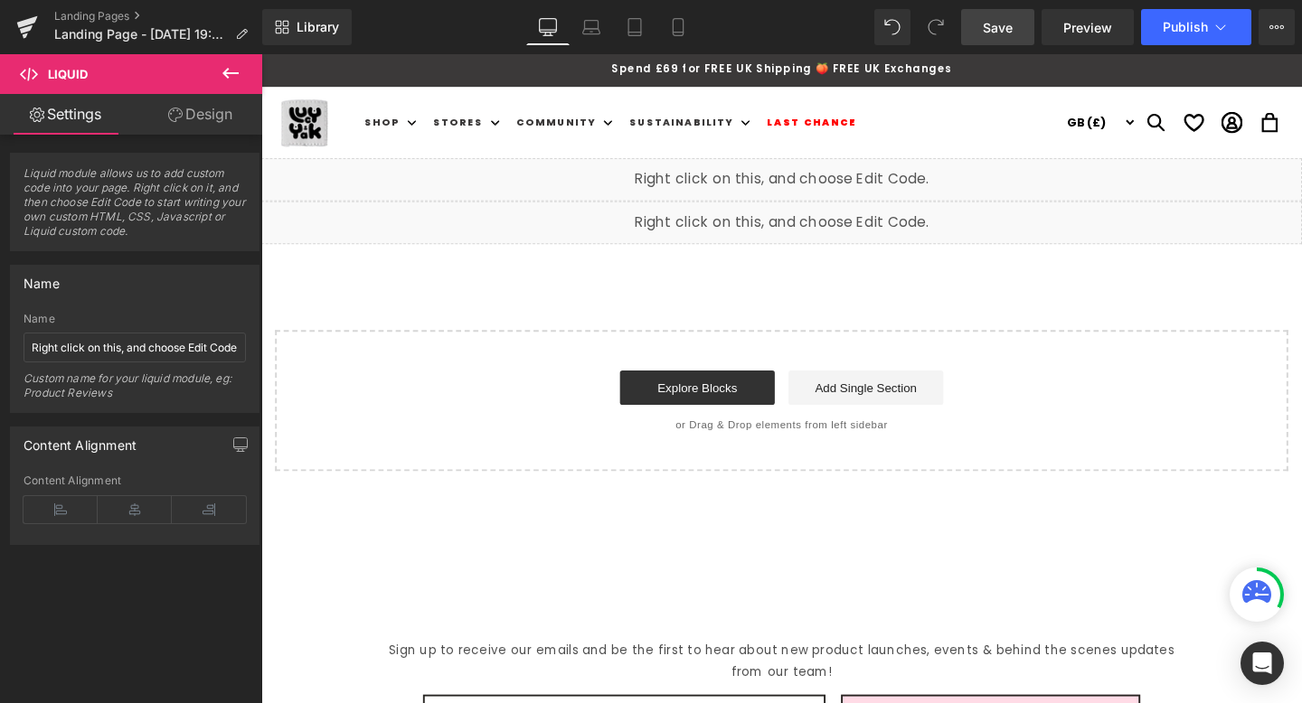
click at [1010, 32] on span "Save" at bounding box center [998, 27] width 30 height 19
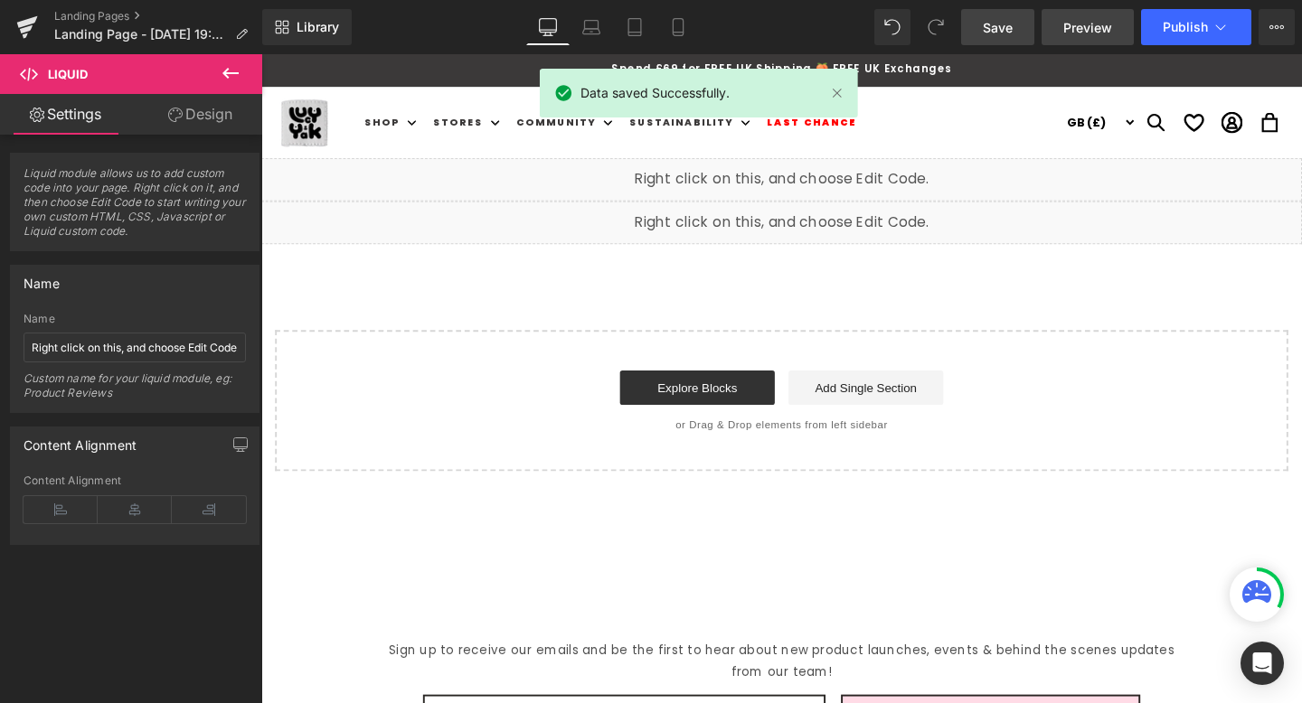
click at [1087, 33] on span "Preview" at bounding box center [1087, 27] width 49 height 19
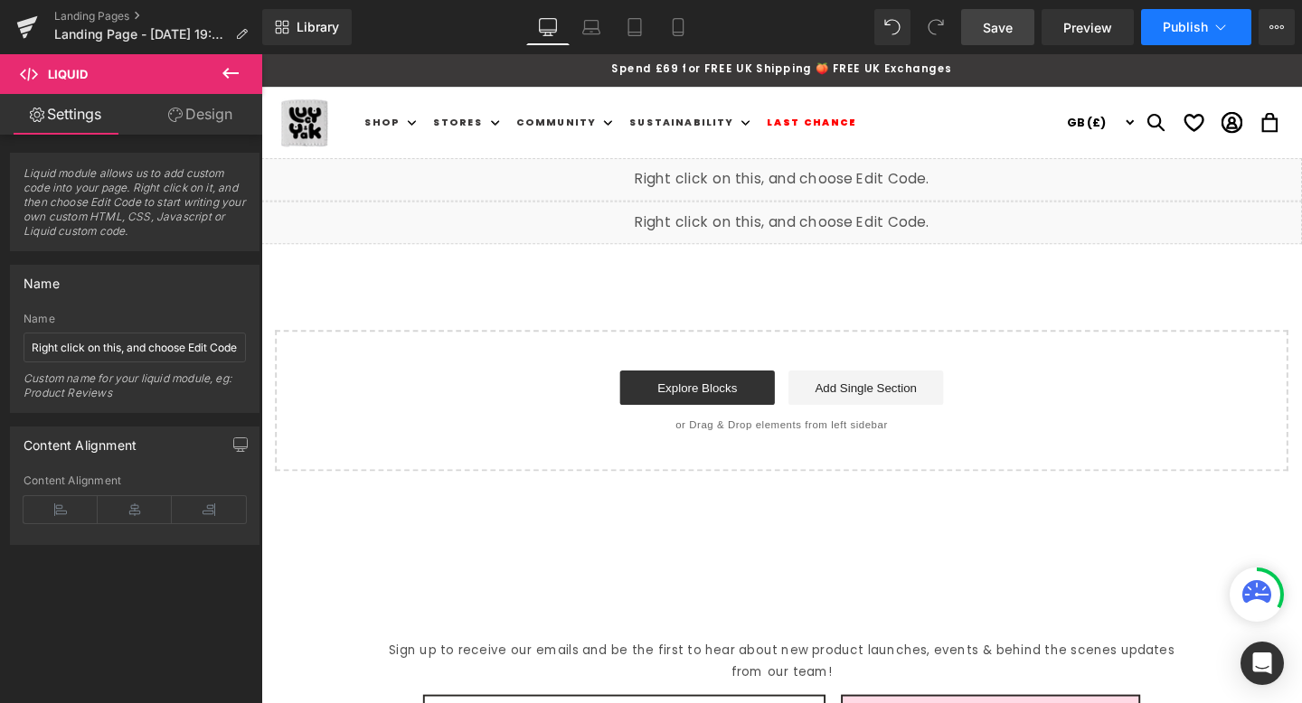
click at [1216, 40] on button "Publish" at bounding box center [1196, 27] width 110 height 36
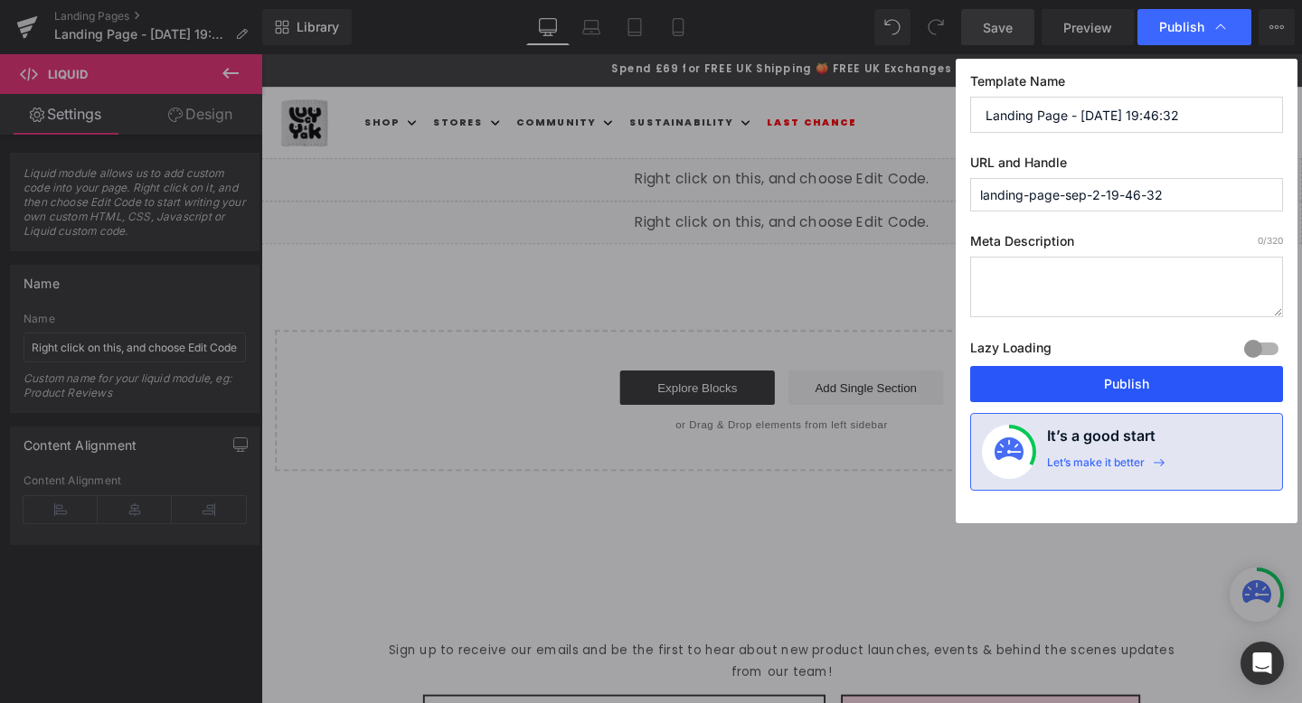
click at [1099, 385] on button "Publish" at bounding box center [1126, 384] width 313 height 36
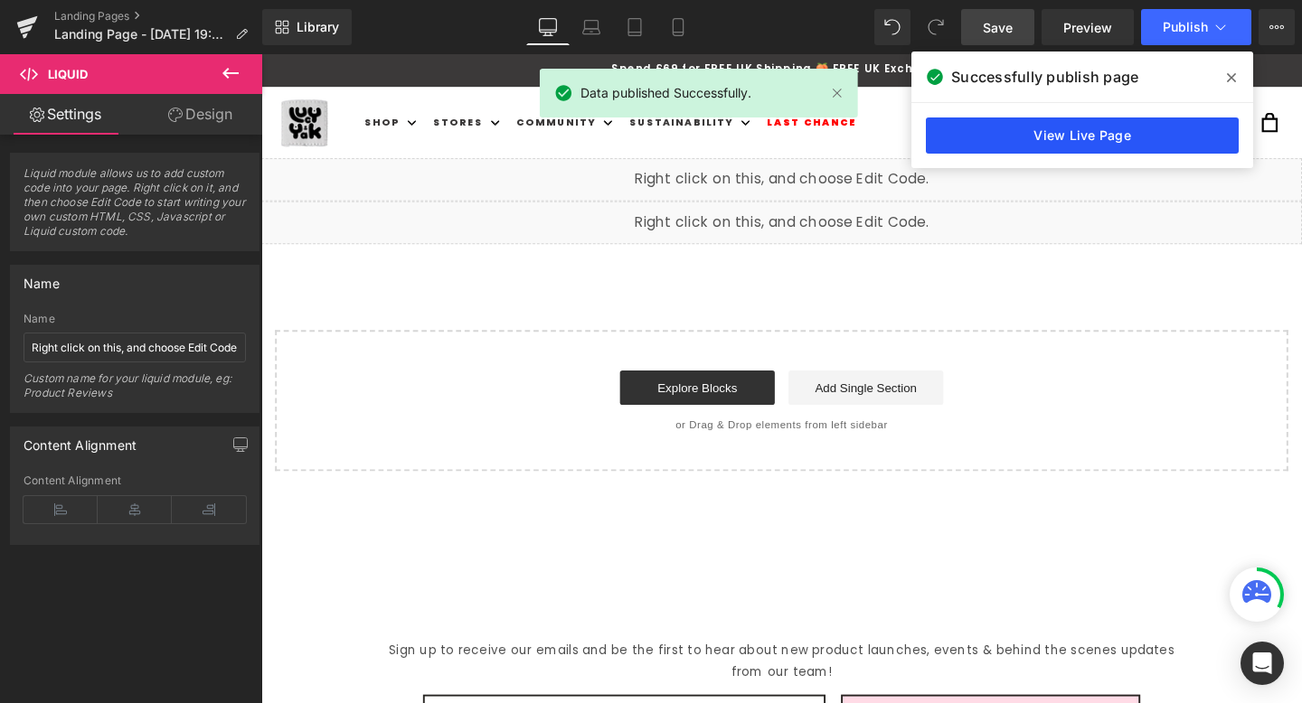
click at [1087, 150] on link "View Live Page" at bounding box center [1082, 136] width 313 height 36
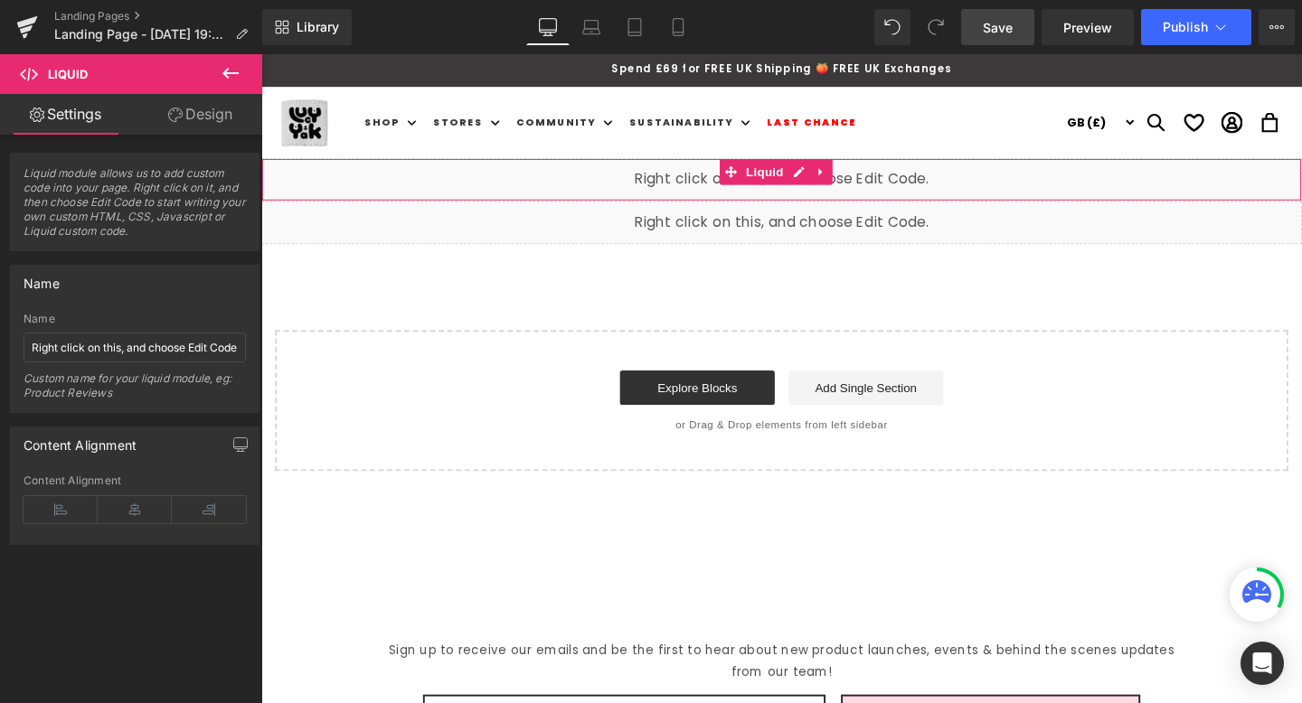
click at [868, 191] on div "Liquid" at bounding box center [808, 186] width 1094 height 45
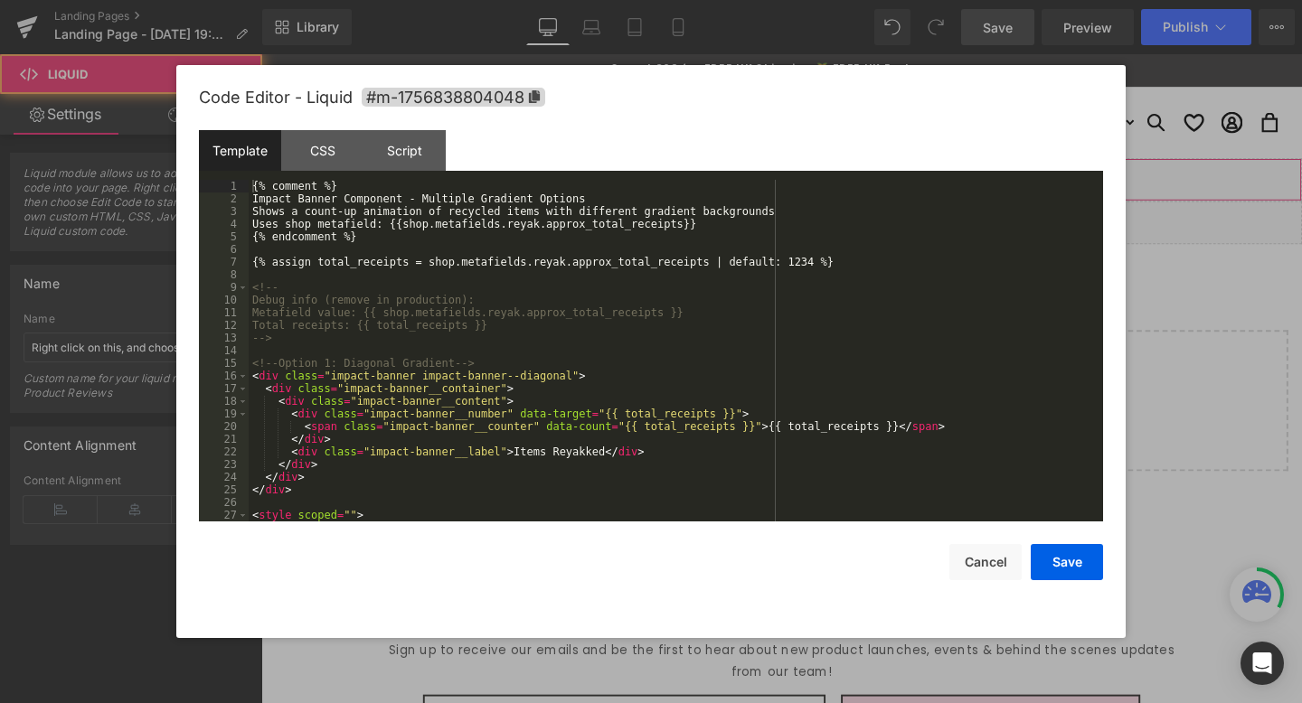
click at [828, 182] on div "Liquid" at bounding box center [808, 186] width 1094 height 45
click at [536, 326] on div "{% comment %} Impact Banner Component - Multiple Gradient Options Shows a count…" at bounding box center [672, 363] width 847 height 367
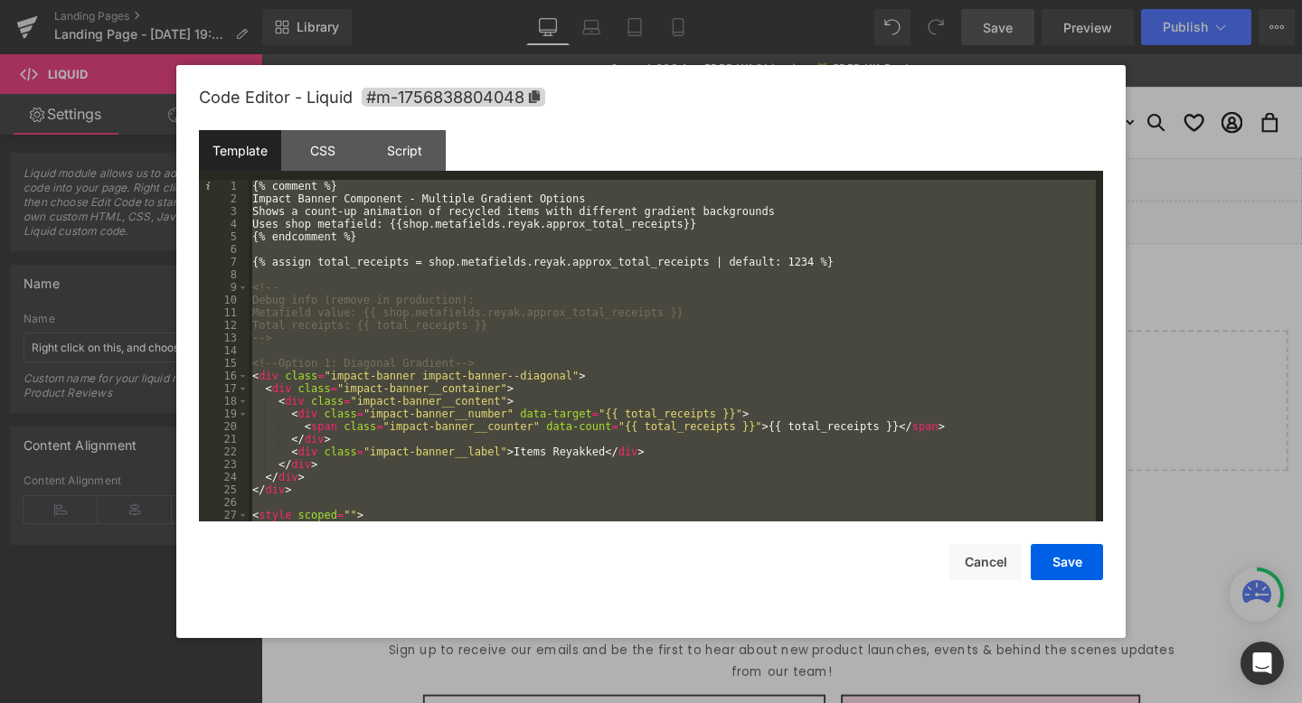
scroll to position [2215, 0]
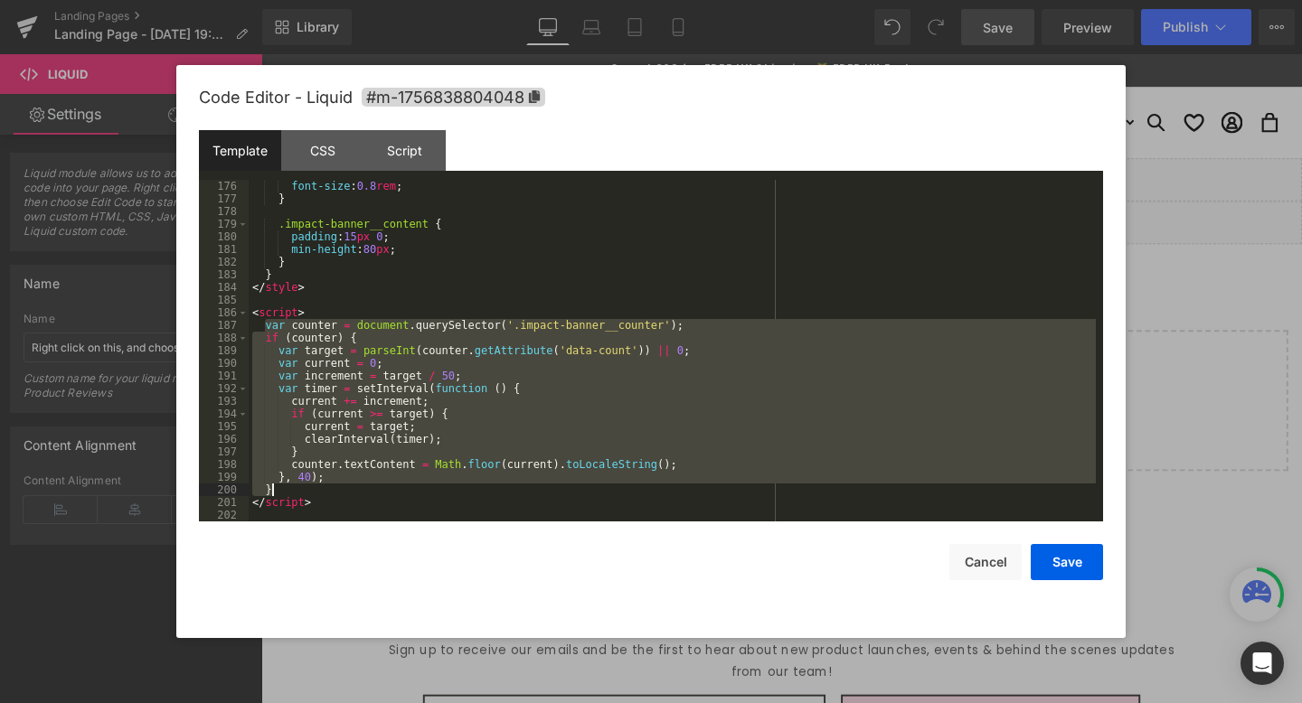
drag, startPoint x: 272, startPoint y: 332, endPoint x: 350, endPoint y: 490, distance: 176.3
click at [350, 490] on div "font-size : 0.8 rem ; } .impact-banner__content { padding : 15 px 0 ; min-heigh…" at bounding box center [672, 363] width 847 height 367
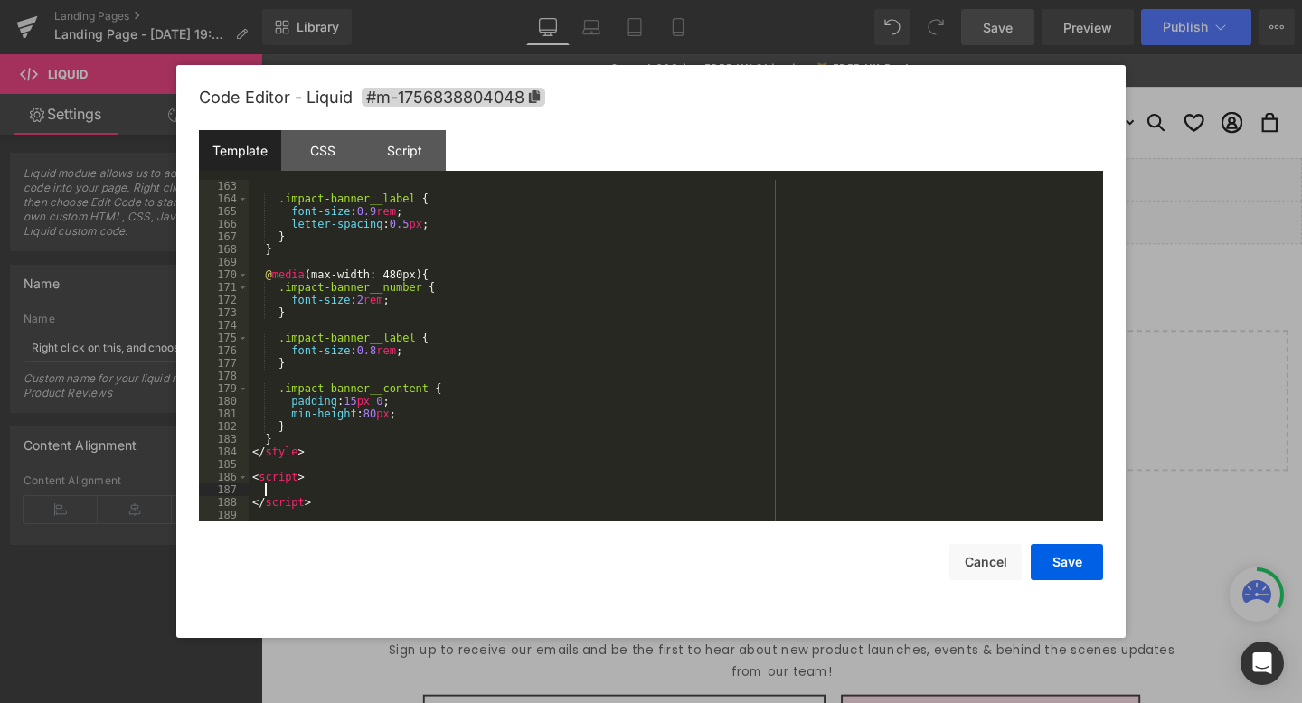
scroll to position [2051, 0]
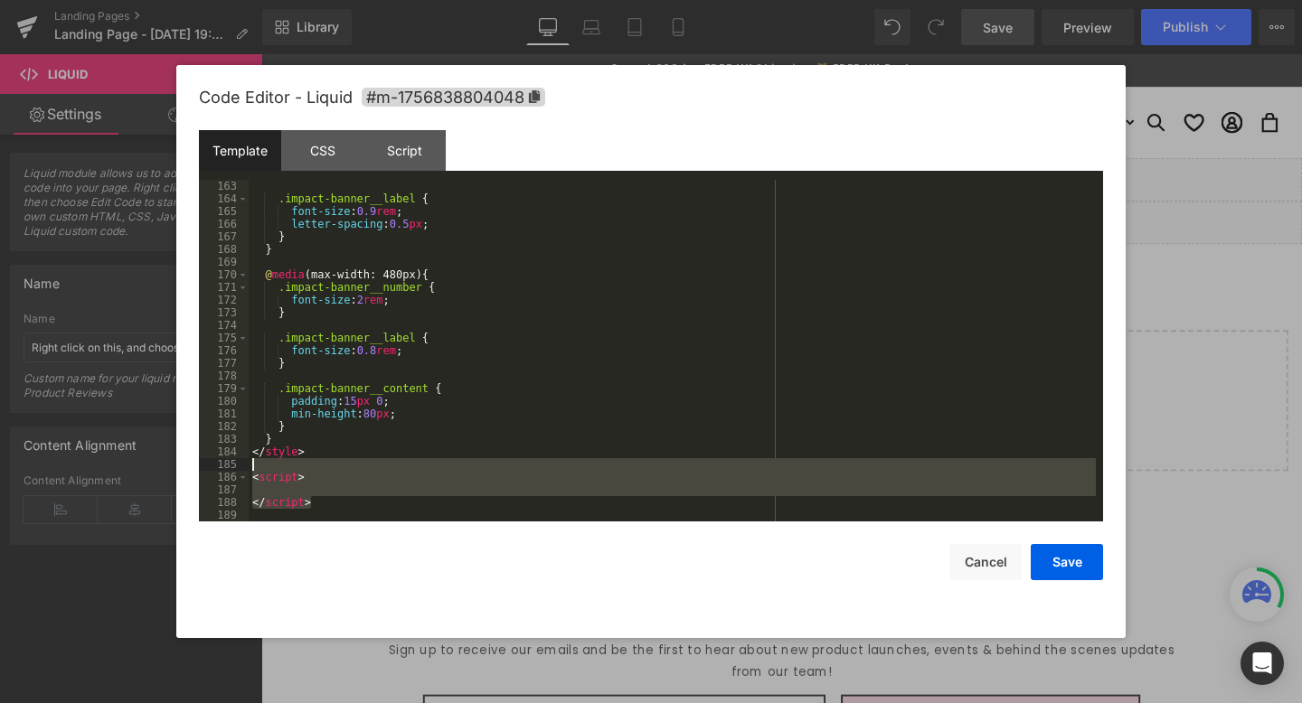
drag, startPoint x: 353, startPoint y: 501, endPoint x: 261, endPoint y: 468, distance: 97.0
click at [261, 468] on div ".impact-banner__label { font-size : 0.9 rem ; letter-spacing : 0.5 px ; } } @ m…" at bounding box center [672, 363] width 847 height 367
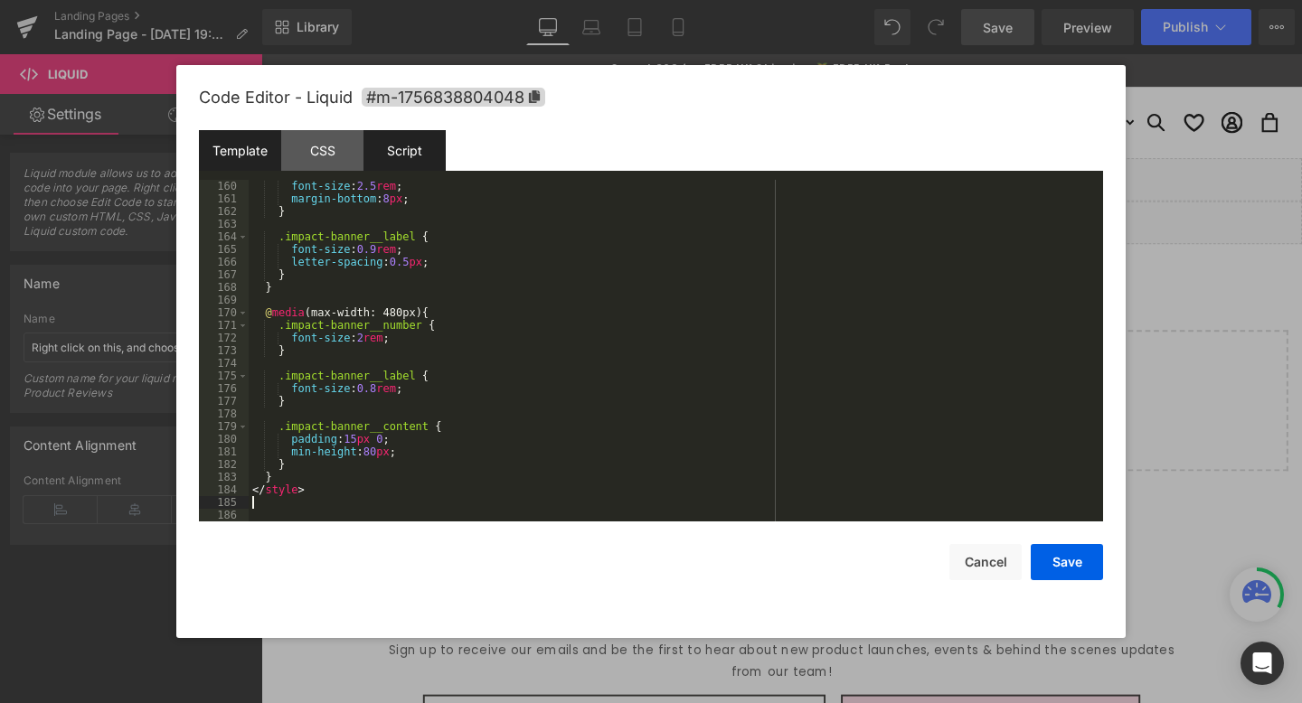
scroll to position [2000, 0]
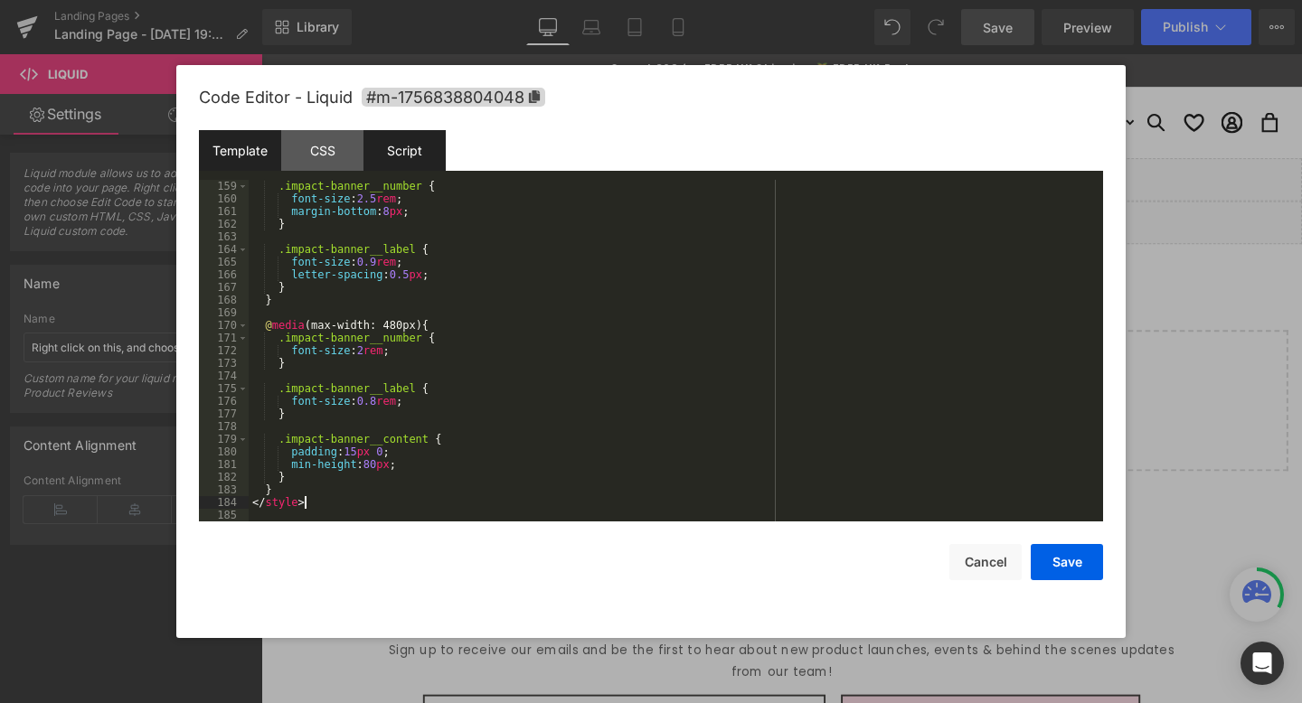
click at [379, 146] on div "Script" at bounding box center [404, 150] width 82 height 41
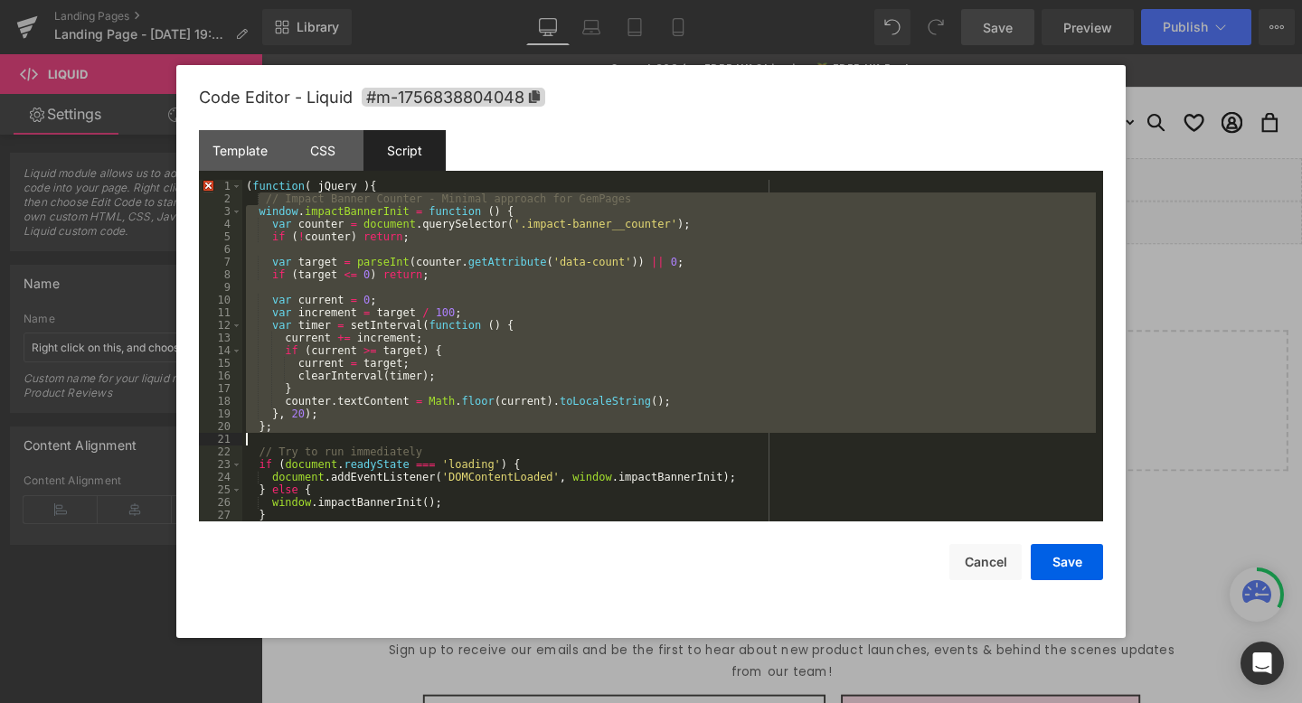
scroll to position [13, 0]
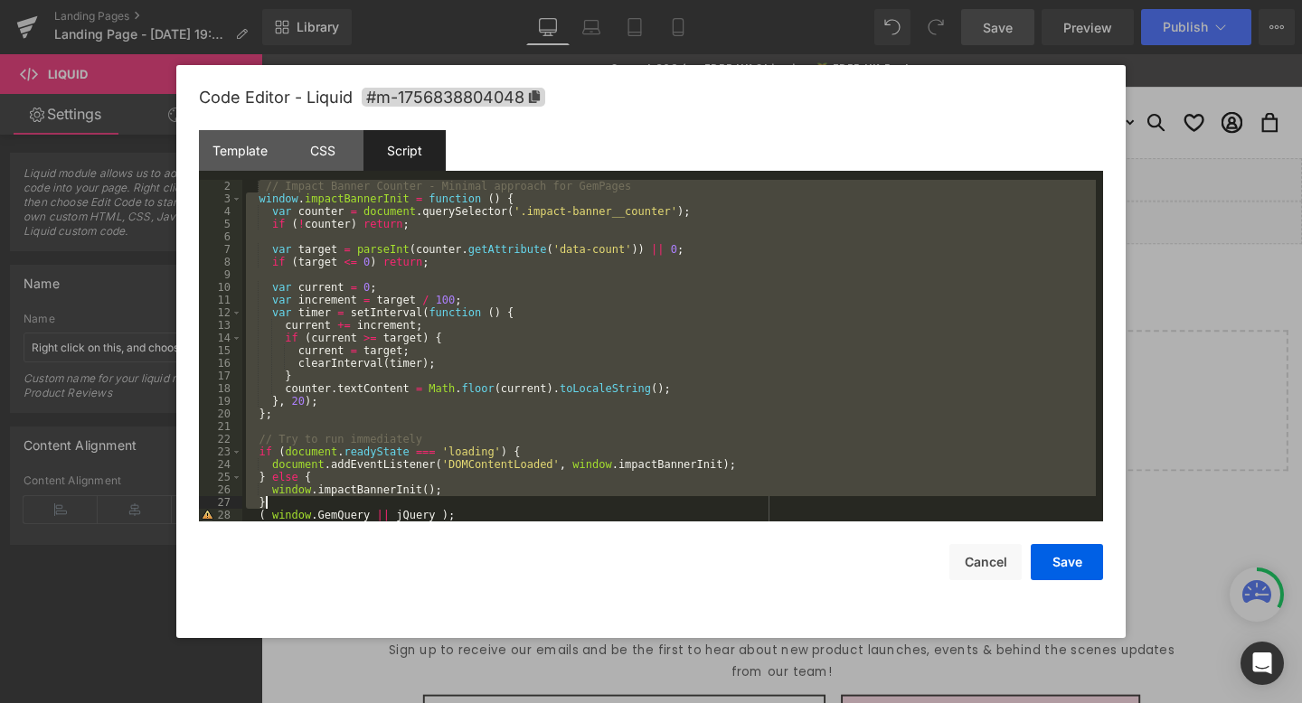
drag, startPoint x: 264, startPoint y: 200, endPoint x: 401, endPoint y: 499, distance: 329.3
click at [401, 499] on div "// Impact Banner Counter - Minimal approach for GemPages window . impactBannerI…" at bounding box center [669, 363] width 854 height 367
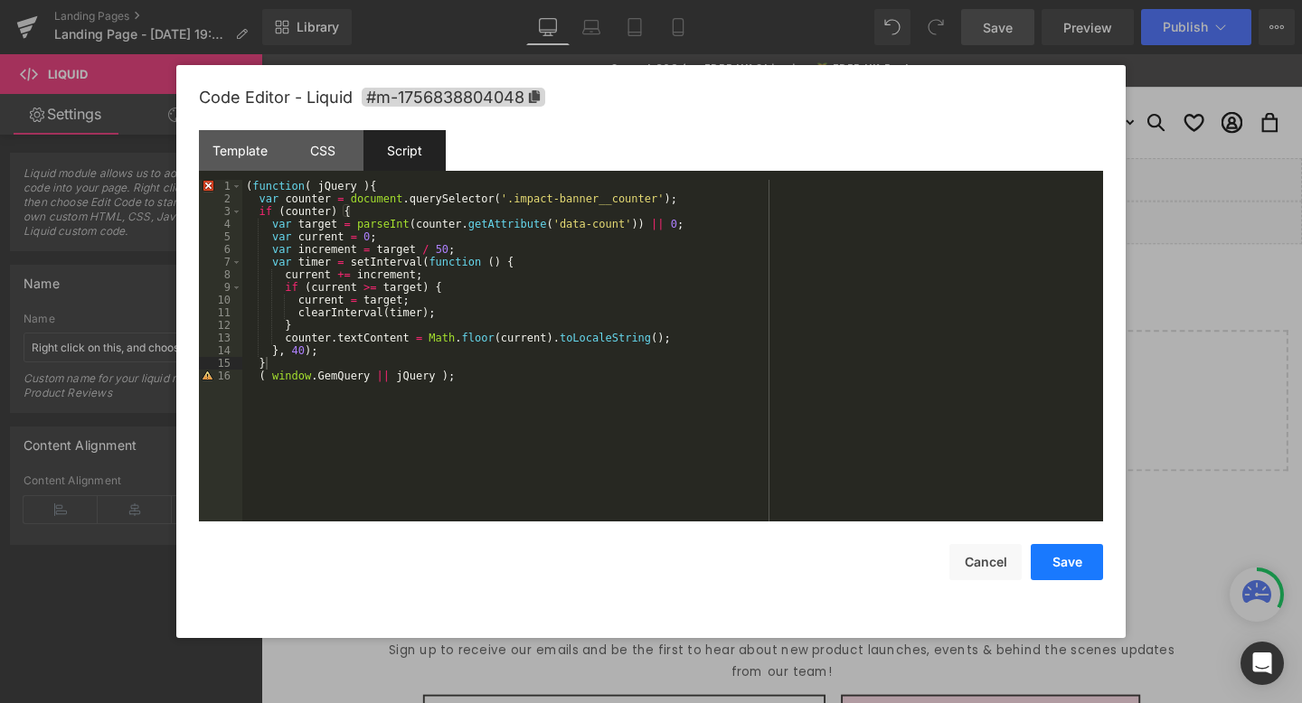
click at [1071, 571] on button "Save" at bounding box center [1067, 562] width 72 height 36
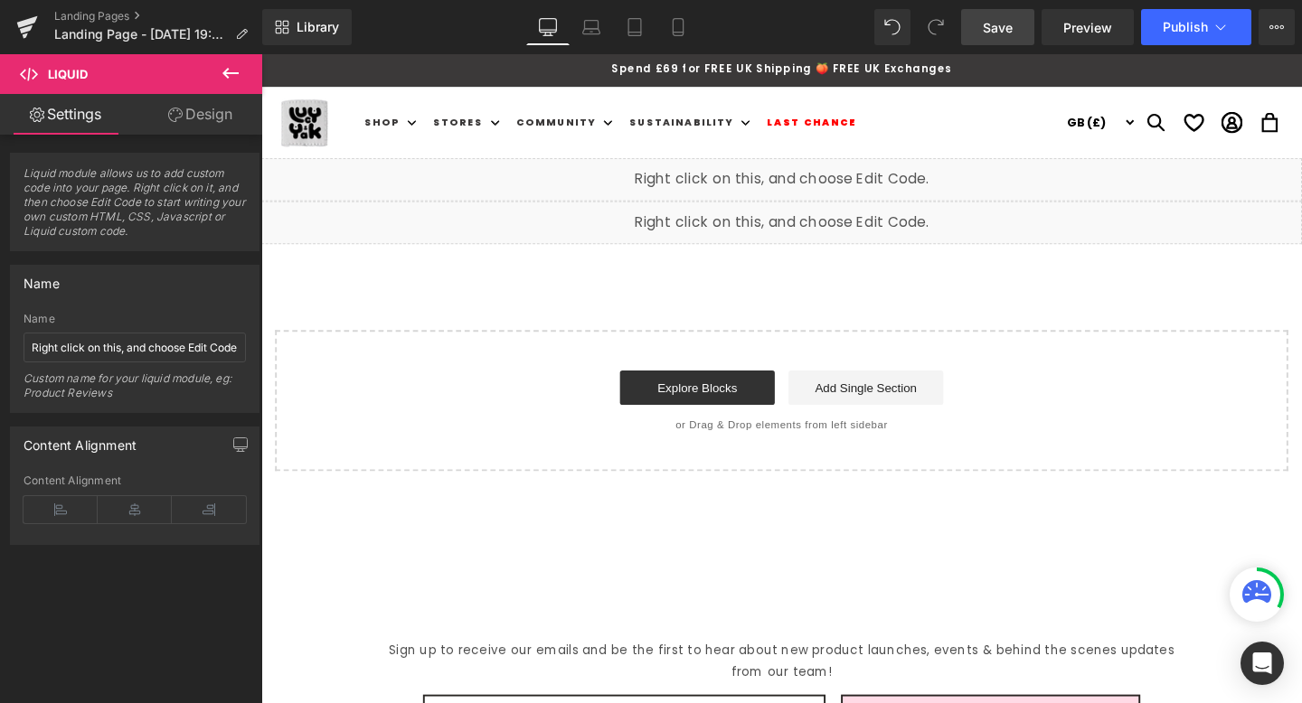
click at [992, 51] on div "Library Desktop Desktop Laptop Tablet Mobile Save Preview Publish Scheduled Vie…" at bounding box center [782, 27] width 1040 height 54
click at [996, 37] on link "Save" at bounding box center [997, 27] width 73 height 36
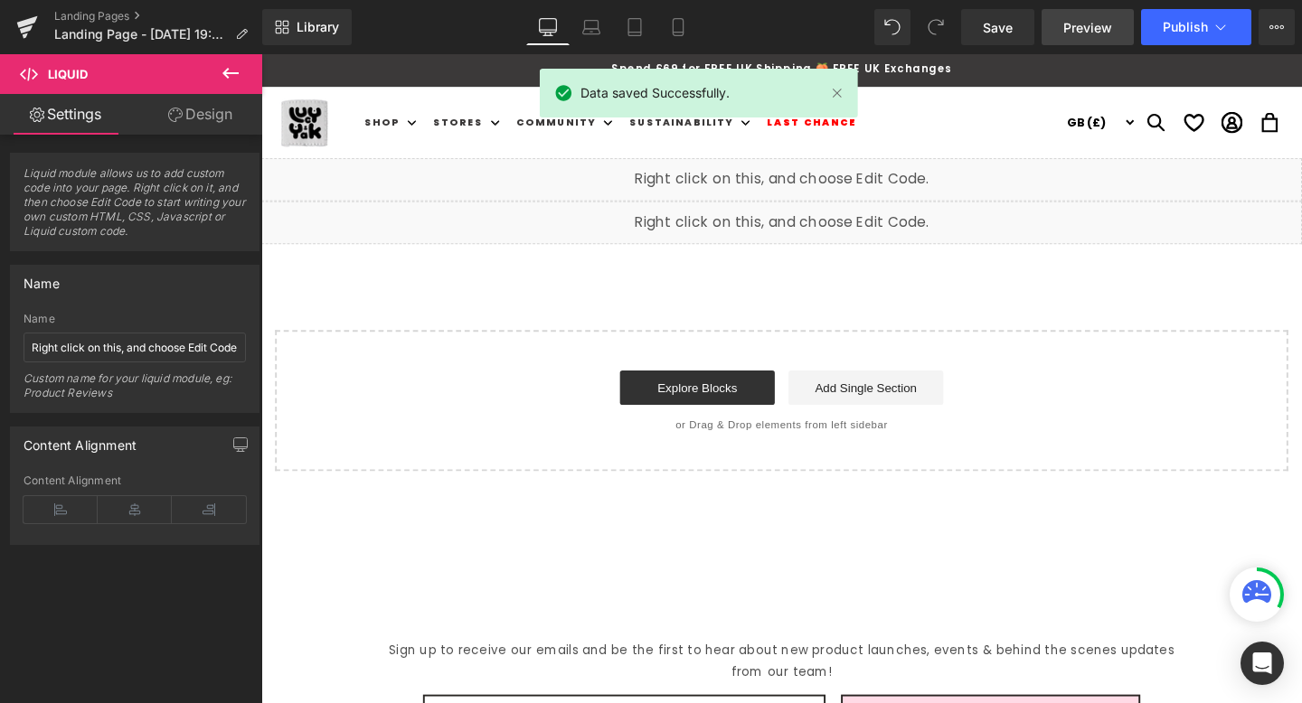
click at [1070, 29] on span "Preview" at bounding box center [1087, 27] width 49 height 19
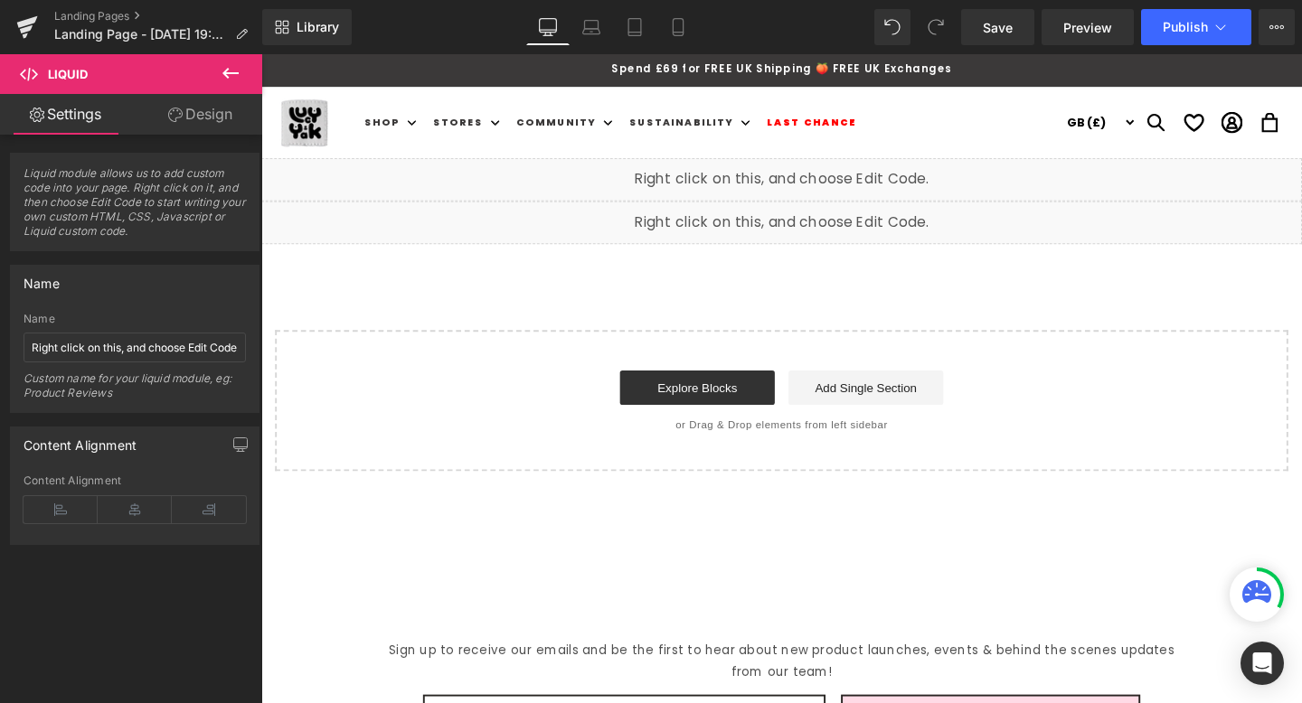
click at [823, 181] on div "Liquid" at bounding box center [808, 186] width 1094 height 45
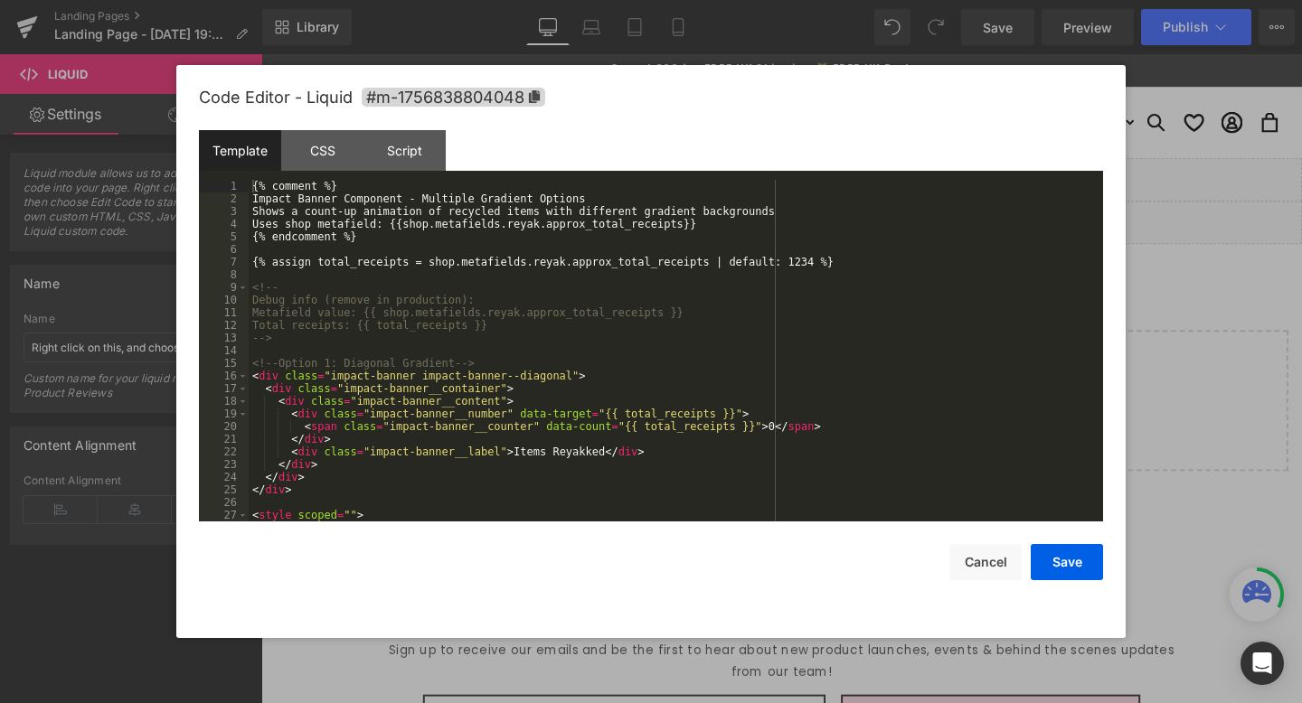
click at [466, 252] on div "{% comment %} Impact Banner Component - Multiple Gradient Options Shows a count…" at bounding box center [672, 363] width 847 height 367
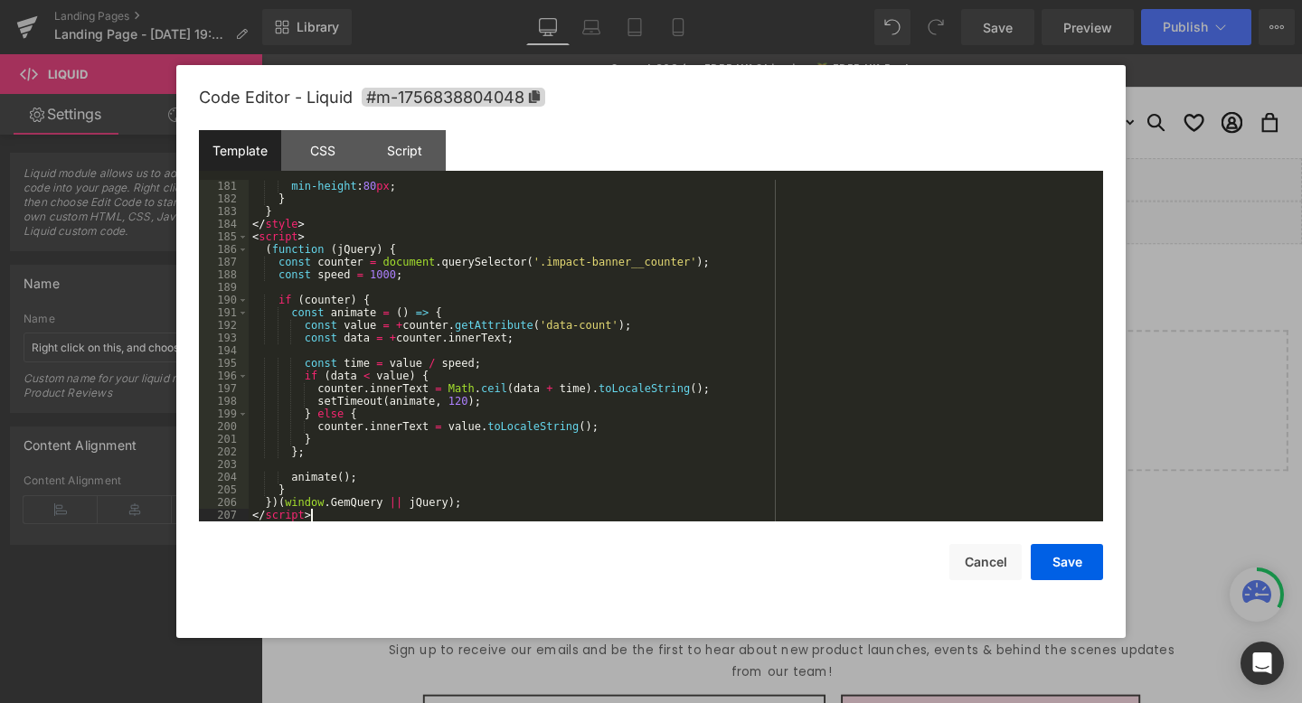
scroll to position [2279, 0]
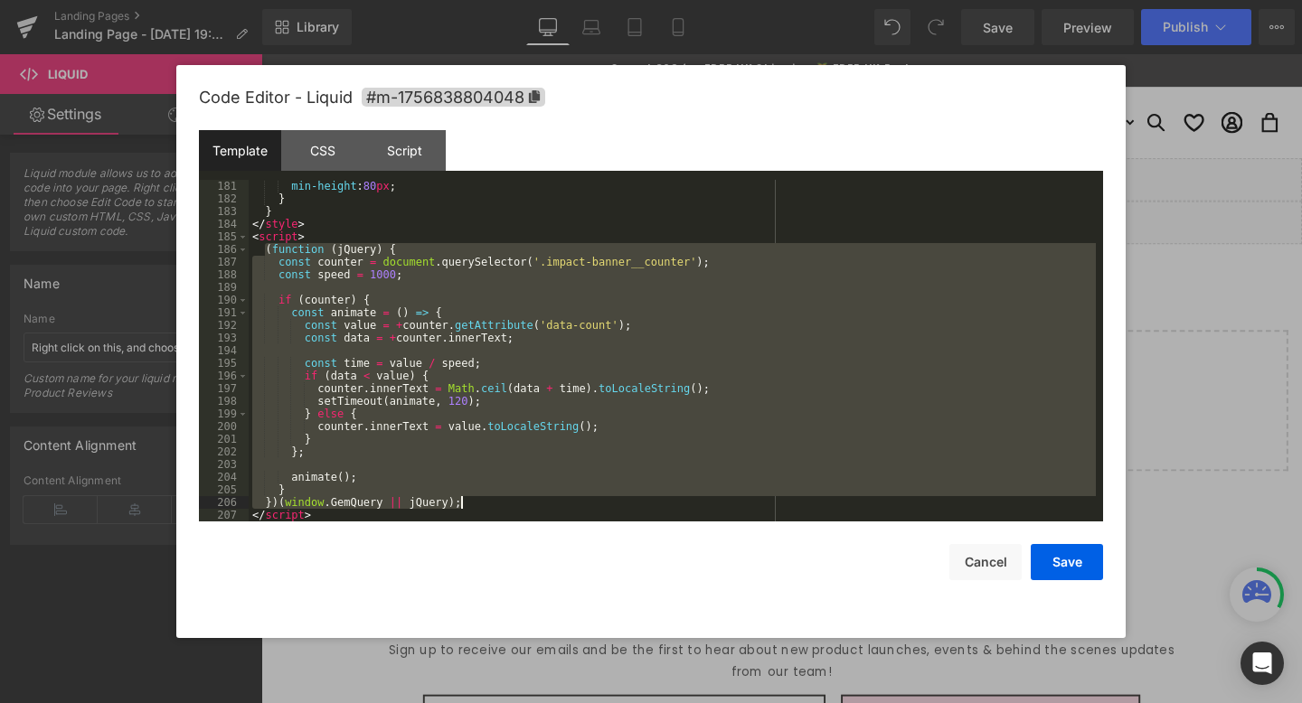
drag, startPoint x: 264, startPoint y: 250, endPoint x: 629, endPoint y: 500, distance: 442.9
click at [629, 500] on div "min-height : 80 px ; } } </ style > < script > ( function ( jQuery ) { const co…" at bounding box center [672, 363] width 847 height 367
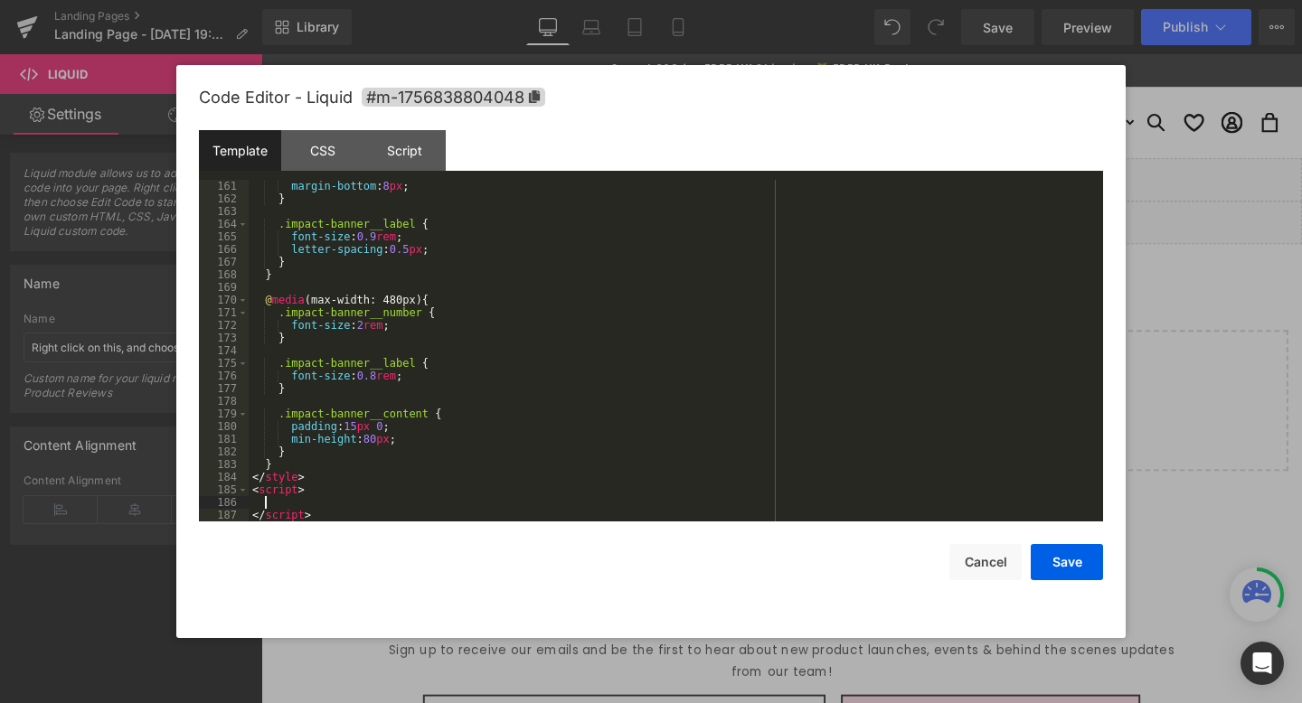
scroll to position [2025, 0]
click at [429, 164] on div "Script" at bounding box center [404, 150] width 82 height 41
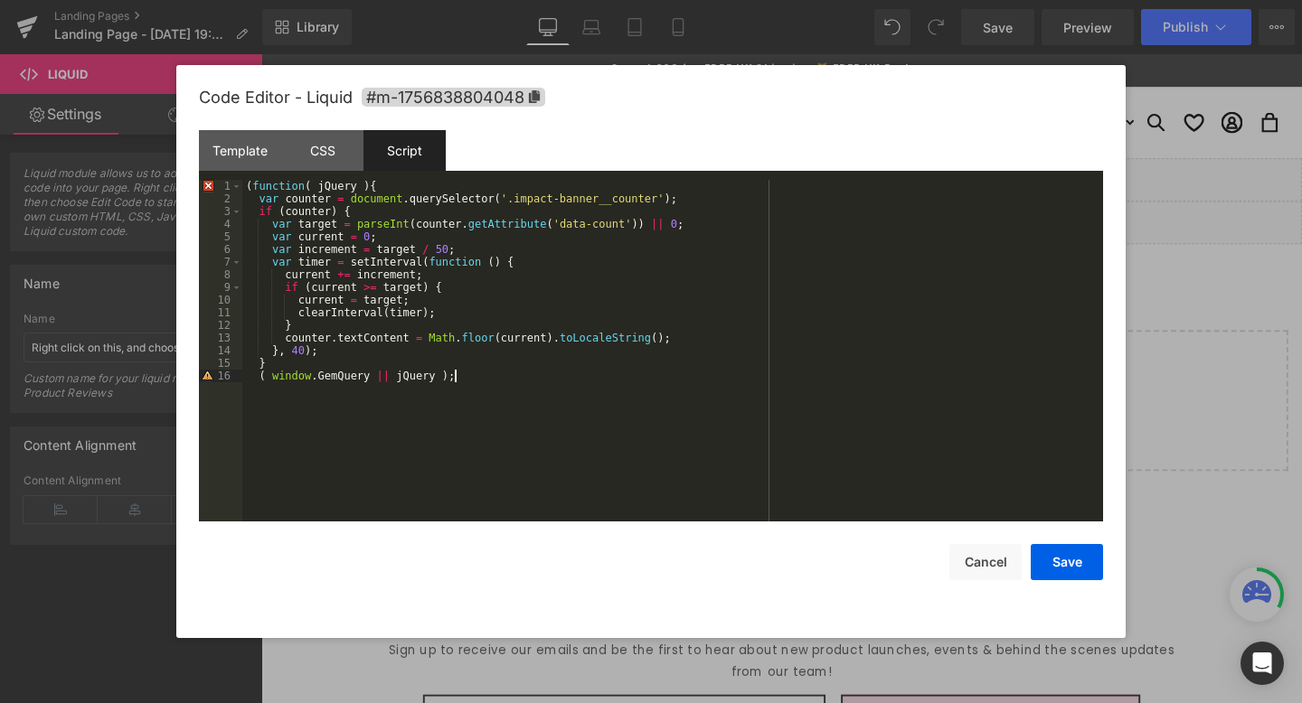
click at [467, 393] on div "( function ( jQuery ) { var counter = document . querySelector ( '.impact-banne…" at bounding box center [672, 363] width 861 height 367
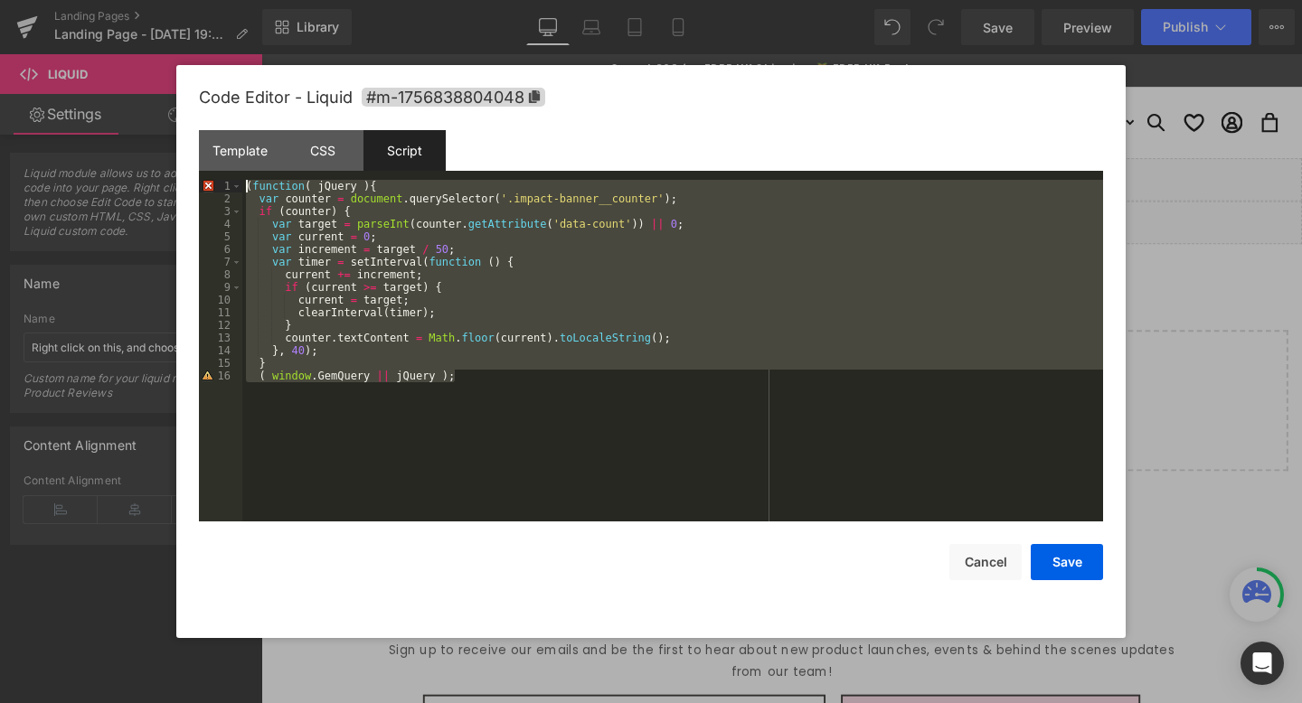
drag, startPoint x: 479, startPoint y: 389, endPoint x: 197, endPoint y: 149, distance: 370.1
click at [197, 149] on div "Code Editor - Liquid #m-1756838804048 Template CSS Script Data 161 162 163 164 …" at bounding box center [650, 351] width 949 height 573
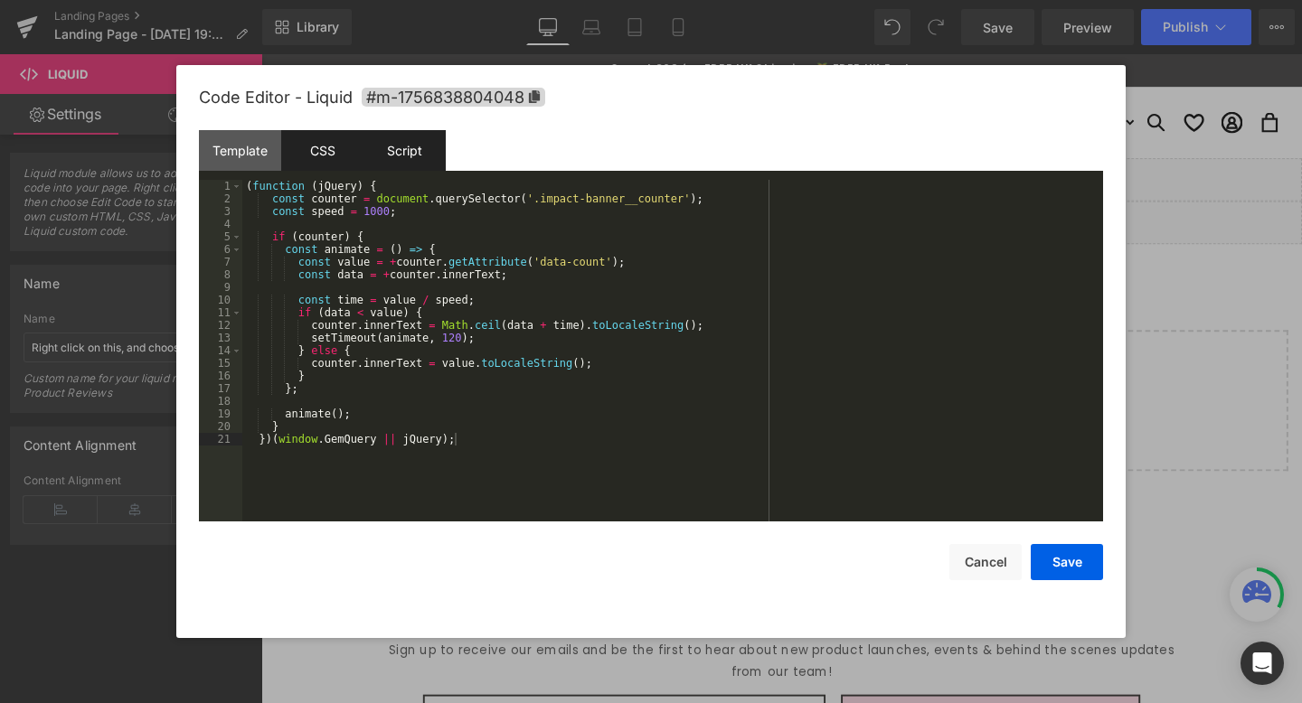
click at [285, 148] on div "CSS" at bounding box center [322, 150] width 82 height 41
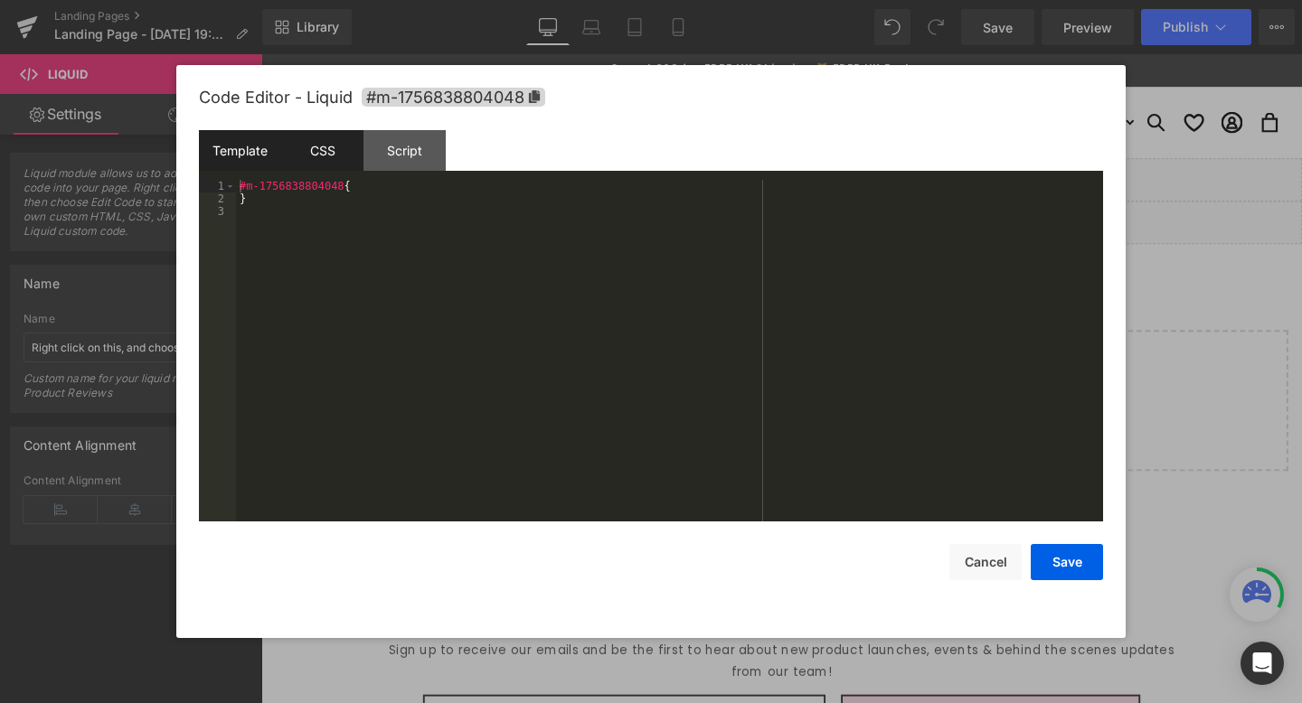
click at [257, 154] on div "Template" at bounding box center [240, 150] width 82 height 41
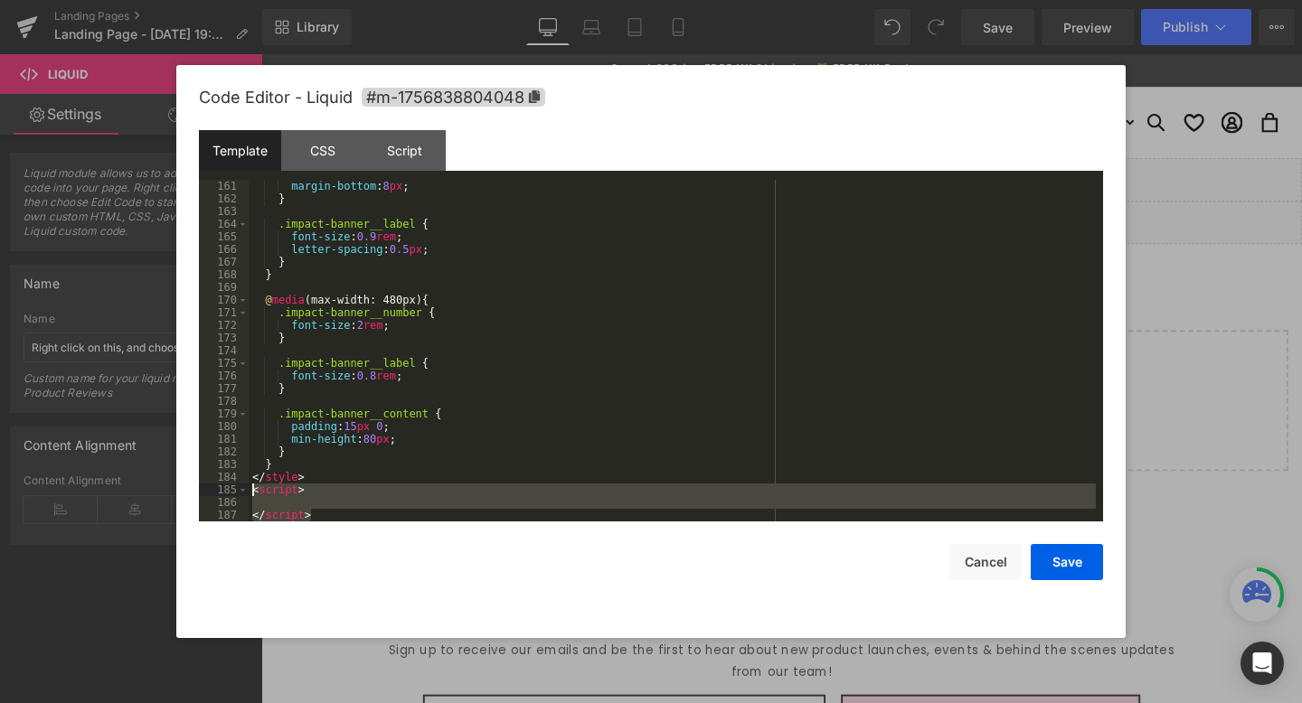
drag, startPoint x: 333, startPoint y: 512, endPoint x: 203, endPoint y: 491, distance: 131.0
click at [203, 491] on pre "161 162 163 164 165 166 167 168 169 170 171 172 173 174 175 176 177 178 179 180…" at bounding box center [651, 351] width 904 height 342
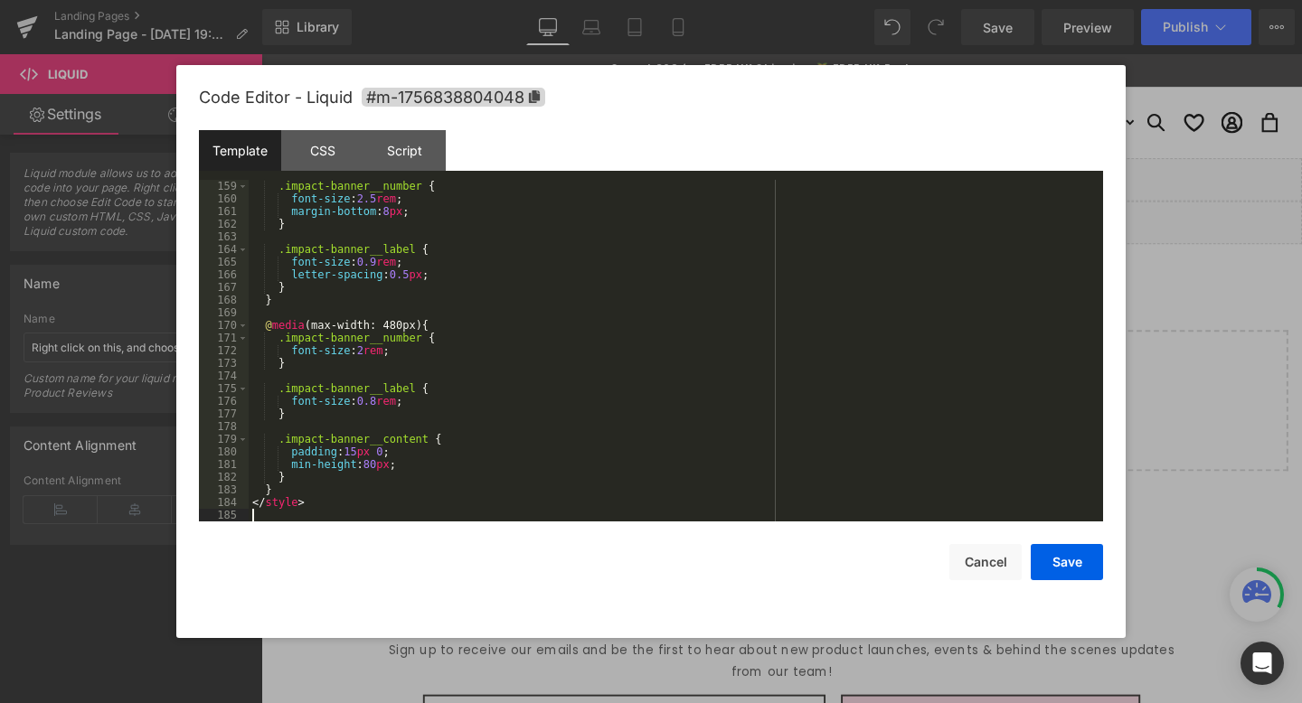
scroll to position [1987, 0]
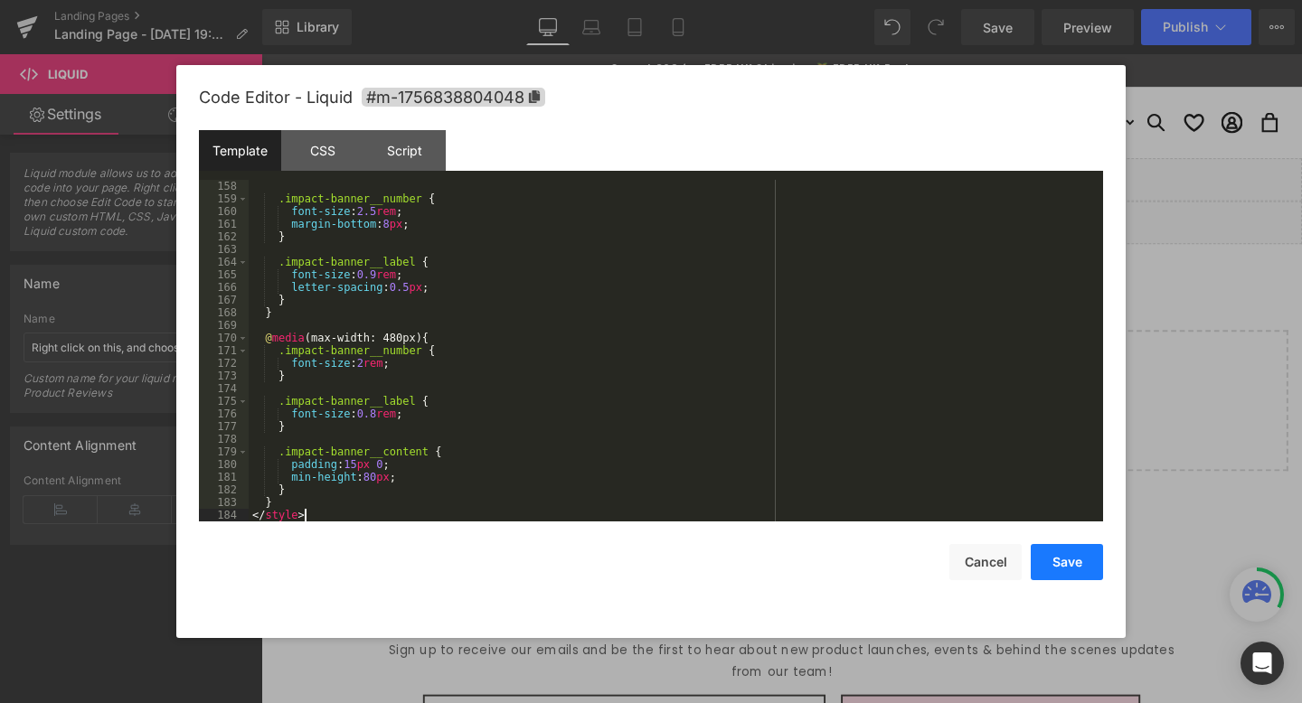
click at [1080, 549] on button "Save" at bounding box center [1067, 562] width 72 height 36
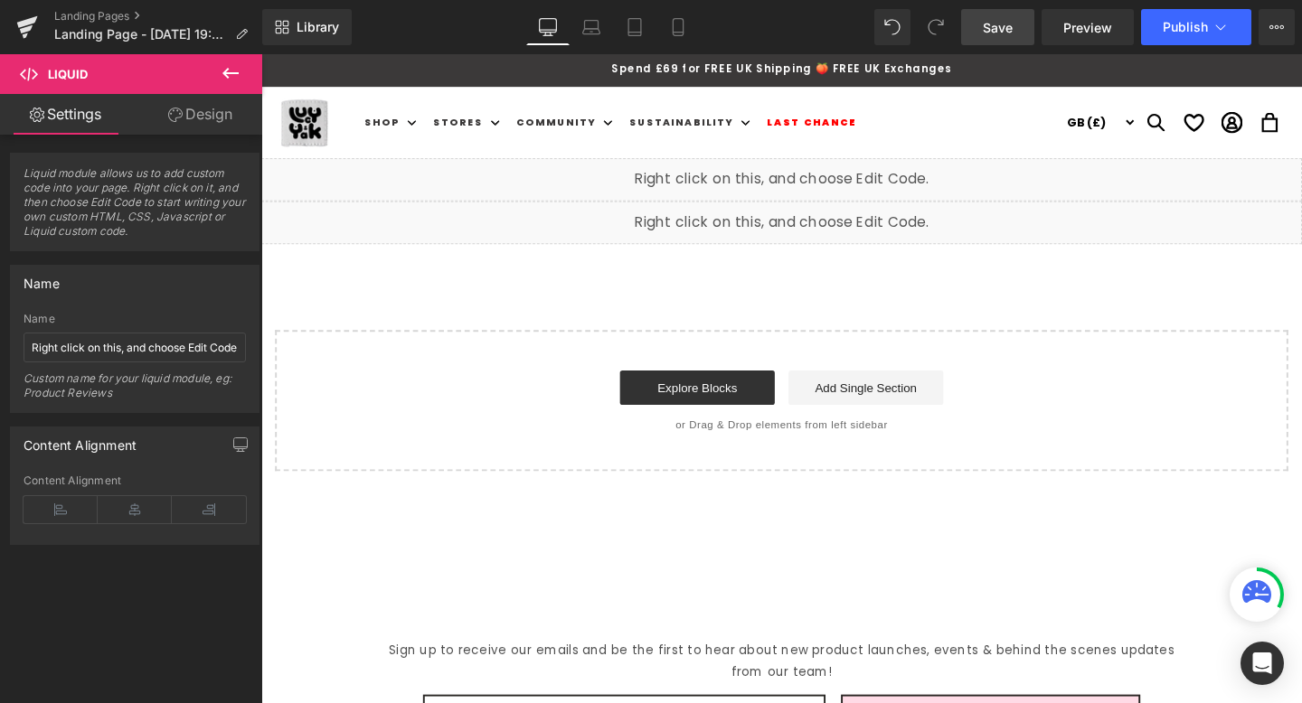
click at [969, 14] on link "Save" at bounding box center [997, 27] width 73 height 36
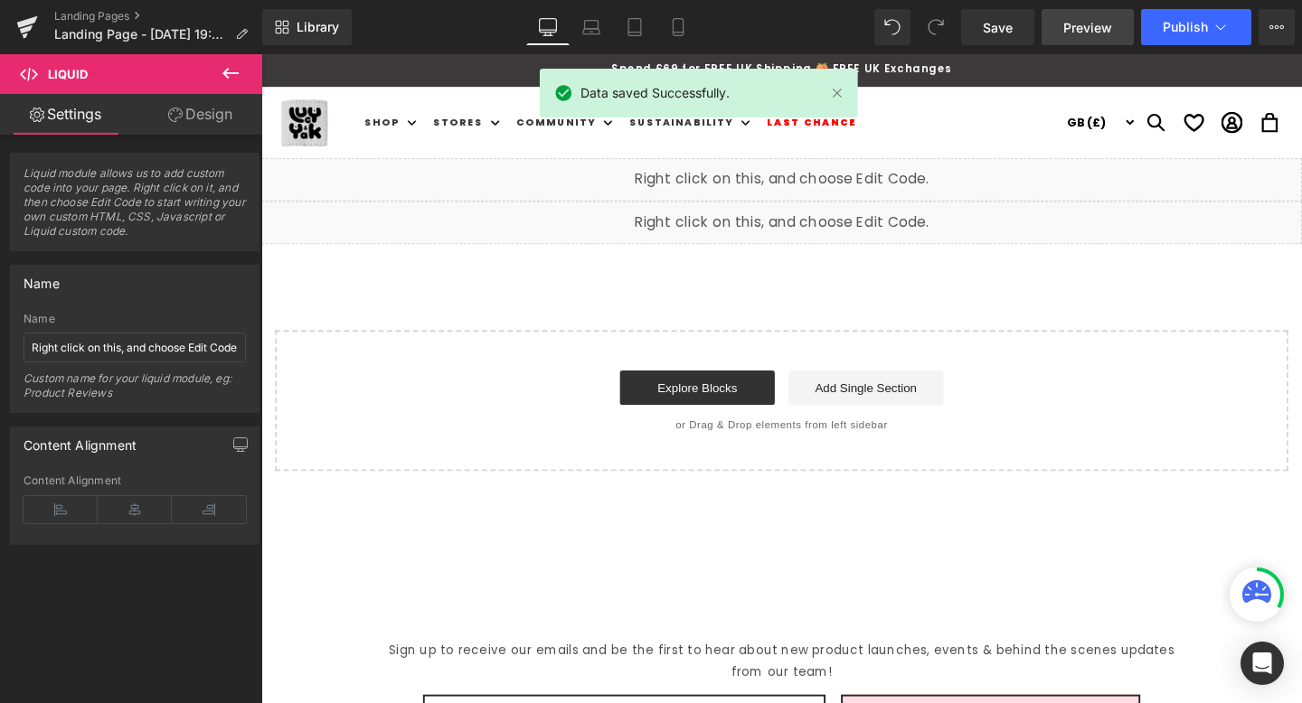
click at [1100, 37] on link "Preview" at bounding box center [1088, 27] width 92 height 36
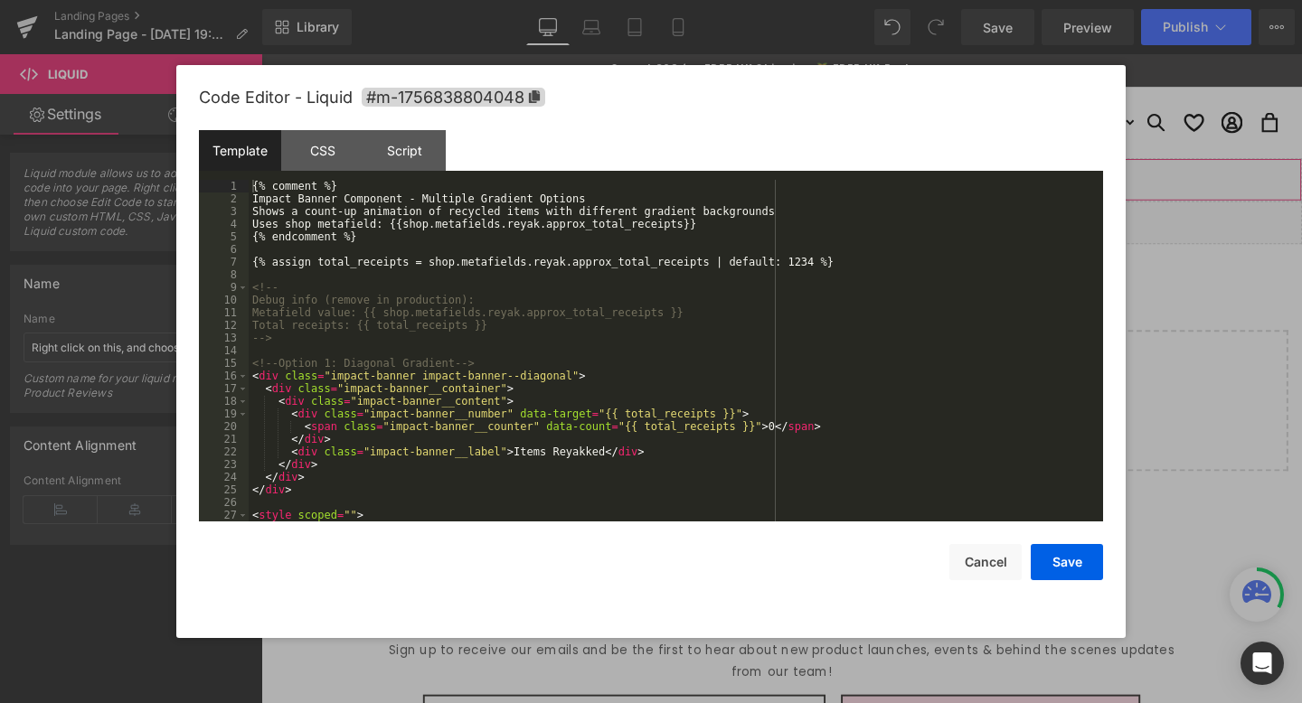
click at [819, 179] on div "Liquid" at bounding box center [808, 186] width 1094 height 45
click at [424, 161] on div "Script" at bounding box center [404, 150] width 82 height 41
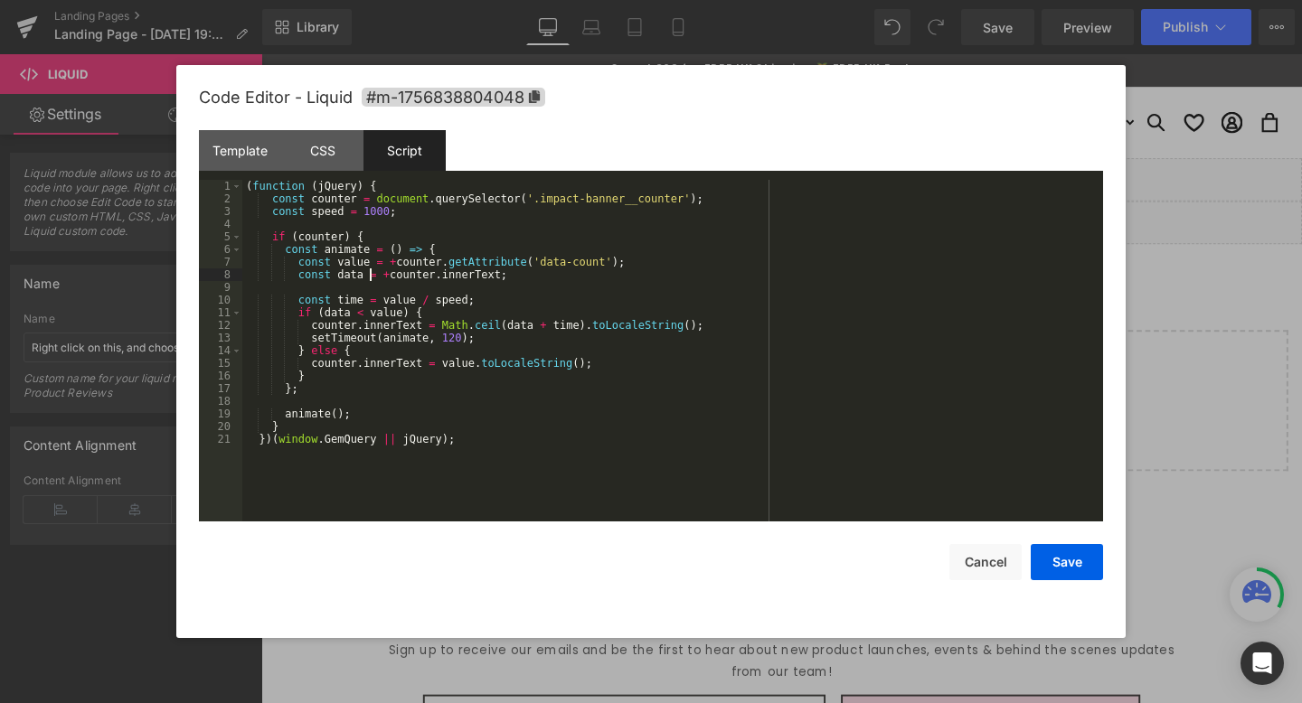
click at [370, 274] on div "( function ( jQuery ) { const counter = document . querySelector ( '.impact-ban…" at bounding box center [672, 363] width 861 height 367
click at [1082, 564] on button "Save" at bounding box center [1067, 562] width 72 height 36
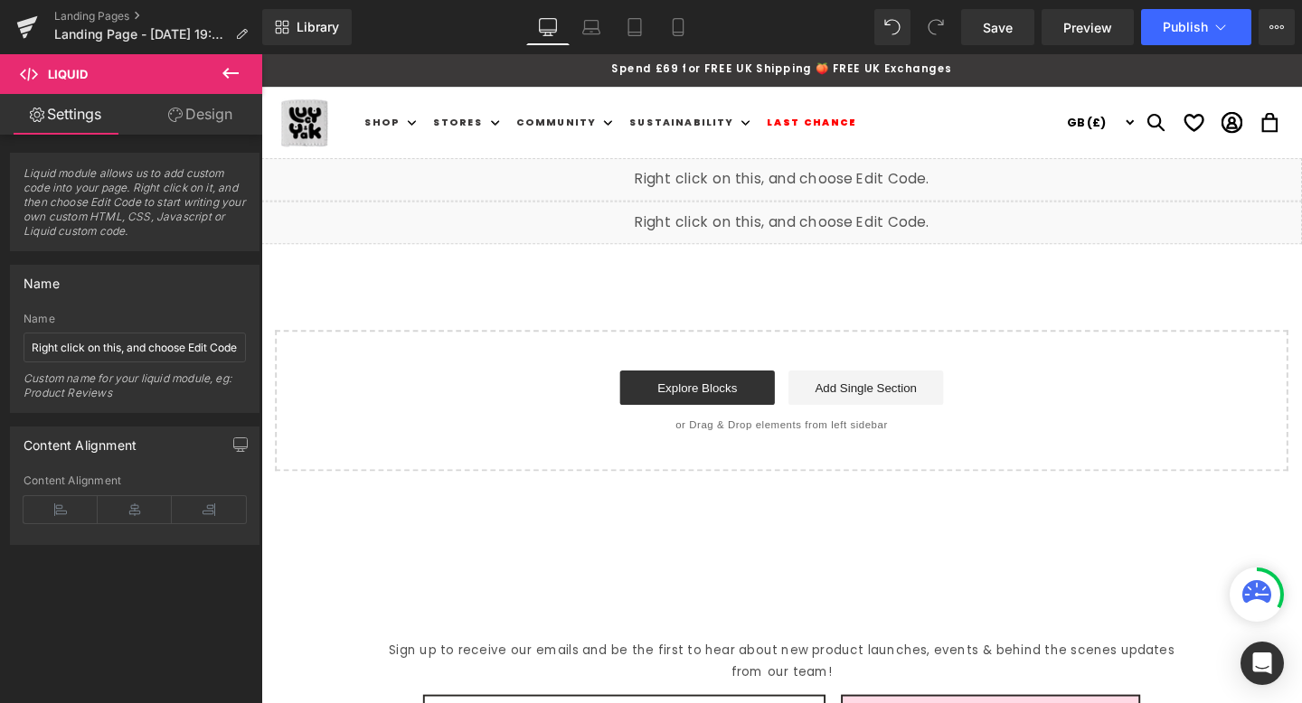
click at [995, 45] on div "Library Desktop Desktop Laptop Tablet Mobile Save Preview Publish Scheduled Vie…" at bounding box center [782, 27] width 1040 height 54
click at [1001, 38] on link "Save" at bounding box center [997, 27] width 73 height 36
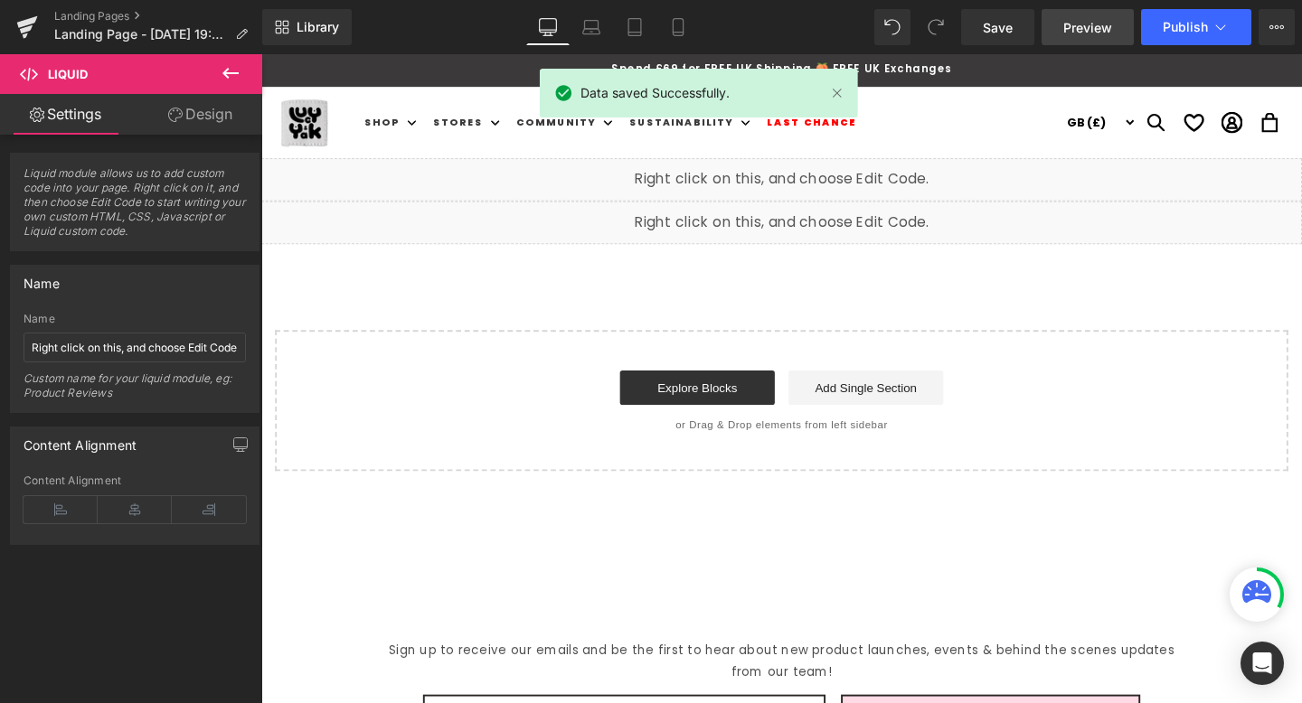
click at [1081, 31] on span "Preview" at bounding box center [1087, 27] width 49 height 19
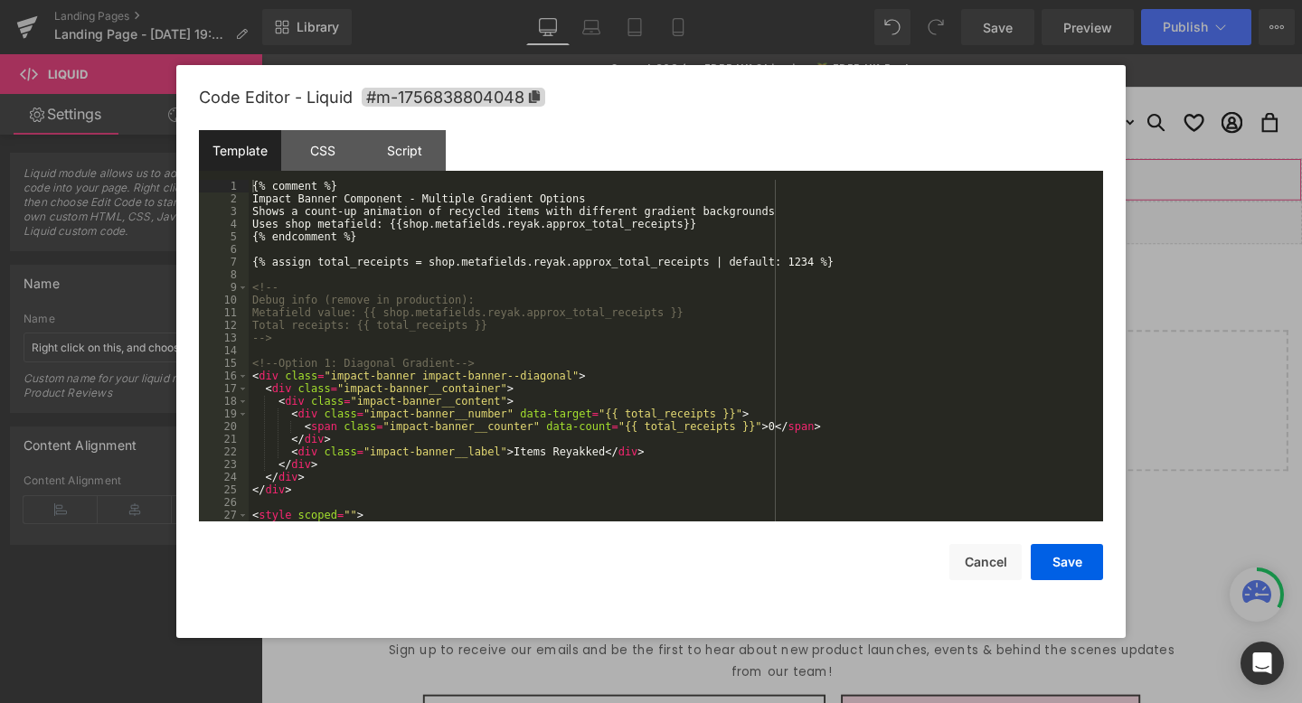
click at [826, 183] on div "Liquid" at bounding box center [808, 186] width 1094 height 45
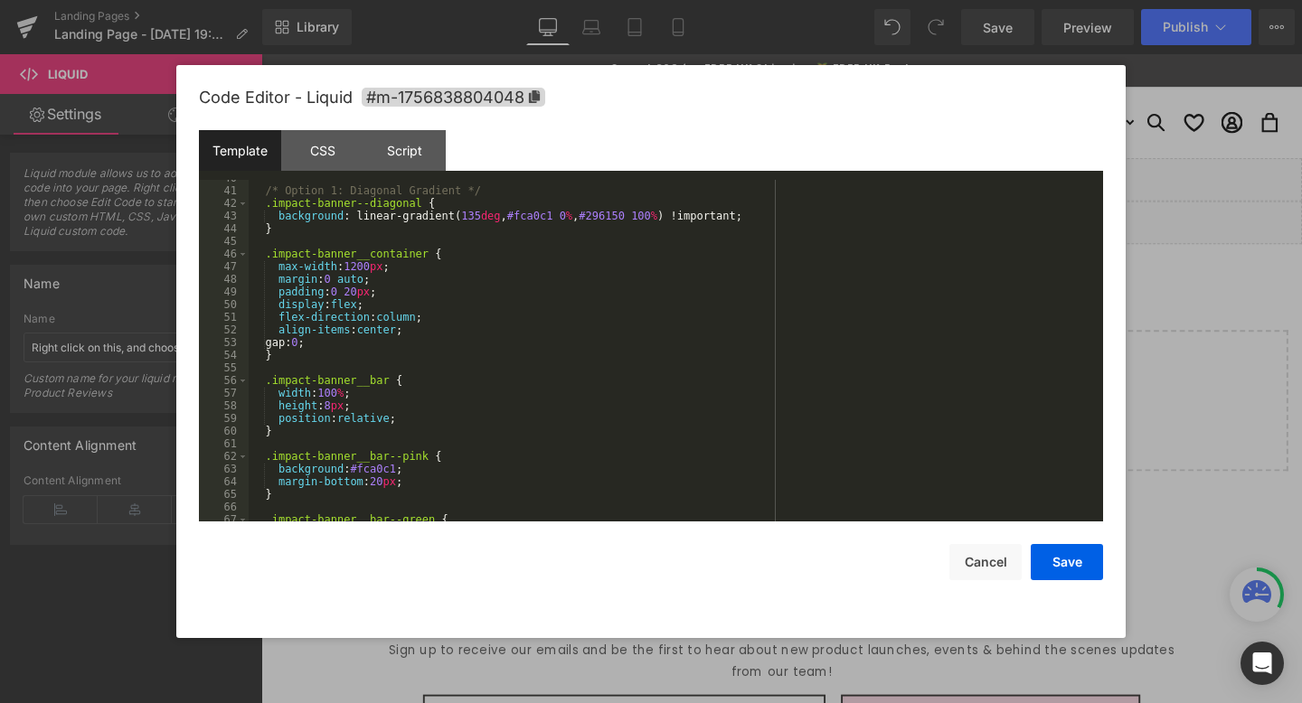
scroll to position [507, 0]
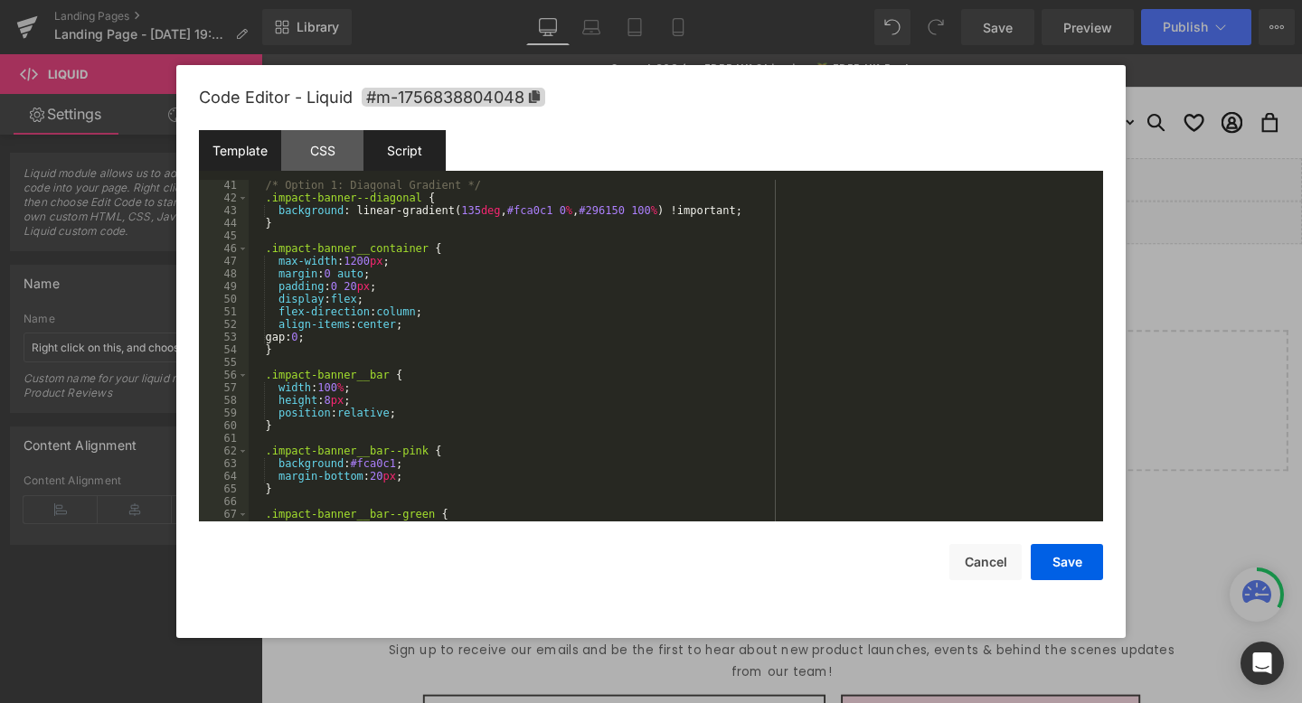
click at [423, 160] on div "Script" at bounding box center [404, 150] width 82 height 41
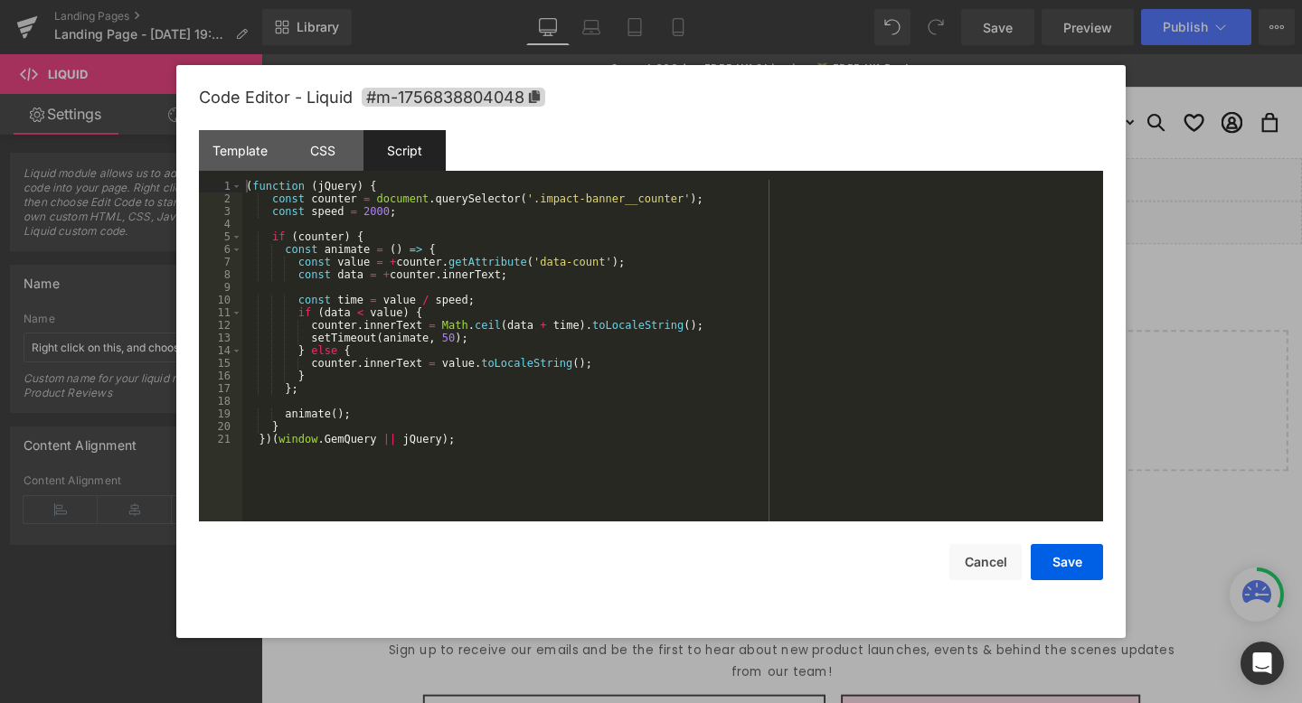
click at [448, 340] on div "( function ( jQuery ) { const counter = document . querySelector ( '.impact-ban…" at bounding box center [672, 363] width 861 height 367
click at [1037, 561] on button "Save" at bounding box center [1067, 562] width 72 height 36
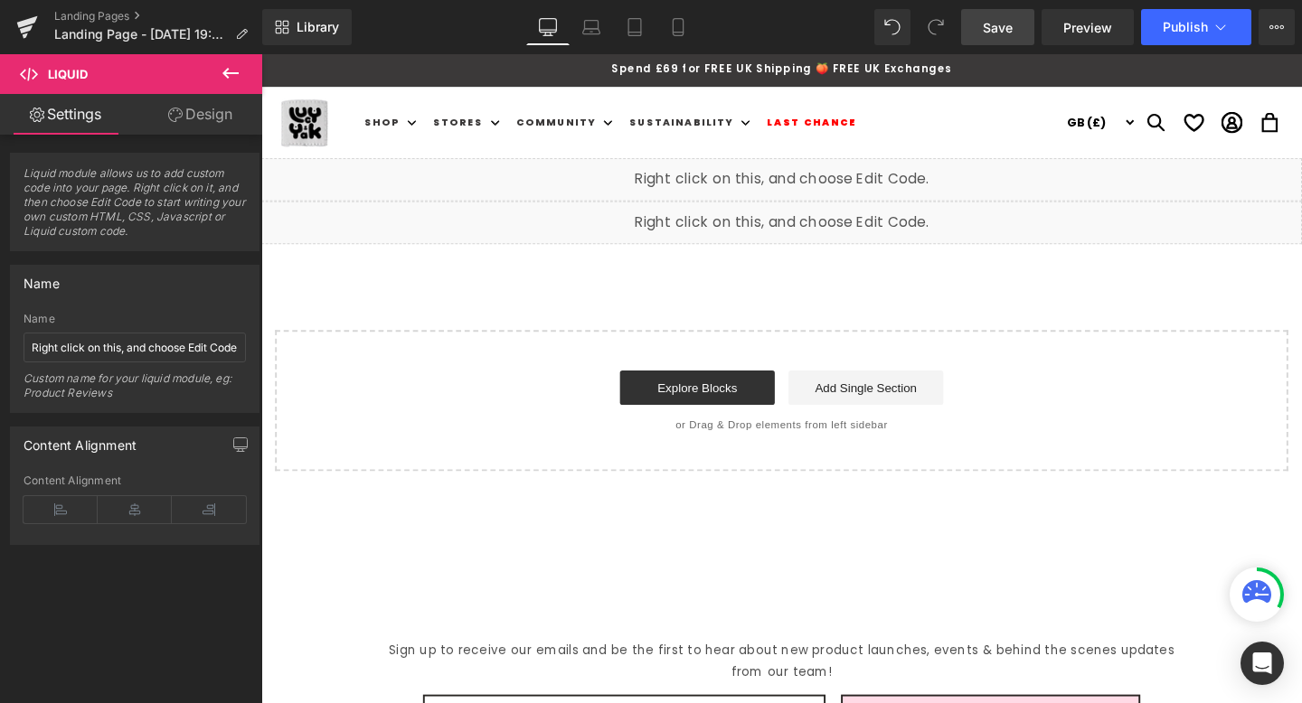
click at [999, 24] on span "Save" at bounding box center [998, 27] width 30 height 19
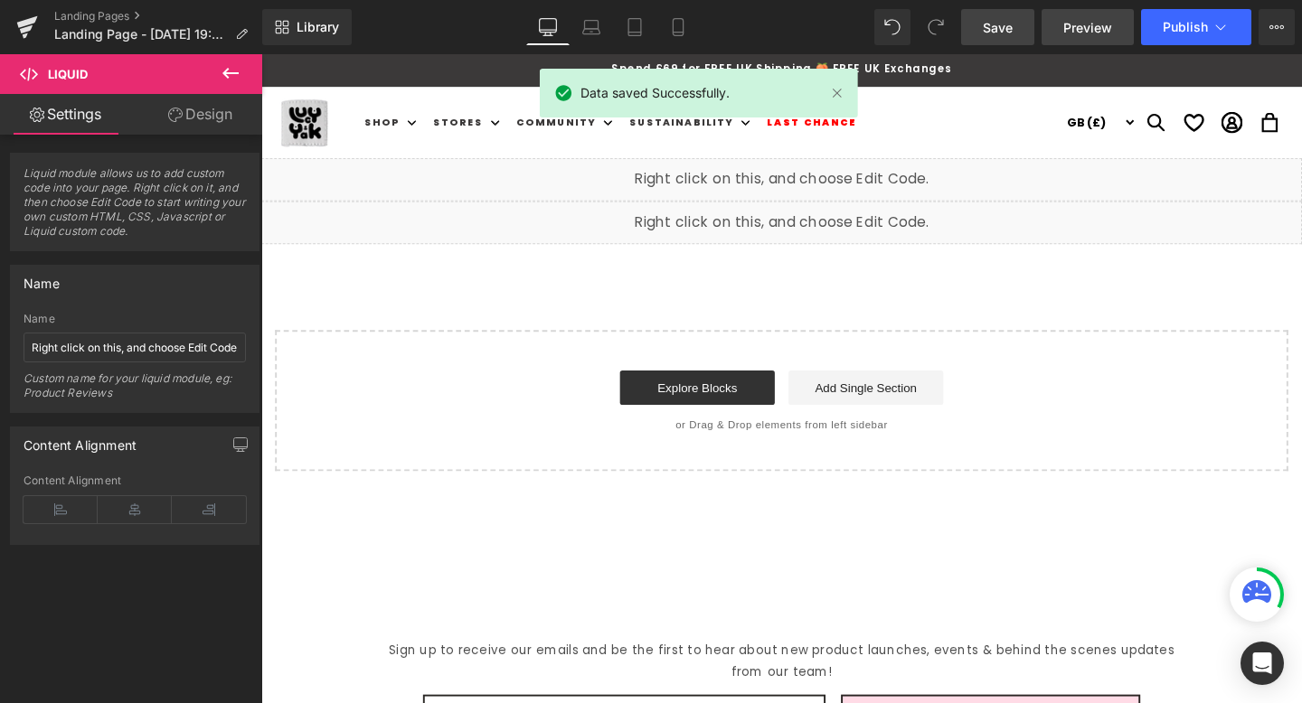
click at [1090, 32] on span "Preview" at bounding box center [1087, 27] width 49 height 19
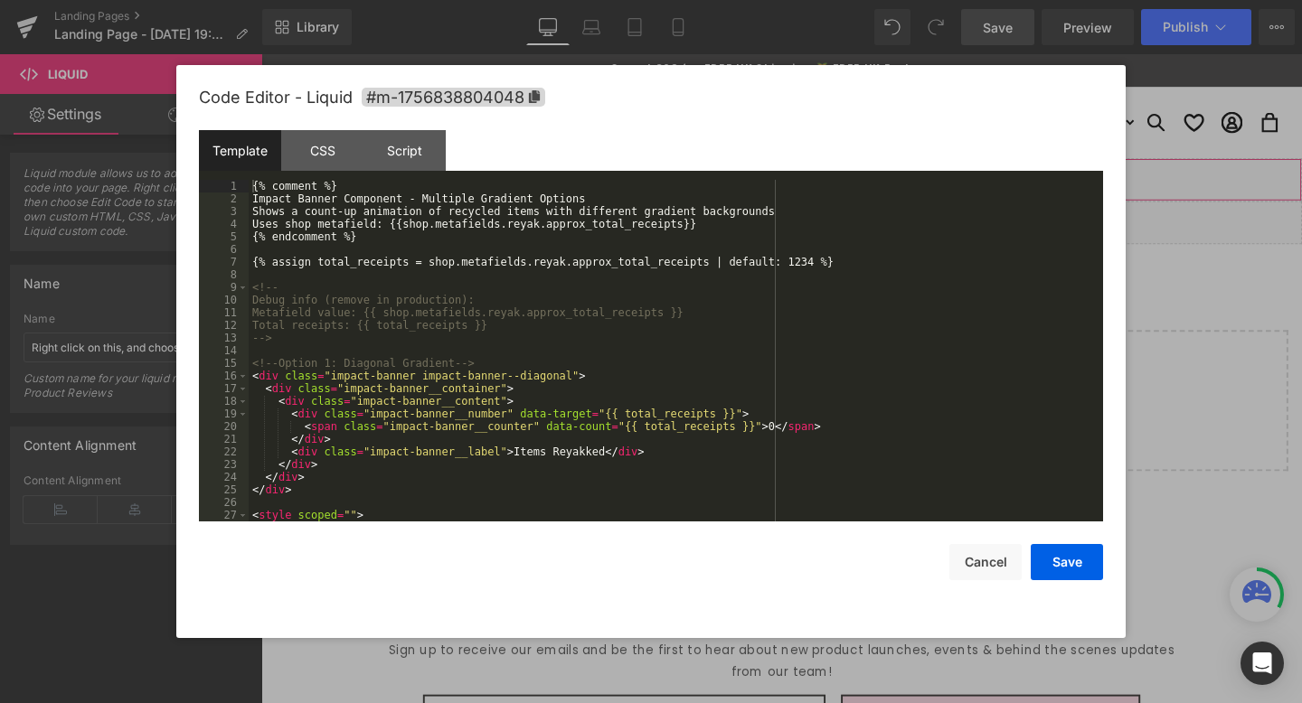
click at [817, 174] on div "Liquid" at bounding box center [808, 186] width 1094 height 45
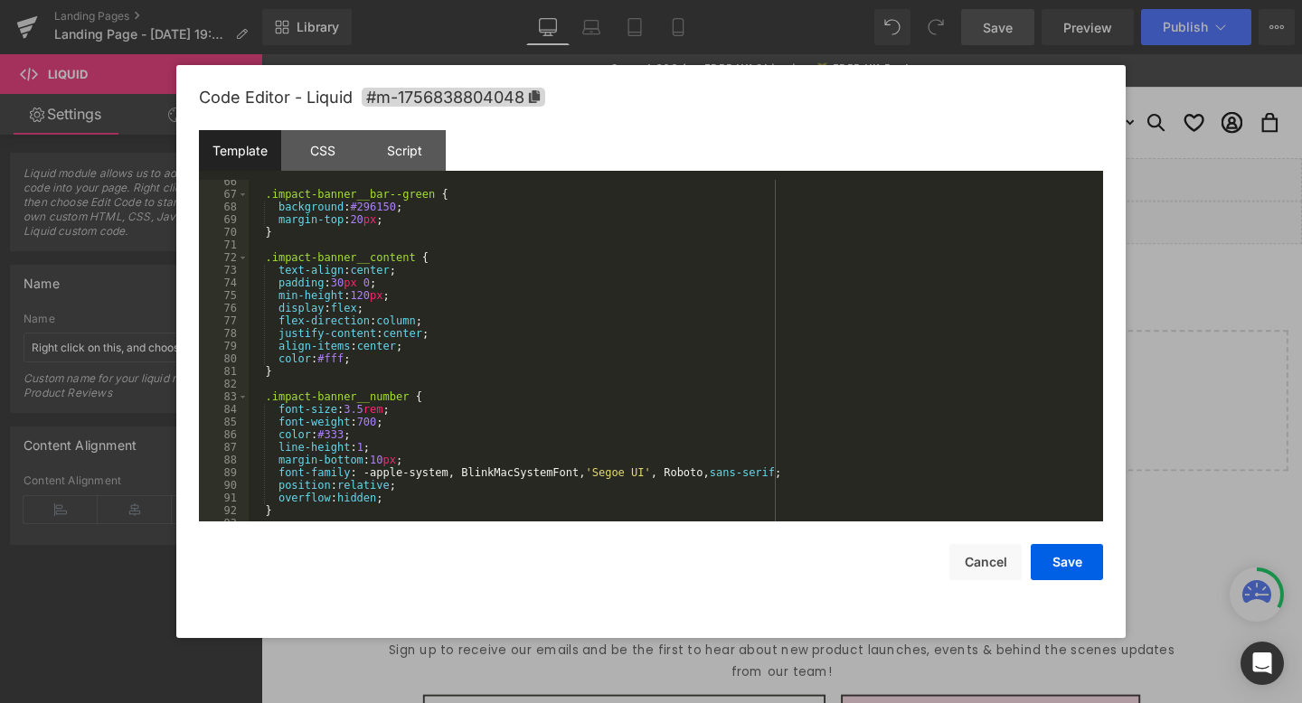
scroll to position [853, 0]
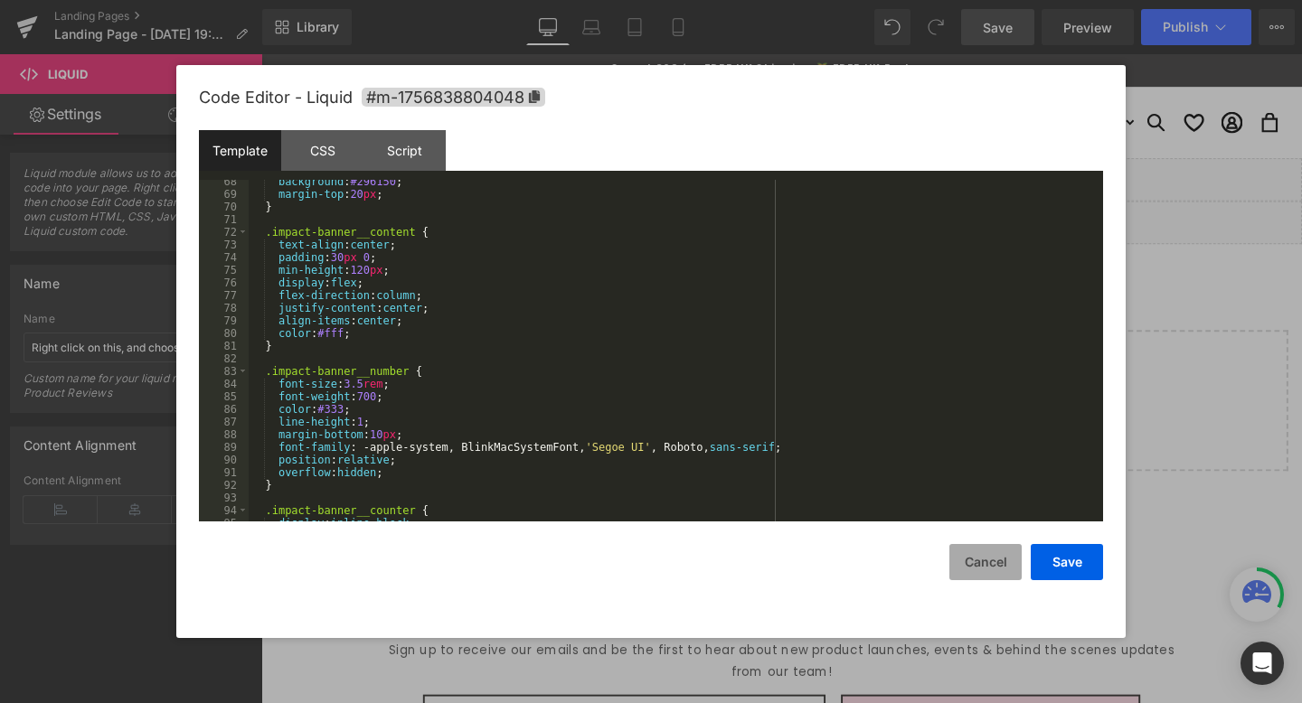
drag, startPoint x: 983, startPoint y: 565, endPoint x: 988, endPoint y: 552, distance: 13.8
click at [982, 566] on button "Cancel" at bounding box center [985, 562] width 72 height 36
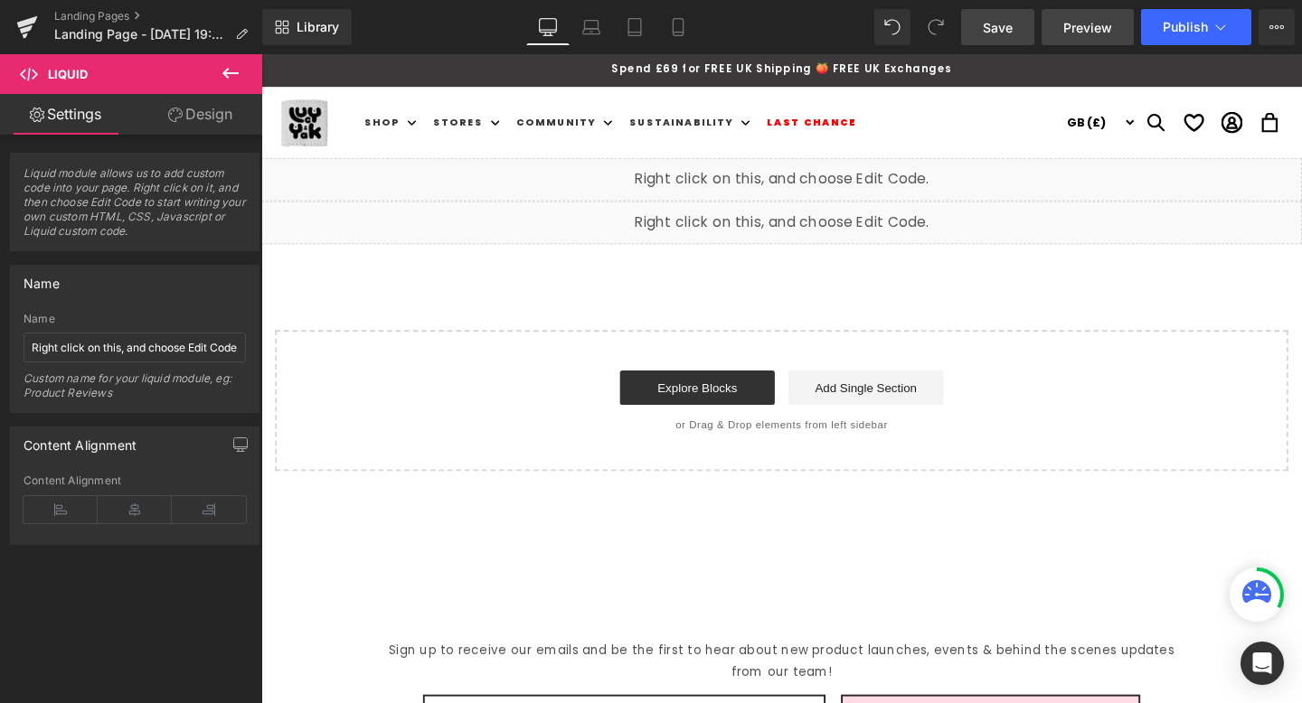
click at [1083, 42] on link "Preview" at bounding box center [1088, 27] width 92 height 36
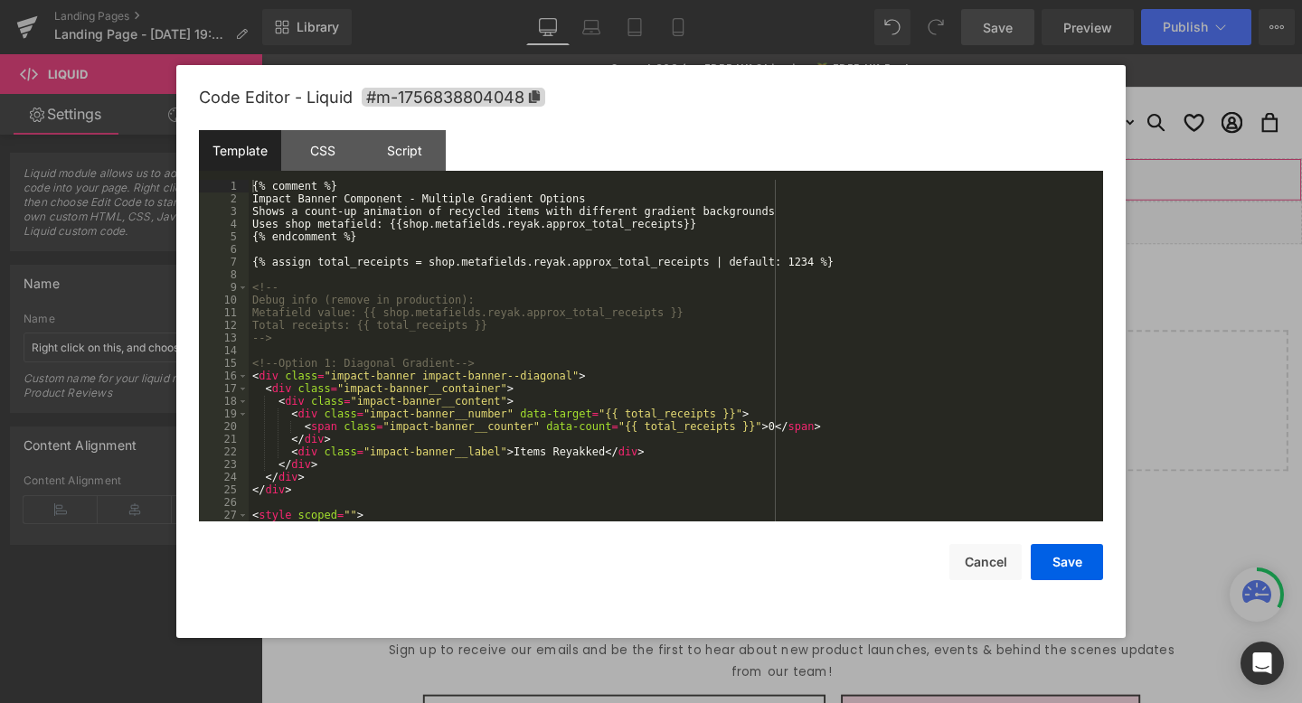
click at [829, 182] on div "Liquid" at bounding box center [808, 186] width 1094 height 45
click at [543, 288] on div "{% comment %} Impact Banner Component - Multiple Gradient Options Shows a count…" at bounding box center [672, 363] width 847 height 367
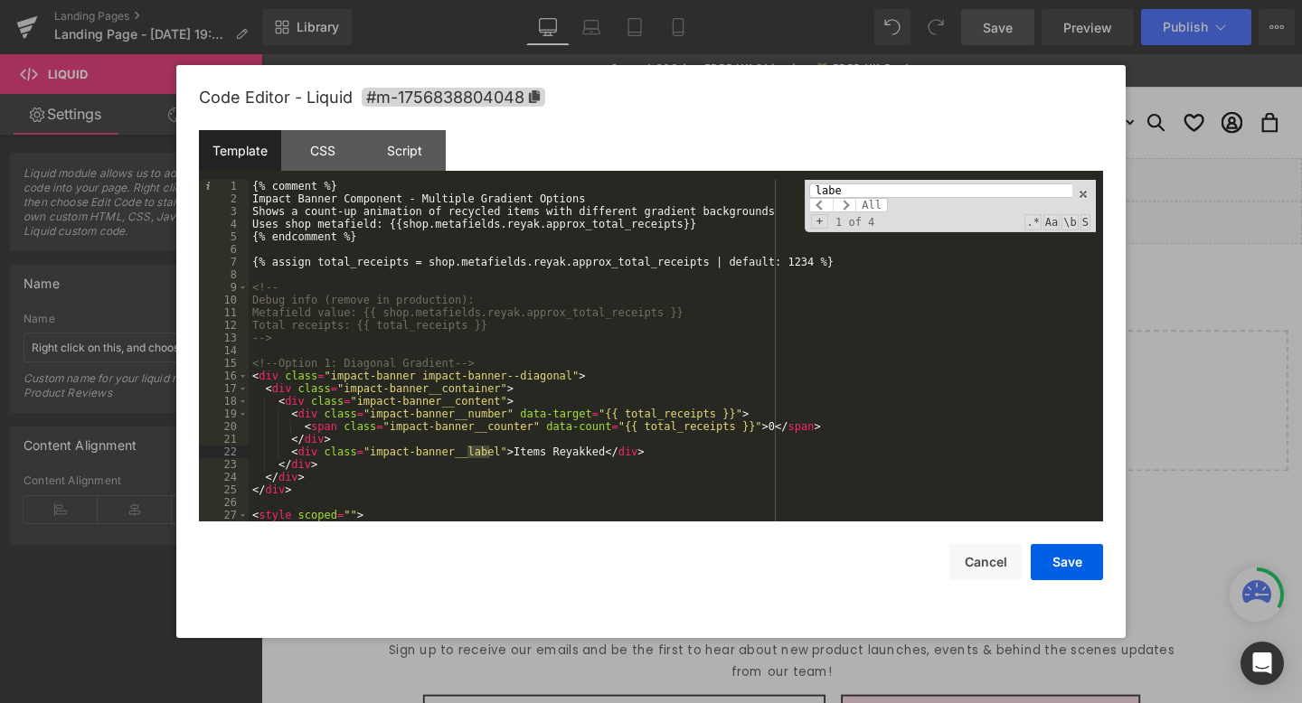
type input "label"
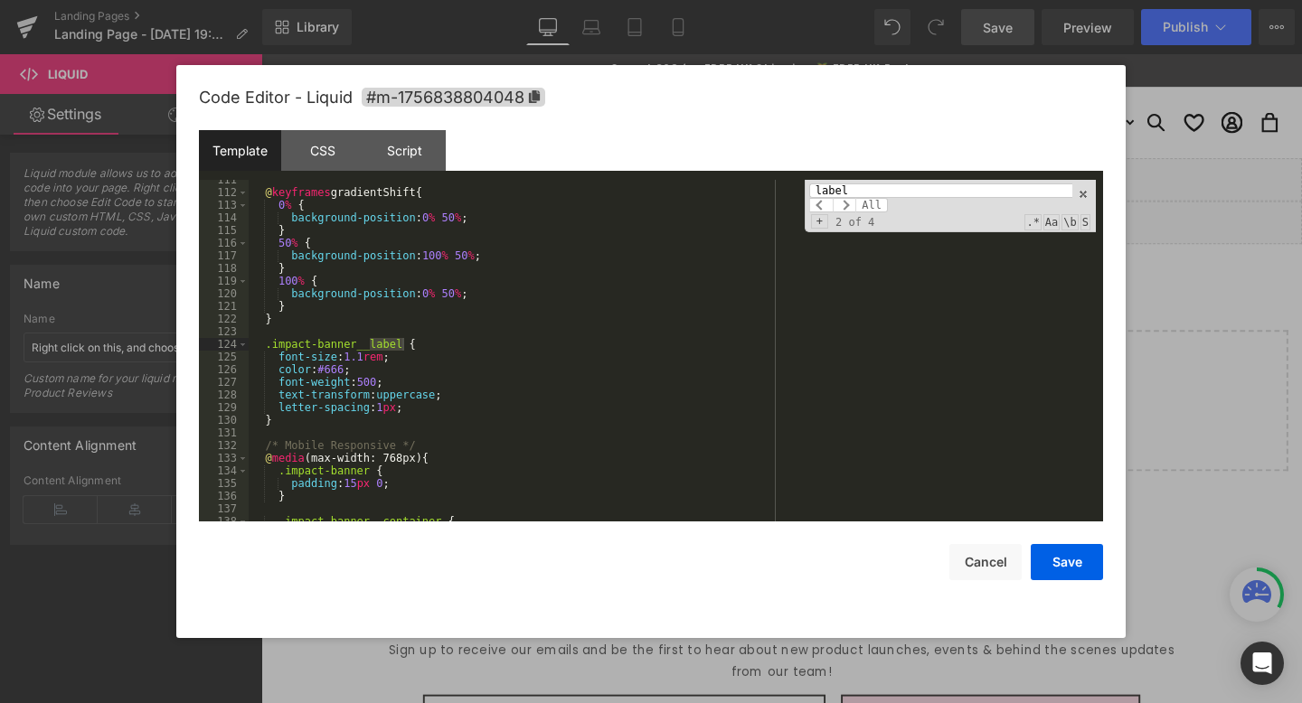
scroll to position [1399, 0]
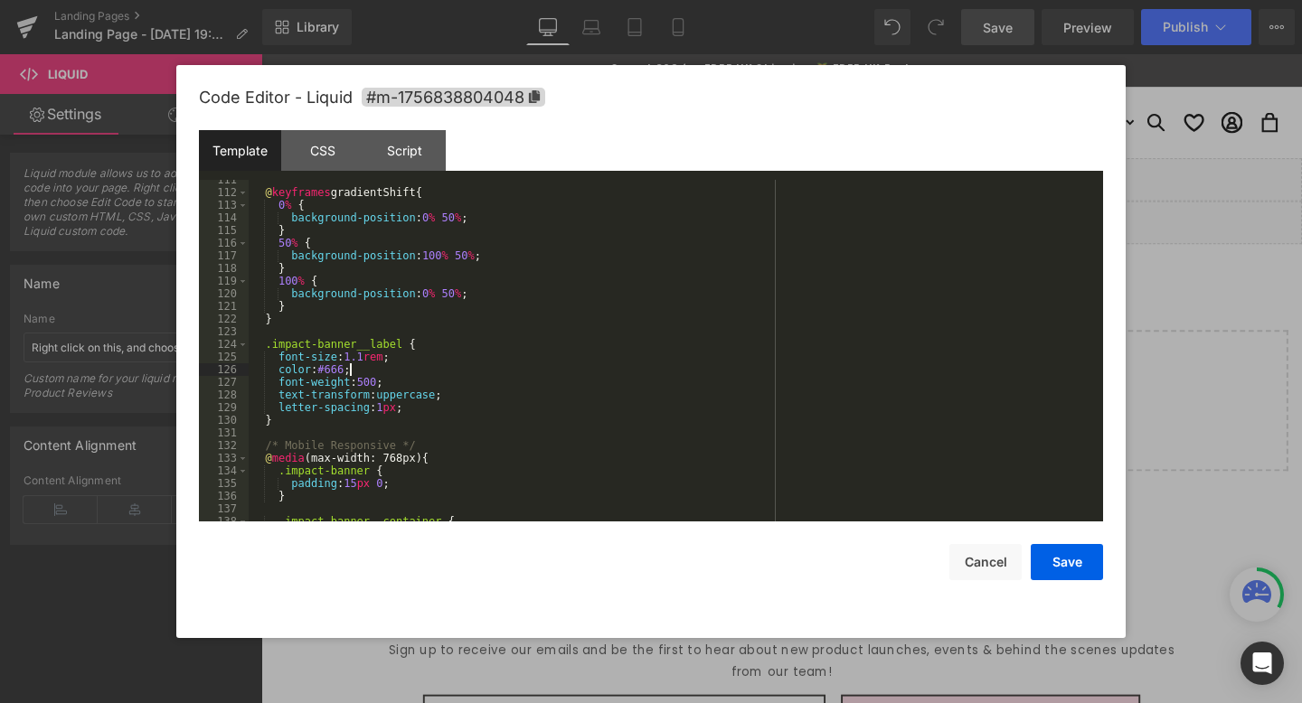
drag, startPoint x: 348, startPoint y: 371, endPoint x: 359, endPoint y: 399, distance: 30.1
click at [347, 371] on div "@ keyframes gradientShift { 0 % { background-position : 0 % 50 % ; } 50 % { bac…" at bounding box center [672, 357] width 847 height 367
click at [1064, 566] on button "Save" at bounding box center [1067, 562] width 72 height 36
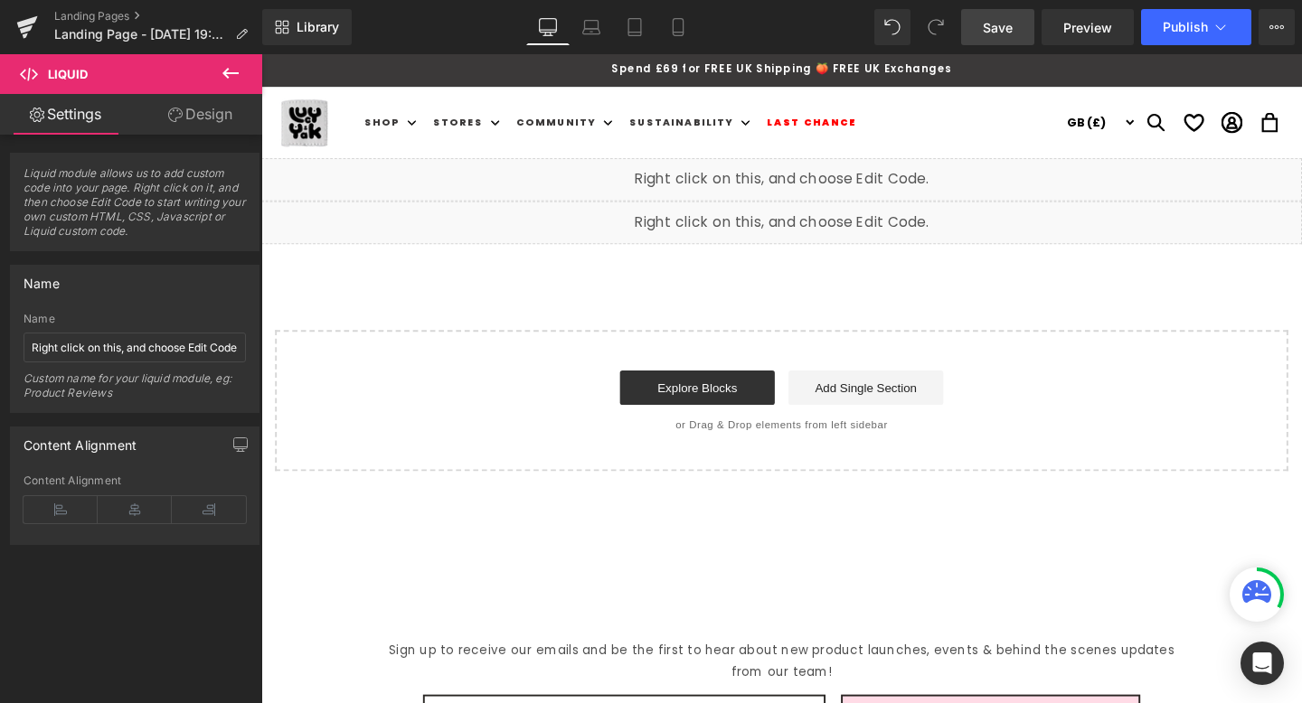
click at [1016, 25] on link "Save" at bounding box center [997, 27] width 73 height 36
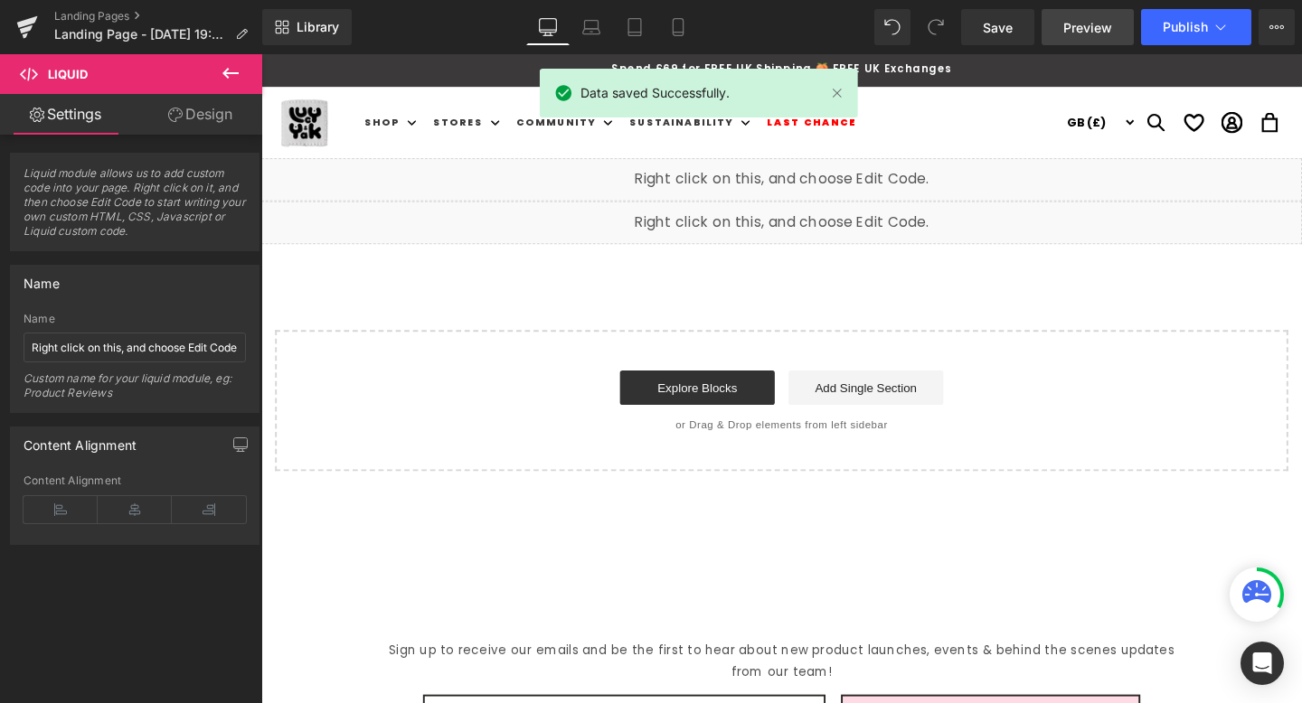
click at [1100, 30] on span "Preview" at bounding box center [1087, 27] width 49 height 19
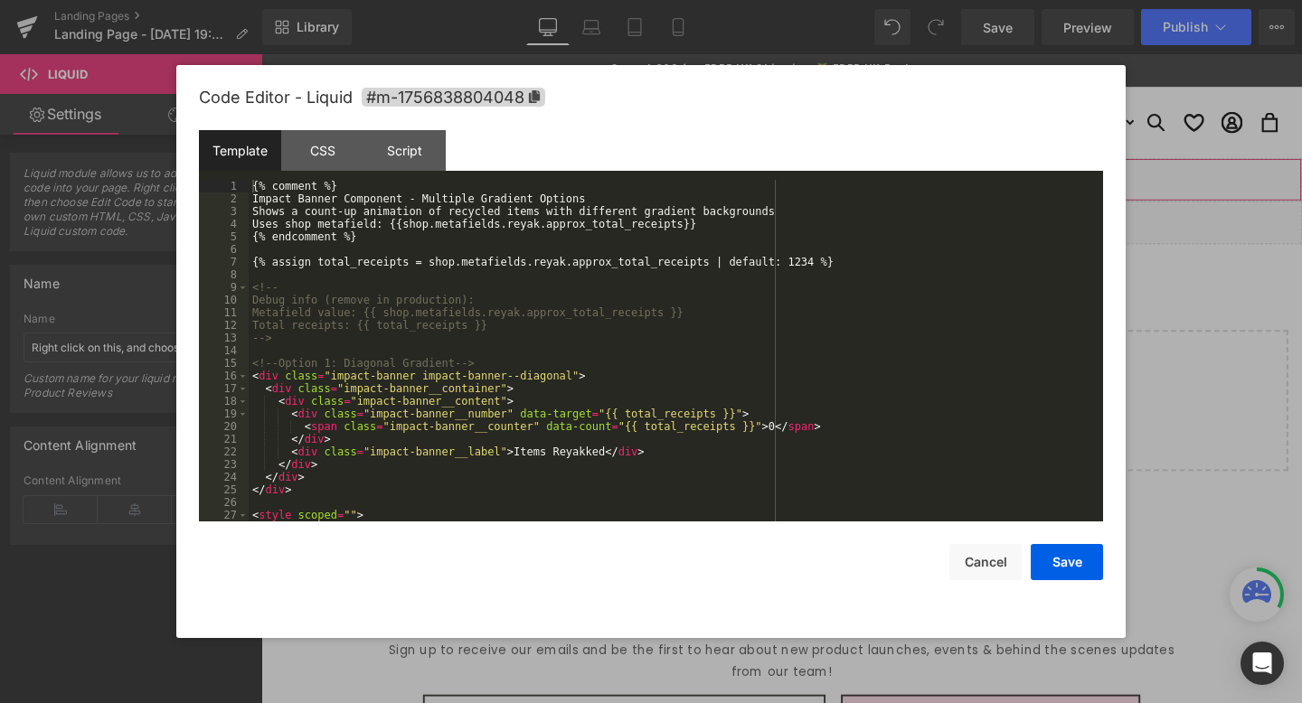
click at [828, 181] on div "Liquid" at bounding box center [808, 186] width 1094 height 45
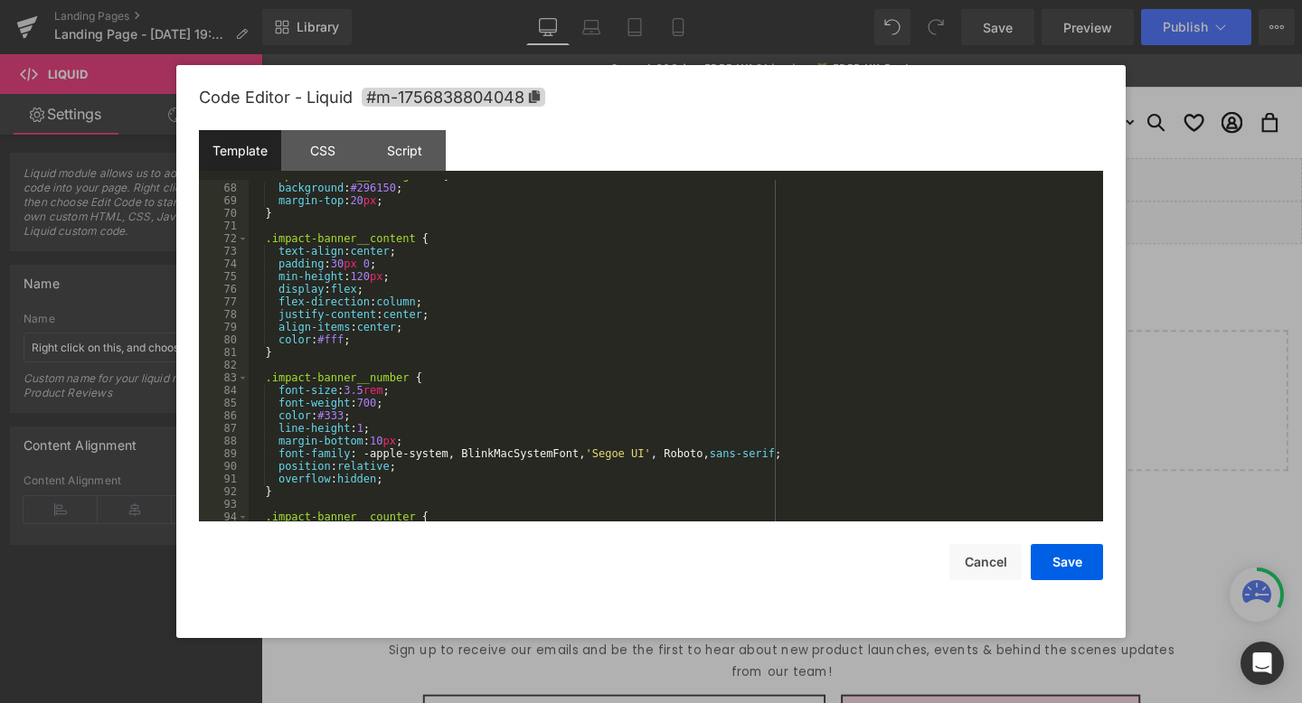
scroll to position [876, 0]
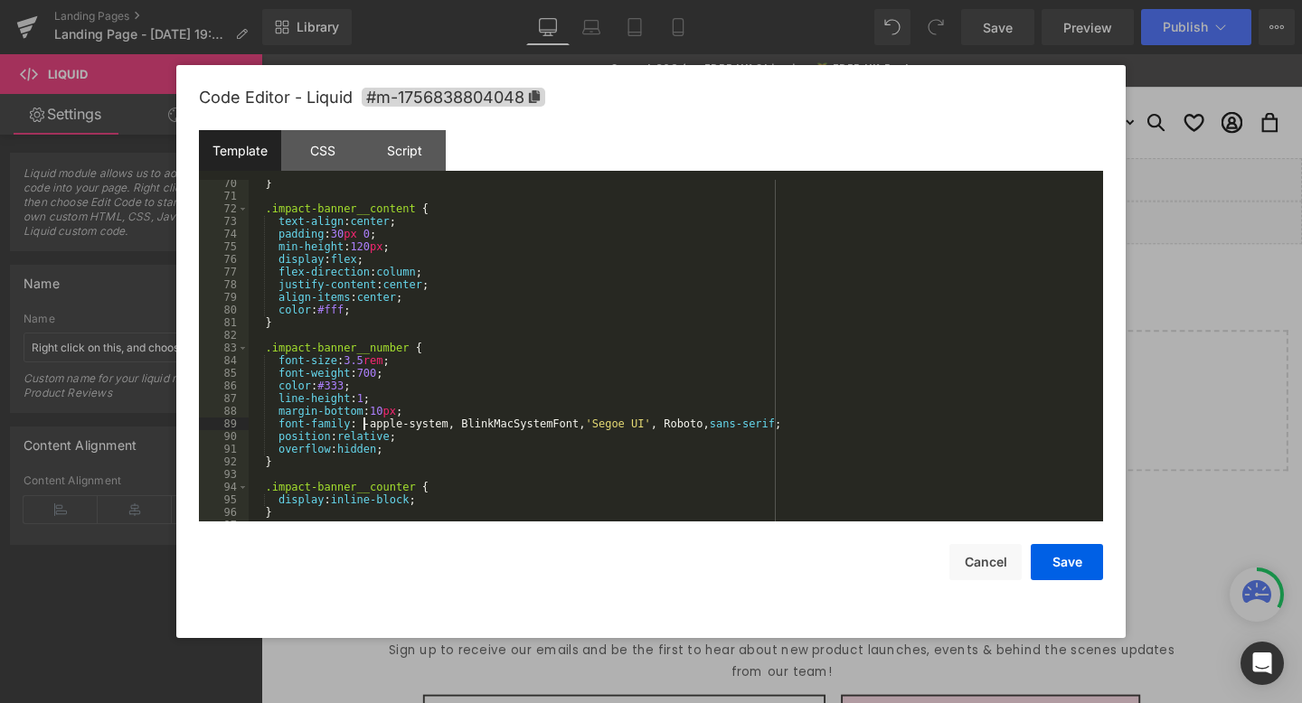
click at [363, 424] on div "} .impact-banner__content { text-align : center ; padding : 30 px 0 ; min-heigh…" at bounding box center [672, 360] width 847 height 367
click at [1066, 563] on button "Save" at bounding box center [1067, 562] width 72 height 36
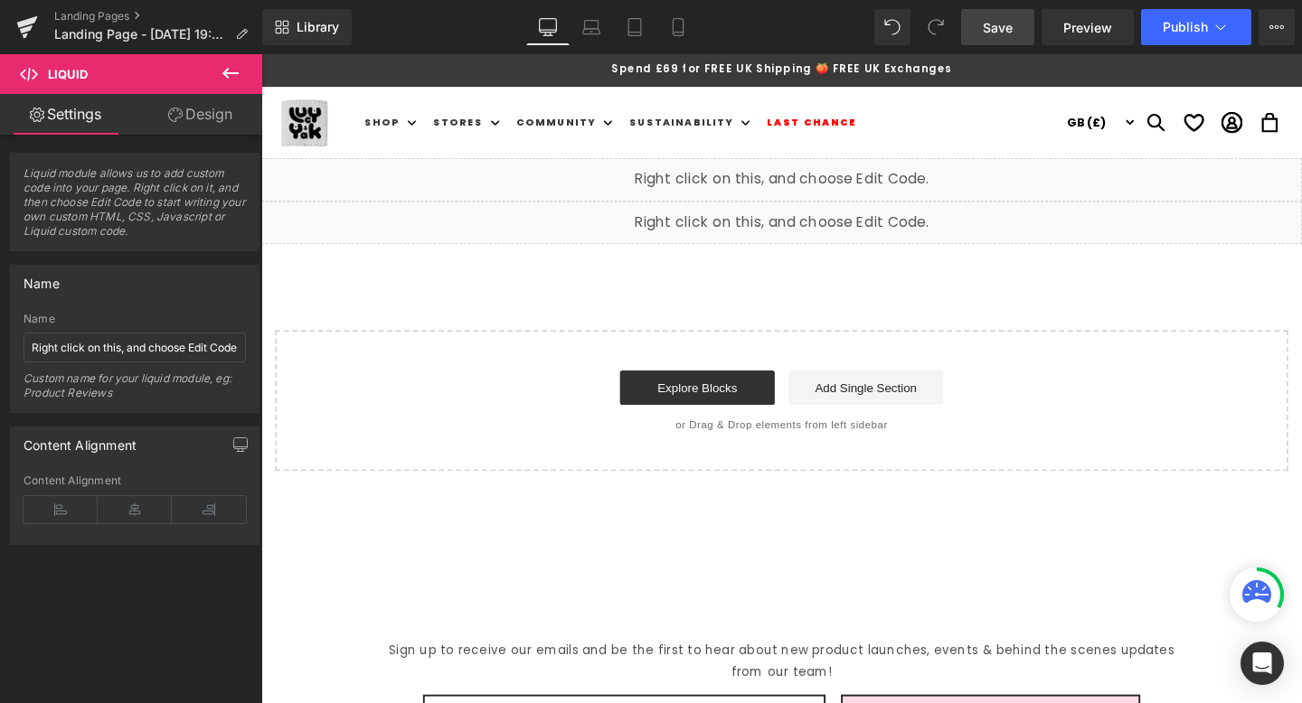
click at [1000, 36] on link "Save" at bounding box center [997, 27] width 73 height 36
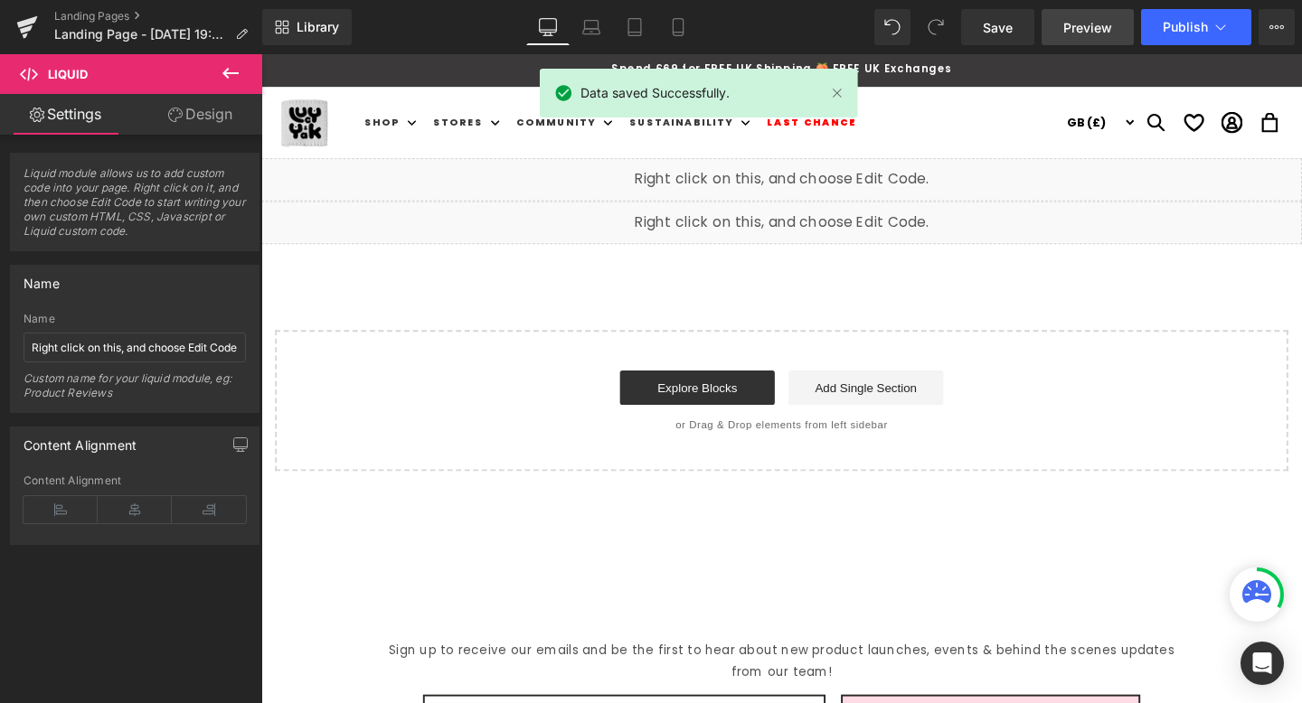
click at [1090, 23] on span "Preview" at bounding box center [1087, 27] width 49 height 19
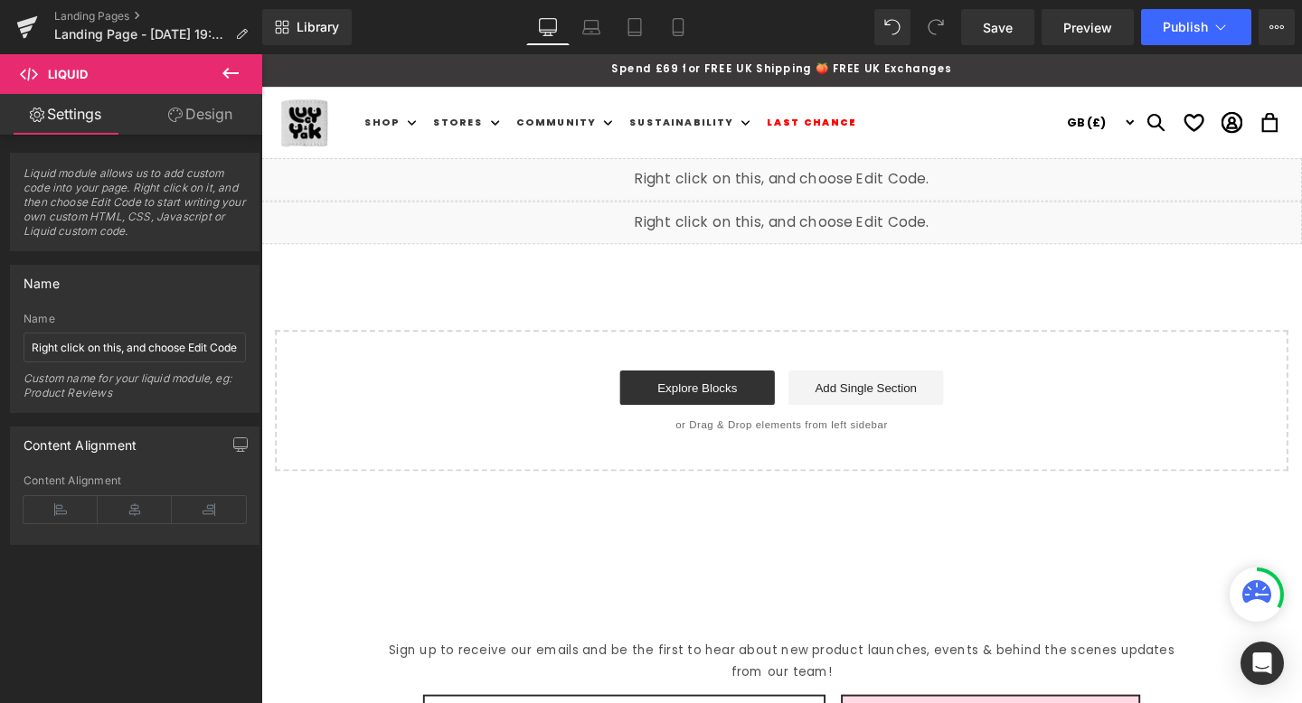
click at [816, 182] on div "Liquid" at bounding box center [808, 186] width 1094 height 45
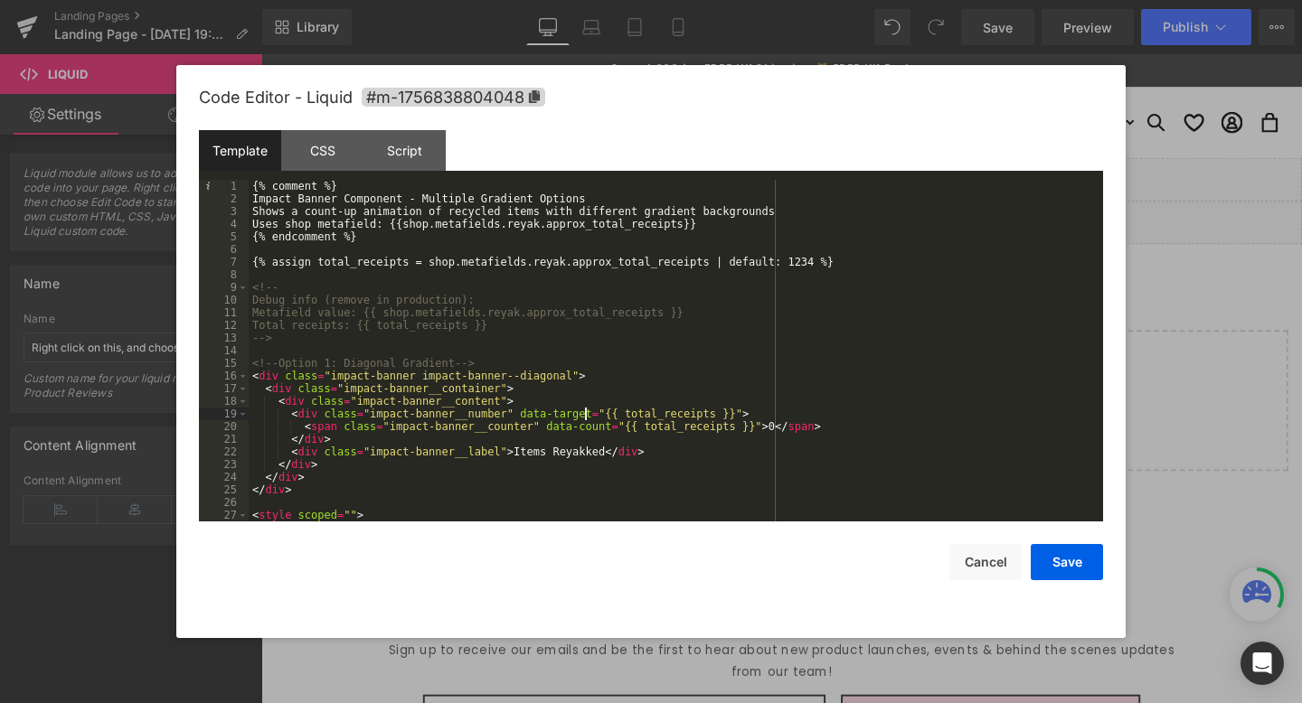
click at [582, 411] on div "{% comment %} Impact Banner Component - Multiple Gradient Options Shows a count…" at bounding box center [672, 363] width 847 height 367
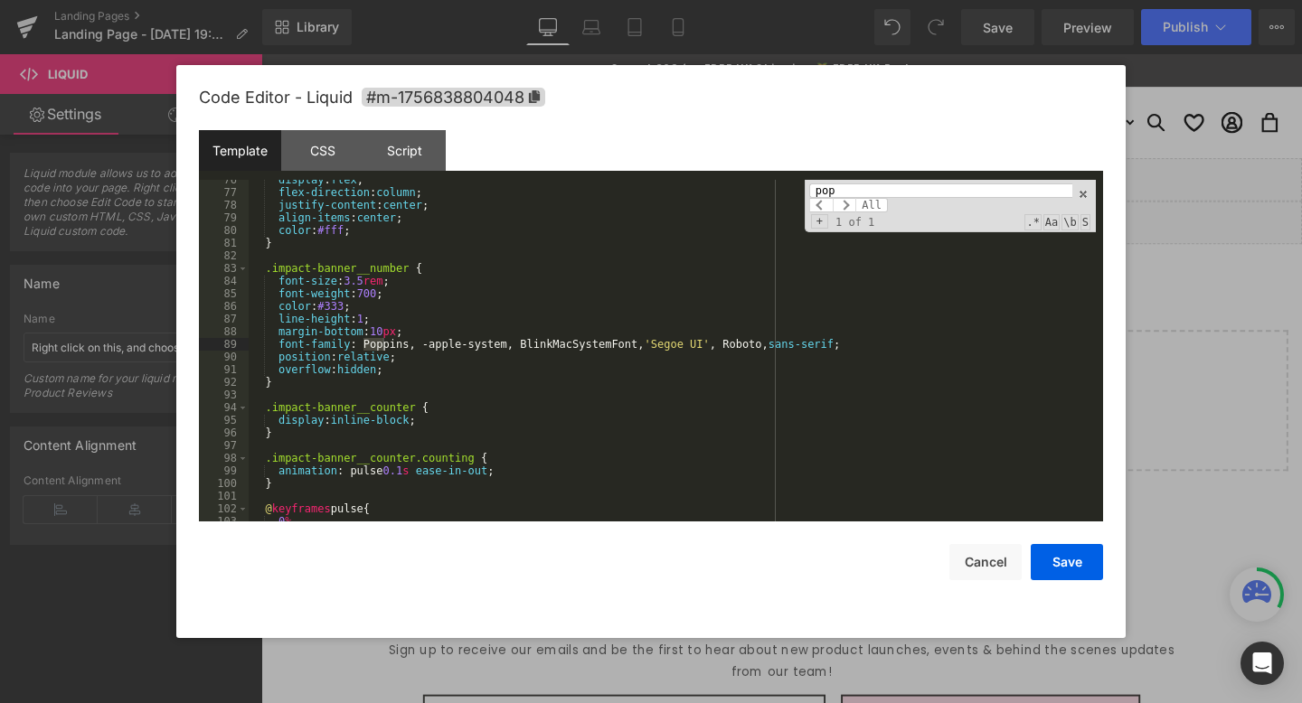
type input "[PERSON_NAME]"
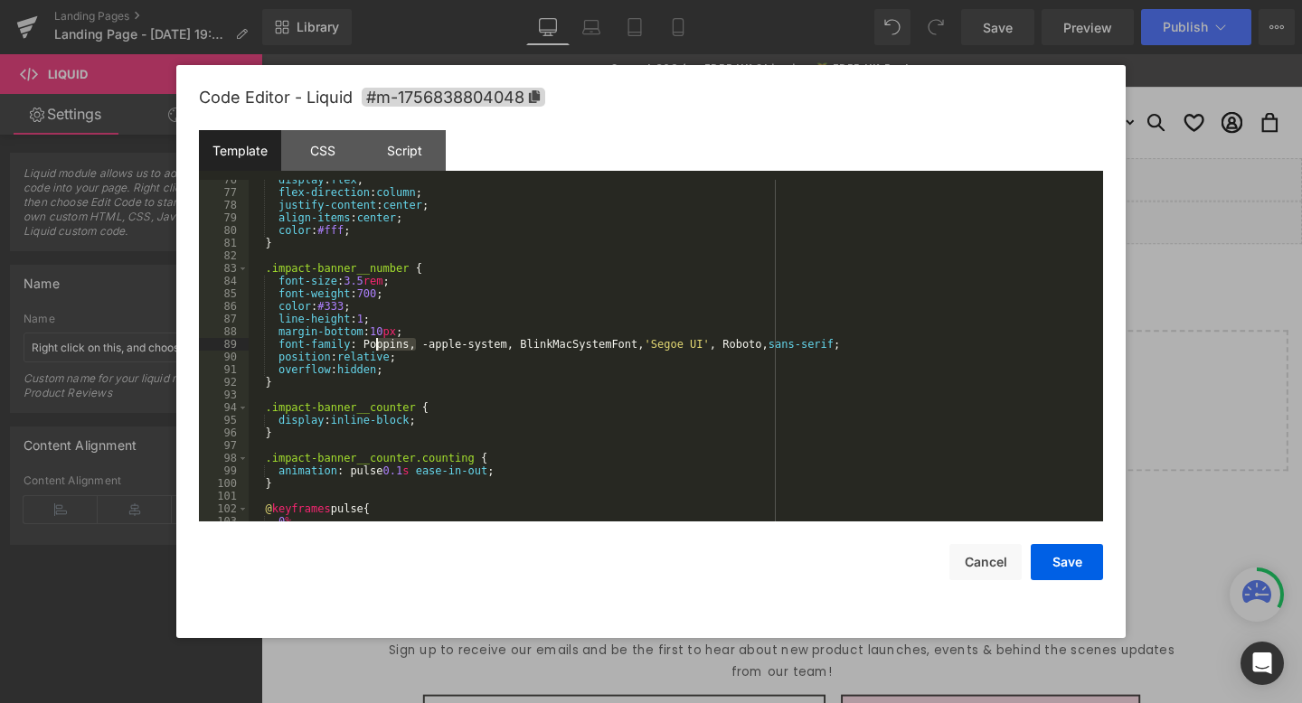
drag, startPoint x: 419, startPoint y: 344, endPoint x: 377, endPoint y: 340, distance: 41.8
click at [377, 340] on div "display : flex ; flex-direction : column ; justify-content : center ; align-ite…" at bounding box center [672, 357] width 847 height 367
click at [1053, 561] on button "Save" at bounding box center [1067, 562] width 72 height 36
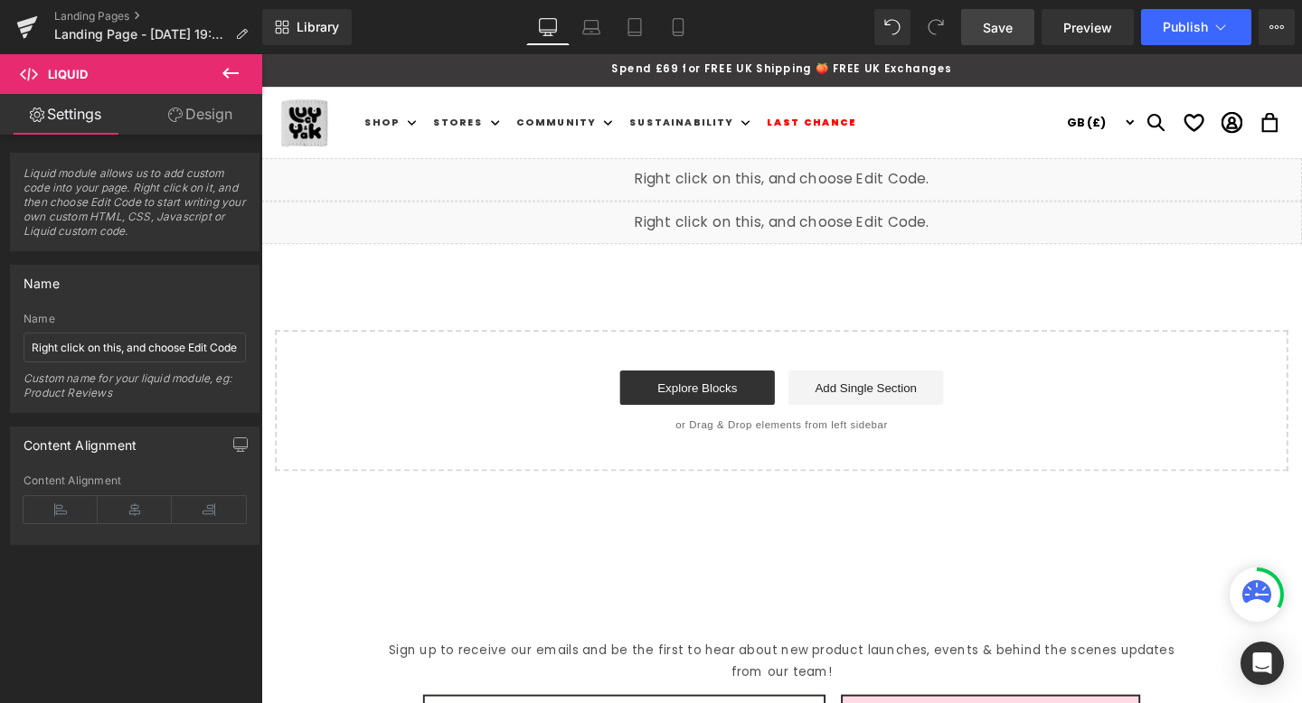
click at [1010, 21] on span "Save" at bounding box center [998, 27] width 30 height 19
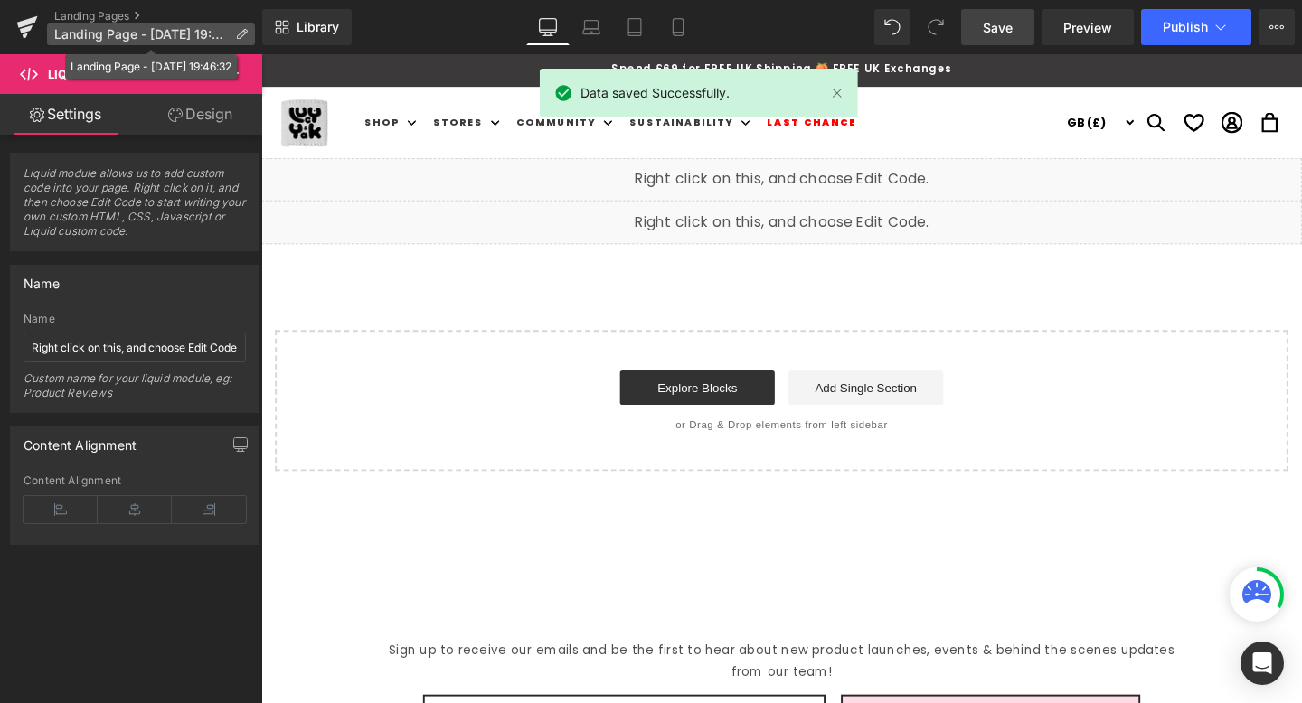
click at [245, 26] on p "Landing Page - [DATE] 19:46:32" at bounding box center [151, 35] width 208 height 22
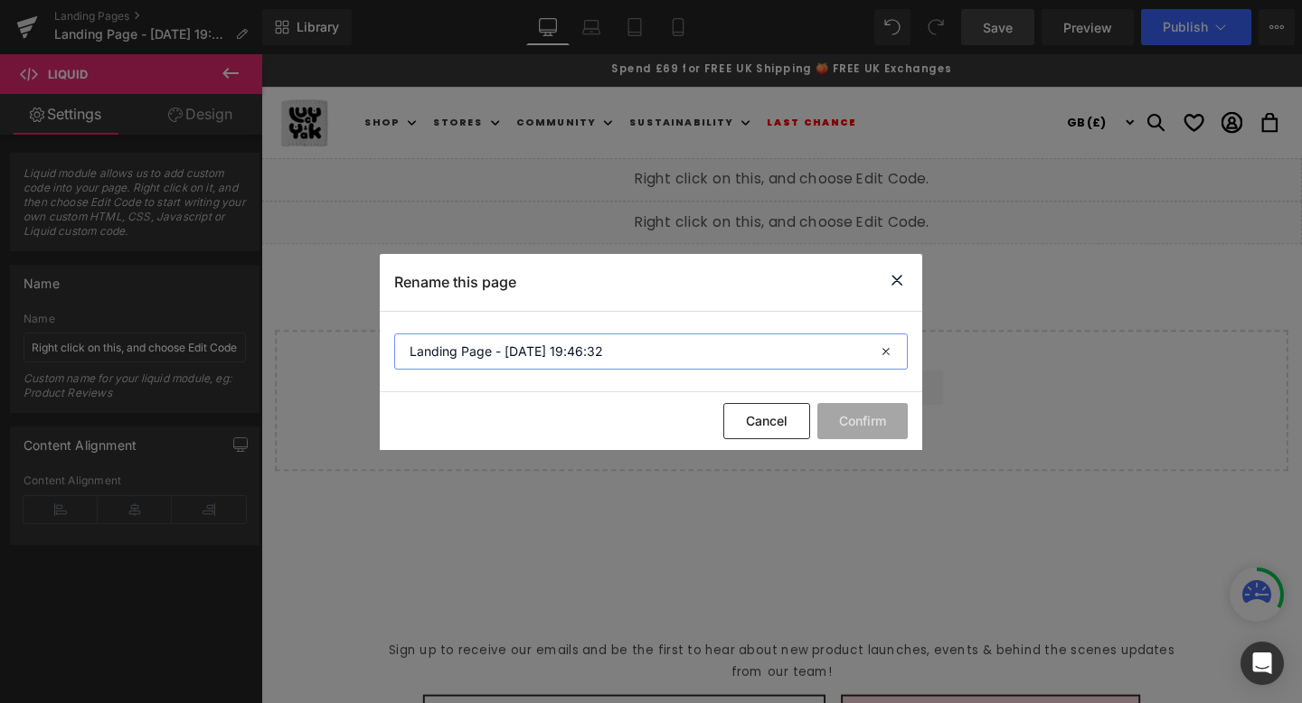
click at [551, 356] on input "Landing Page - [DATE] 19:46:32" at bounding box center [651, 352] width 514 height 36
type input "Re:Yak Number"
click at [884, 418] on button "Confirm" at bounding box center [862, 421] width 90 height 36
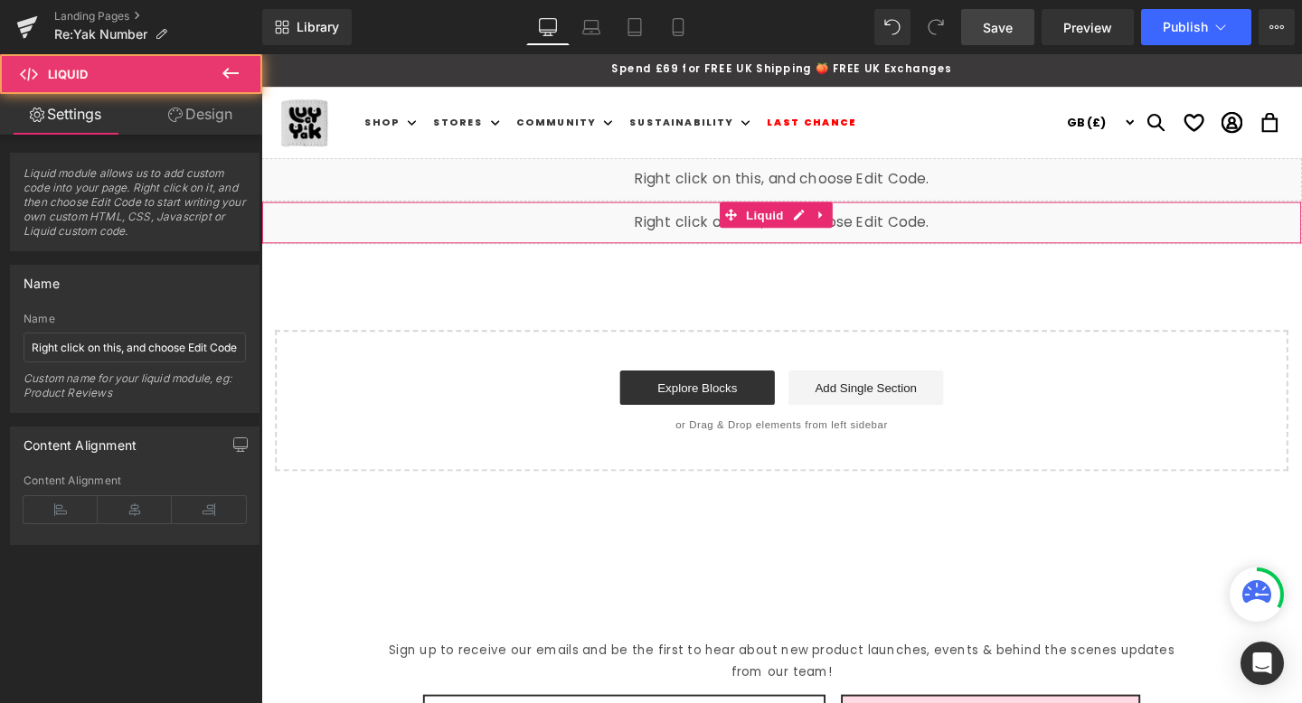
click at [555, 188] on div "Liquid" at bounding box center [808, 186] width 1094 height 45
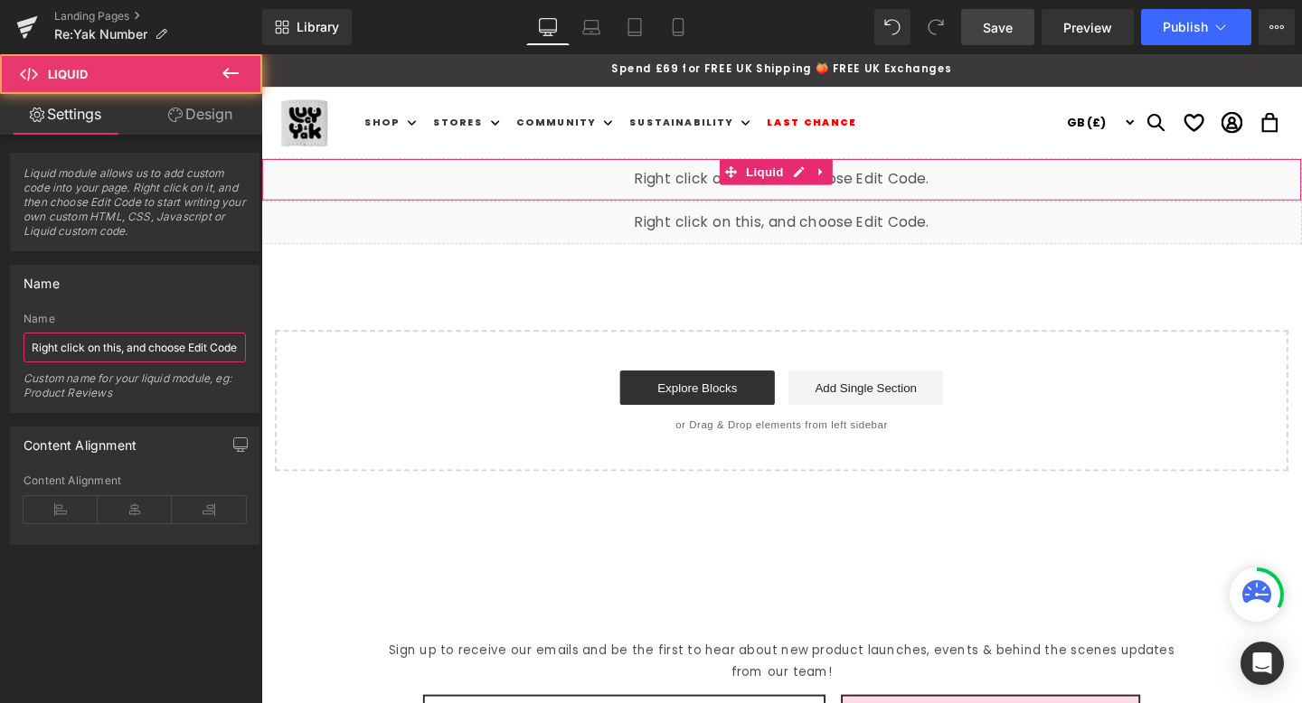
click at [106, 345] on input "Right click on this, and choose Edit Code." at bounding box center [135, 348] width 222 height 30
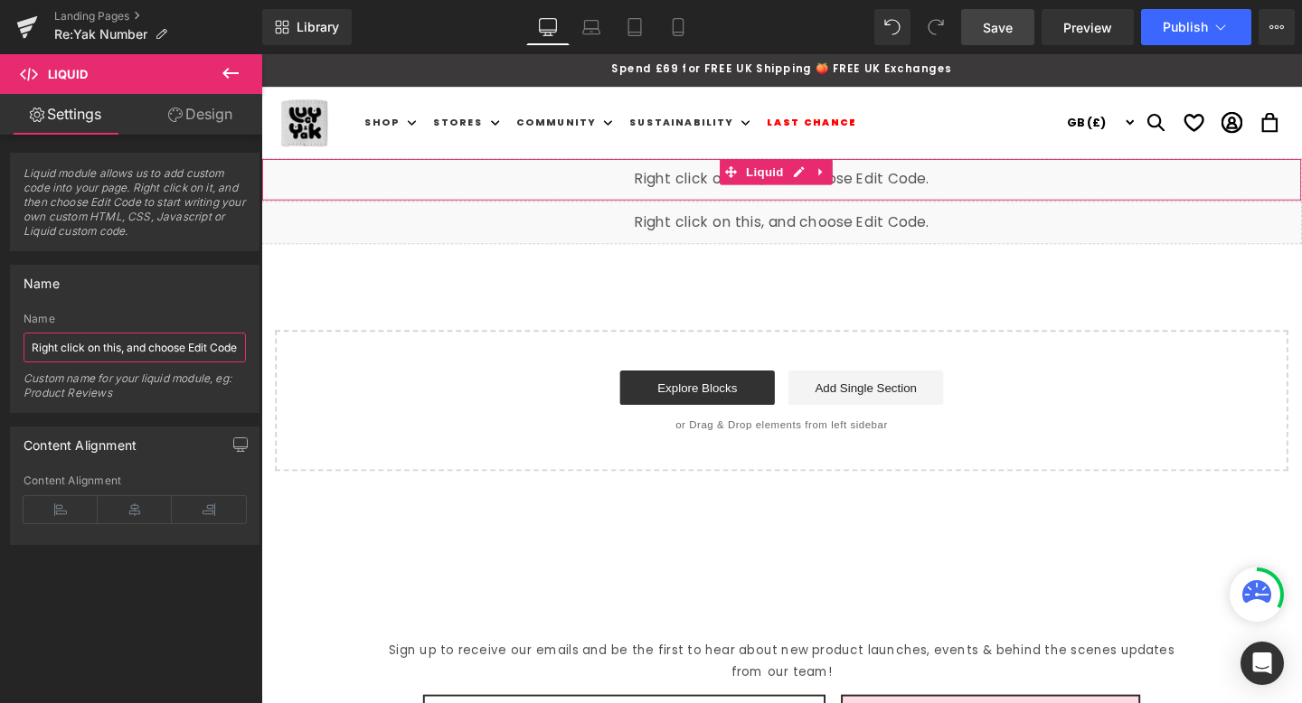
click at [105, 345] on input "Right click on this, and choose Edit Code." at bounding box center [135, 348] width 222 height 30
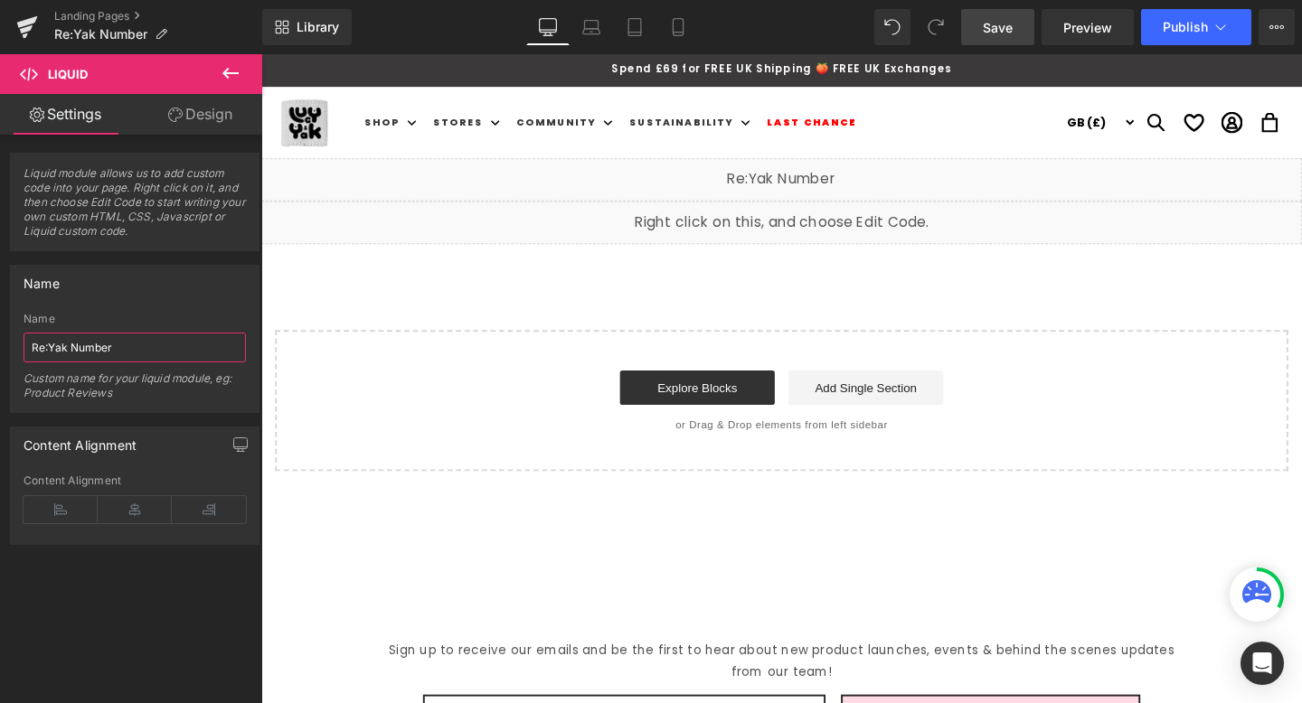
type input "Re:Yak Number"
click at [976, 26] on link "Save" at bounding box center [997, 27] width 73 height 36
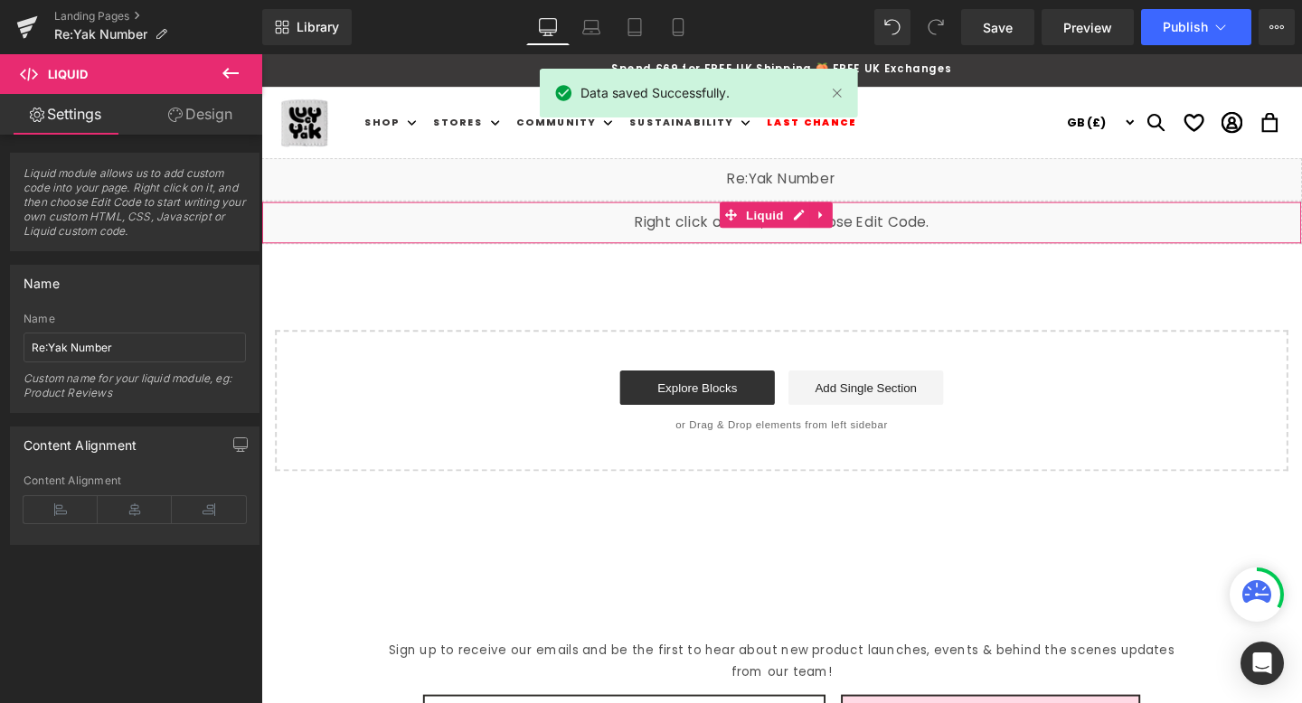
click at [715, 226] on div "Liquid" at bounding box center [808, 231] width 1094 height 45
click at [816, 223] on div "Liquid" at bounding box center [808, 231] width 1094 height 45
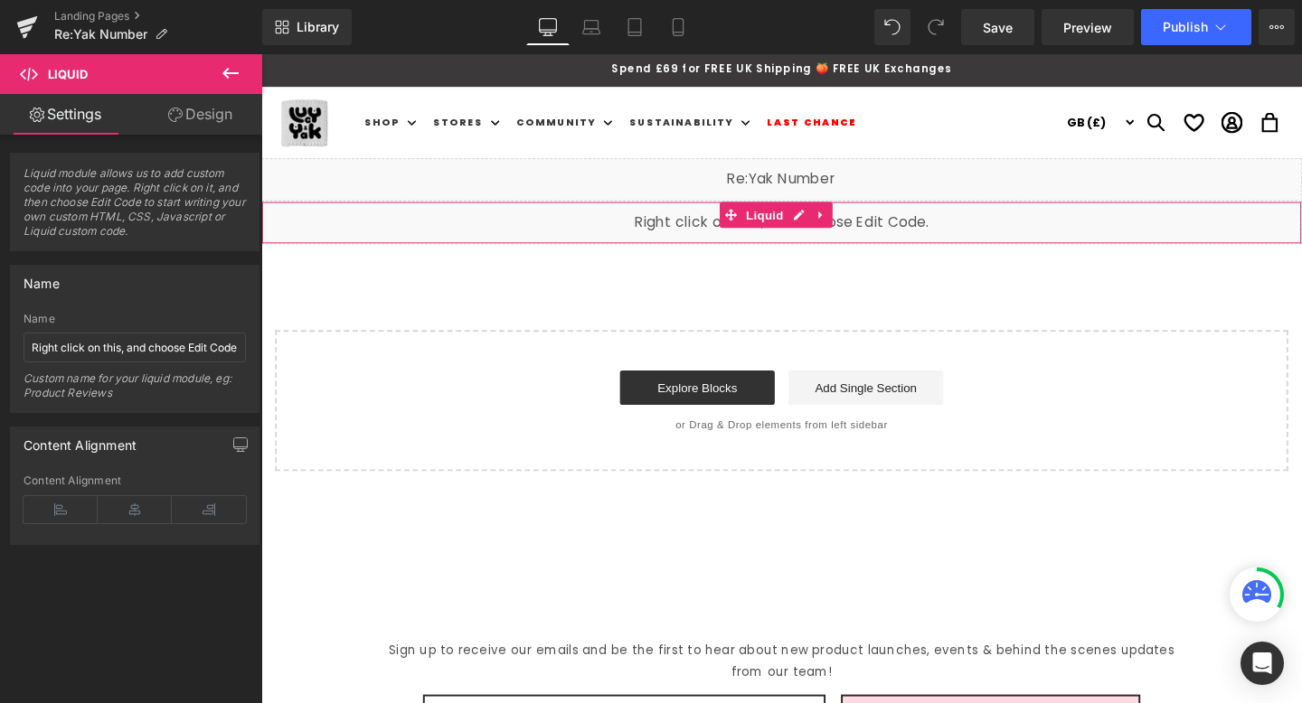
click at [613, 229] on div "Liquid" at bounding box center [808, 231] width 1094 height 45
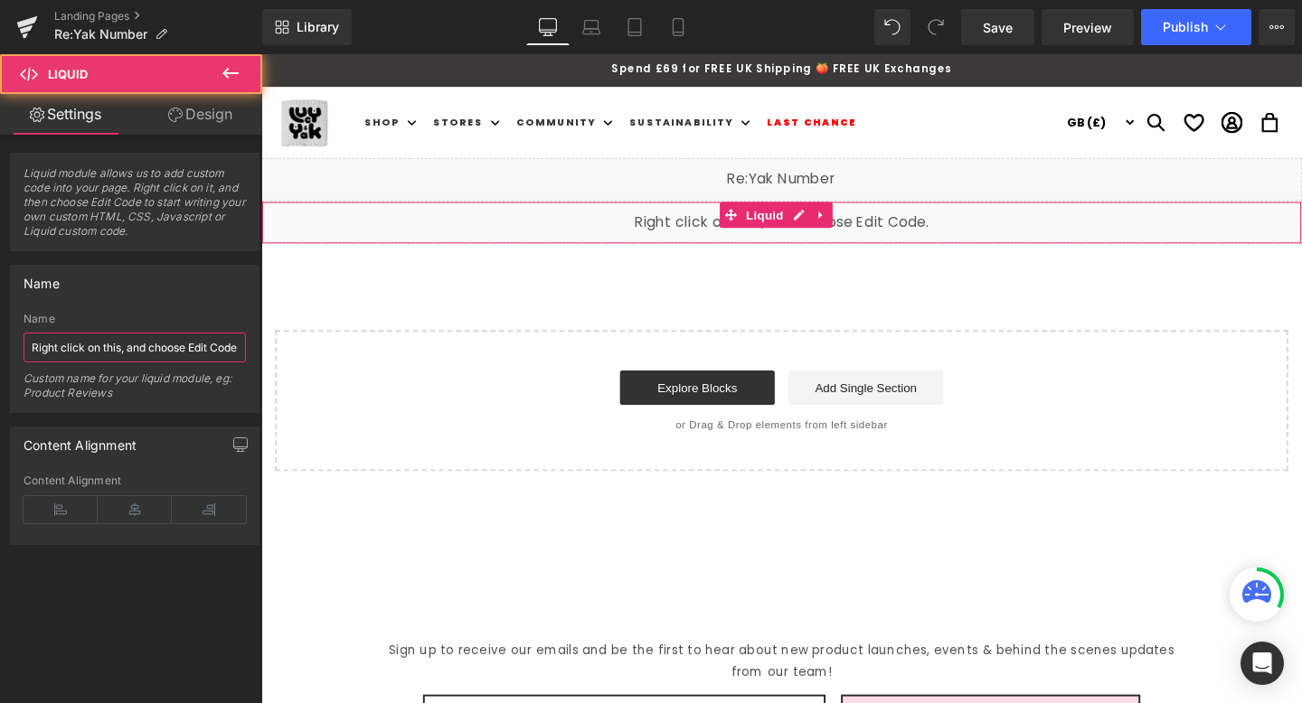
click at [170, 346] on input "Right click on this, and choose Edit Code." at bounding box center [135, 348] width 222 height 30
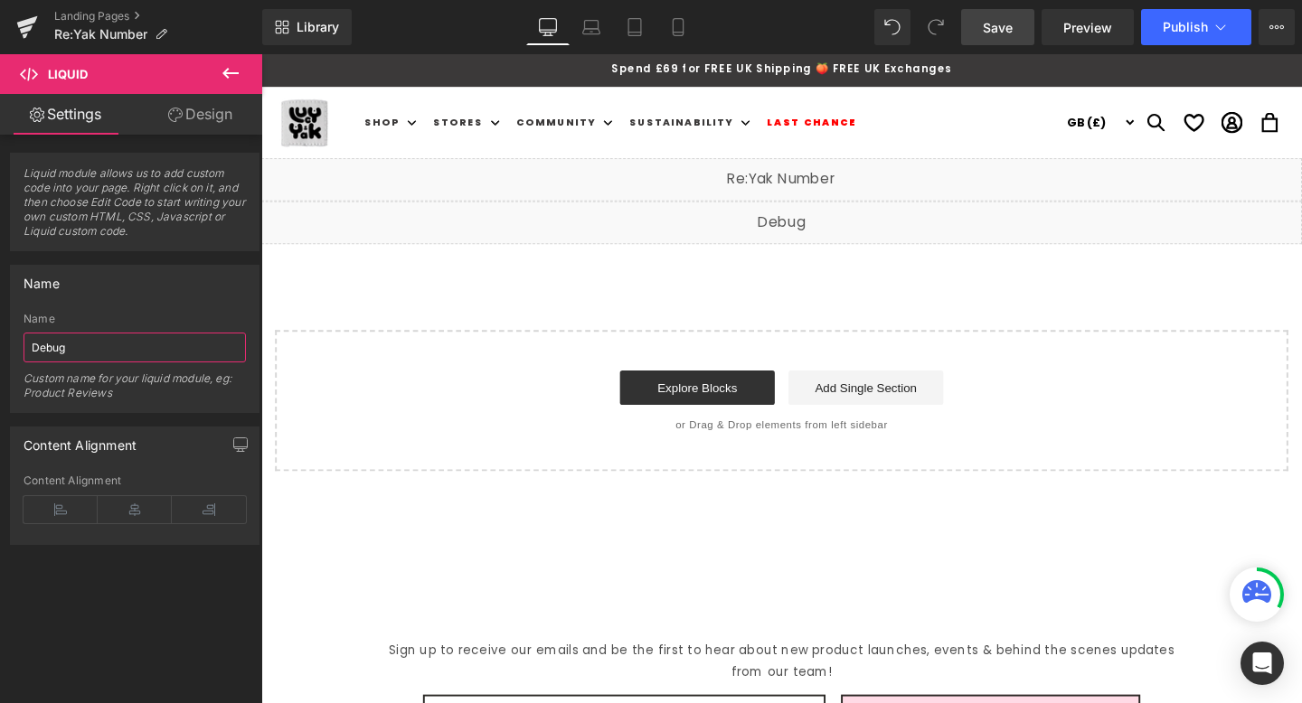
type input "Debug"
click at [997, 24] on span "Save" at bounding box center [998, 27] width 30 height 19
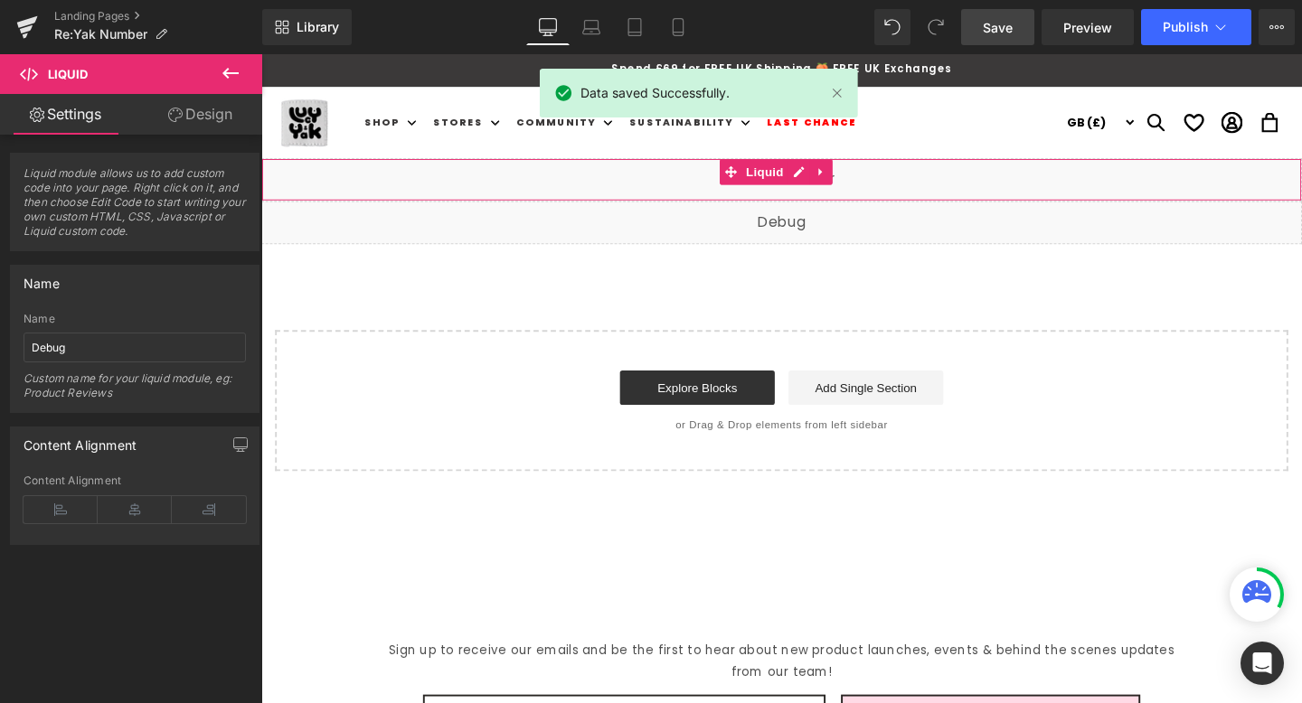
click at [686, 182] on div "Liquid" at bounding box center [808, 186] width 1094 height 45
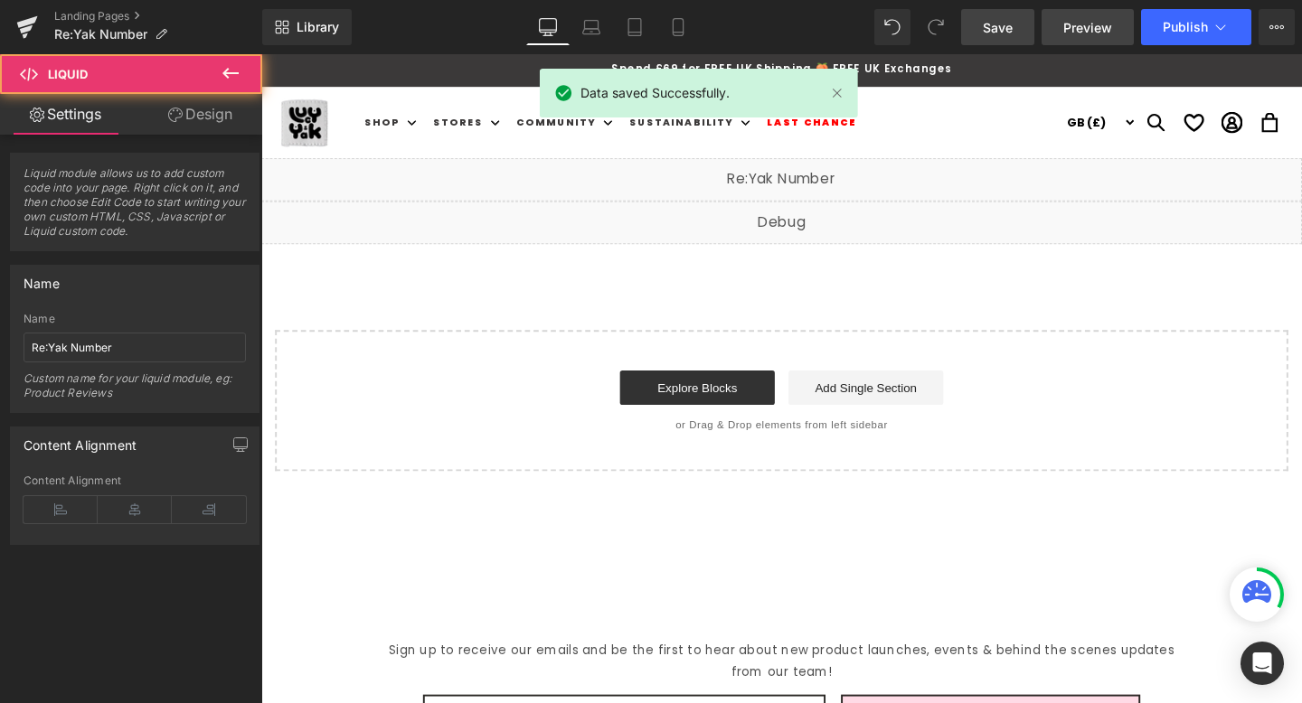
click at [1081, 30] on span "Preview" at bounding box center [1087, 27] width 49 height 19
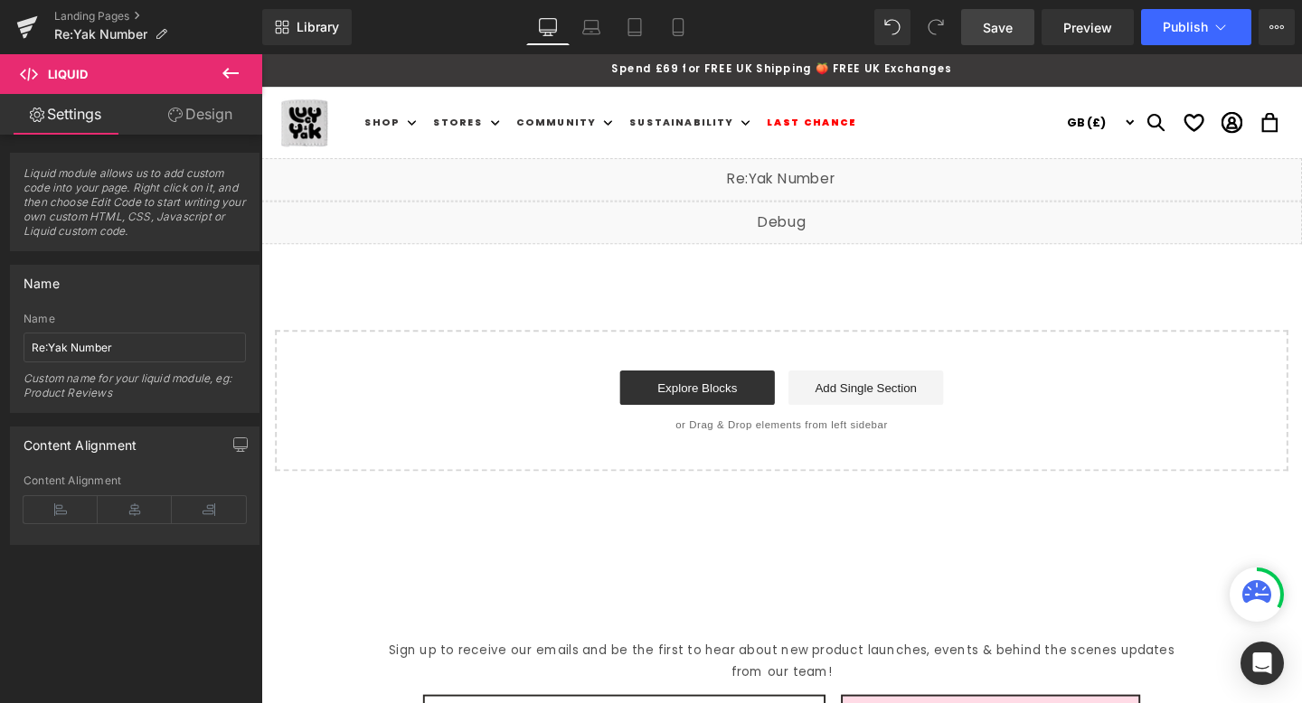
click at [826, 219] on div "Liquid" at bounding box center [808, 231] width 1094 height 45
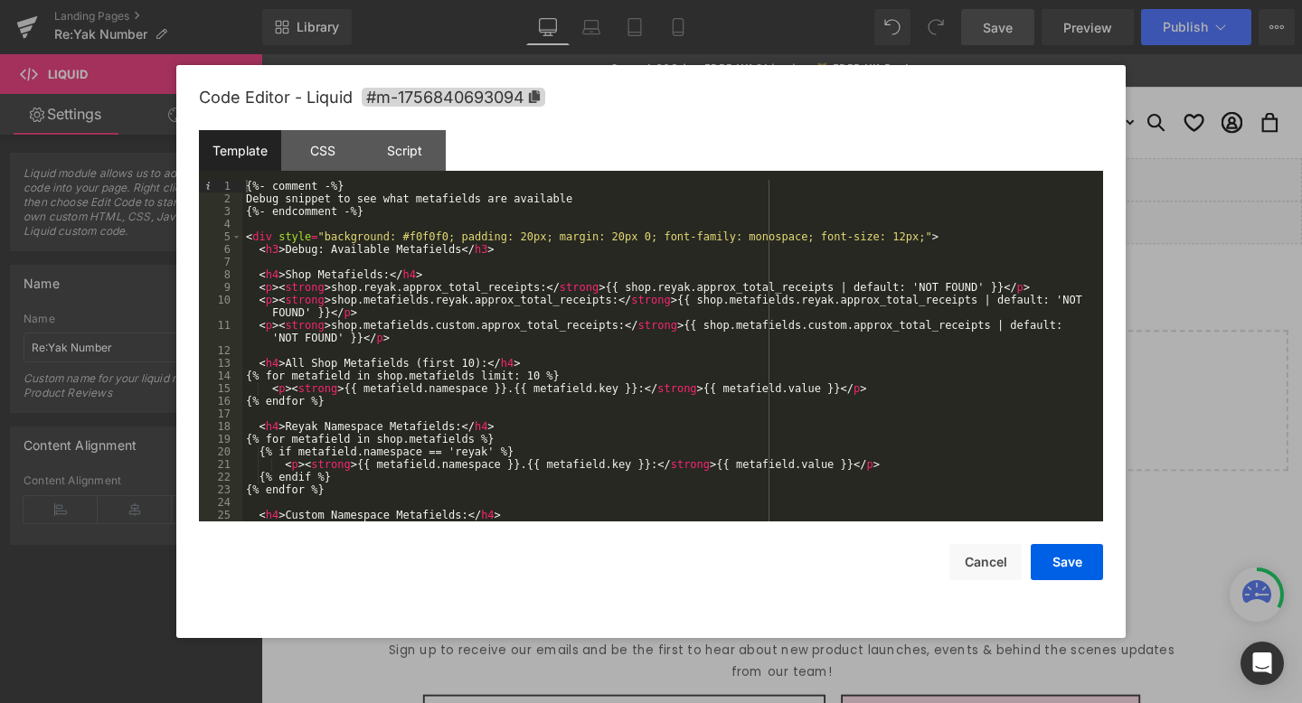
scroll to position [89, 0]
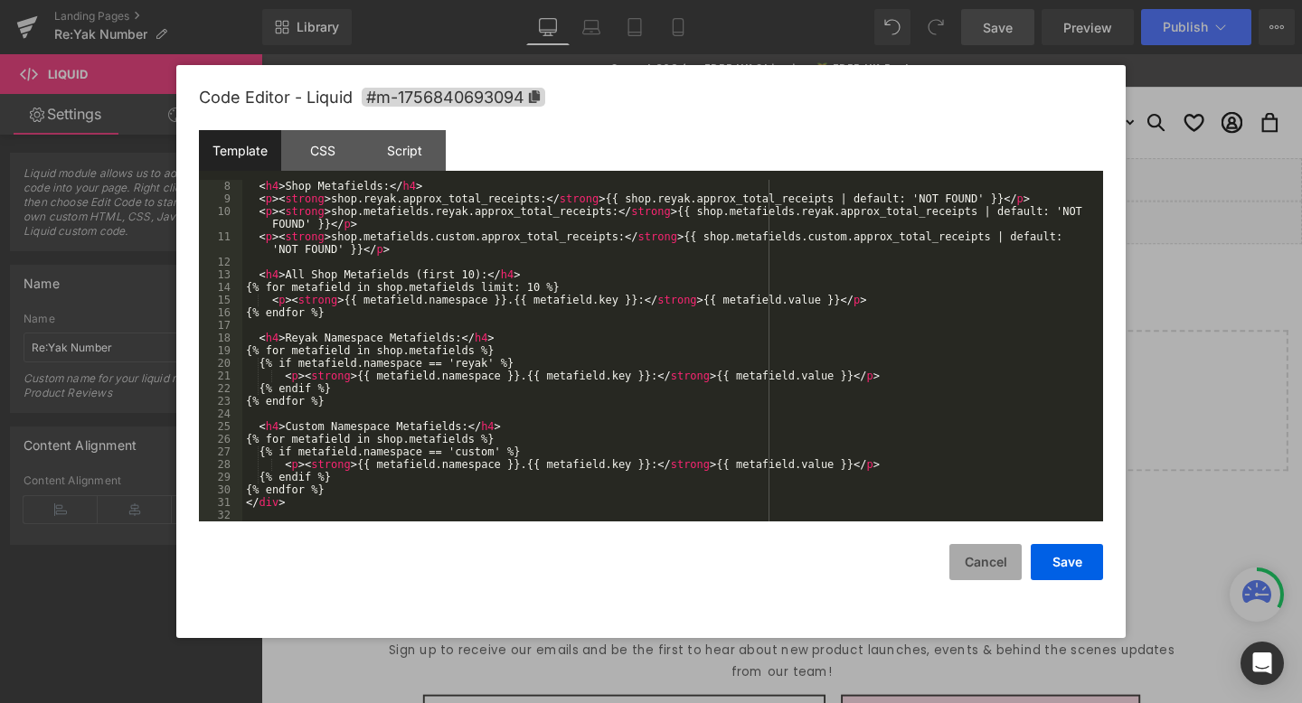
click at [986, 558] on button "Cancel" at bounding box center [985, 562] width 72 height 36
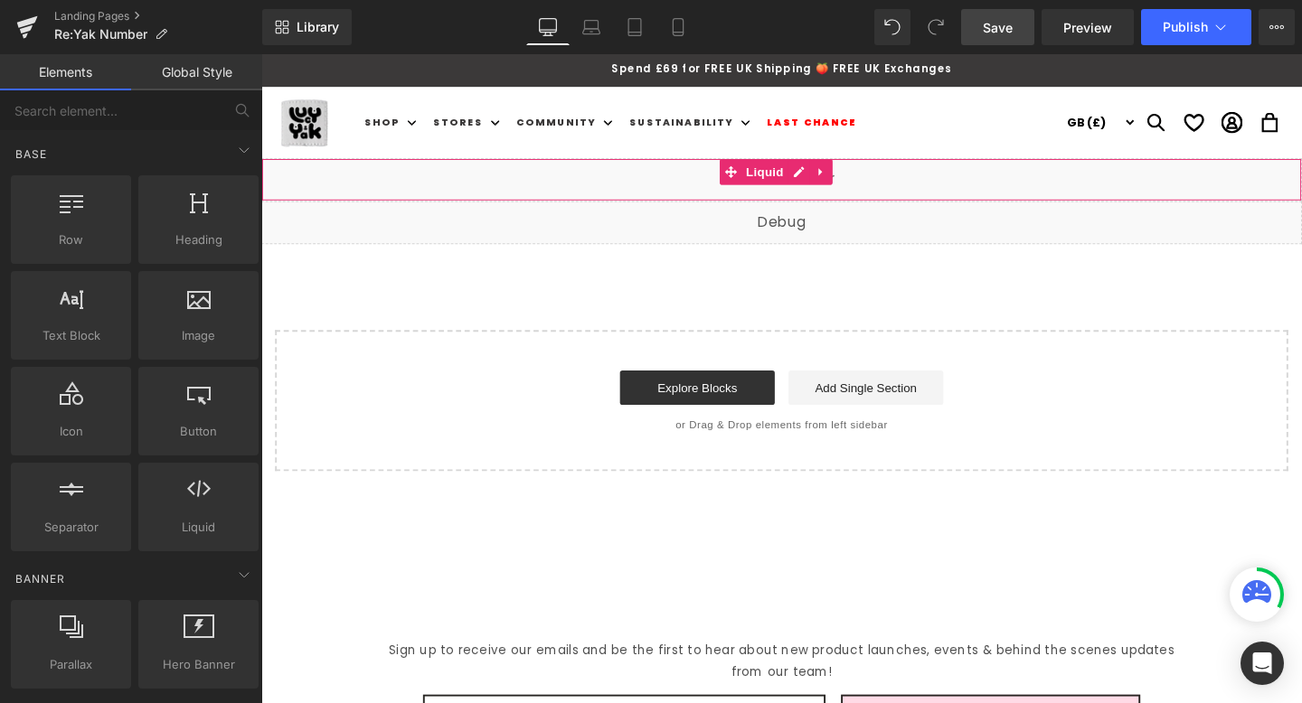
click at [521, 330] on div "Liquid Liquid Select your layout" at bounding box center [808, 328] width 1094 height 329
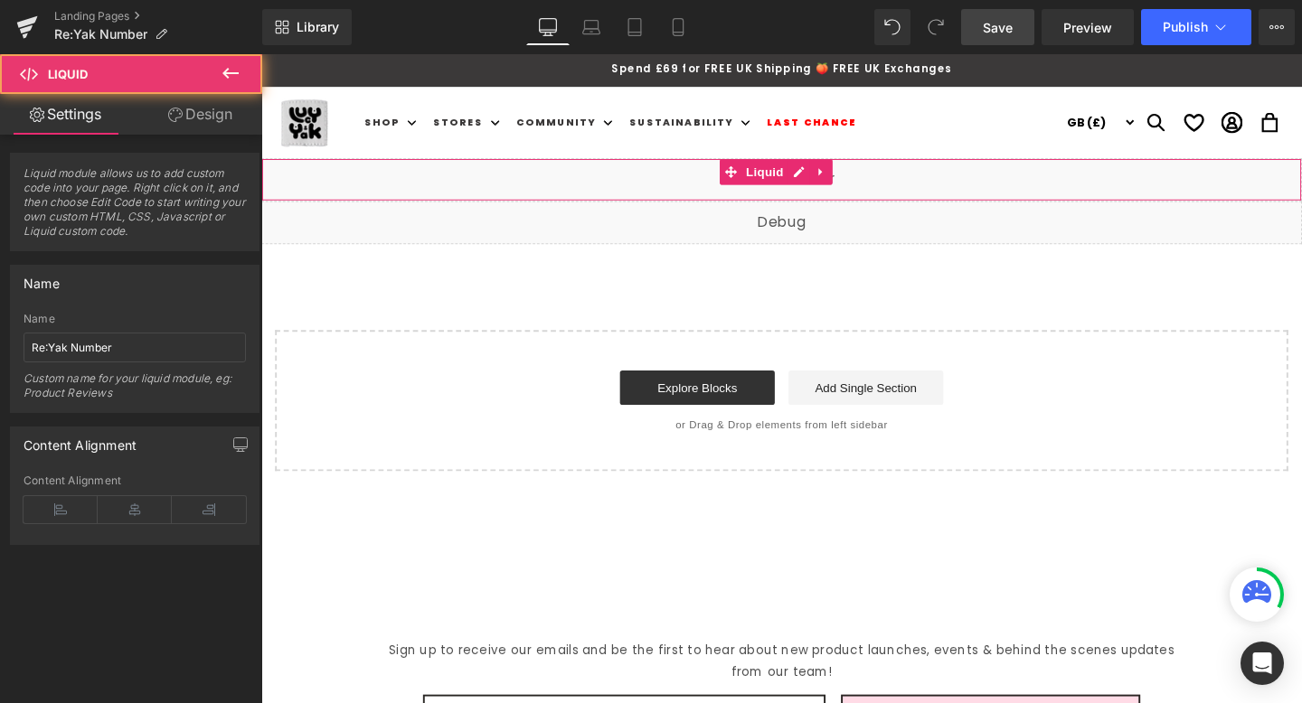
click at [935, 175] on div "Liquid" at bounding box center [808, 186] width 1094 height 45
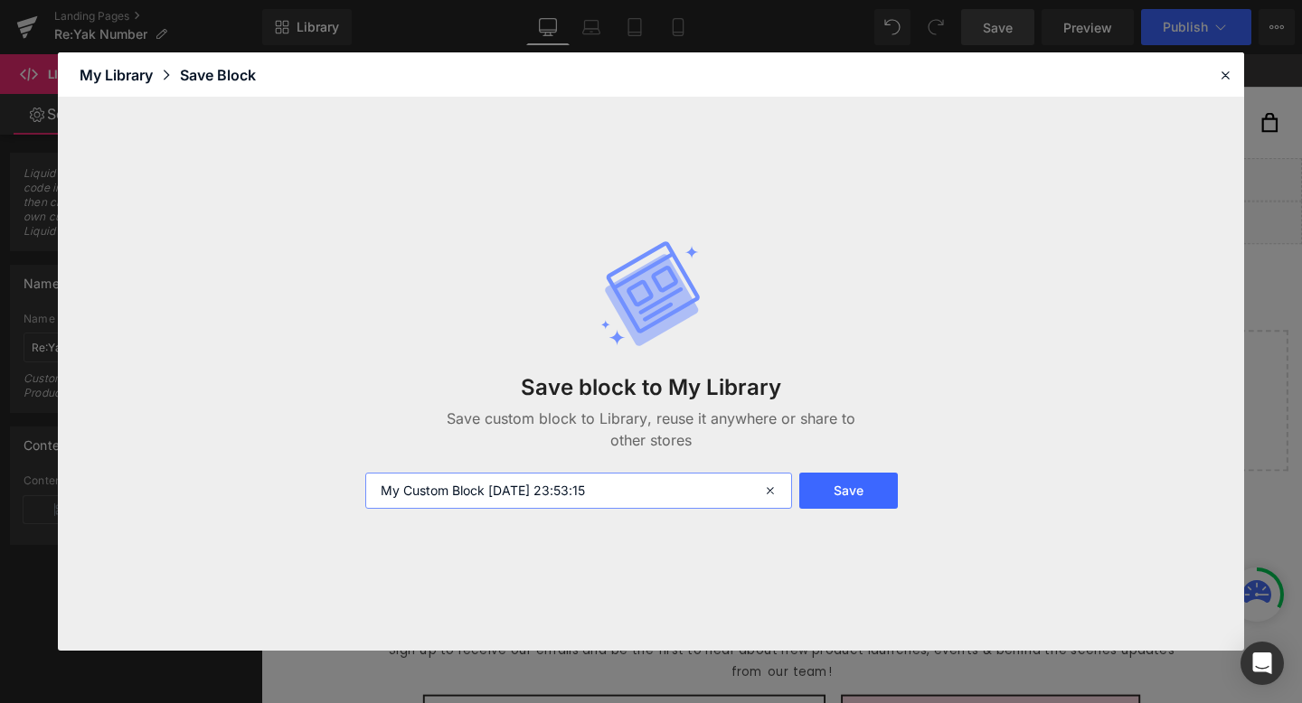
click at [665, 500] on input "My Custom Block [DATE] 23:53:15" at bounding box center [578, 491] width 427 height 36
click at [665, 499] on input "My Custom Block [DATE] 23:53:15" at bounding box center [578, 491] width 427 height 36
type input "ReYak Number"
click at [822, 495] on button "Save" at bounding box center [848, 491] width 99 height 36
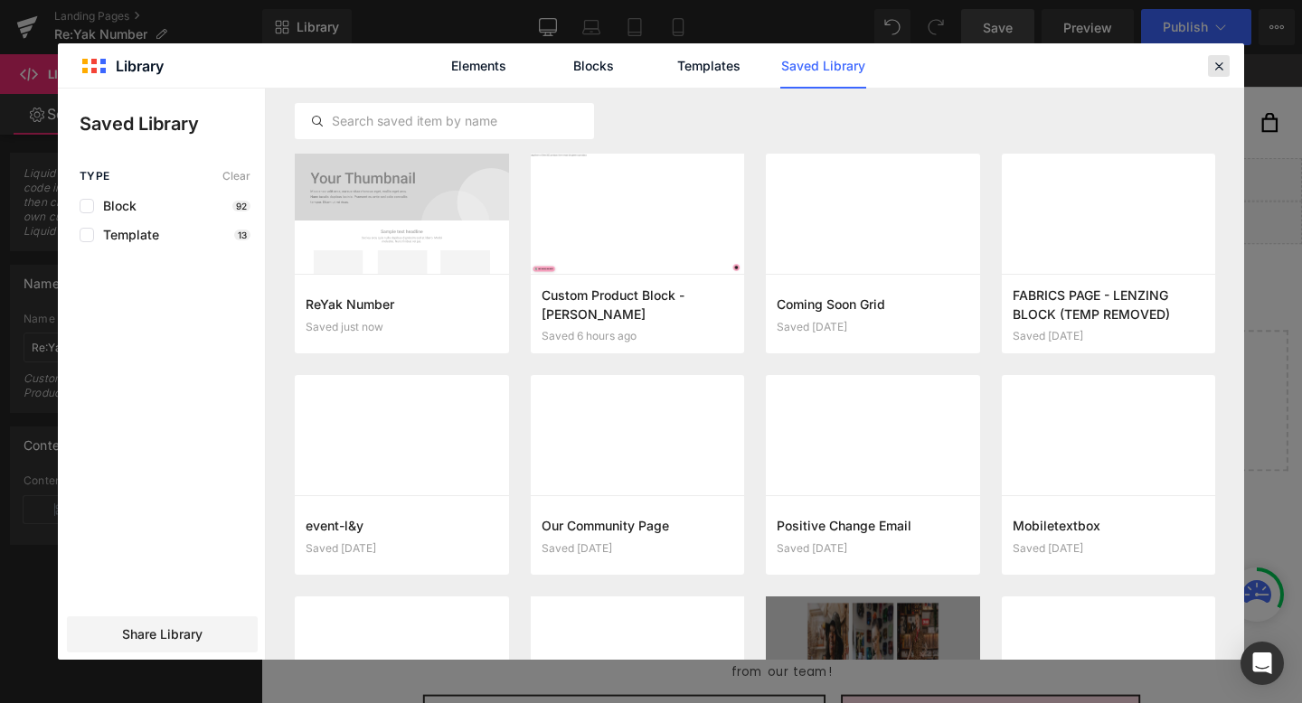
click at [1214, 69] on icon at bounding box center [1219, 66] width 16 height 16
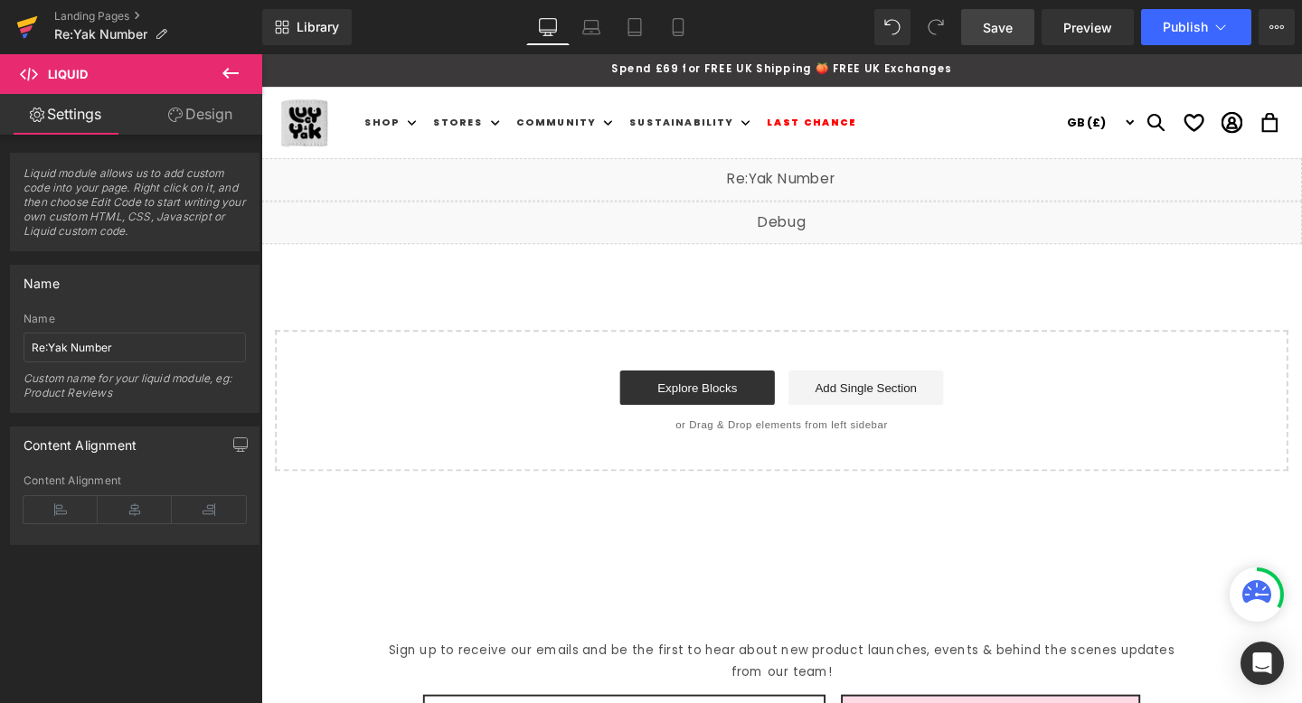
click at [36, 20] on icon at bounding box center [27, 27] width 22 height 45
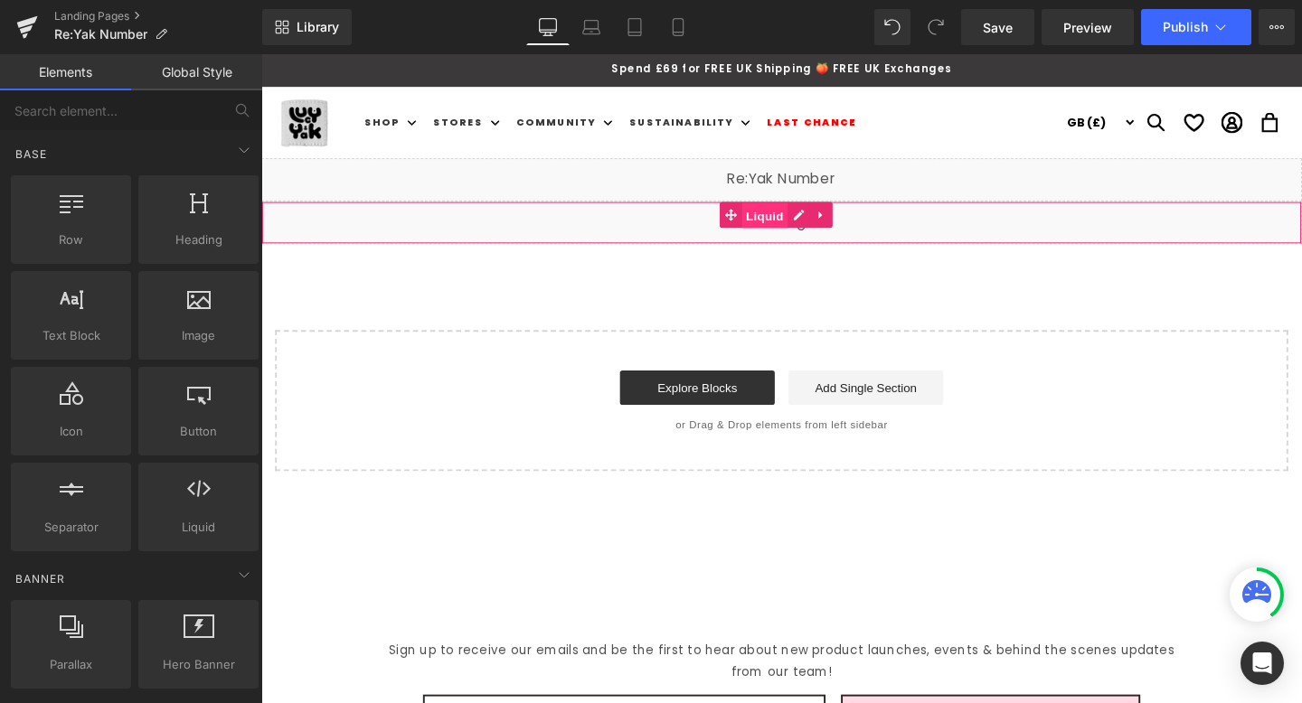
click at [804, 236] on span "Liquid" at bounding box center [791, 224] width 49 height 27
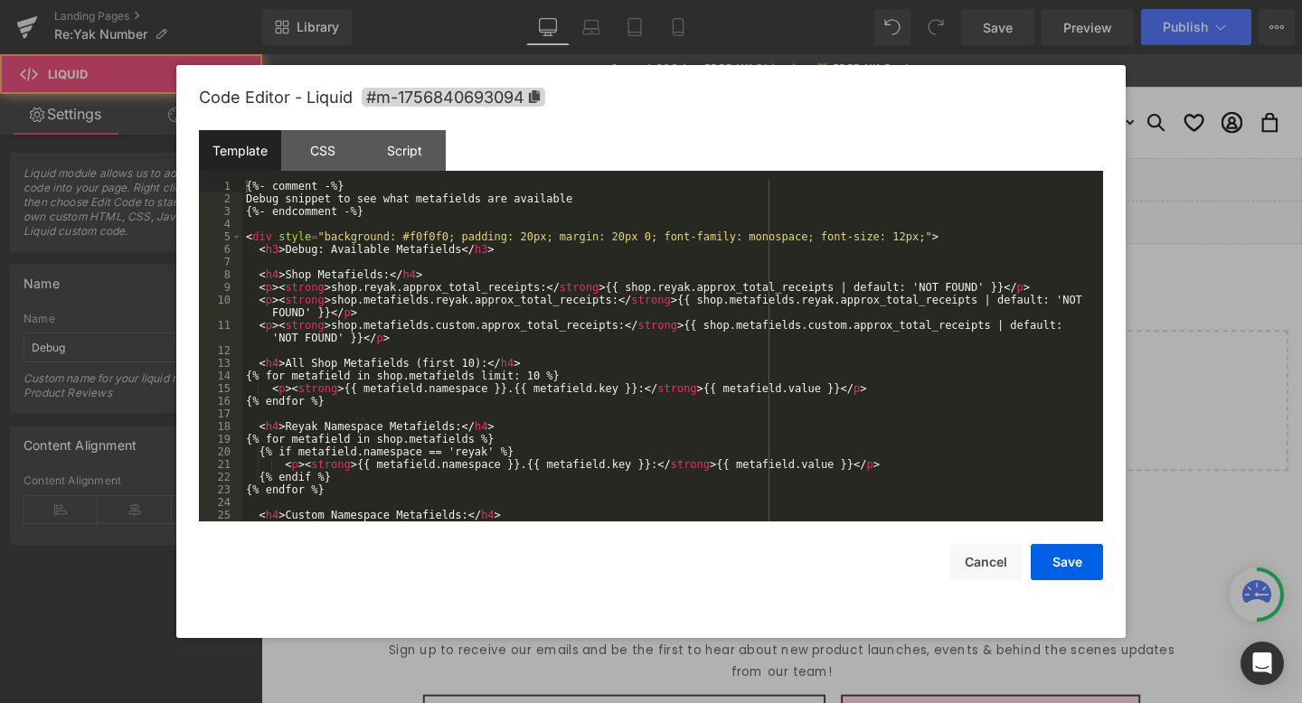
drag, startPoint x: 826, startPoint y: 227, endPoint x: 1059, endPoint y: 273, distance: 237.8
click at [826, 227] on div "Liquid" at bounding box center [808, 231] width 1094 height 45
click at [1076, 15] on div at bounding box center [651, 351] width 1302 height 703
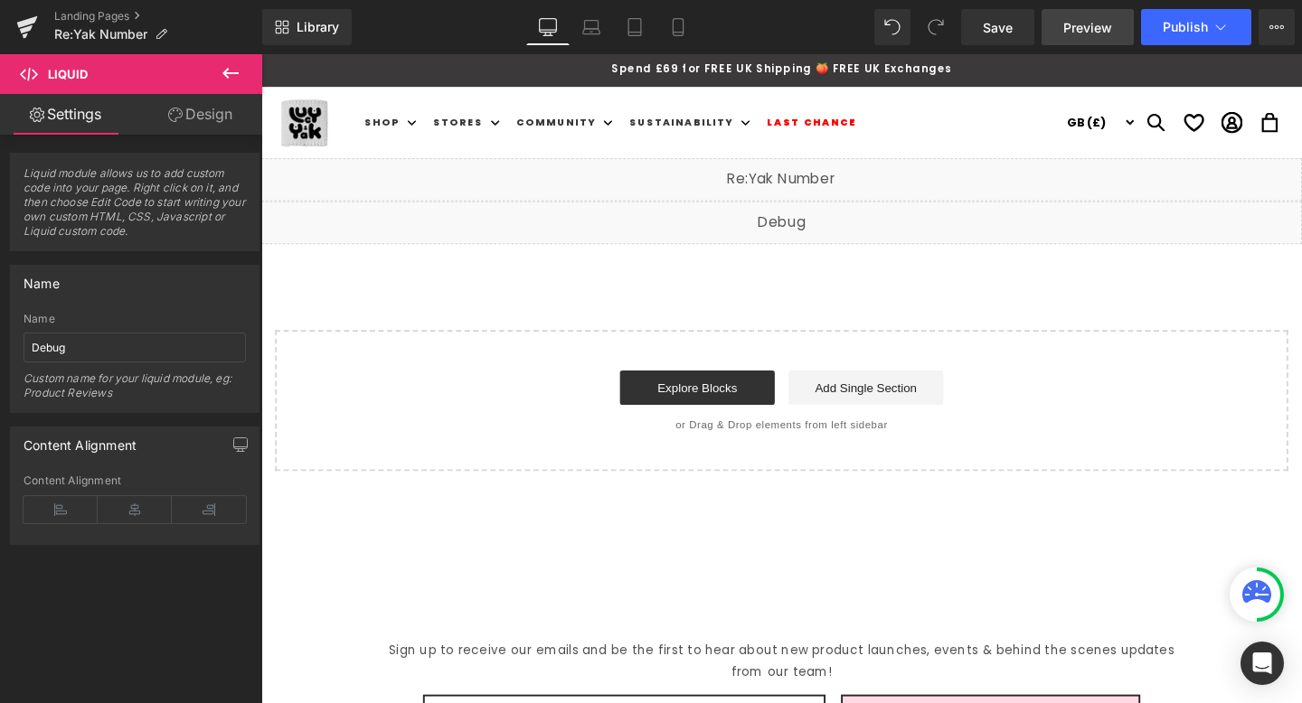
click at [1085, 38] on link "Preview" at bounding box center [1088, 27] width 92 height 36
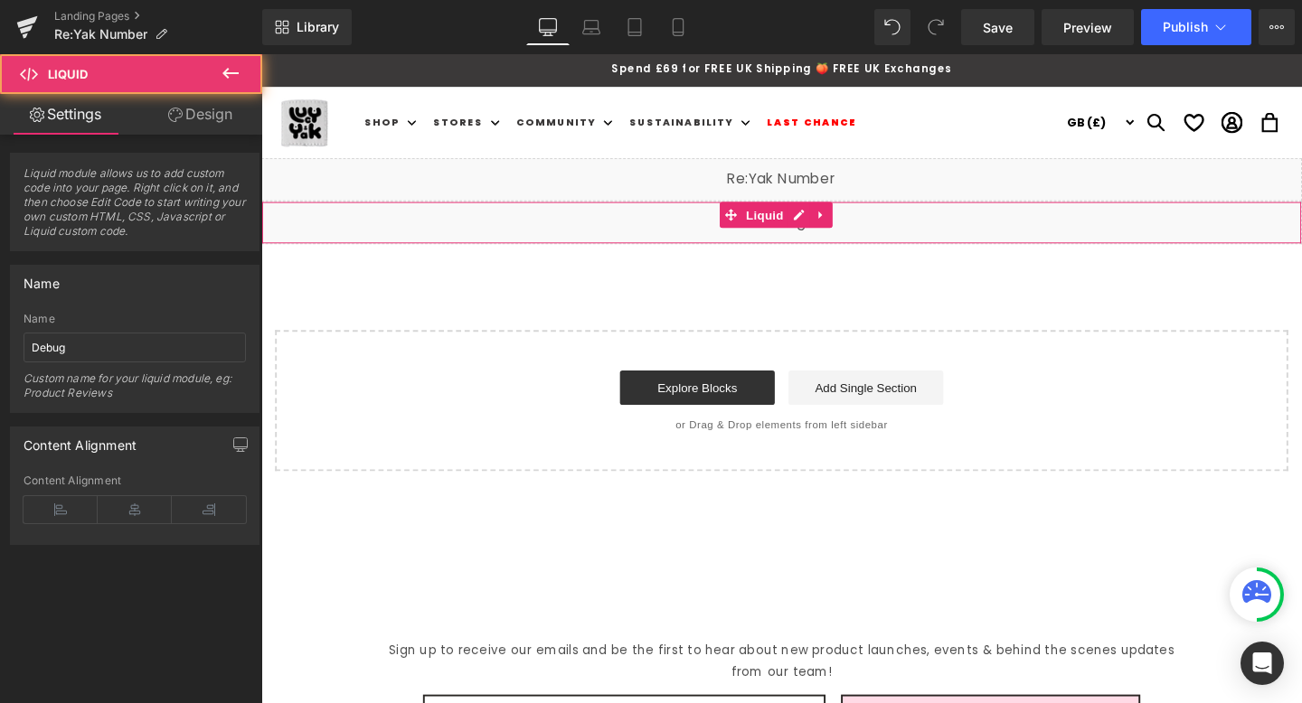
click at [781, 241] on div "Liquid" at bounding box center [808, 231] width 1094 height 45
click at [822, 226] on div "Liquid" at bounding box center [808, 231] width 1094 height 45
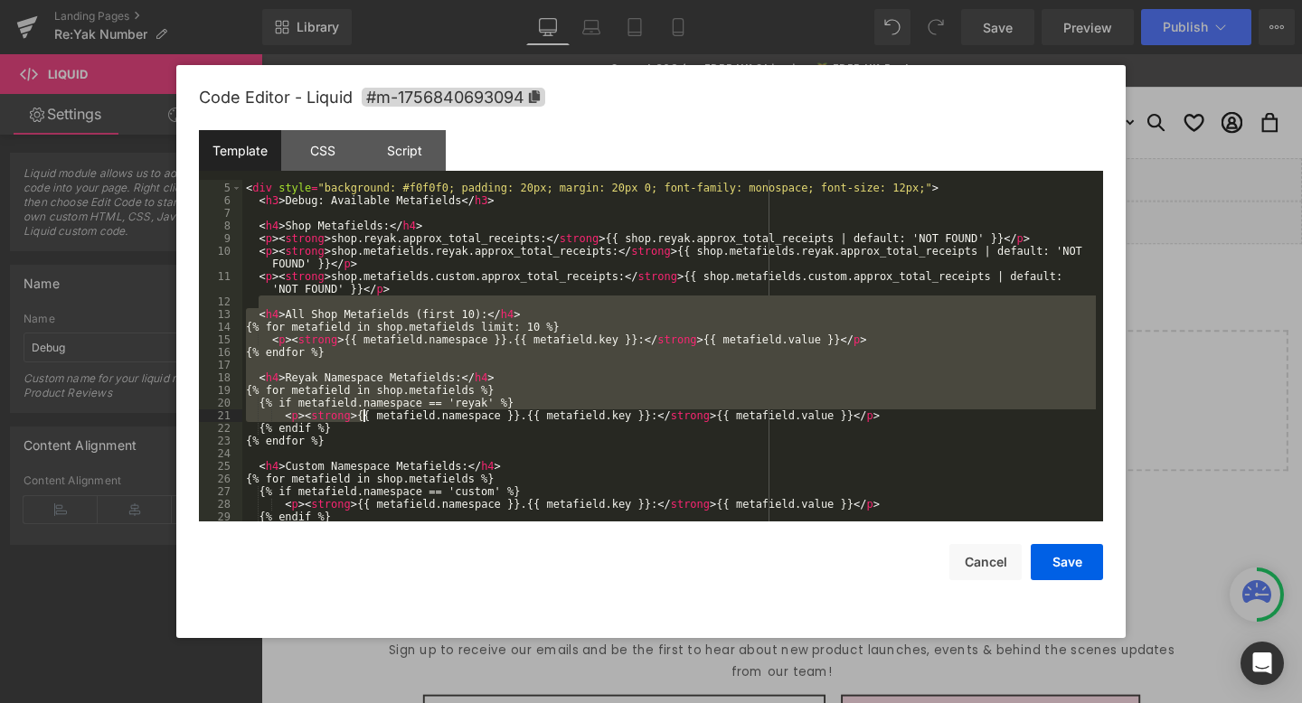
scroll to position [81, 0]
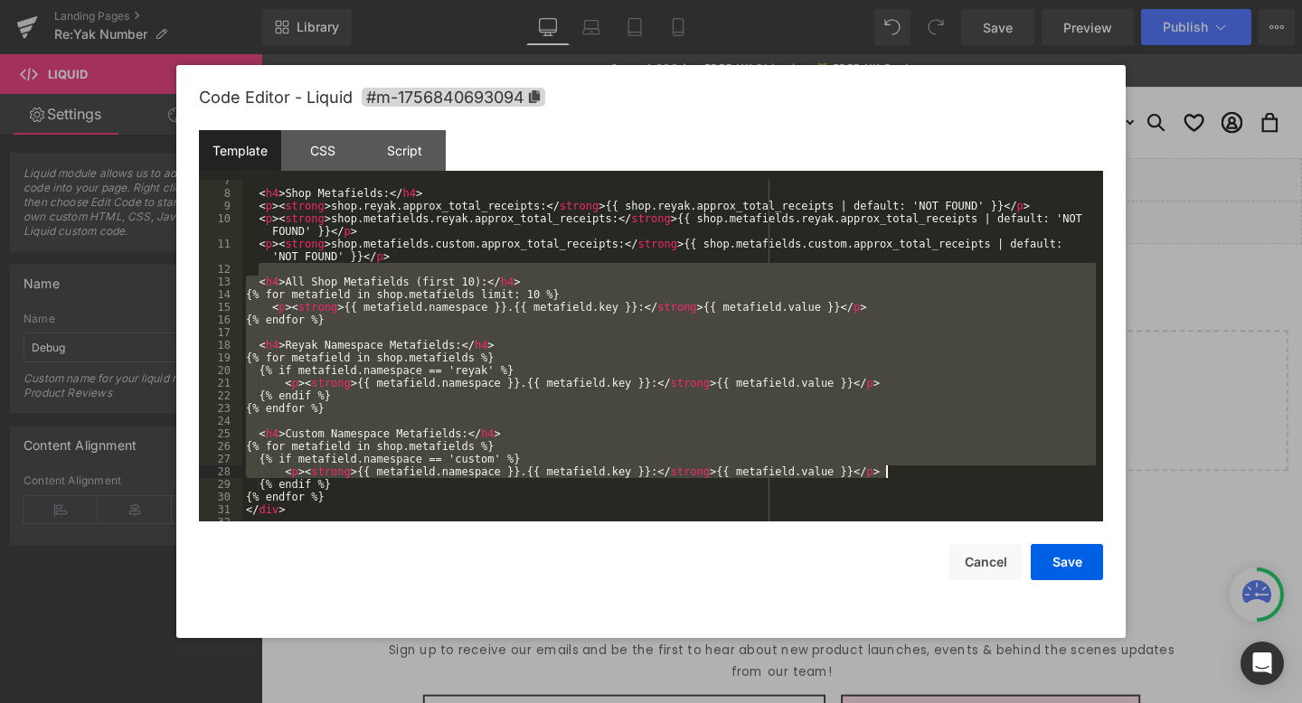
drag, startPoint x: 262, startPoint y: 354, endPoint x: 949, endPoint y: 473, distance: 696.6
click at [949, 473] on div "< h4 > Shop Metafields: </ h4 > < p > < strong > shop.reyak.approx_total_receip…" at bounding box center [669, 358] width 854 height 367
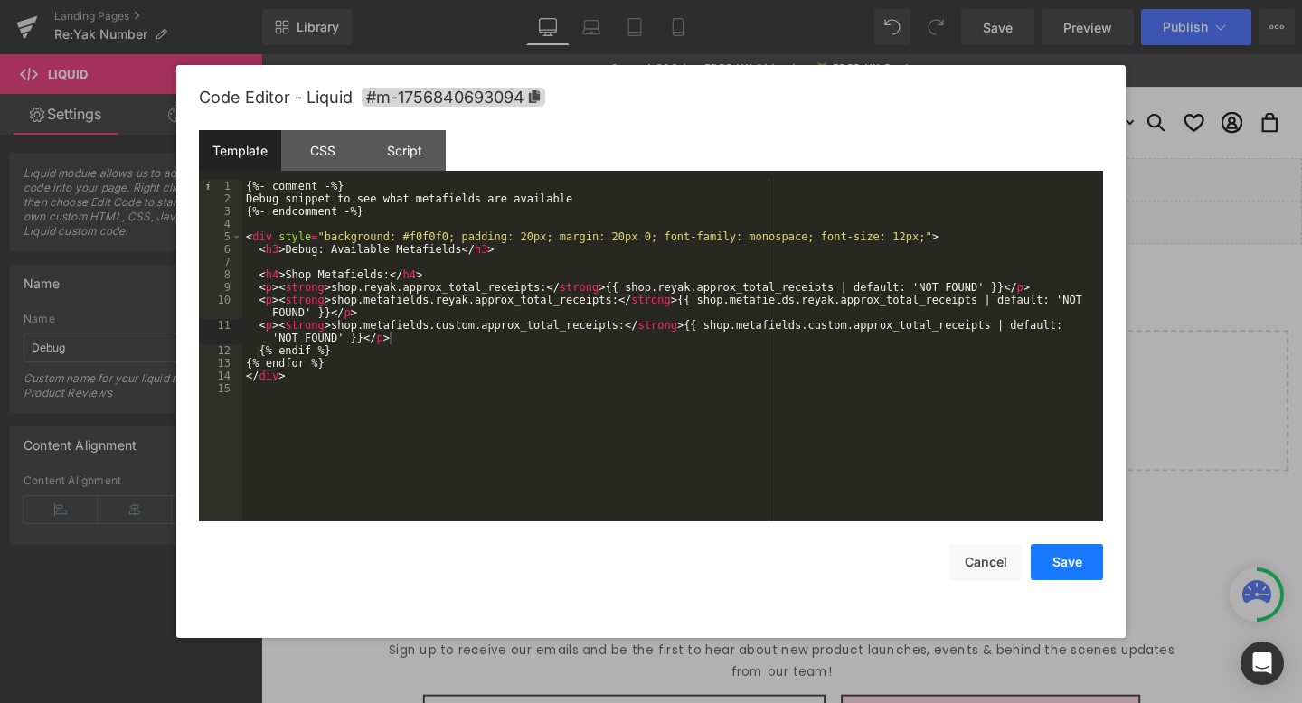
click at [1046, 562] on button "Save" at bounding box center [1067, 562] width 72 height 36
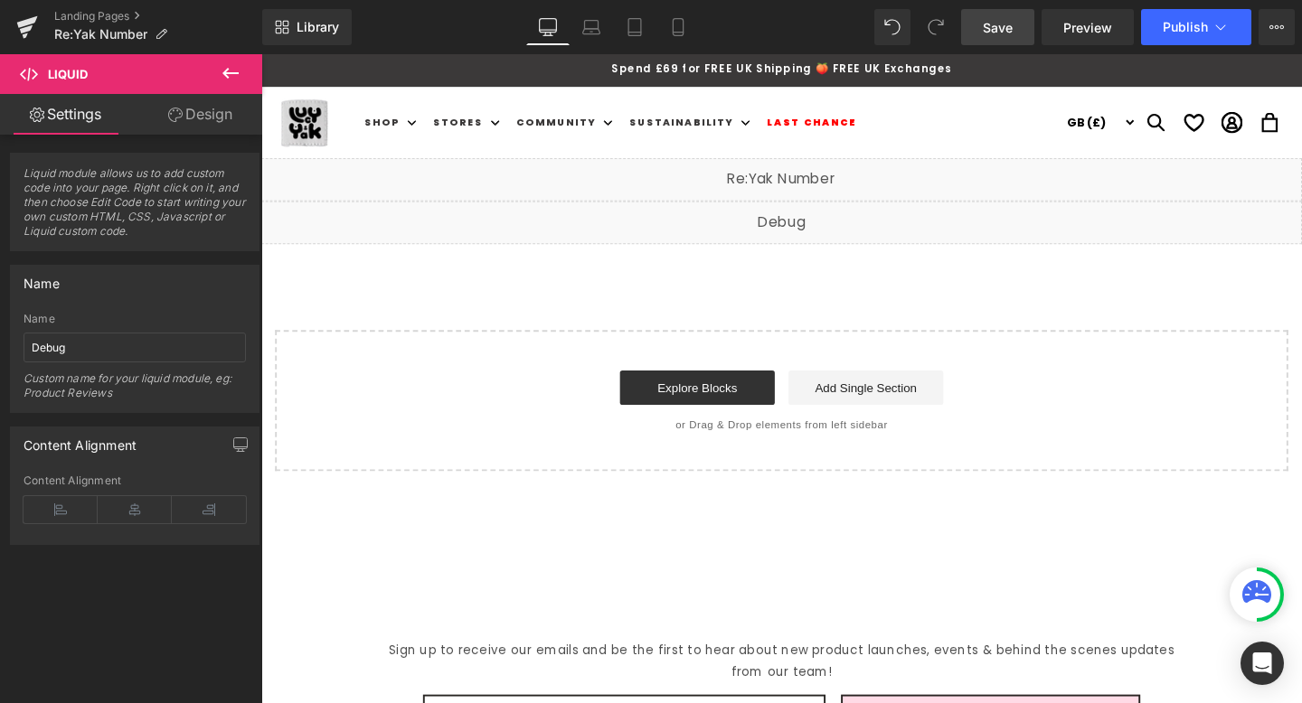
click at [1011, 37] on link "Save" at bounding box center [997, 27] width 73 height 36
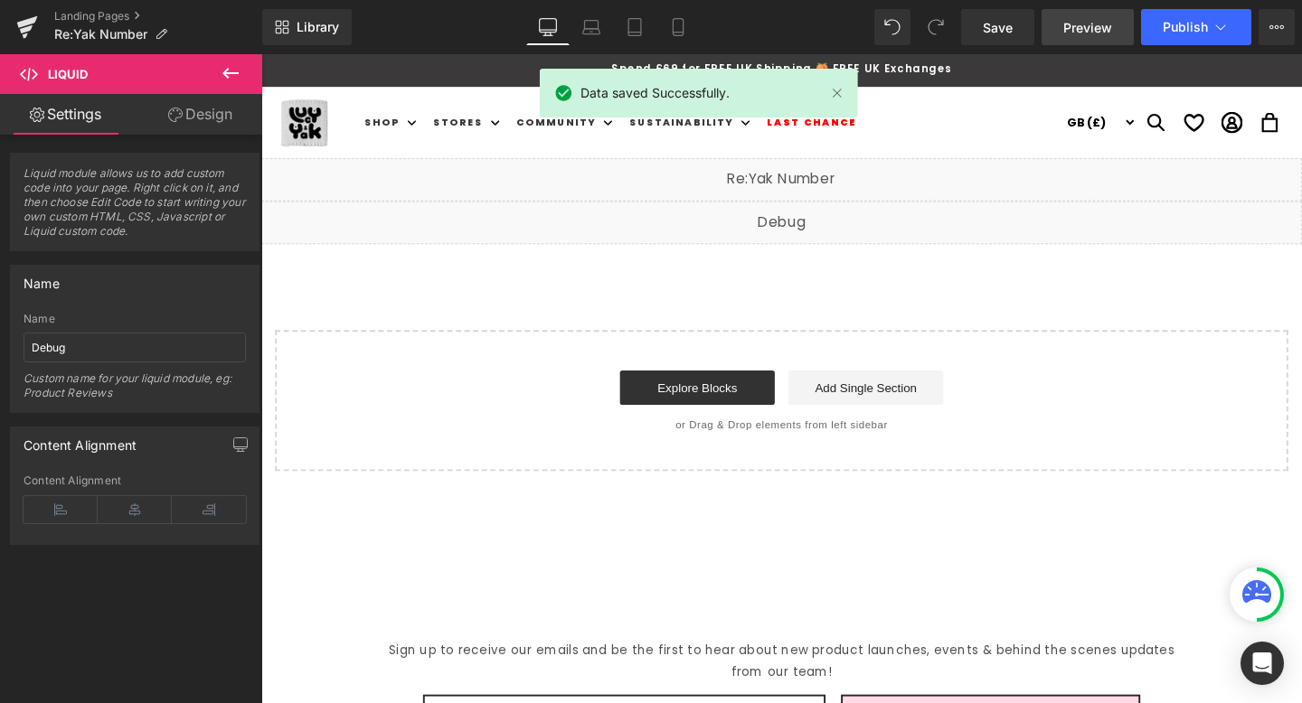
click at [1108, 27] on span "Preview" at bounding box center [1087, 27] width 49 height 19
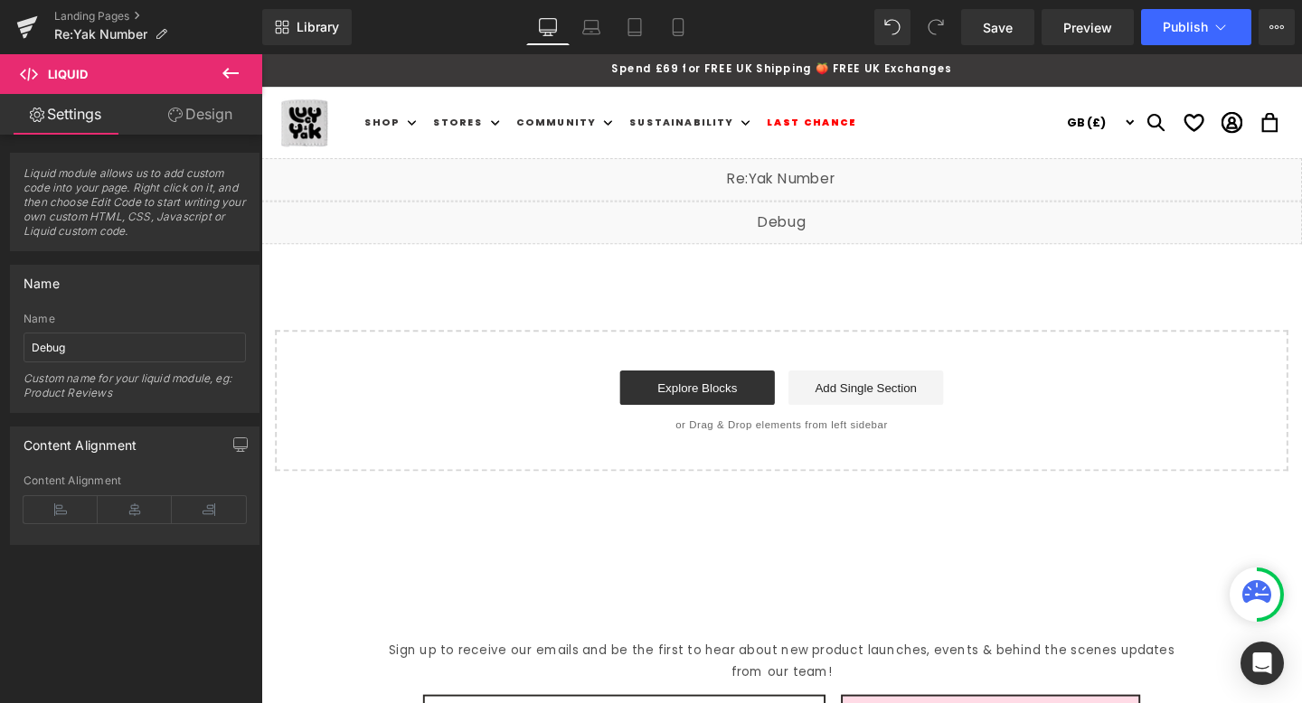
click at [830, 223] on div "Liquid" at bounding box center [808, 231] width 1094 height 45
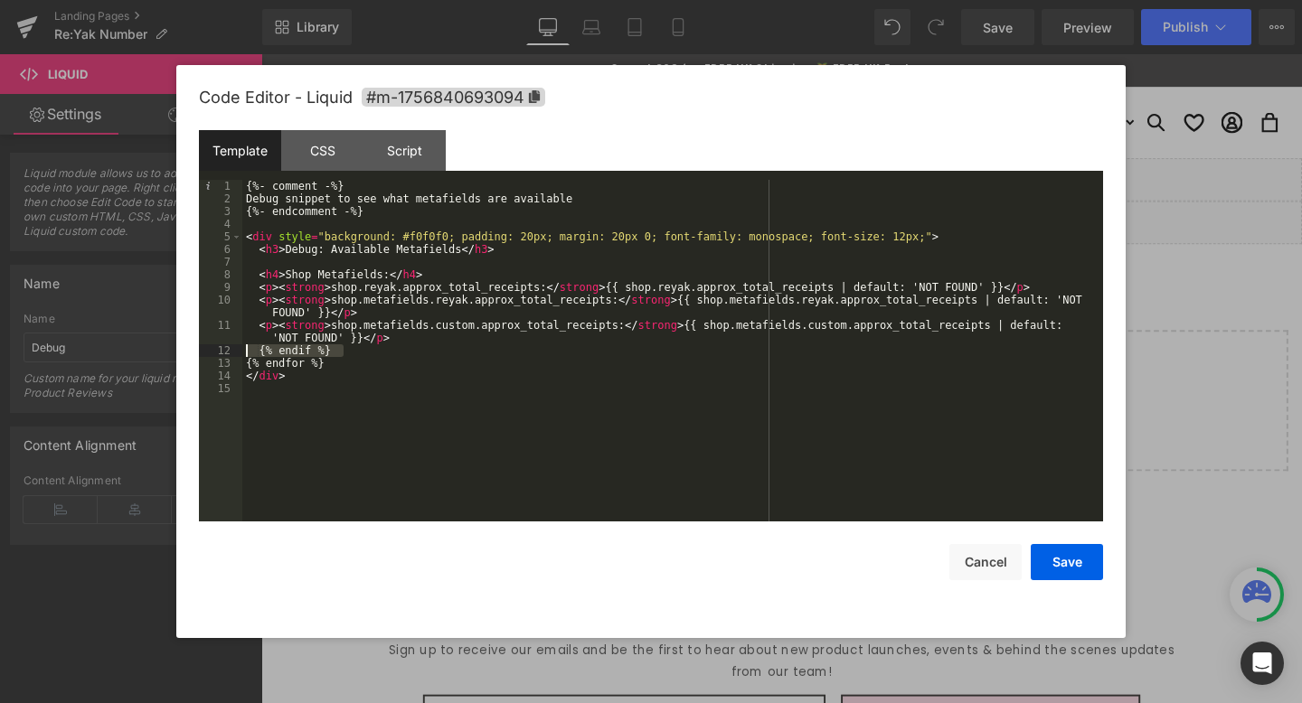
drag, startPoint x: 382, startPoint y: 355, endPoint x: 217, endPoint y: 355, distance: 164.6
click at [217, 355] on pre "1 2 3 4 5 6 7 8 9 10 11 12 13 14 15 {%- comment -%} Debug snippet to see what m…" at bounding box center [651, 351] width 904 height 342
click at [1070, 555] on button "Save" at bounding box center [1067, 562] width 72 height 36
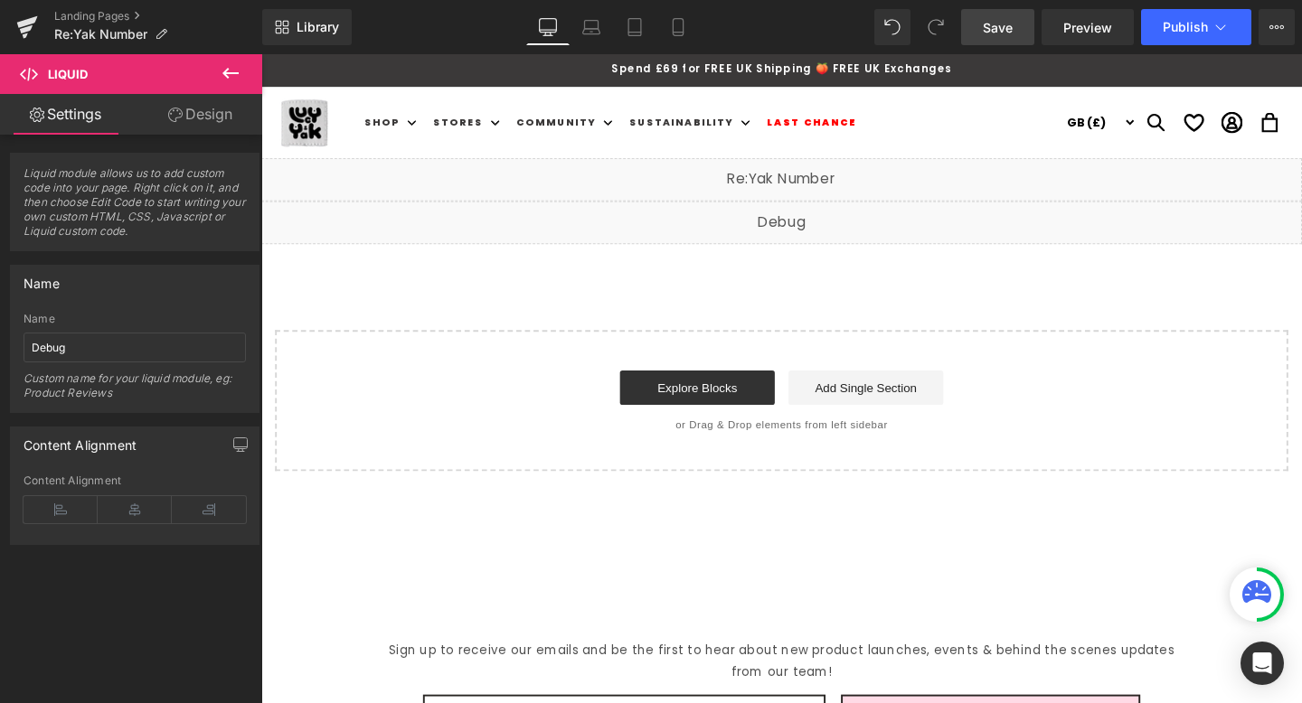
click at [1009, 33] on span "Save" at bounding box center [998, 27] width 30 height 19
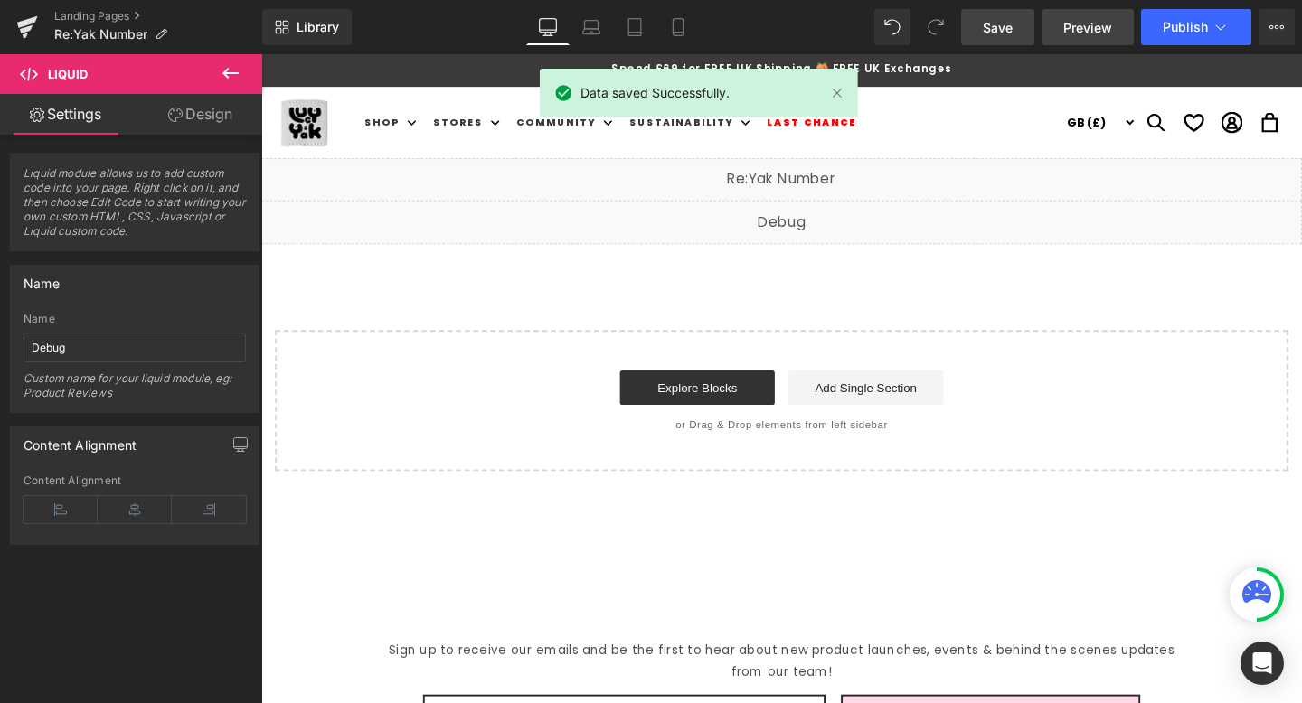
click at [1077, 32] on span "Preview" at bounding box center [1087, 27] width 49 height 19
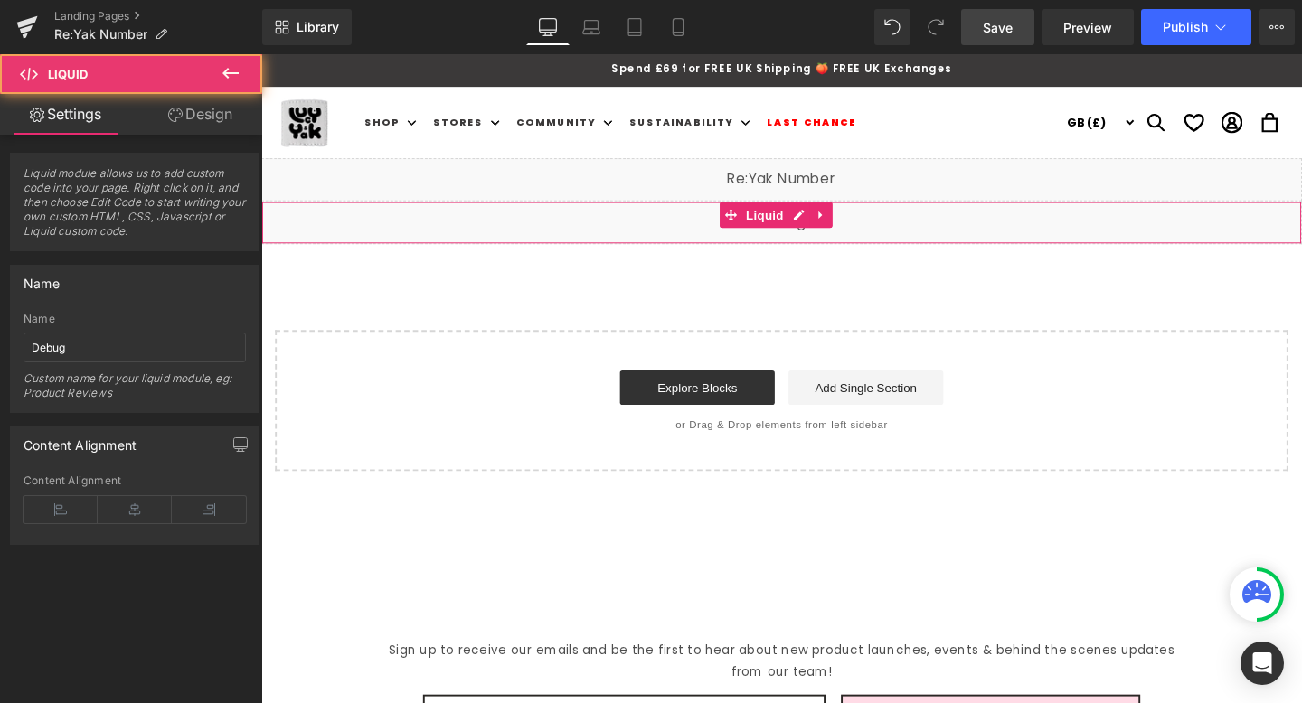
click at [922, 239] on div "Liquid" at bounding box center [808, 231] width 1094 height 45
click at [817, 224] on div "Liquid" at bounding box center [808, 231] width 1094 height 45
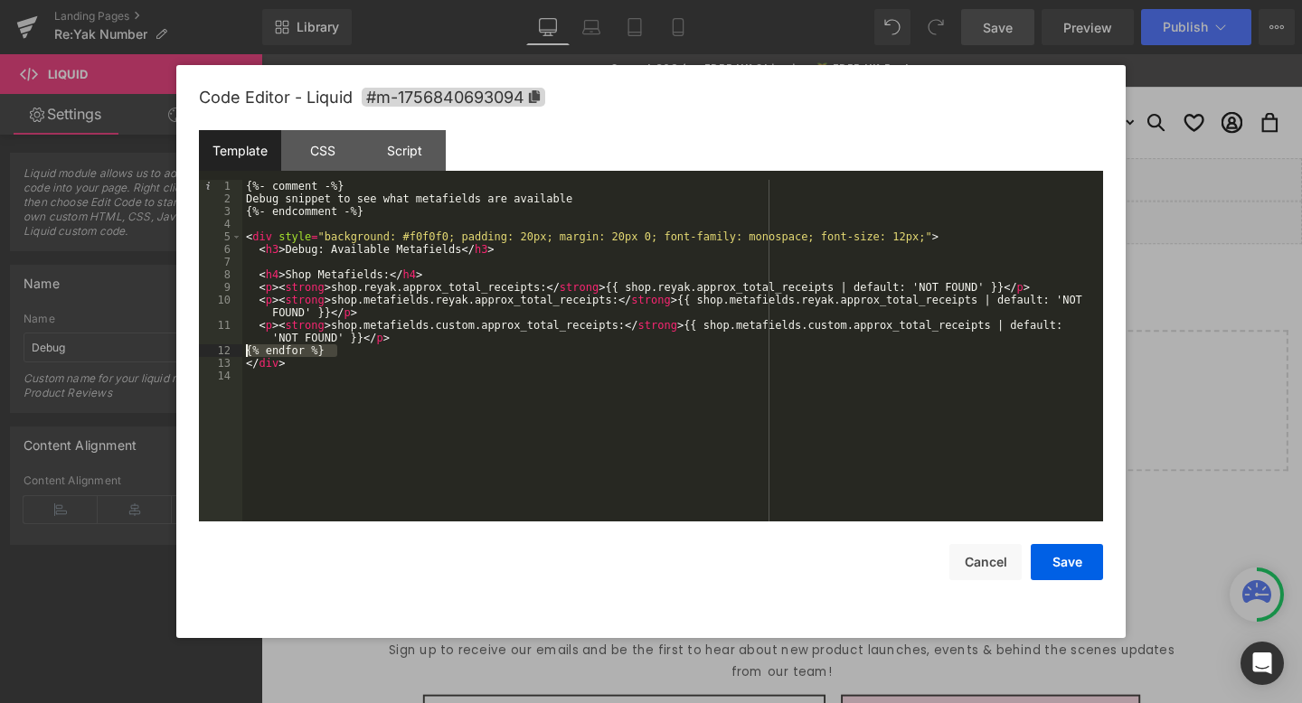
drag, startPoint x: 356, startPoint y: 355, endPoint x: 160, endPoint y: 354, distance: 196.2
click at [160, 353] on body "Liquid You are previewing how the will restyle your page. You can not edit Elem…" at bounding box center [651, 351] width 1302 height 703
click at [1042, 555] on button "Save" at bounding box center [1067, 562] width 72 height 36
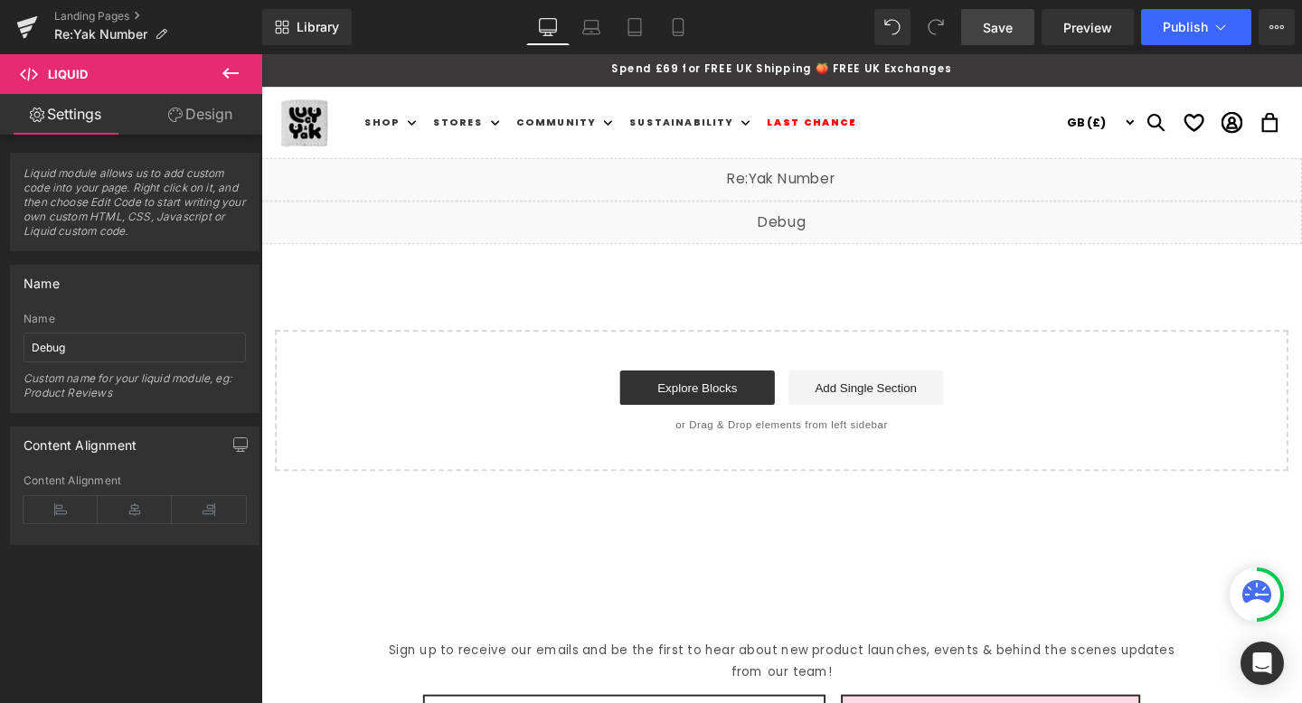
click at [1013, 21] on span "Save" at bounding box center [998, 27] width 30 height 19
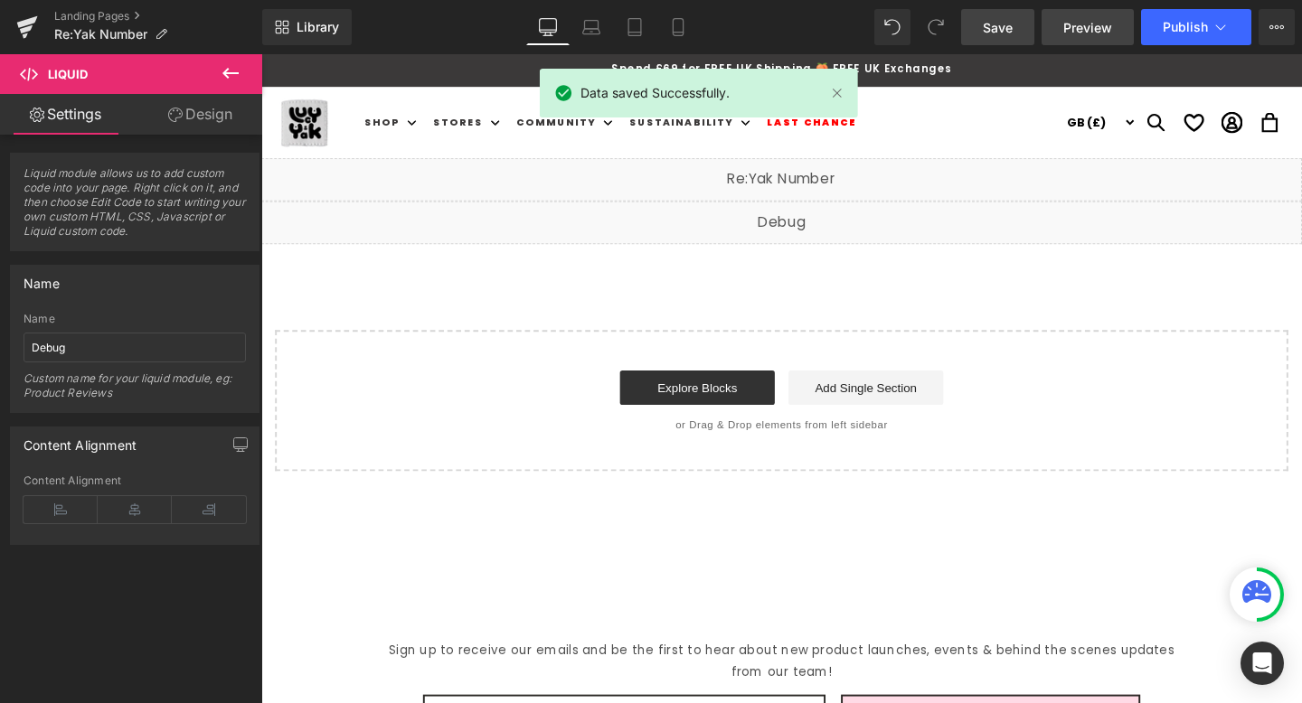
click at [1087, 29] on span "Preview" at bounding box center [1087, 27] width 49 height 19
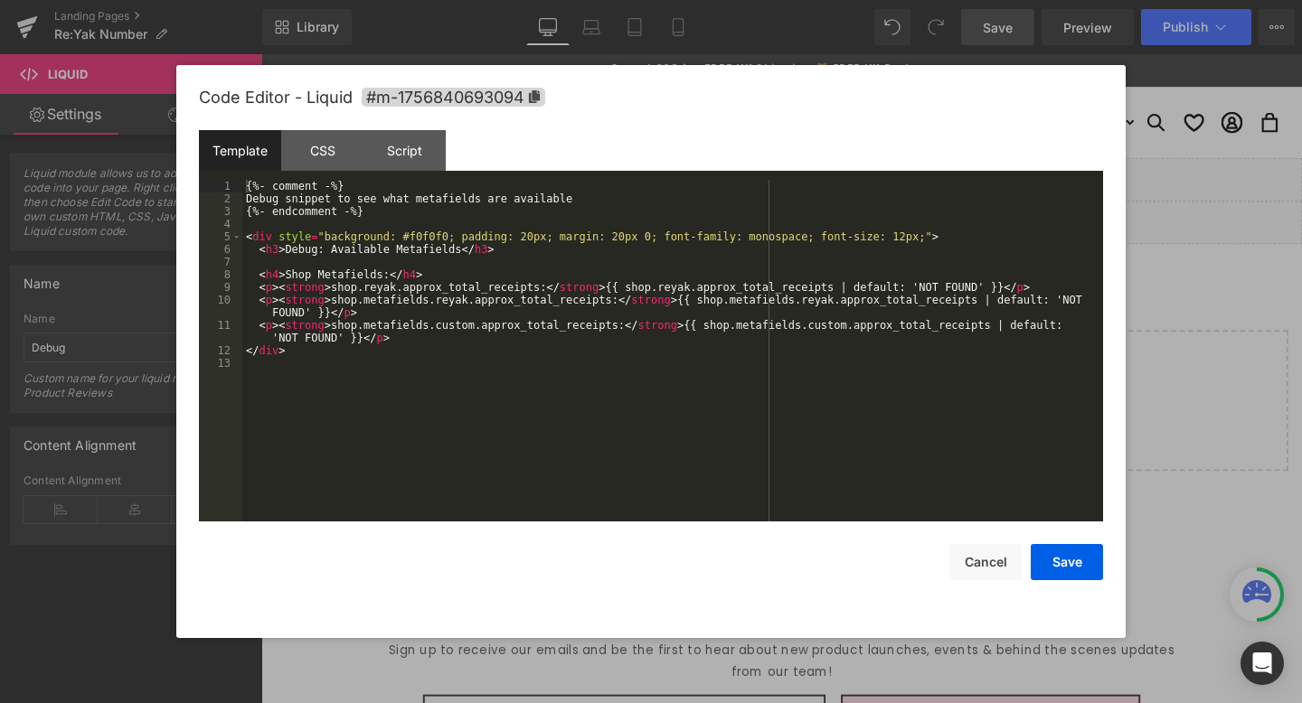
click at [835, 230] on div "Liquid" at bounding box center [808, 231] width 1094 height 45
click at [995, 560] on button "Cancel" at bounding box center [985, 562] width 72 height 36
